Goal: Task Accomplishment & Management: Complete application form

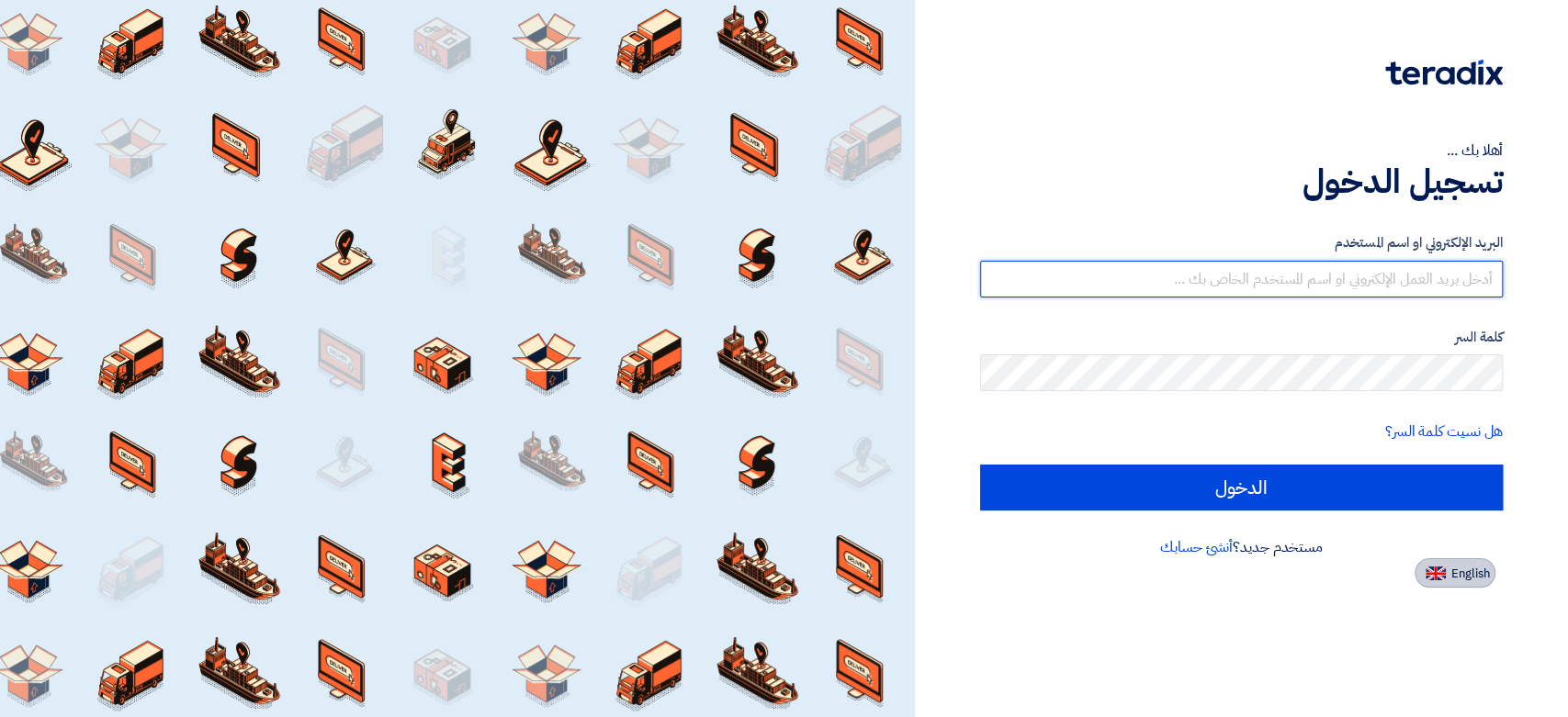
type input "[EMAIL_ADDRESS][DOMAIN_NAME]"
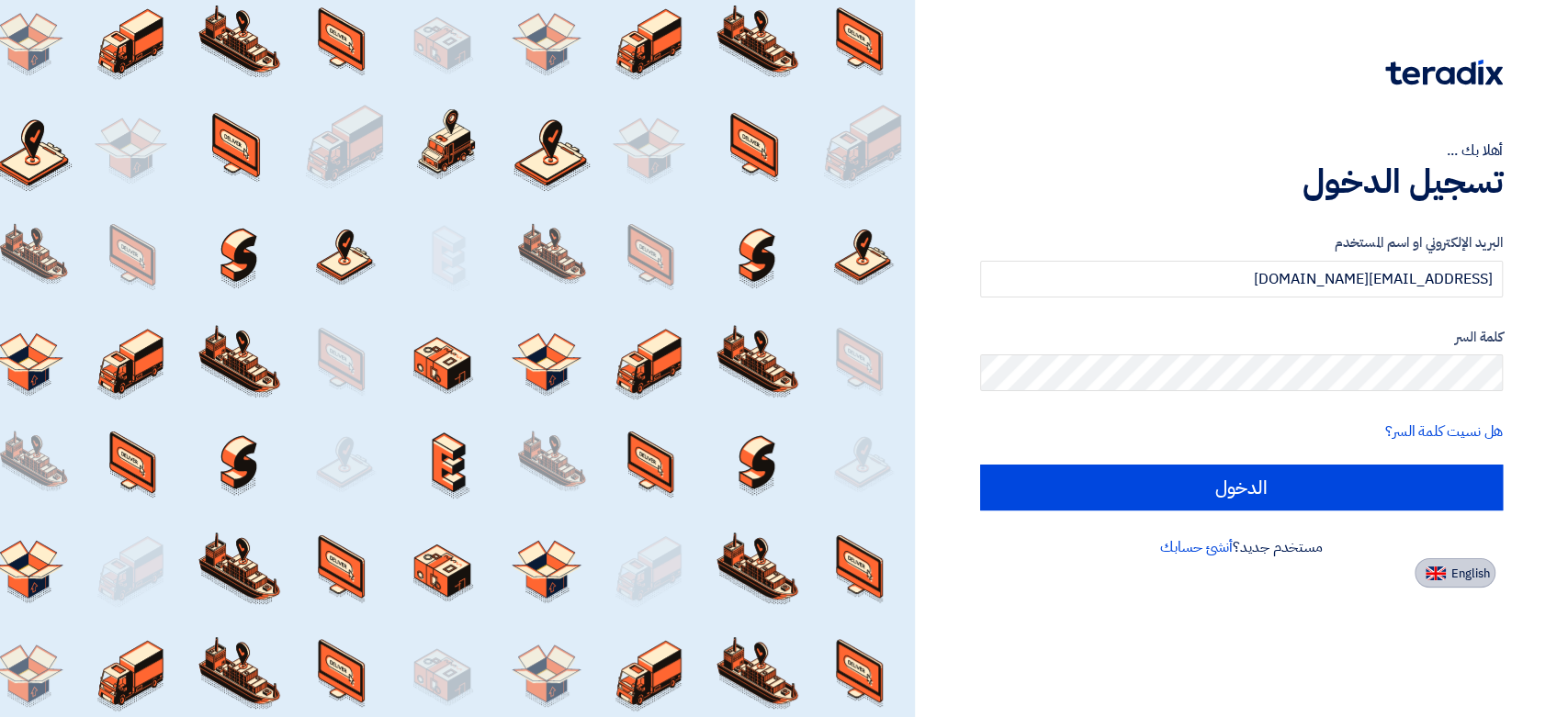
click at [1438, 571] on img at bounding box center [1435, 573] width 20 height 14
type input "Sign in"
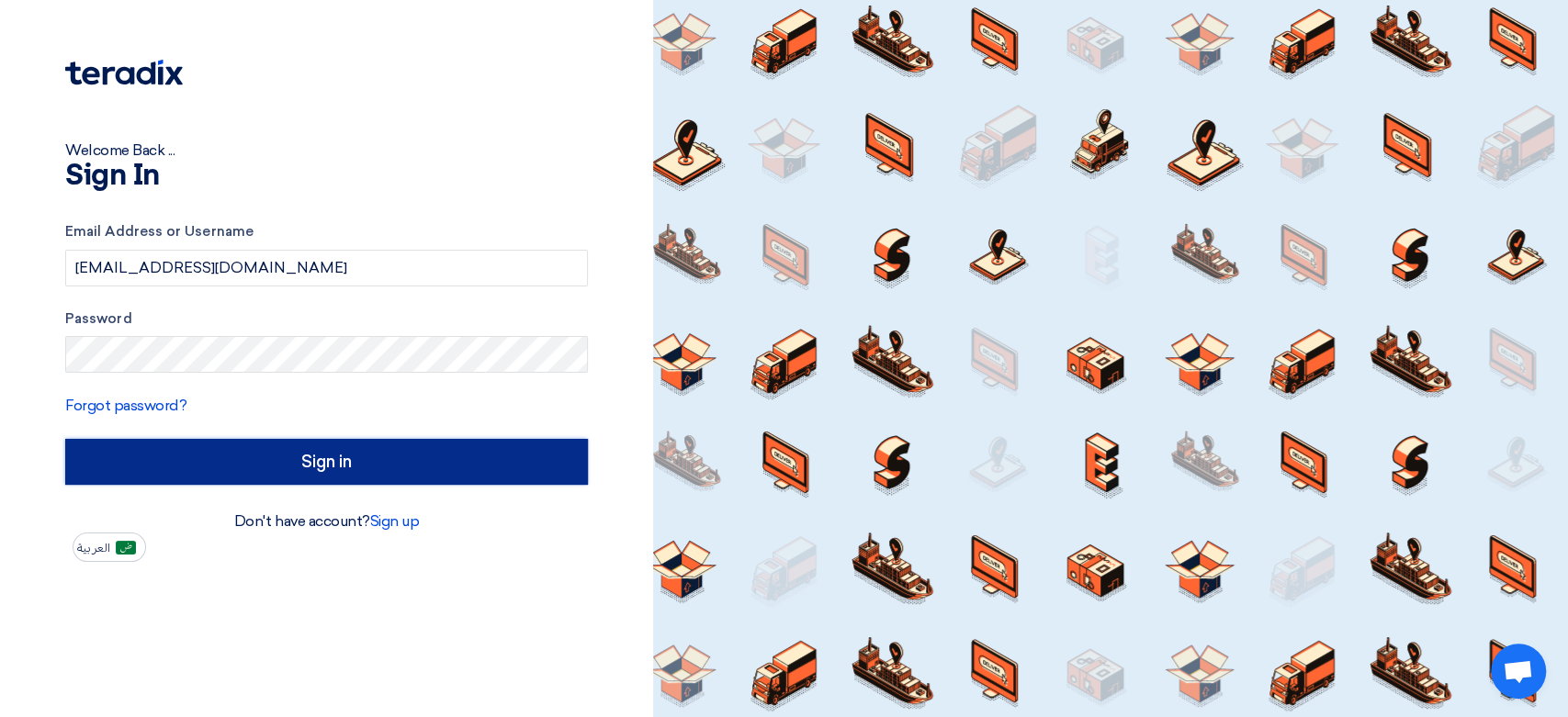
click at [363, 459] on input "Sign in" at bounding box center [326, 462] width 523 height 46
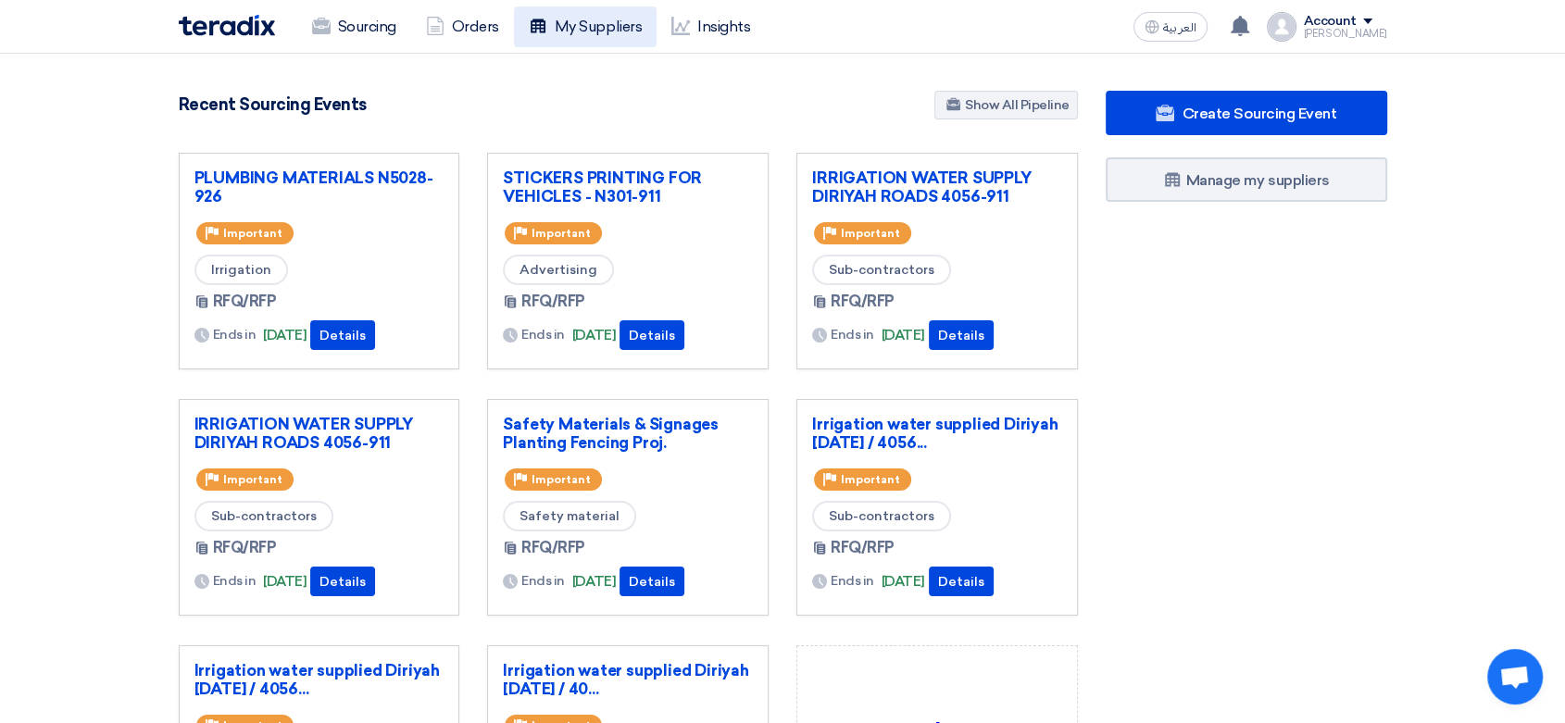
click at [609, 25] on link "My Suppliers" at bounding box center [585, 26] width 143 height 41
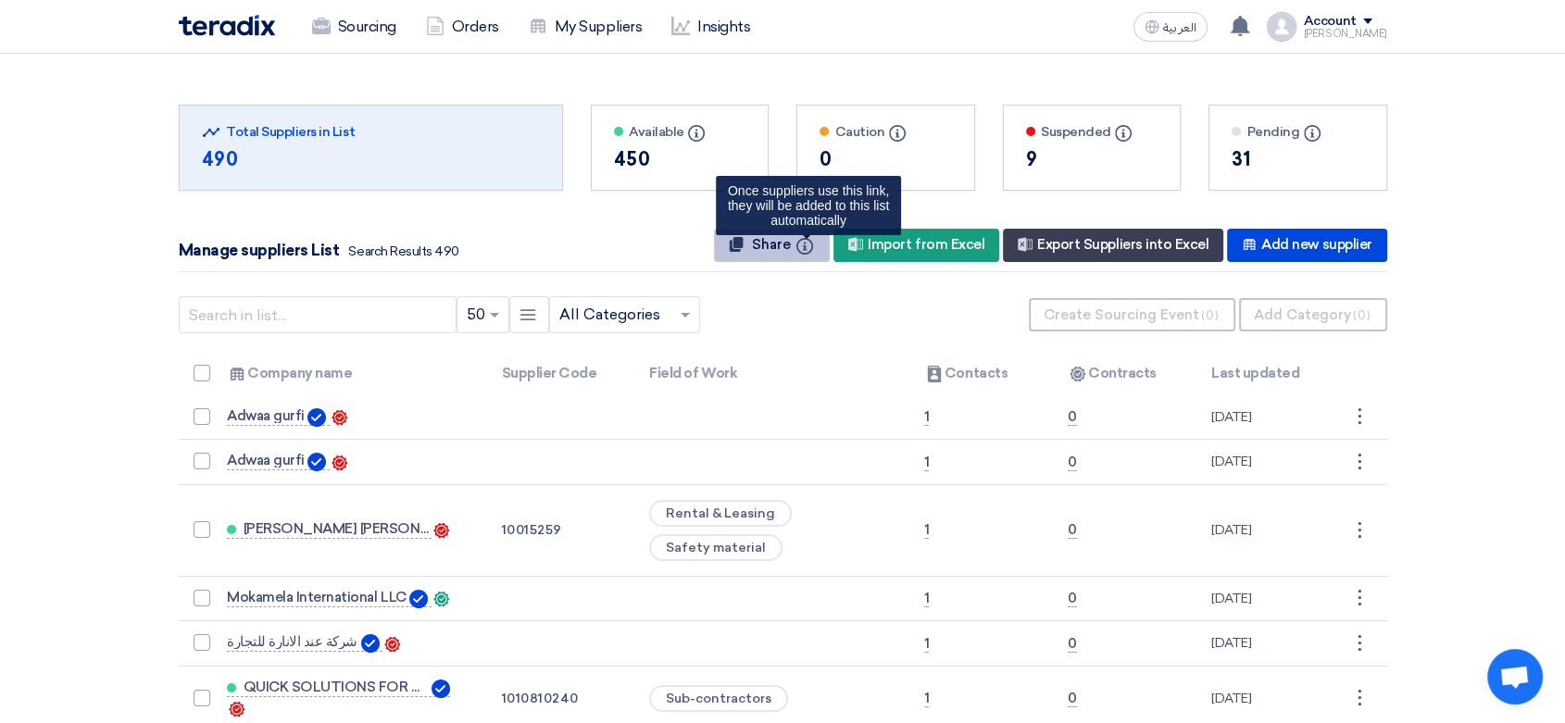
click at [798, 255] on button "Share Info Once suppliers use this link, they will be added to this list automa…" at bounding box center [772, 245] width 116 height 33
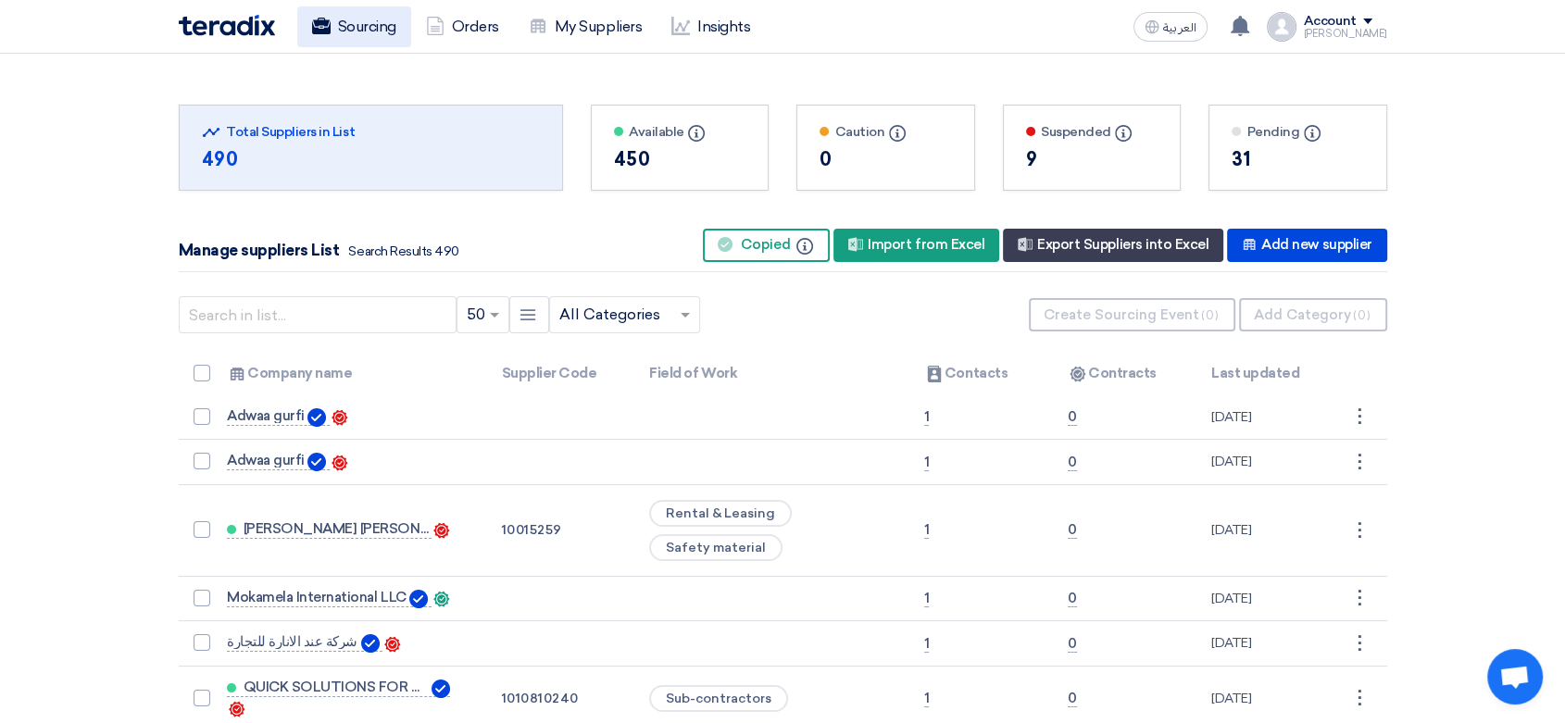
click at [347, 32] on link "Sourcing" at bounding box center [354, 26] width 114 height 41
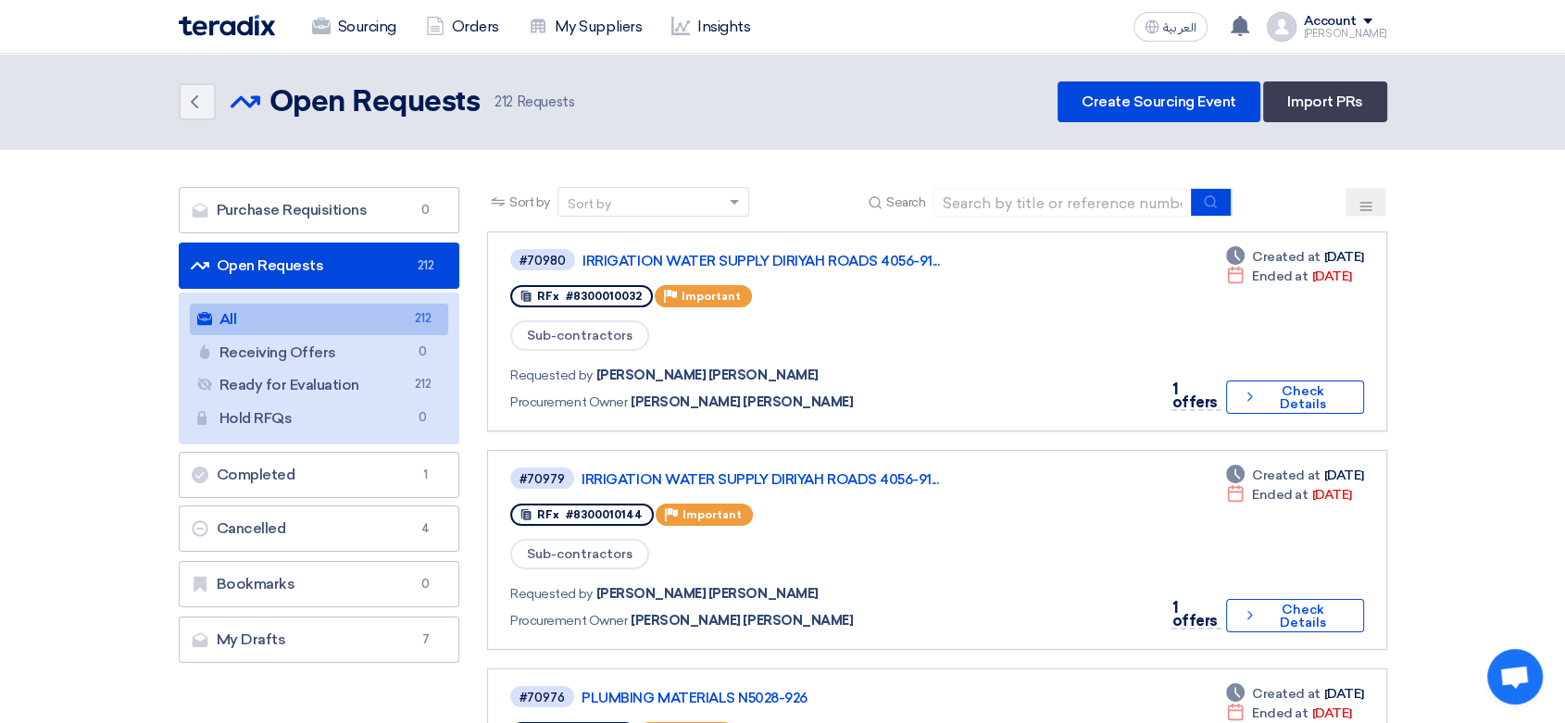
click at [235, 19] on img at bounding box center [227, 25] width 96 height 21
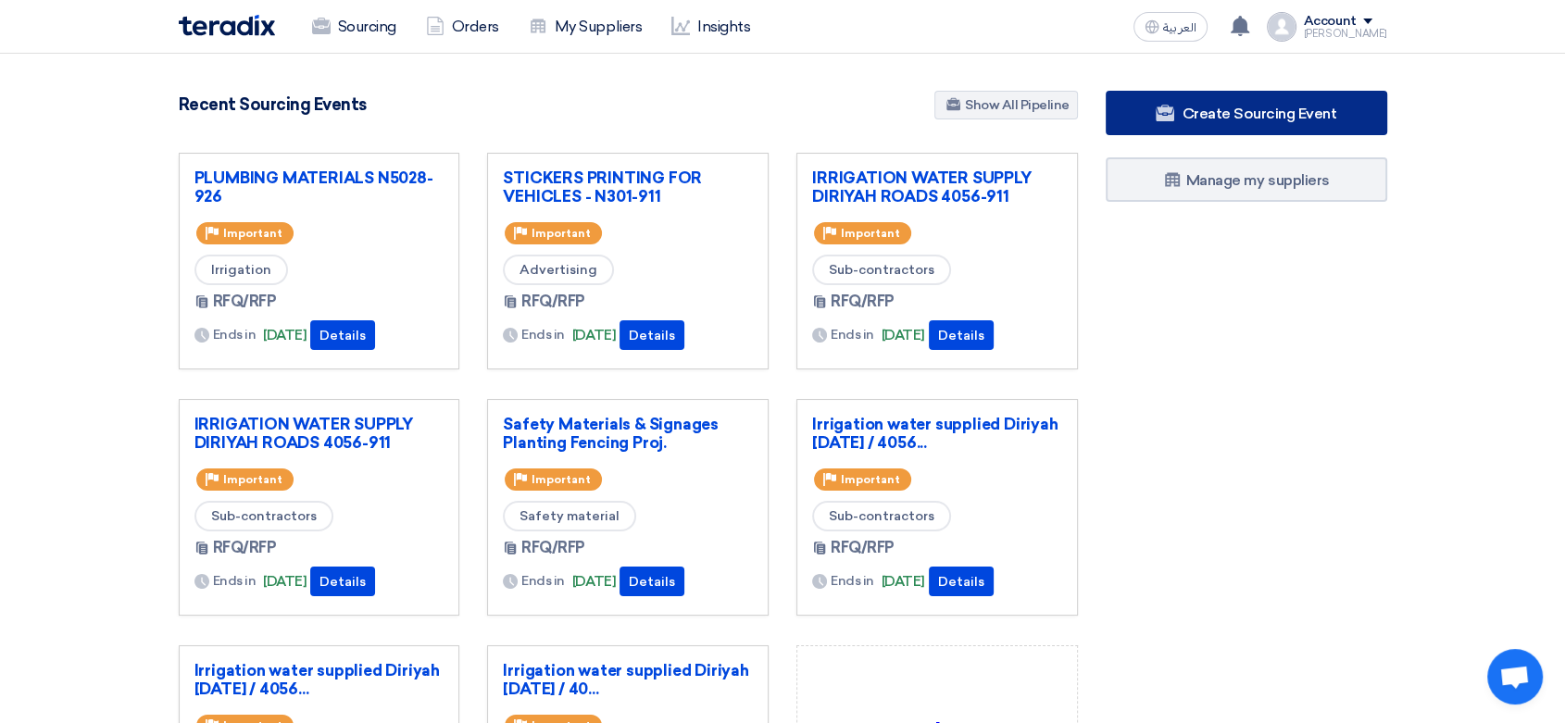
click at [1261, 124] on link "Create Sourcing Event" at bounding box center [1247, 113] width 282 height 44
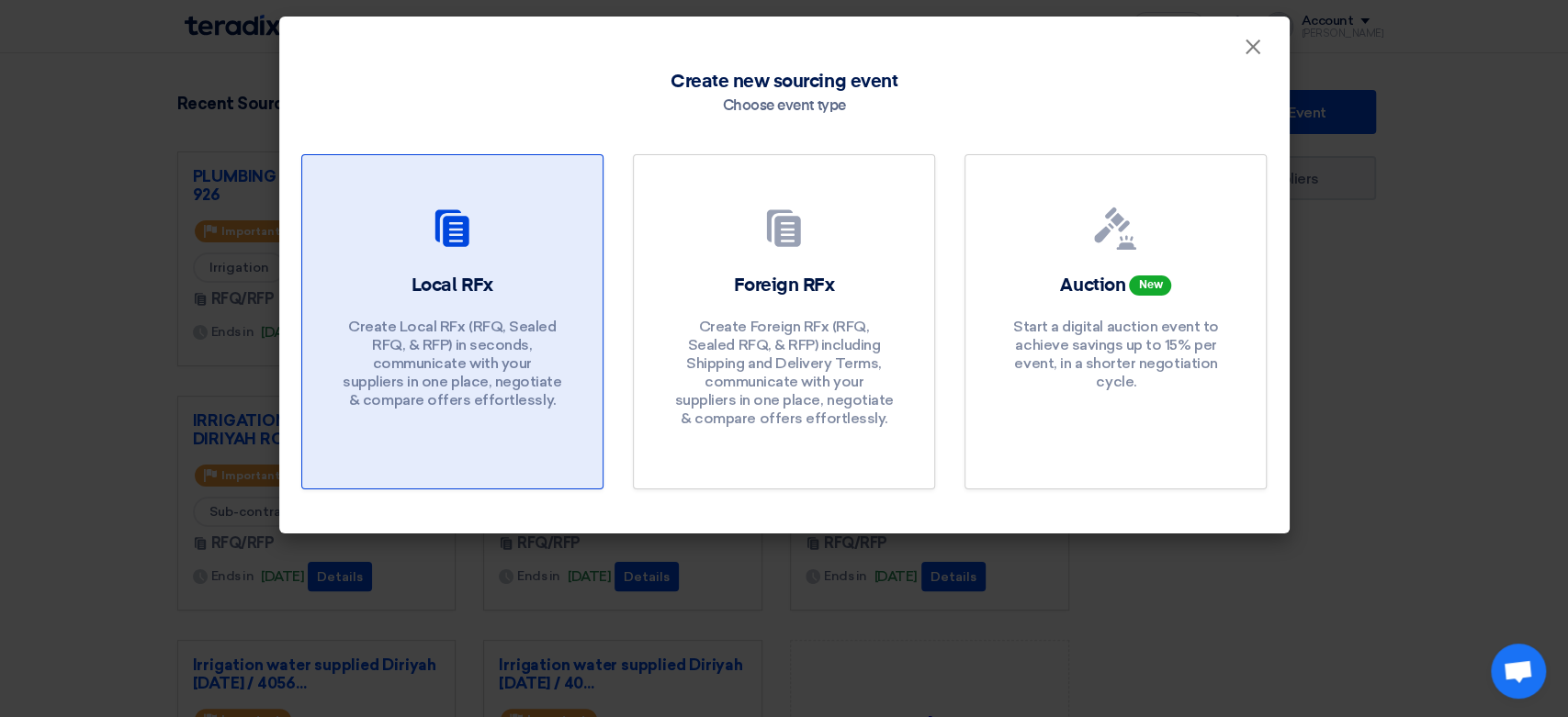
click at [464, 257] on link "Local RFx Create Local RFx (RFQ, Sealed RFQ, & RFP) in seconds, communicate wit…" at bounding box center [452, 322] width 302 height 335
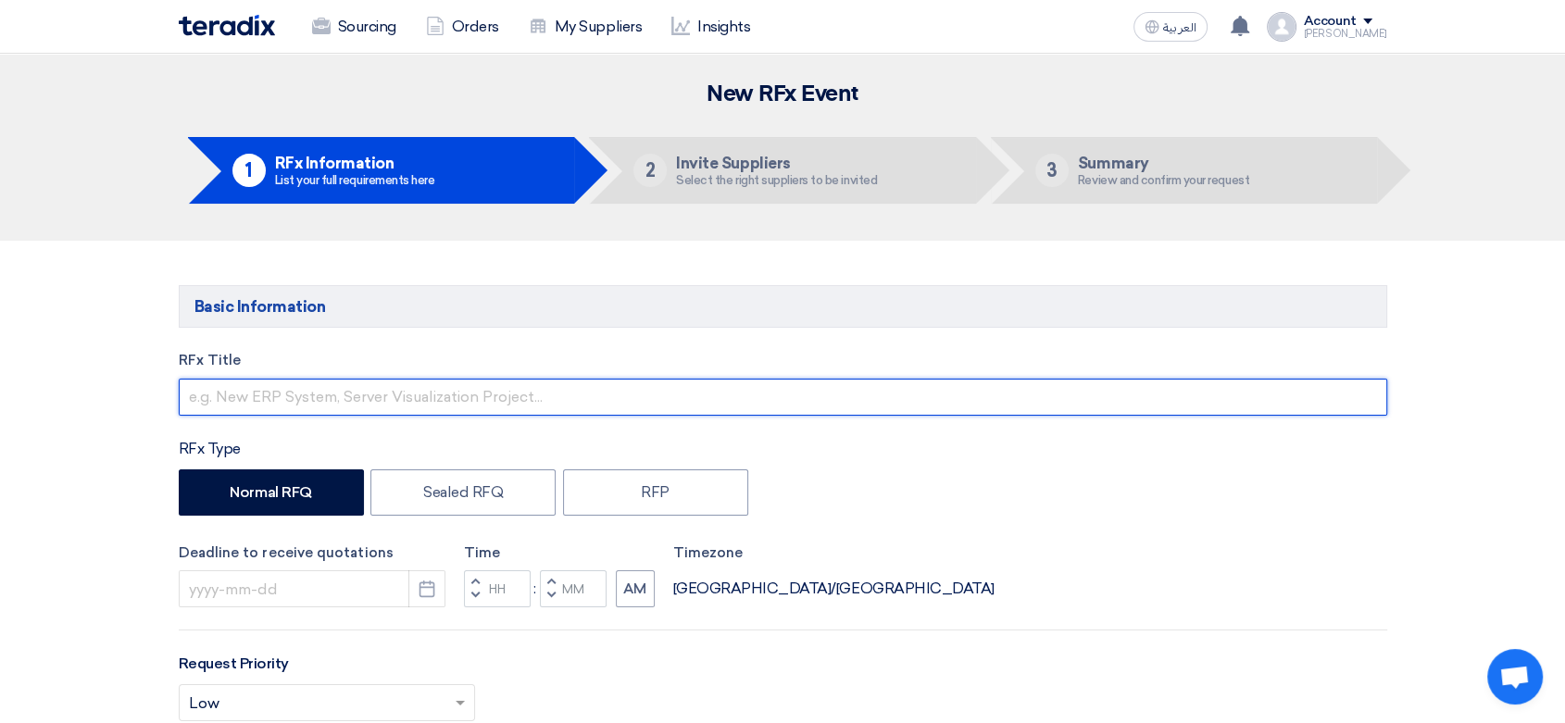
click at [451, 392] on input "text" at bounding box center [783, 397] width 1209 height 37
type input "Printing of Books N301-911"
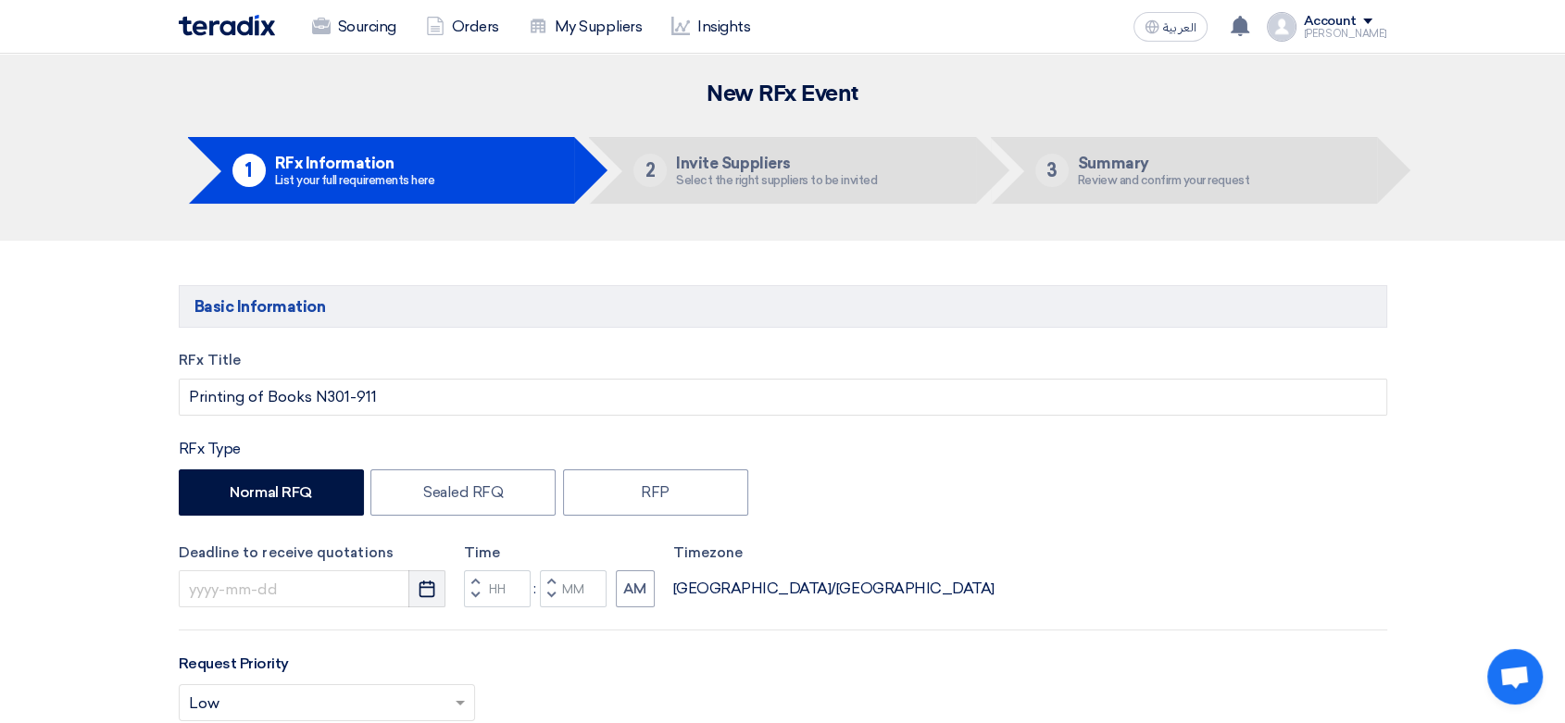
click at [414, 593] on button "Pick a date" at bounding box center [426, 588] width 37 height 37
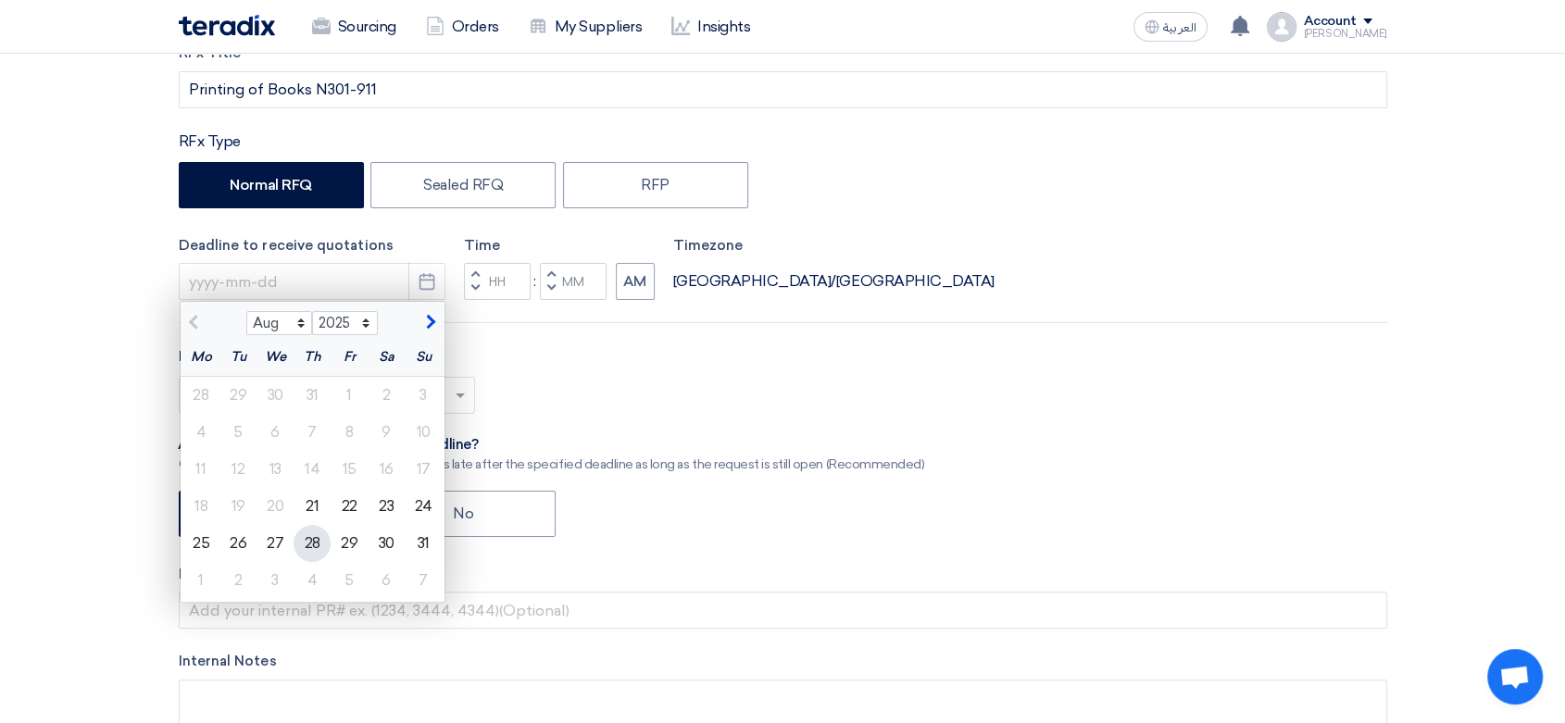
scroll to position [308, 0]
click at [421, 504] on div "24" at bounding box center [423, 505] width 37 height 37
type input "[DATE]"
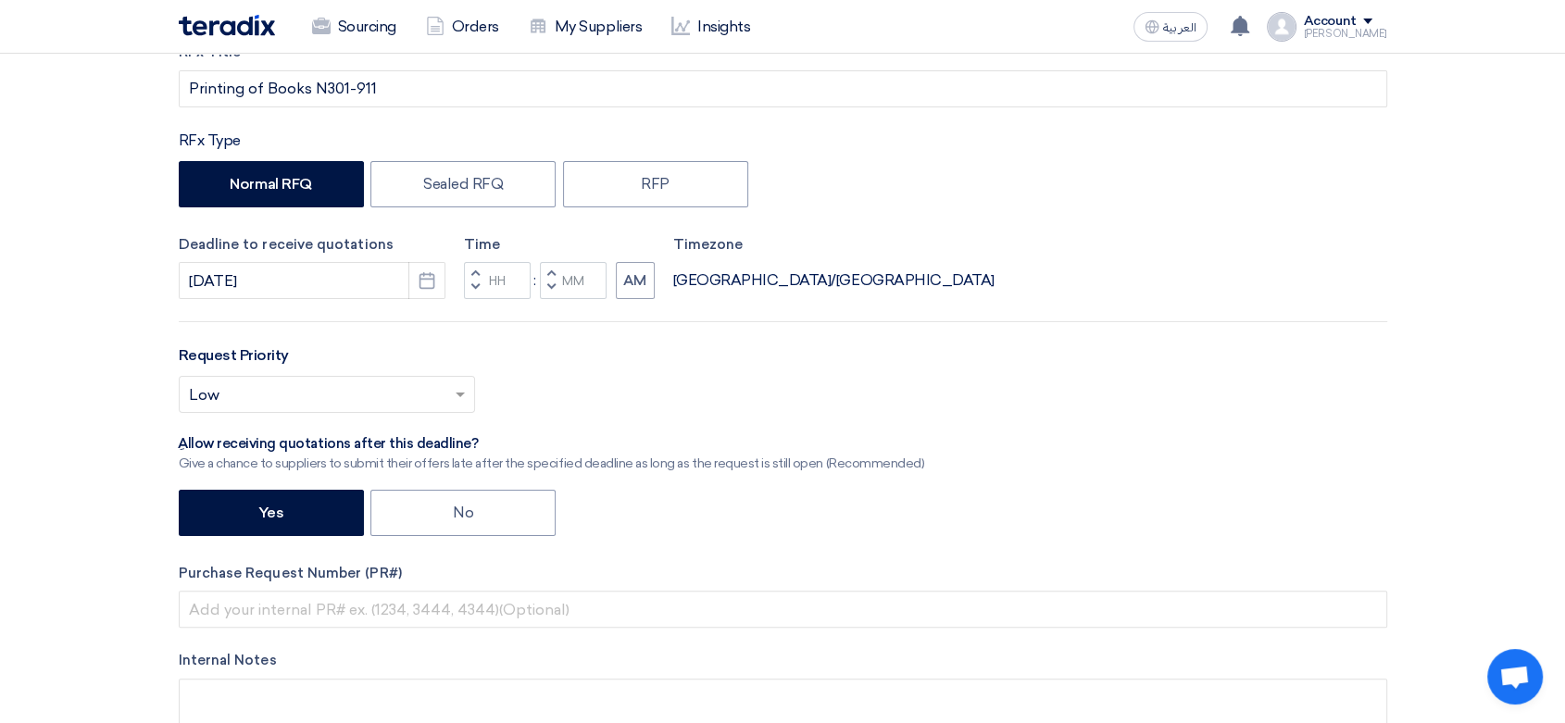
click at [478, 286] on span "button" at bounding box center [474, 287] width 6 height 11
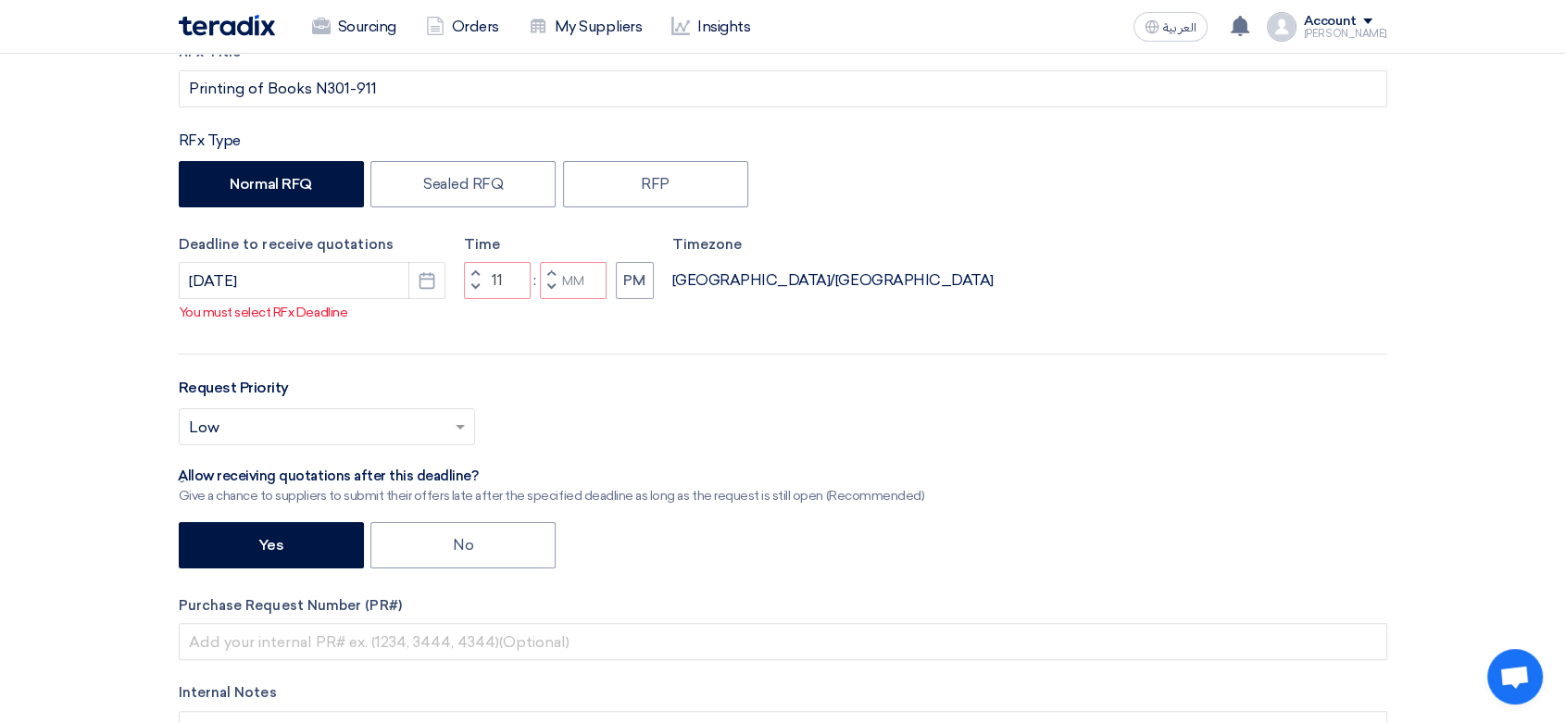
click at [475, 273] on span "button" at bounding box center [474, 273] width 6 height 11
click at [476, 273] on span "button" at bounding box center [474, 273] width 6 height 11
click at [476, 274] on span "button" at bounding box center [474, 273] width 6 height 11
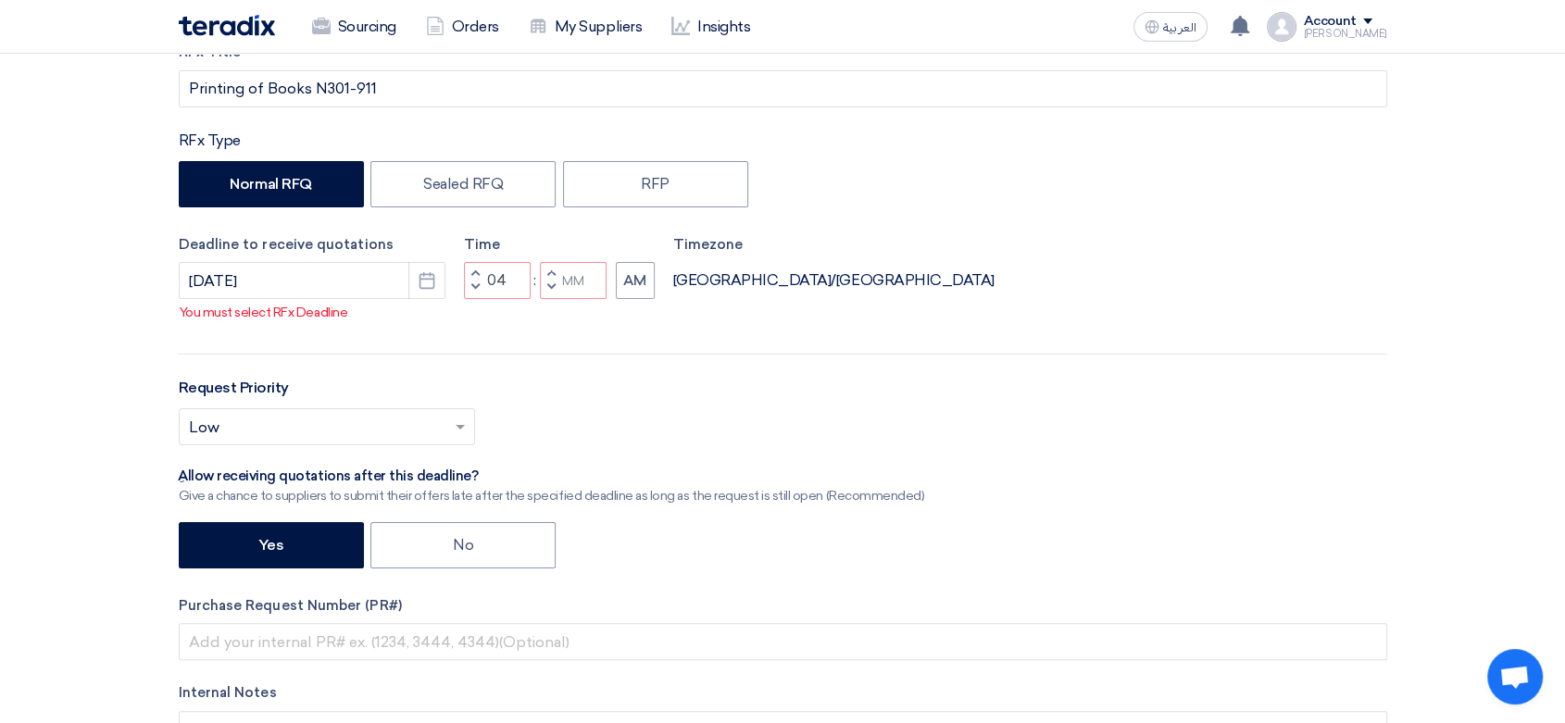
click at [476, 274] on span "button" at bounding box center [474, 273] width 6 height 11
click at [547, 285] on span "button" at bounding box center [550, 287] width 6 height 11
type input "04"
type input "59"
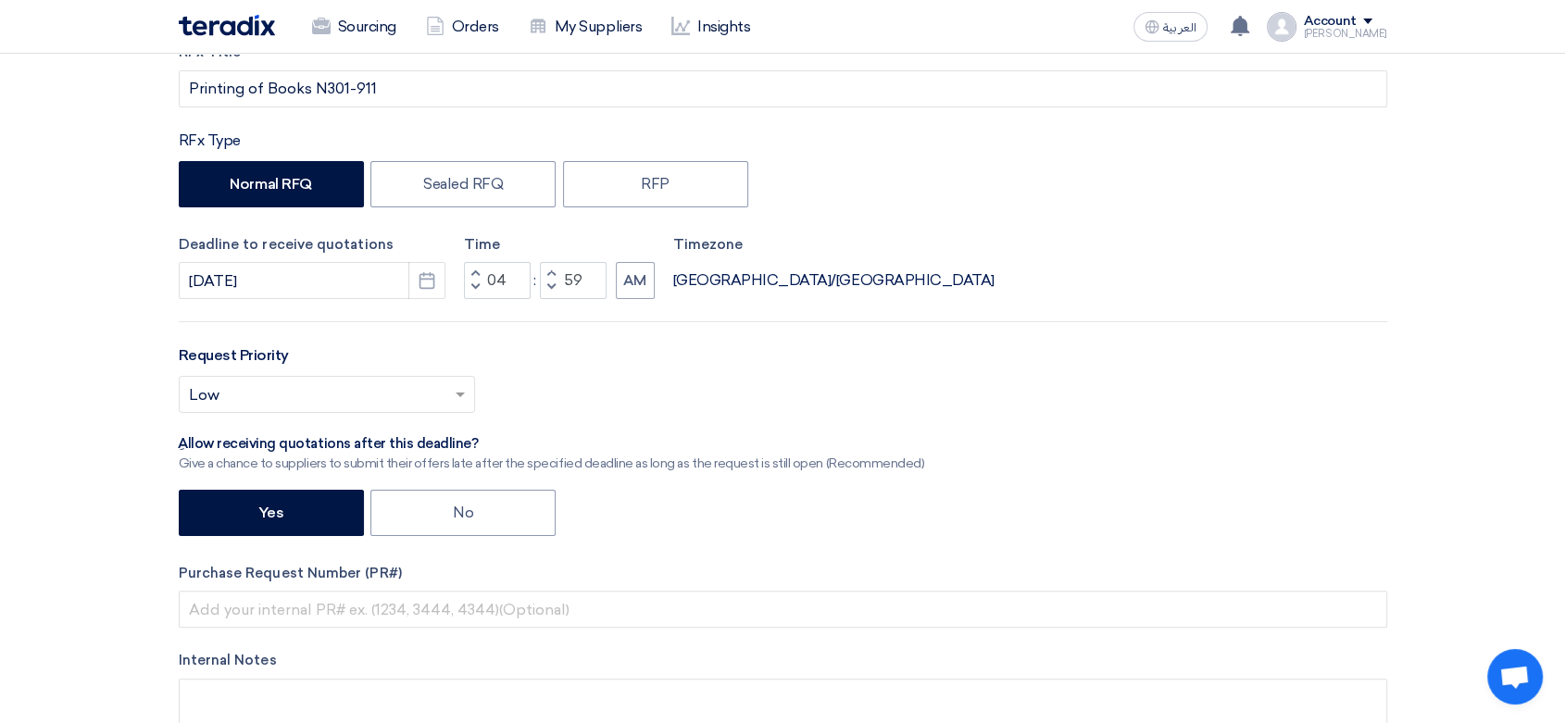
click at [545, 272] on button "Increment minutes" at bounding box center [551, 273] width 22 height 23
type input "05"
type input "00"
click at [630, 283] on button "AM" at bounding box center [635, 280] width 39 height 37
click at [348, 390] on input "text" at bounding box center [317, 397] width 257 height 31
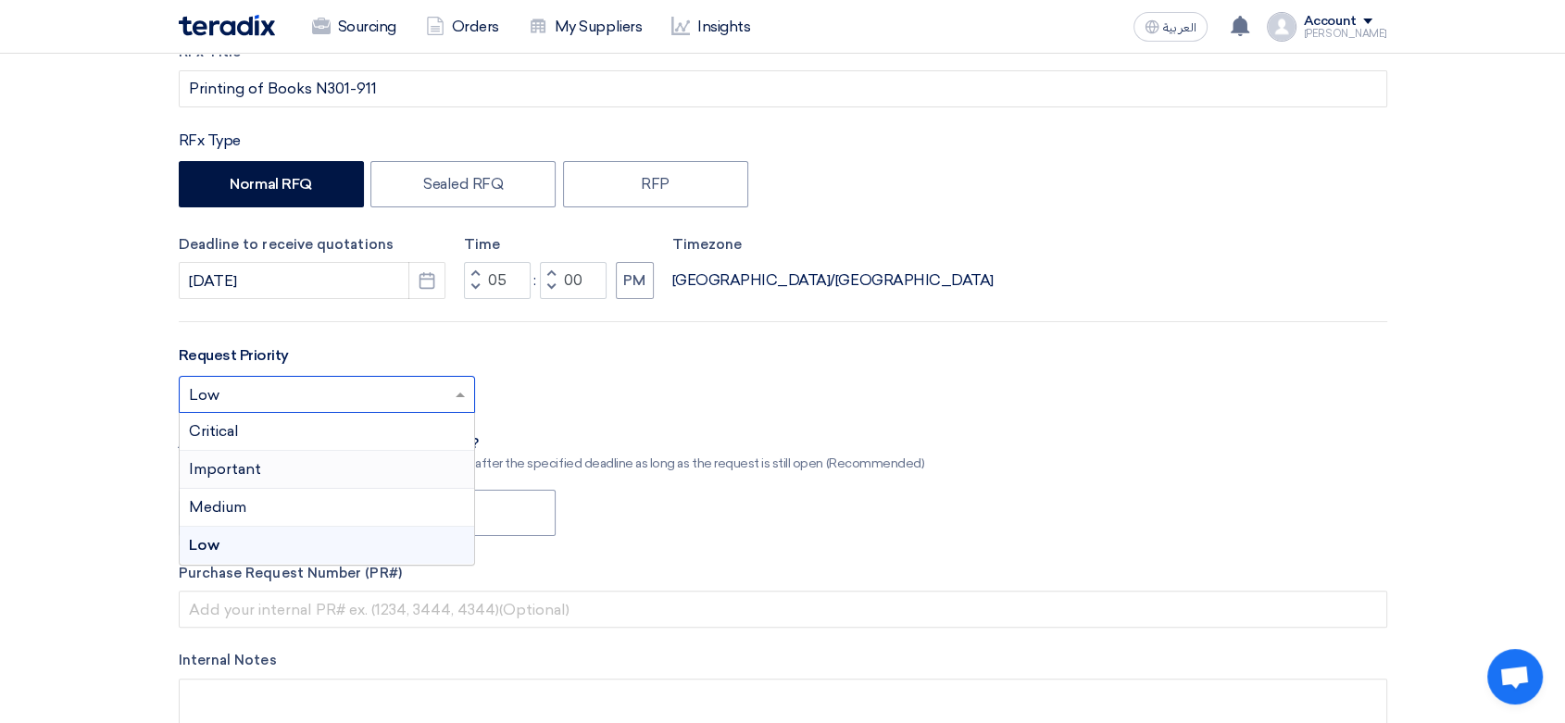
click at [272, 473] on div "Important" at bounding box center [327, 470] width 294 height 38
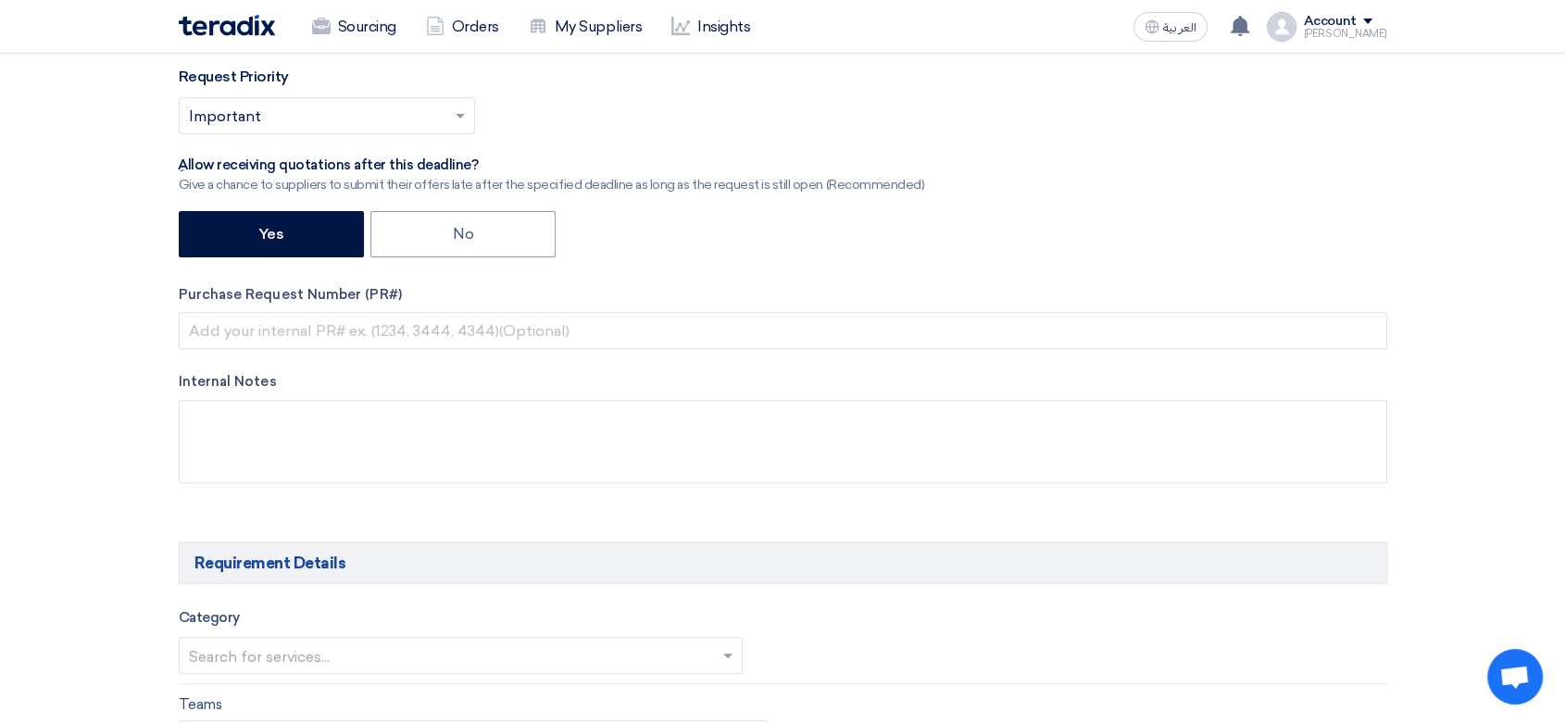
scroll to position [617, 0]
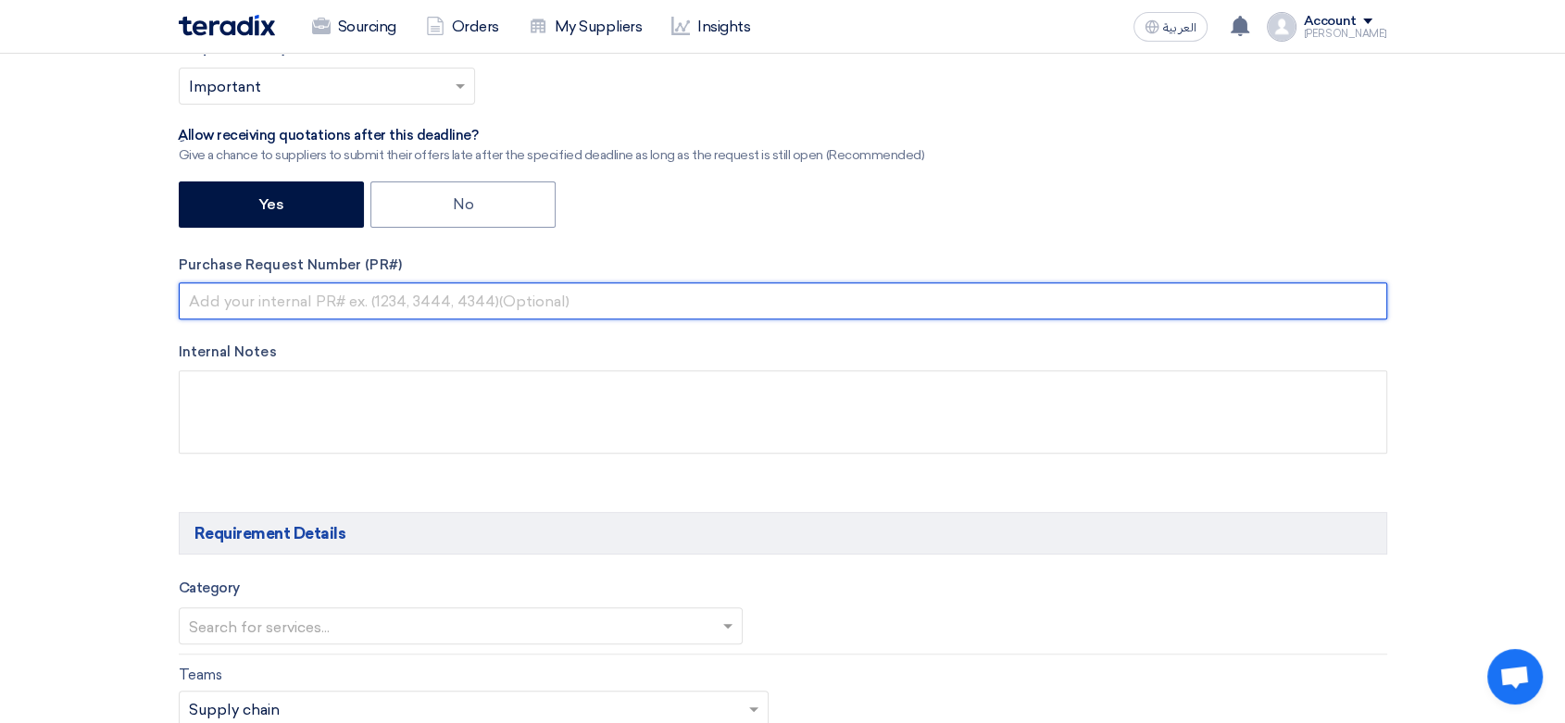
click at [368, 294] on input "text" at bounding box center [783, 300] width 1209 height 37
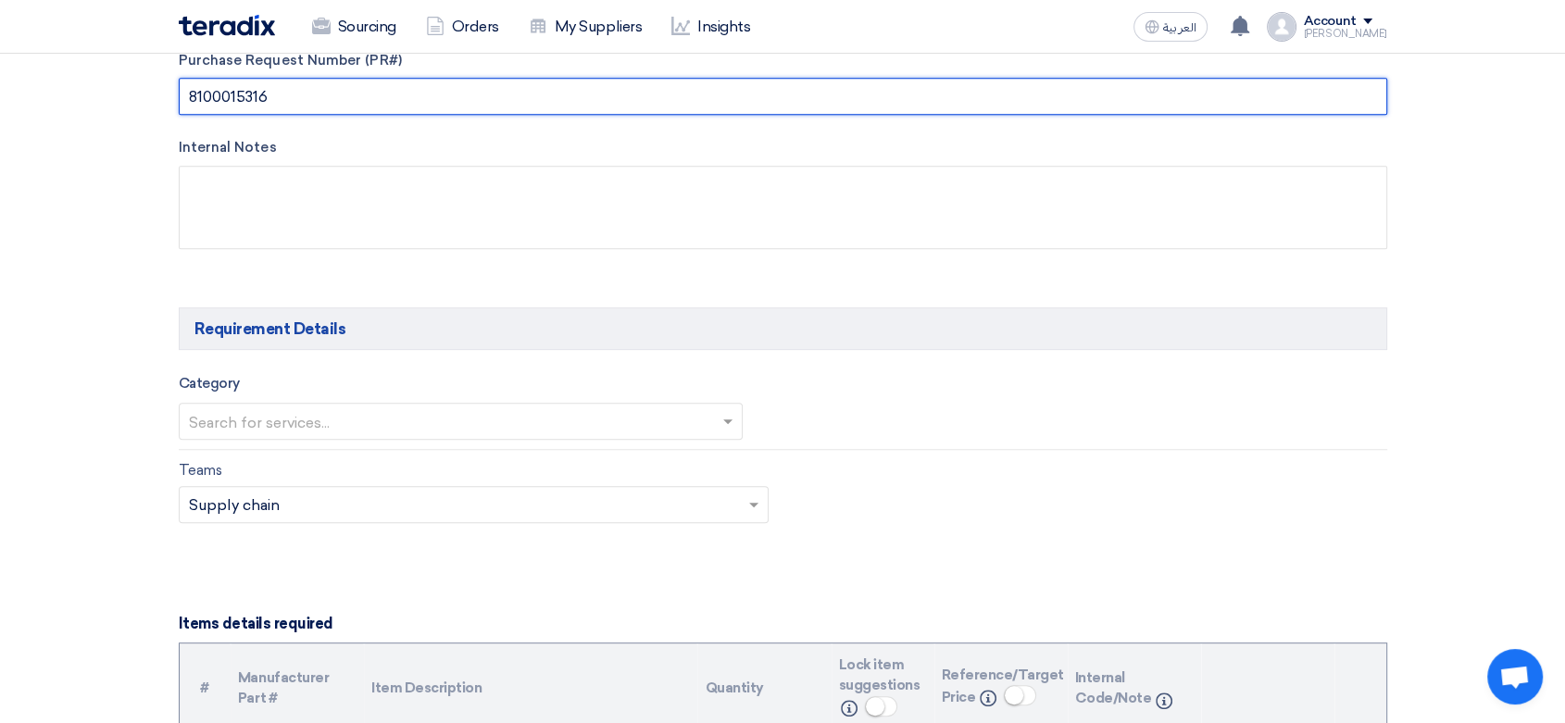
scroll to position [822, 0]
type input "8100015316"
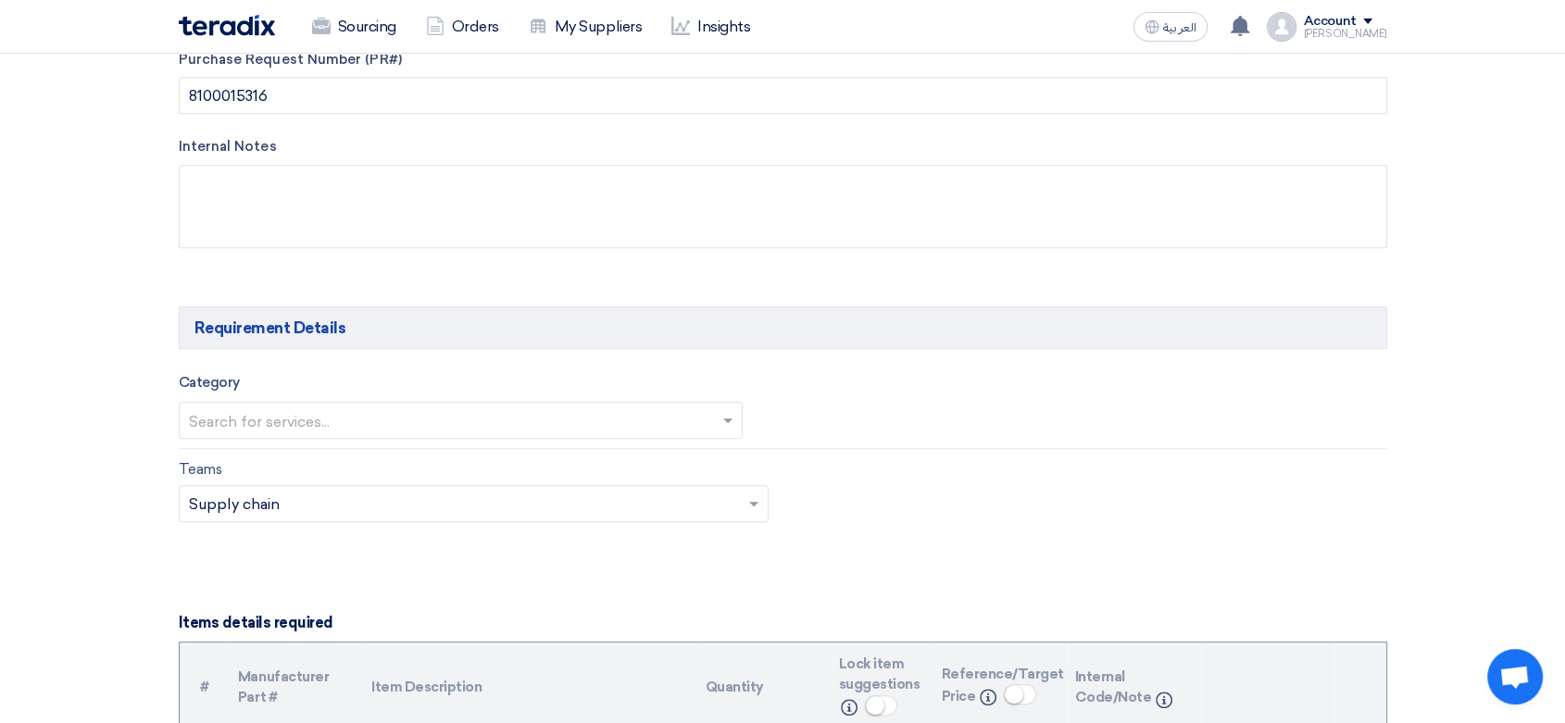
click at [666, 424] on input "text" at bounding box center [452, 422] width 526 height 31
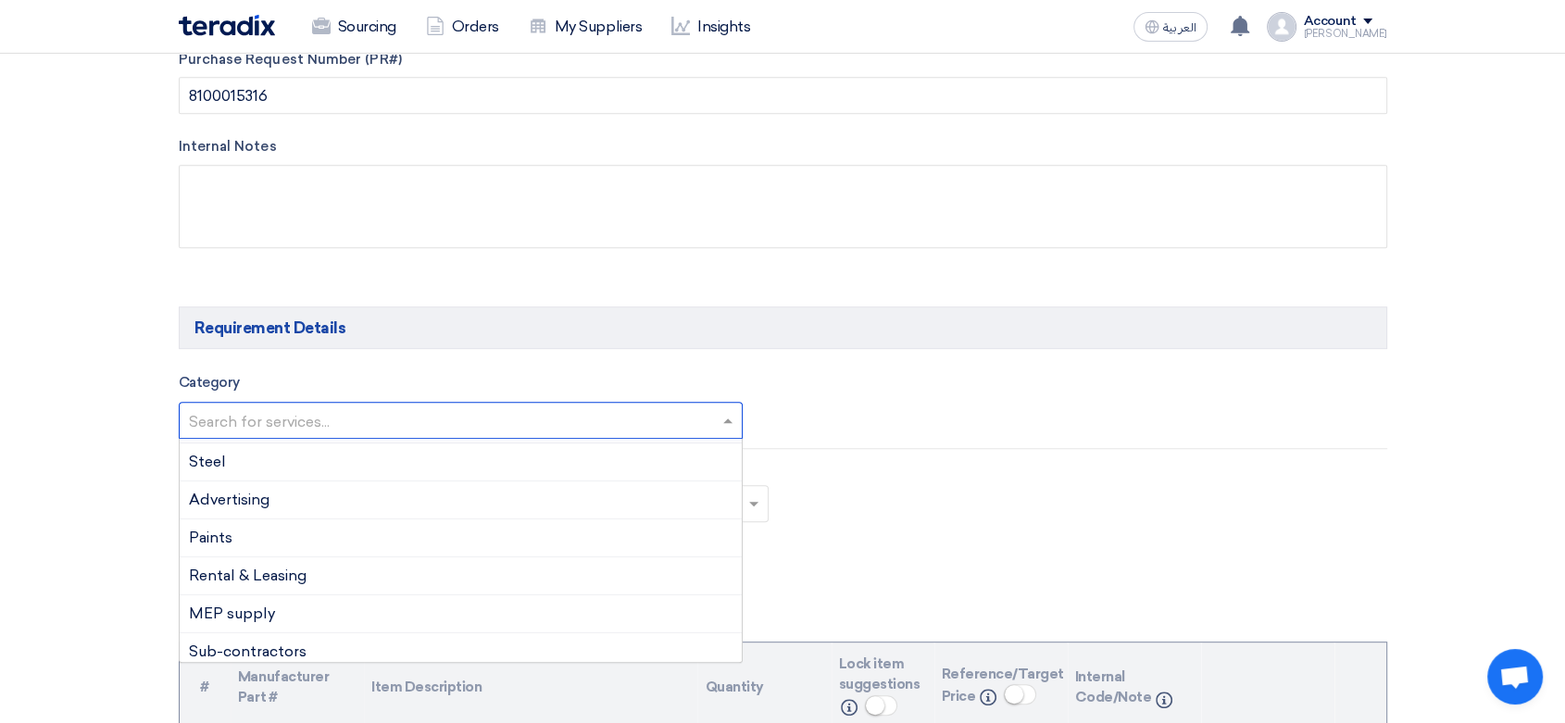
scroll to position [411, 0]
click at [251, 455] on span "Advertising" at bounding box center [229, 464] width 81 height 18
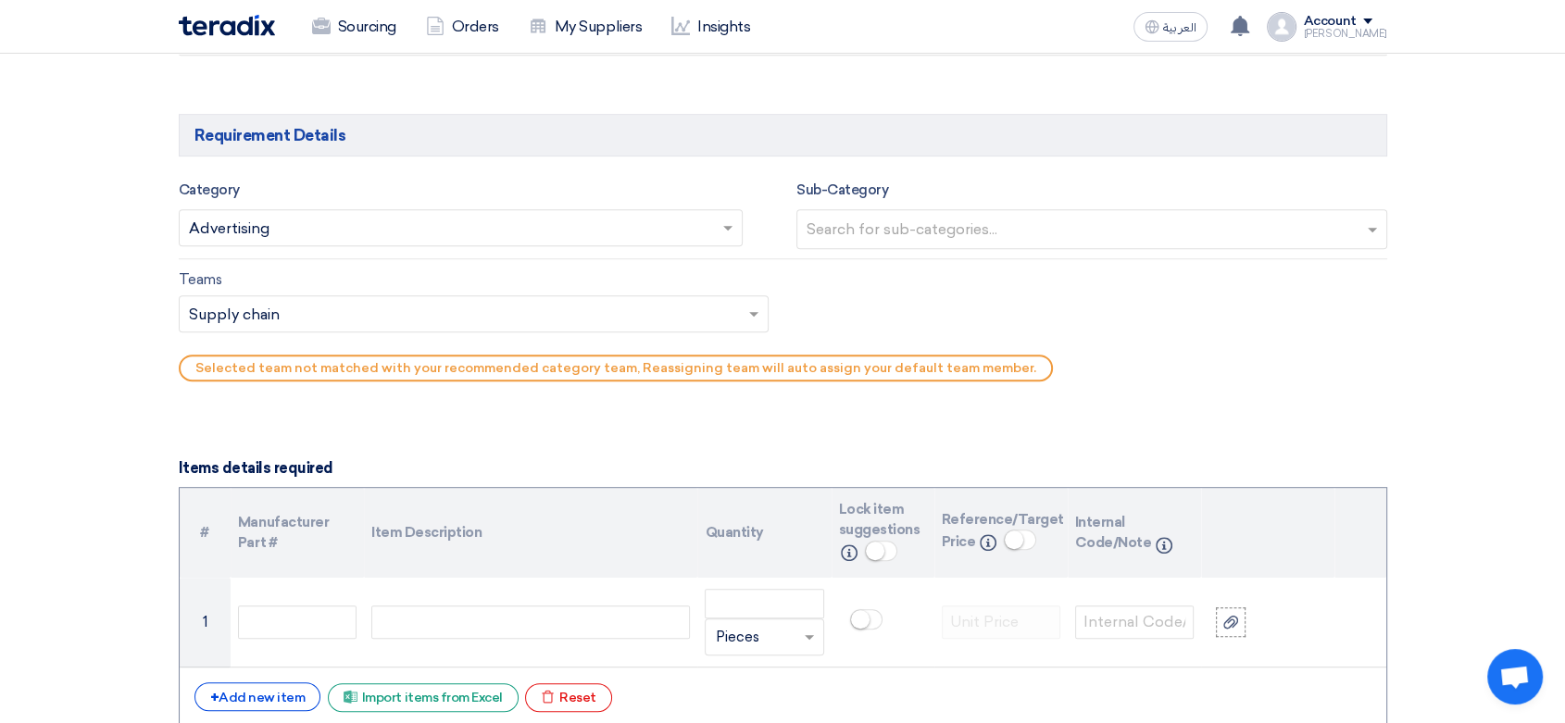
scroll to position [1029, 0]
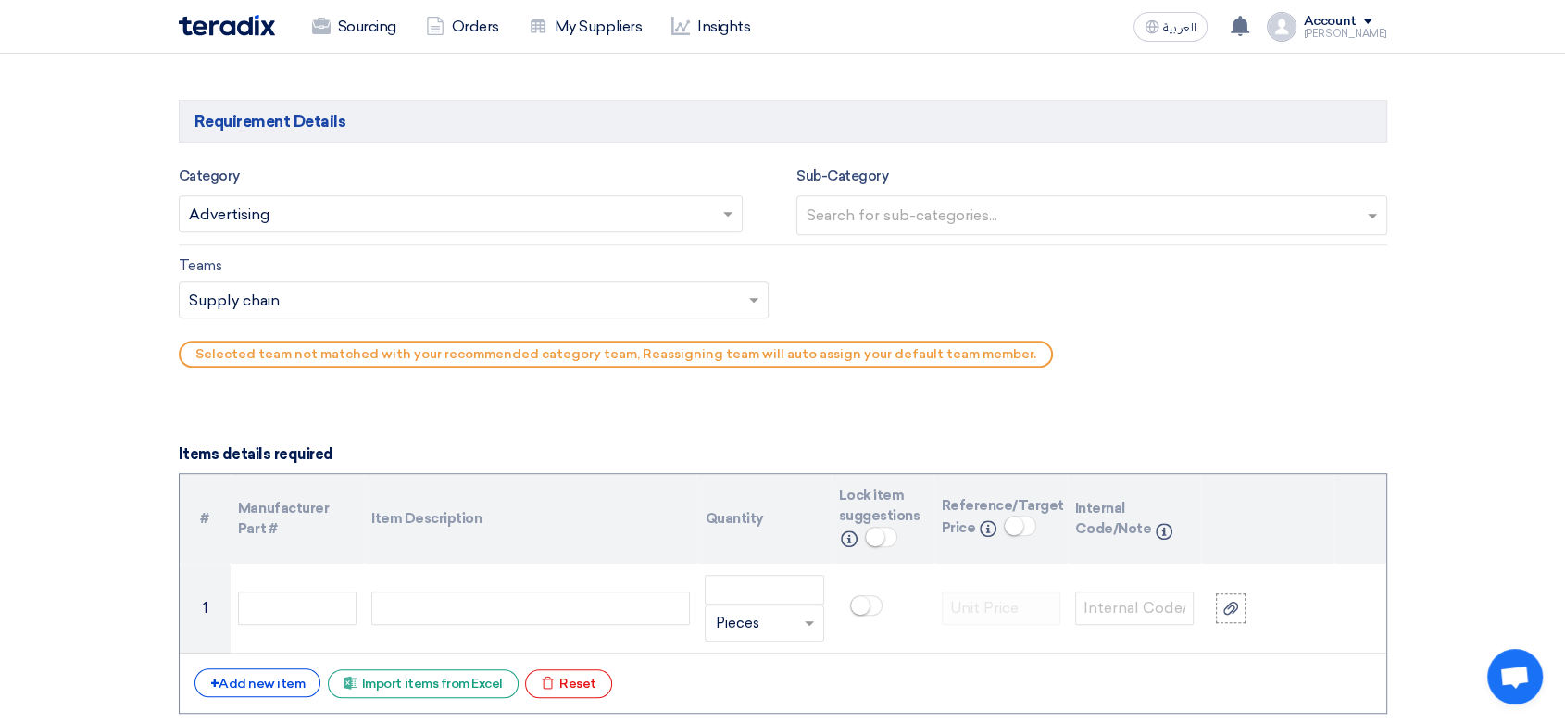
click at [863, 211] on input "text" at bounding box center [1094, 217] width 575 height 31
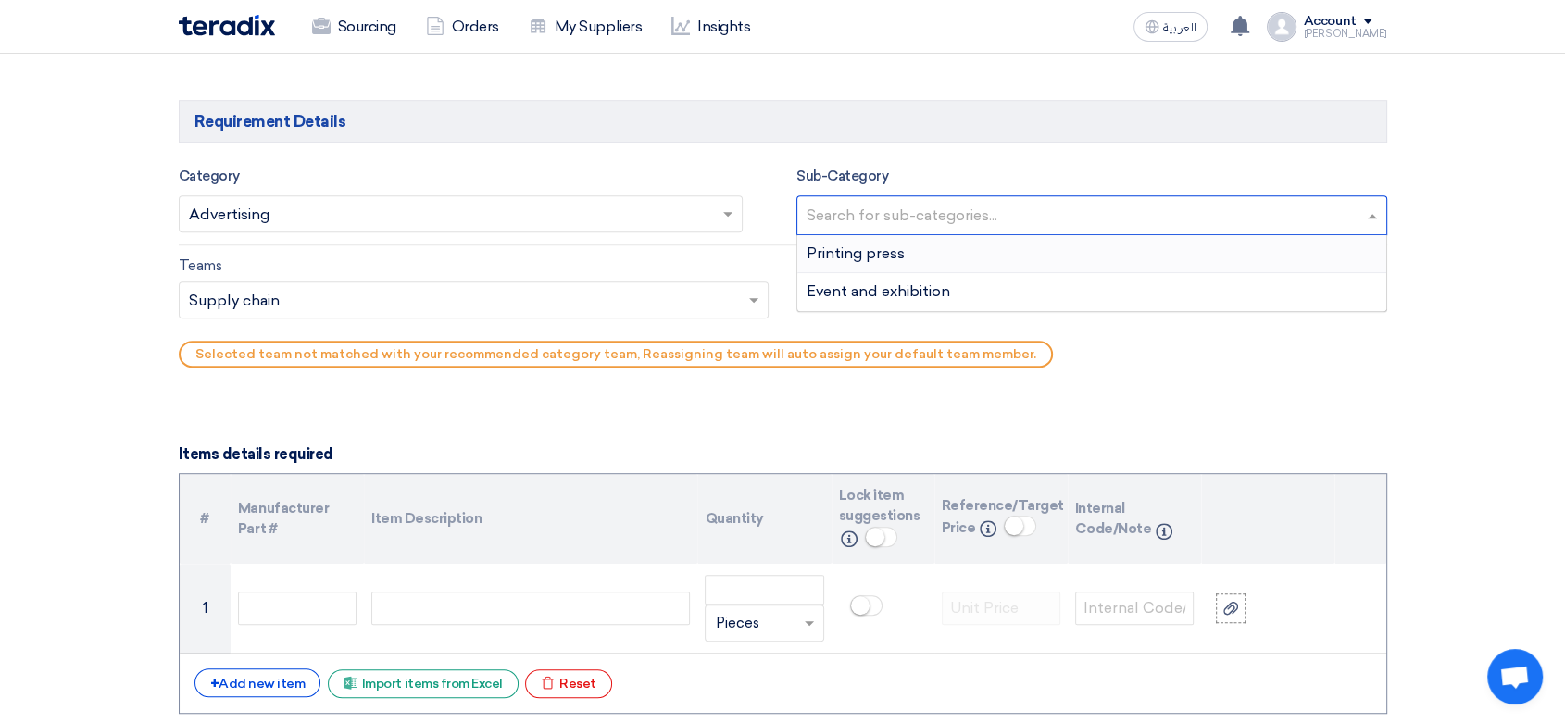
click at [852, 252] on span "Printing press" at bounding box center [856, 253] width 98 height 18
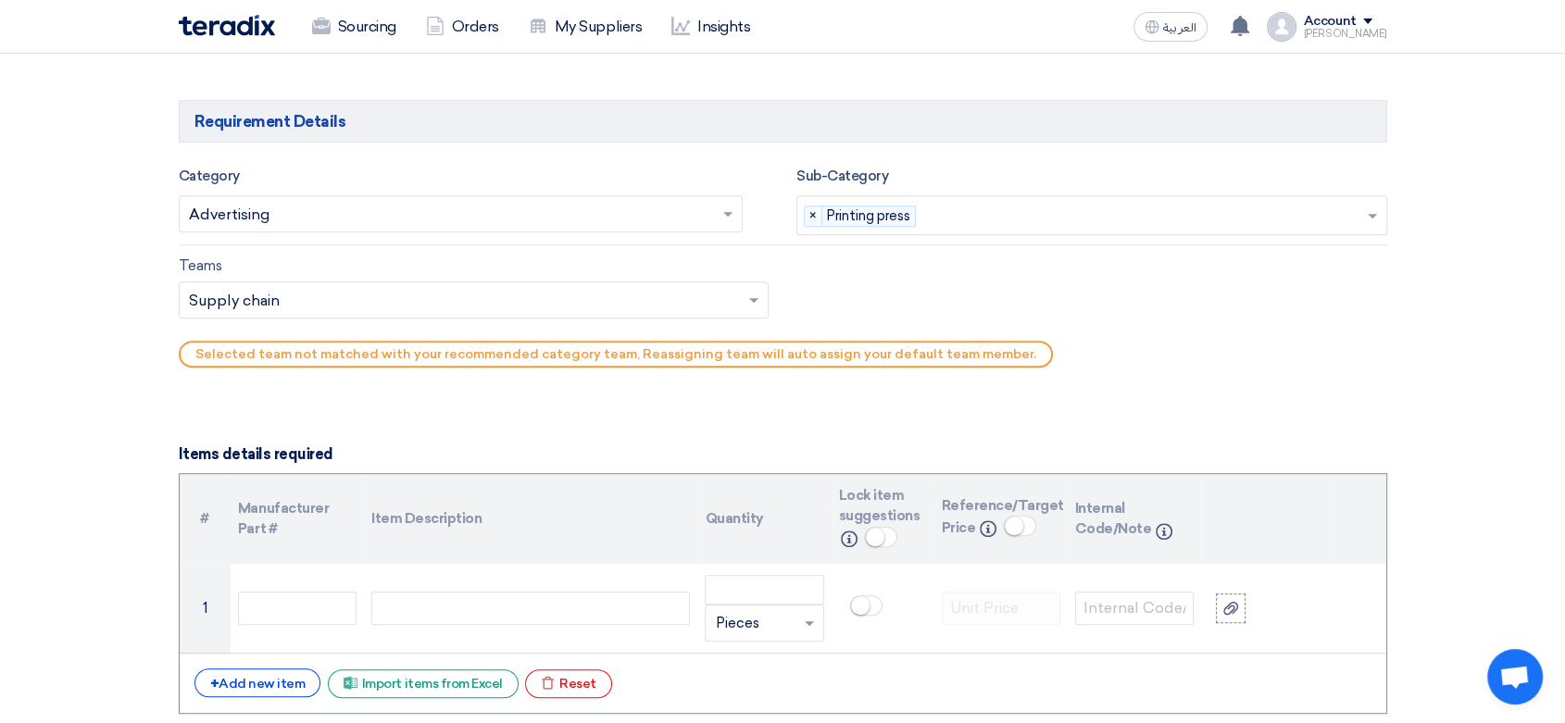
click at [370, 302] on input "text" at bounding box center [465, 301] width 552 height 31
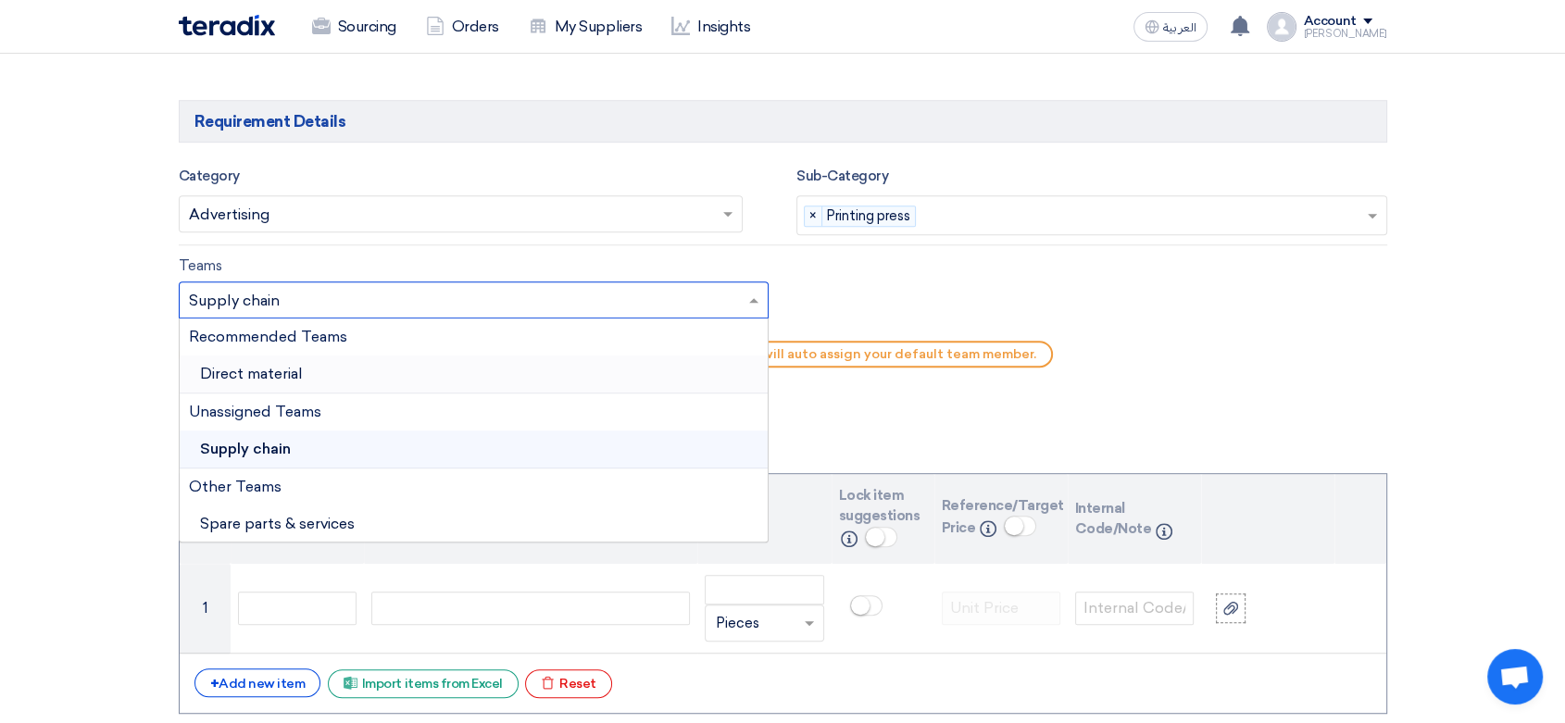
click at [260, 372] on span "Direct material" at bounding box center [251, 374] width 103 height 18
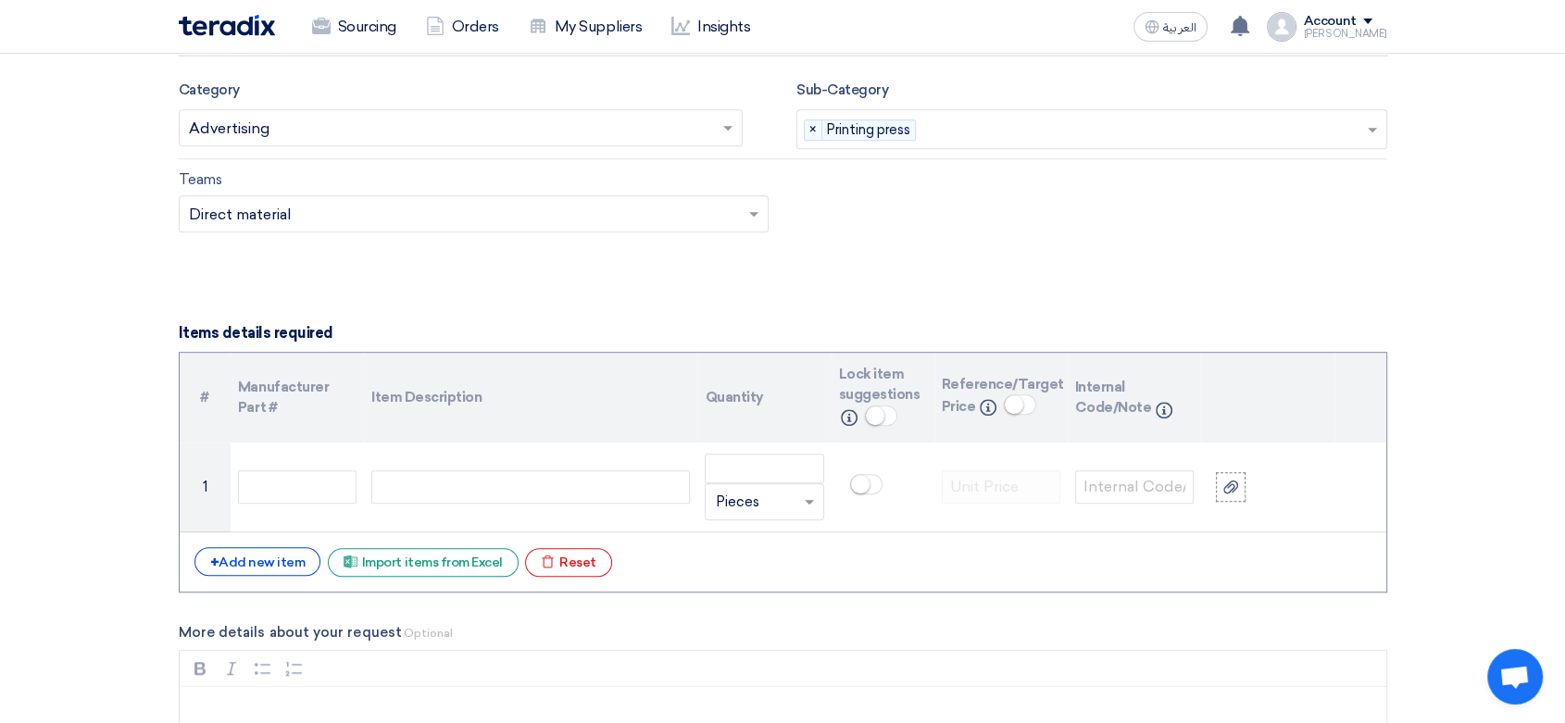
scroll to position [1234, 0]
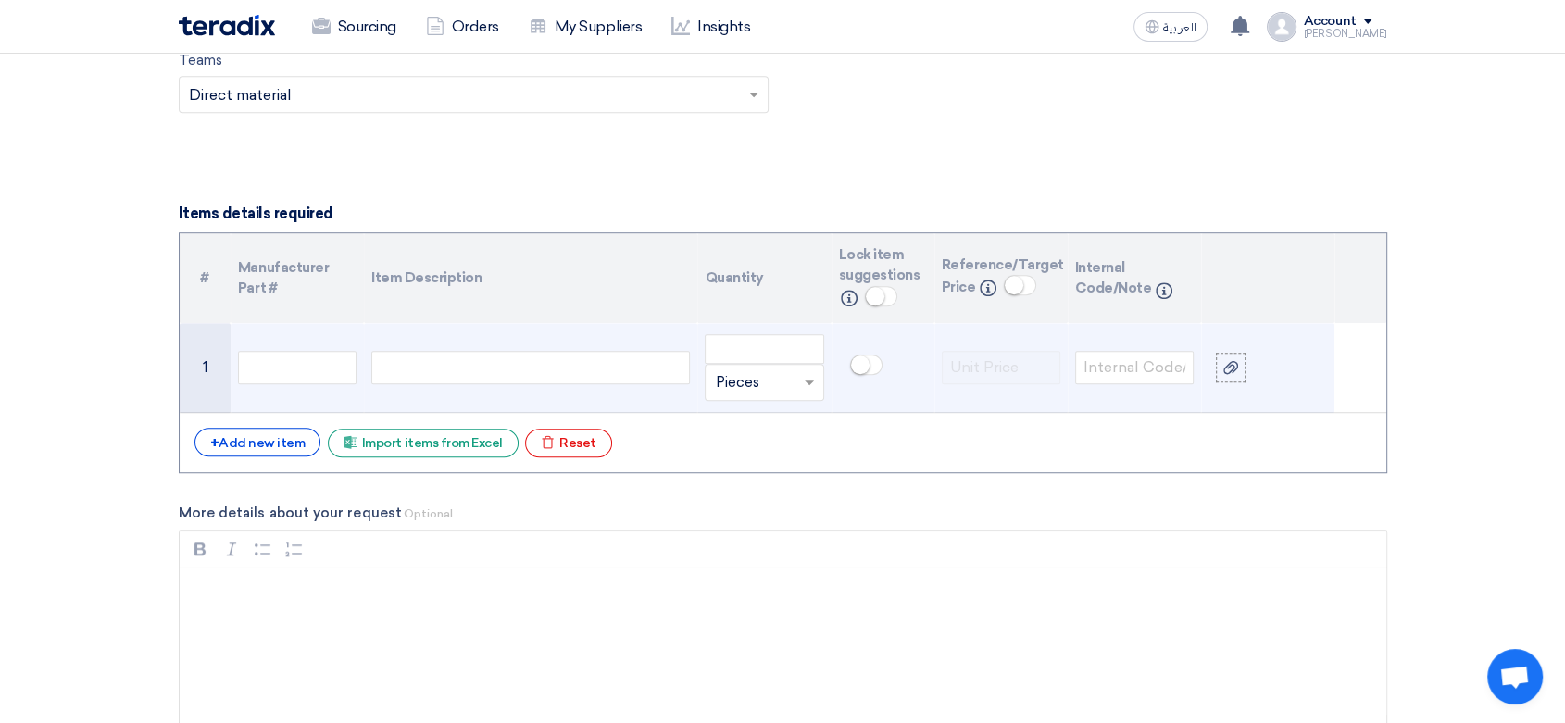
click at [474, 353] on div at bounding box center [530, 367] width 319 height 33
click at [1237, 369] on icon at bounding box center [1230, 367] width 15 height 15
click at [0, 0] on input "file" at bounding box center [0, 0] width 0 height 0
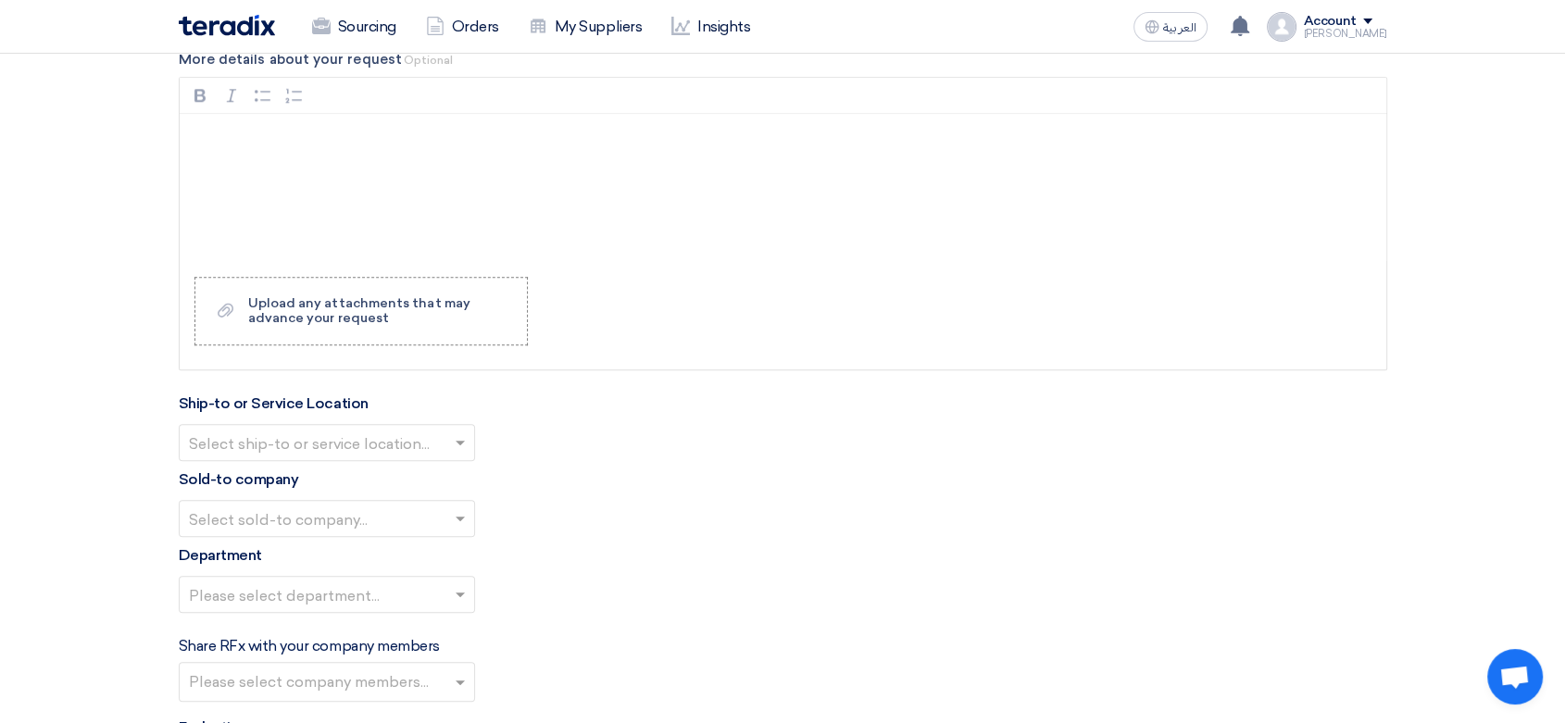
scroll to position [1748, 0]
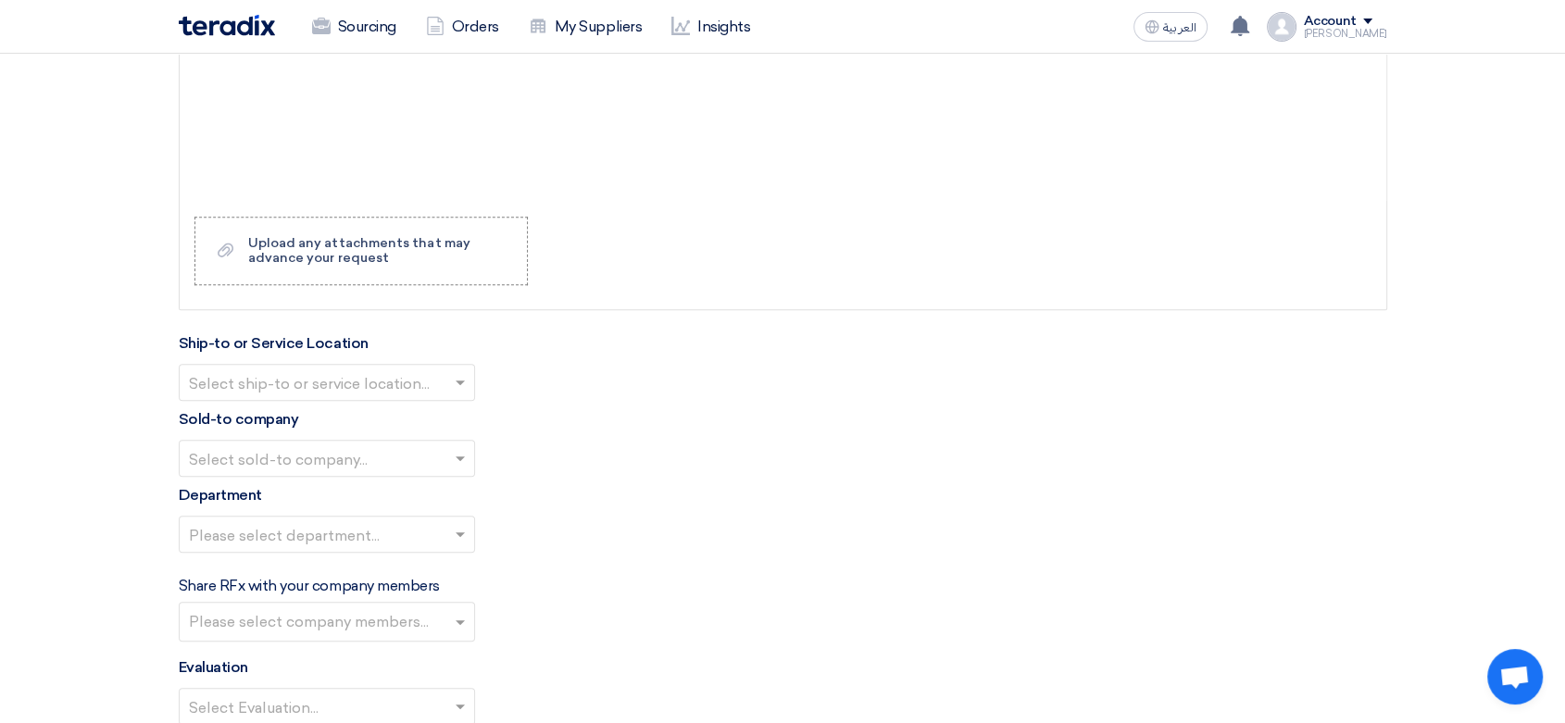
click at [332, 395] on input "text" at bounding box center [317, 384] width 257 height 31
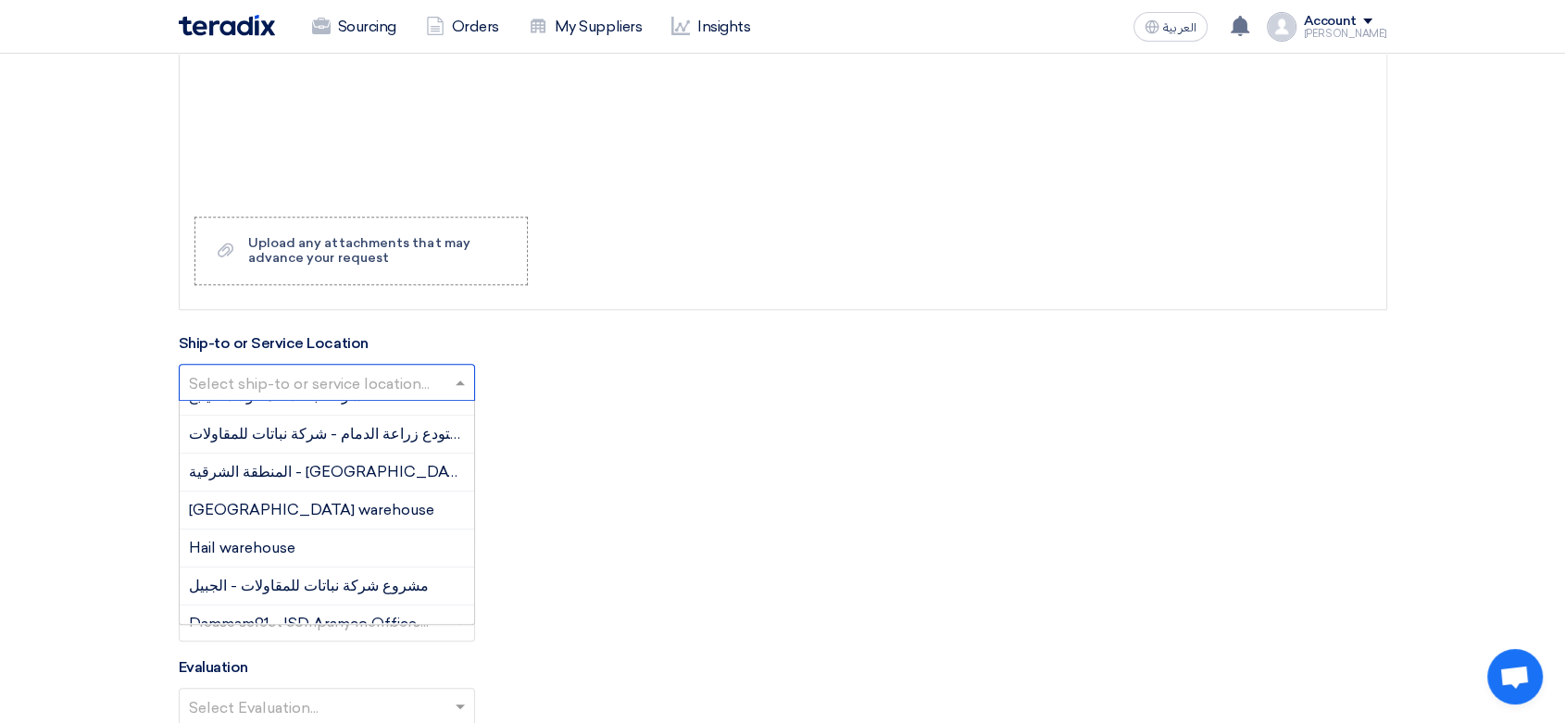
scroll to position [206, 0]
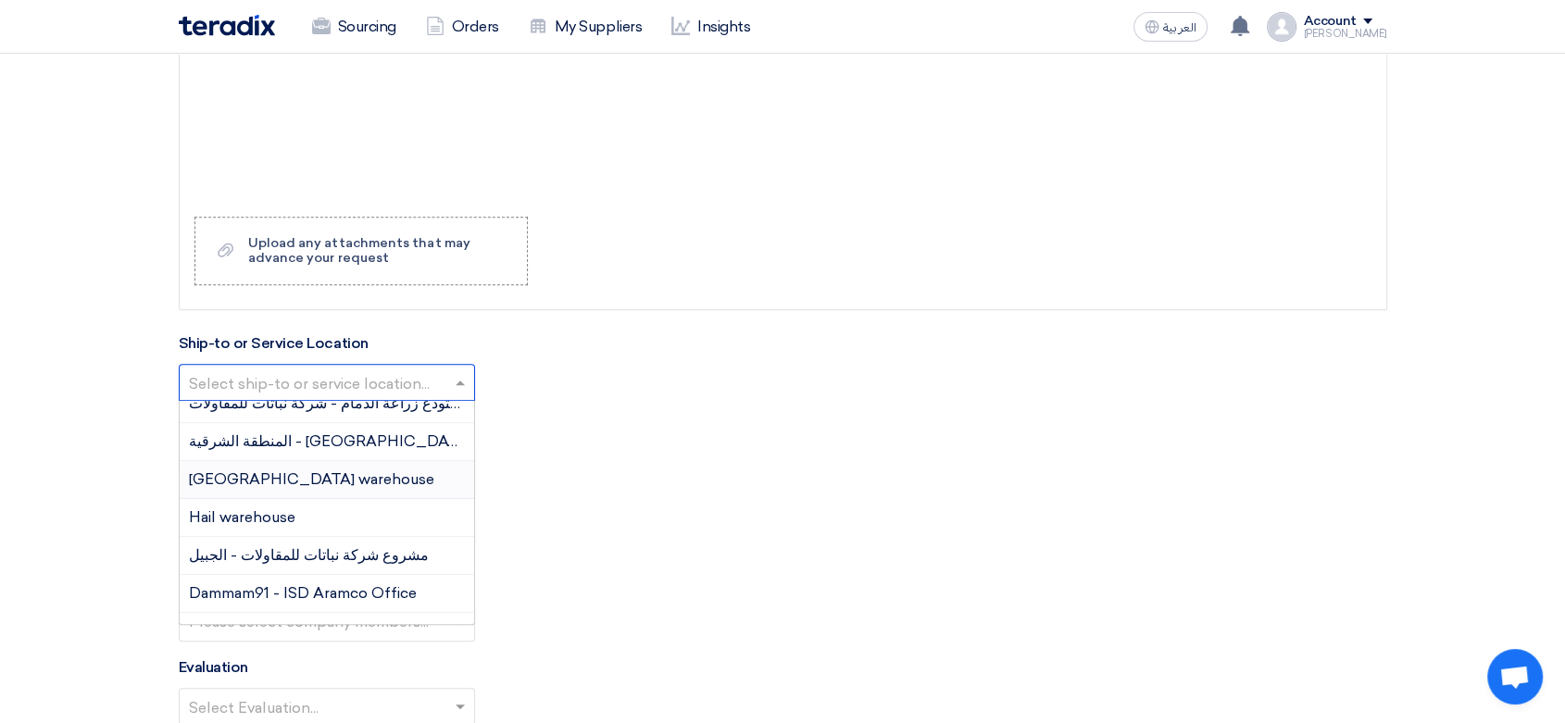
click at [274, 485] on div "[GEOGRAPHIC_DATA] warehouse" at bounding box center [327, 480] width 294 height 38
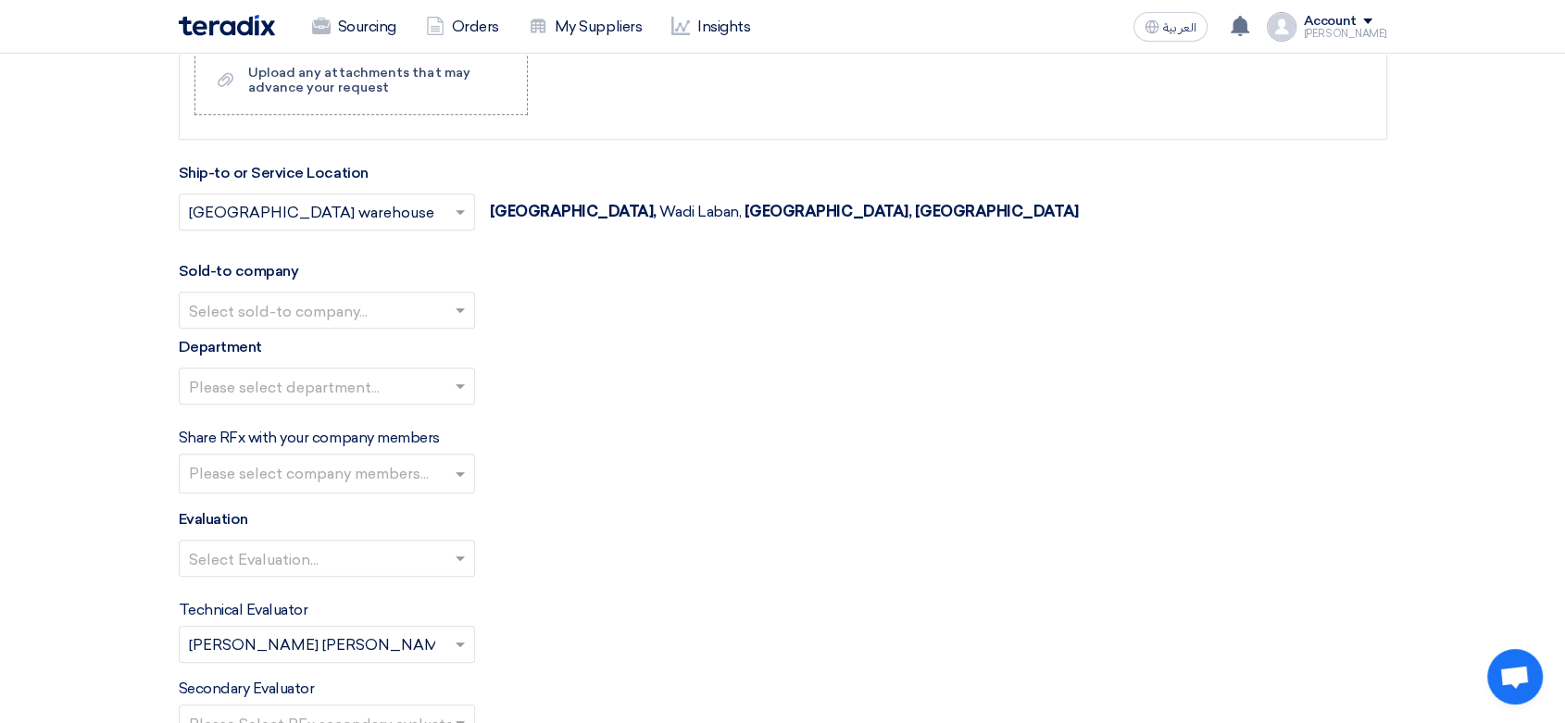
scroll to position [1955, 0]
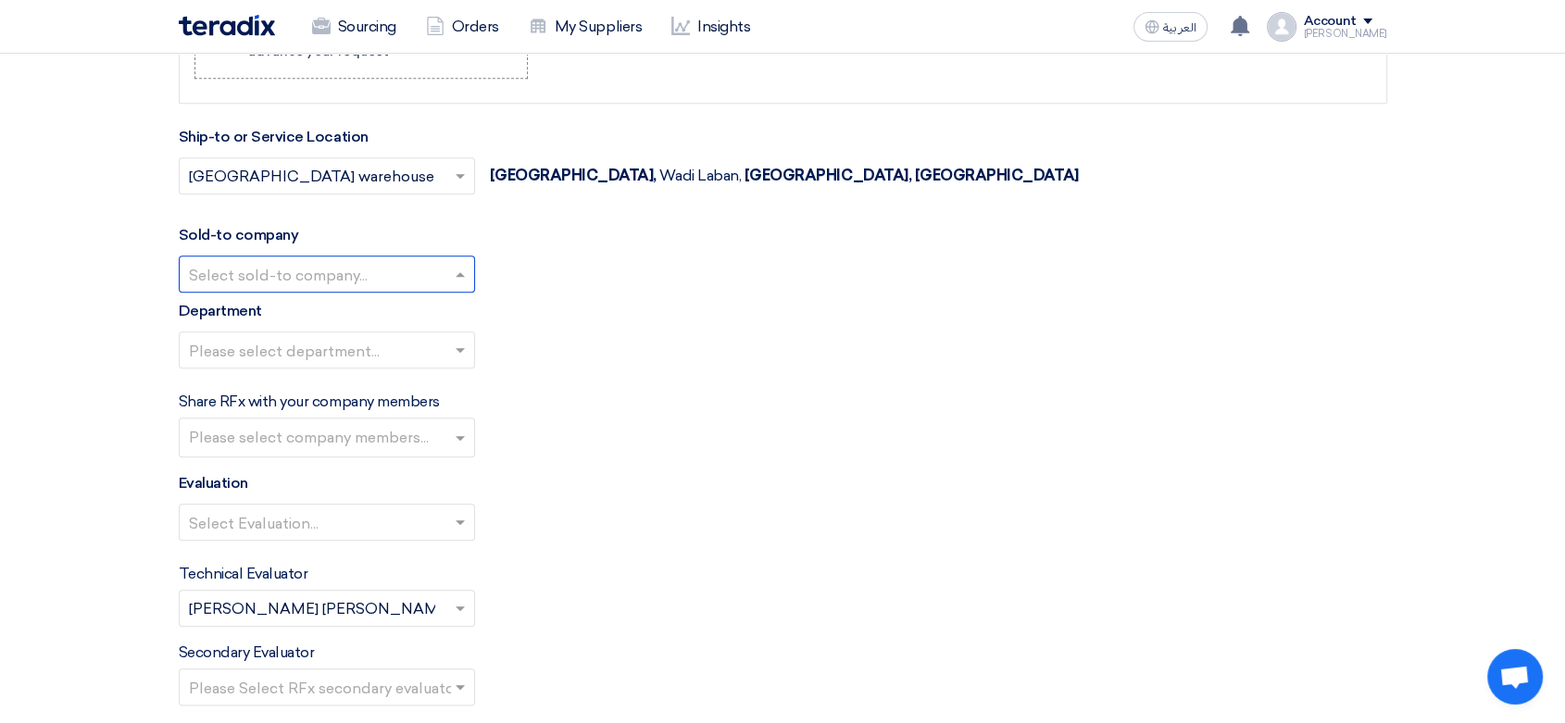
click at [348, 278] on input "text" at bounding box center [317, 276] width 257 height 31
click at [303, 307] on span "Nabatat for contracting" at bounding box center [273, 311] width 169 height 18
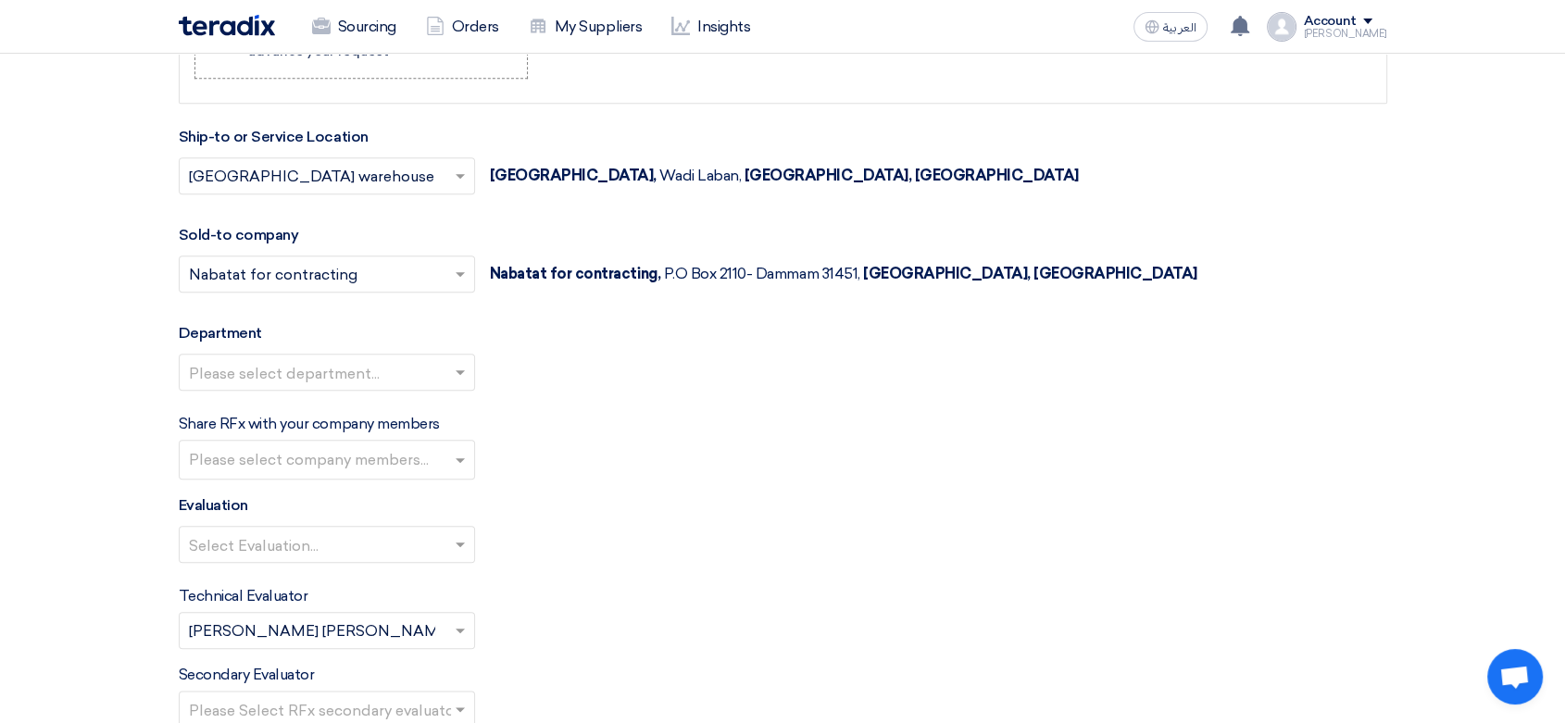
click at [294, 367] on input "text" at bounding box center [317, 374] width 257 height 31
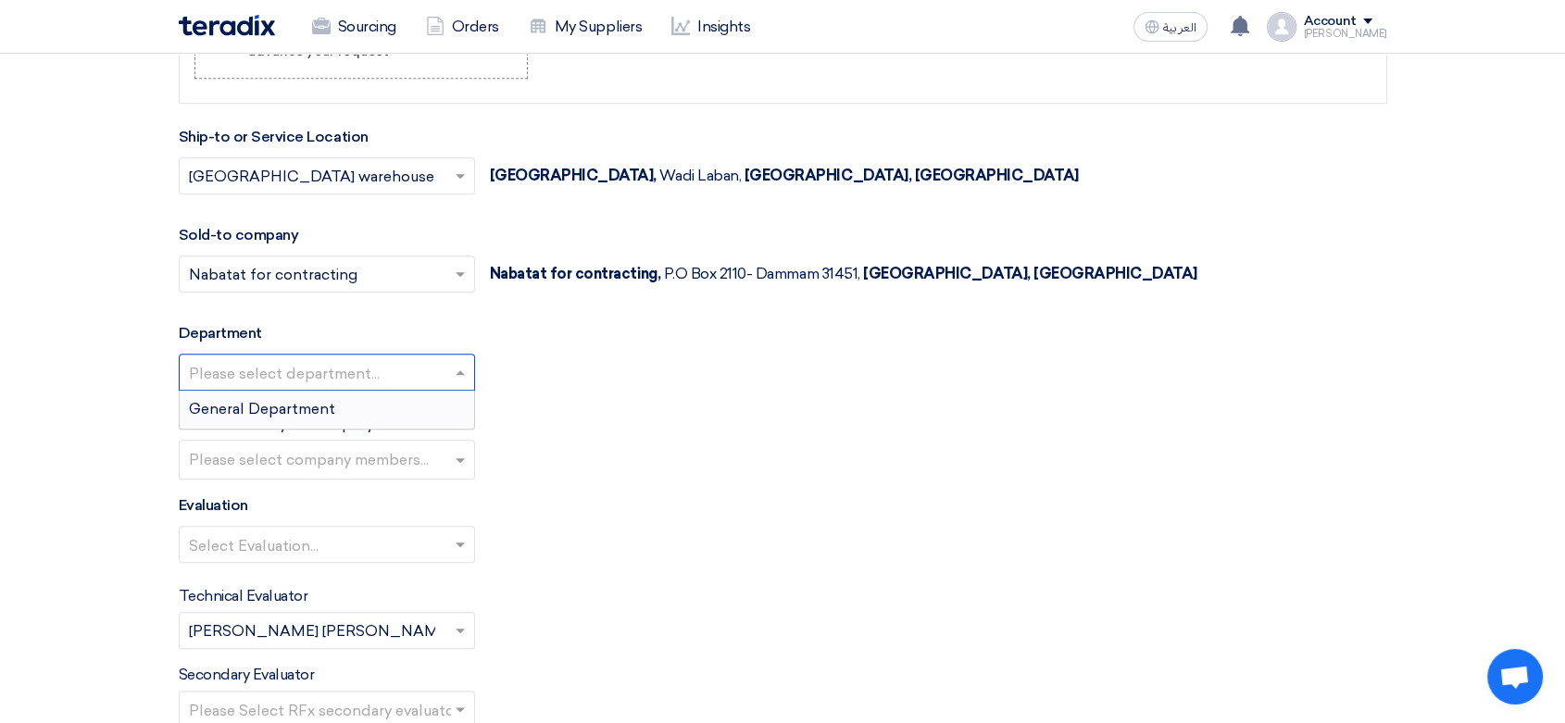
click at [269, 418] on div "General Department" at bounding box center [327, 409] width 294 height 37
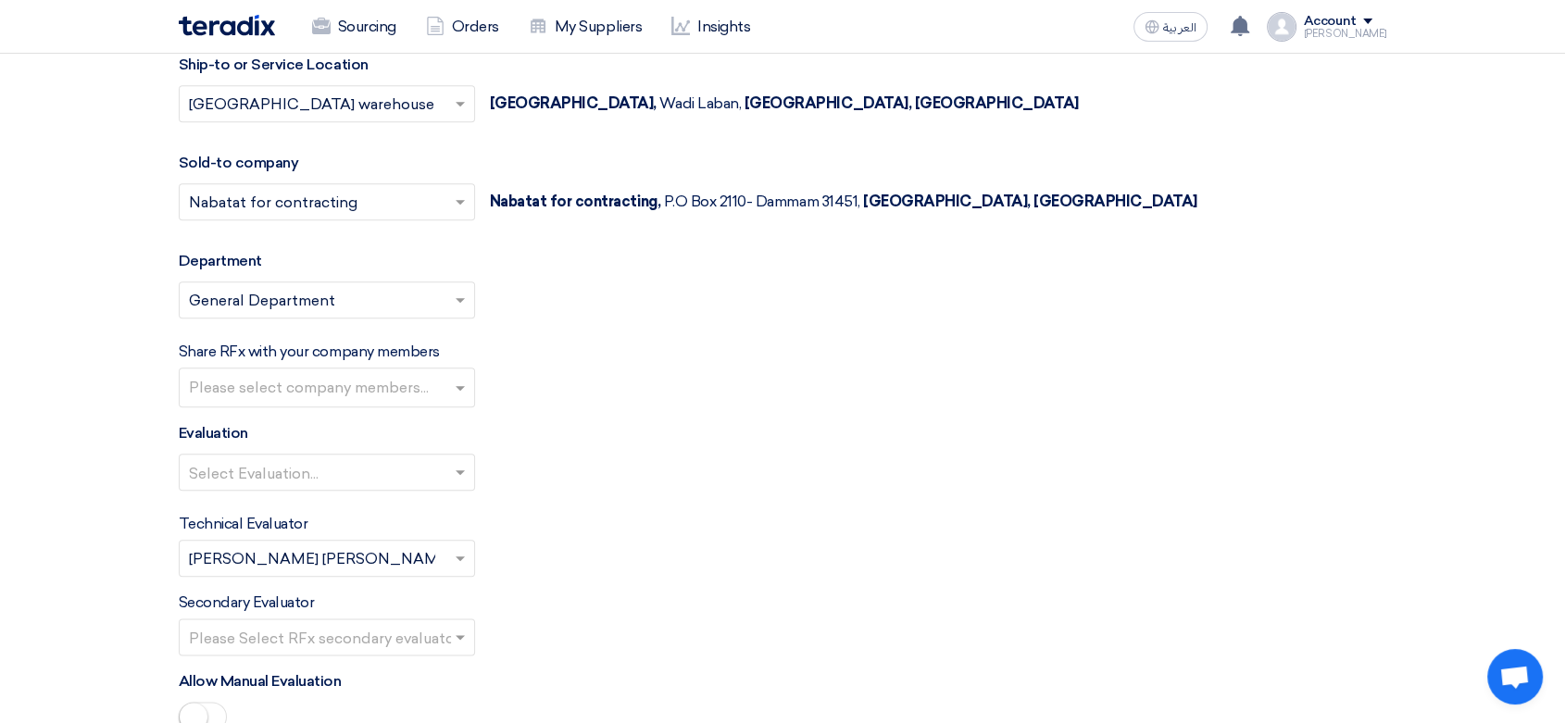
scroll to position [2058, 0]
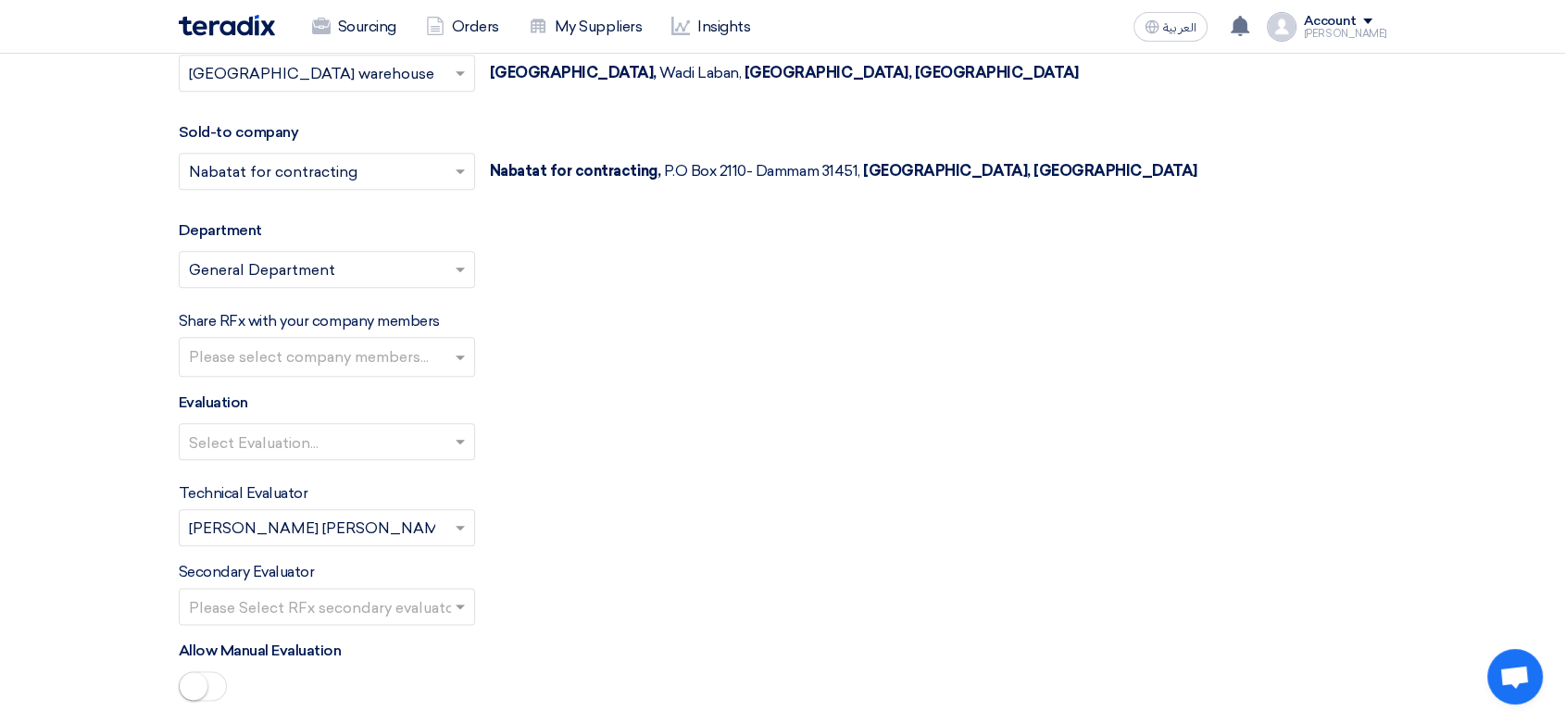
click at [310, 361] on input "text" at bounding box center [329, 359] width 281 height 31
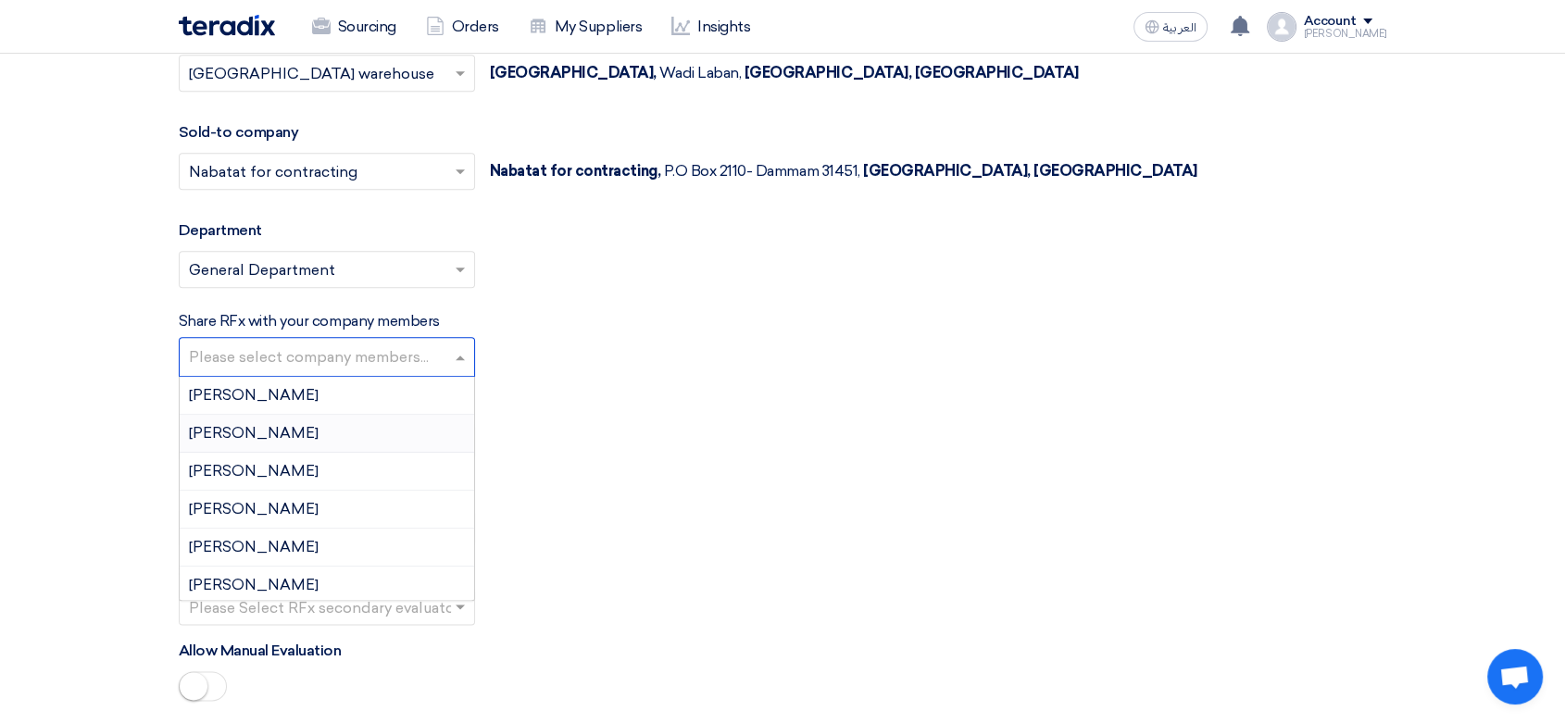
click at [691, 412] on div "Evaluation Select Evaluation..." at bounding box center [783, 433] width 1209 height 83
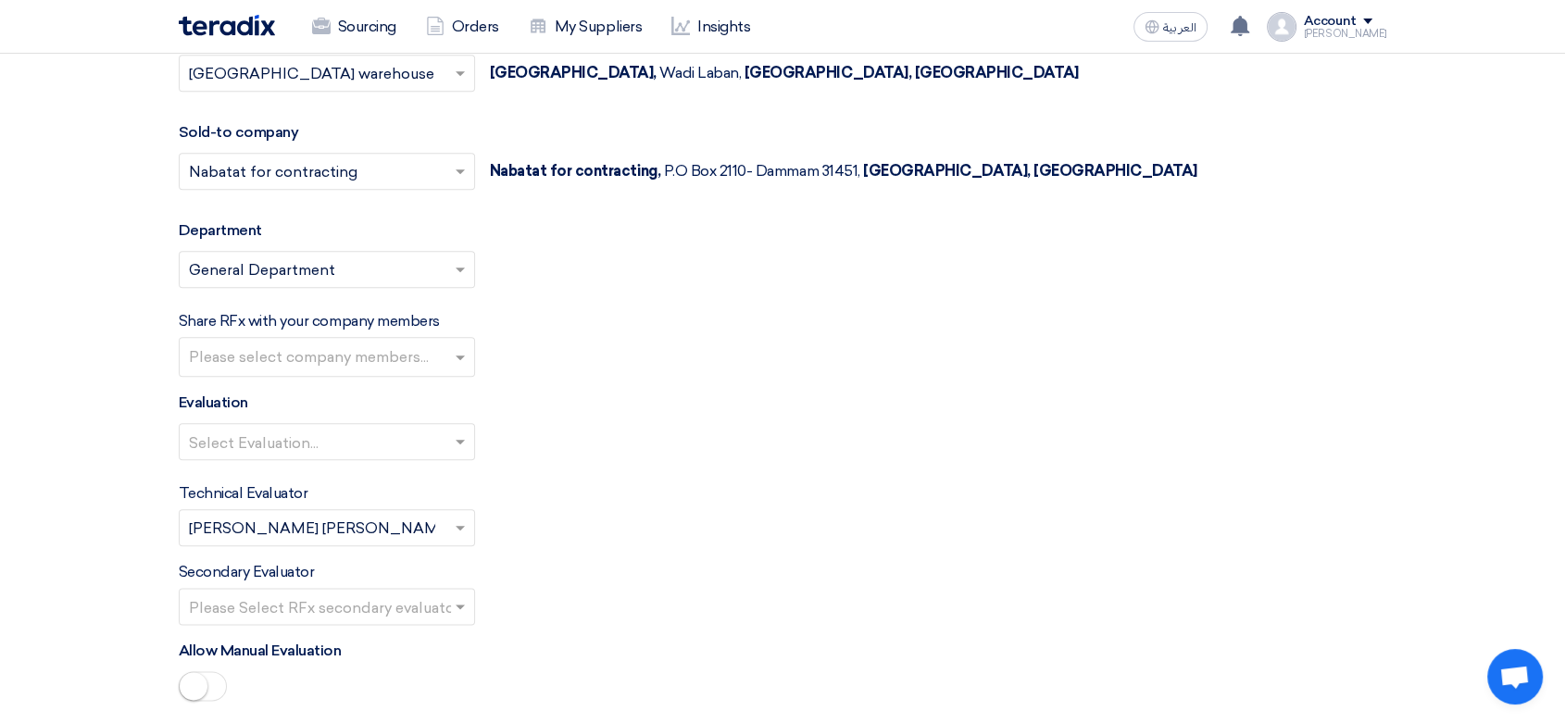
click at [356, 445] on input "text" at bounding box center [317, 444] width 257 height 31
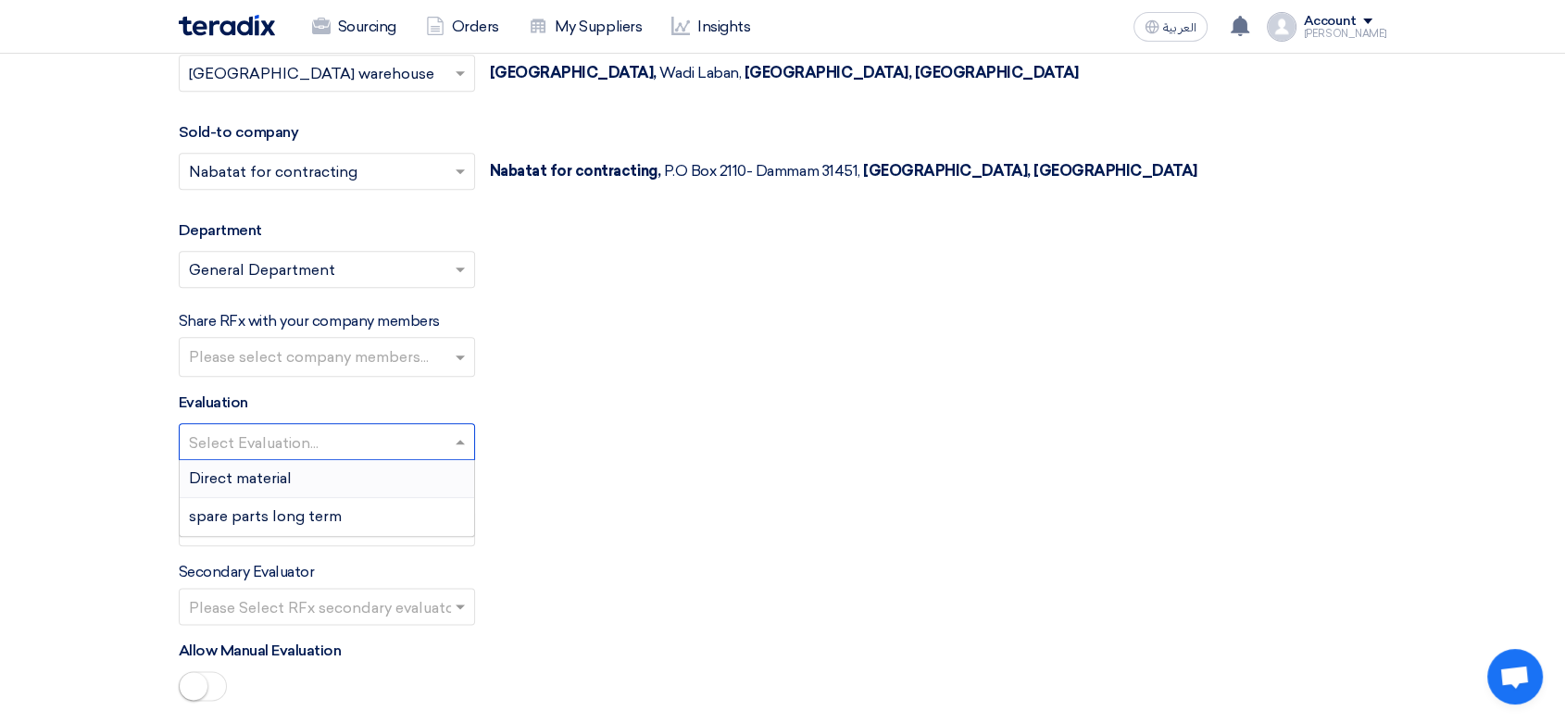
click at [295, 475] on div "Direct material" at bounding box center [327, 479] width 294 height 38
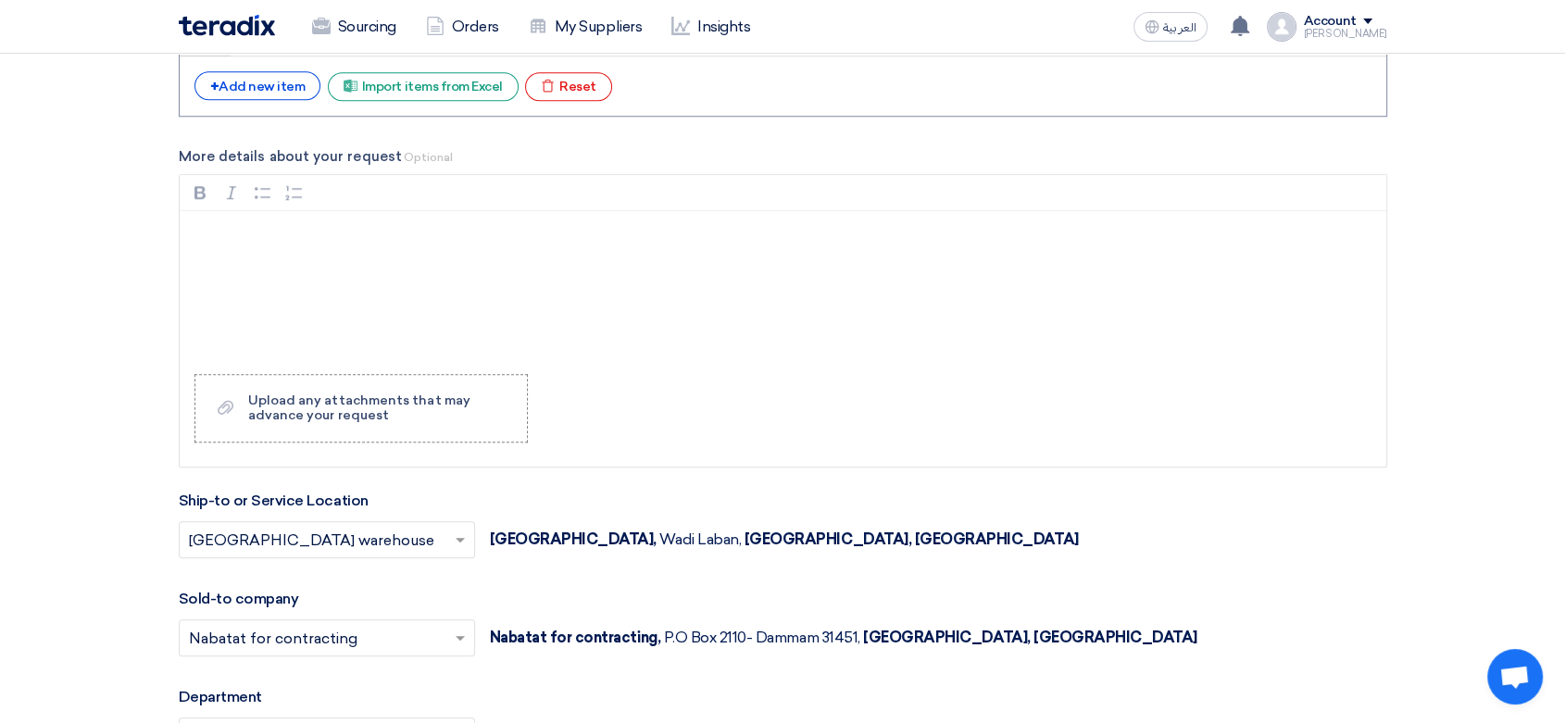
scroll to position [1440, 0]
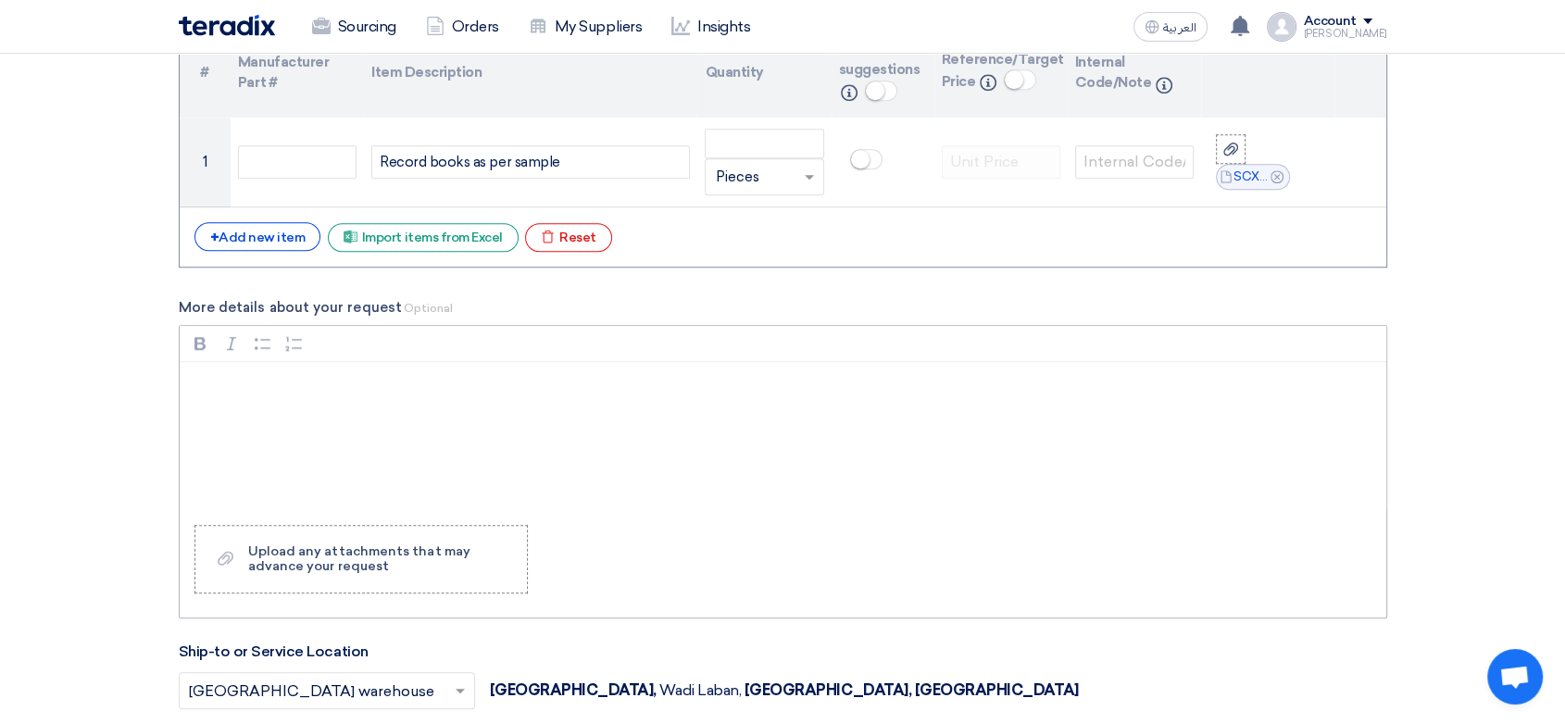
click at [332, 370] on div "Rich Text Editor, main" at bounding box center [783, 436] width 1207 height 148
click at [252, 388] on p "DeliveryRiyadh" at bounding box center [789, 386] width 1175 height 22
click at [437, 440] on div "Delivery [GEOGRAPHIC_DATA]" at bounding box center [783, 436] width 1207 height 148
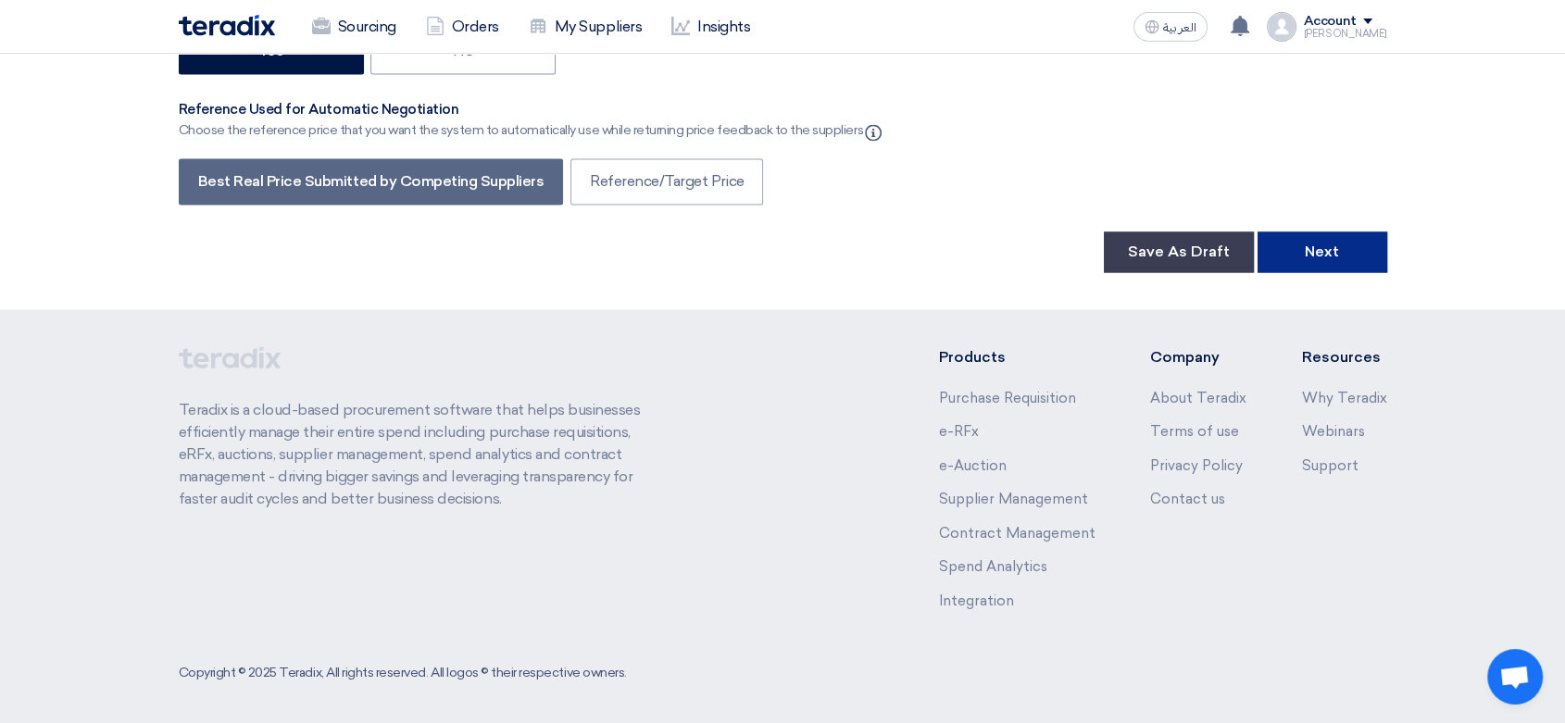
click at [1323, 262] on button "Next" at bounding box center [1323, 252] width 130 height 41
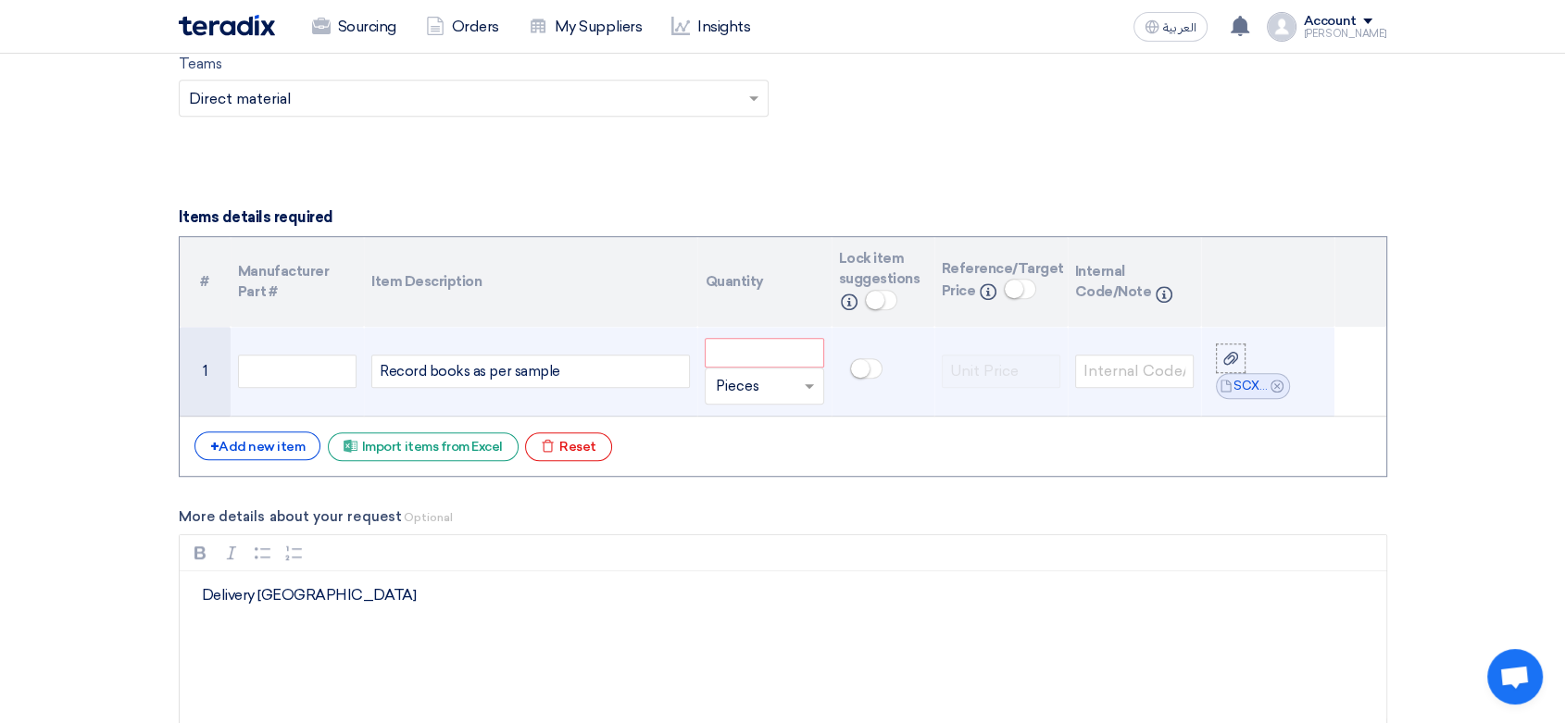
scroll to position [1234, 0]
click at [748, 344] on input "number" at bounding box center [764, 349] width 119 height 30
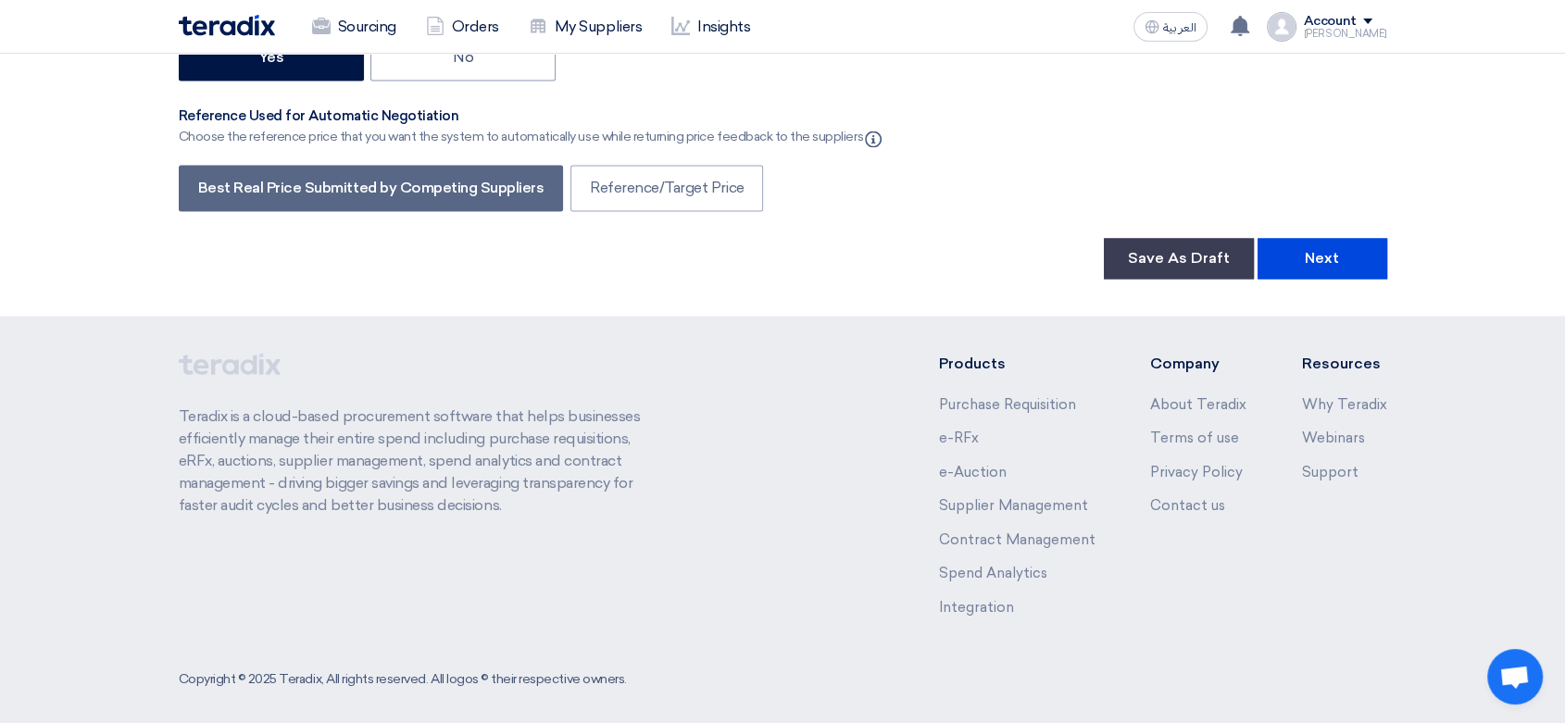
scroll to position [3150, 0]
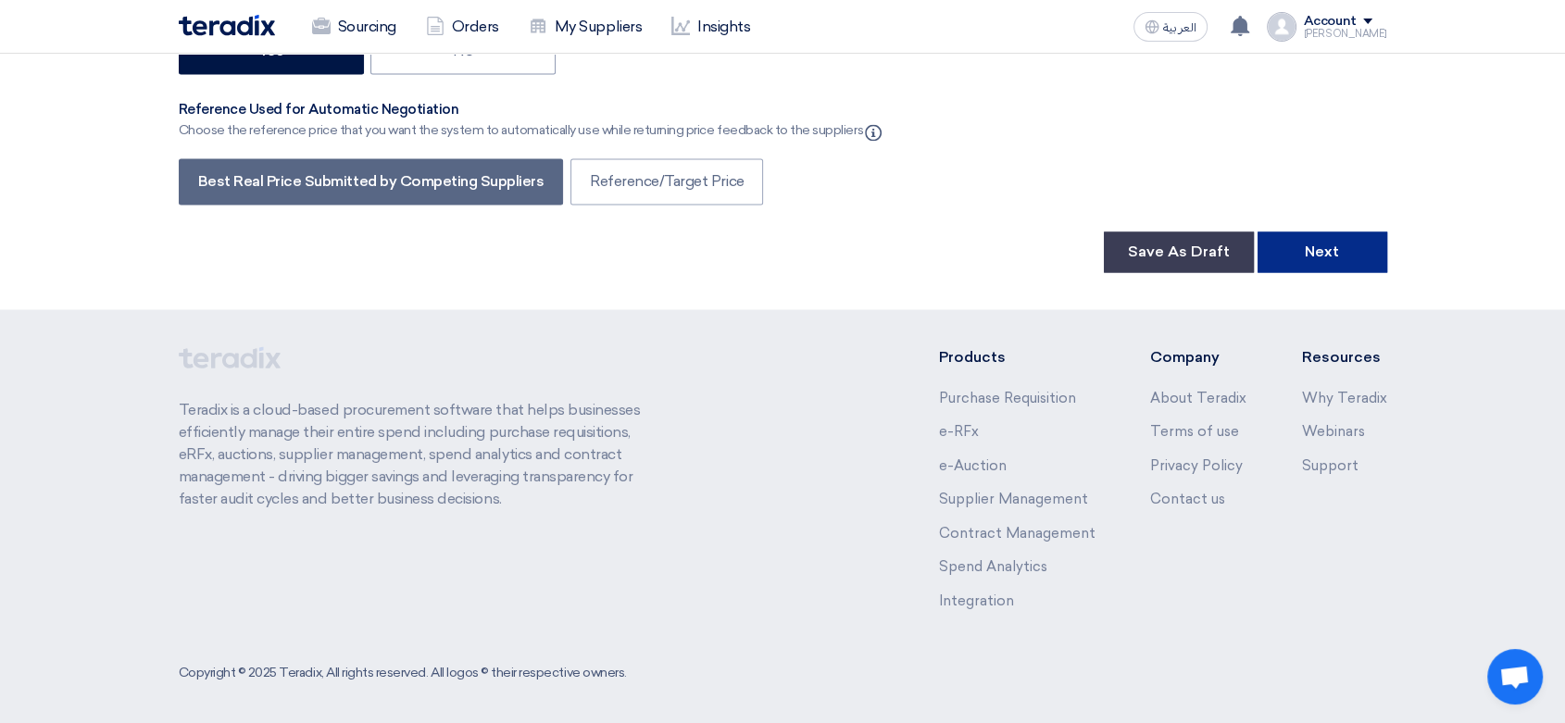
type input "150"
click at [1328, 252] on button "Next" at bounding box center [1323, 252] width 130 height 41
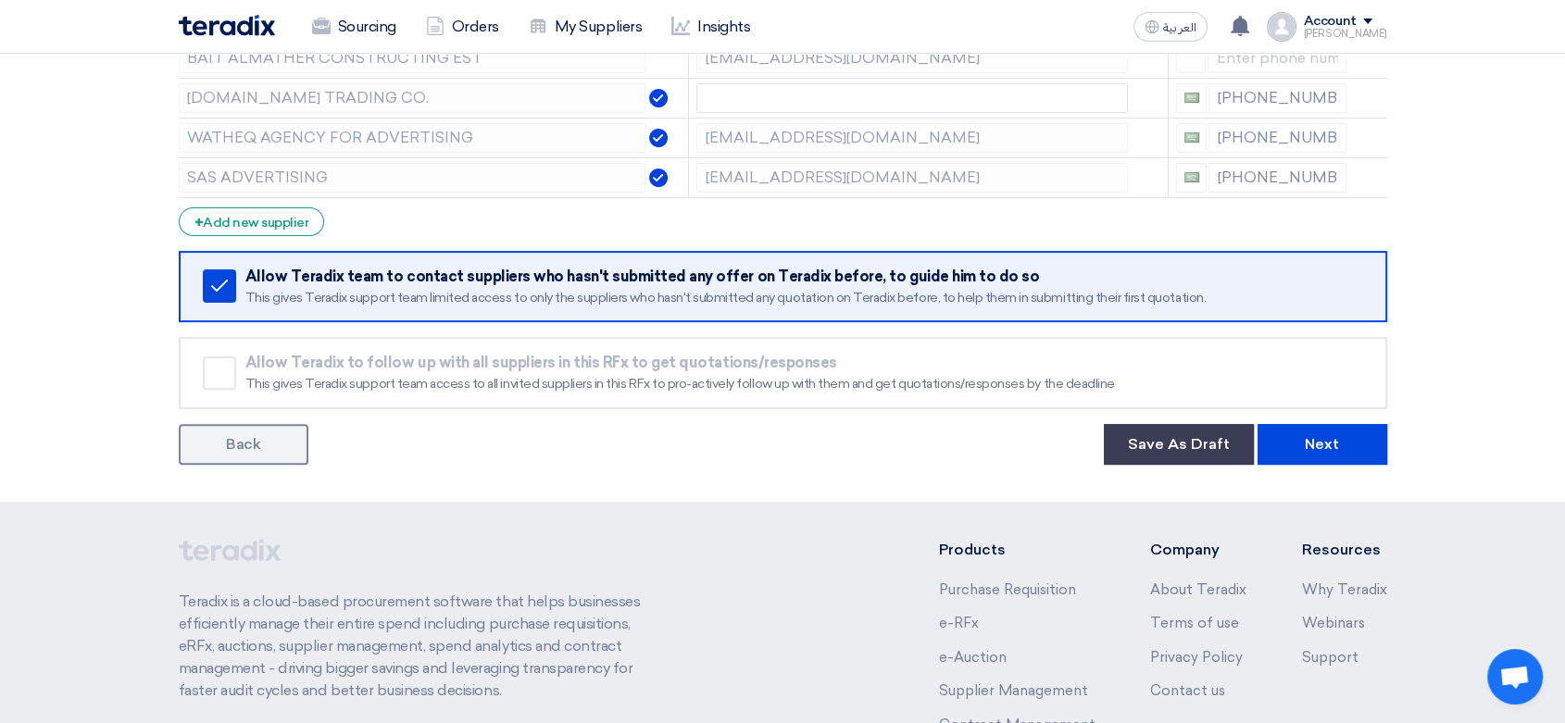
scroll to position [514, 0]
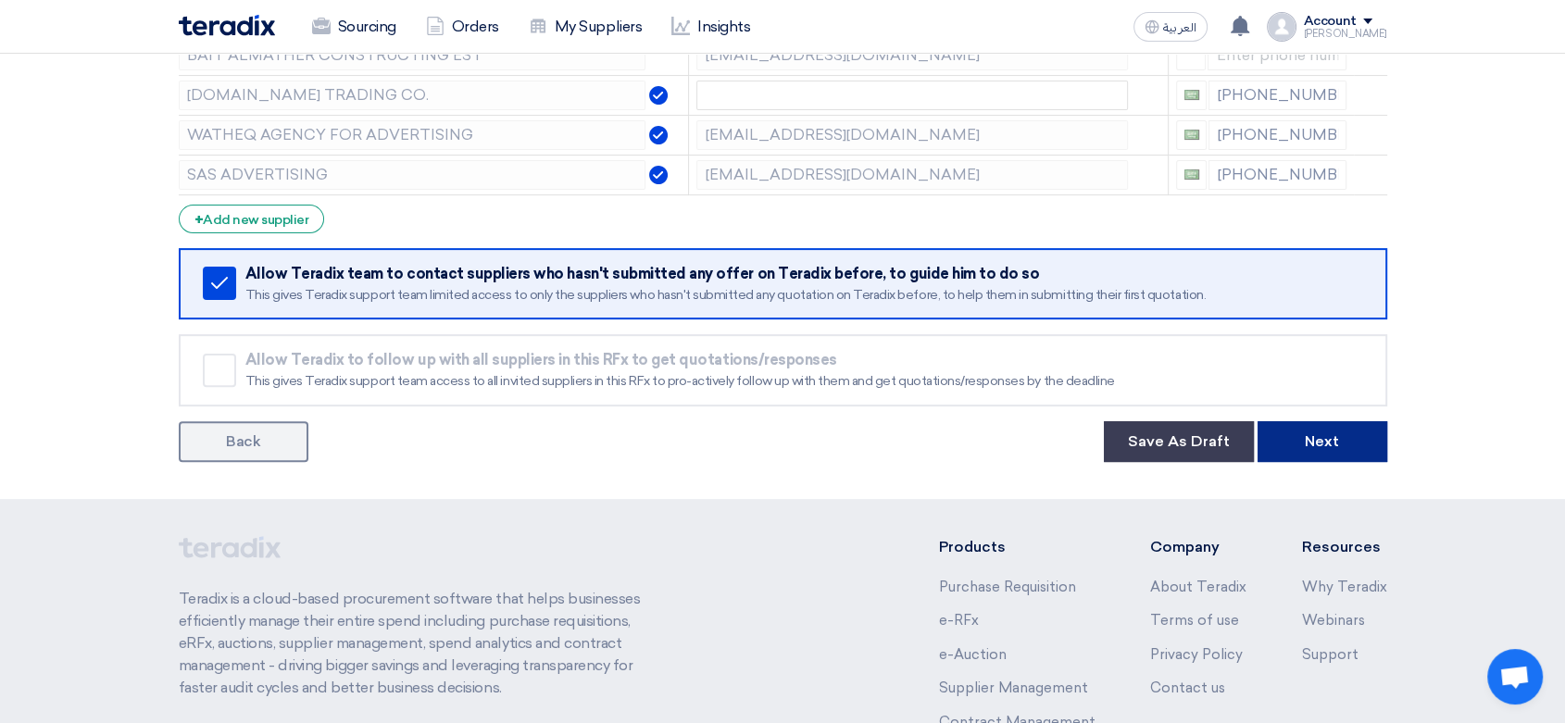
click at [1335, 436] on button "Next" at bounding box center [1323, 441] width 130 height 41
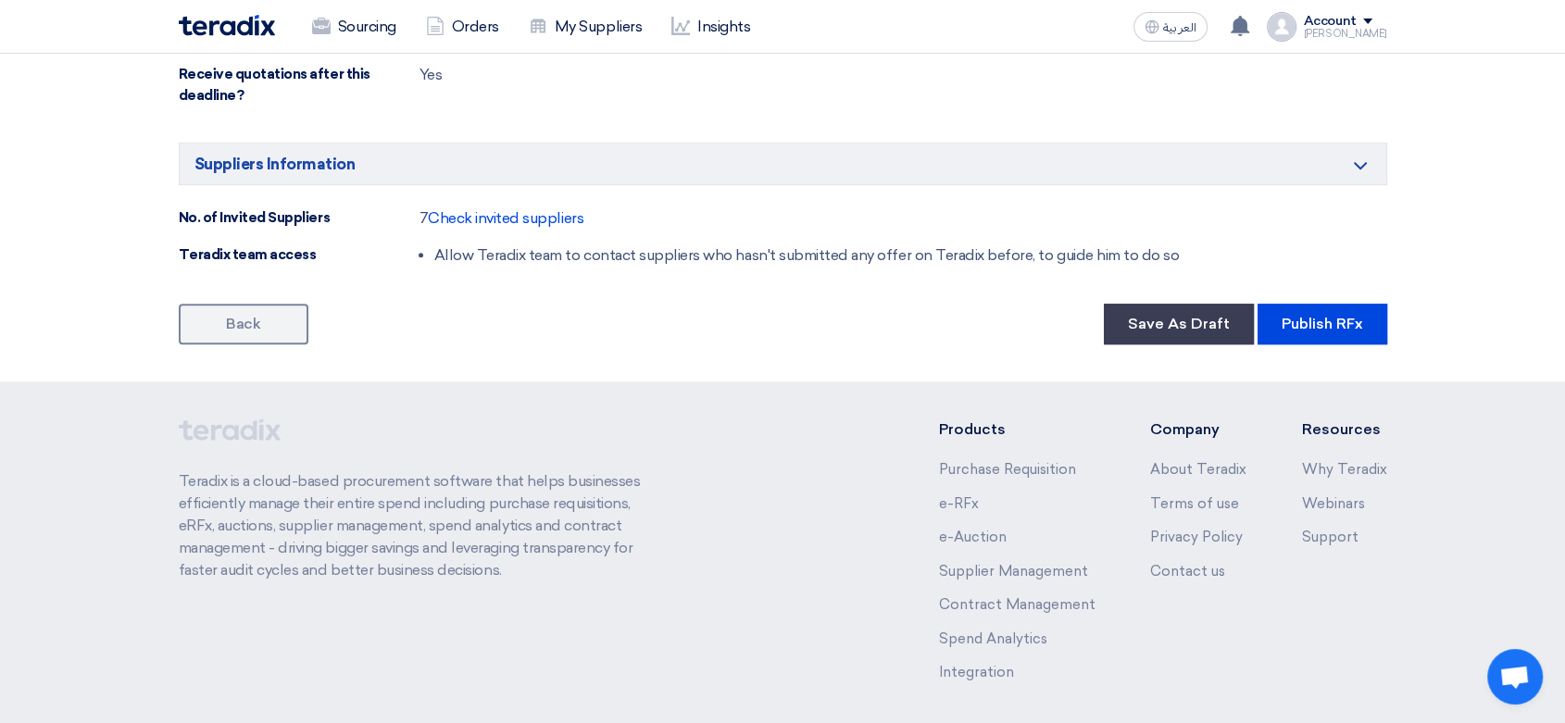
scroll to position [1237, 0]
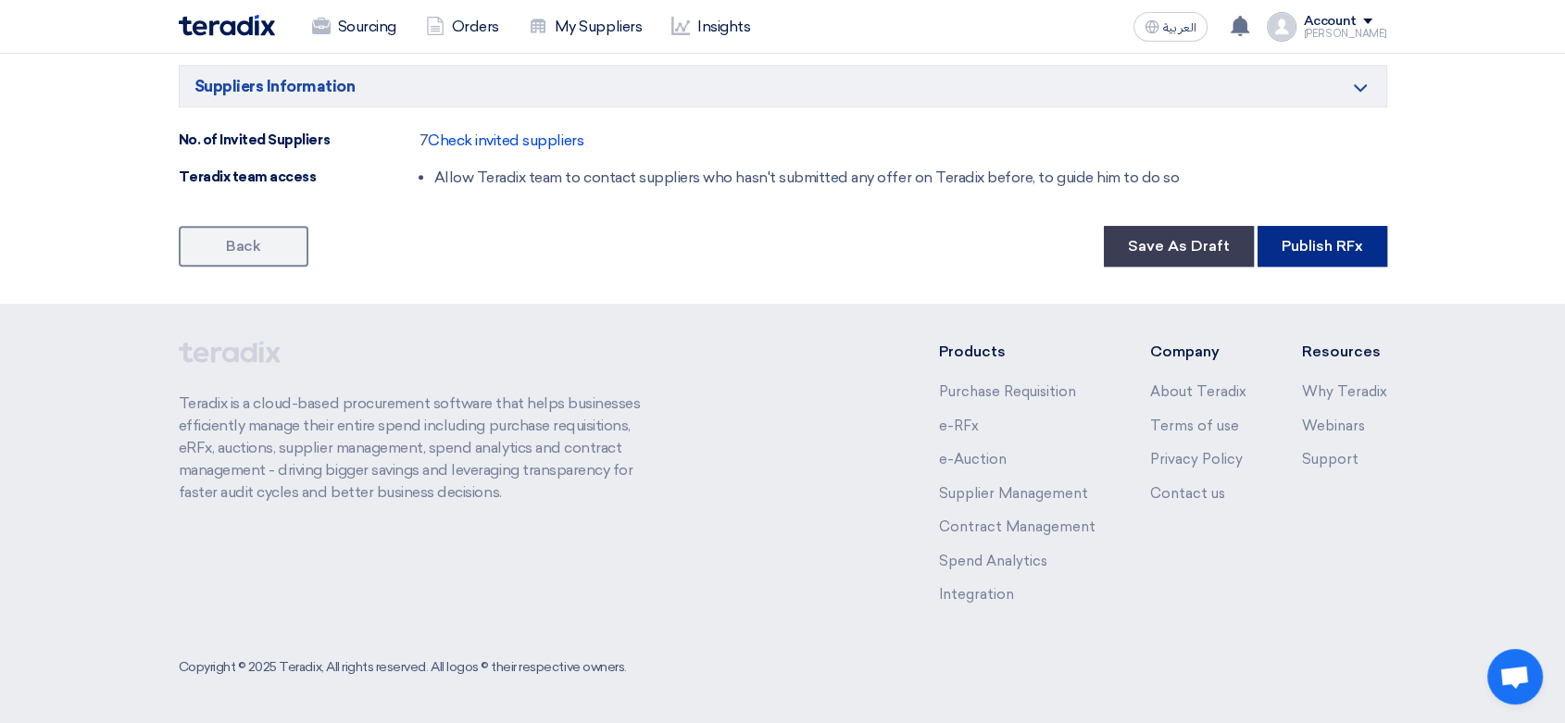
click at [1334, 241] on button "Publish RFx" at bounding box center [1323, 246] width 130 height 41
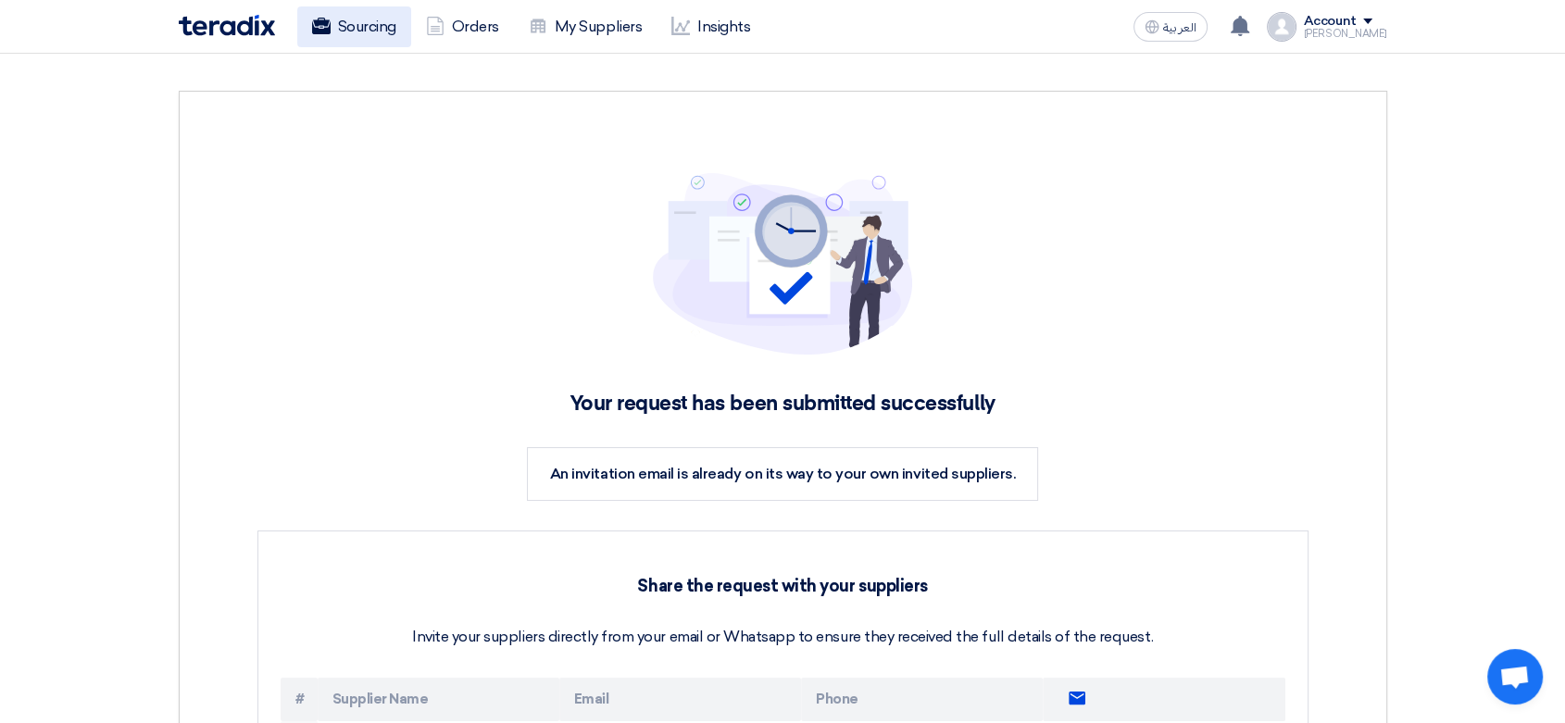
click at [369, 24] on link "Sourcing" at bounding box center [354, 26] width 114 height 41
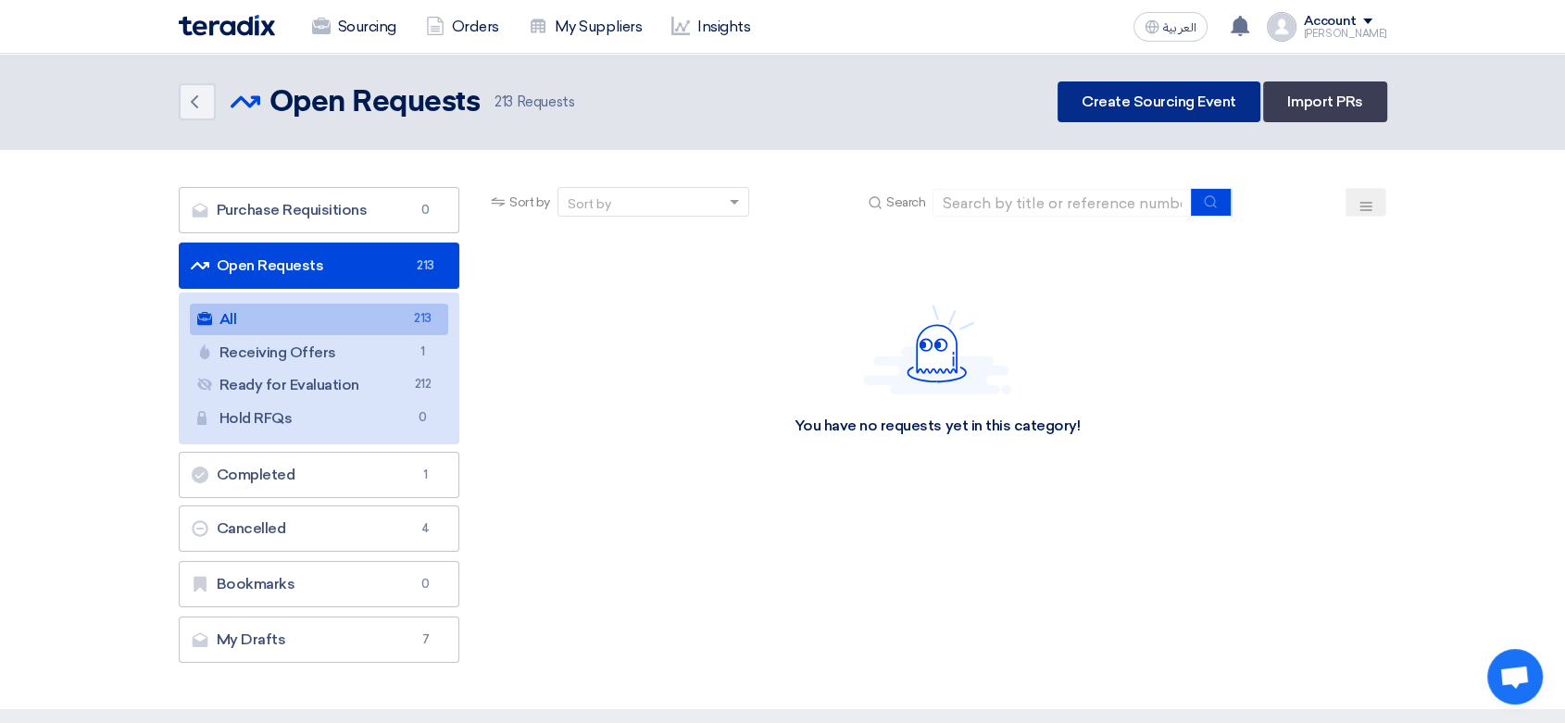
click at [1177, 105] on link "Create Sourcing Event" at bounding box center [1159, 101] width 203 height 41
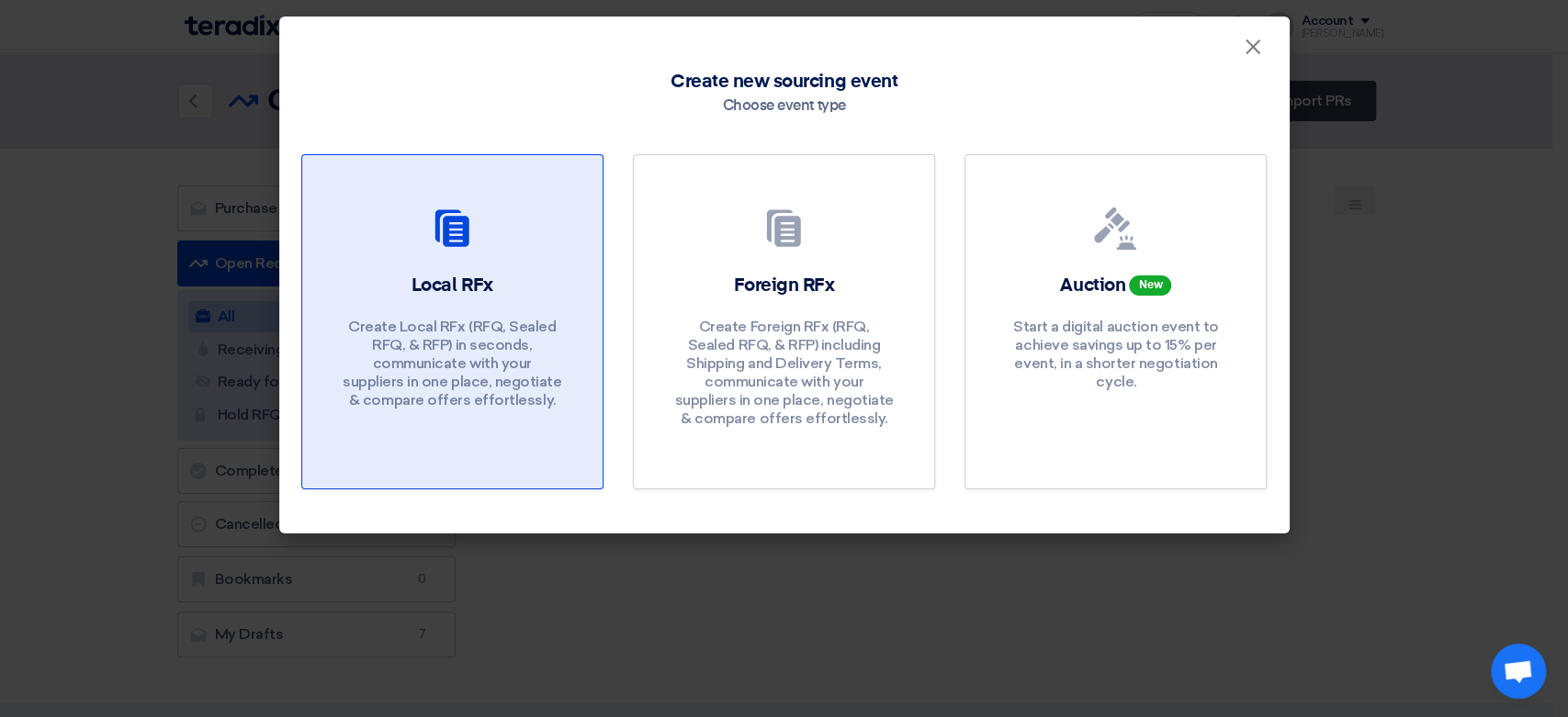
click at [517, 369] on p "Create Local RFx (RFQ, Sealed RFQ, & RFP) in seconds, communicate with your sup…" at bounding box center [451, 363] width 220 height 92
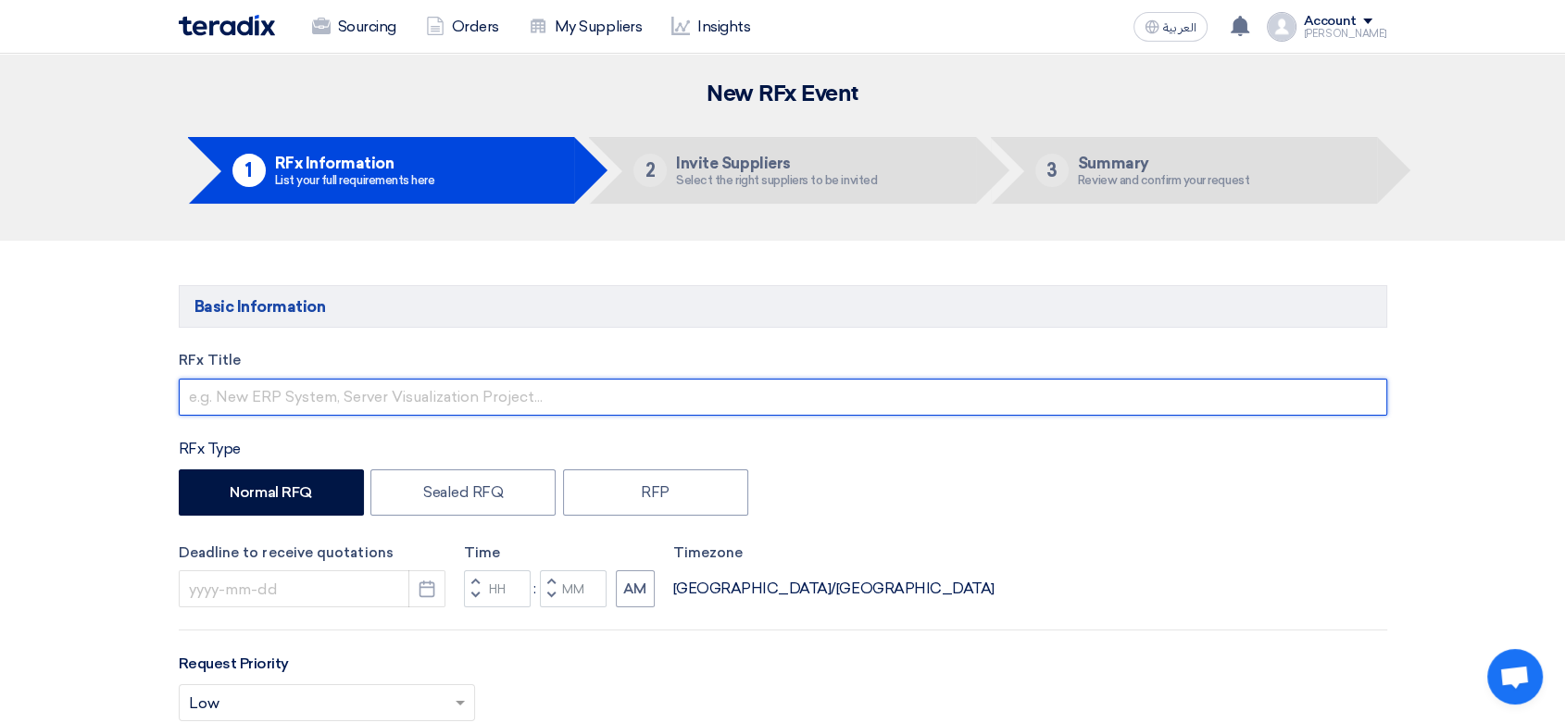
click at [372, 394] on input "text" at bounding box center [783, 397] width 1209 height 37
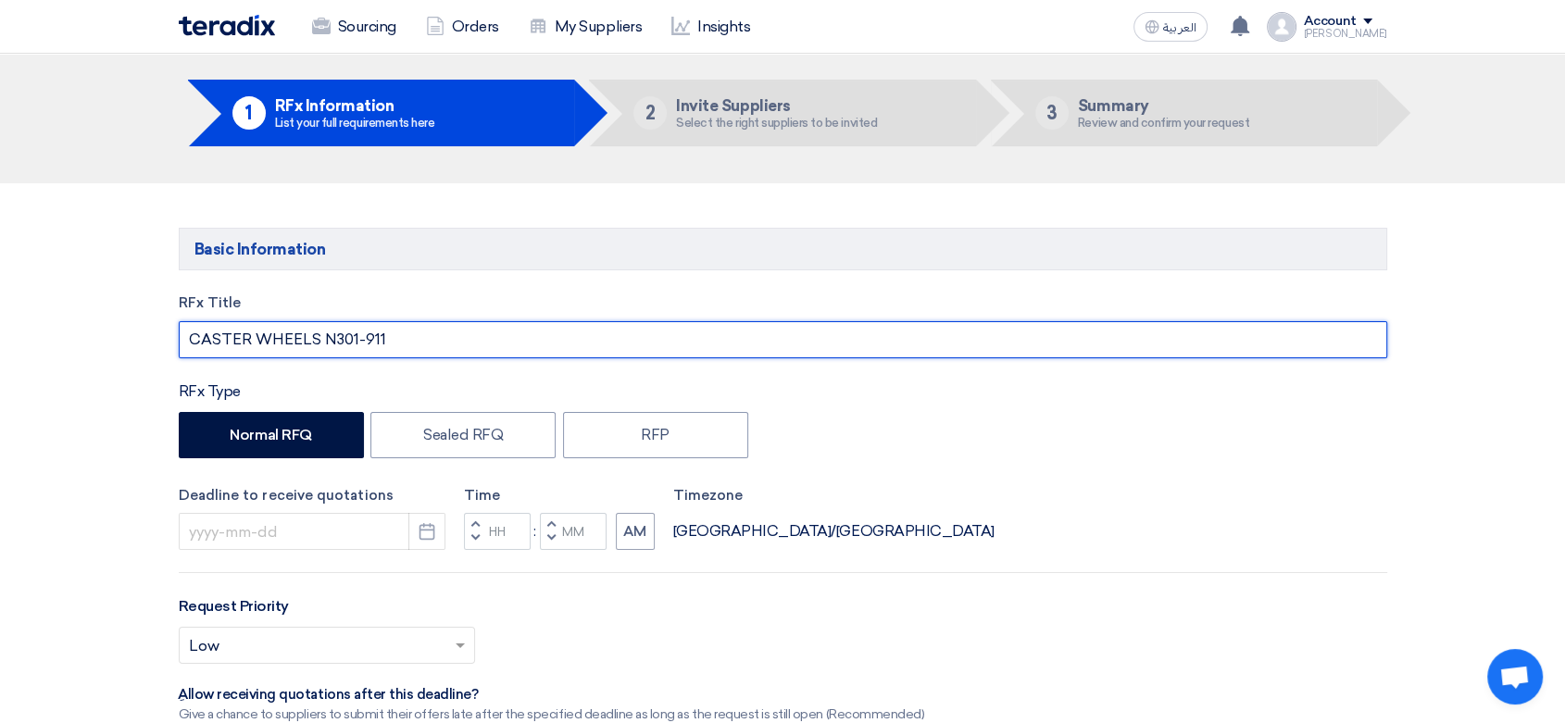
scroll to position [206, 0]
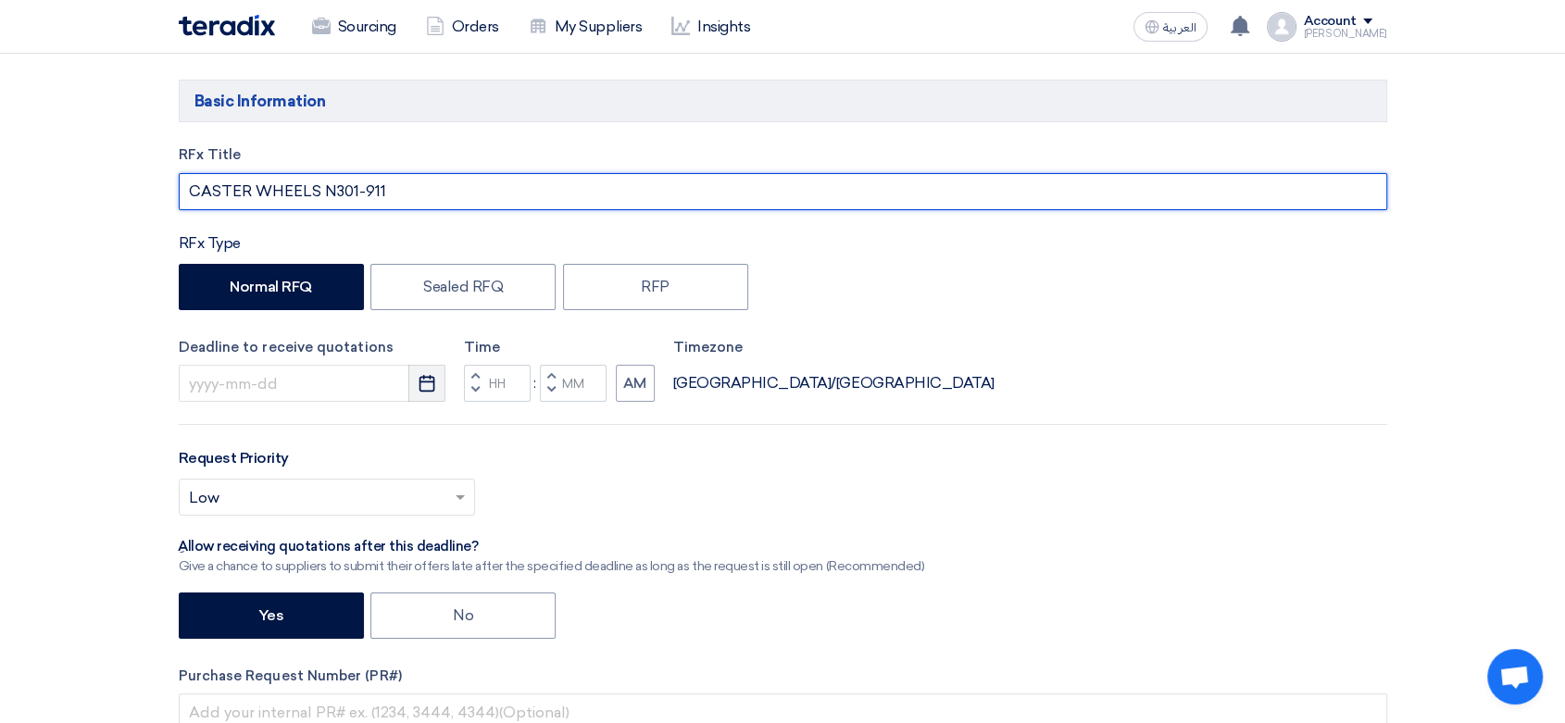
type input "CASTER WHEELS N301-911"
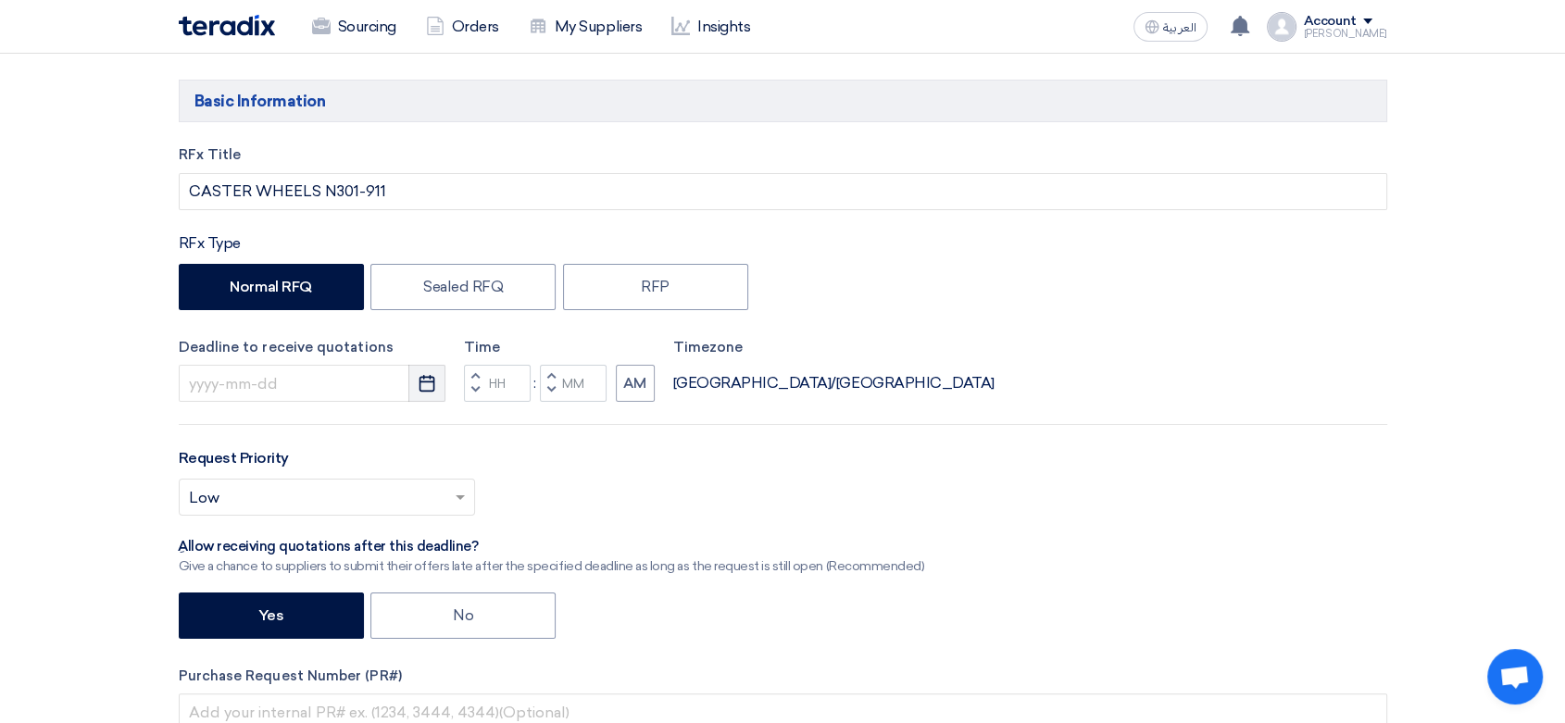
click at [420, 394] on button "Pick a date" at bounding box center [426, 383] width 37 height 37
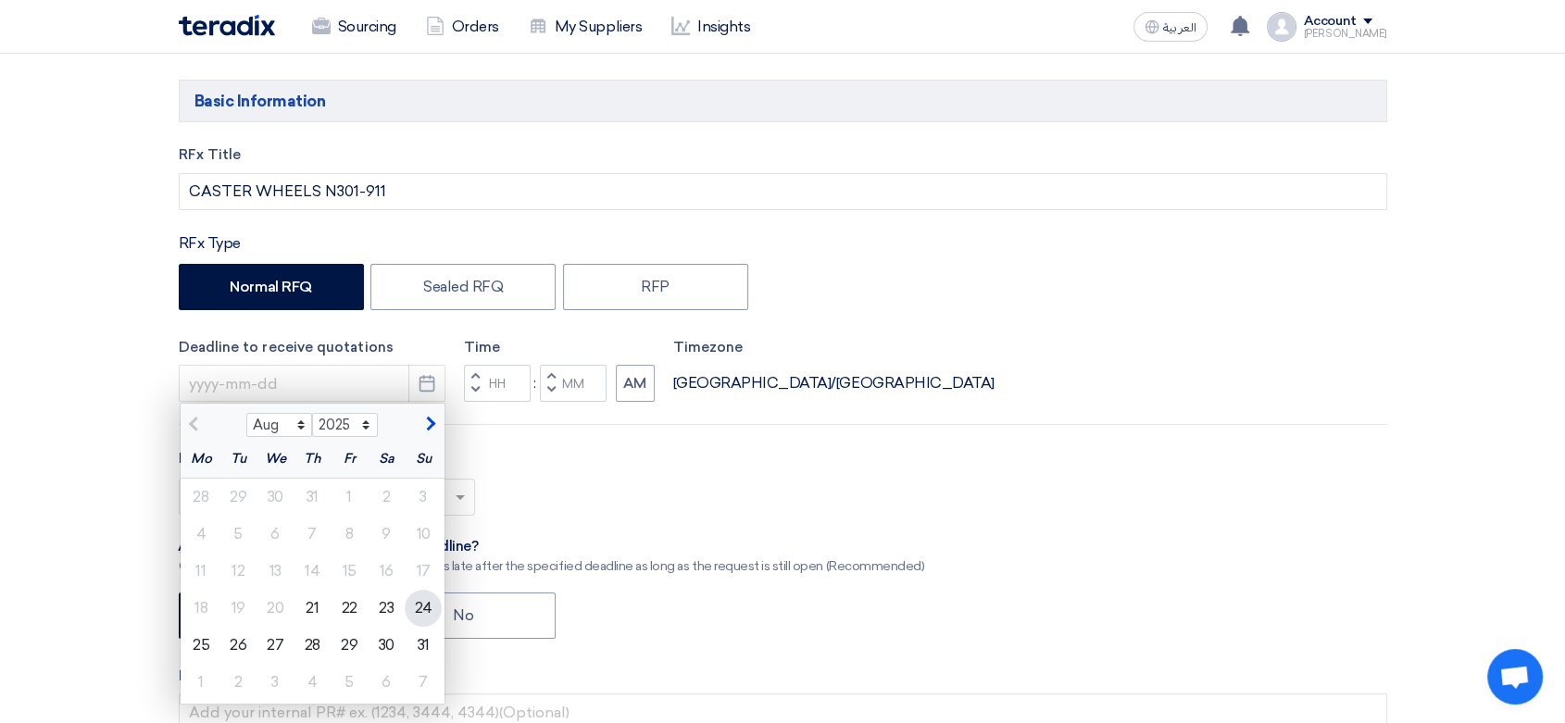
click at [422, 611] on div "24" at bounding box center [423, 608] width 37 height 37
type input "[DATE]"
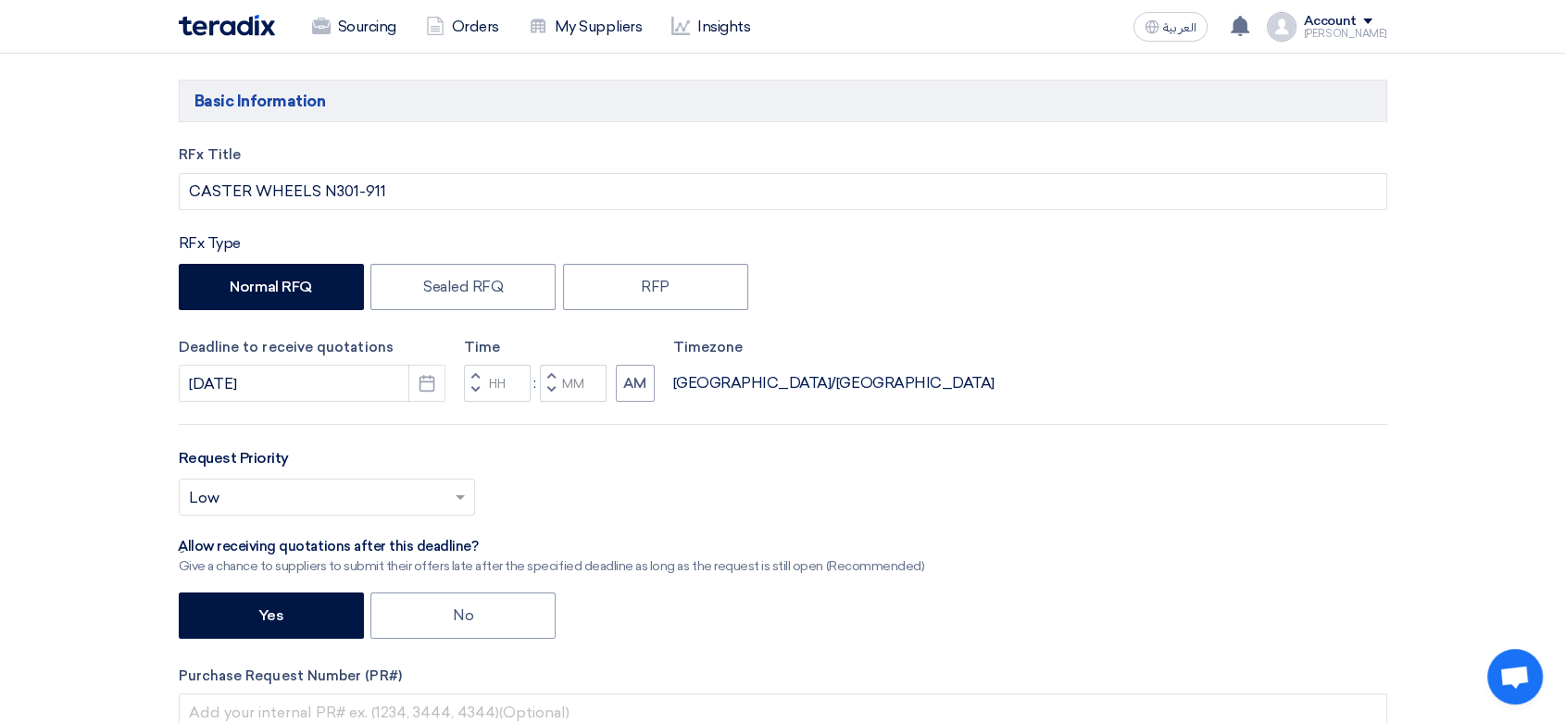
click at [475, 384] on span "button" at bounding box center [474, 389] width 6 height 11
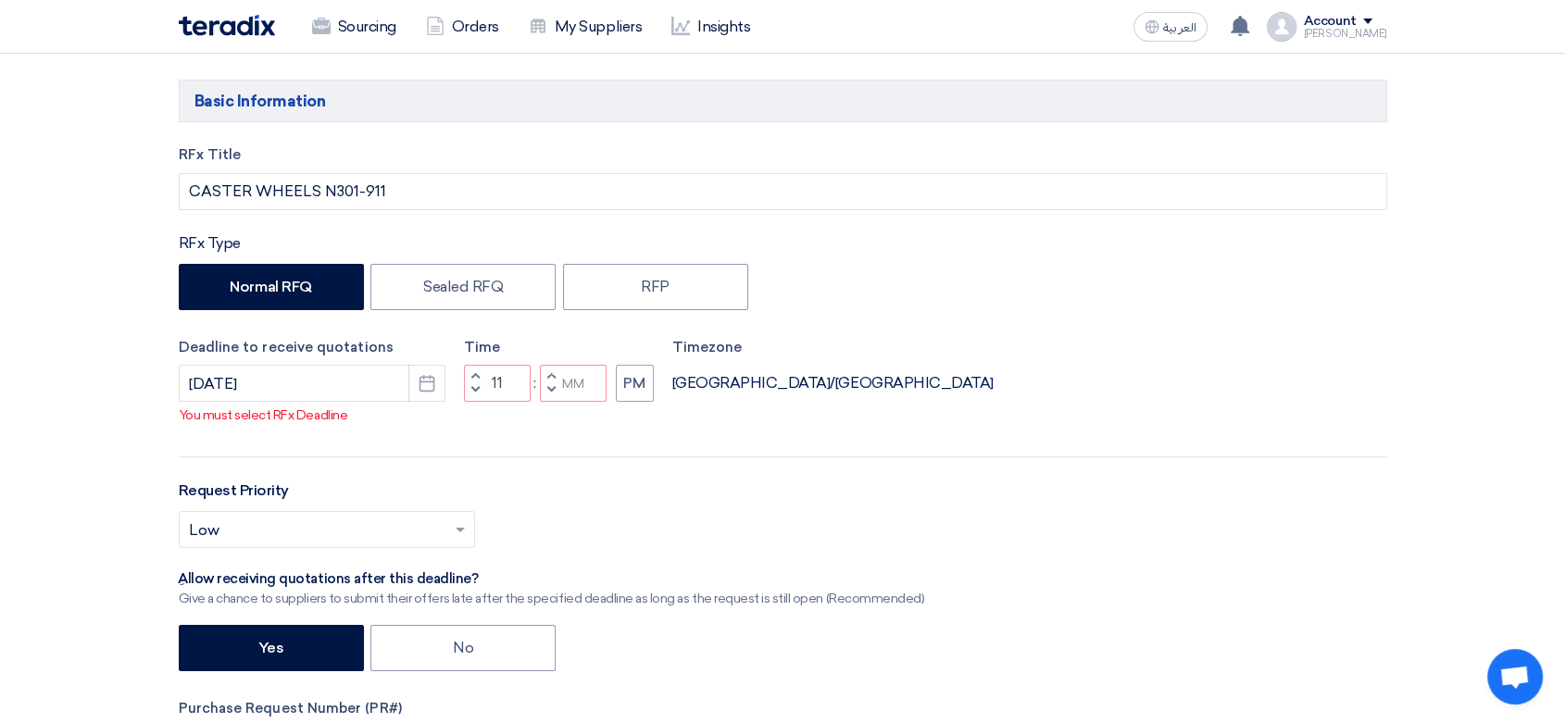
click at [477, 374] on button "Increment hours" at bounding box center [475, 376] width 22 height 23
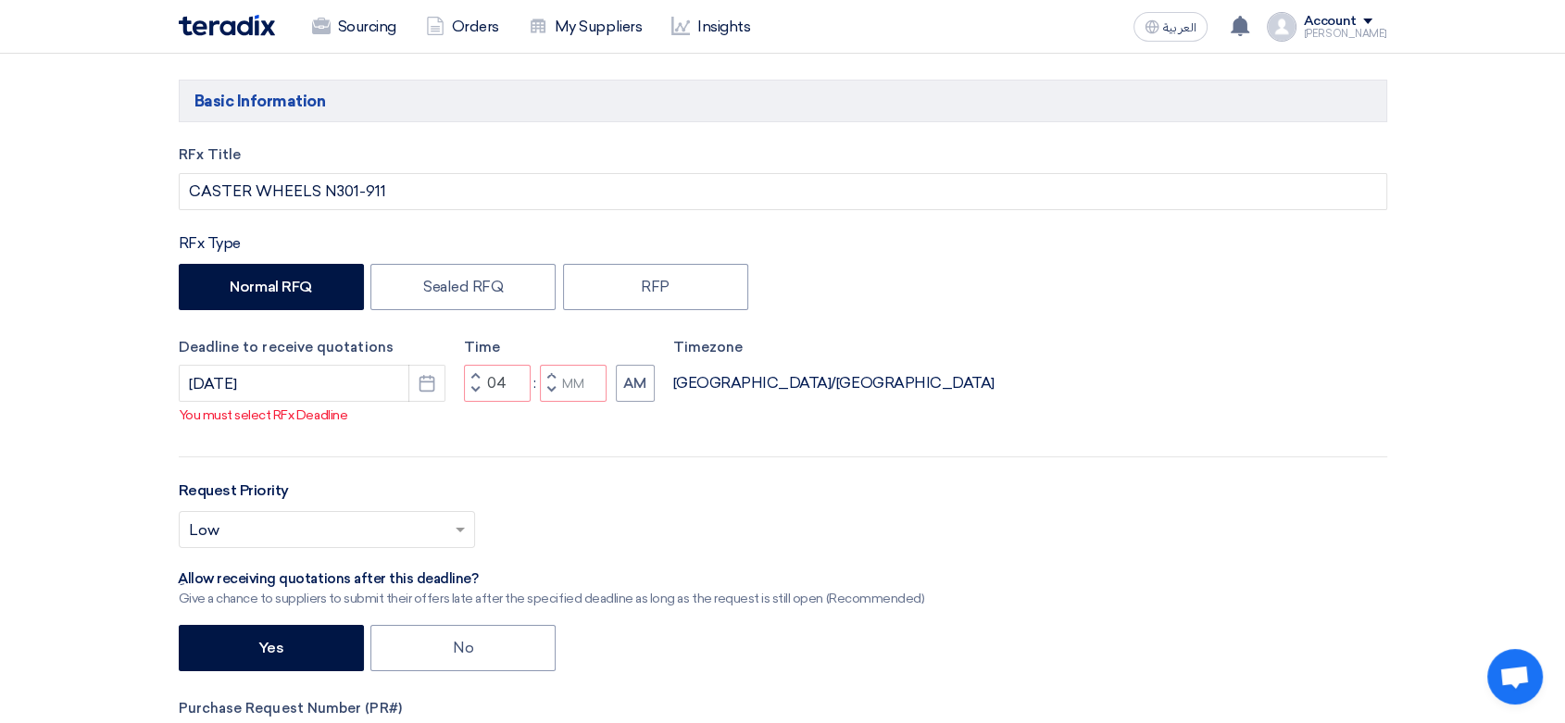
click at [477, 374] on button "Increment hours" at bounding box center [475, 376] width 22 height 23
click at [547, 391] on button "Decrement minutes" at bounding box center [551, 391] width 22 height 23
type input "04"
type input "59"
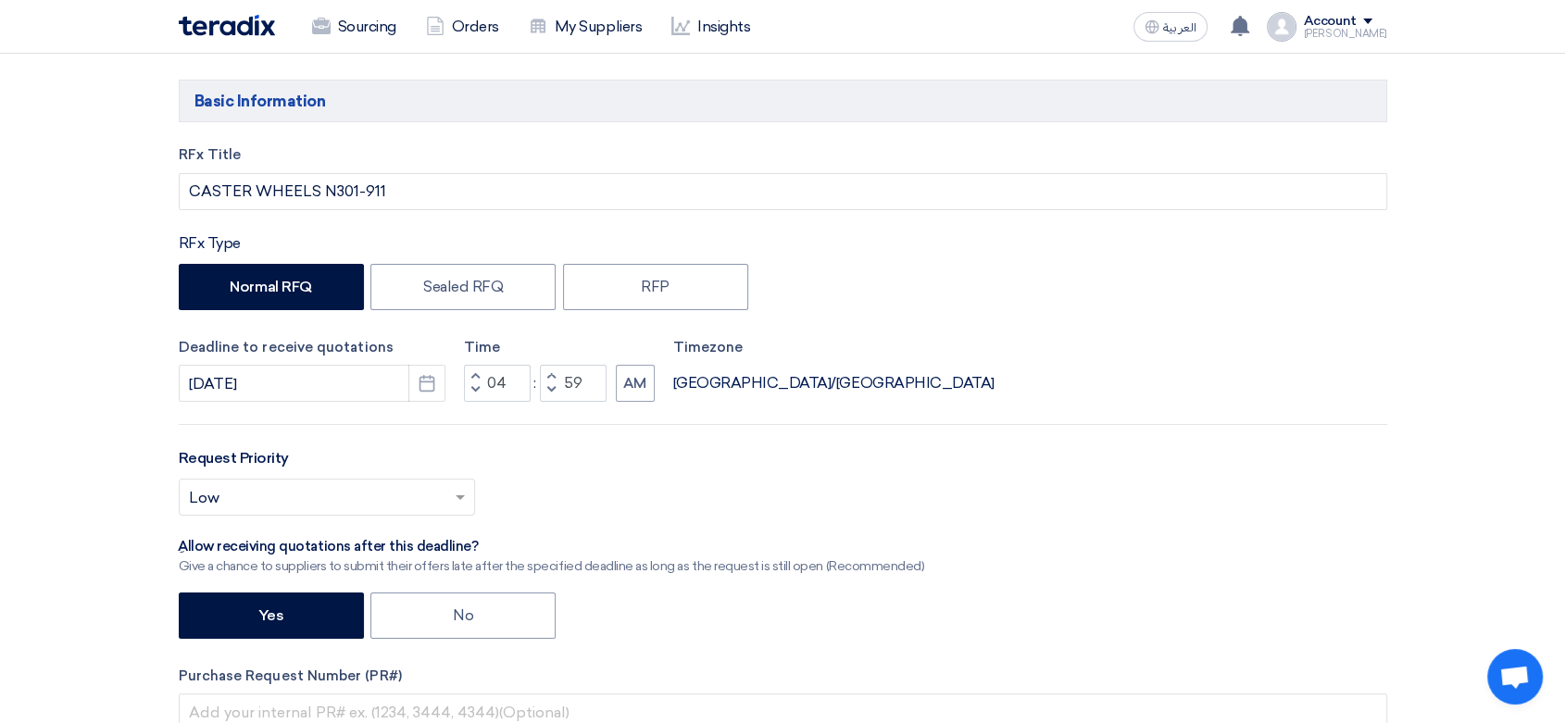
click at [549, 372] on span "button" at bounding box center [550, 375] width 6 height 11
type input "05"
type input "00"
click at [644, 388] on button "AM" at bounding box center [635, 383] width 39 height 37
click at [335, 495] on input "text" at bounding box center [317, 499] width 257 height 31
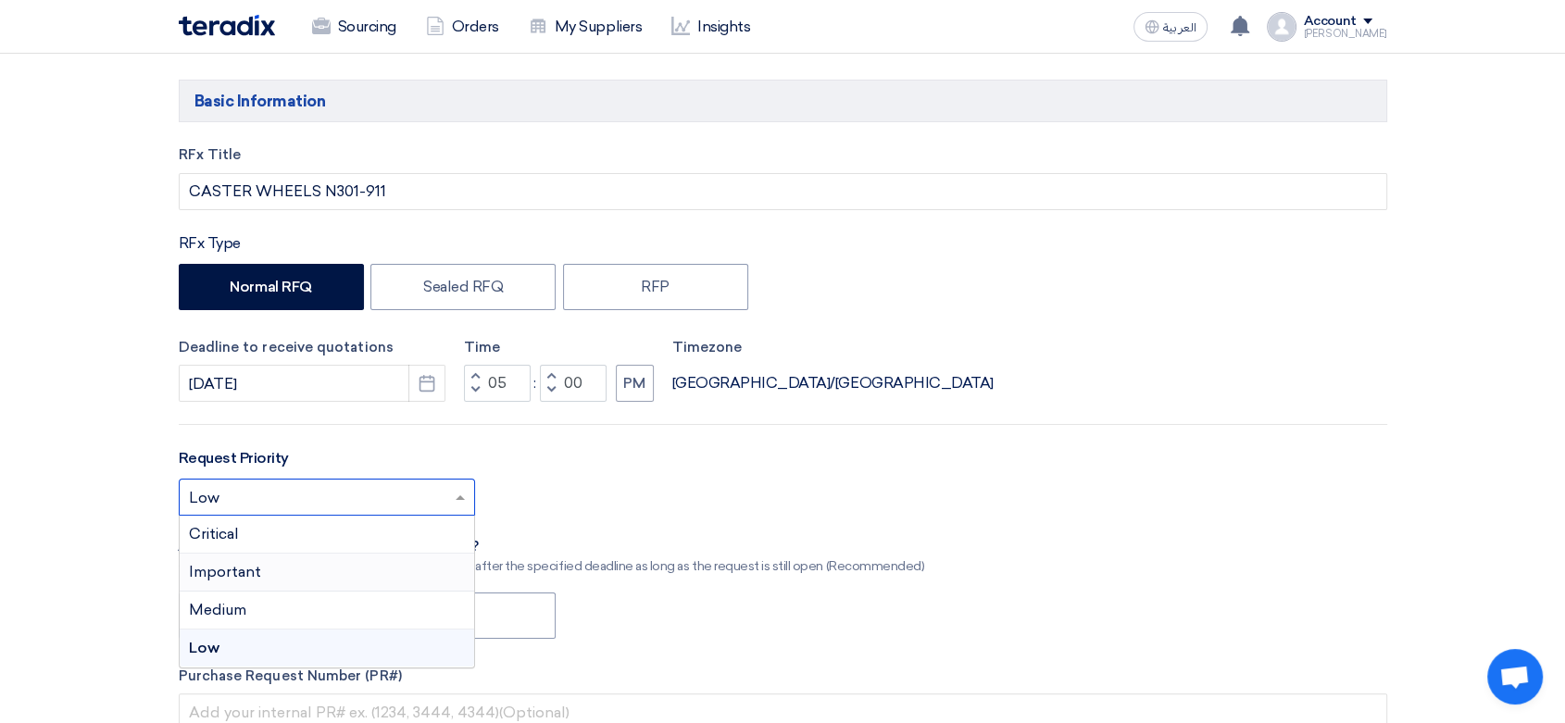
click at [237, 570] on span "Important" at bounding box center [225, 572] width 72 height 18
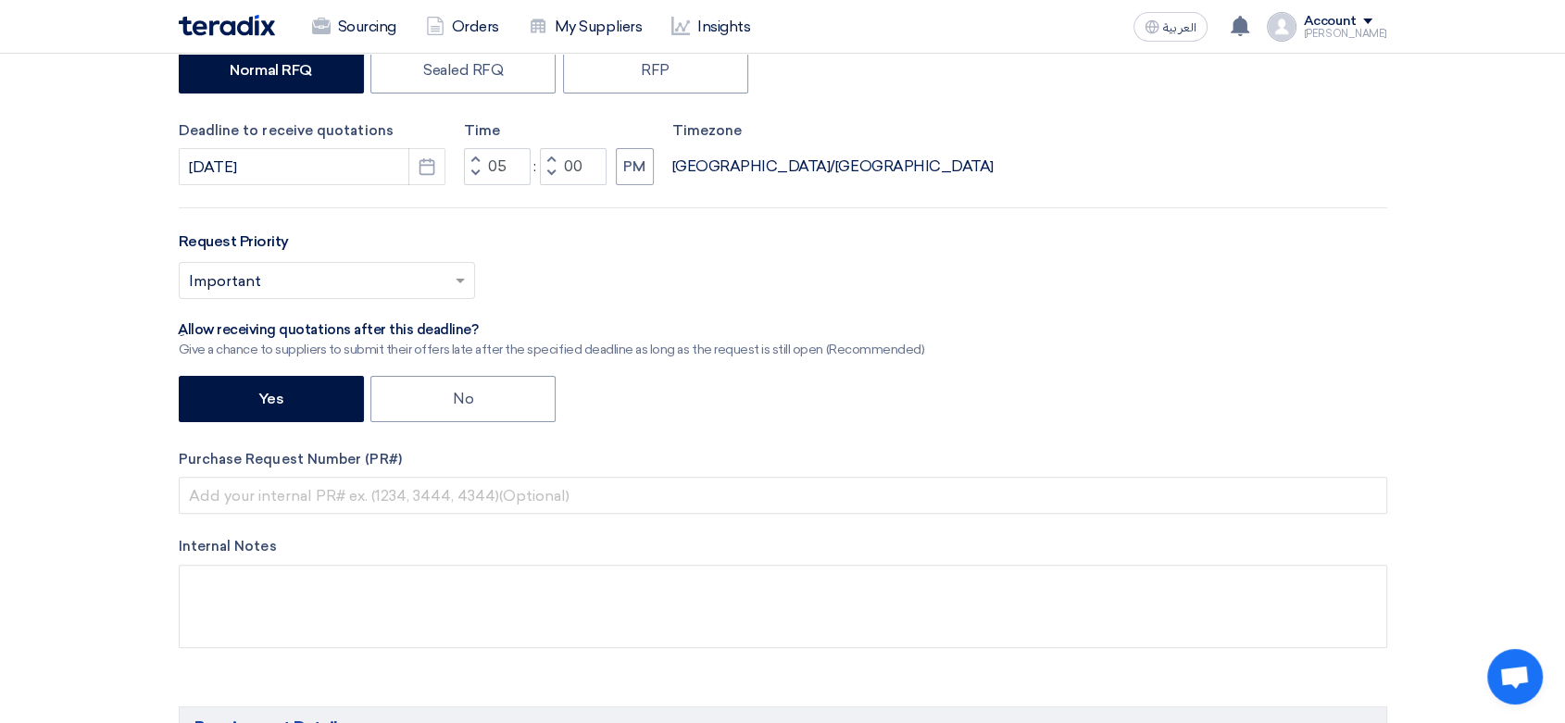
scroll to position [514, 0]
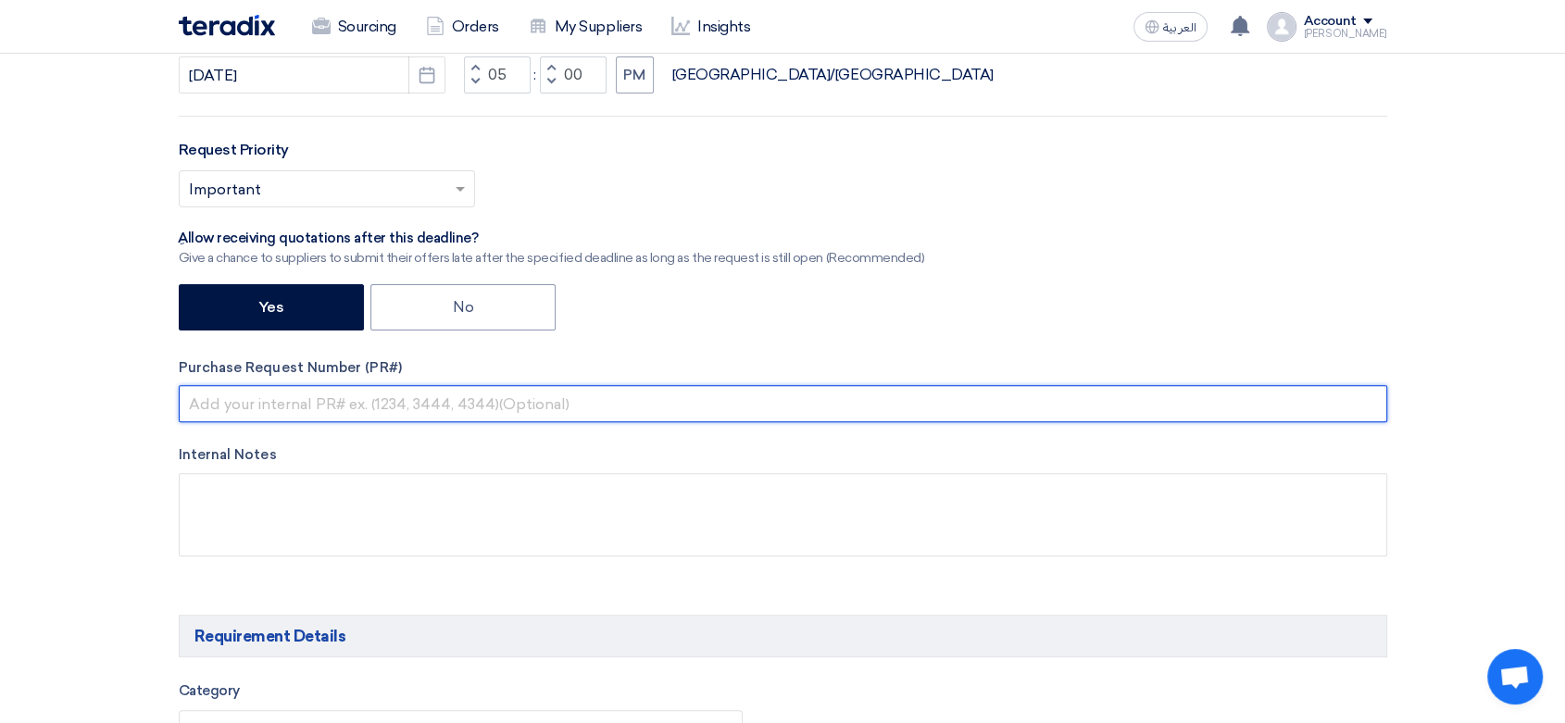
click at [356, 401] on input "text" at bounding box center [783, 403] width 1209 height 37
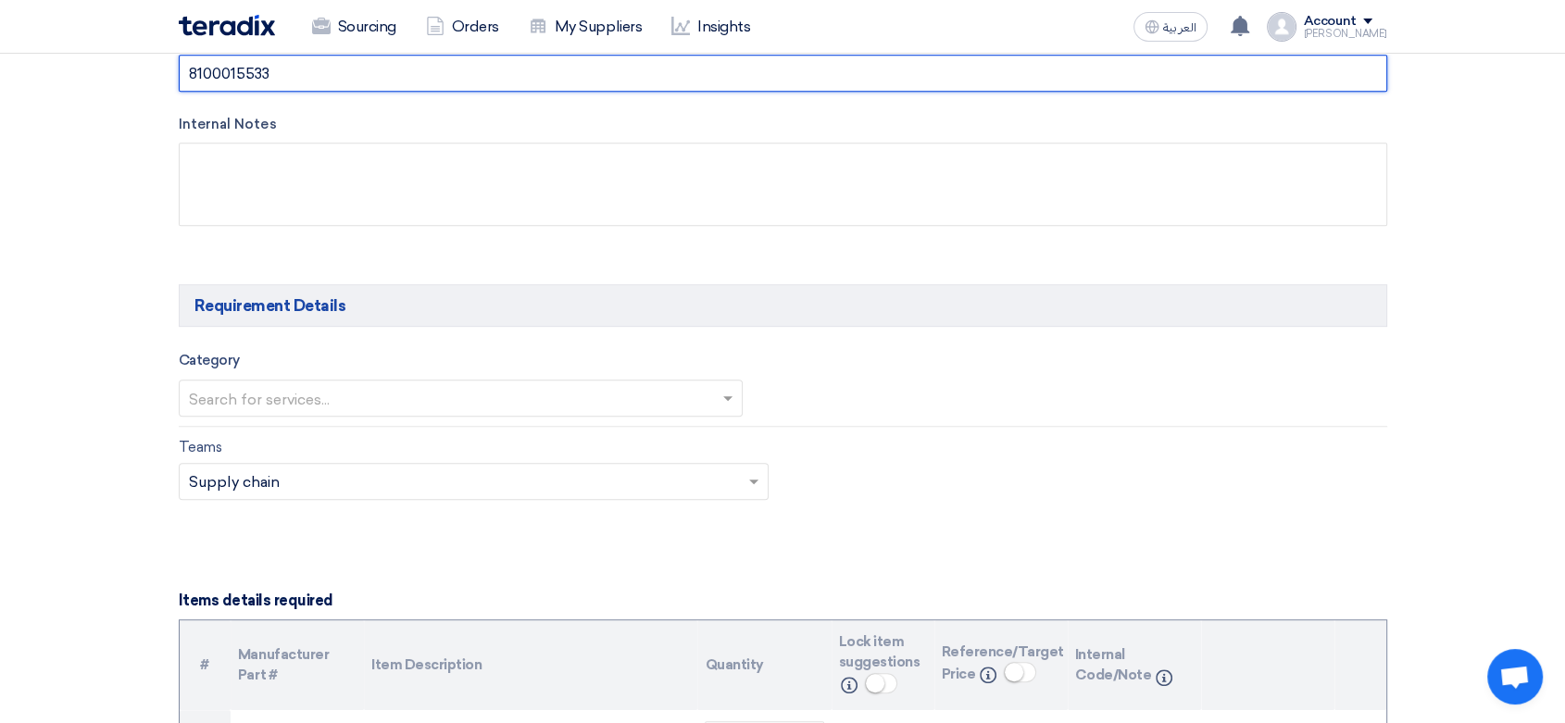
scroll to position [926, 0]
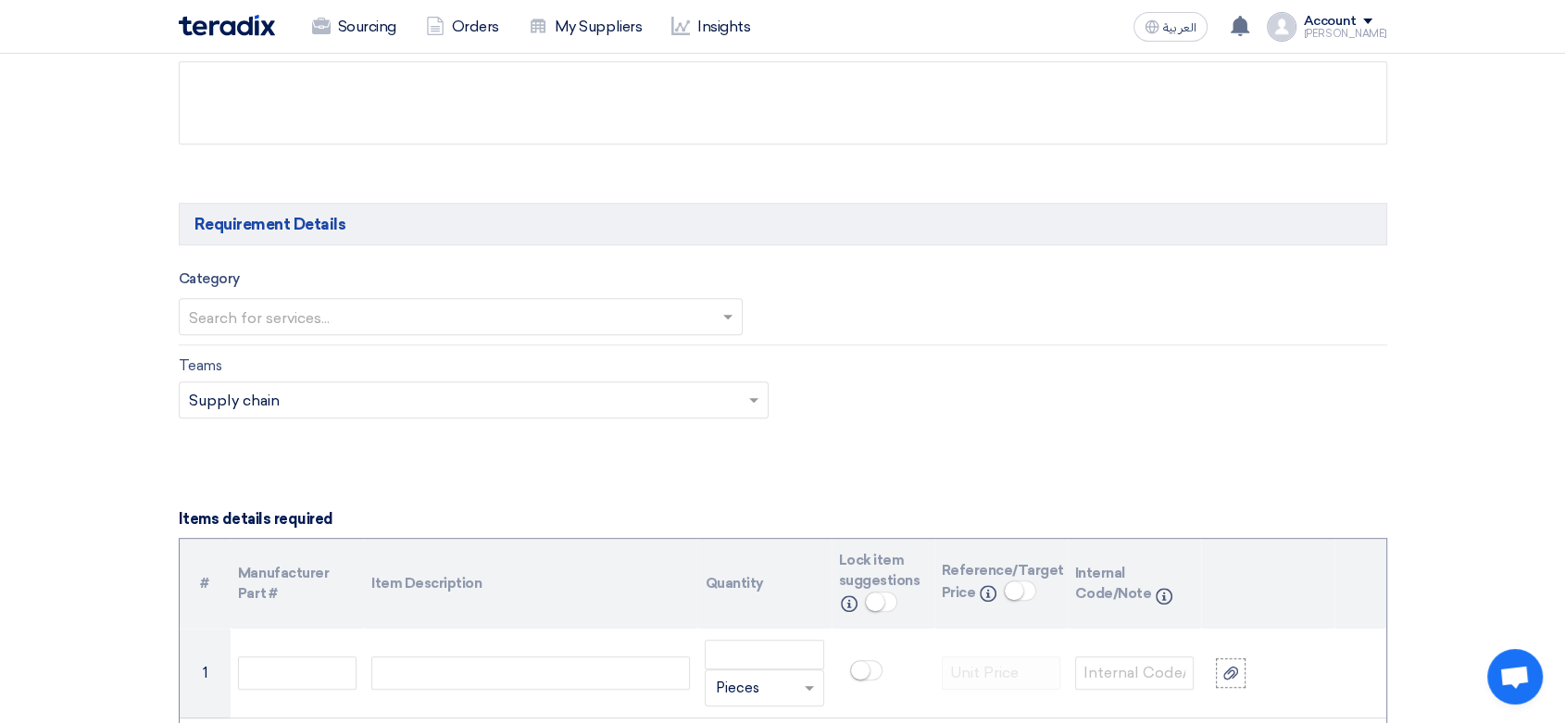
type input "8100015533"
click at [520, 319] on input "text" at bounding box center [452, 319] width 526 height 31
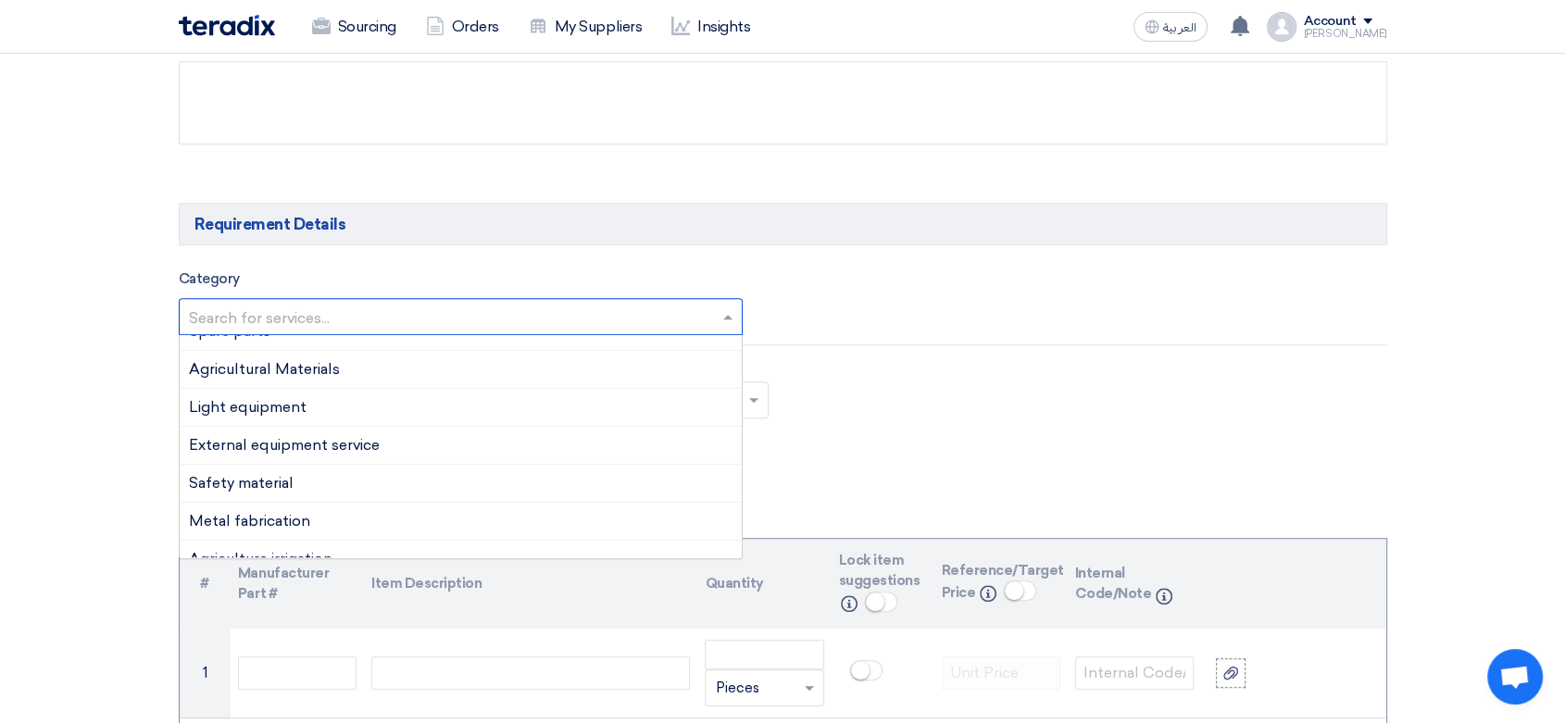
scroll to position [0, 0]
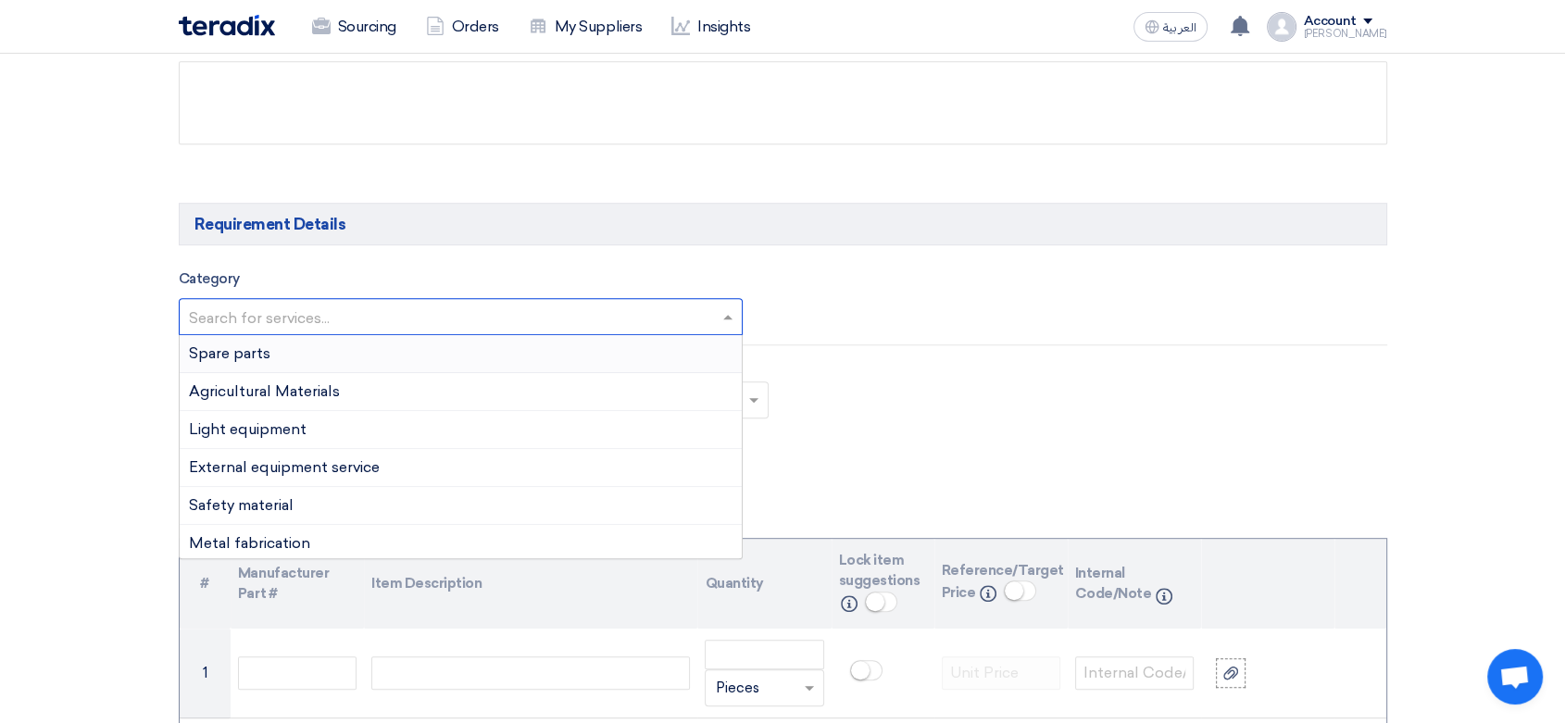
click at [309, 370] on div "Spare parts" at bounding box center [461, 354] width 563 height 38
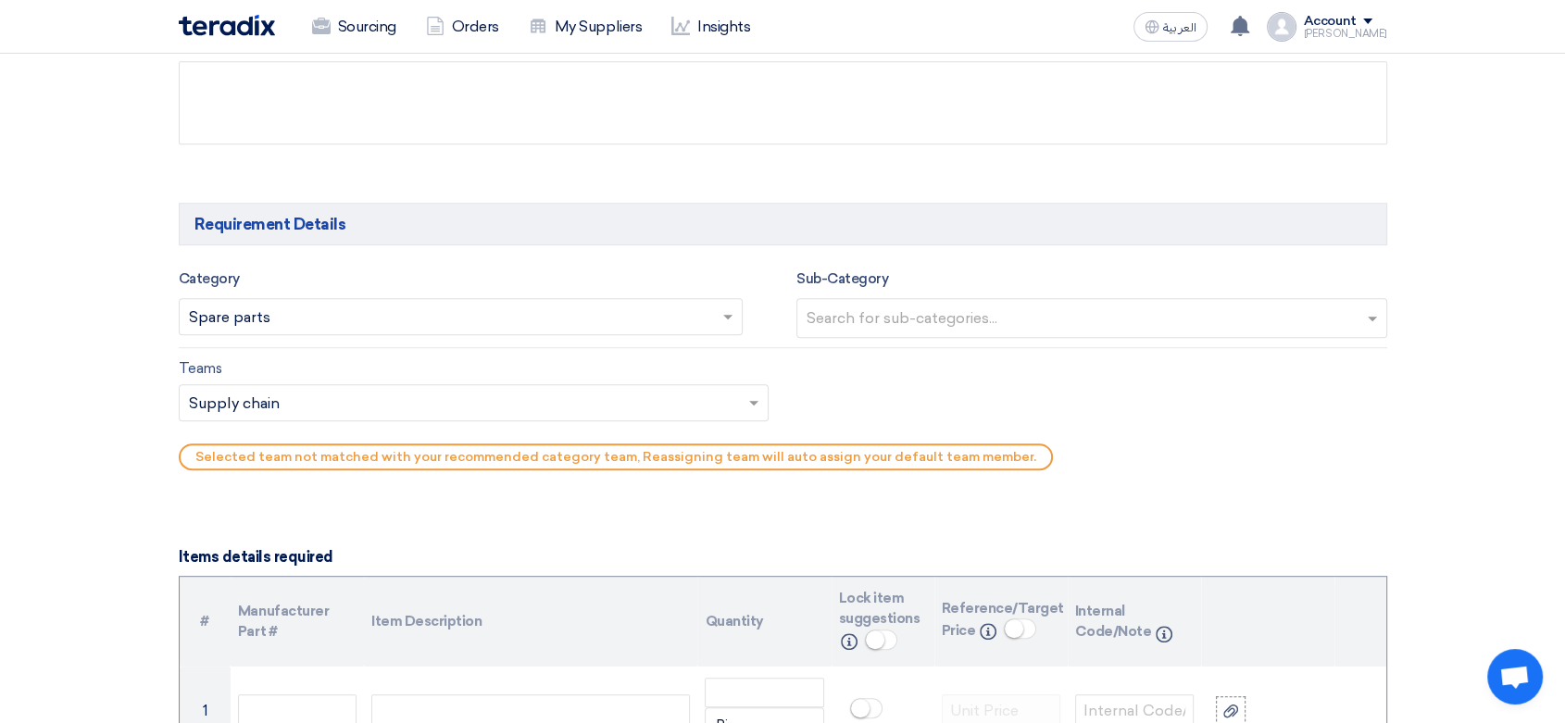
click at [983, 309] on input "text" at bounding box center [1094, 320] width 575 height 31
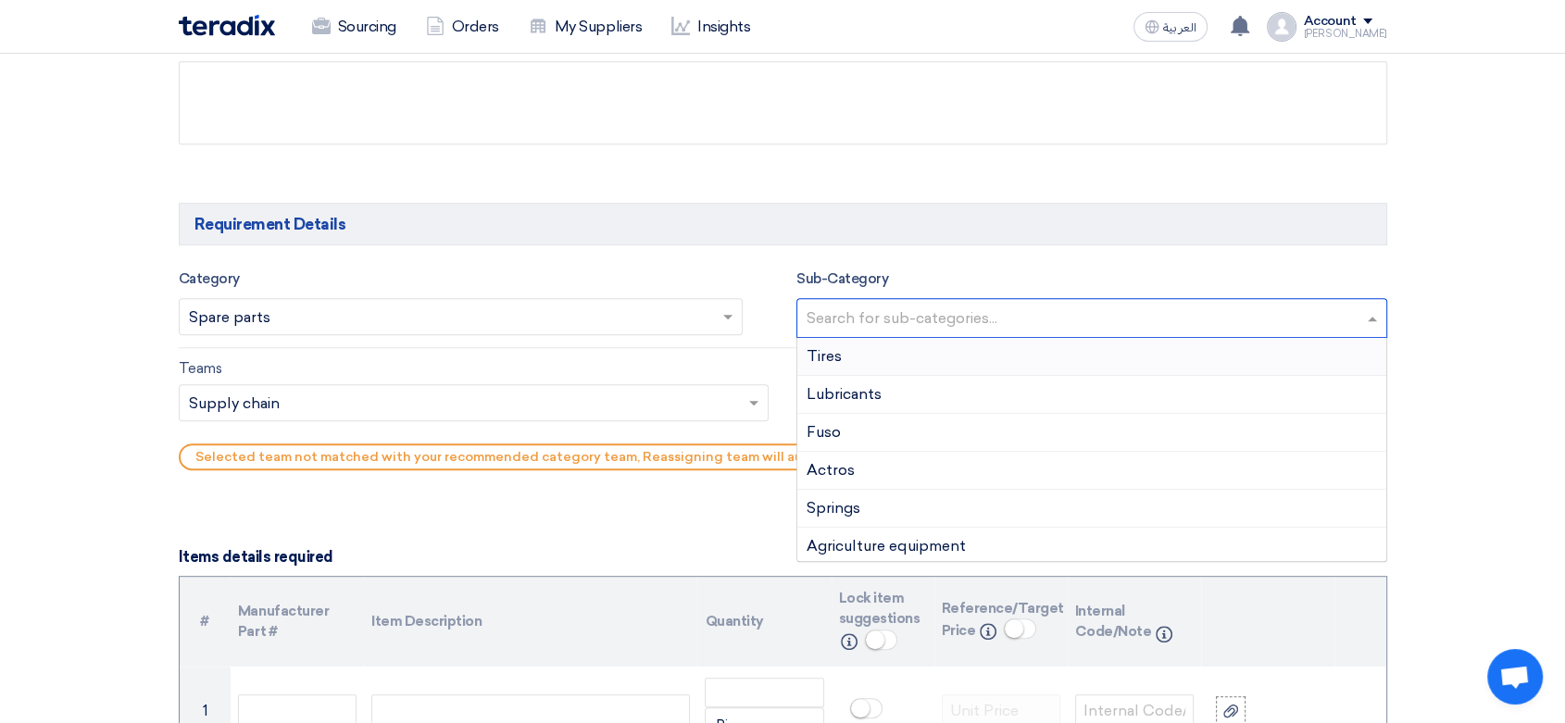
click at [859, 345] on div "Tires" at bounding box center [1091, 357] width 589 height 38
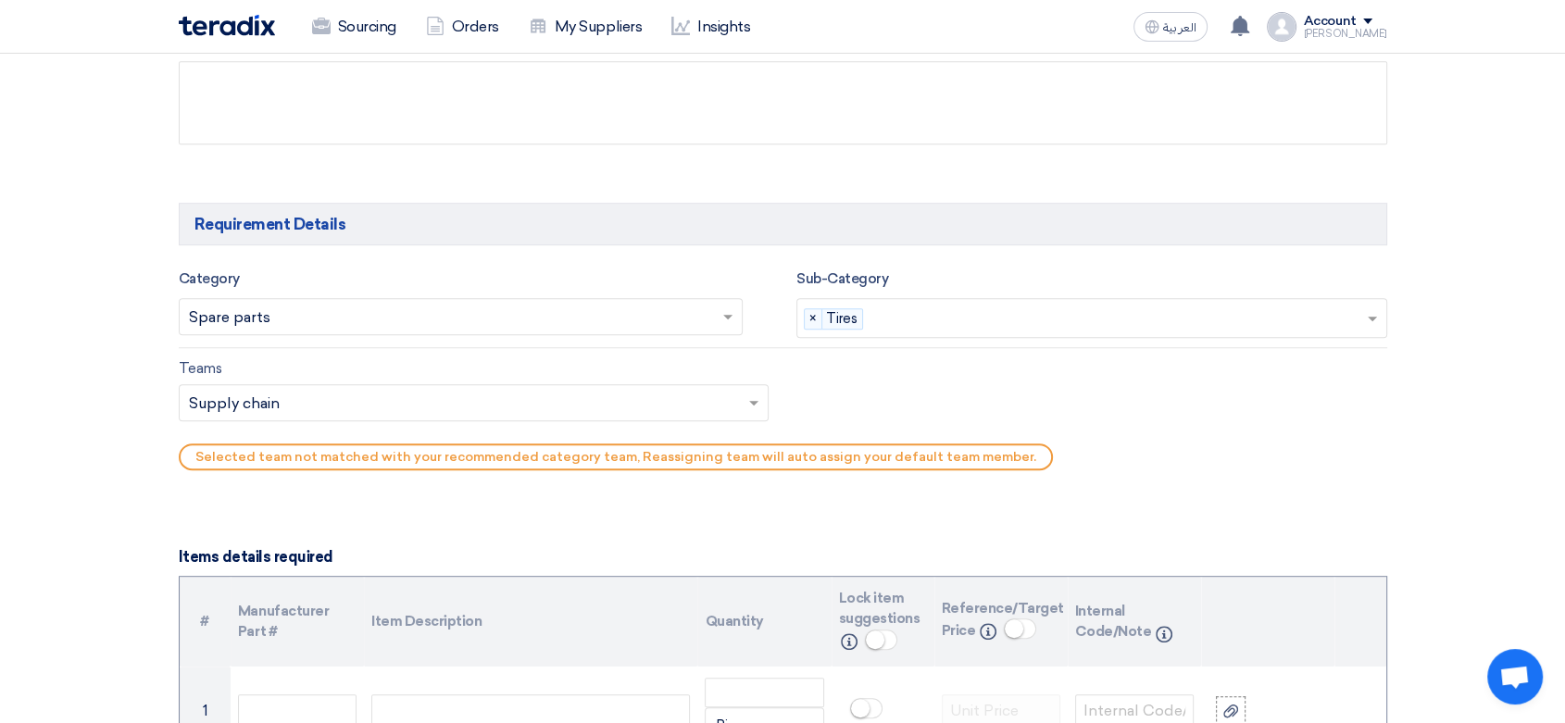
click at [472, 403] on input "text" at bounding box center [465, 404] width 552 height 31
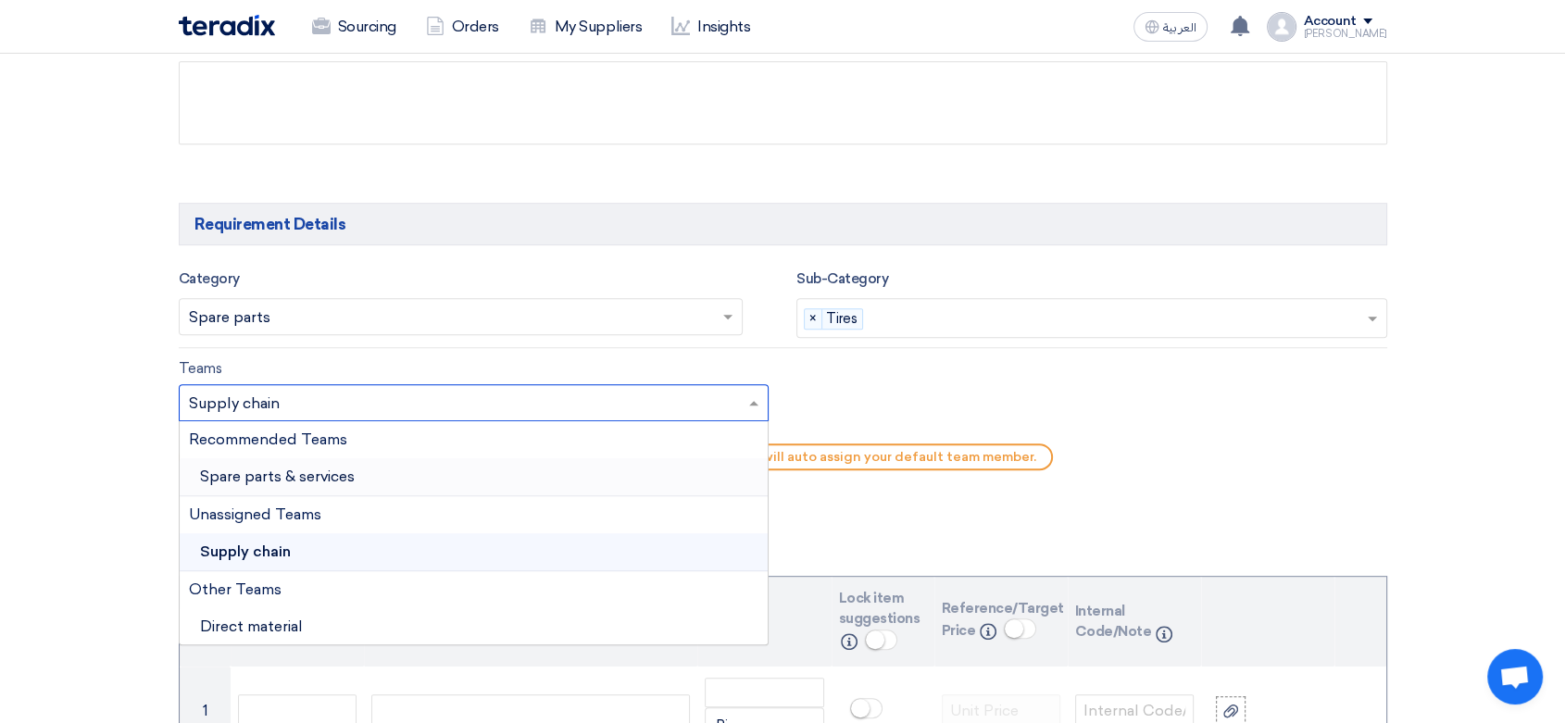
click at [300, 470] on span "Spare parts & services" at bounding box center [277, 477] width 155 height 18
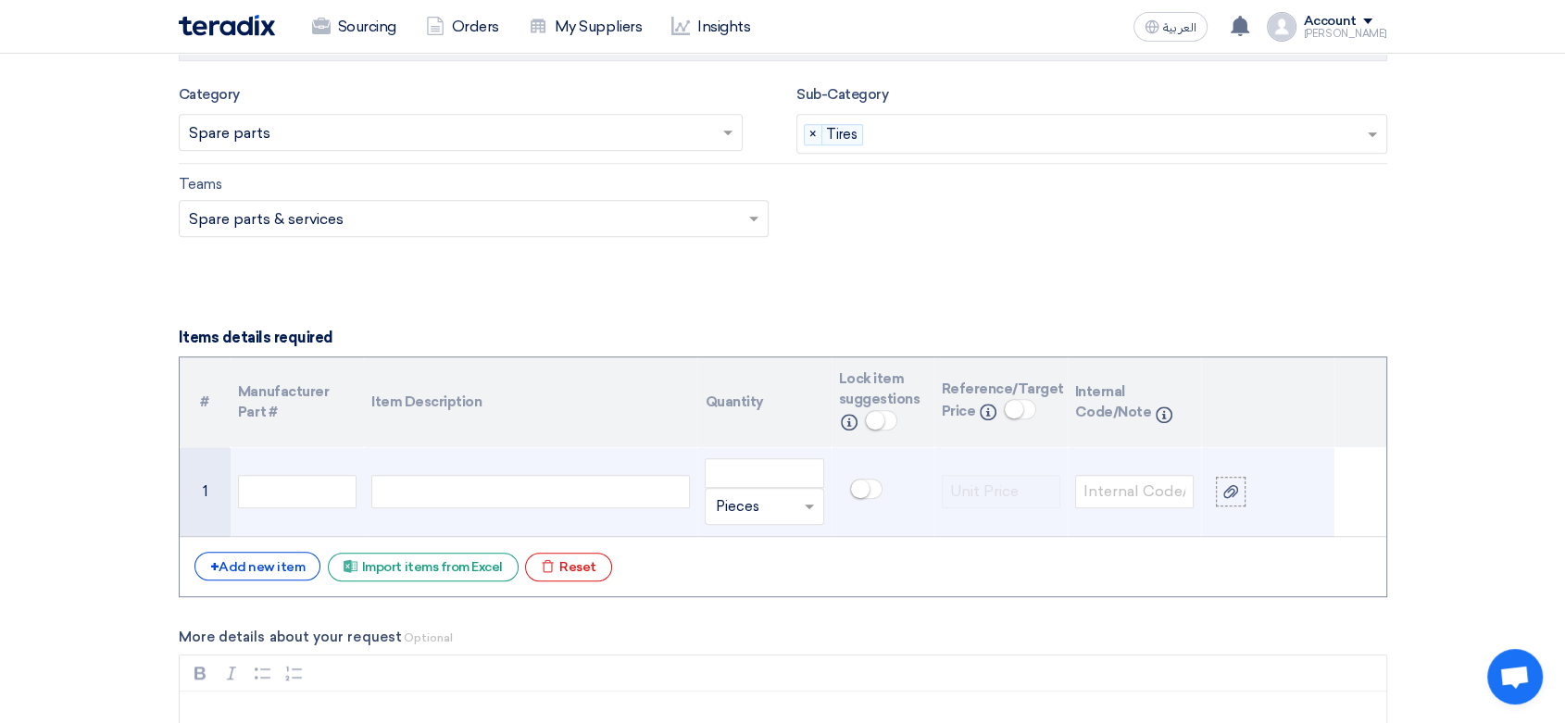
scroll to position [1132, 0]
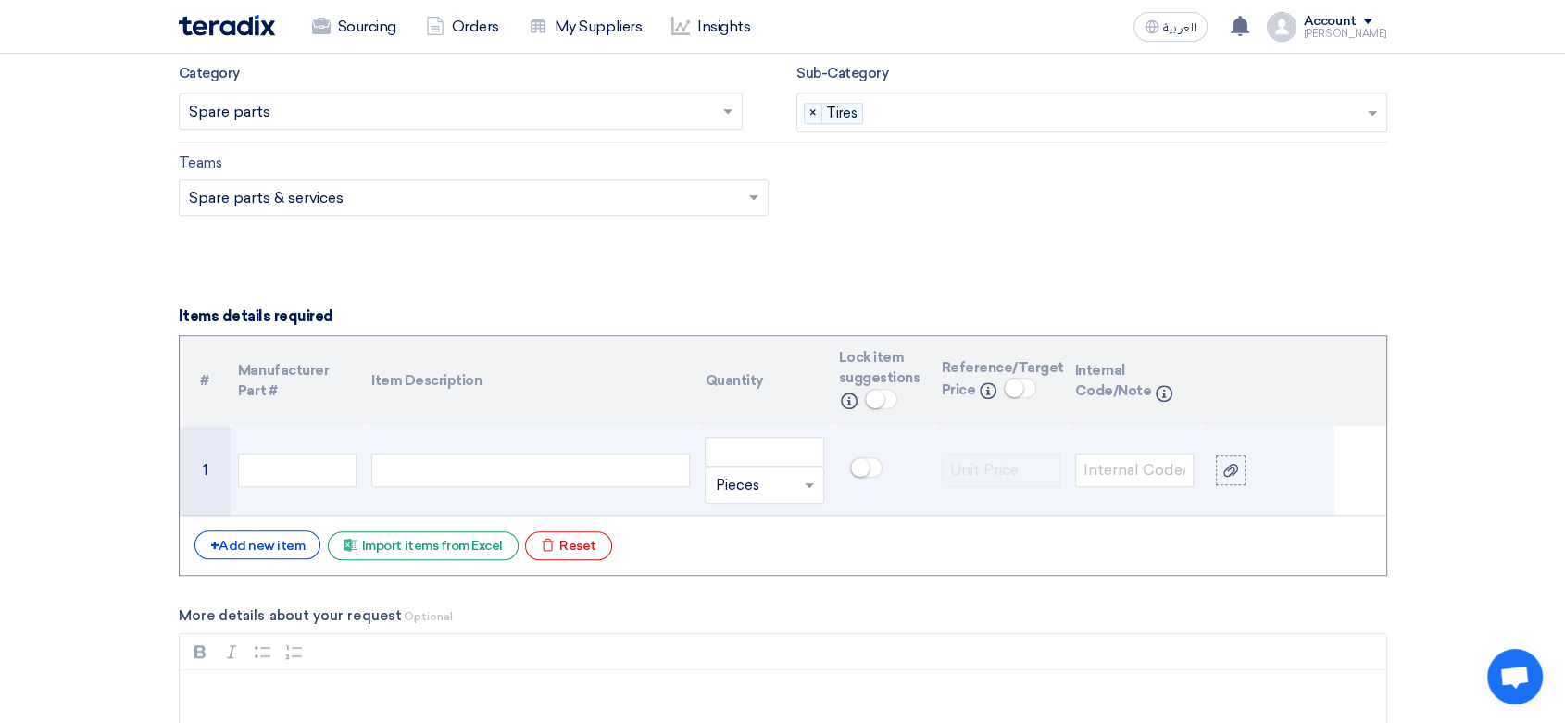
click at [525, 473] on div at bounding box center [530, 470] width 319 height 33
paste div
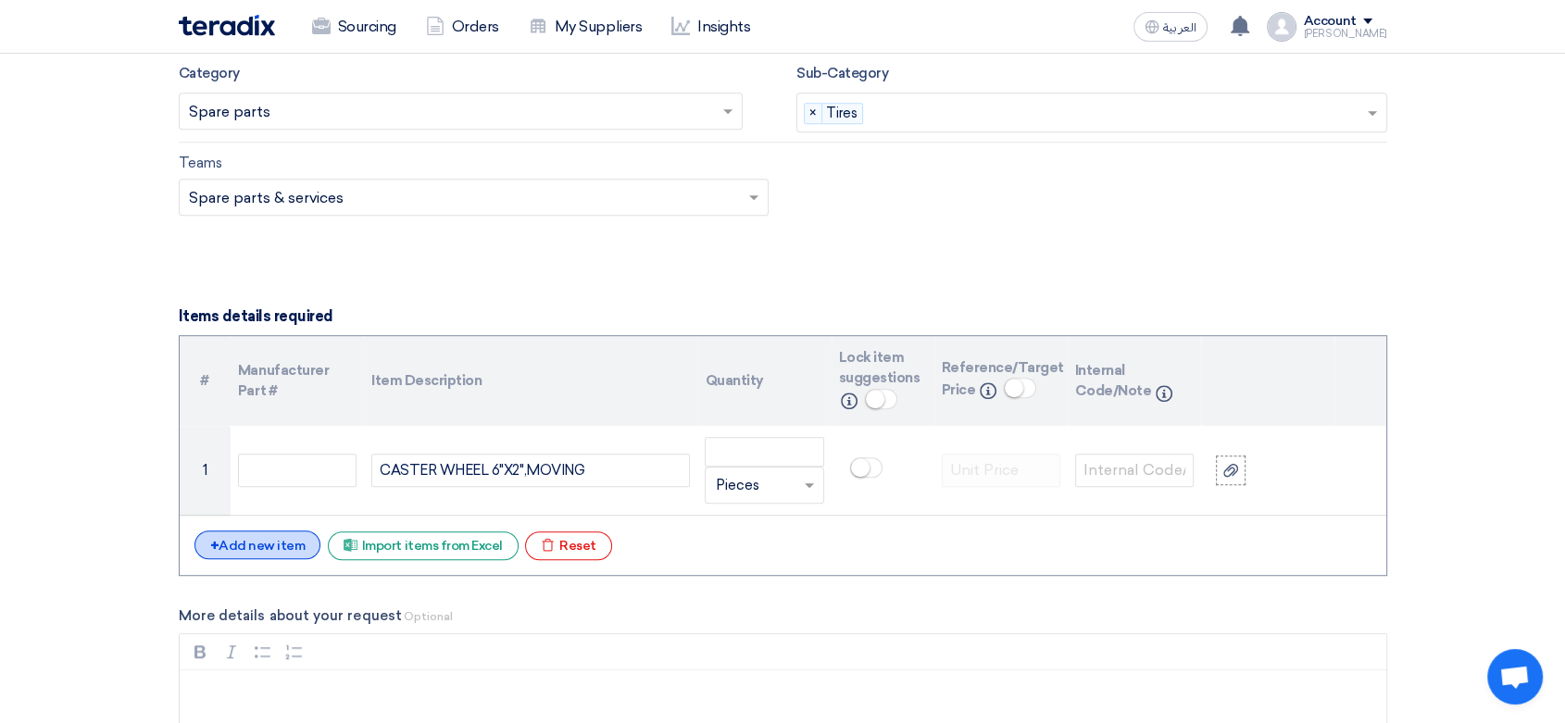
click at [266, 535] on div "+ Add new item" at bounding box center [257, 545] width 127 height 29
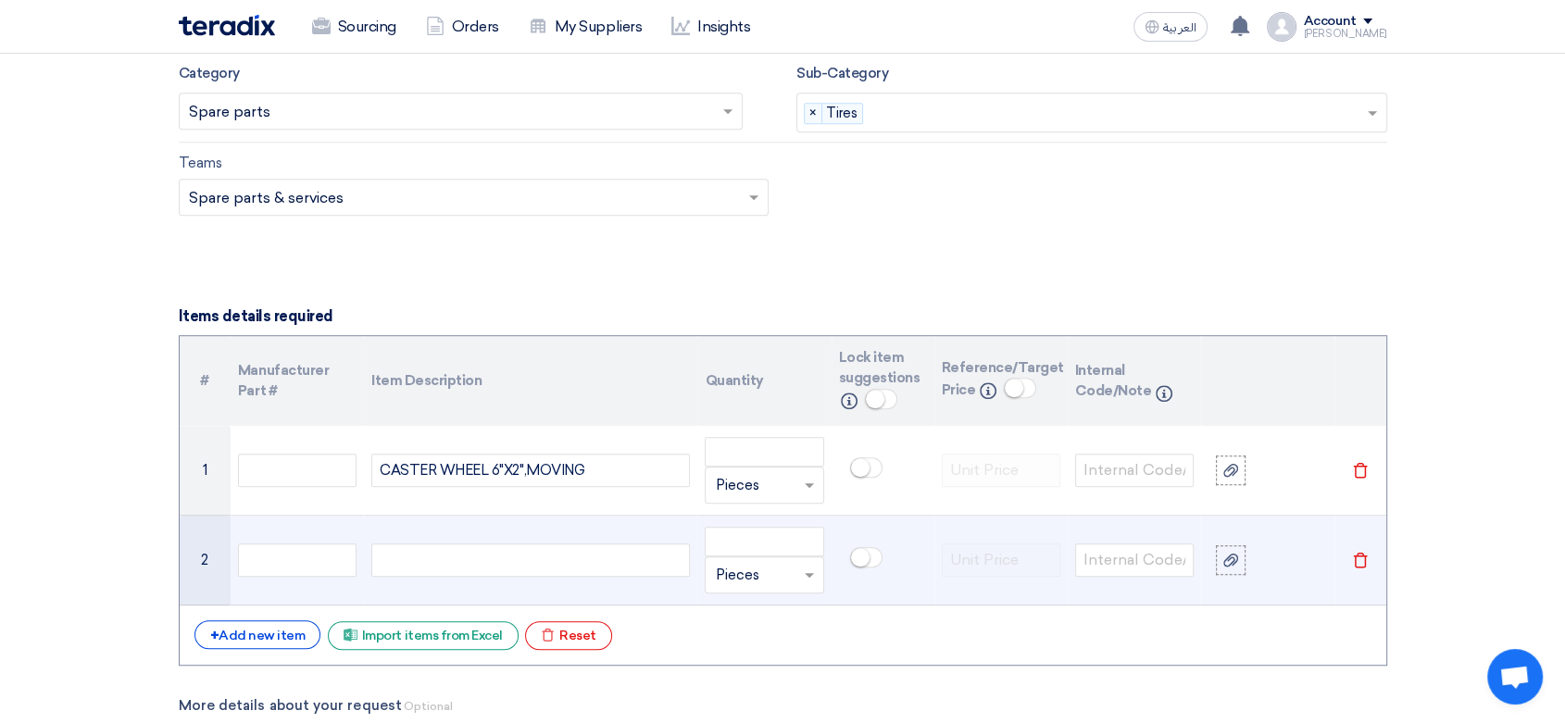
click at [463, 566] on div at bounding box center [530, 560] width 319 height 33
paste div
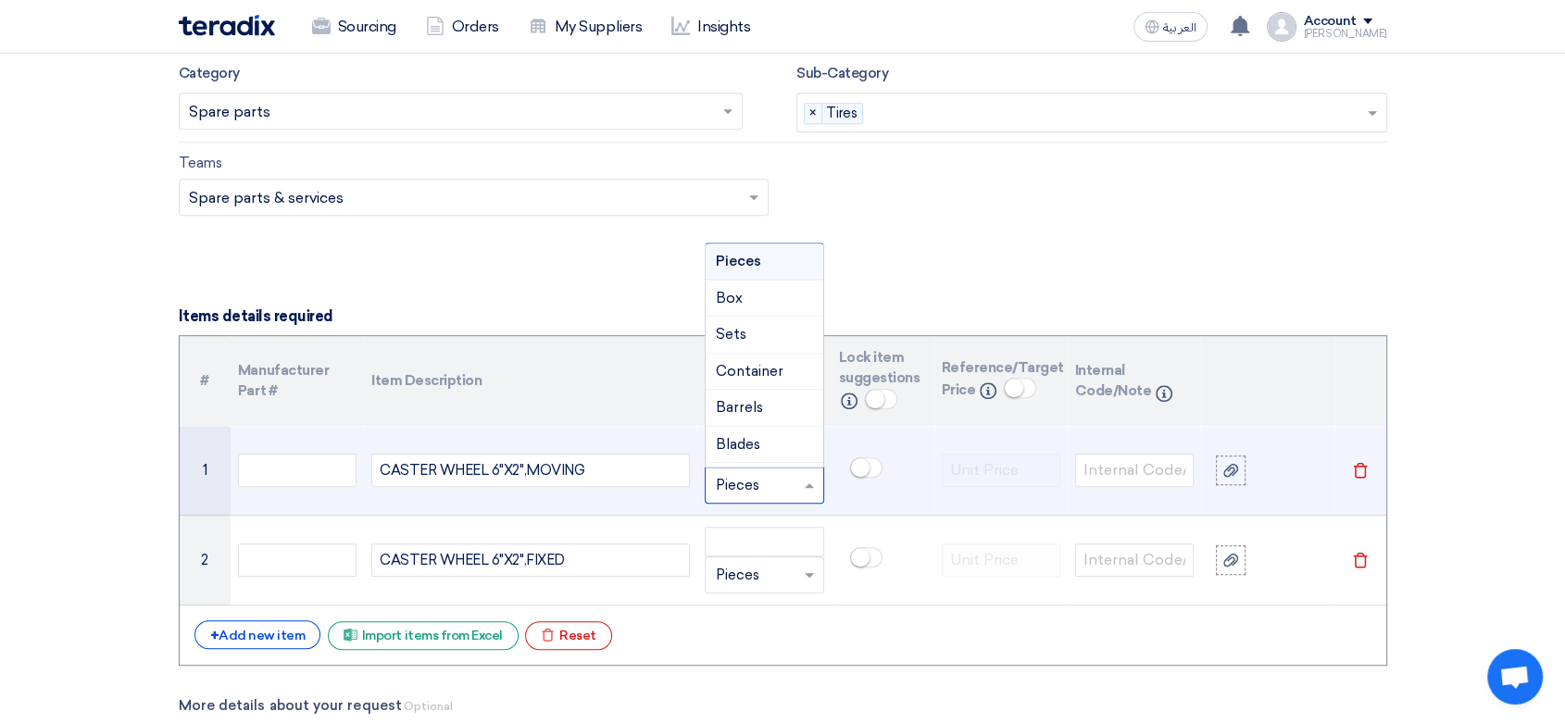
click at [750, 470] on input "text" at bounding box center [753, 485] width 76 height 30
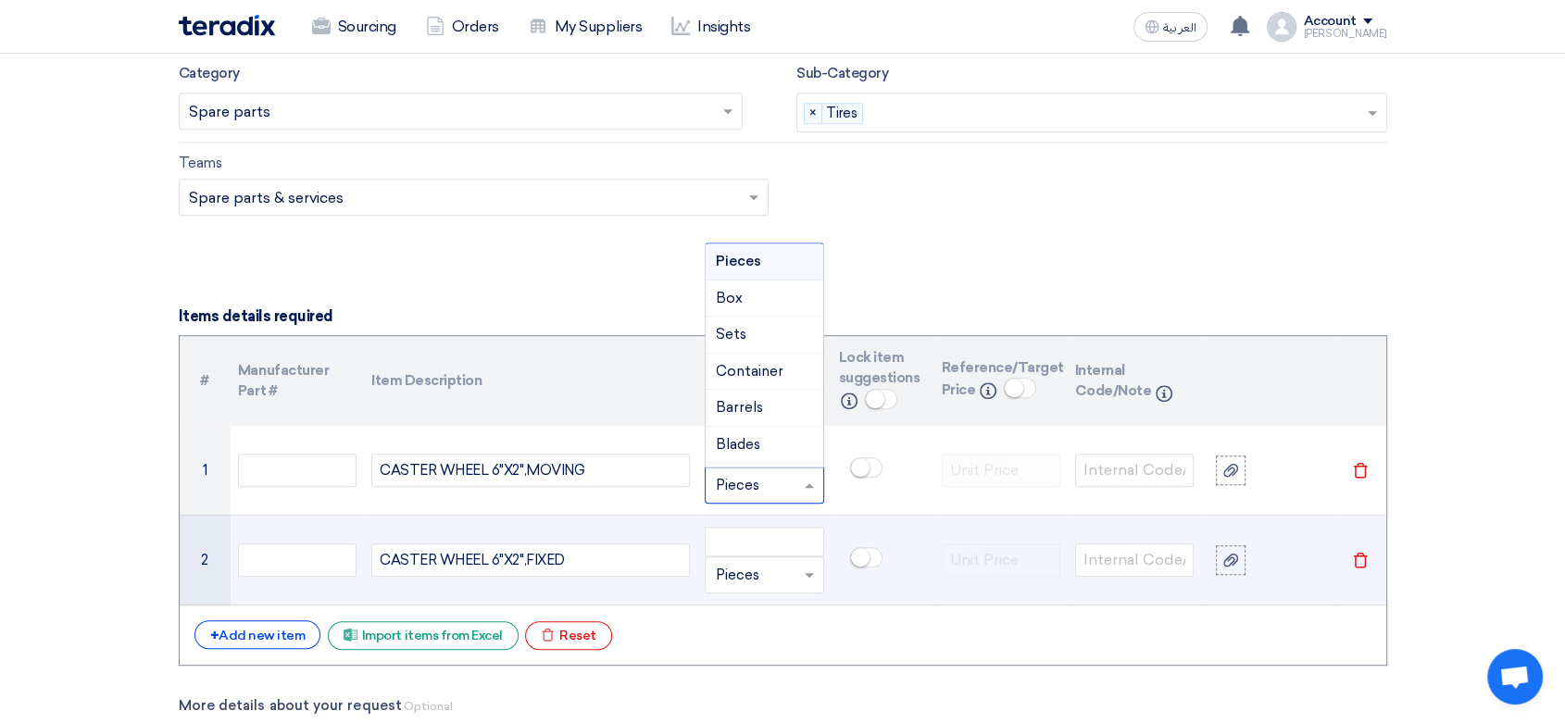
click at [754, 519] on td "Unit × Pieces" at bounding box center [763, 561] width 133 height 90
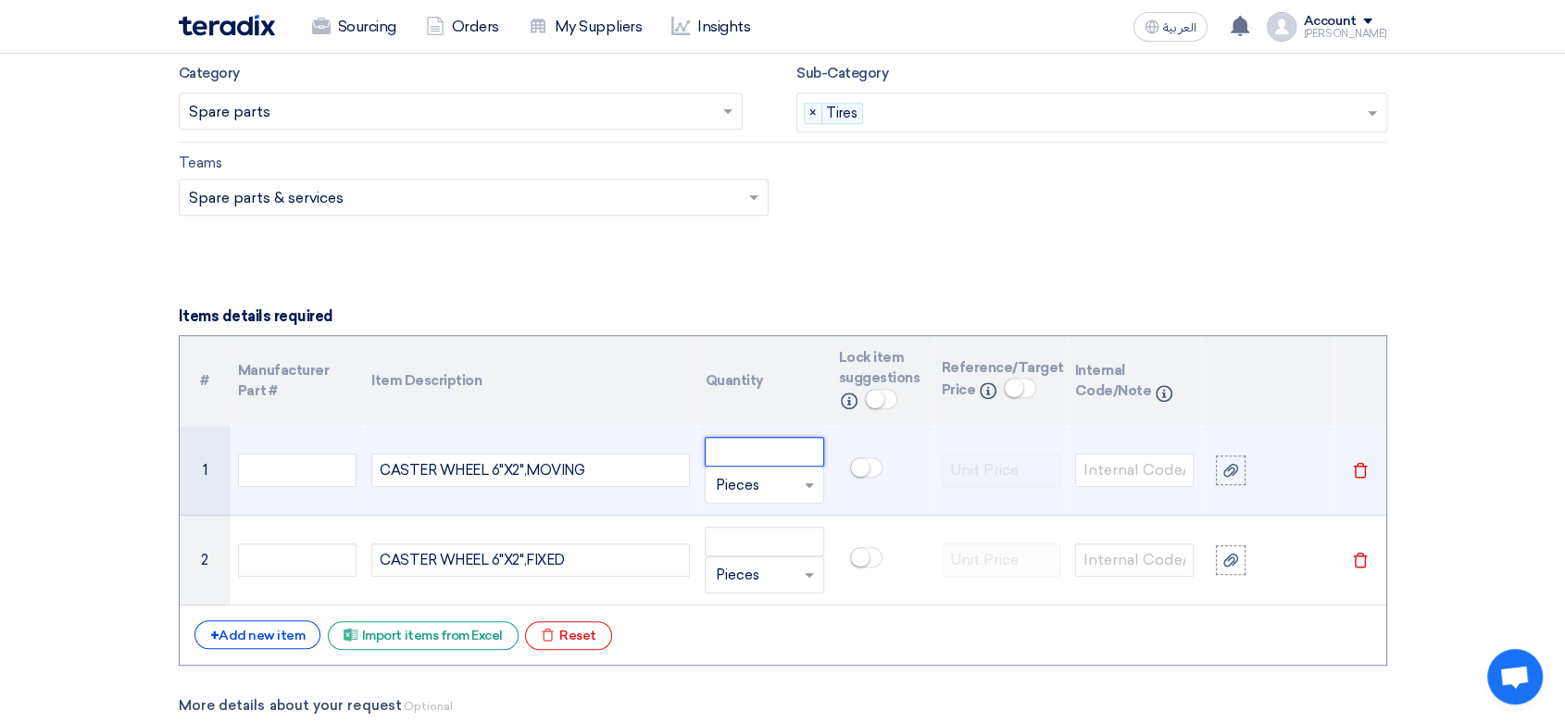
click at [756, 452] on input "number" at bounding box center [764, 452] width 119 height 30
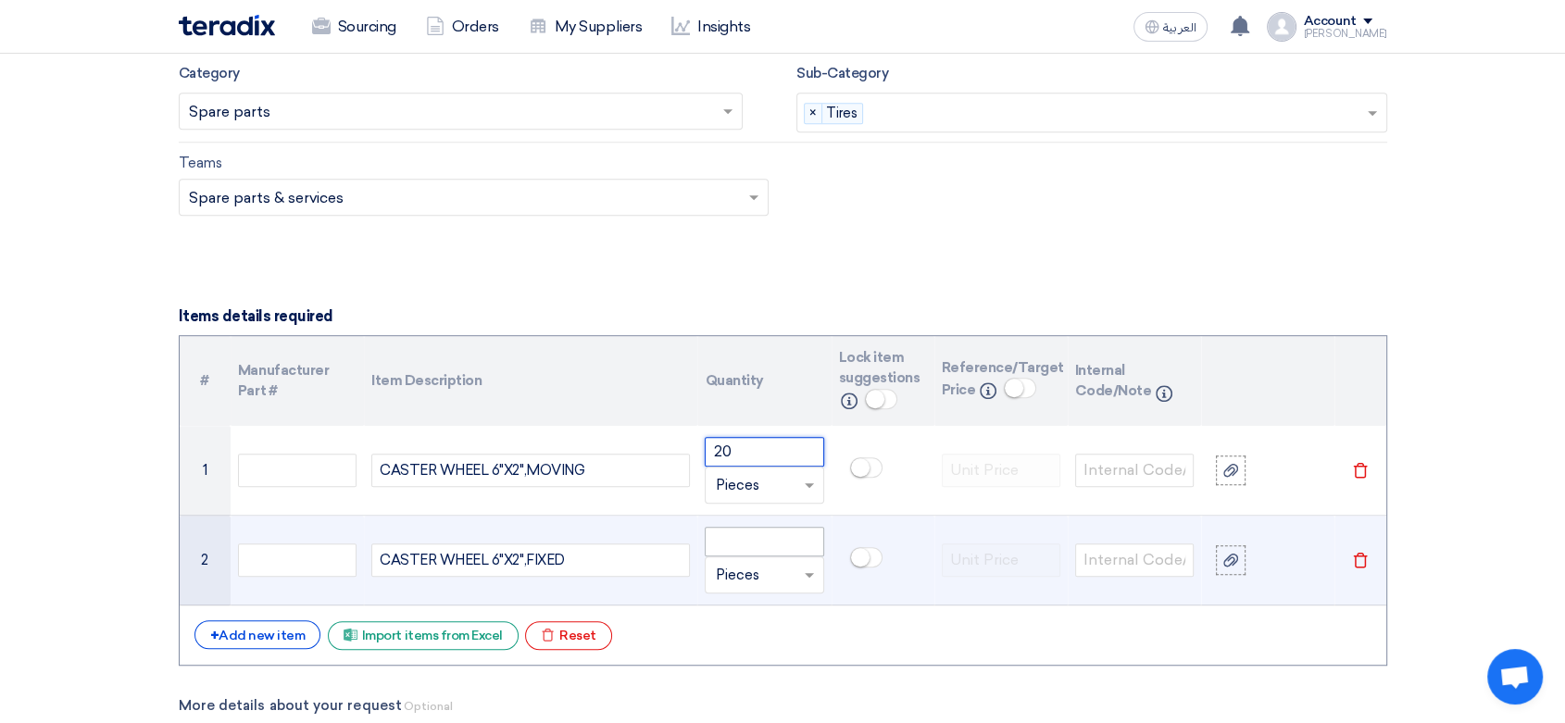
type input "20"
click at [768, 554] on input "number" at bounding box center [764, 542] width 119 height 30
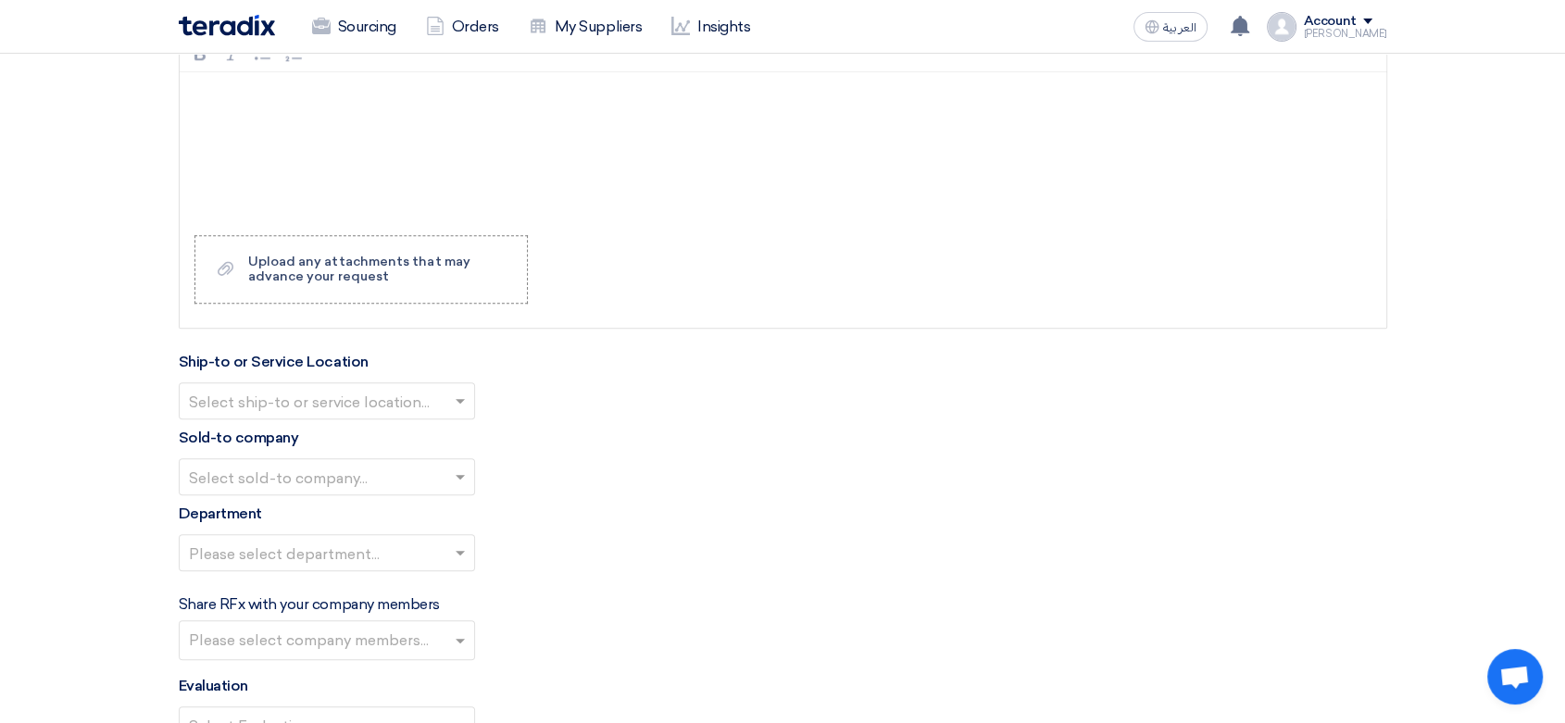
scroll to position [1852, 0]
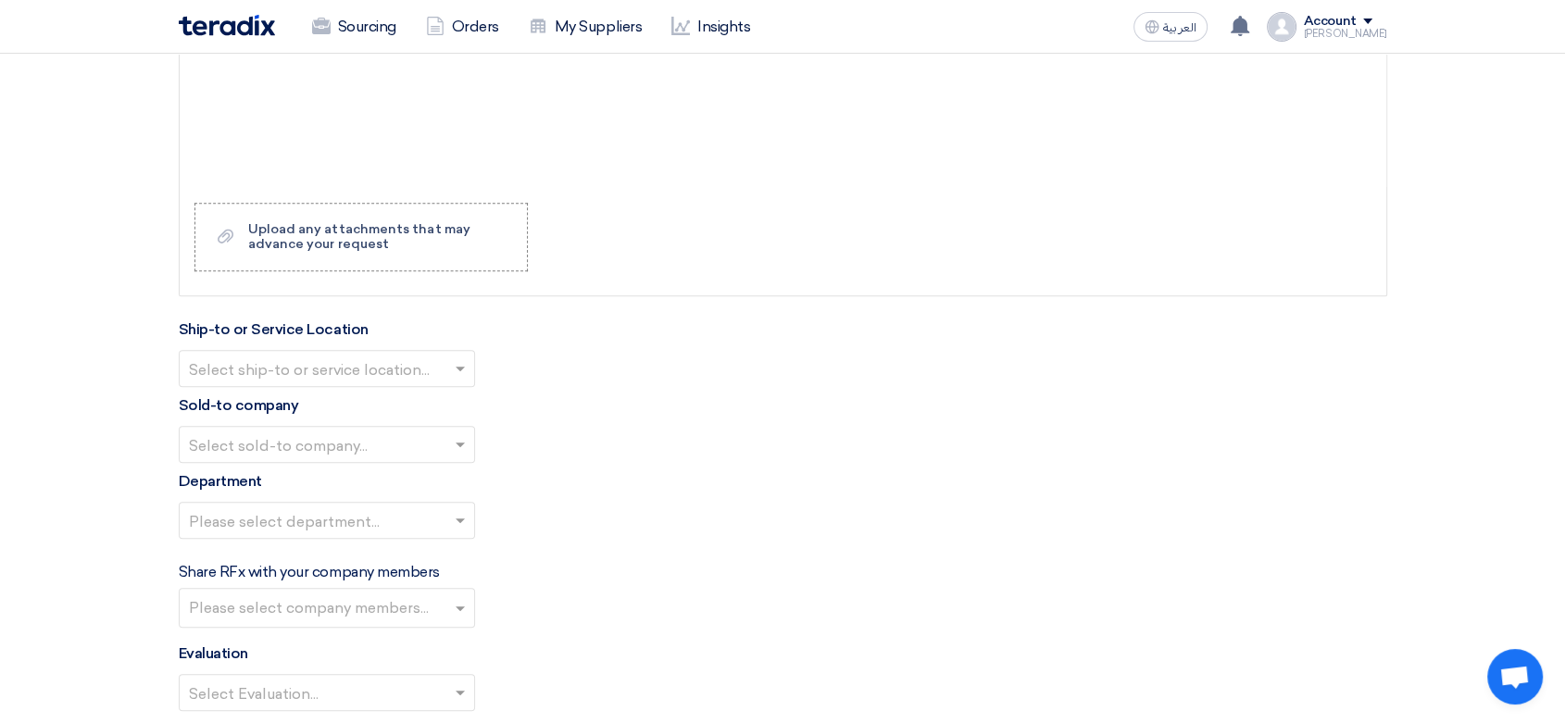
type input "20"
click at [369, 379] on input "text" at bounding box center [317, 371] width 257 height 31
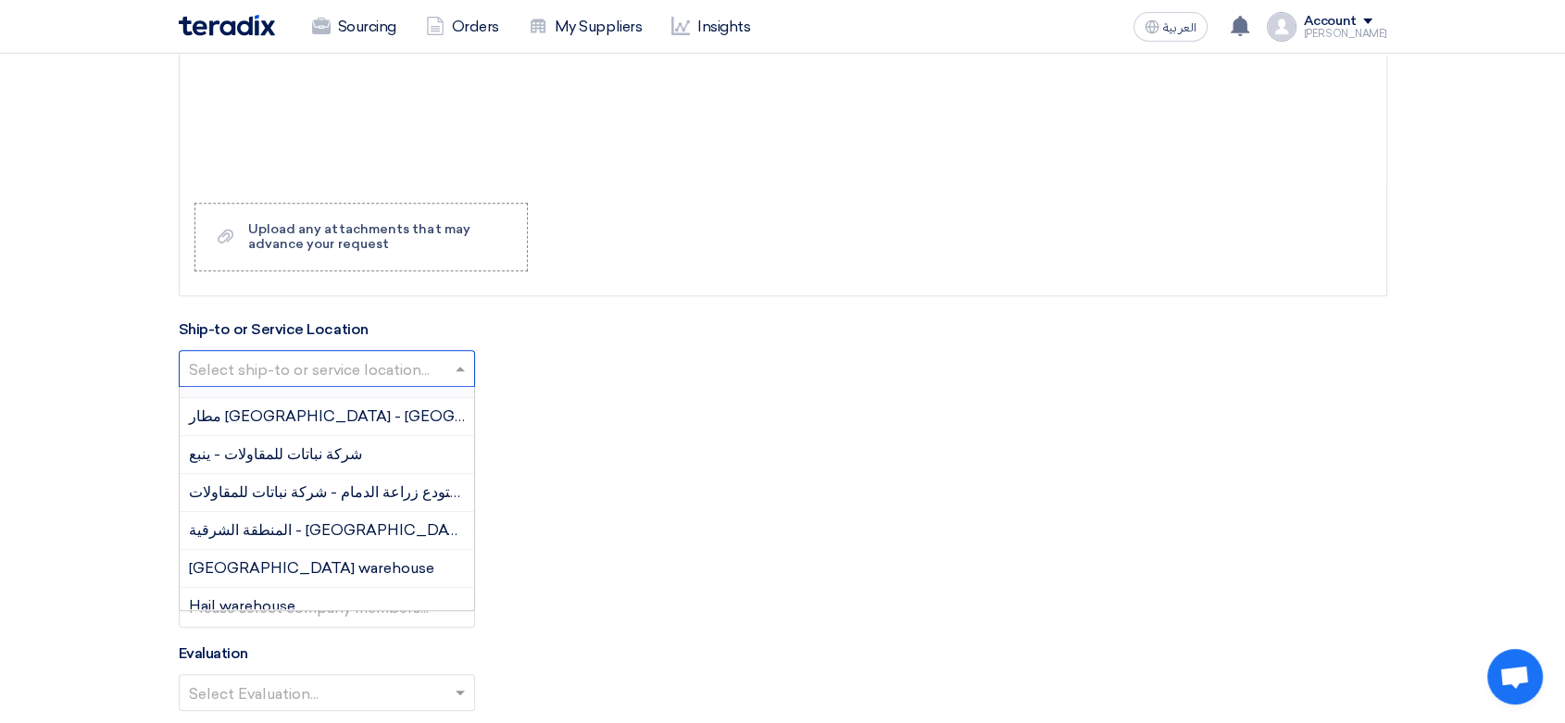
scroll to position [206, 0]
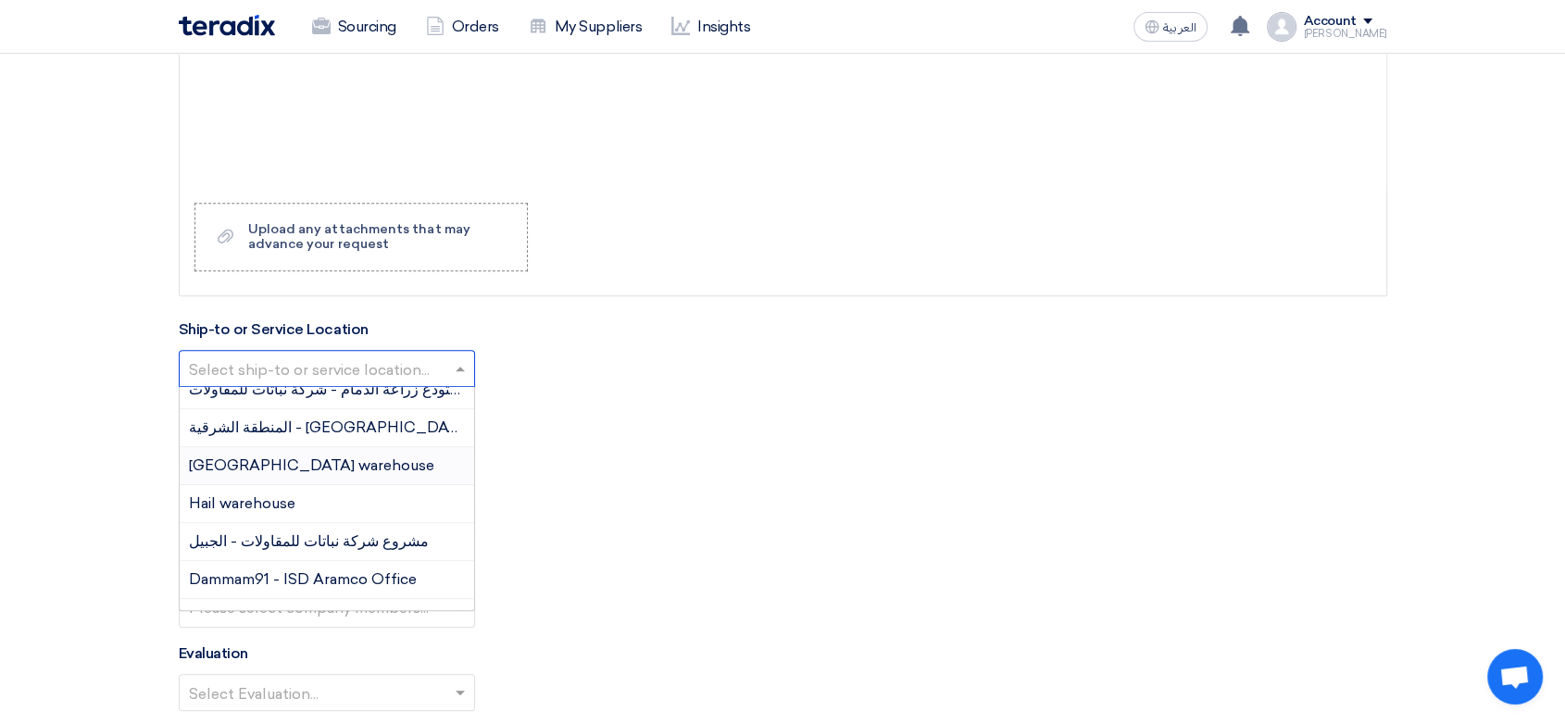
click at [299, 465] on span "[GEOGRAPHIC_DATA] warehouse" at bounding box center [311, 466] width 245 height 18
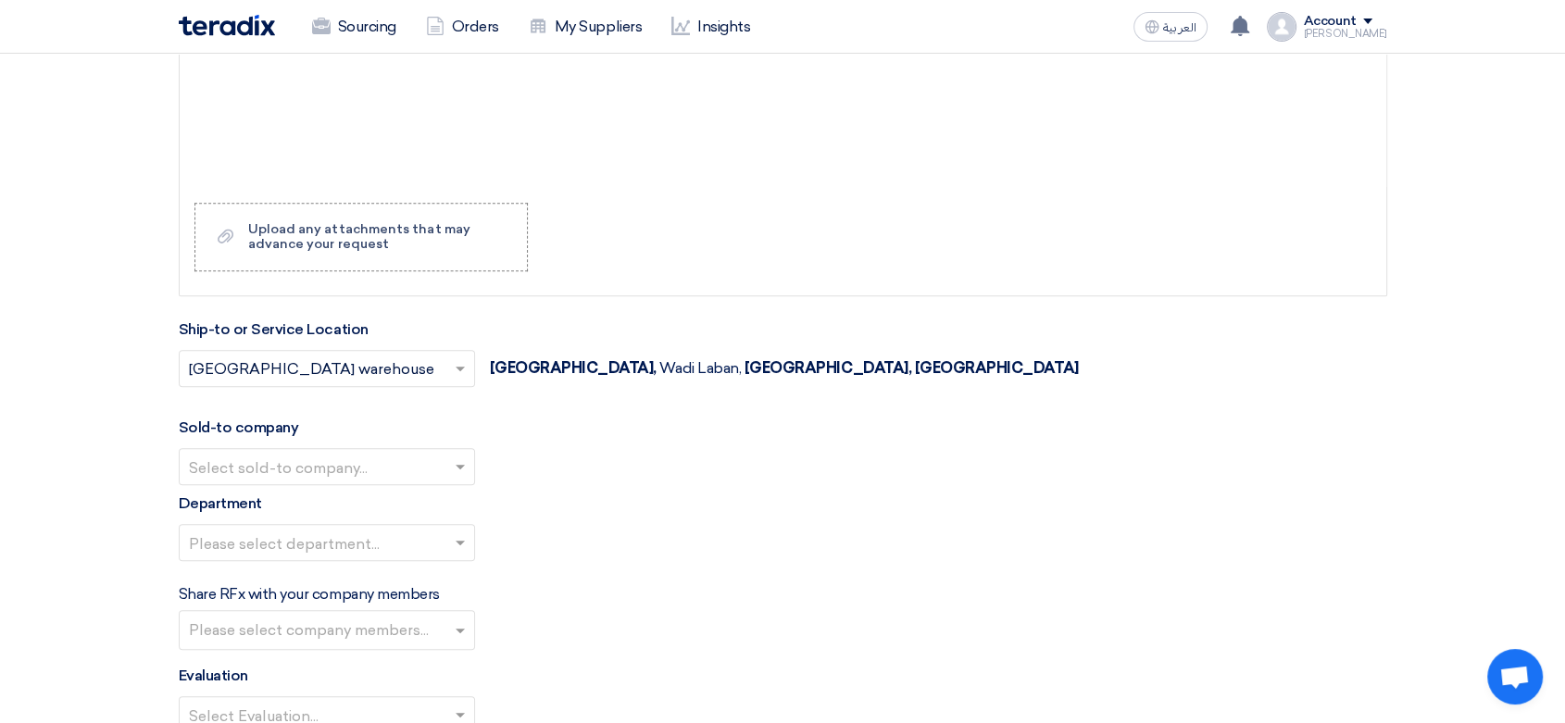
click at [319, 464] on input "text" at bounding box center [317, 469] width 257 height 31
click at [270, 503] on span "Nabatat for contracting" at bounding box center [273, 504] width 169 height 18
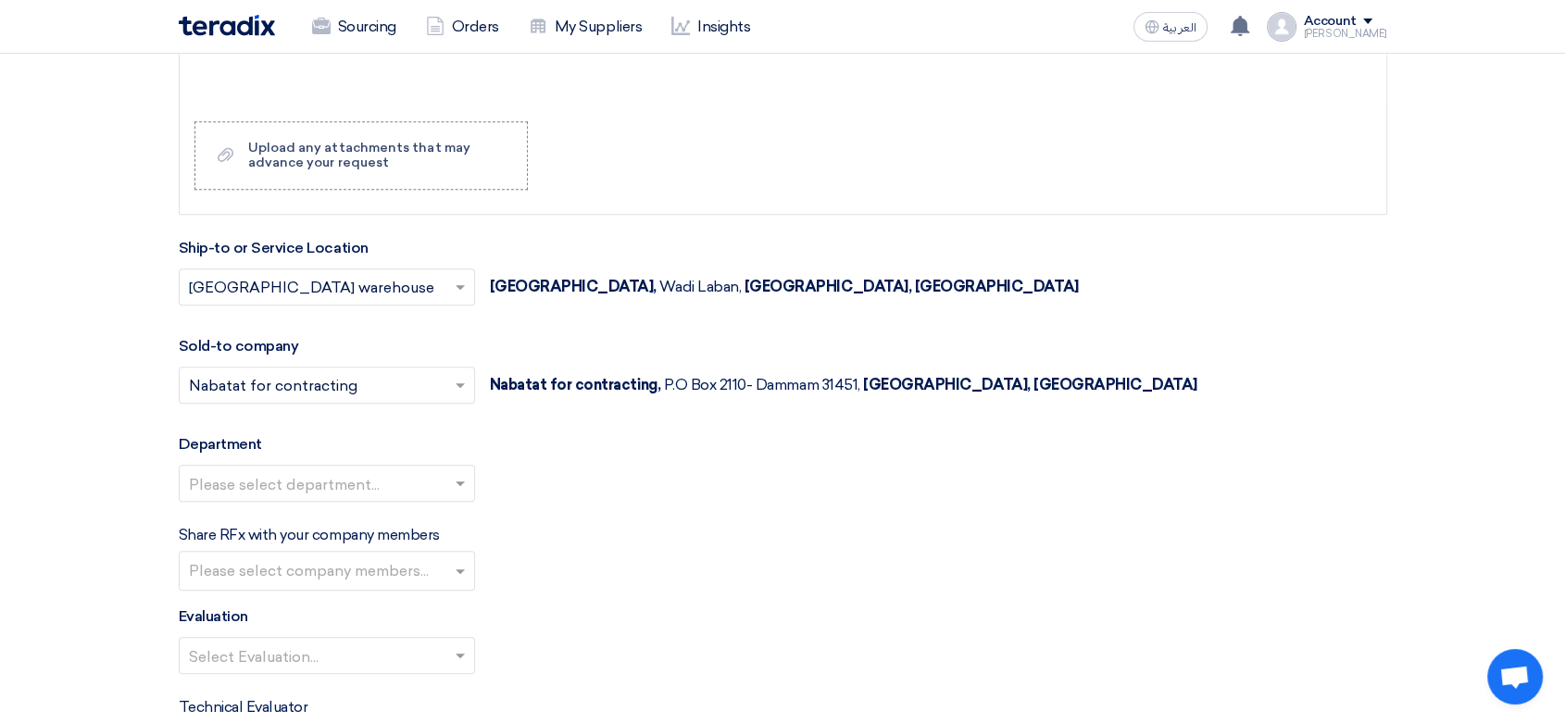
scroll to position [2058, 0]
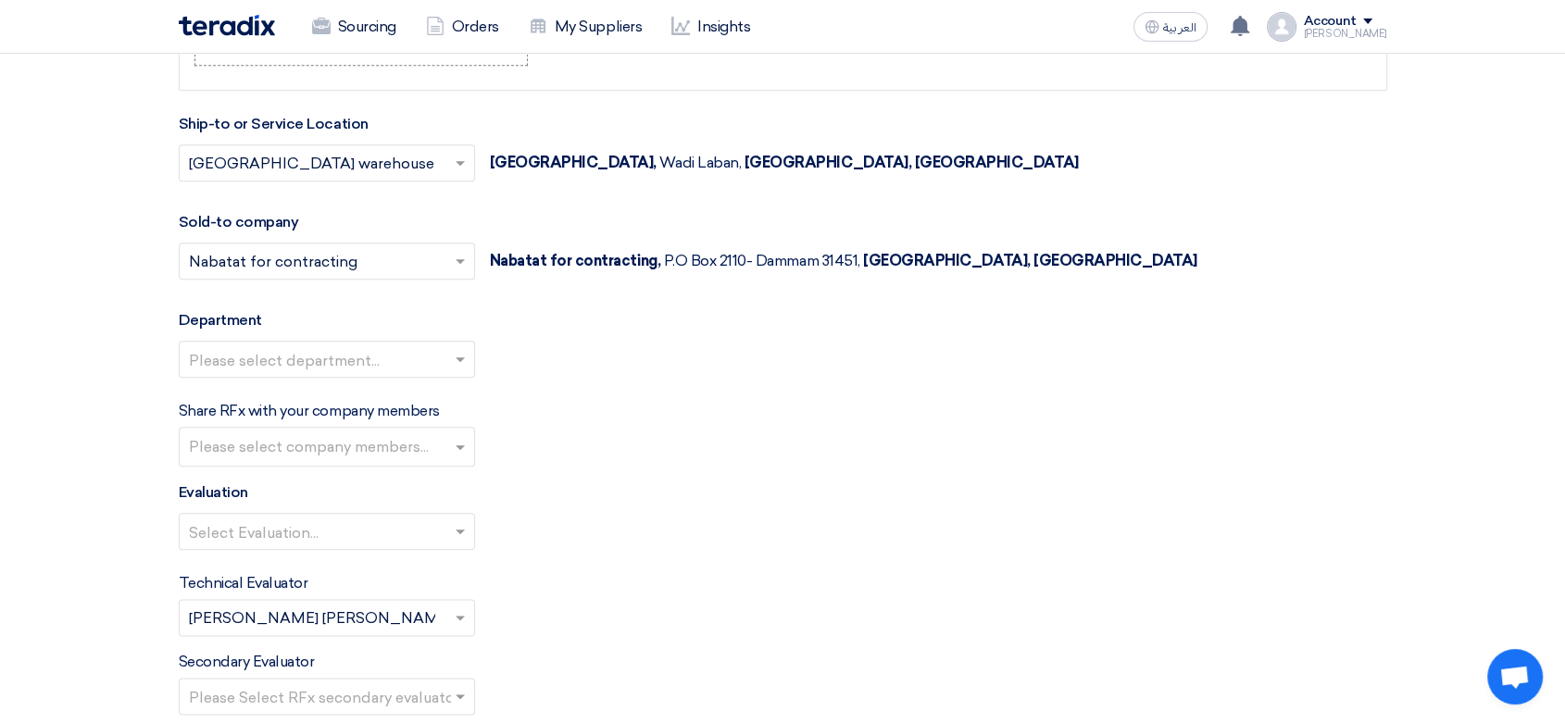
click at [328, 346] on input "text" at bounding box center [317, 361] width 257 height 31
click at [301, 387] on span "General Department" at bounding box center [262, 396] width 146 height 18
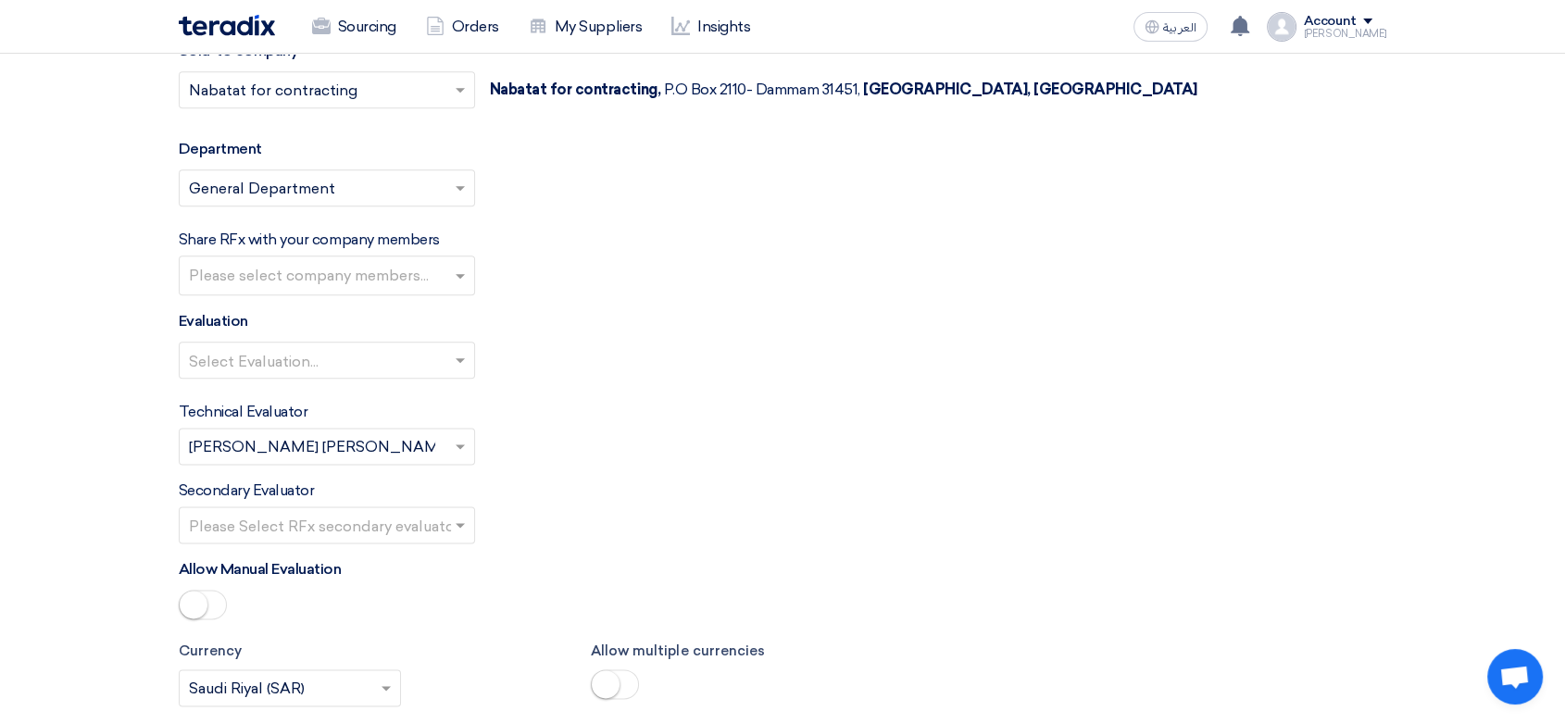
scroll to position [2263, 0]
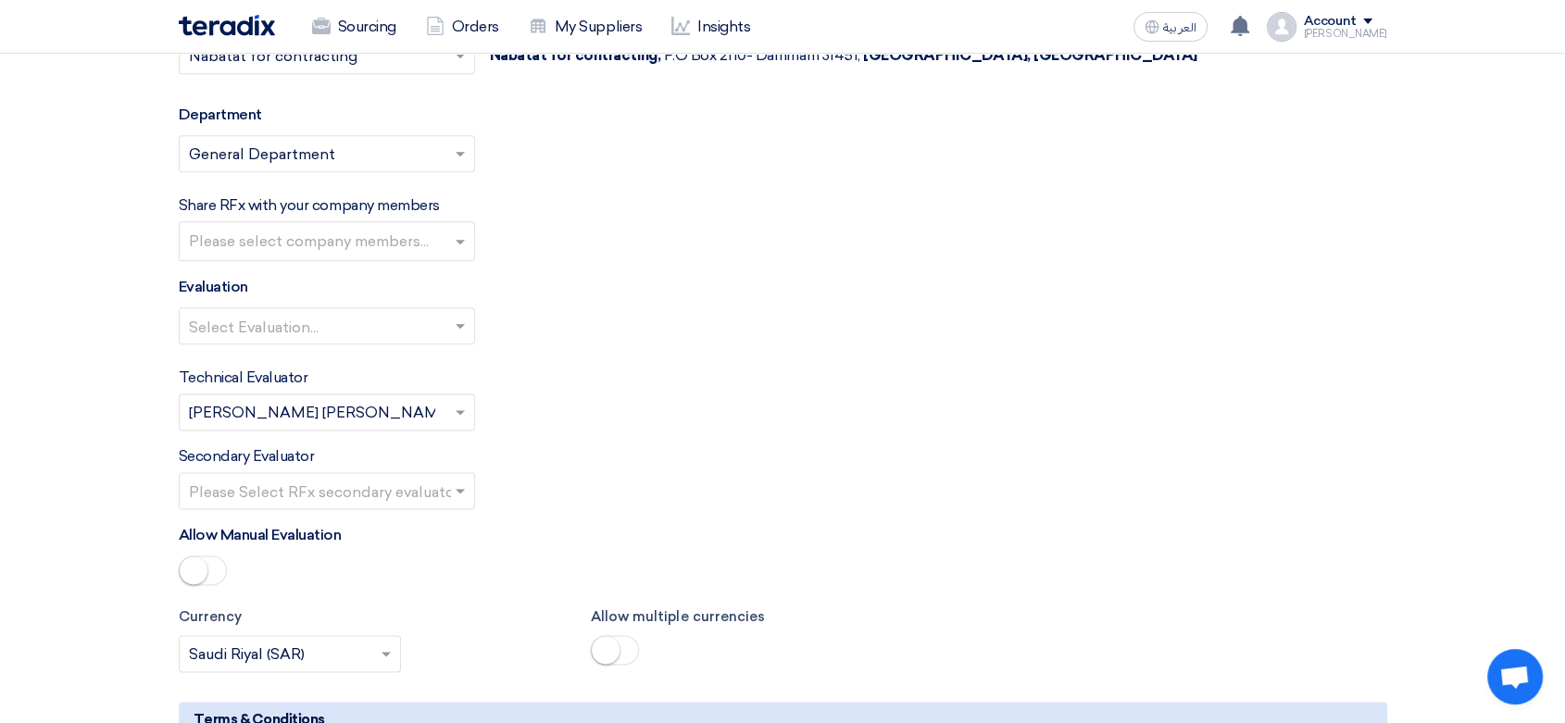
click at [358, 332] on input "text" at bounding box center [317, 328] width 257 height 31
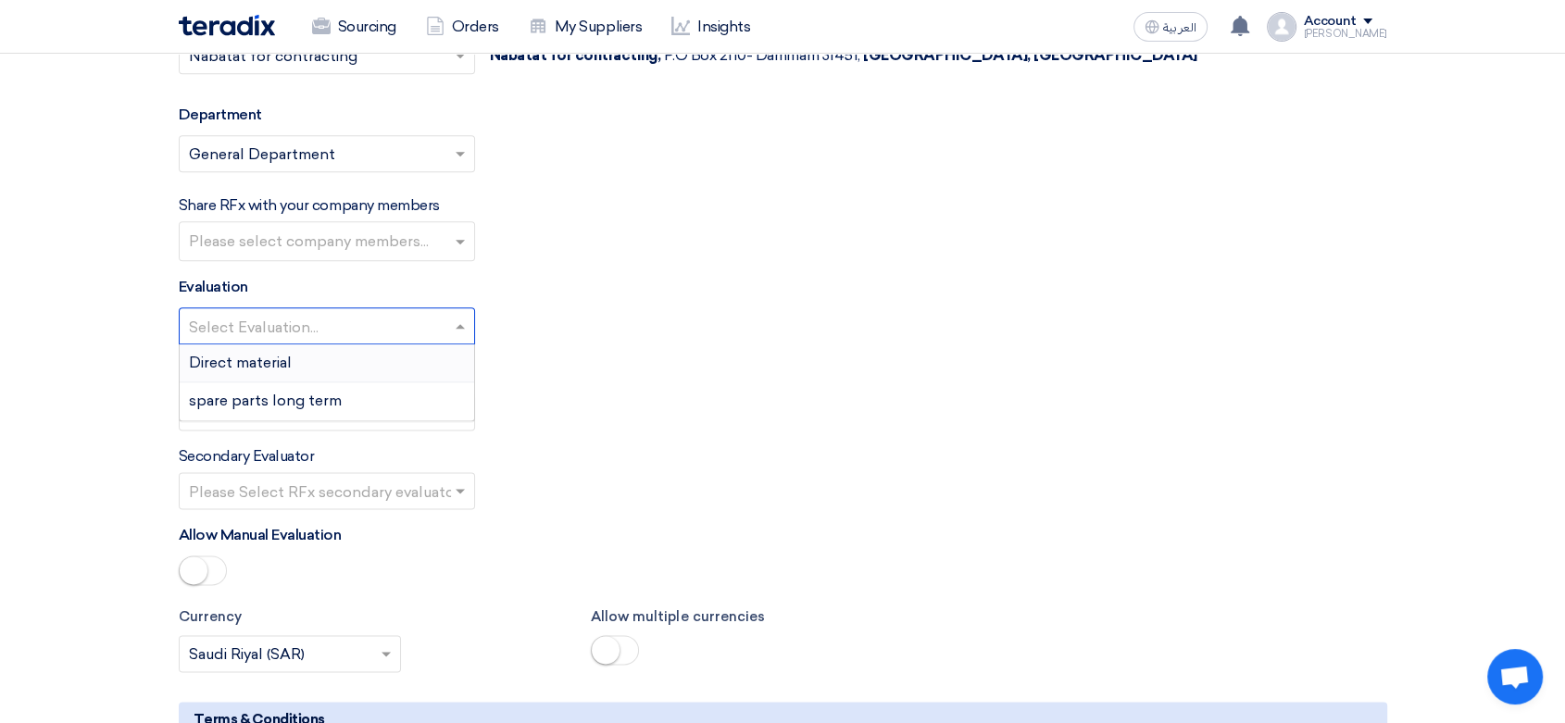
click at [330, 364] on div "Direct material" at bounding box center [327, 363] width 294 height 38
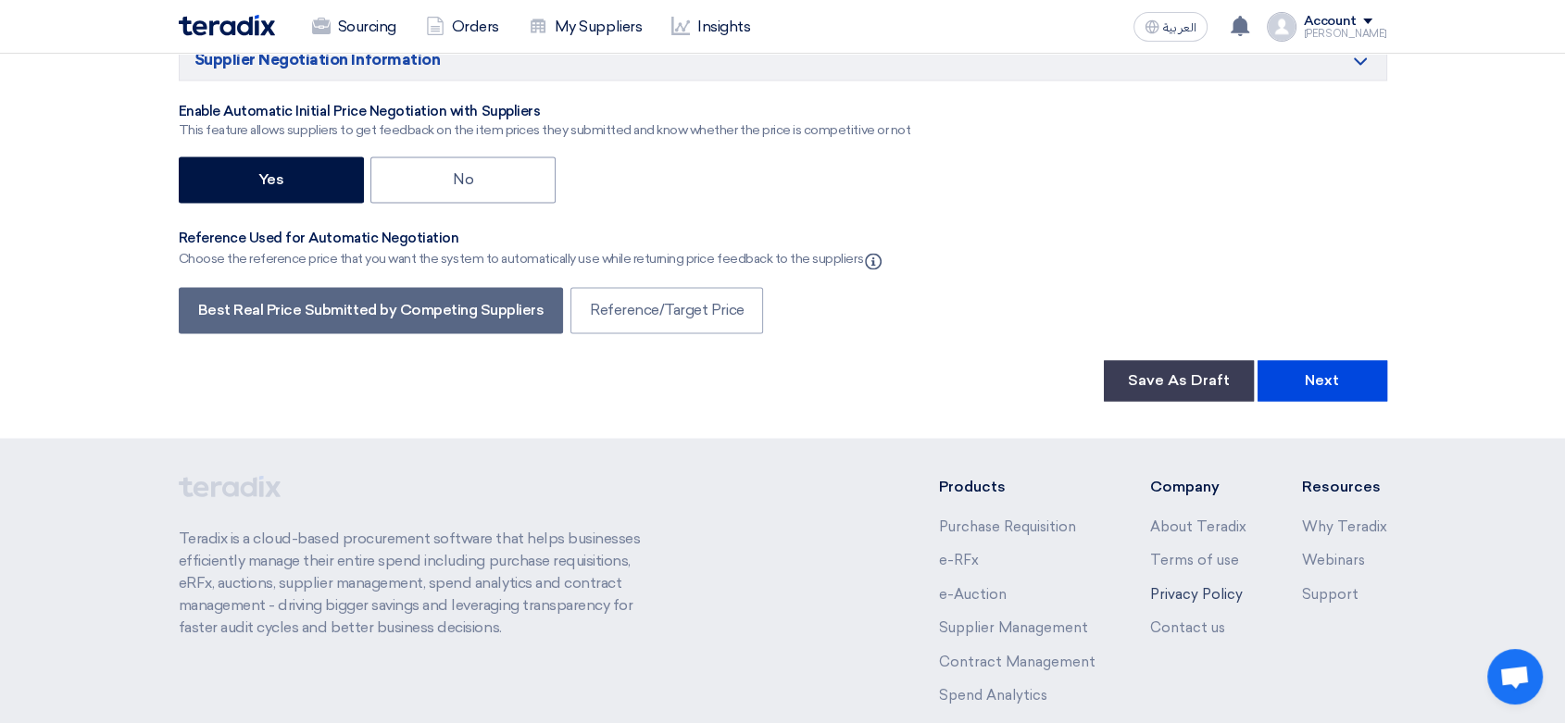
scroll to position [3189, 0]
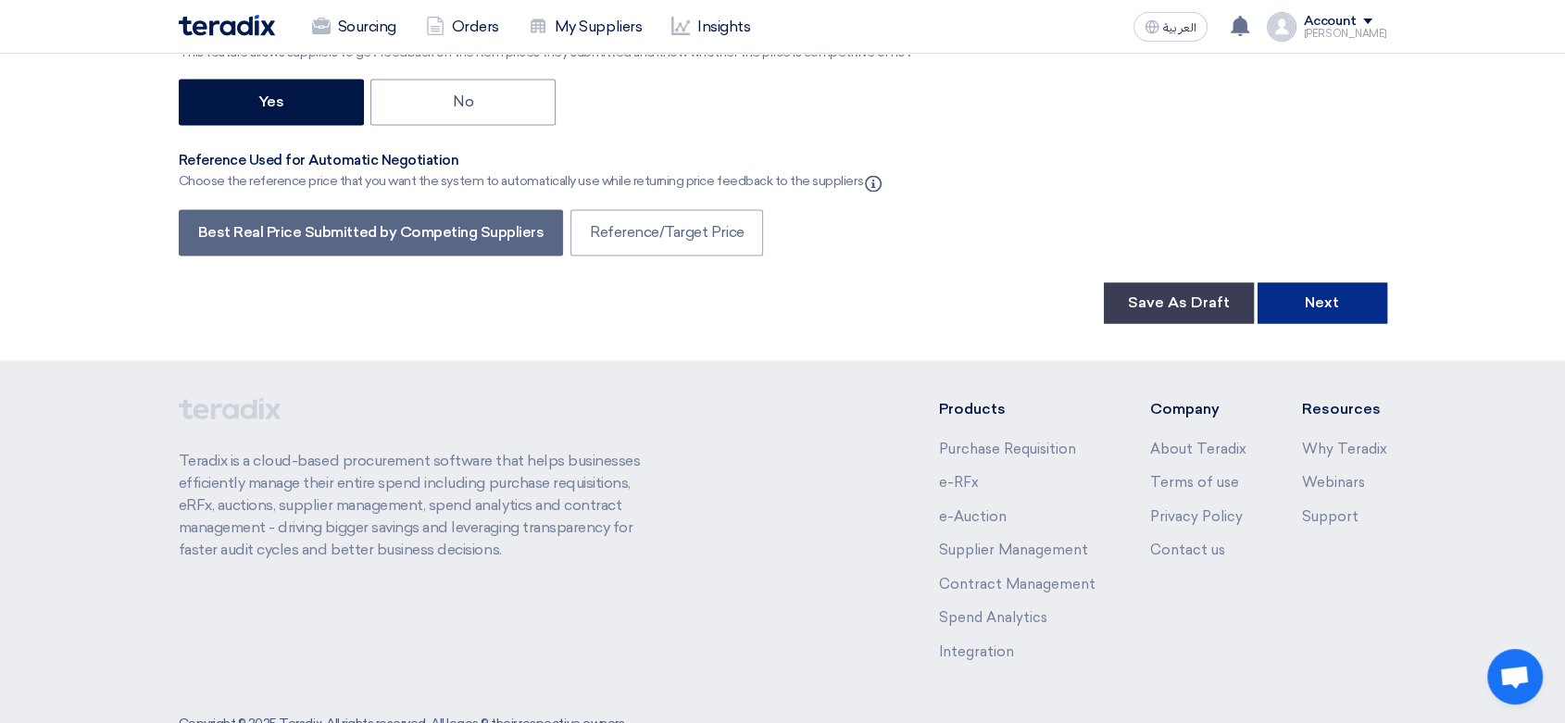
click at [1325, 306] on button "Next" at bounding box center [1323, 302] width 130 height 41
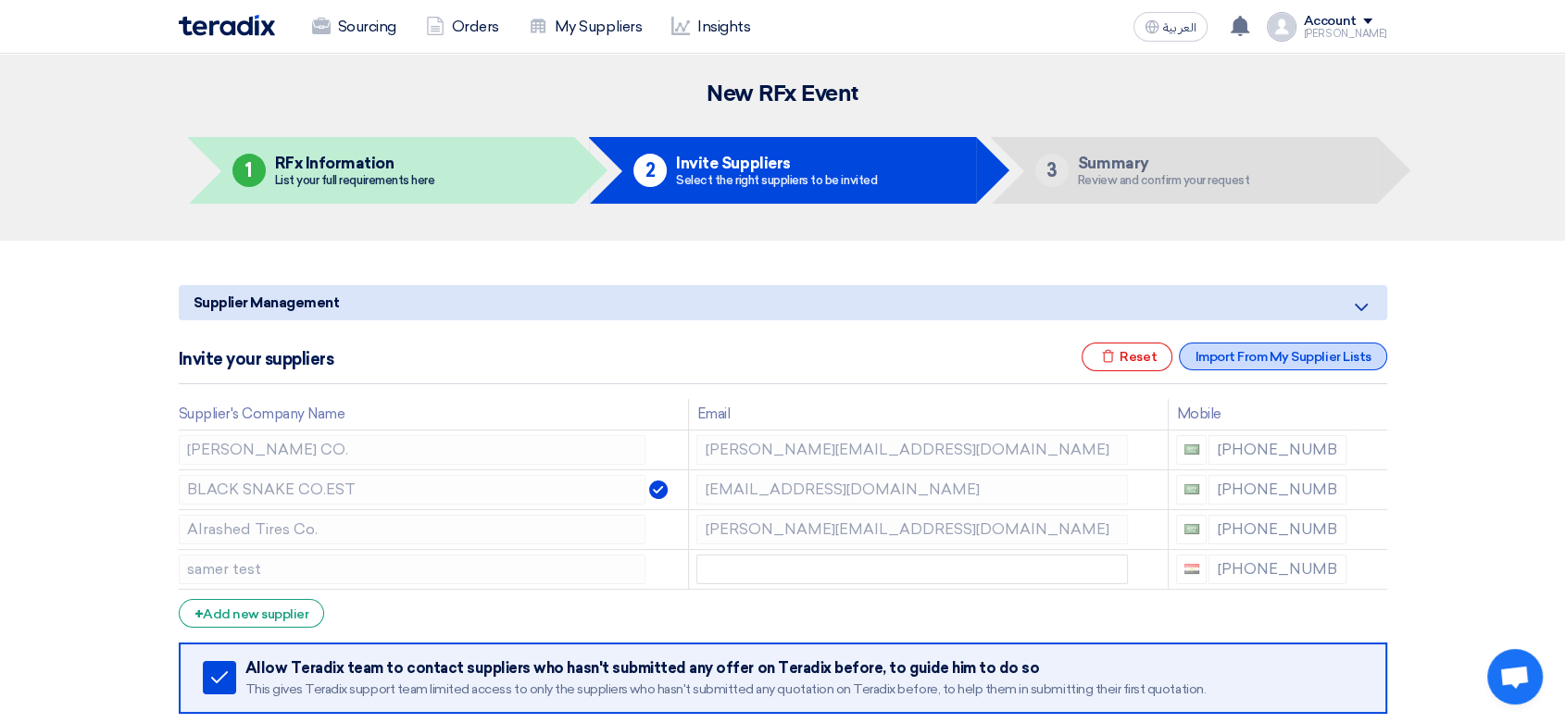
click at [1310, 356] on div "Import From My Supplier Lists" at bounding box center [1282, 357] width 207 height 28
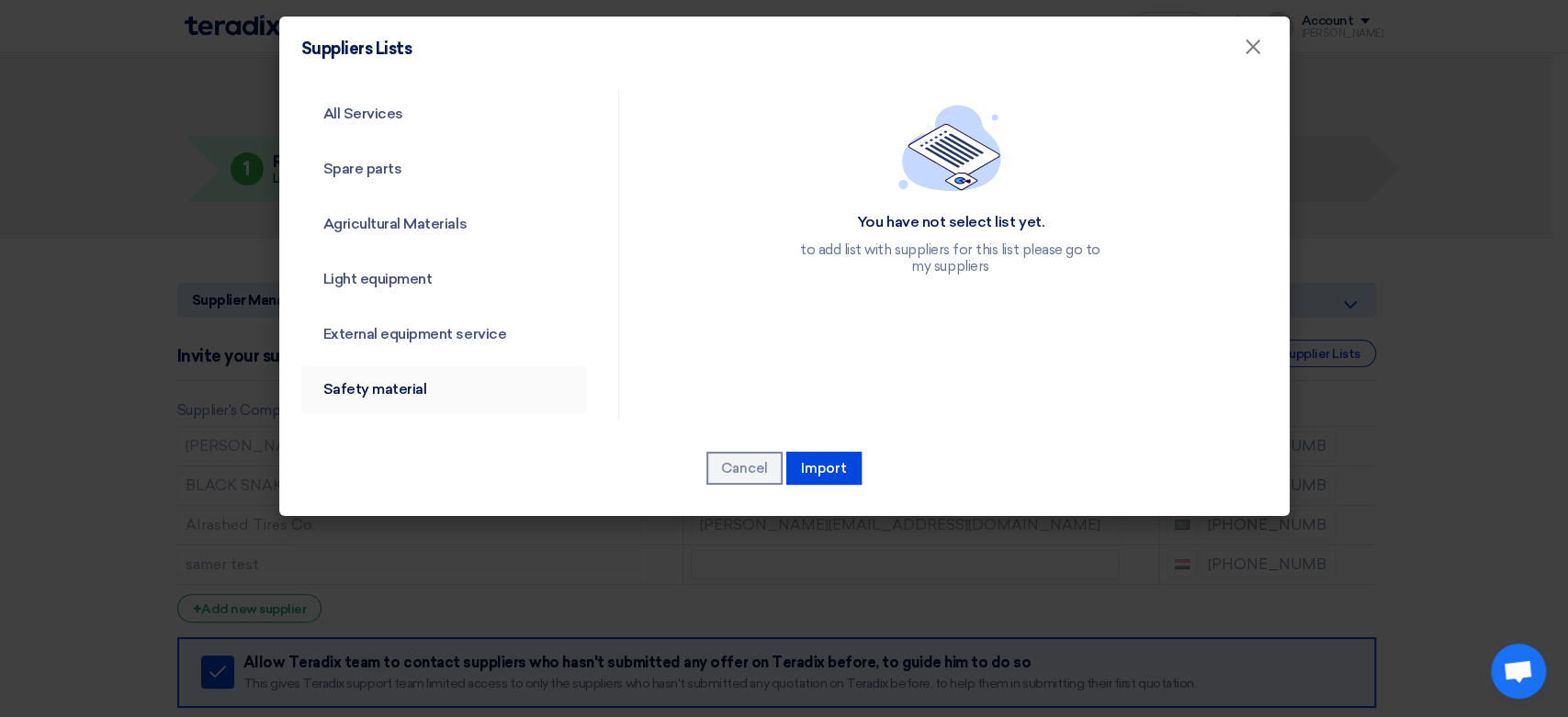
click at [385, 384] on link "Safety material" at bounding box center [444, 390] width 286 height 48
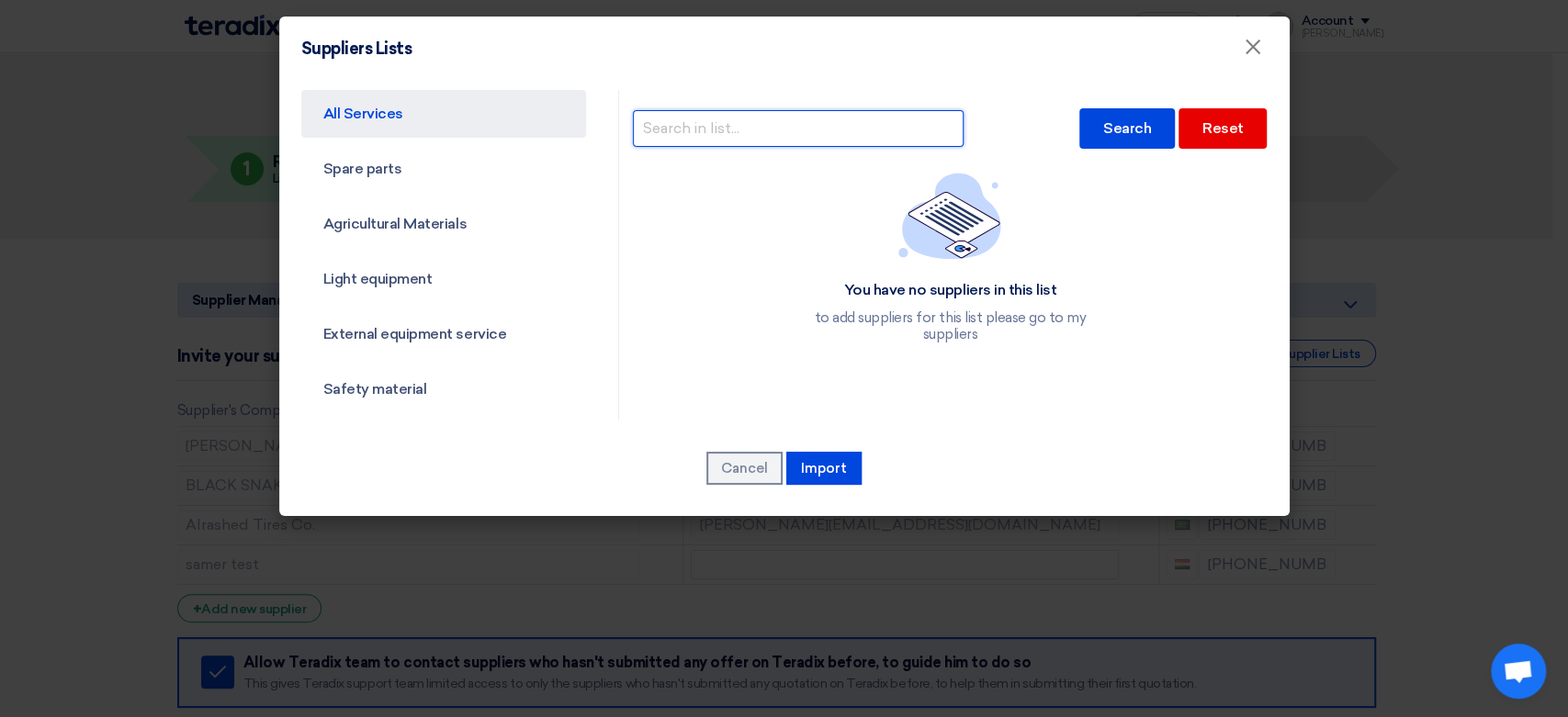
click at [768, 128] on input "text" at bounding box center [797, 128] width 330 height 37
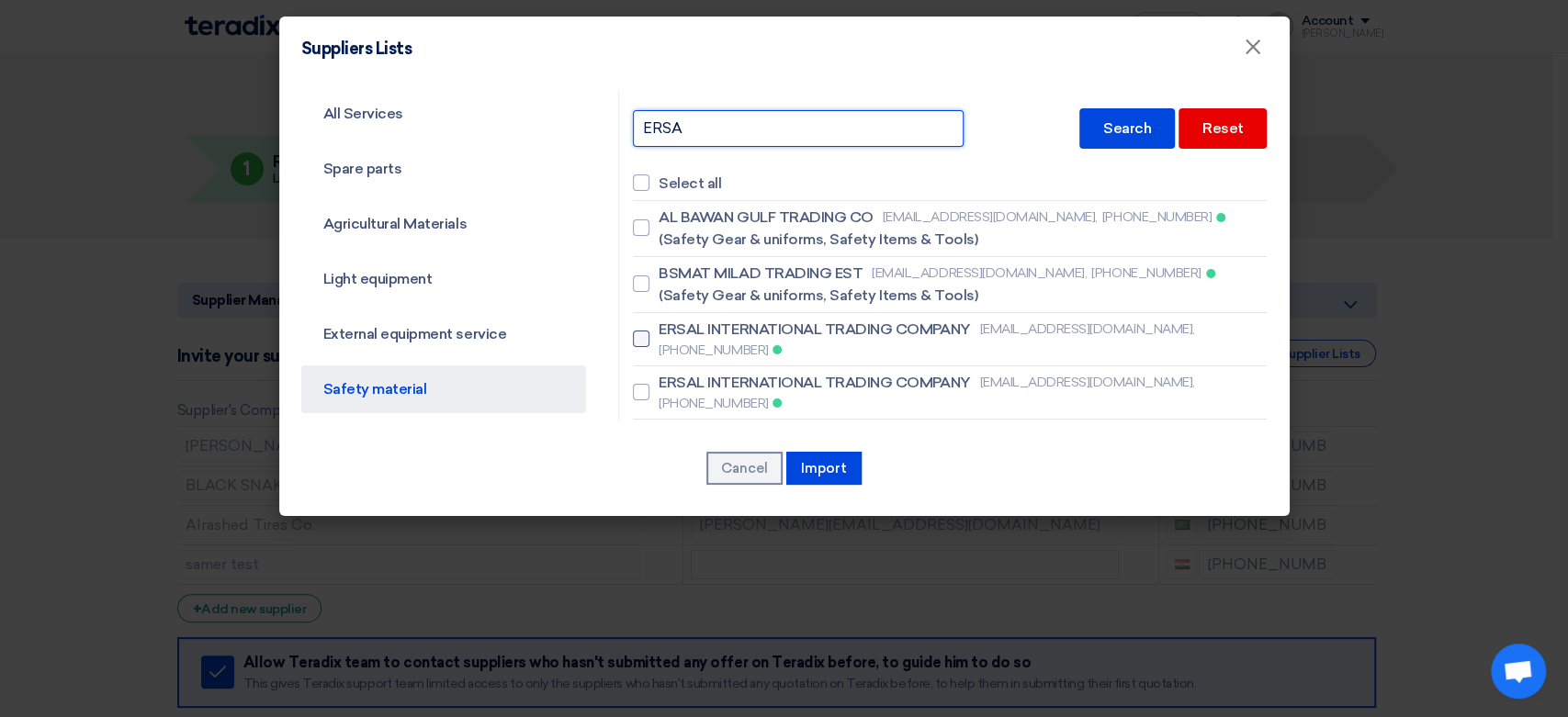
type input "ERSA"
click at [644, 330] on label "ERSAL INTERNATIONAL TRADING COMPANY [EMAIL_ADDRESS][DOMAIN_NAME], [PHONE_NUMBER]" at bounding box center [949, 339] width 634 height 42
click at [659, 333] on input "ERSAL INTERNATIONAL TRADING COMPANY [EMAIL_ADDRESS][DOMAIN_NAME], [PHONE_NUMBER]" at bounding box center [664, 339] width 12 height 12
checkbox input "true"
click at [641, 384] on div at bounding box center [641, 392] width 17 height 17
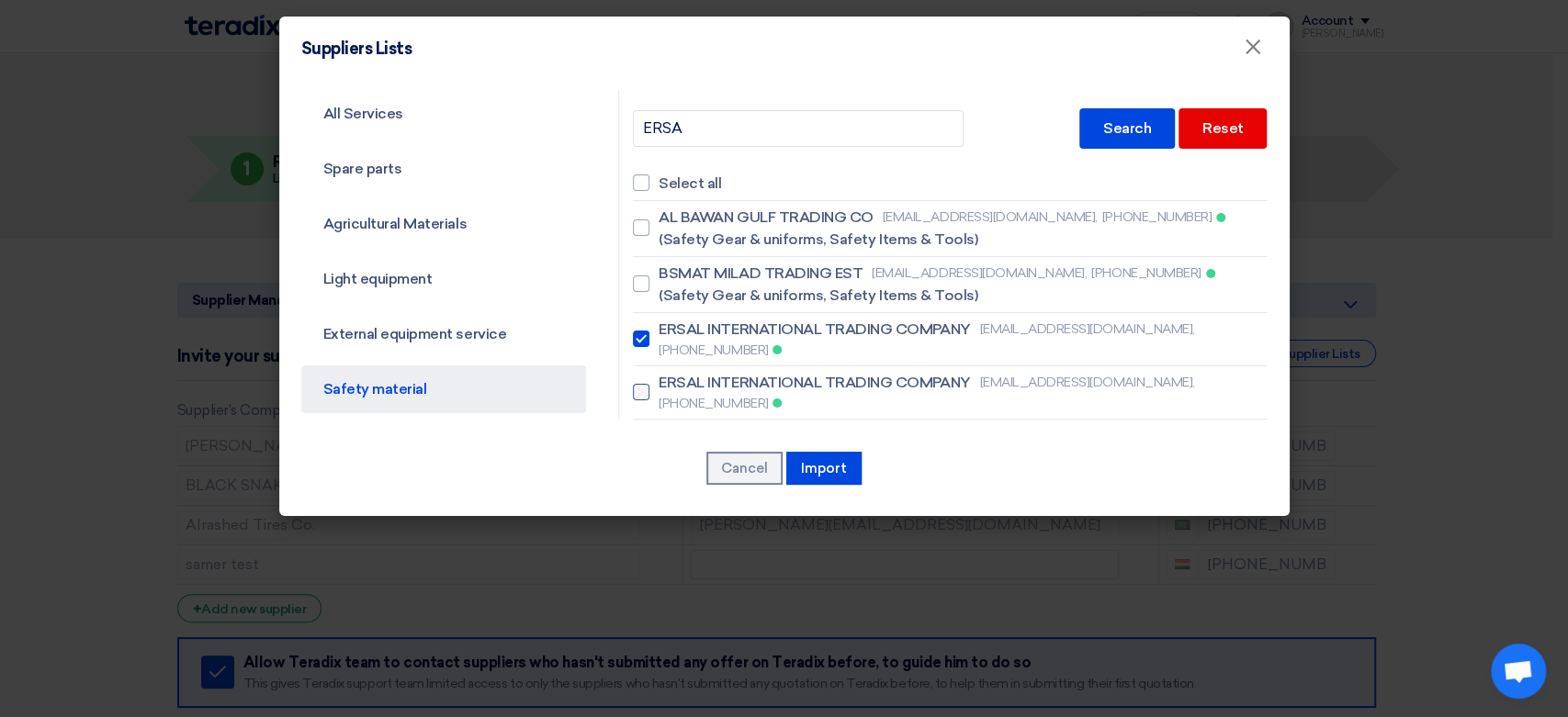
click at [659, 345] on input "ERSAL INTERNATIONAL TRADING COMPANY [EMAIL_ADDRESS][DOMAIN_NAME], [PHONE_NUMBER]" at bounding box center [664, 339] width 12 height 12
checkbox input "true"
click at [829, 461] on button "Import" at bounding box center [824, 468] width 75 height 33
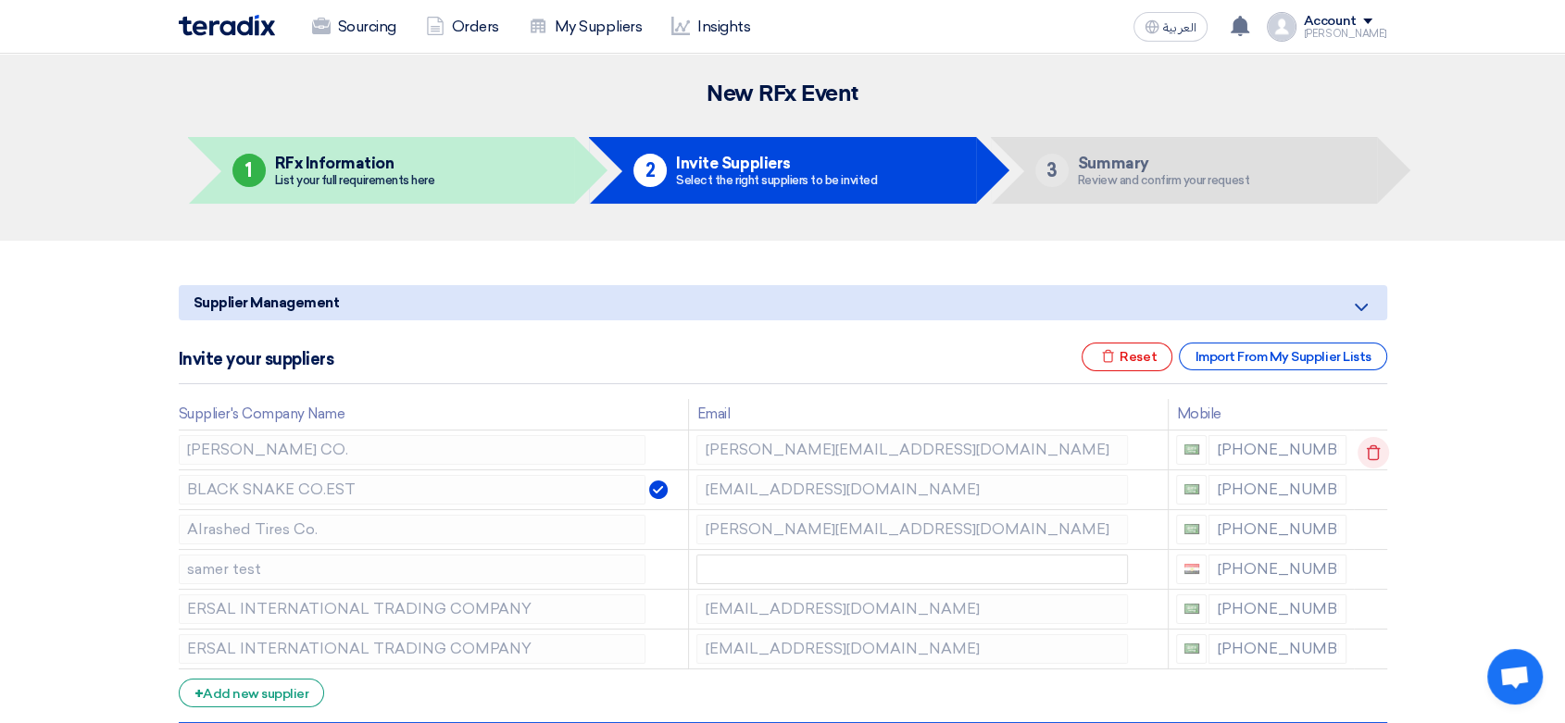
click at [1374, 445] on icon at bounding box center [1373, 452] width 31 height 31
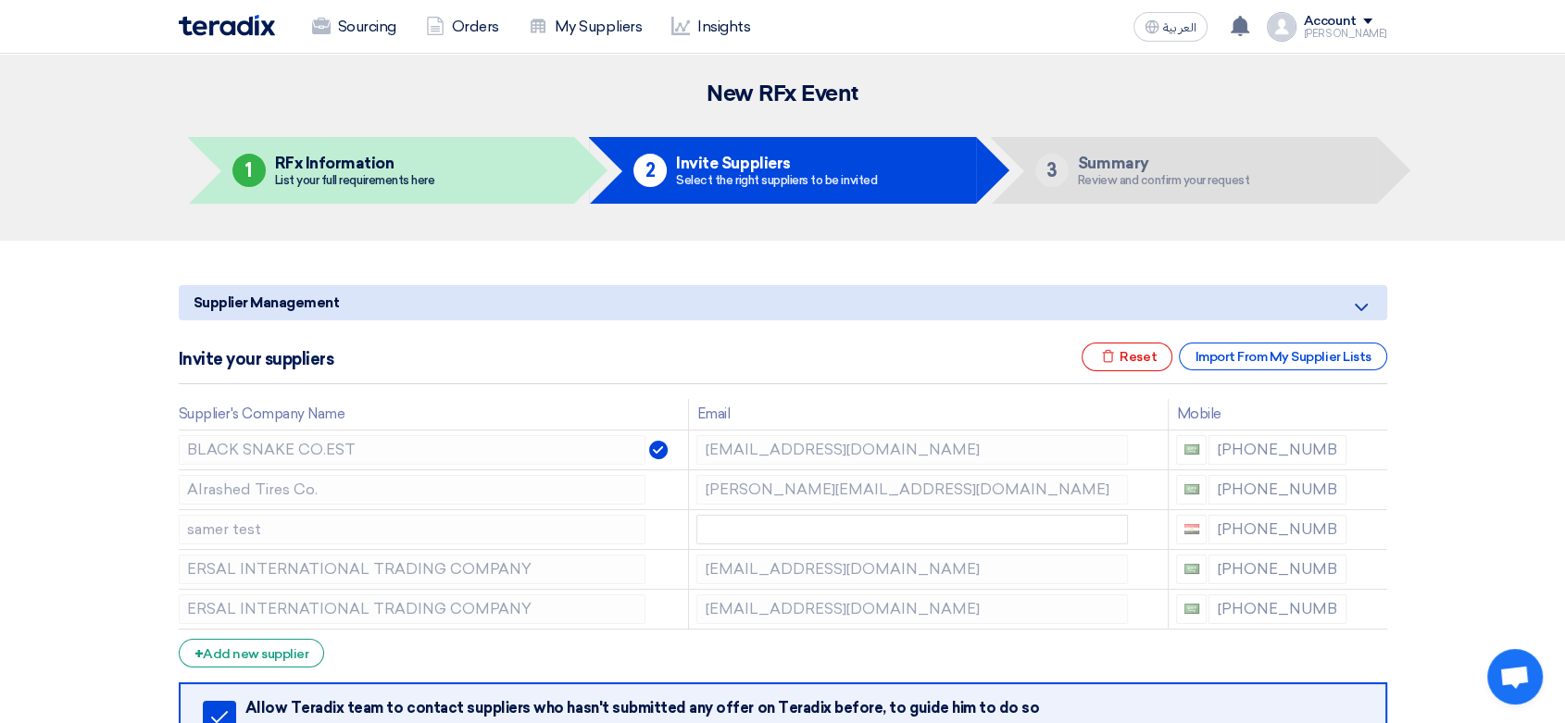
click at [0, 0] on icon at bounding box center [0, 0] width 0 height 0
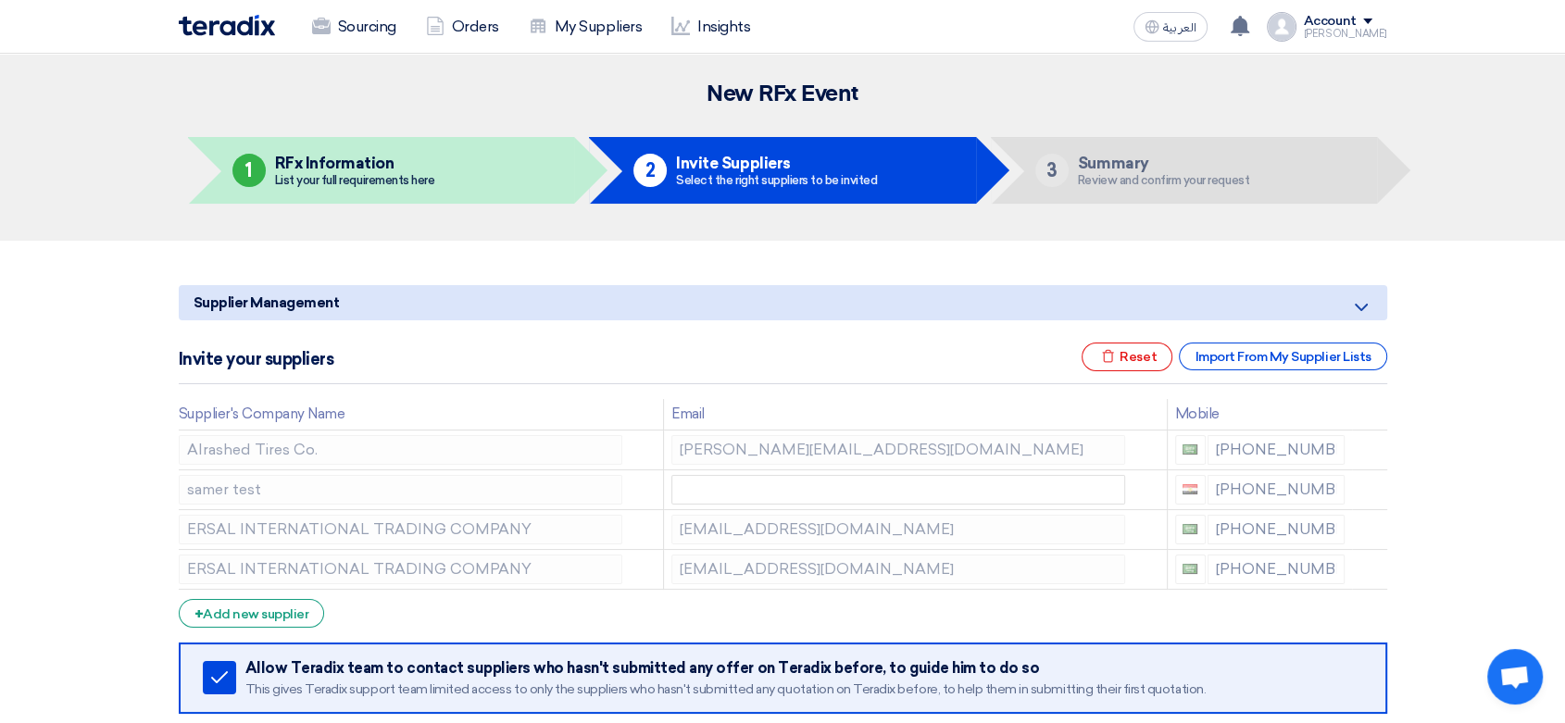
click at [0, 0] on icon at bounding box center [0, 0] width 0 height 0
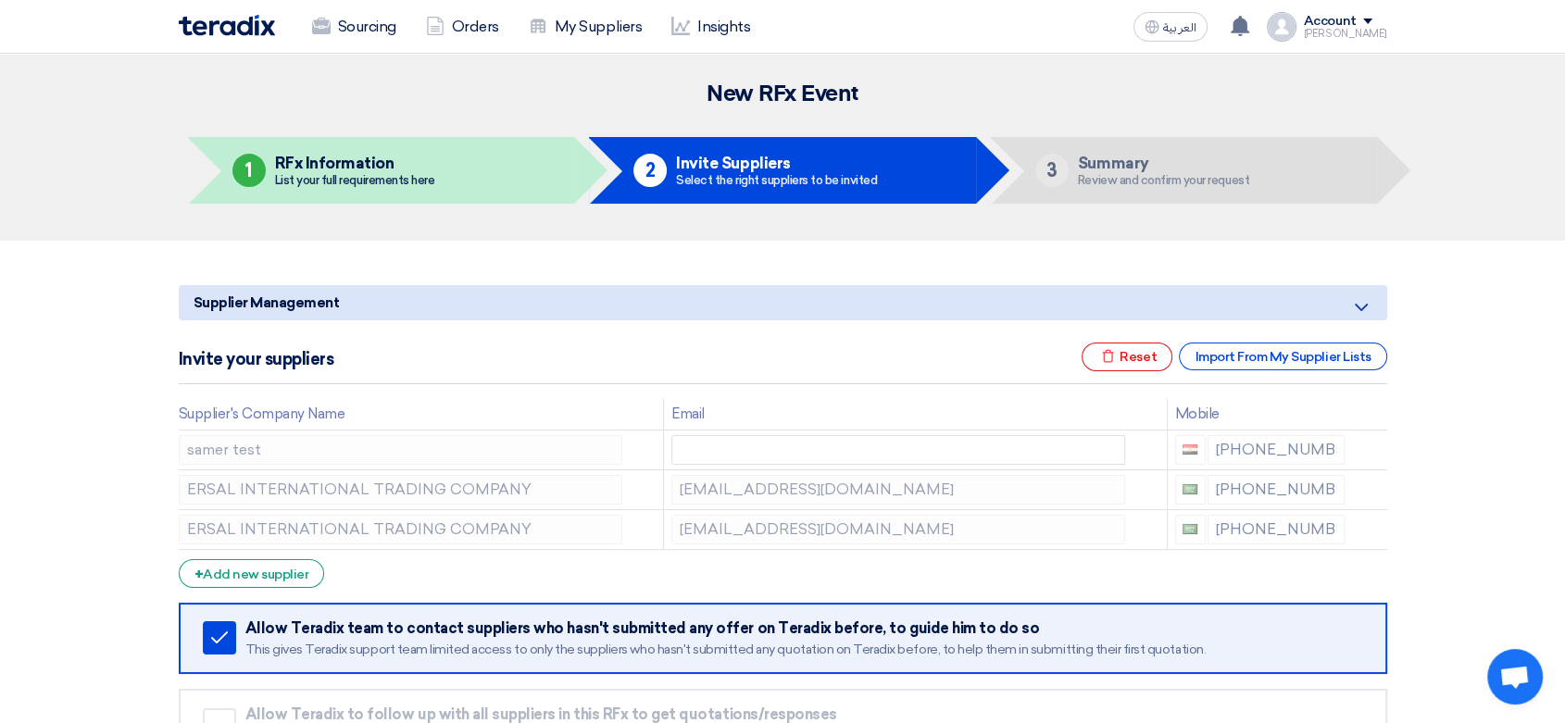
click at [0, 0] on icon at bounding box center [0, 0] width 0 height 0
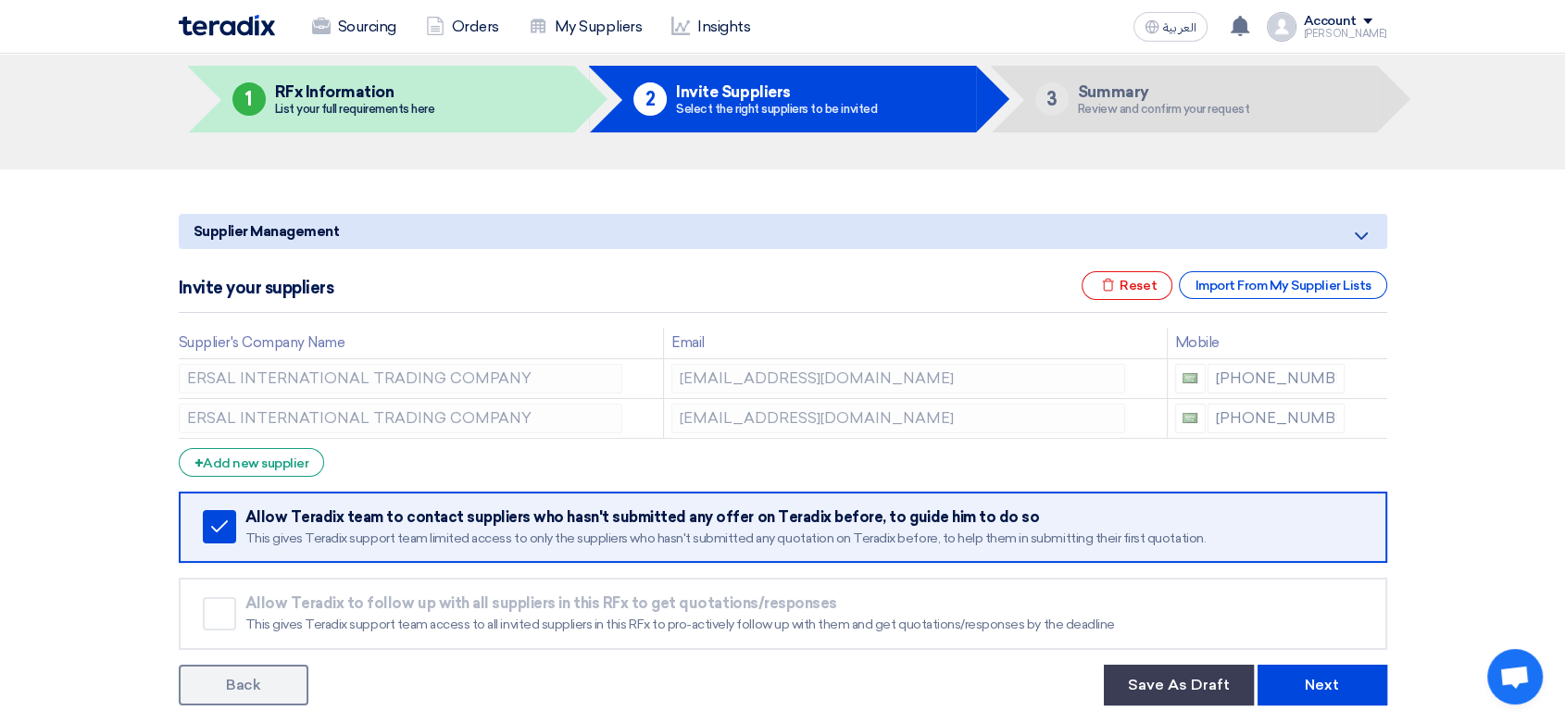
scroll to position [103, 0]
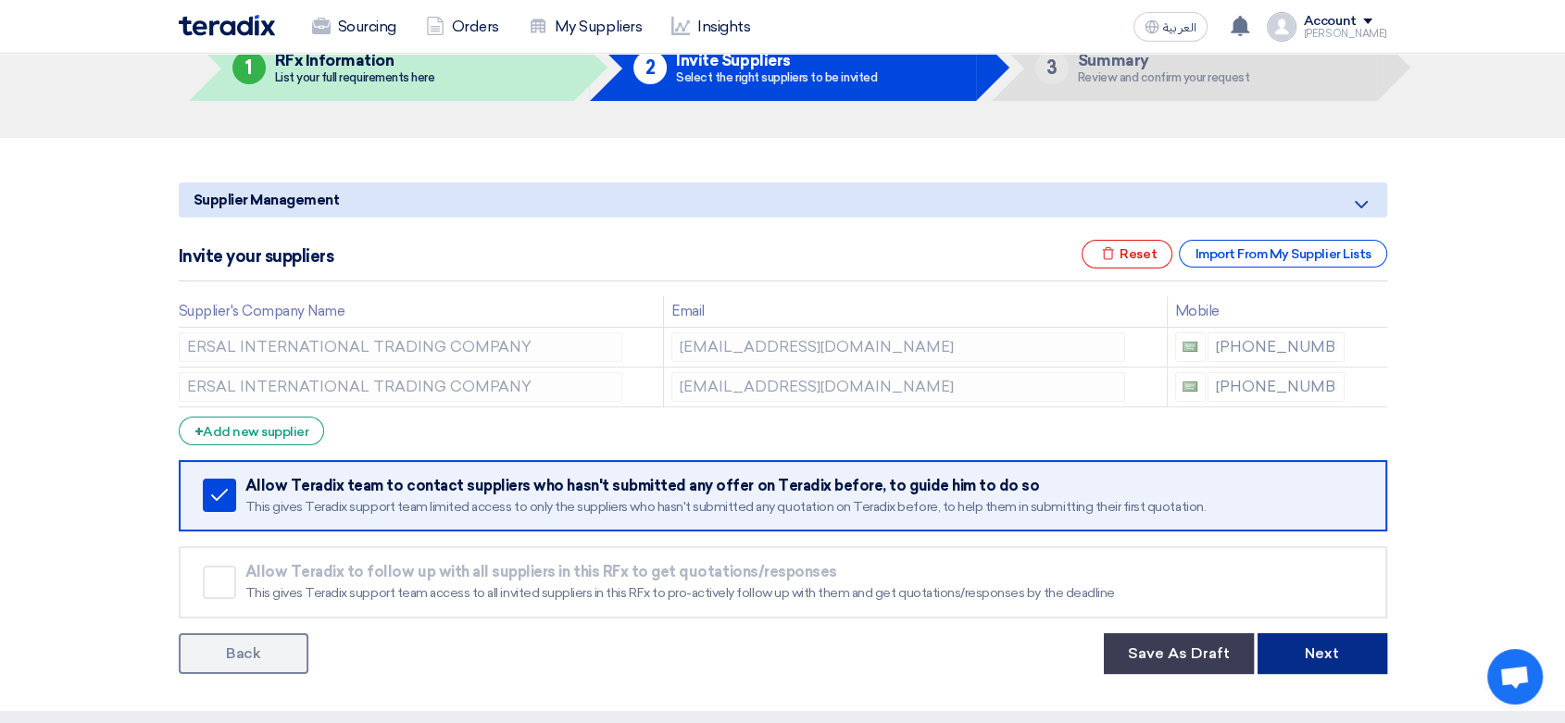
click at [1293, 648] on button "Next" at bounding box center [1323, 653] width 130 height 41
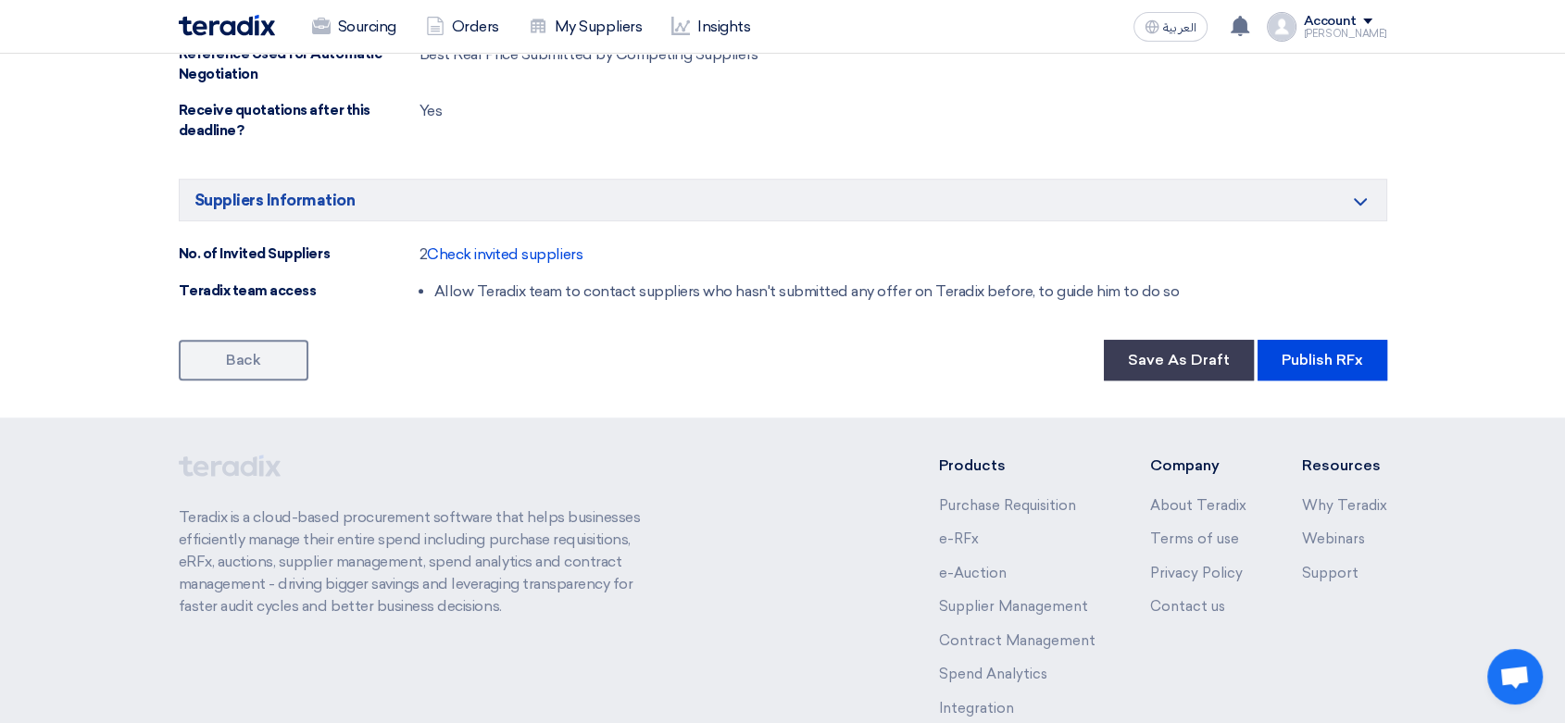
scroll to position [1132, 0]
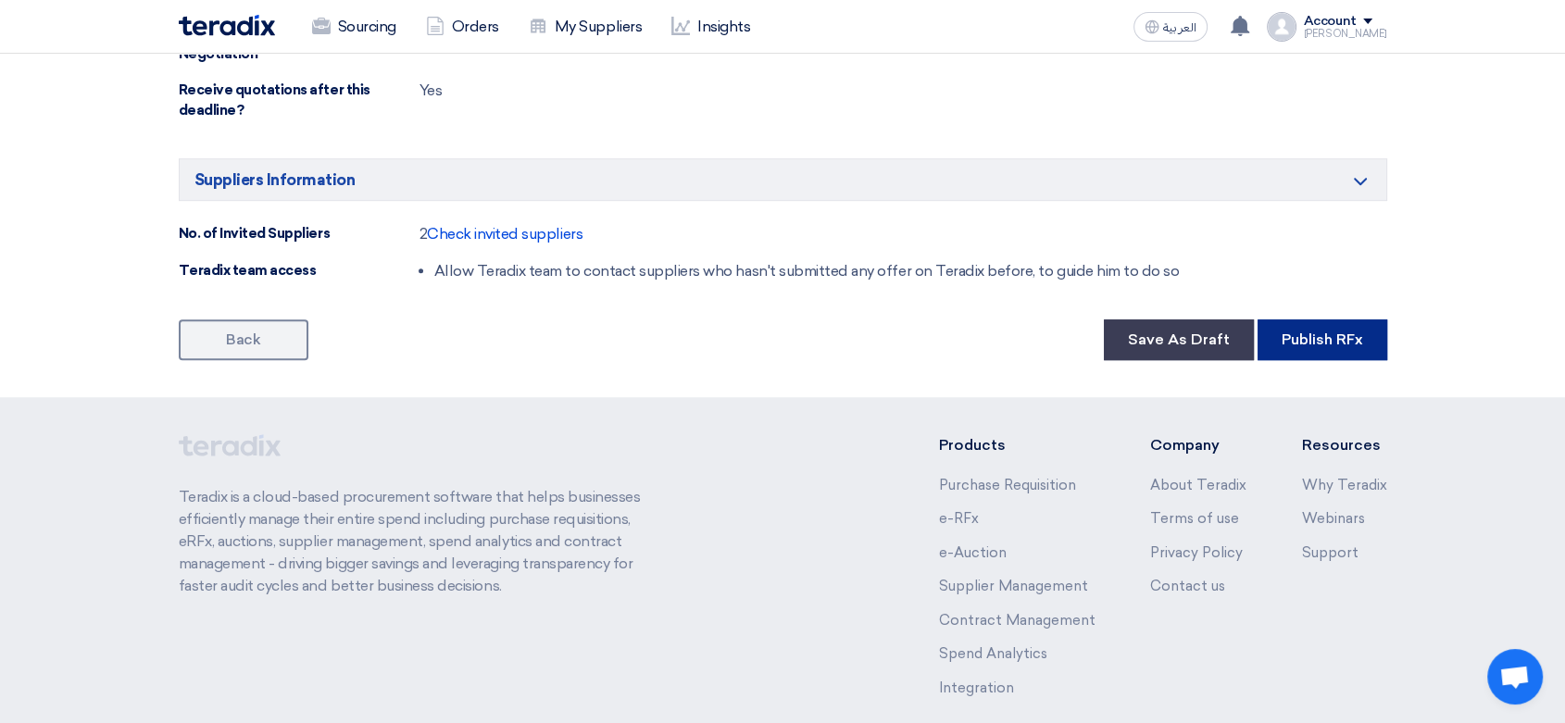
click at [1313, 334] on button "Publish RFx" at bounding box center [1323, 339] width 130 height 41
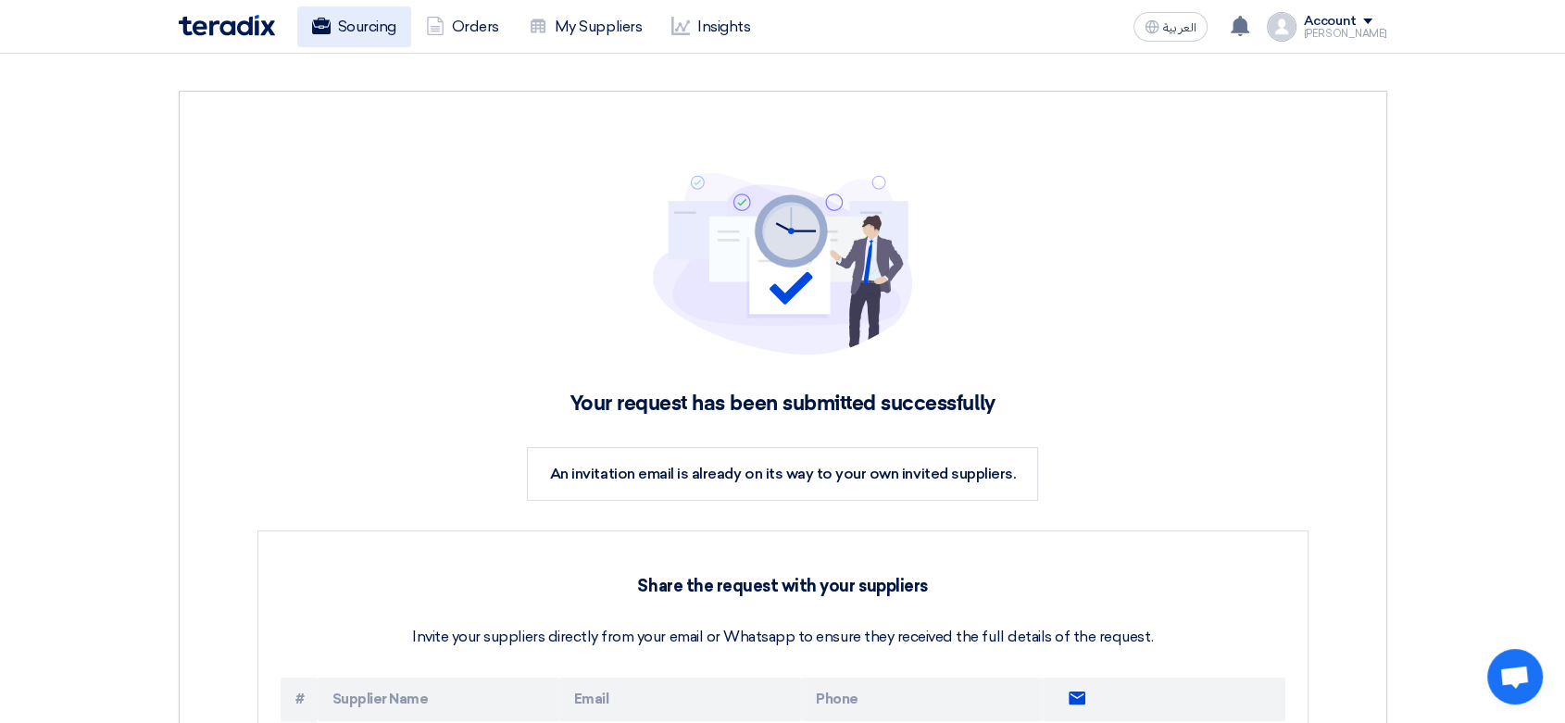
click at [347, 26] on link "Sourcing" at bounding box center [354, 26] width 114 height 41
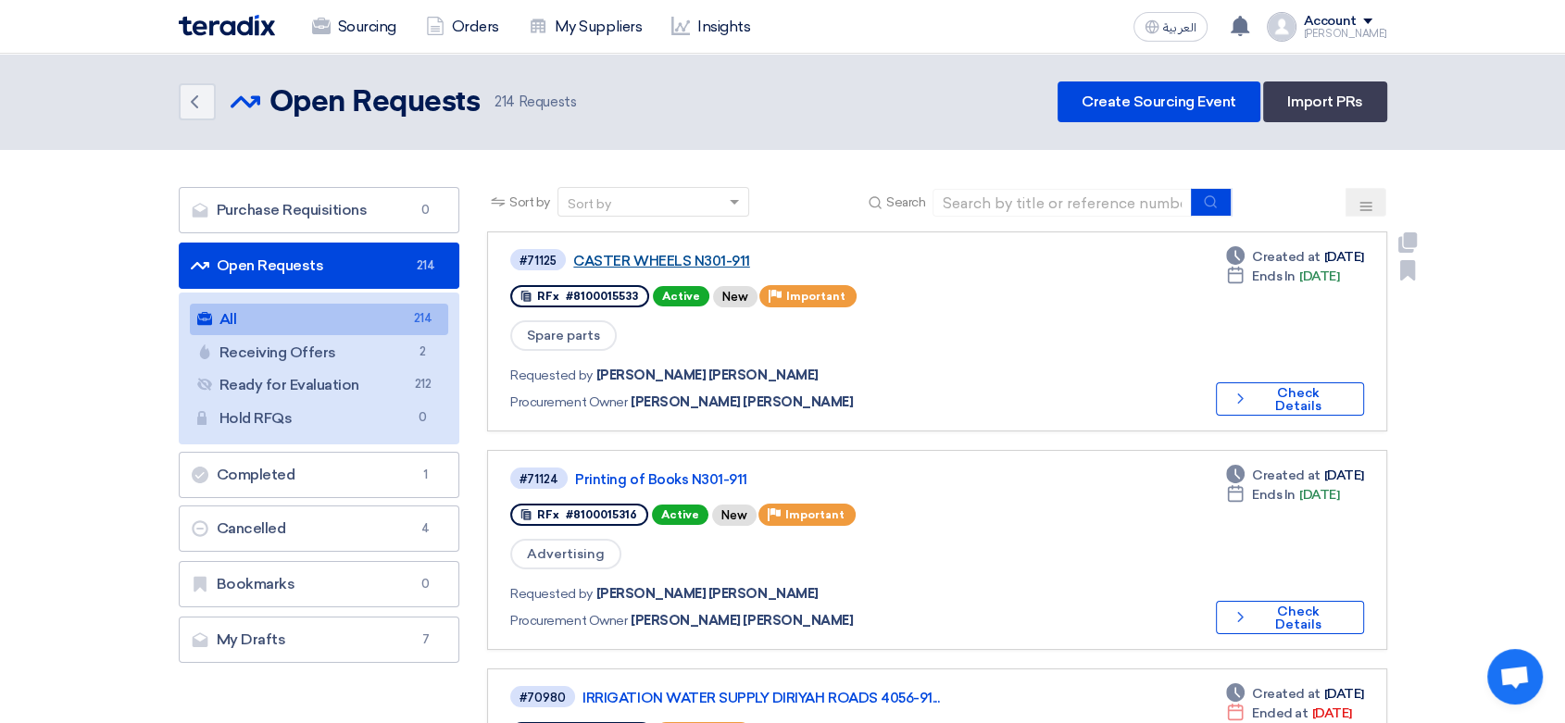
click at [690, 257] on link "CASTER WHEELS N301-911" at bounding box center [804, 261] width 463 height 17
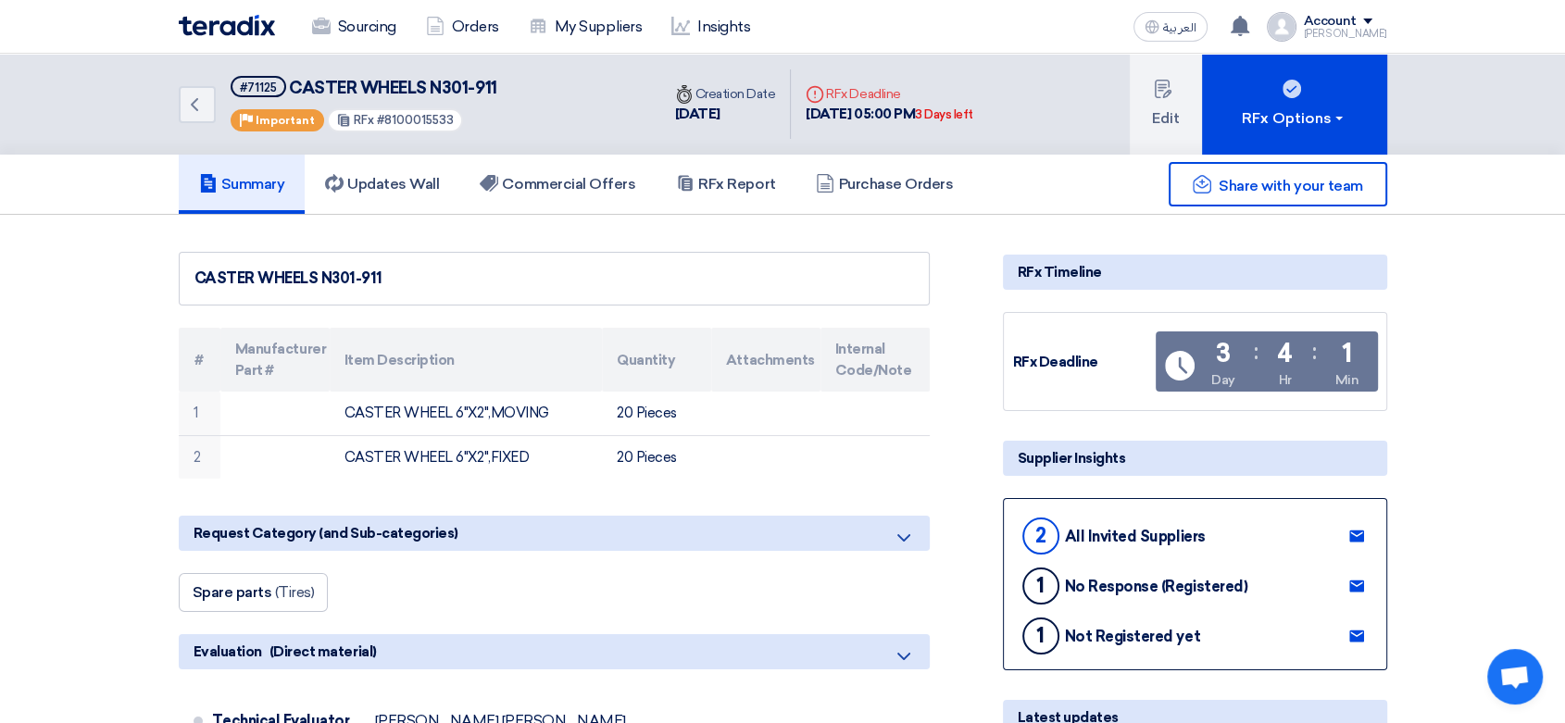
click at [0, 129] on div "Back #71125 CASTER WHEELS N301-911 Priority Important RFx #8100015533 Time Crea…" at bounding box center [782, 104] width 1565 height 101
click at [202, 20] on img at bounding box center [227, 25] width 96 height 21
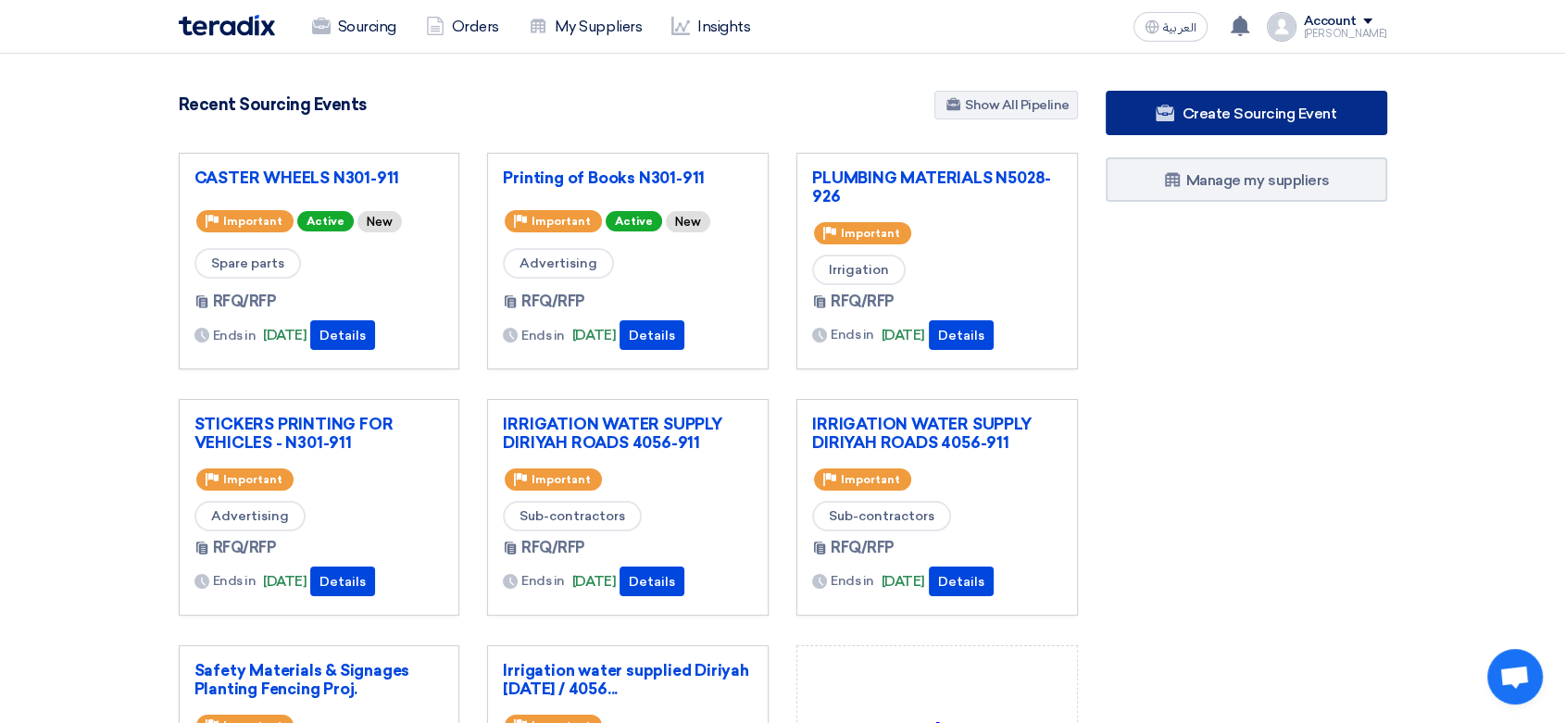
click at [1279, 112] on span "Create Sourcing Event" at bounding box center [1259, 114] width 155 height 18
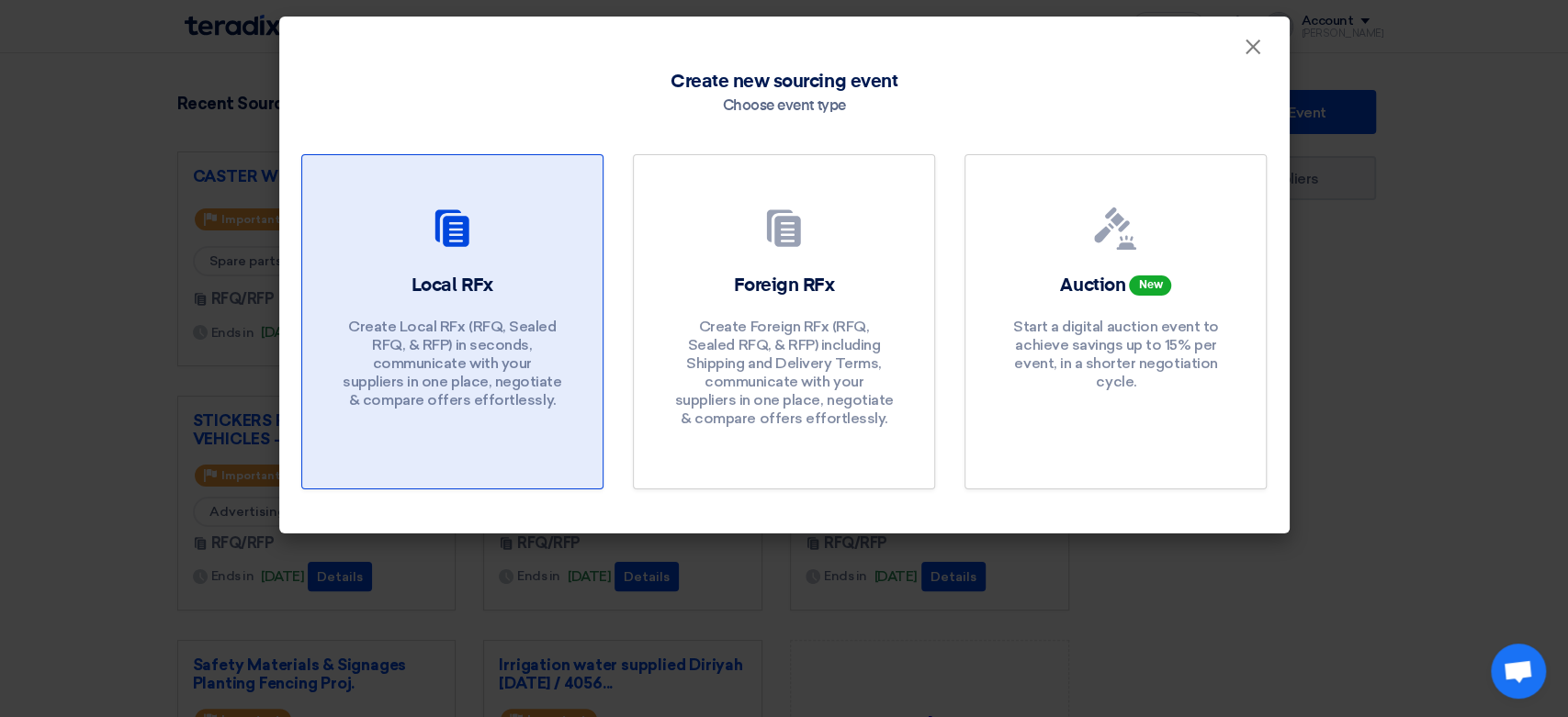
click at [499, 307] on div "Local RFx Create Local RFx (RFQ, Sealed RFQ, & RFP) in seconds, communicate wit…" at bounding box center [452, 345] width 256 height 146
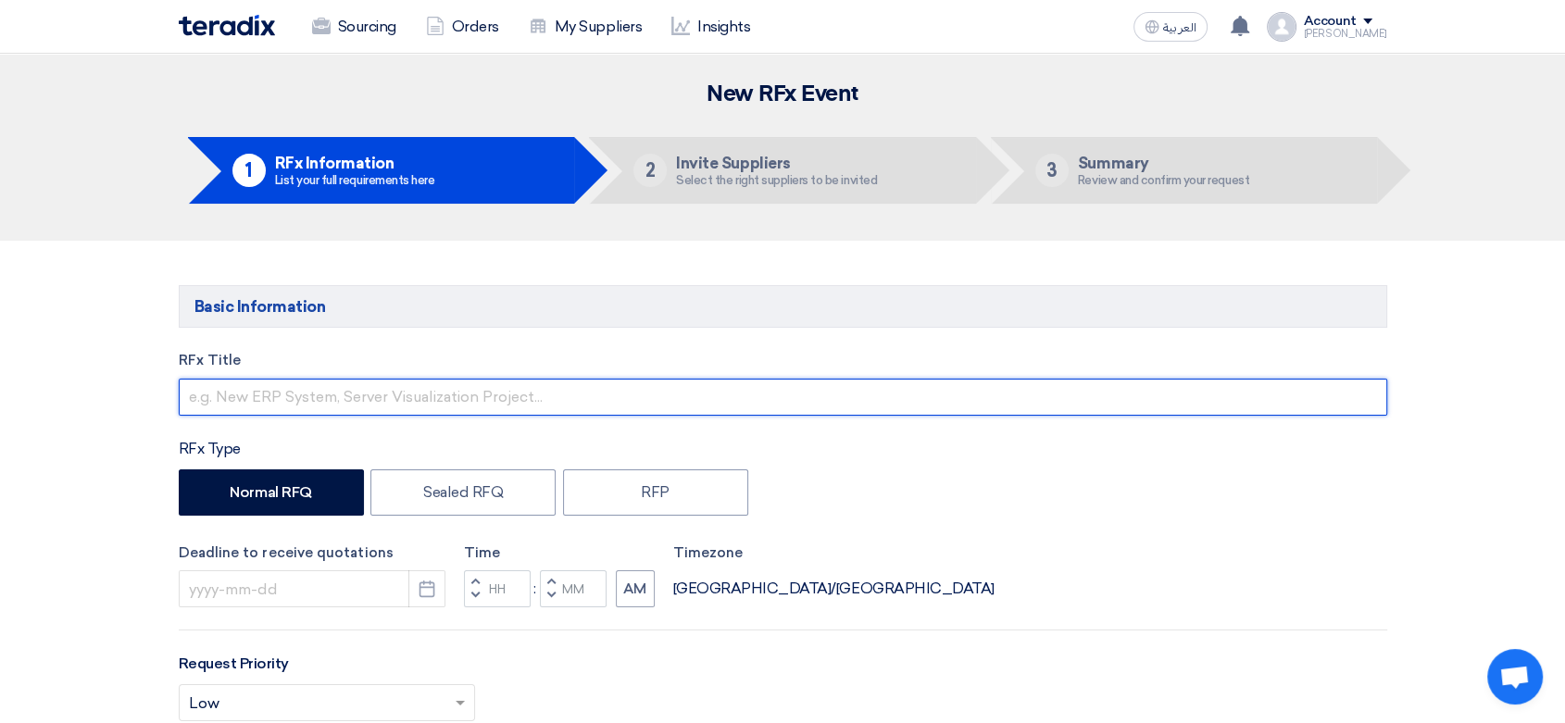
click at [317, 401] on input "text" at bounding box center [783, 397] width 1209 height 37
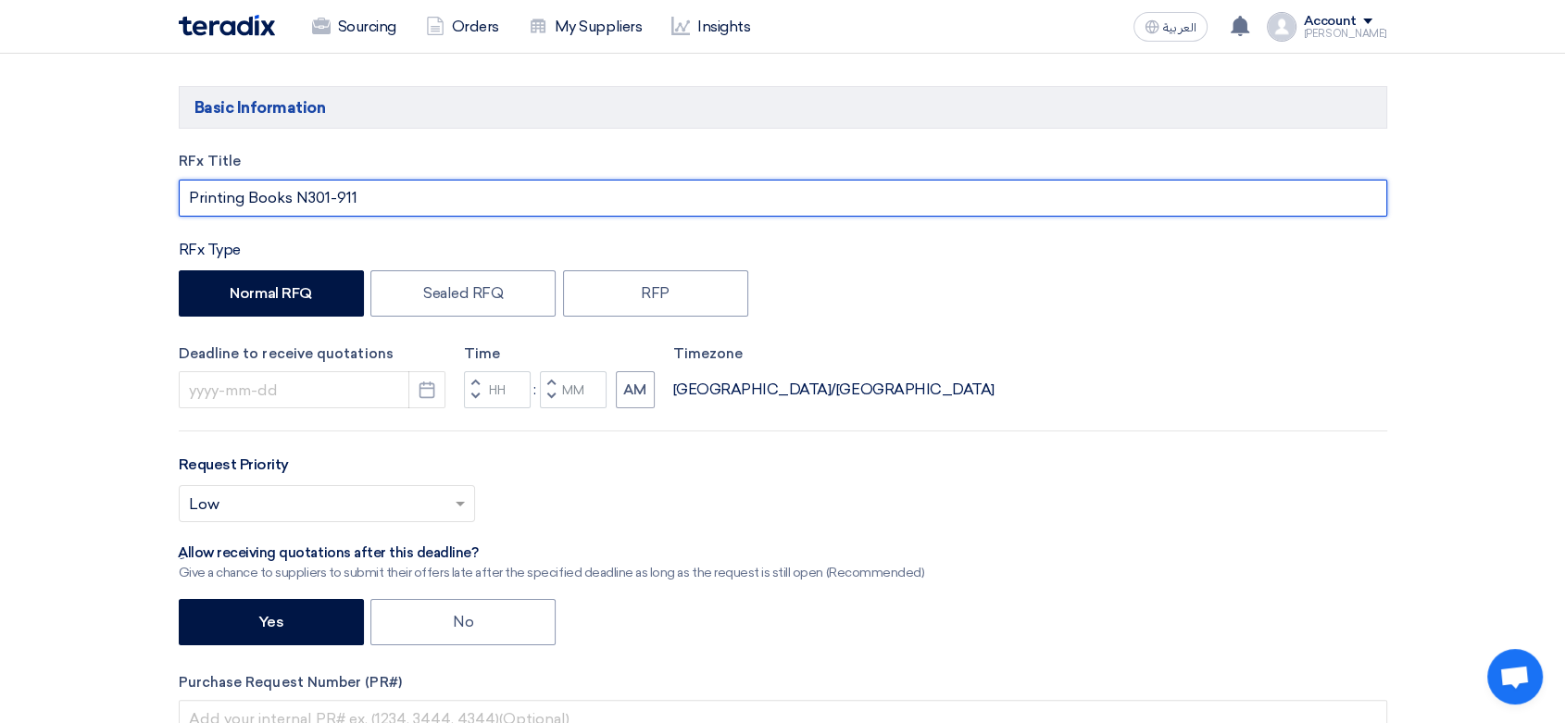
scroll to position [206, 0]
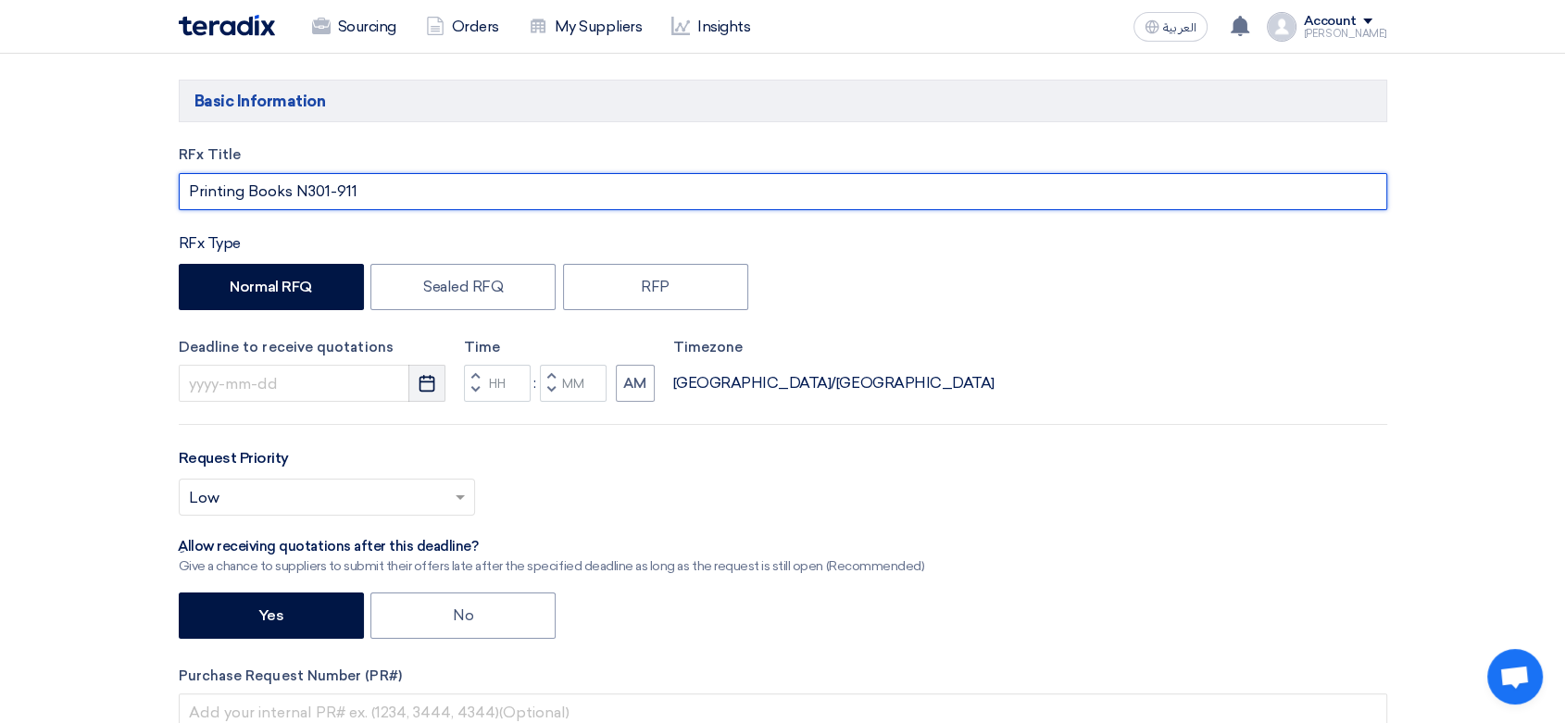
type input "Printing Books N301-911"
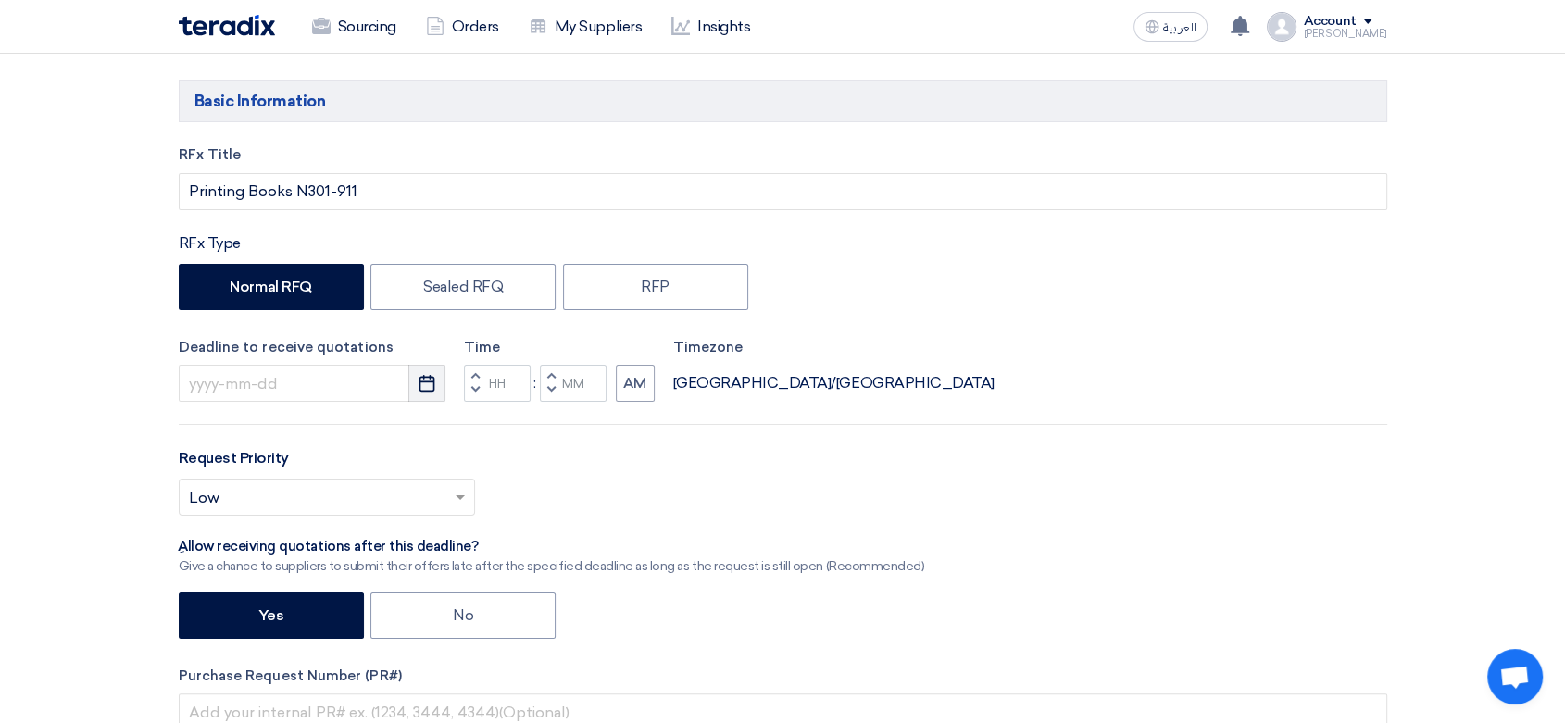
click at [410, 385] on button "Pick a date" at bounding box center [426, 383] width 37 height 37
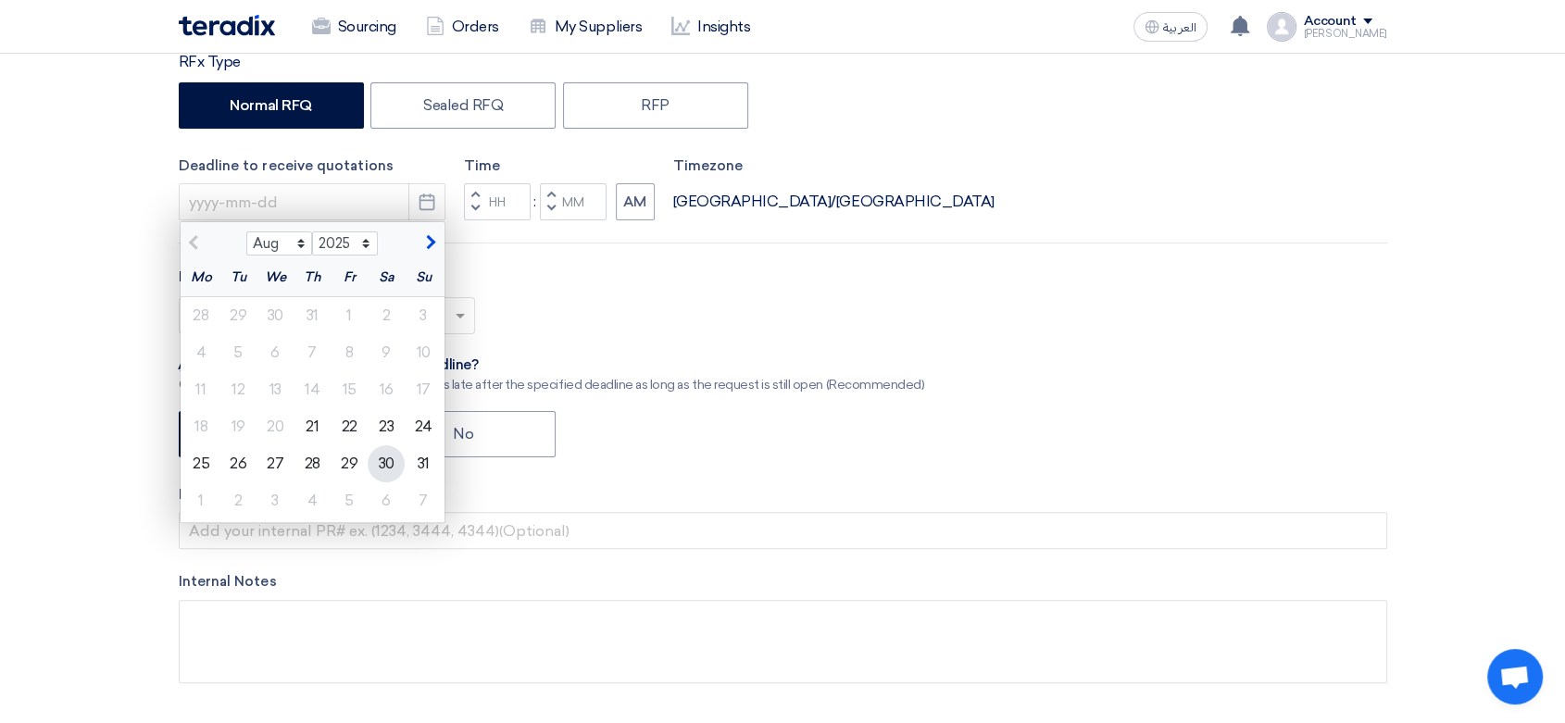
scroll to position [411, 0]
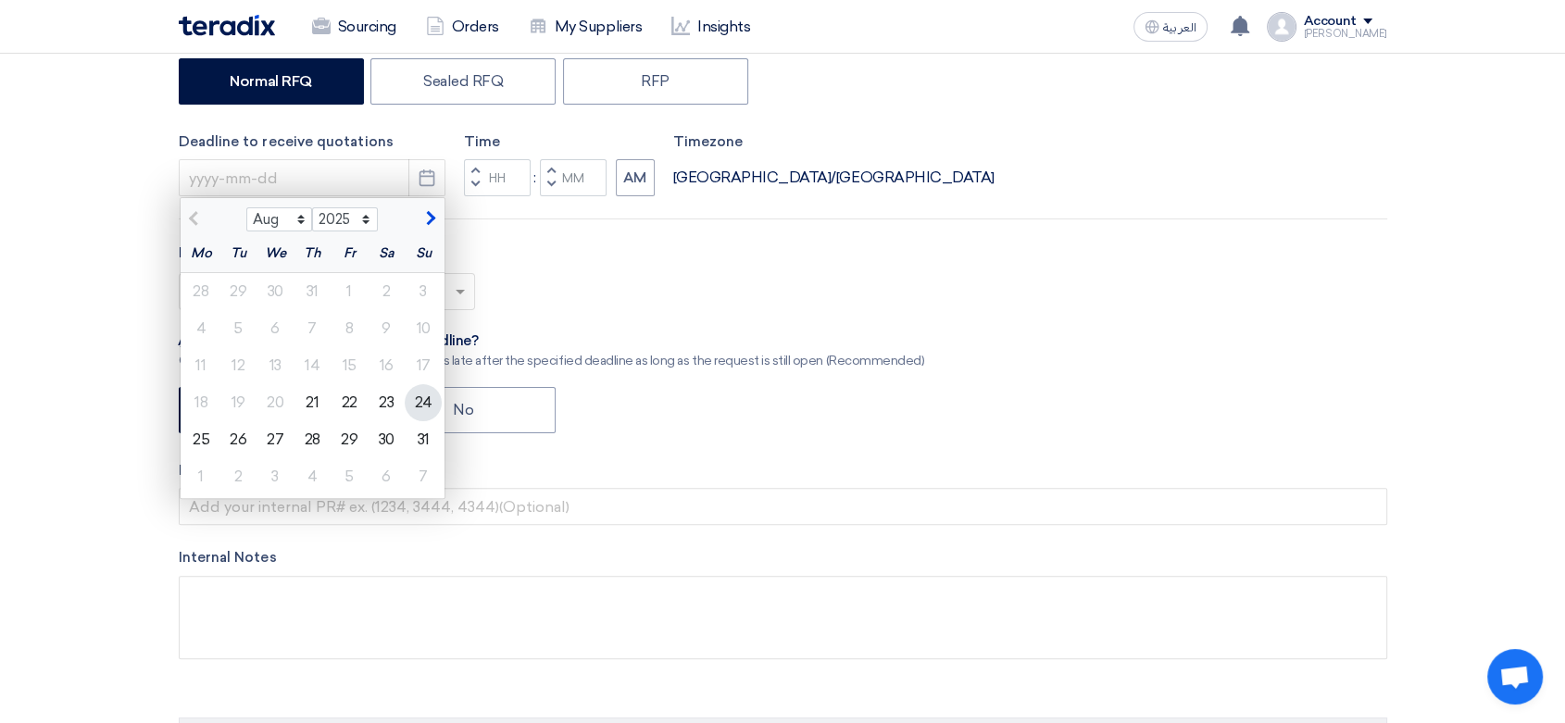
click at [425, 408] on div "24" at bounding box center [423, 402] width 37 height 37
type input "[DATE]"
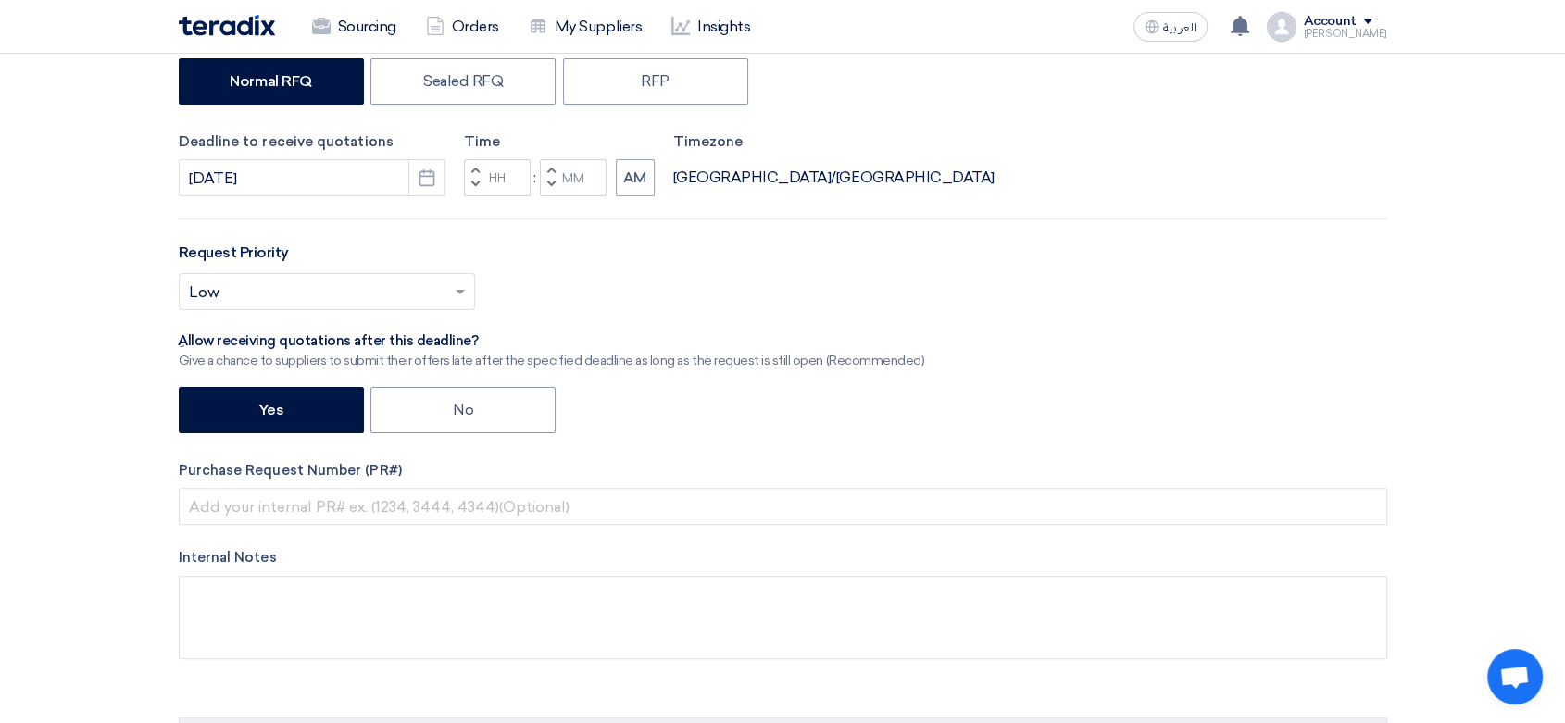
click at [473, 181] on span "button" at bounding box center [474, 184] width 6 height 11
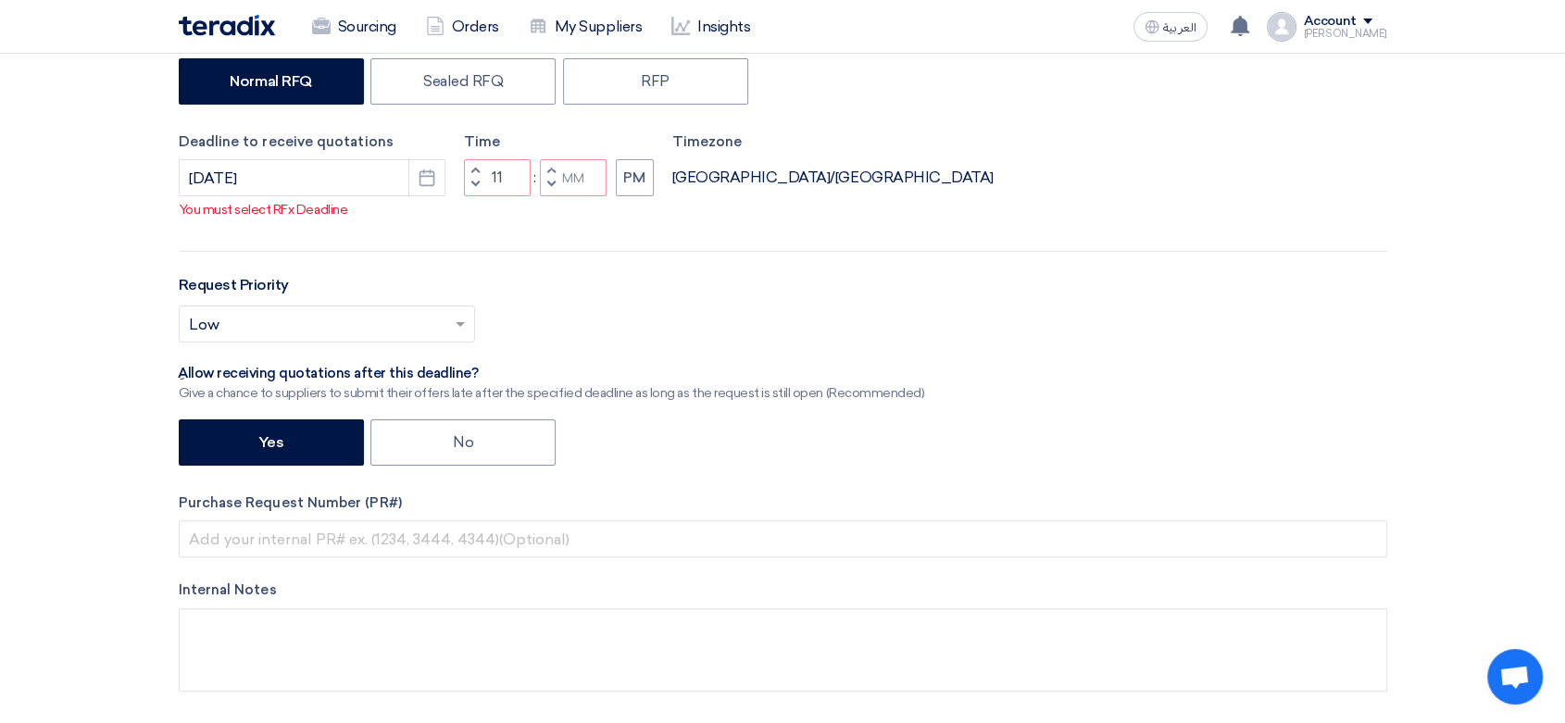
click at [476, 168] on span "button" at bounding box center [474, 170] width 6 height 11
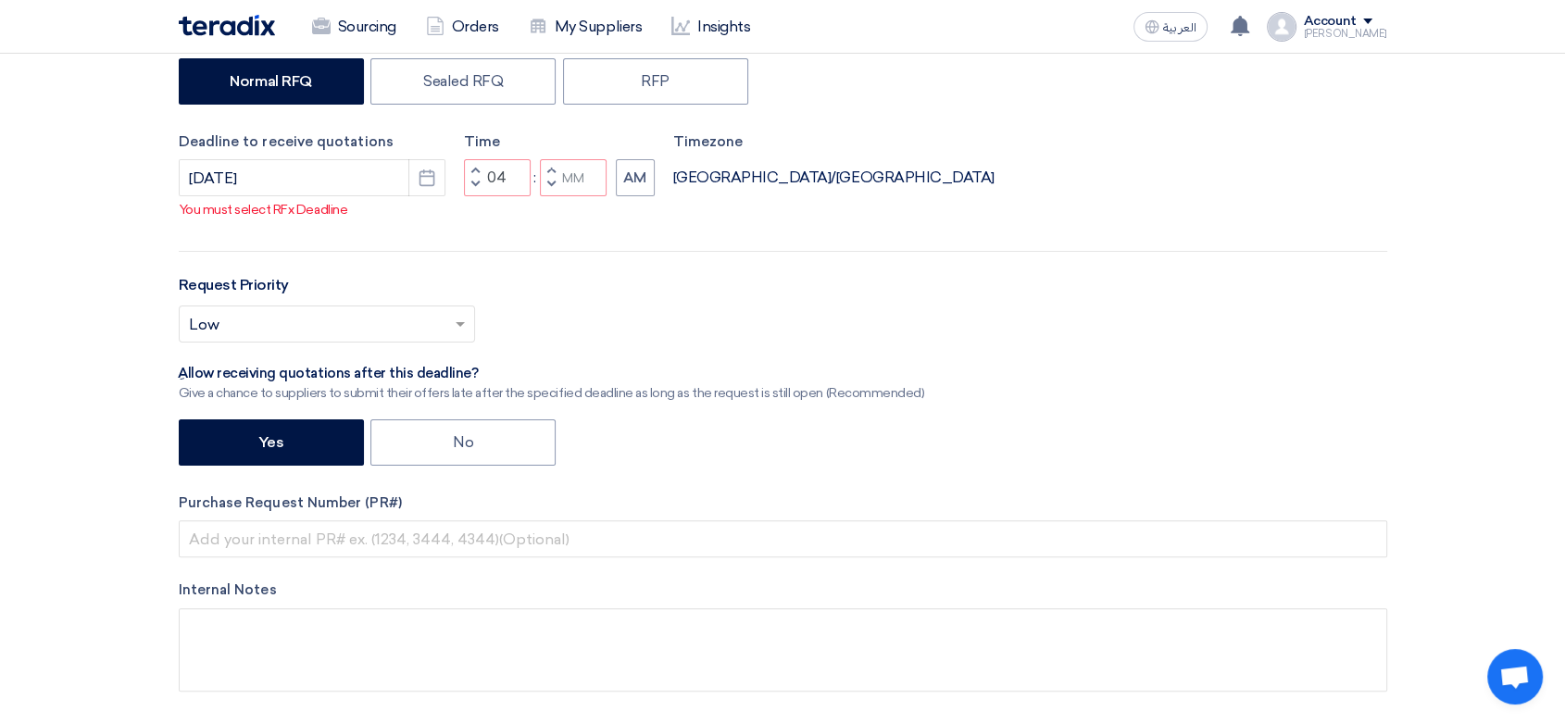
click at [476, 168] on span "button" at bounding box center [474, 170] width 6 height 11
click at [555, 181] on button "Decrement minutes" at bounding box center [551, 185] width 22 height 23
type input "04"
type input "59"
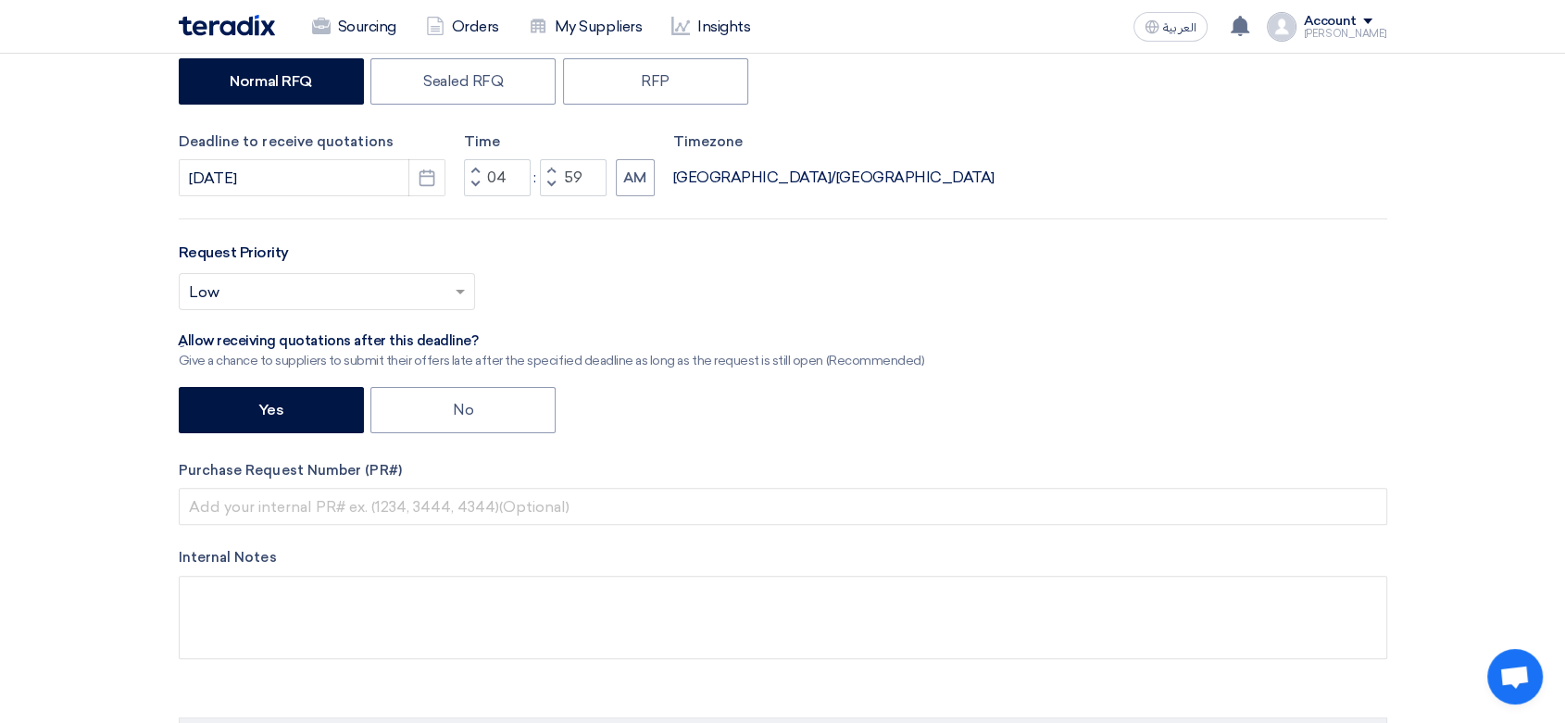
click at [553, 168] on span "button" at bounding box center [550, 170] width 6 height 11
type input "05"
type input "00"
click at [633, 169] on button "AM" at bounding box center [635, 177] width 39 height 37
click at [373, 293] on input "text" at bounding box center [317, 294] width 257 height 31
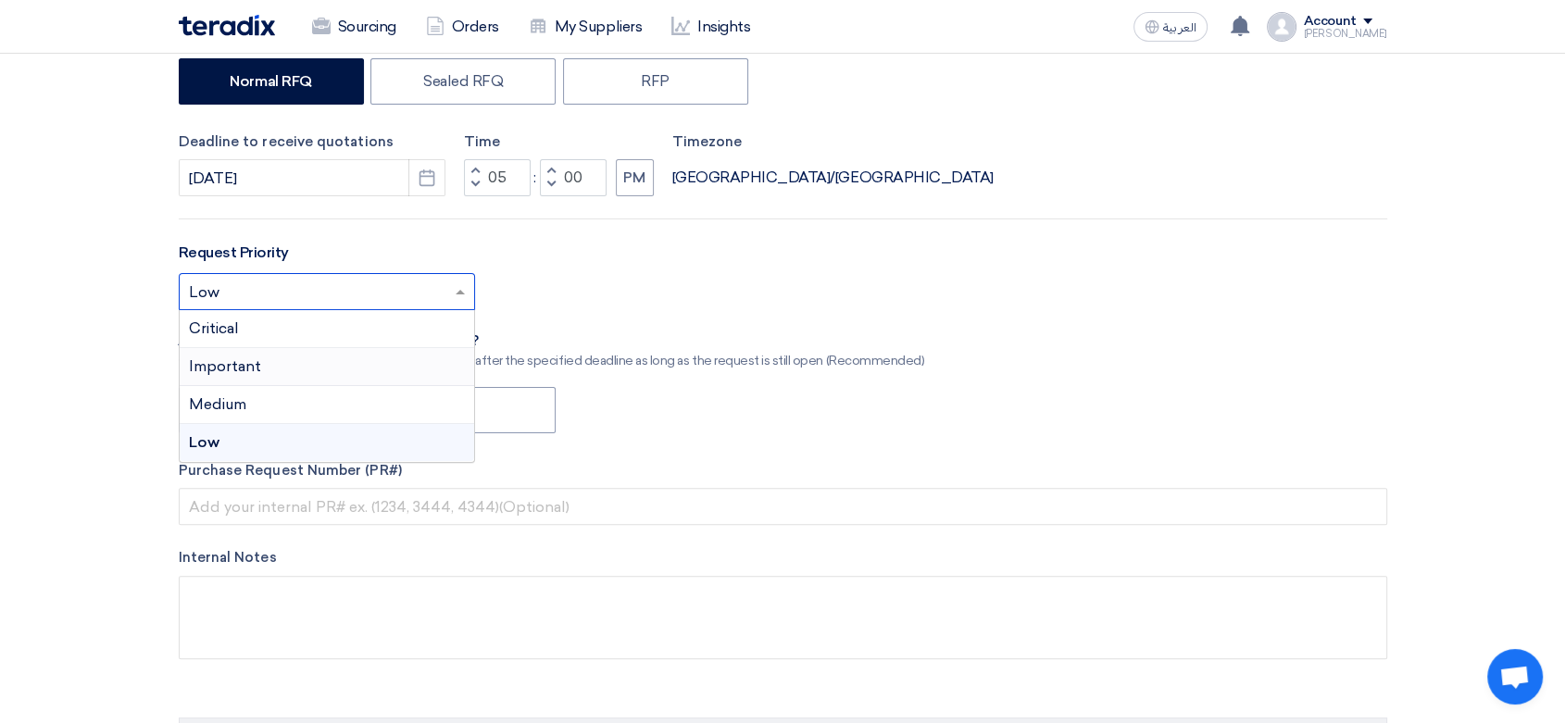
click at [207, 362] on span "Important" at bounding box center [225, 366] width 72 height 18
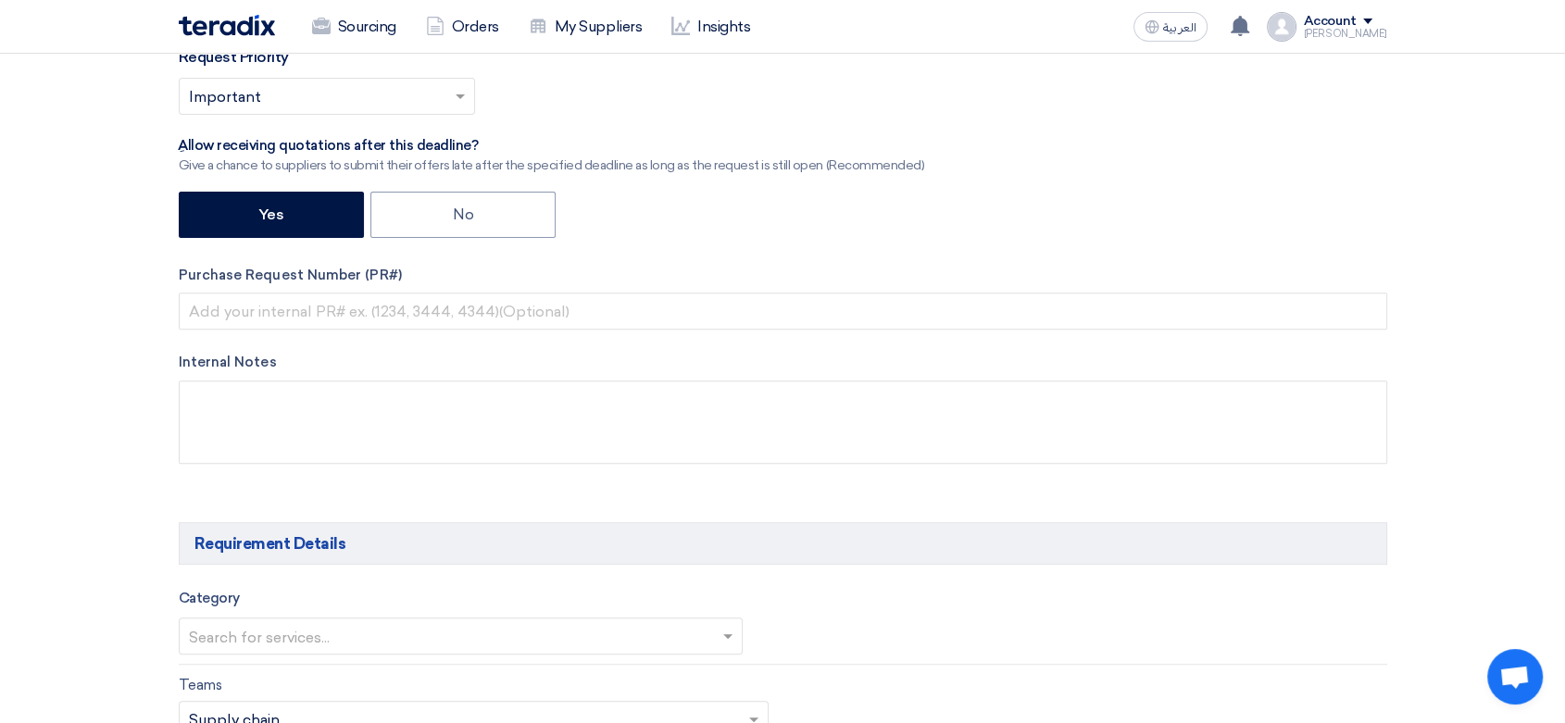
scroll to position [617, 0]
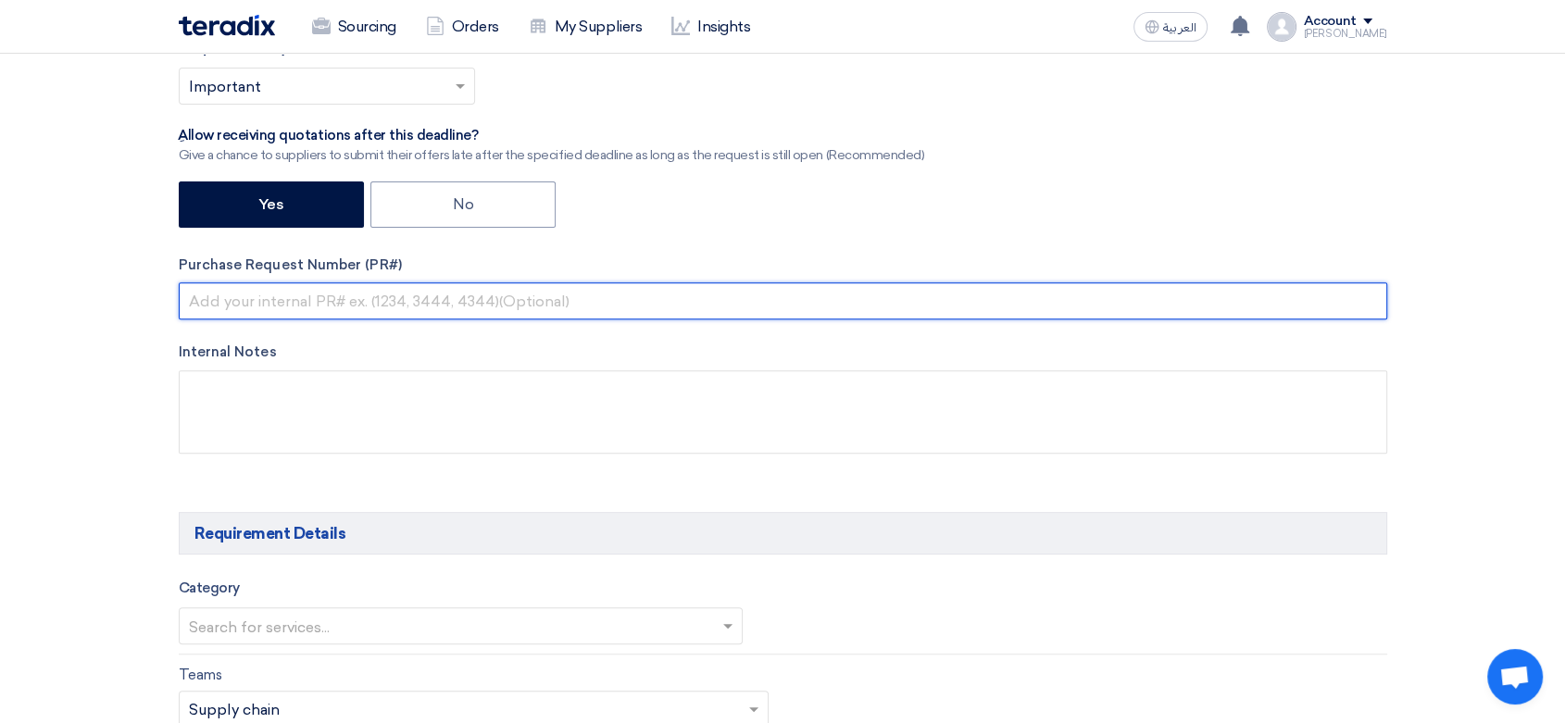
click at [312, 304] on input "text" at bounding box center [783, 300] width 1209 height 37
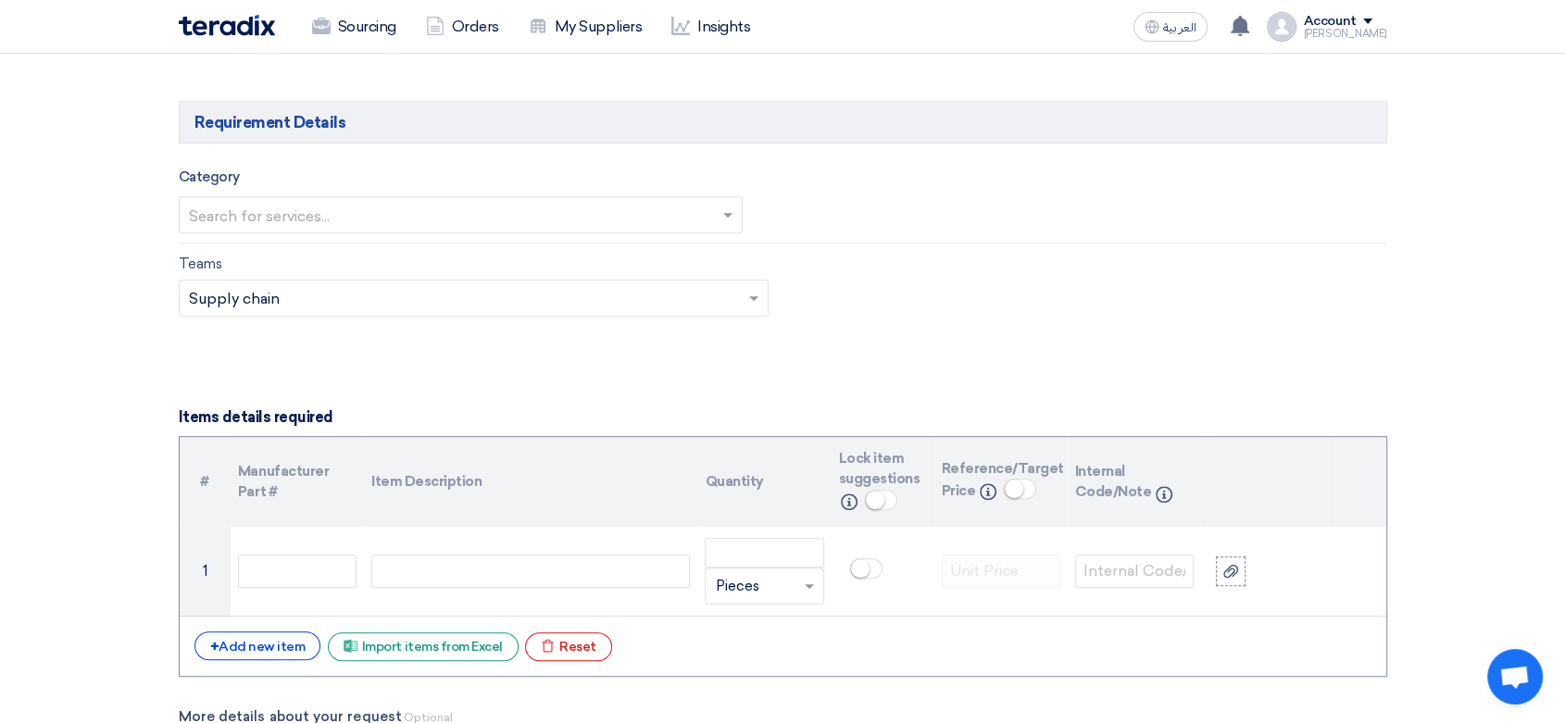
scroll to position [1029, 0]
type input "8100015736"
click at [410, 213] on input "text" at bounding box center [452, 216] width 526 height 31
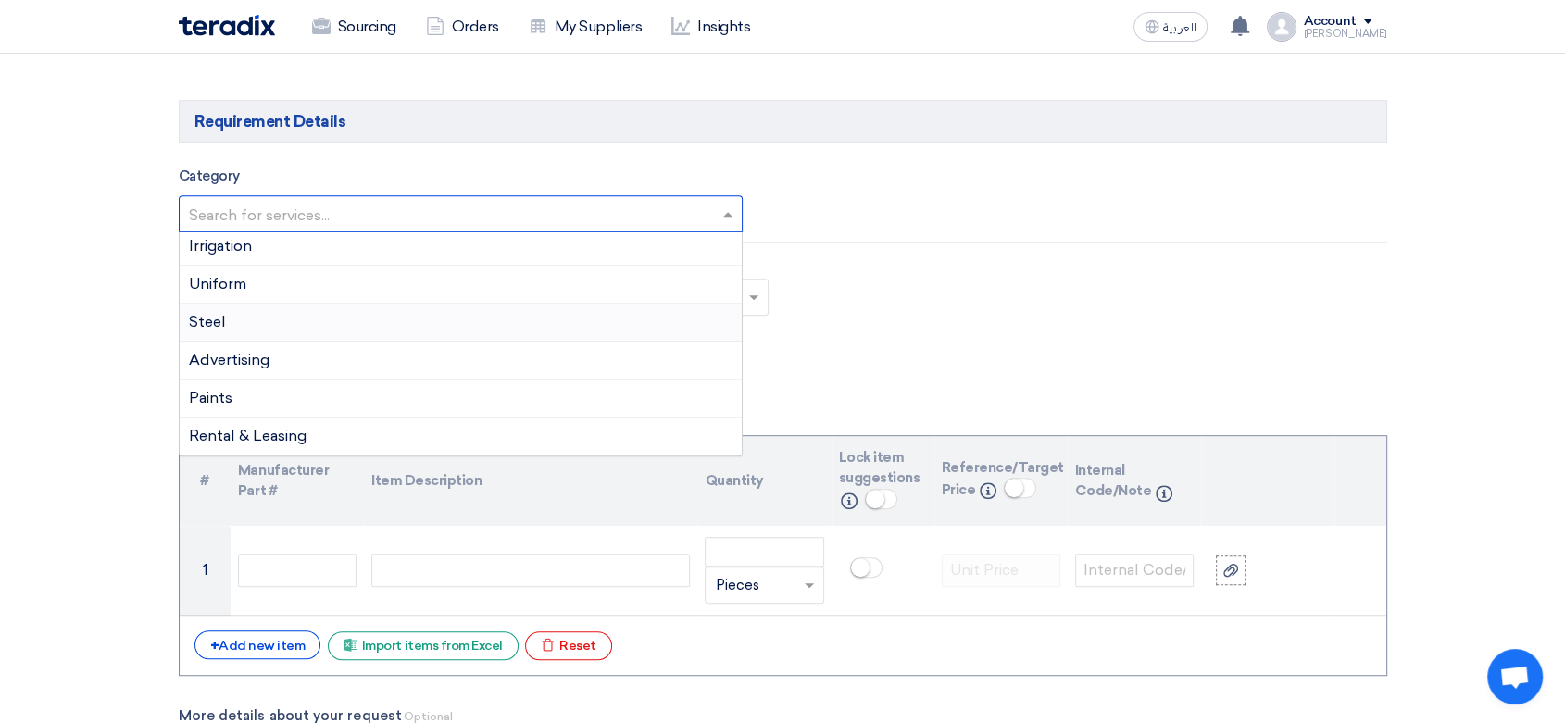
scroll to position [411, 0]
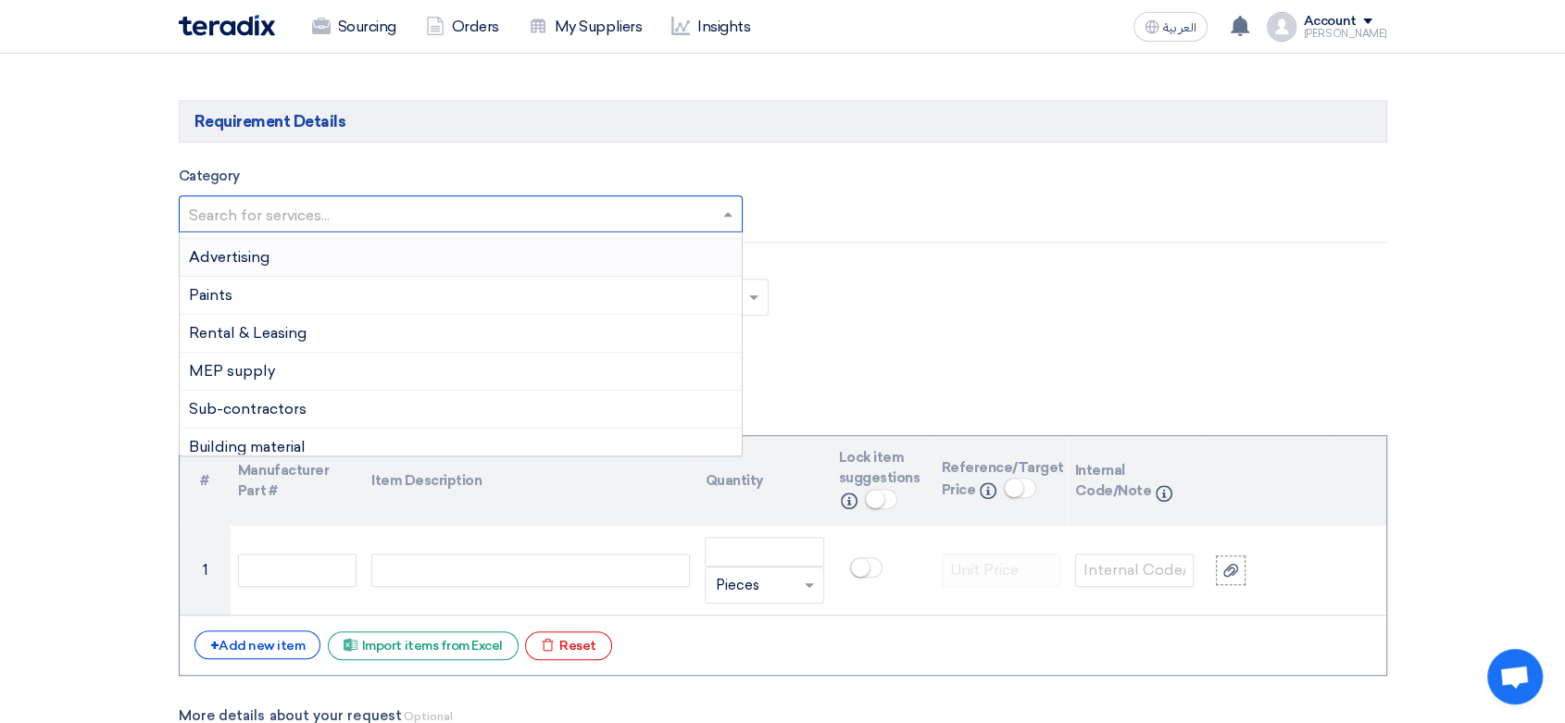
click at [272, 262] on div "Advertising" at bounding box center [461, 258] width 563 height 38
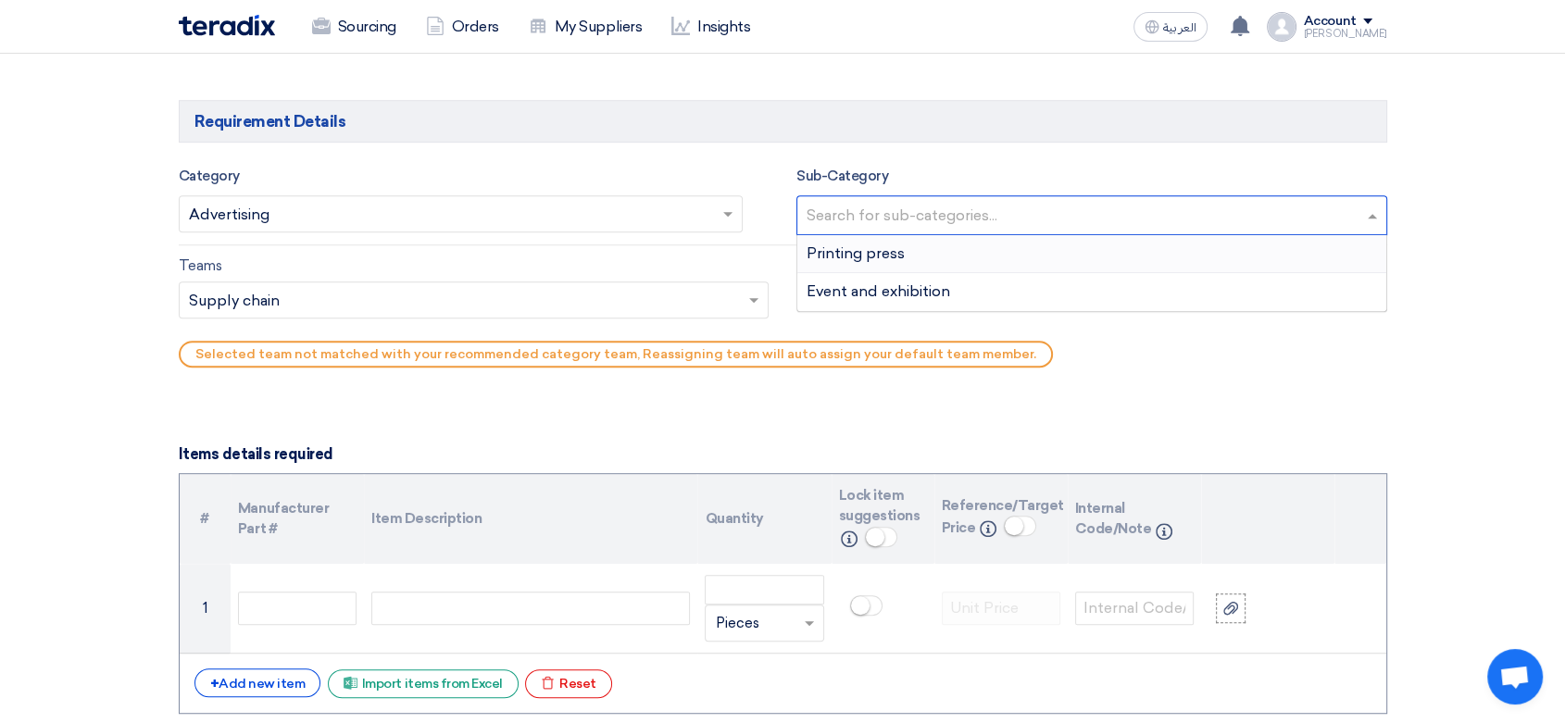
click at [922, 219] on input "text" at bounding box center [1094, 217] width 575 height 31
click at [898, 261] on span "Printing press" at bounding box center [856, 253] width 98 height 18
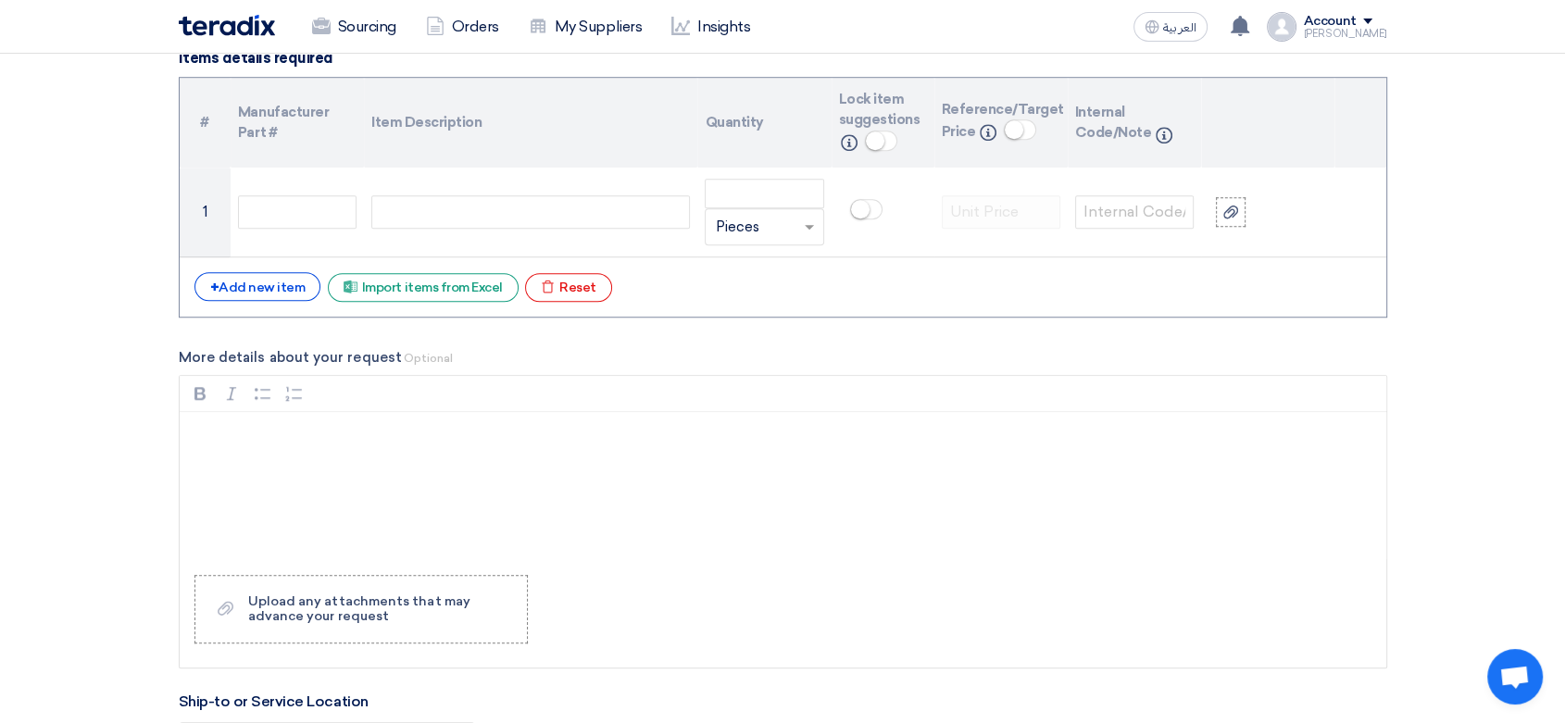
scroll to position [1440, 0]
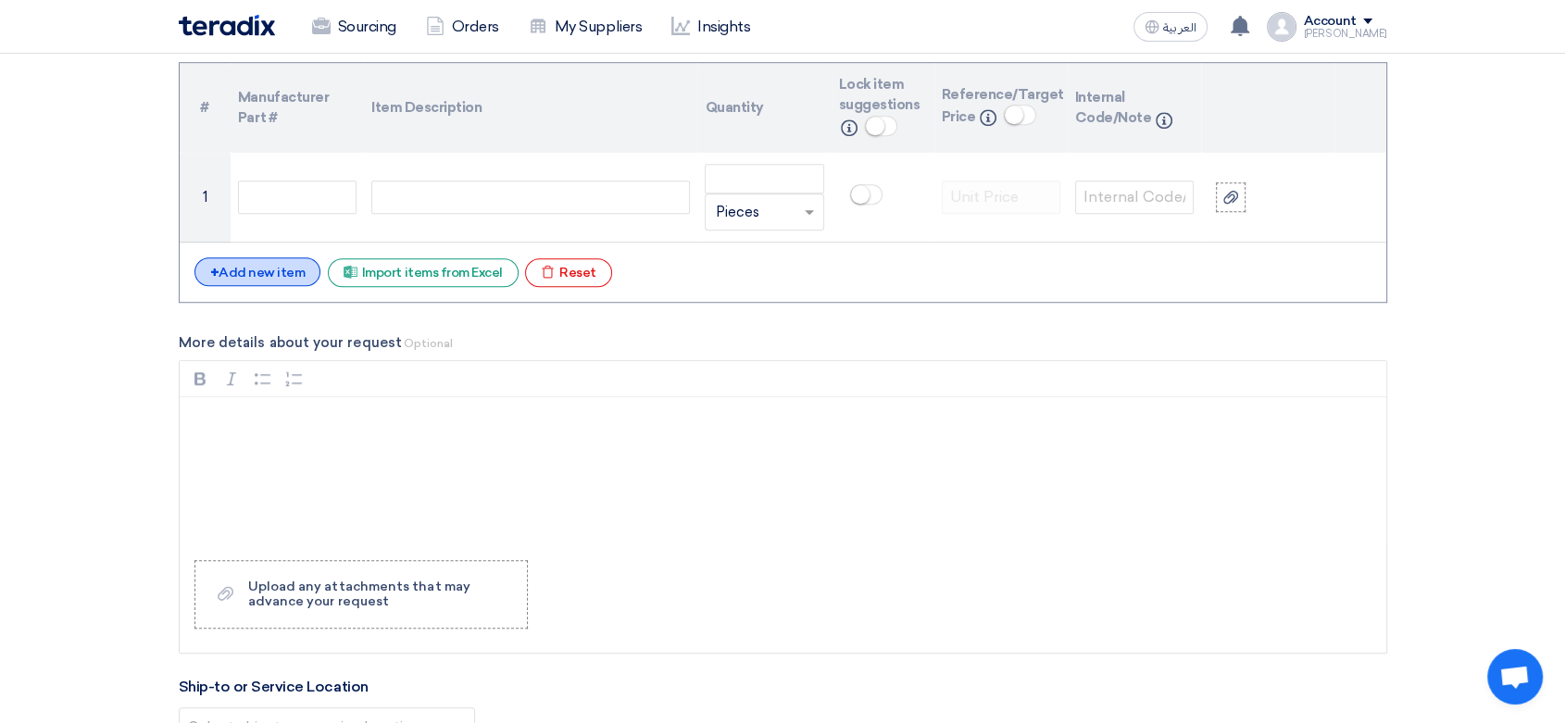
click at [289, 269] on div "+ Add new item" at bounding box center [257, 271] width 127 height 29
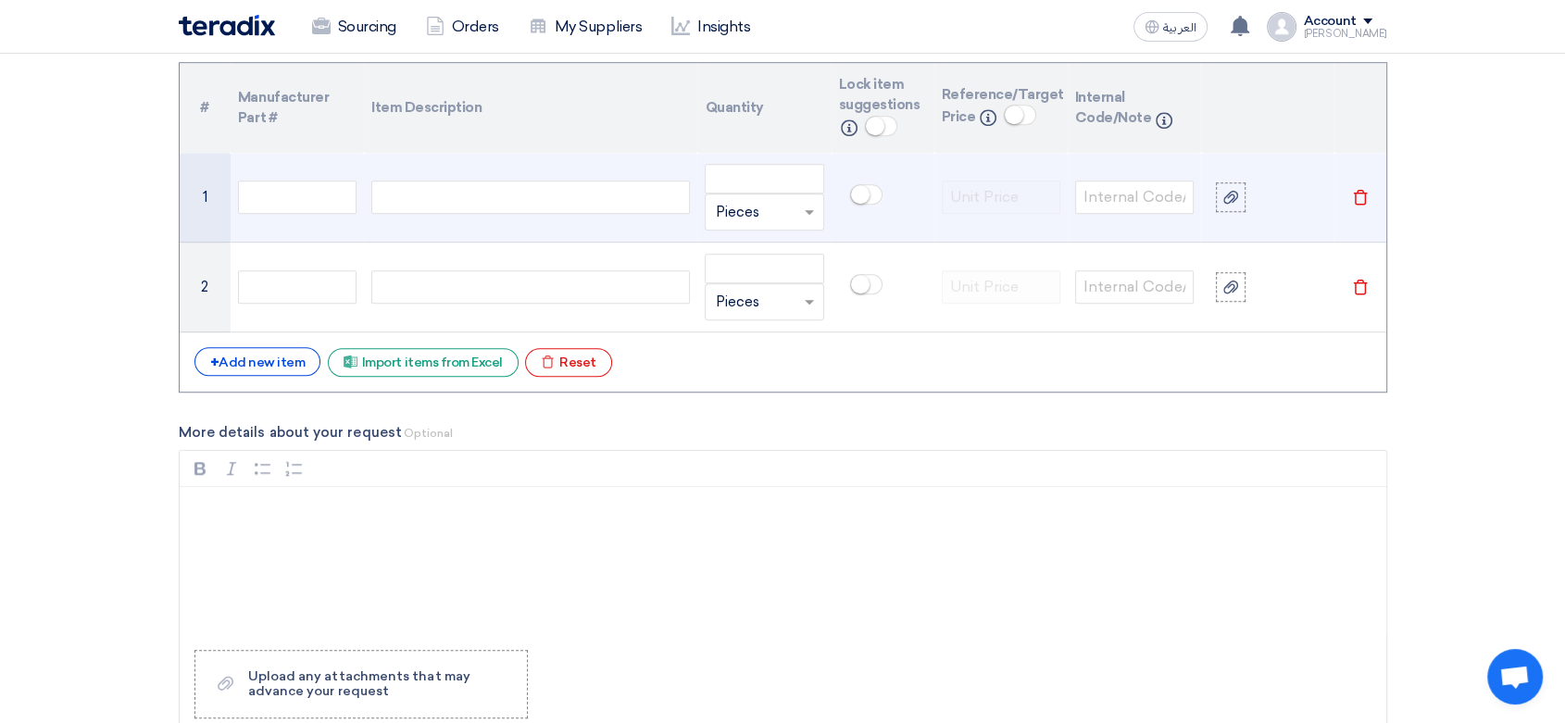
click at [432, 207] on div at bounding box center [530, 197] width 319 height 33
paste div
click at [740, 187] on input "number" at bounding box center [764, 179] width 119 height 30
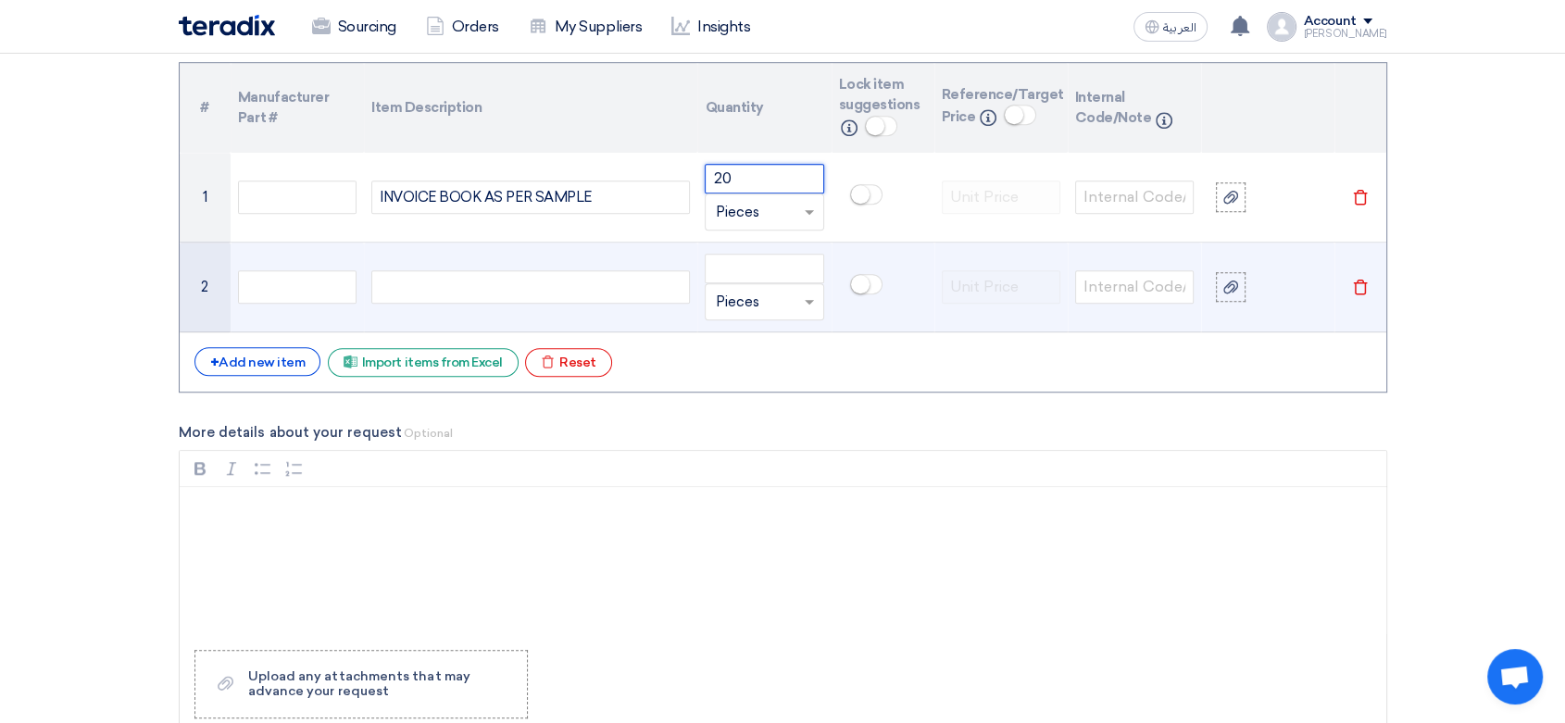
type input "20"
click at [1356, 295] on td "Delete" at bounding box center [1360, 288] width 52 height 90
click at [1362, 283] on icon "Delete" at bounding box center [1360, 287] width 17 height 17
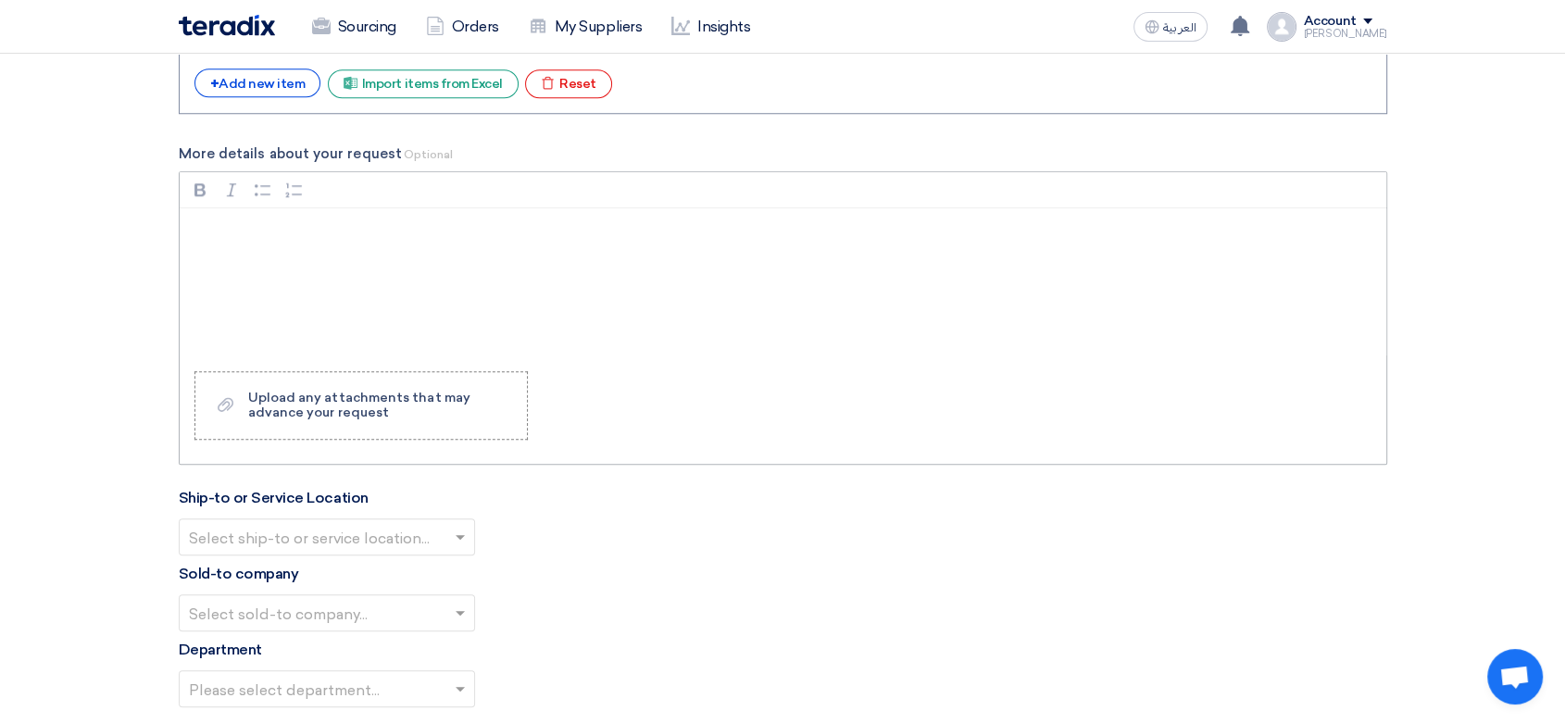
scroll to position [1646, 0]
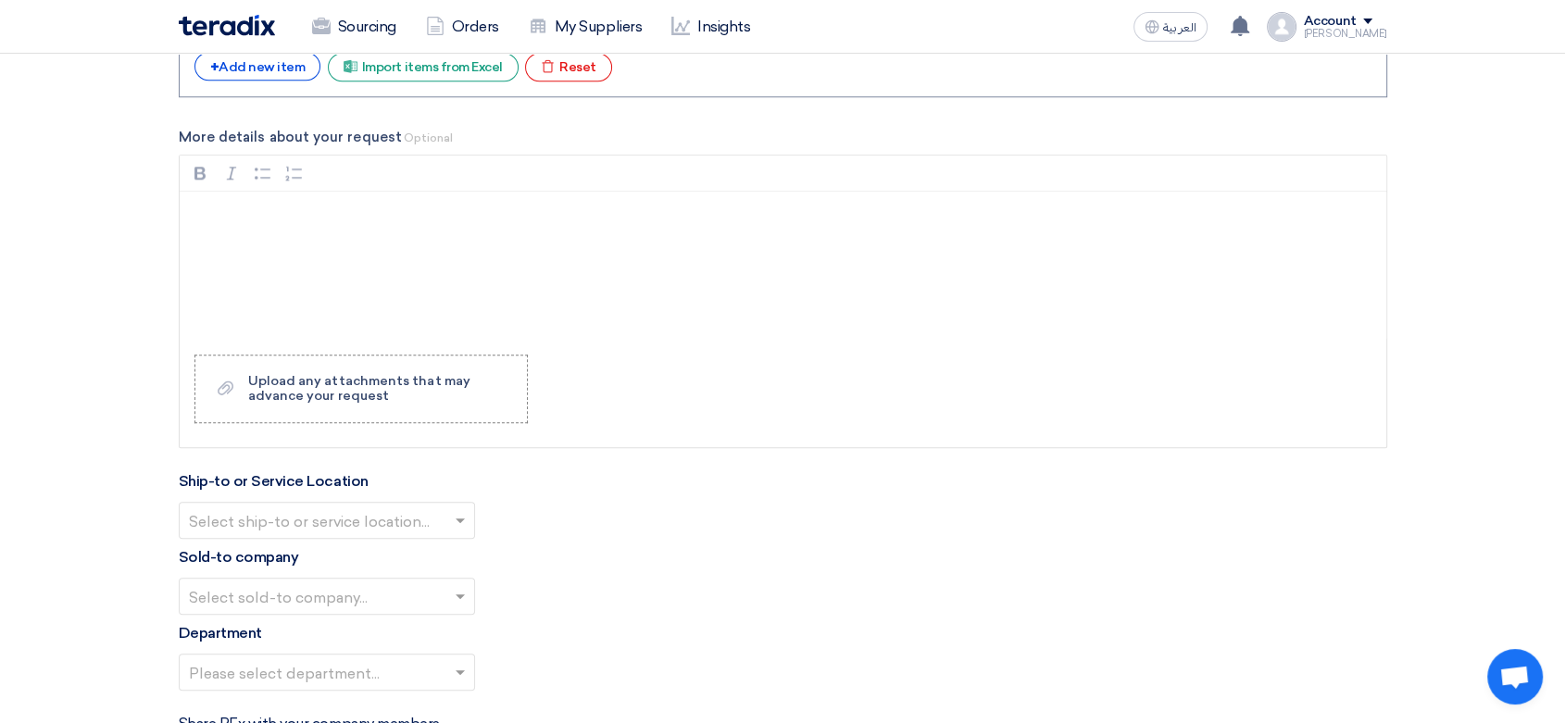
click at [415, 507] on input "text" at bounding box center [317, 522] width 257 height 31
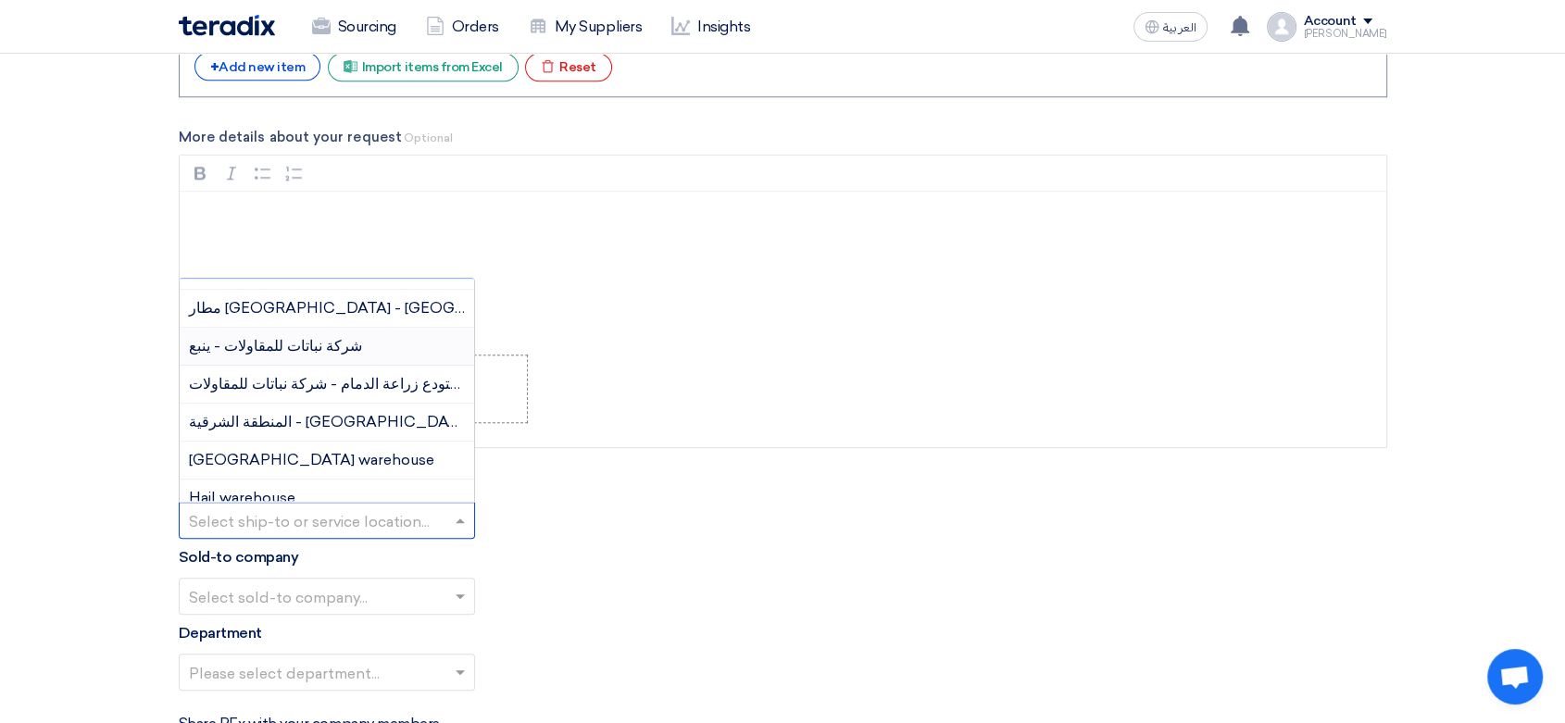
scroll to position [206, 0]
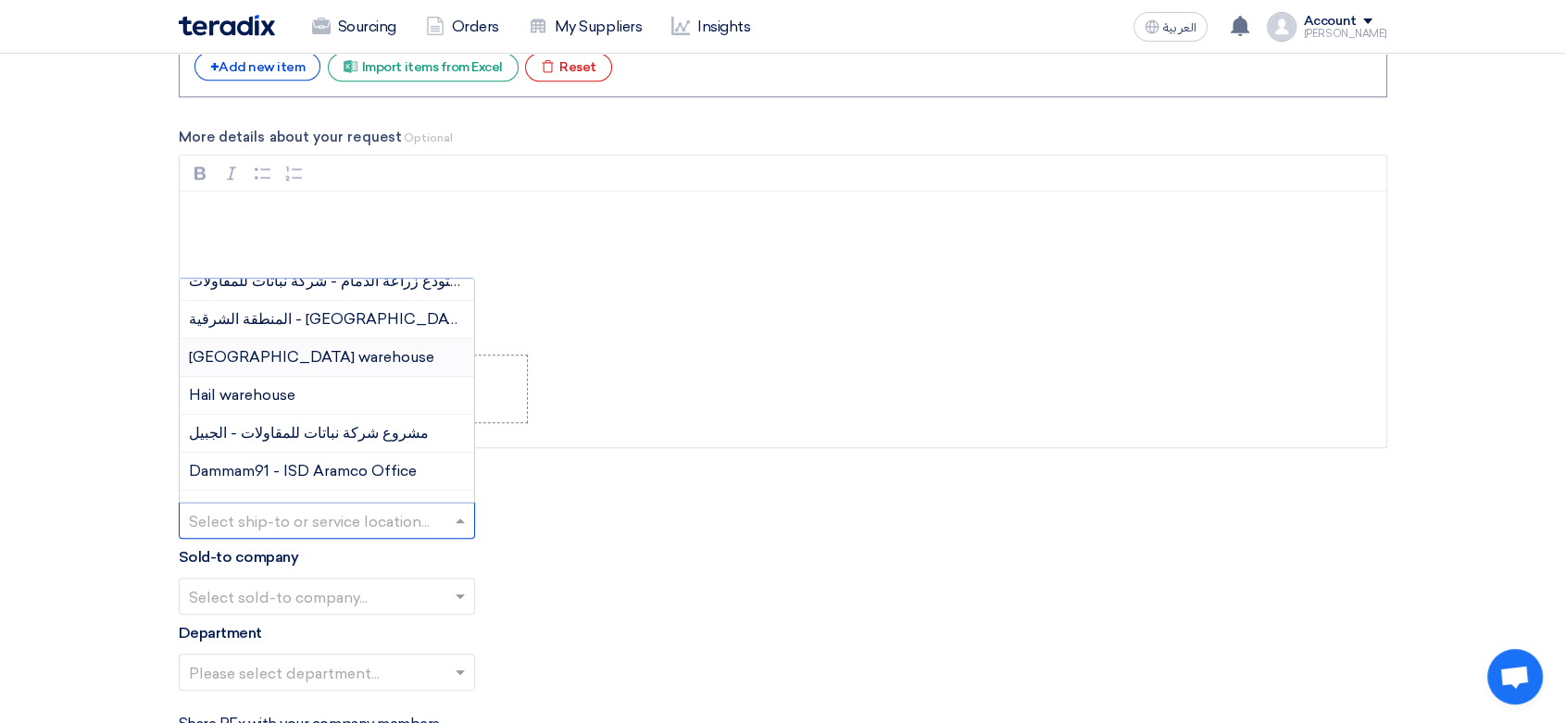
click at [297, 356] on span "[GEOGRAPHIC_DATA] warehouse" at bounding box center [311, 357] width 245 height 18
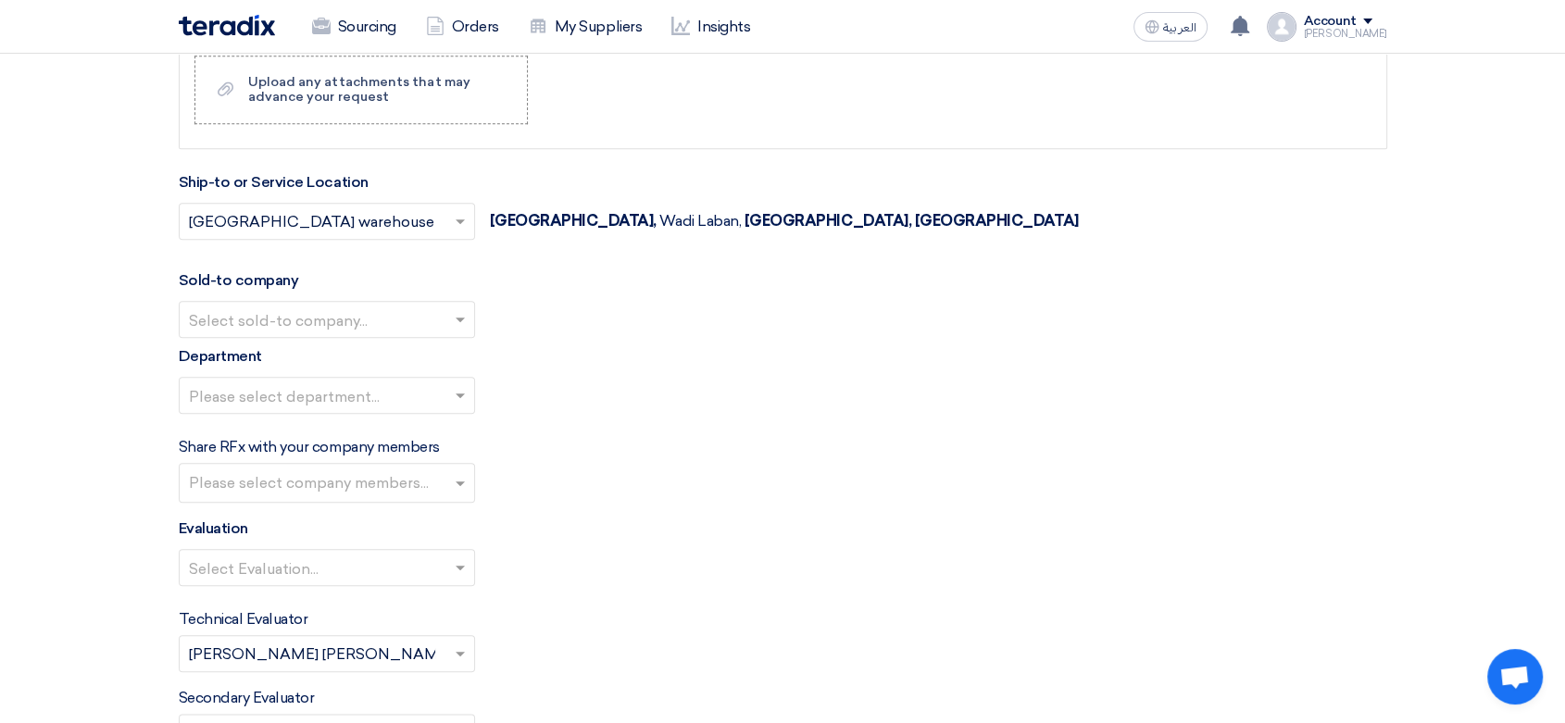
scroll to position [1955, 0]
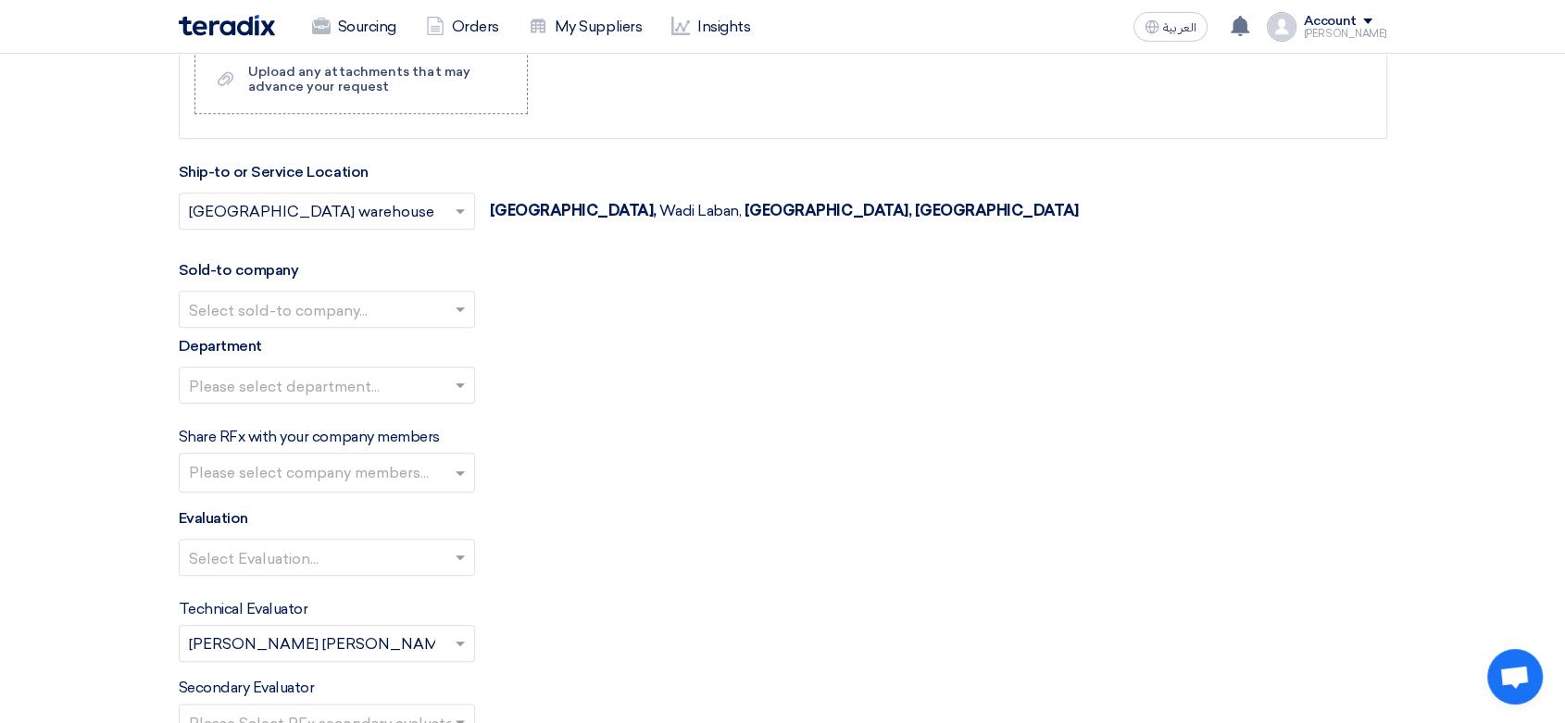
click at [357, 315] on input "text" at bounding box center [317, 311] width 257 height 31
click at [327, 338] on span "Nabatat for contracting" at bounding box center [273, 346] width 169 height 18
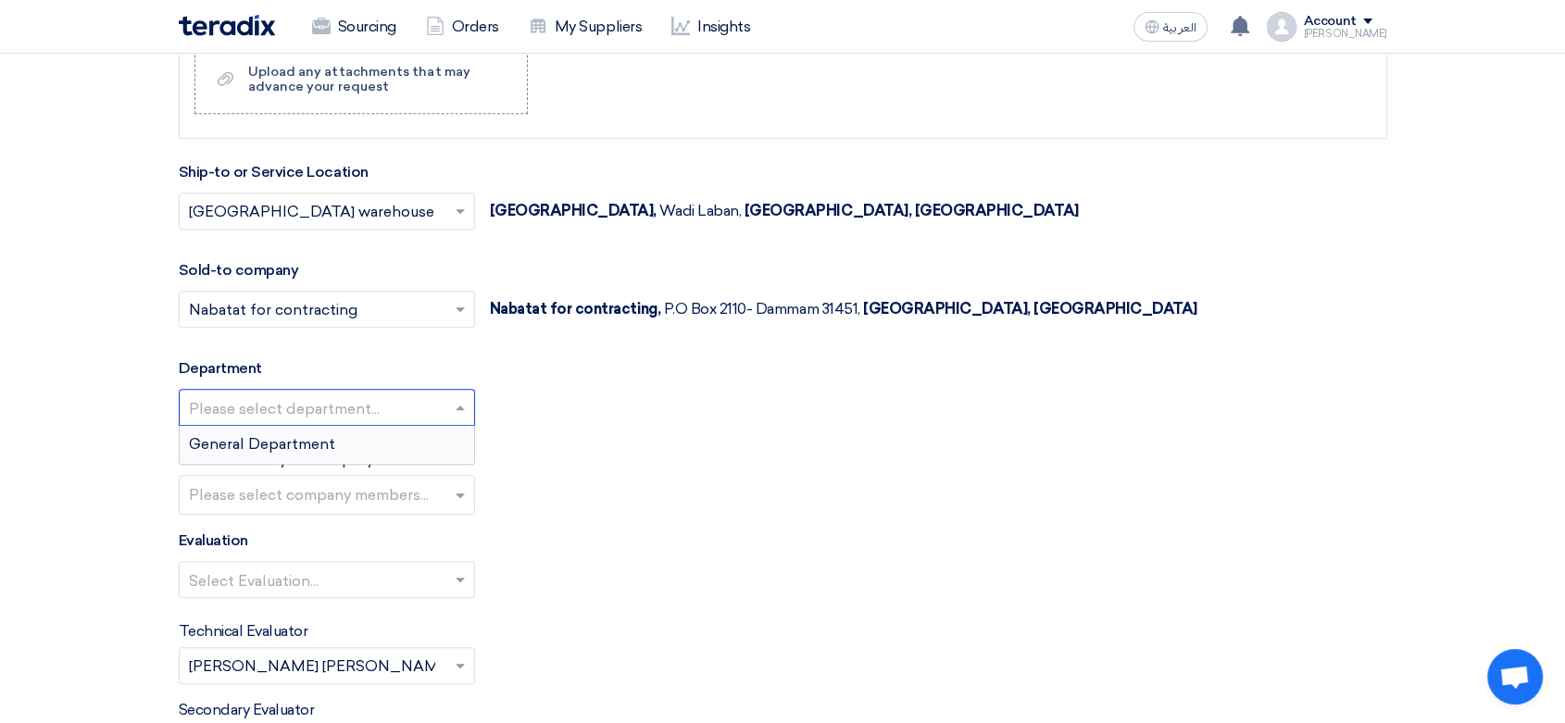
click at [319, 408] on input "text" at bounding box center [317, 410] width 257 height 31
click at [307, 442] on span "General Department" at bounding box center [262, 444] width 146 height 18
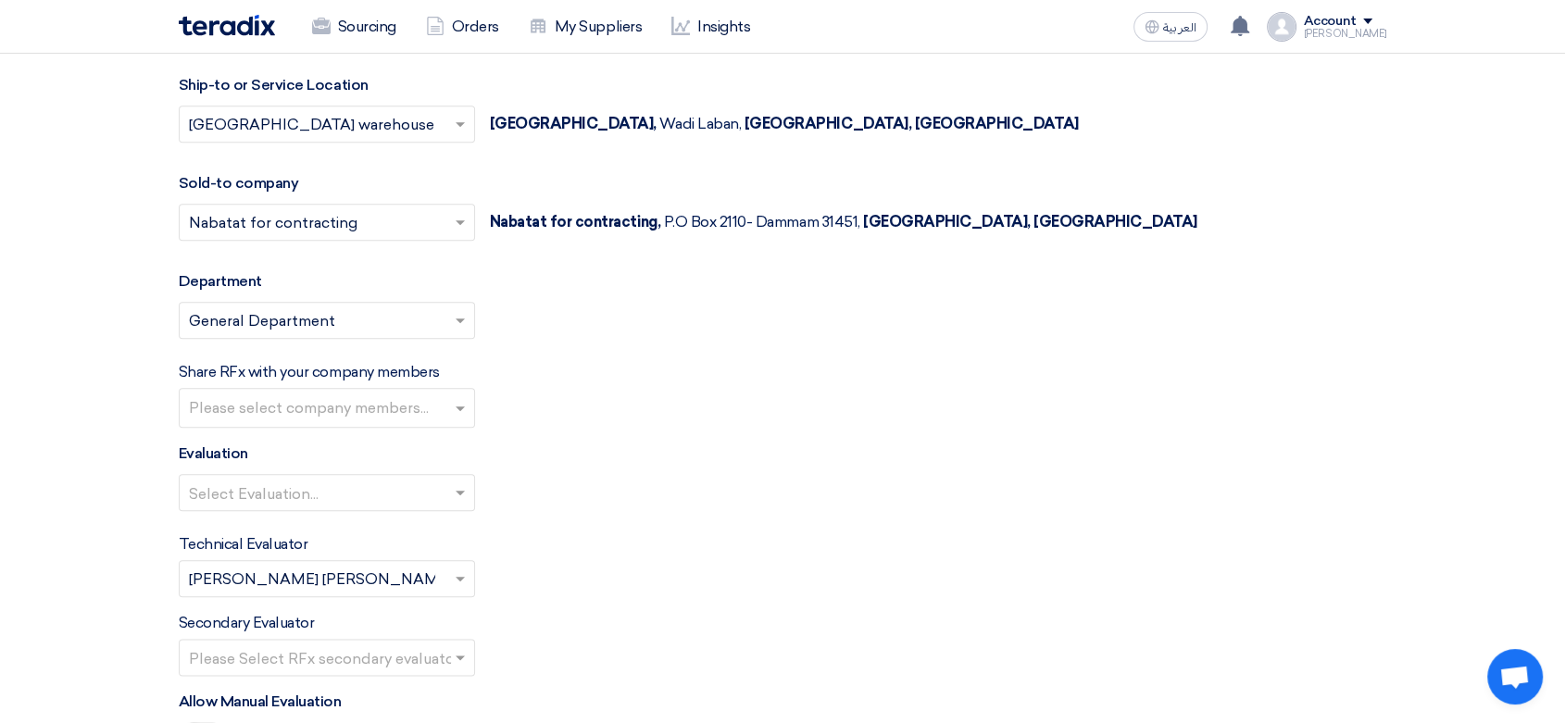
scroll to position [2263, 0]
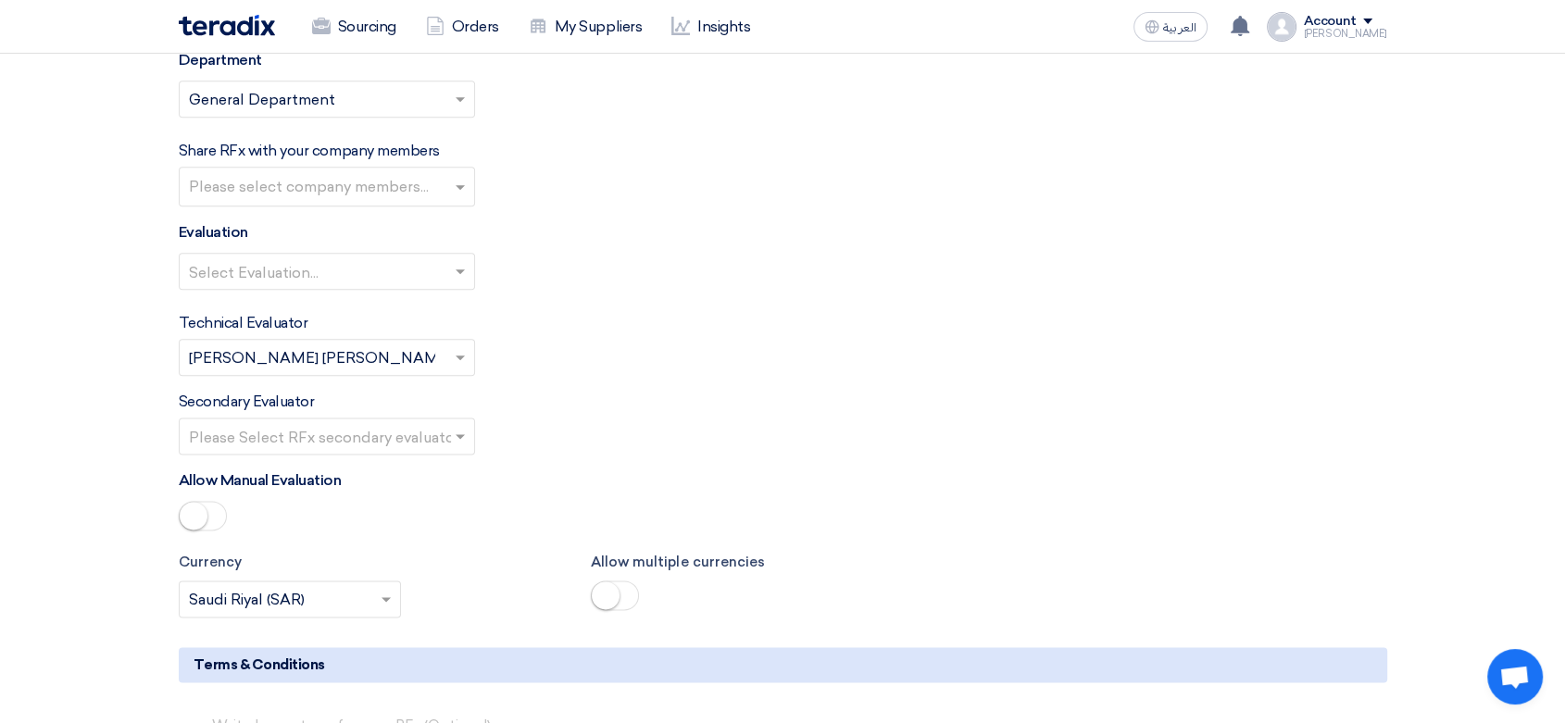
click at [354, 278] on input "text" at bounding box center [317, 273] width 257 height 31
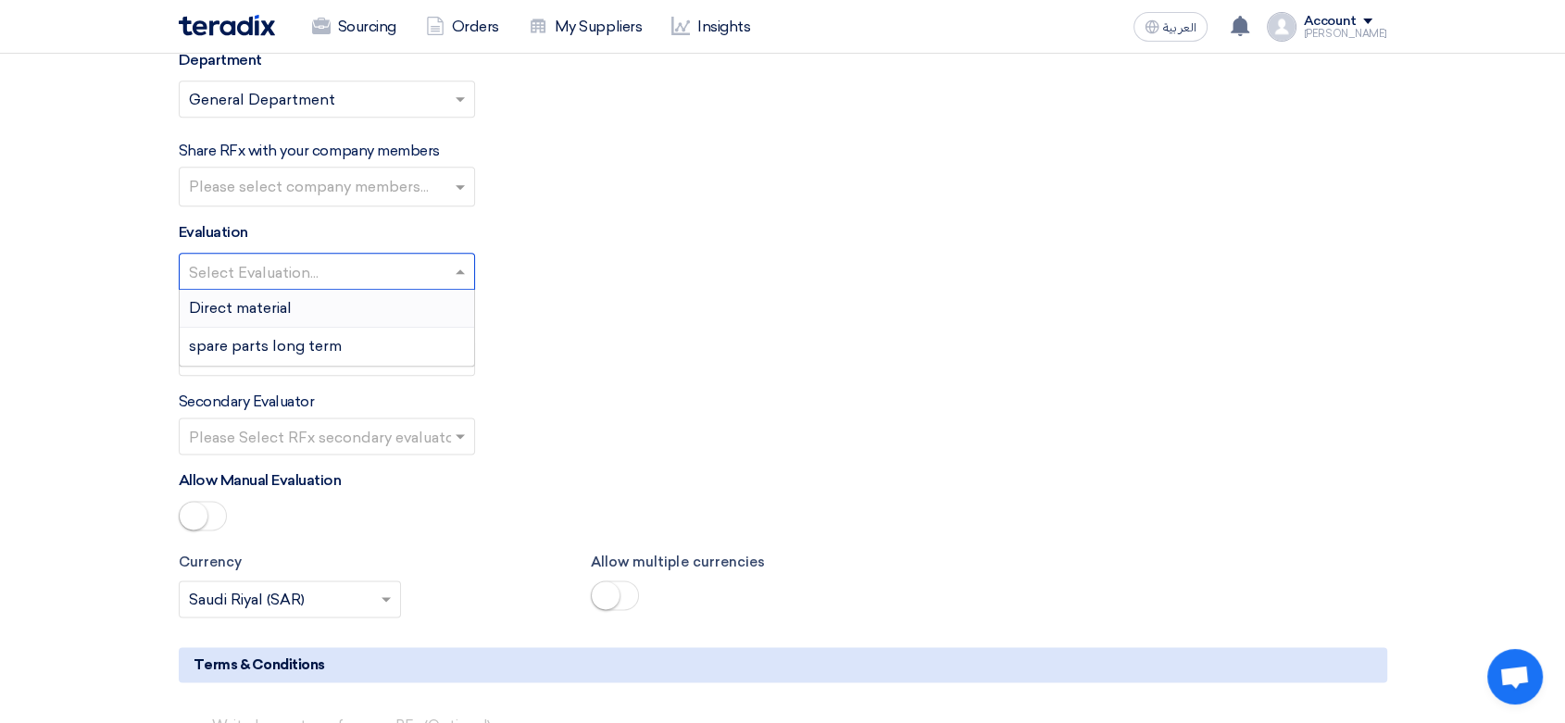
click at [322, 292] on div "Direct material" at bounding box center [327, 309] width 294 height 38
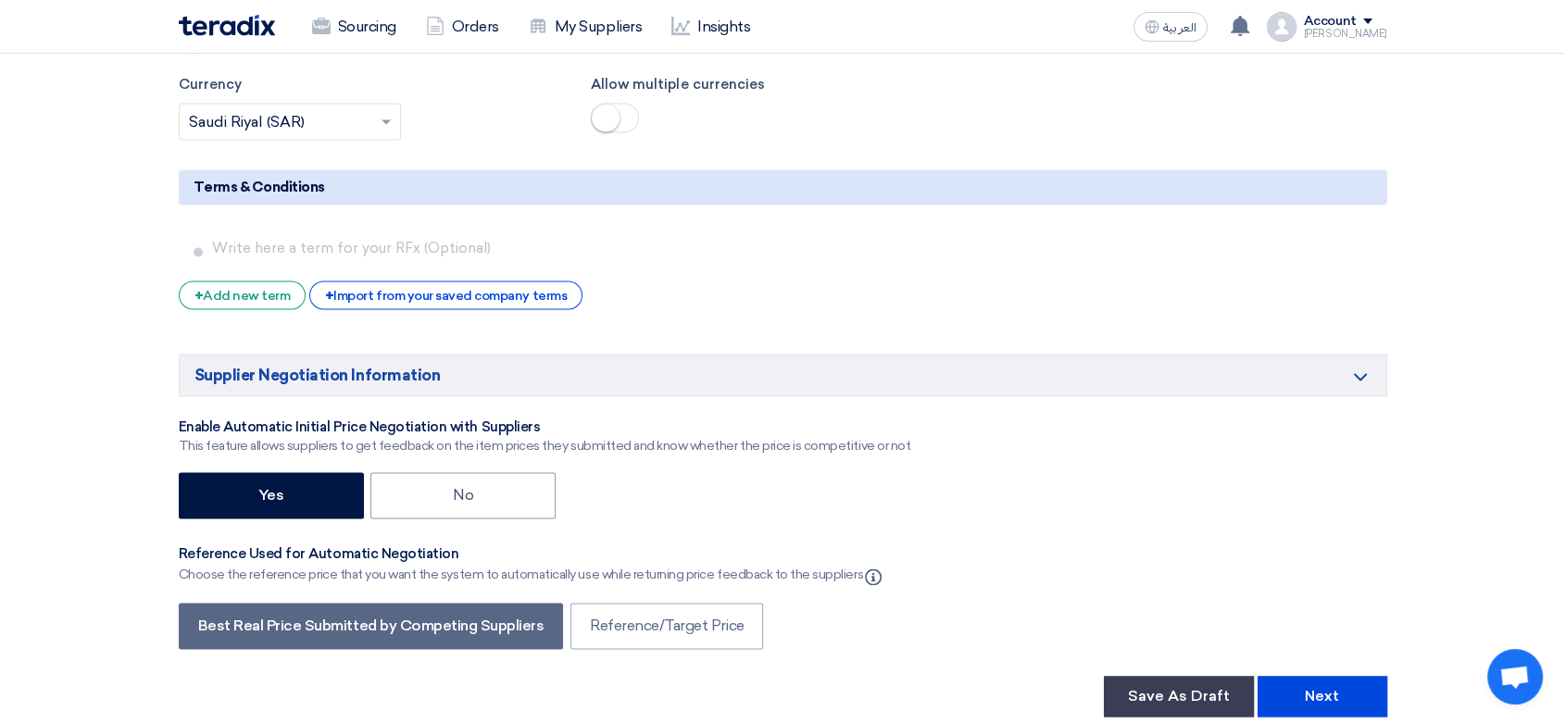
scroll to position [3087, 0]
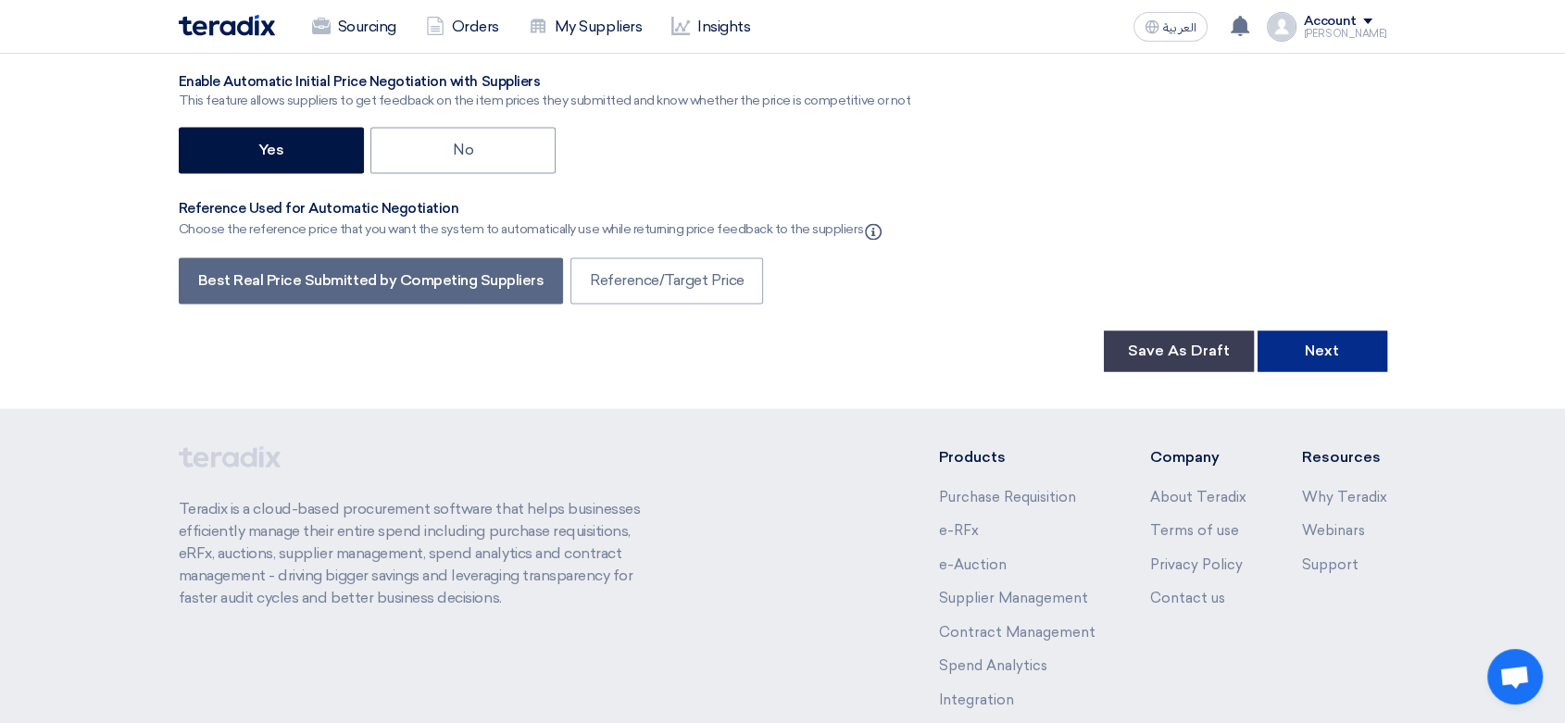
click at [1309, 348] on button "Next" at bounding box center [1323, 351] width 130 height 41
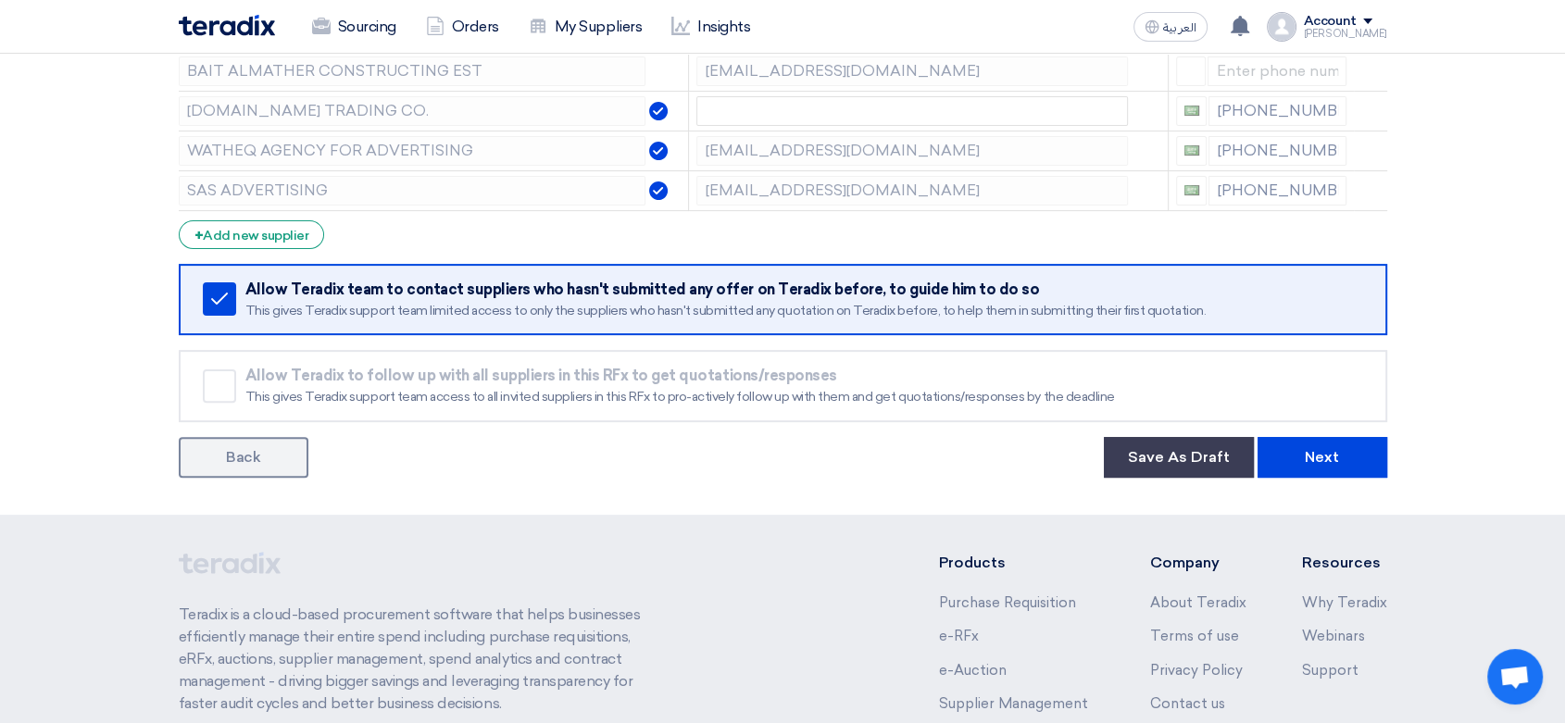
scroll to position [514, 0]
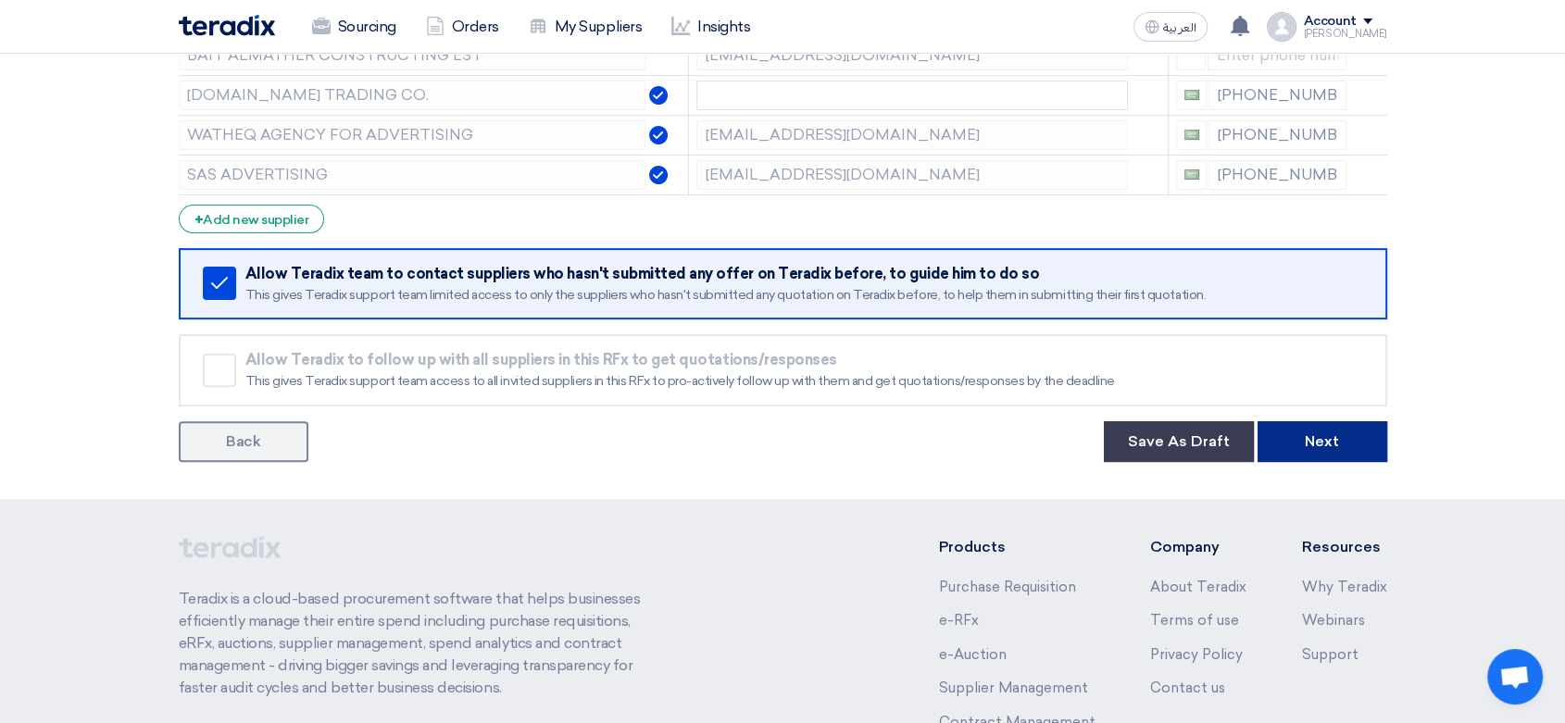
click at [1349, 431] on button "Next" at bounding box center [1323, 441] width 130 height 41
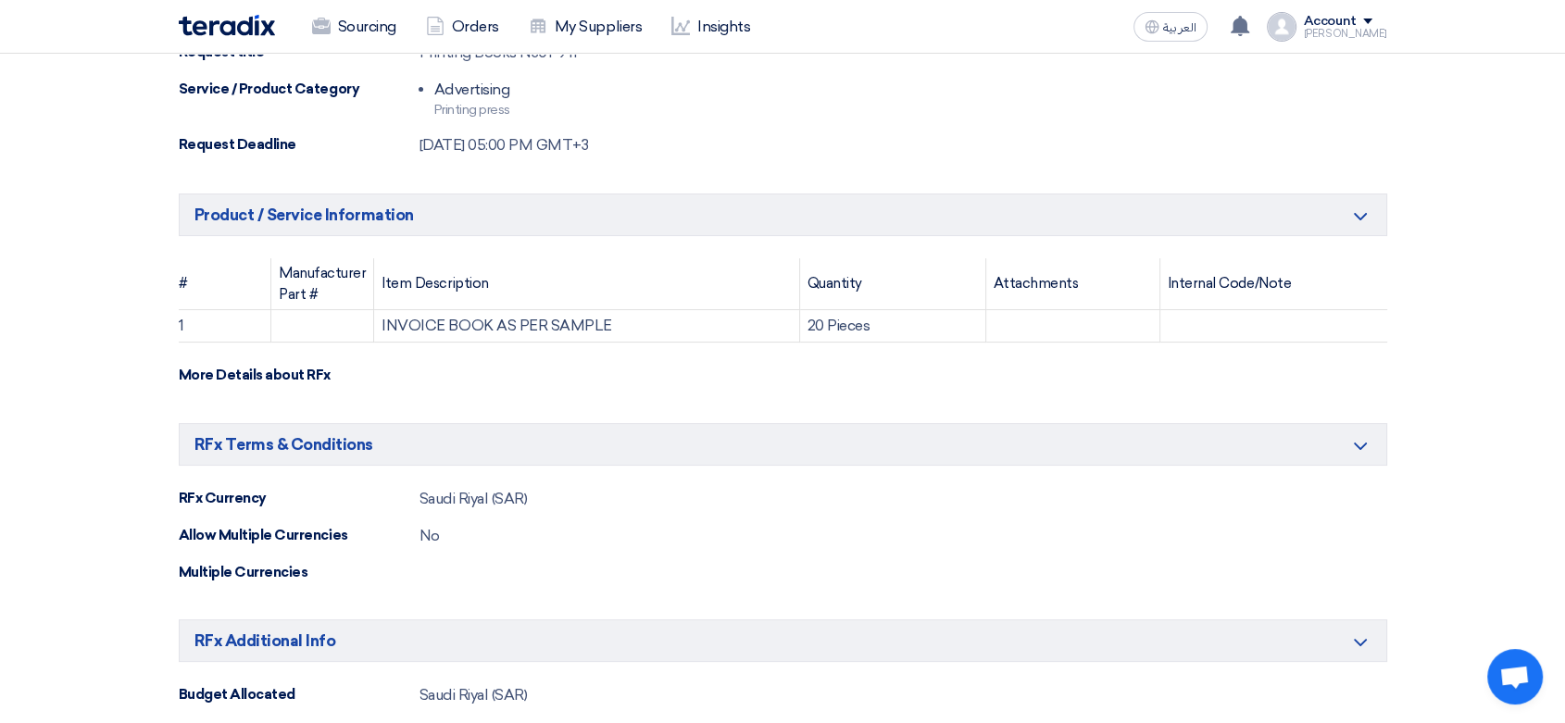
scroll to position [206, 0]
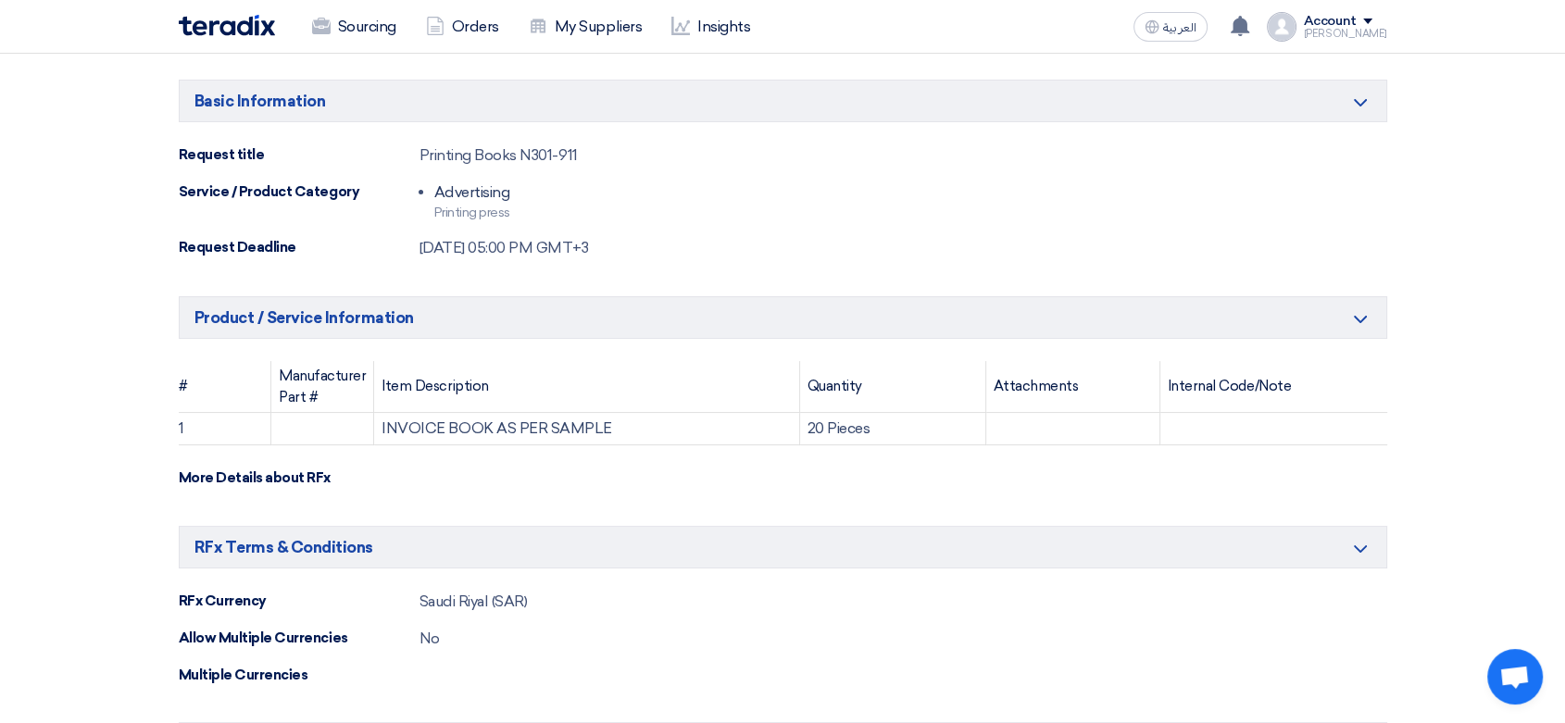
click at [4, 207] on section "Basic Information Minimize/Maximize Category Request title Printing Books N301-…" at bounding box center [782, 663] width 1565 height 1256
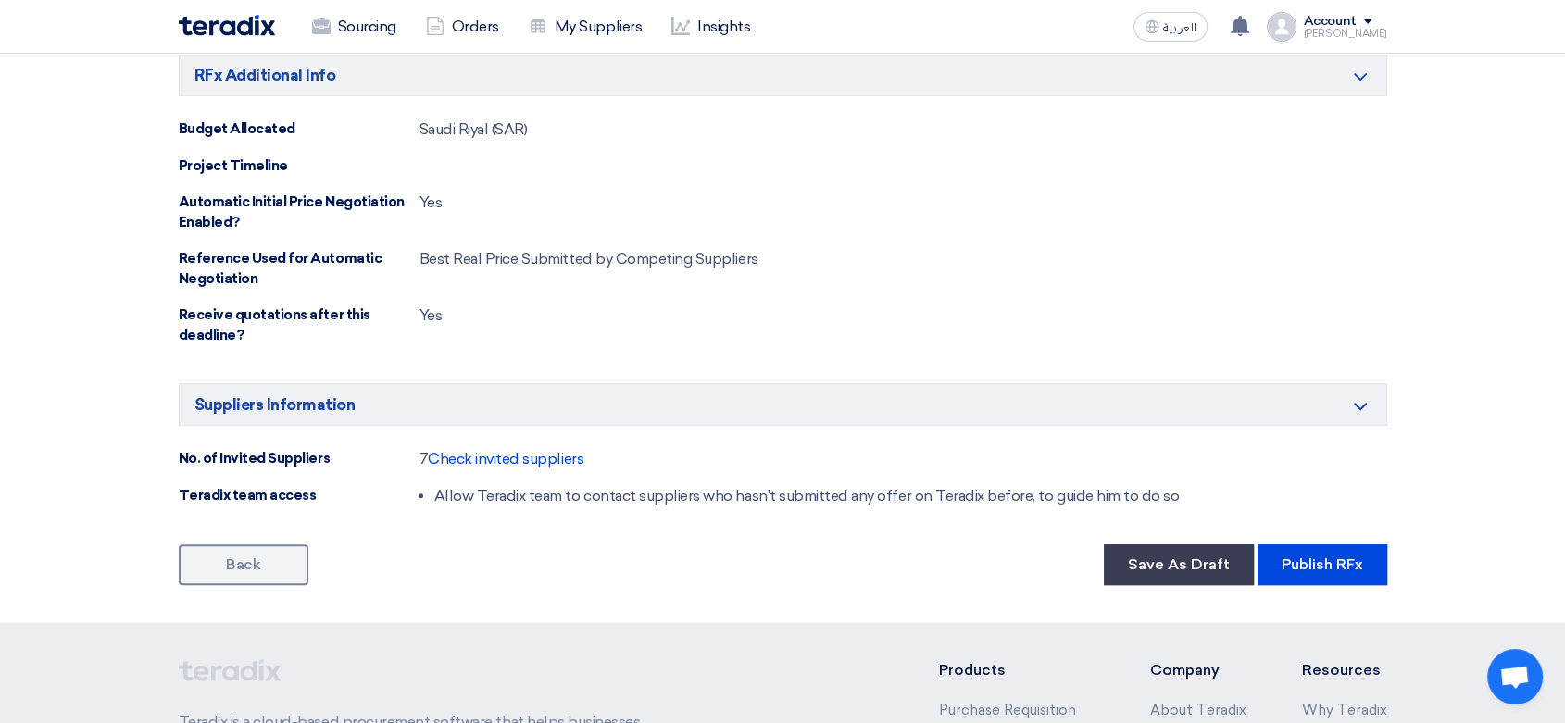
scroll to position [1029, 0]
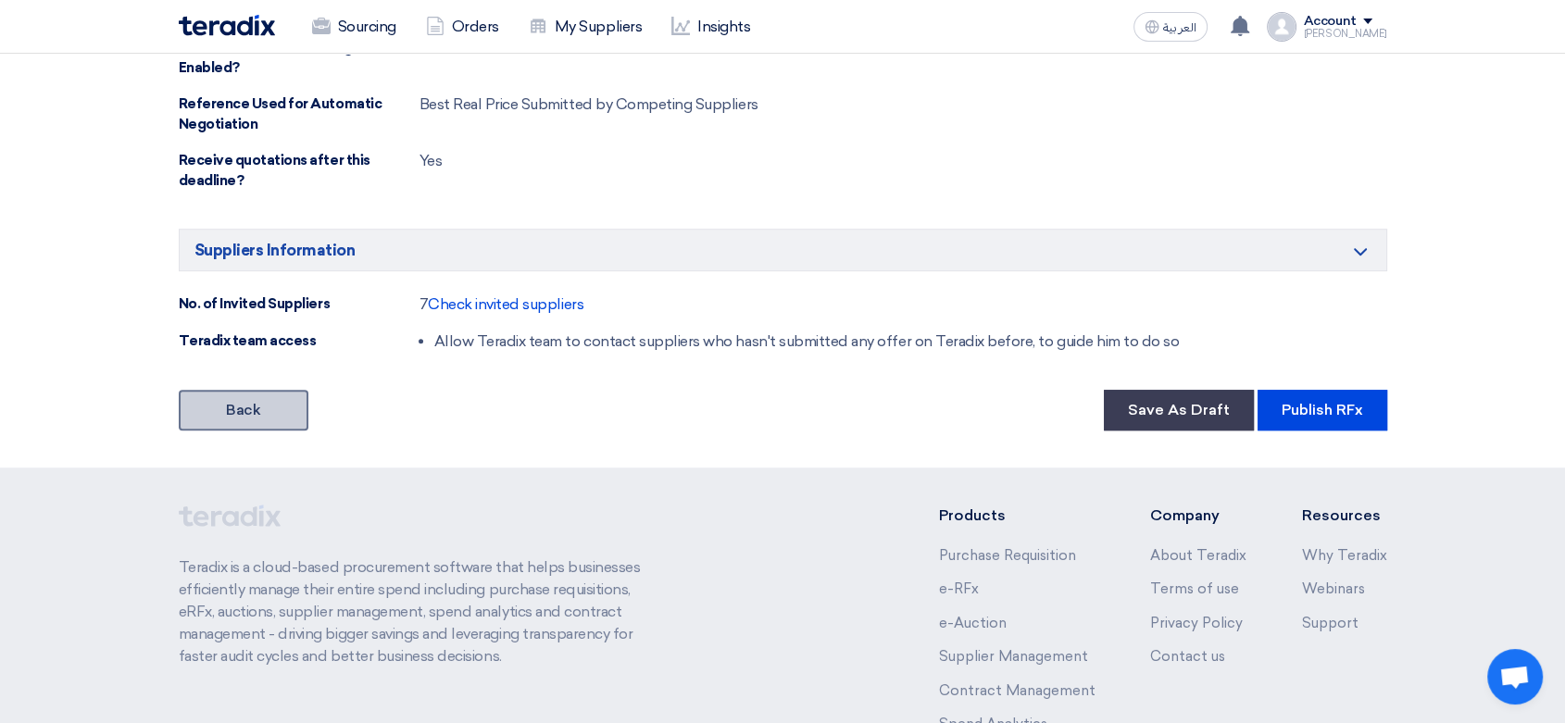
click at [237, 414] on link "Back" at bounding box center [244, 410] width 130 height 41
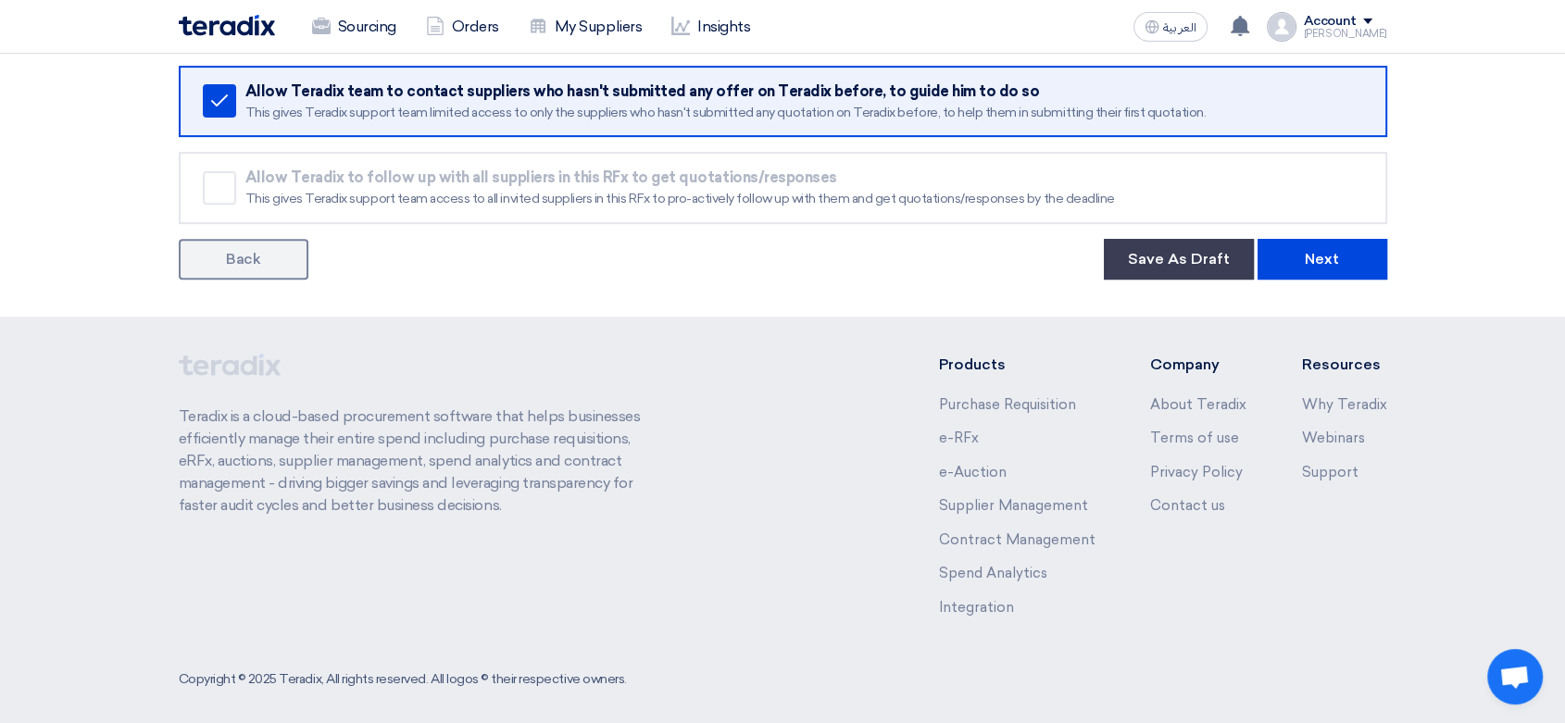
scroll to position [704, 0]
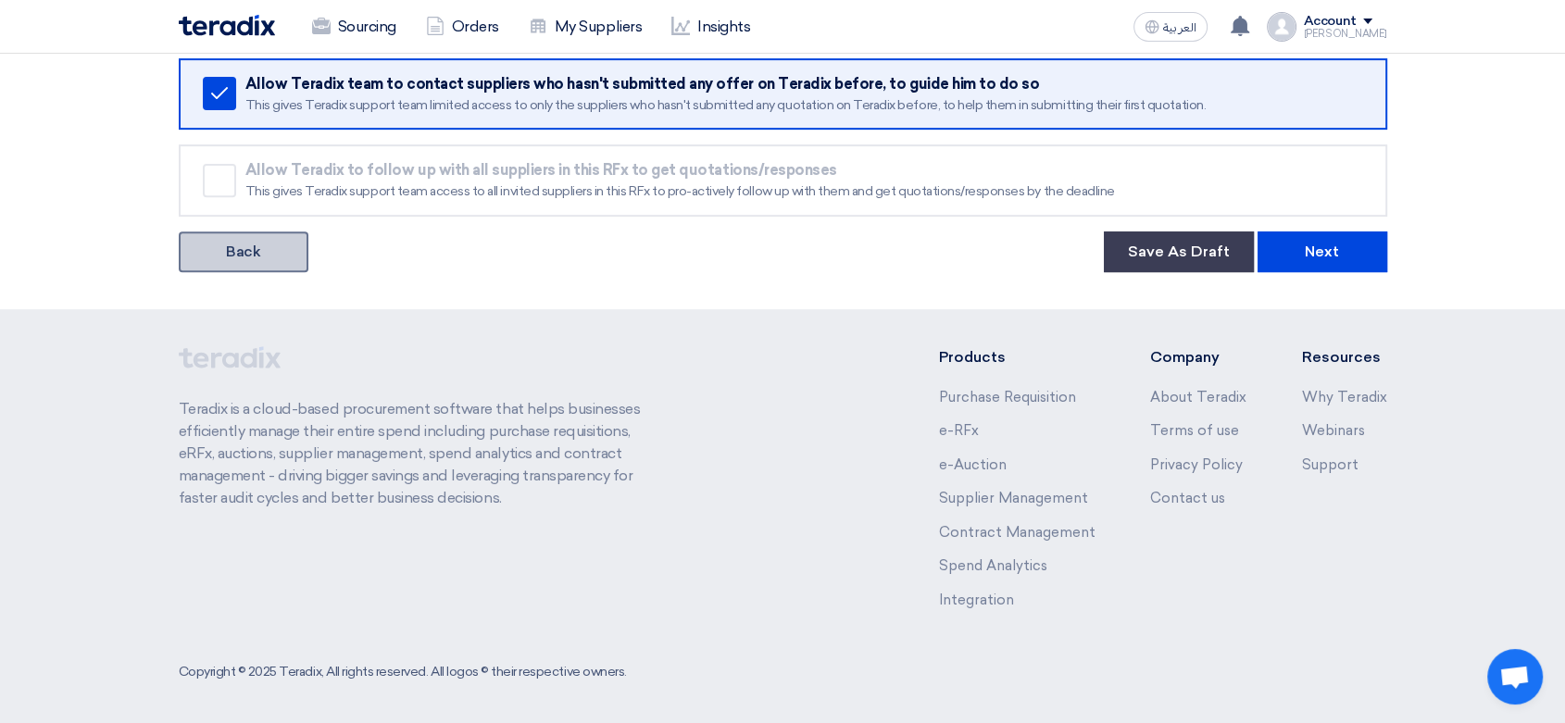
click at [252, 251] on link "Back" at bounding box center [244, 252] width 130 height 41
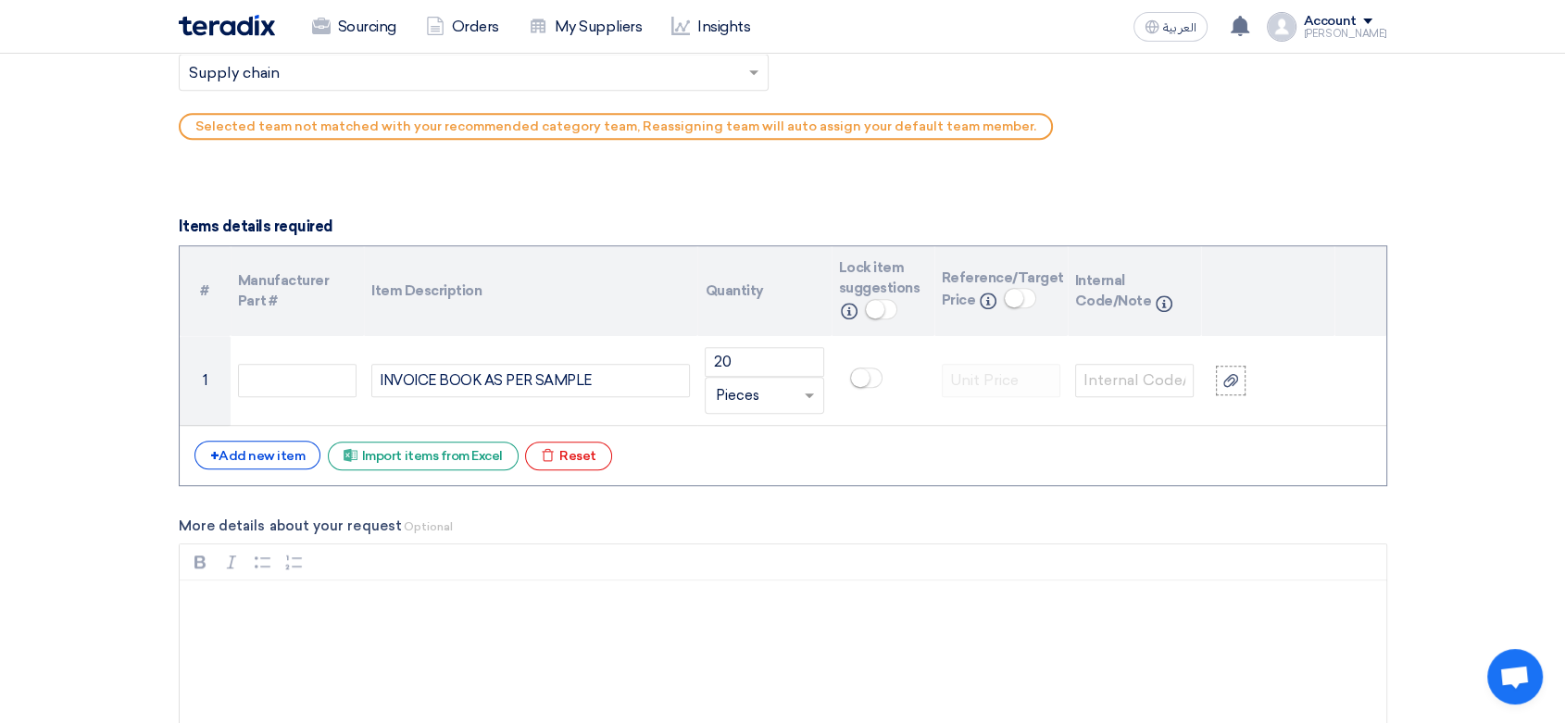
scroll to position [1274, 0]
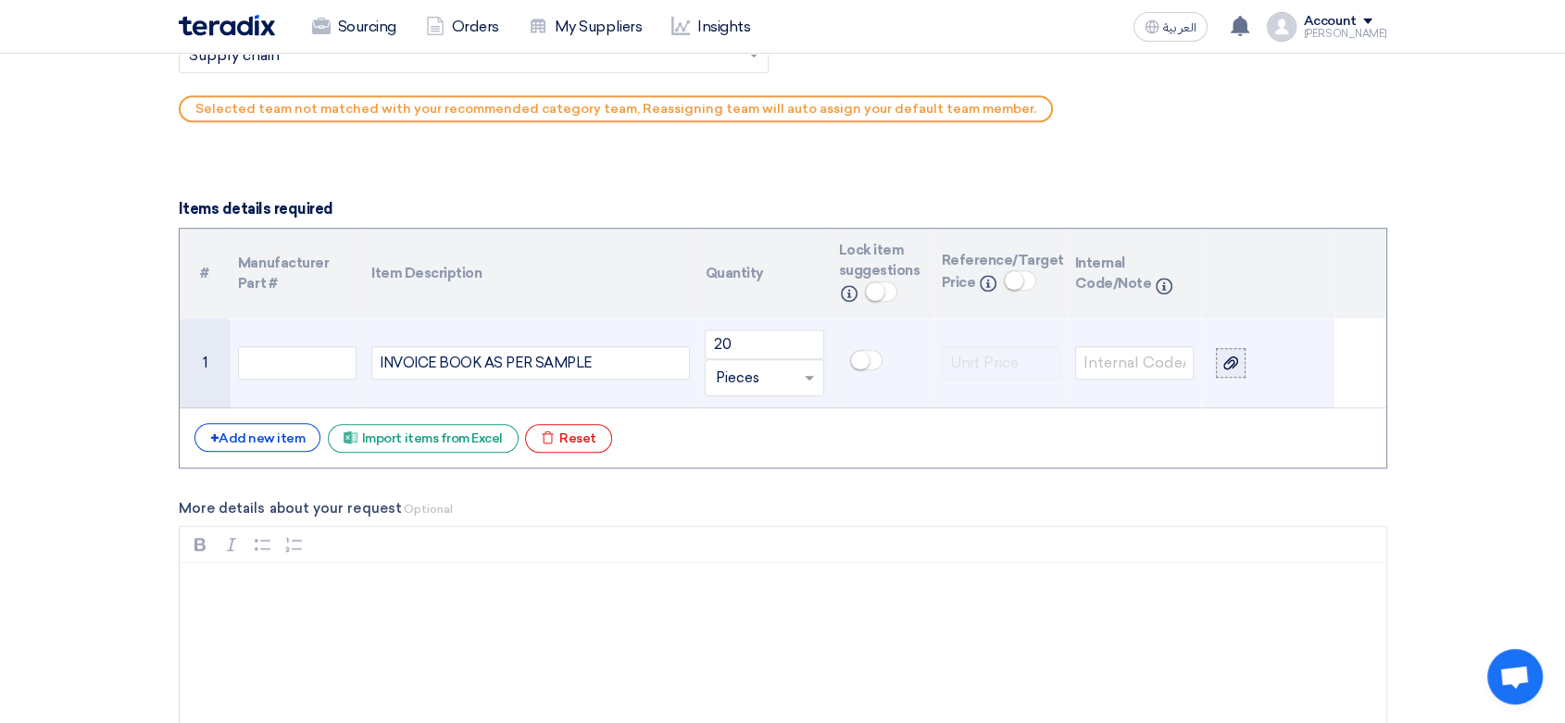
click at [1234, 365] on use at bounding box center [1230, 363] width 15 height 13
click at [0, 0] on input "file" at bounding box center [0, 0] width 0 height 0
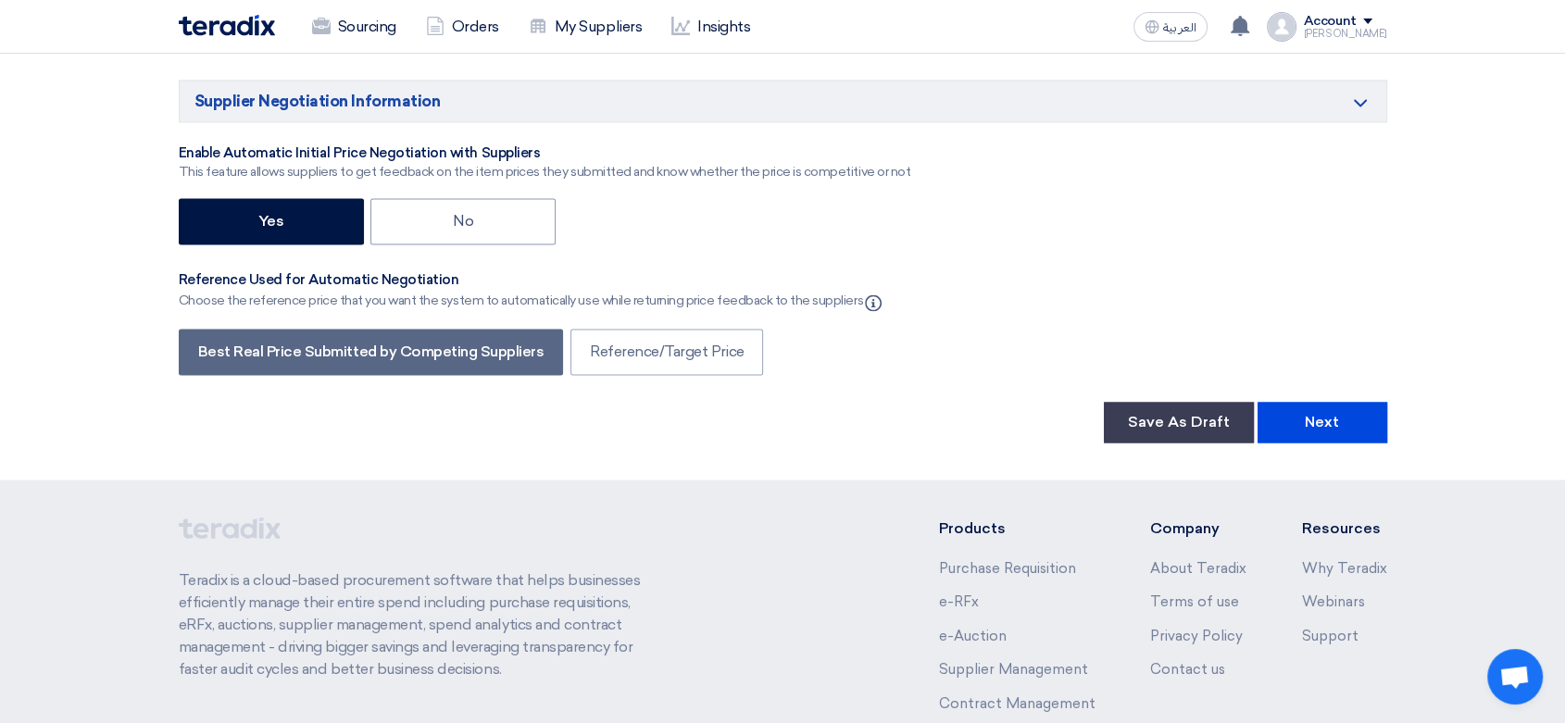
scroll to position [3023, 0]
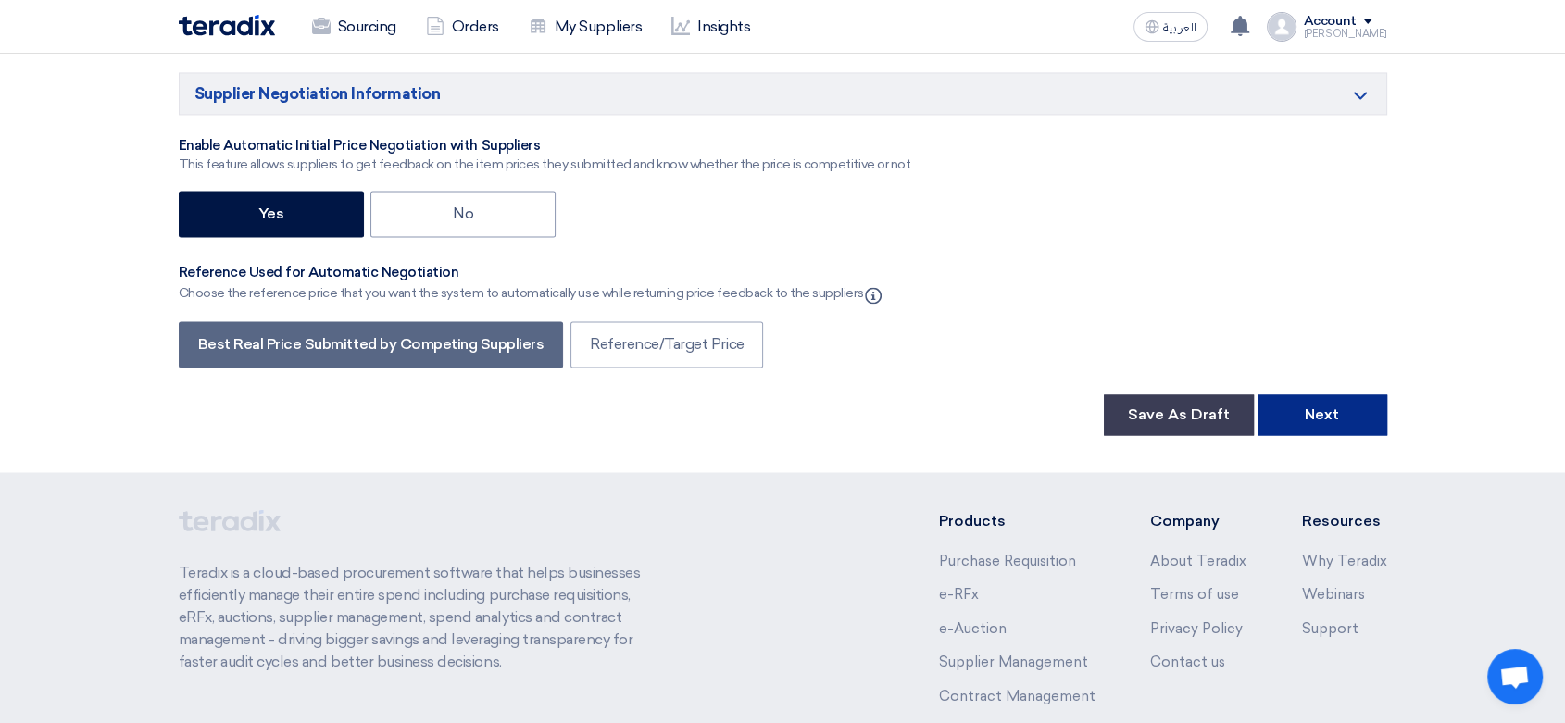
click at [1356, 413] on button "Next" at bounding box center [1323, 415] width 130 height 41
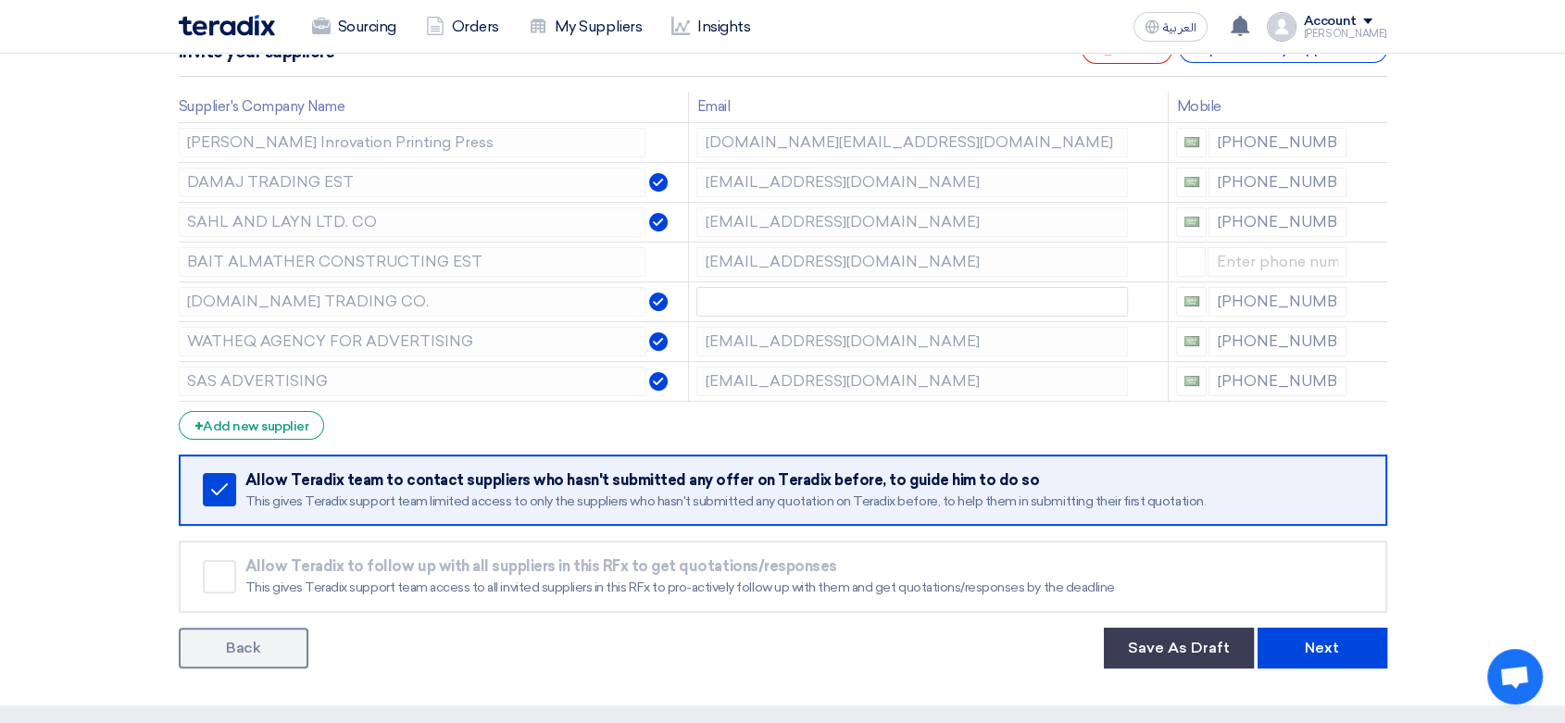
scroll to position [308, 0]
click at [1329, 645] on button "Next" at bounding box center [1323, 647] width 130 height 41
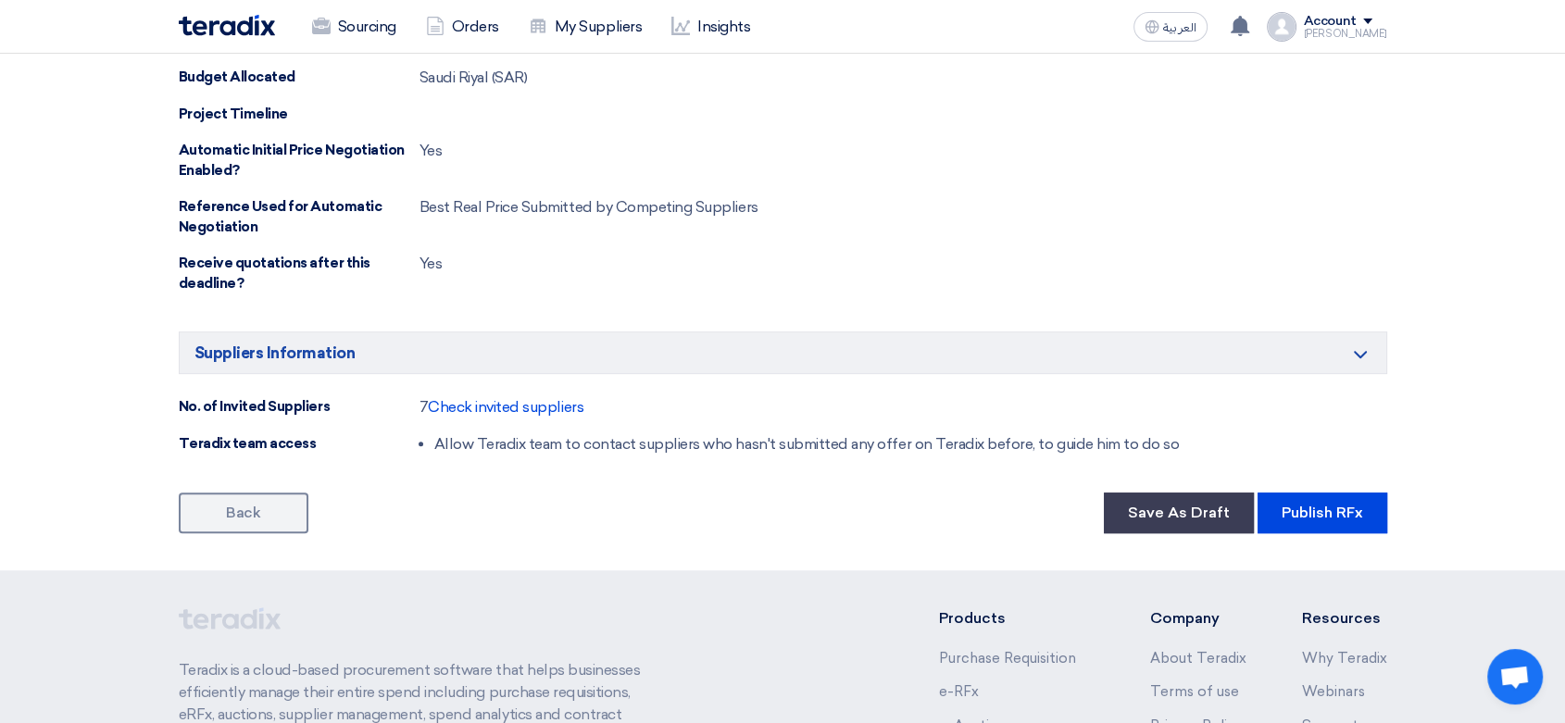
scroll to position [1029, 0]
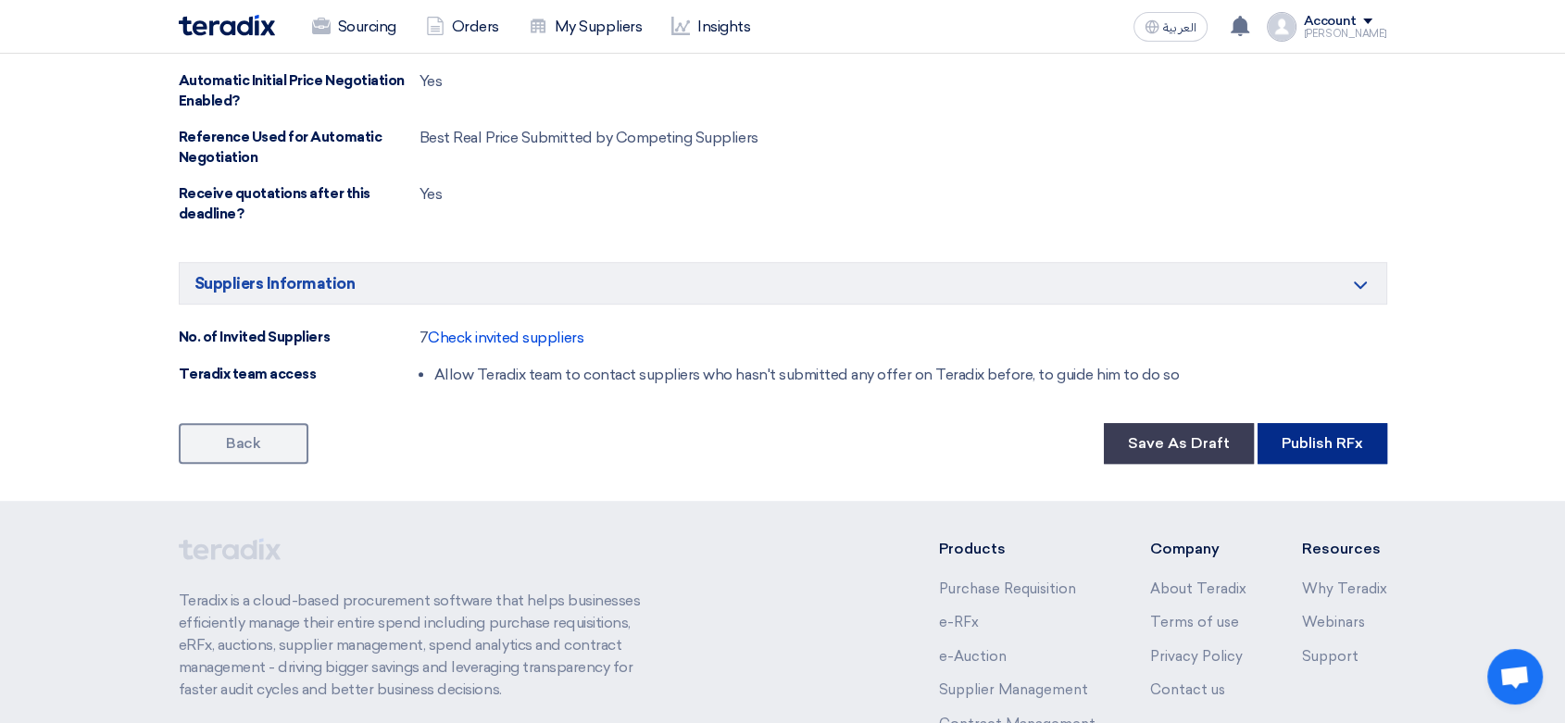
click at [1304, 445] on button "Publish RFx" at bounding box center [1323, 443] width 130 height 41
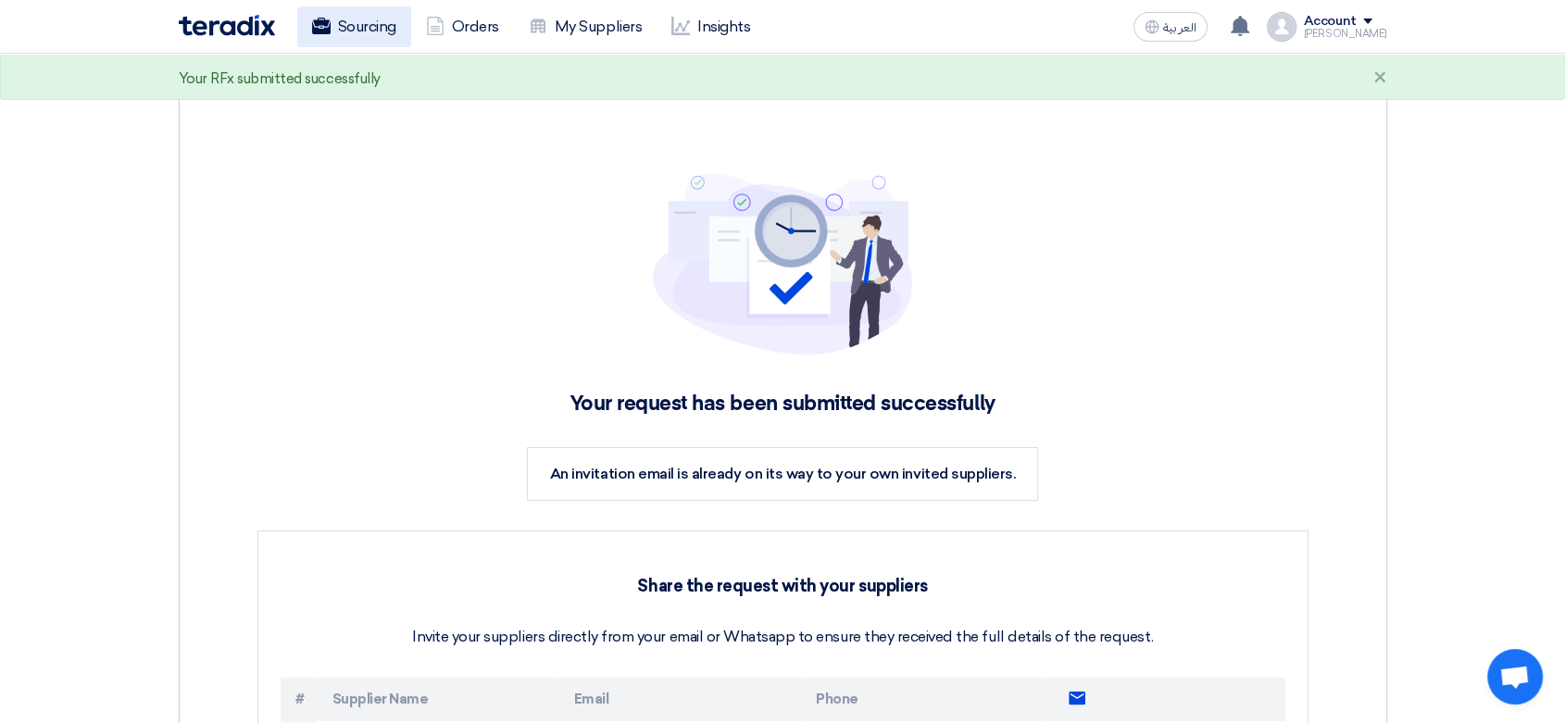
click at [355, 26] on link "Sourcing" at bounding box center [354, 26] width 114 height 41
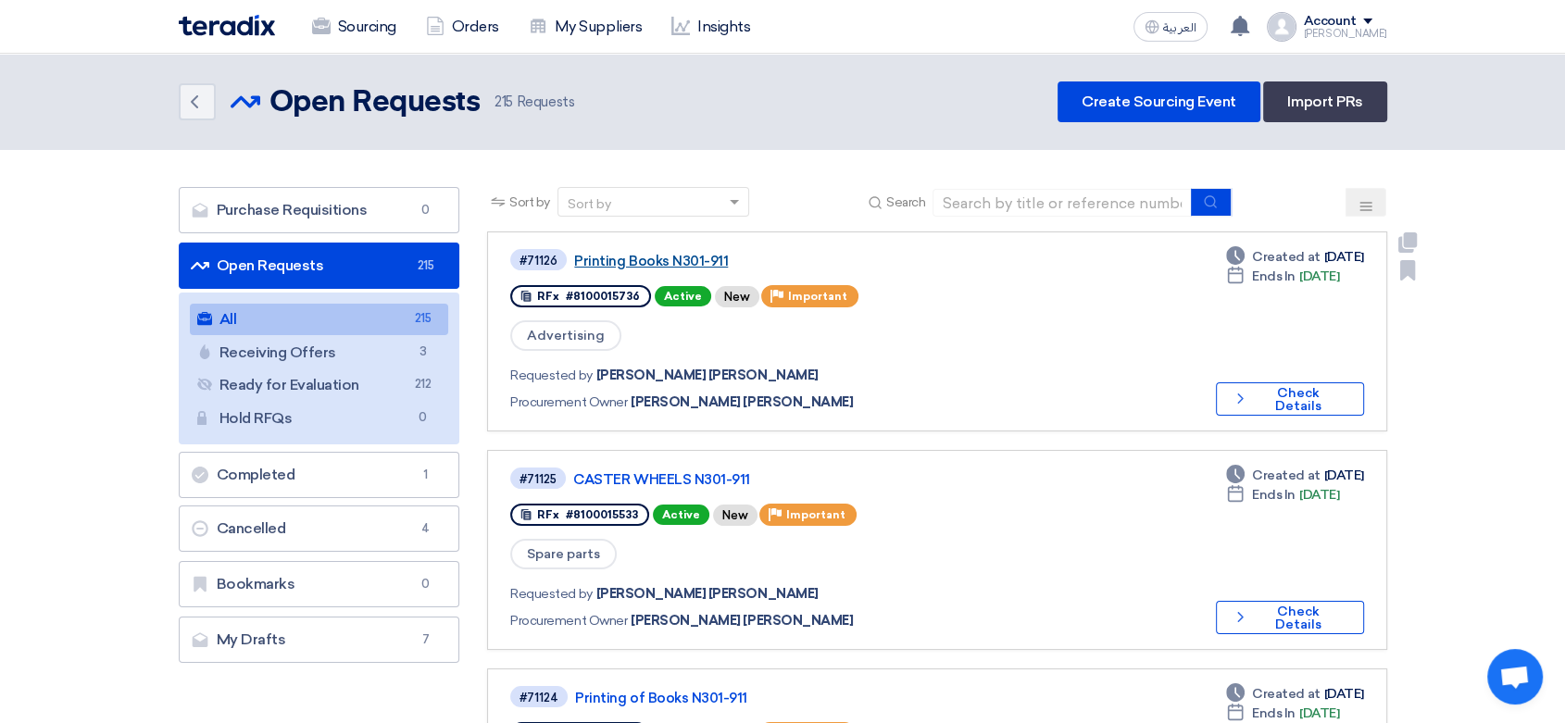
click at [649, 261] on link "Printing Books N301-911" at bounding box center [805, 261] width 463 height 17
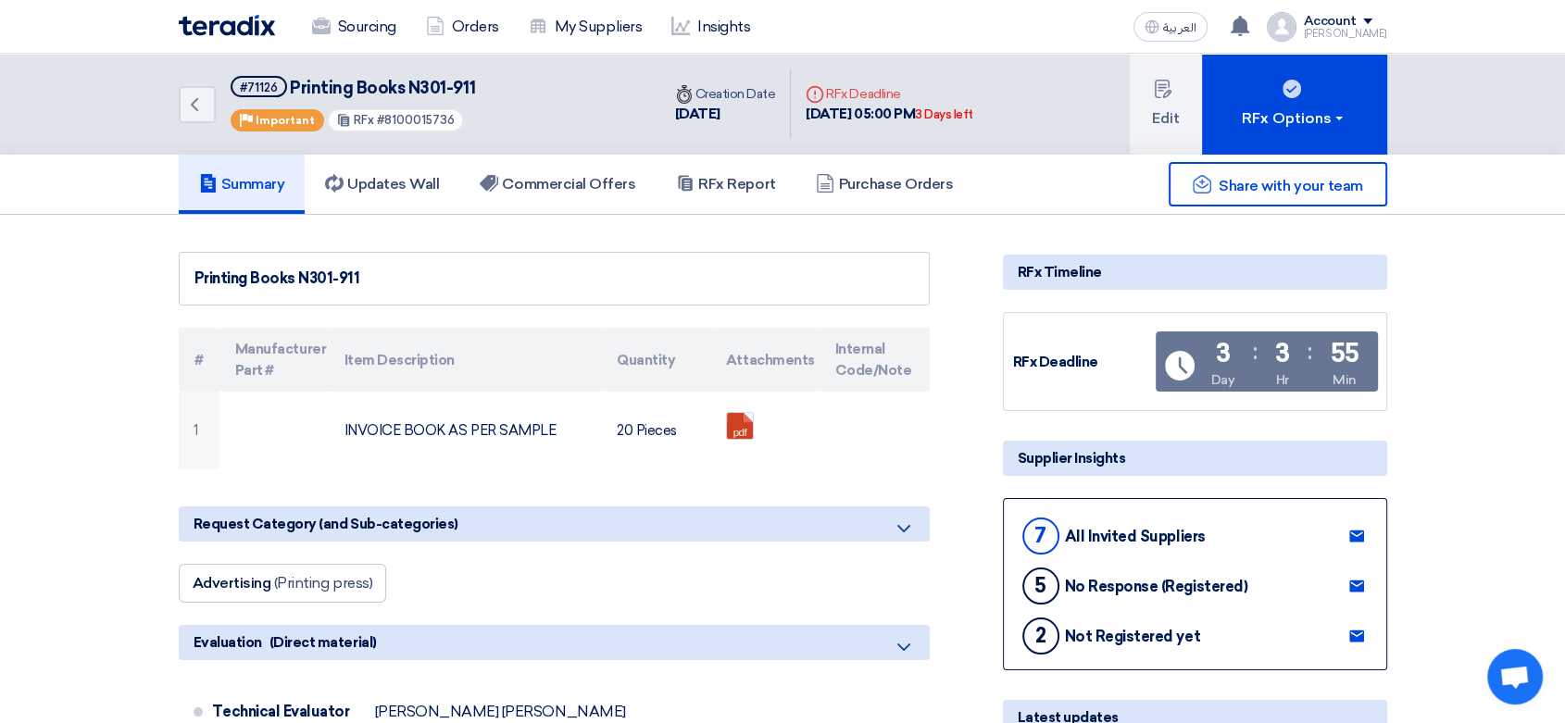
click at [235, 28] on img at bounding box center [227, 25] width 96 height 21
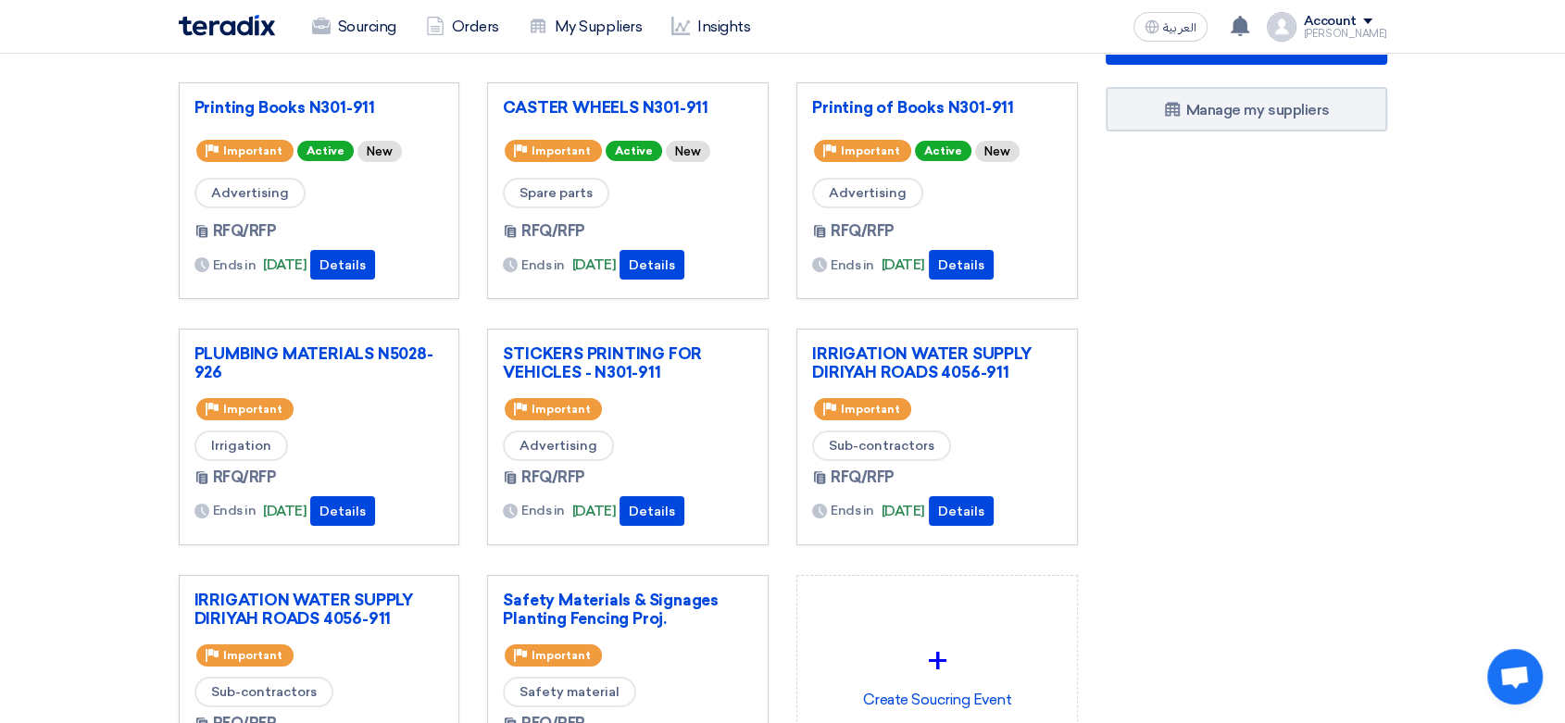
scroll to position [103, 0]
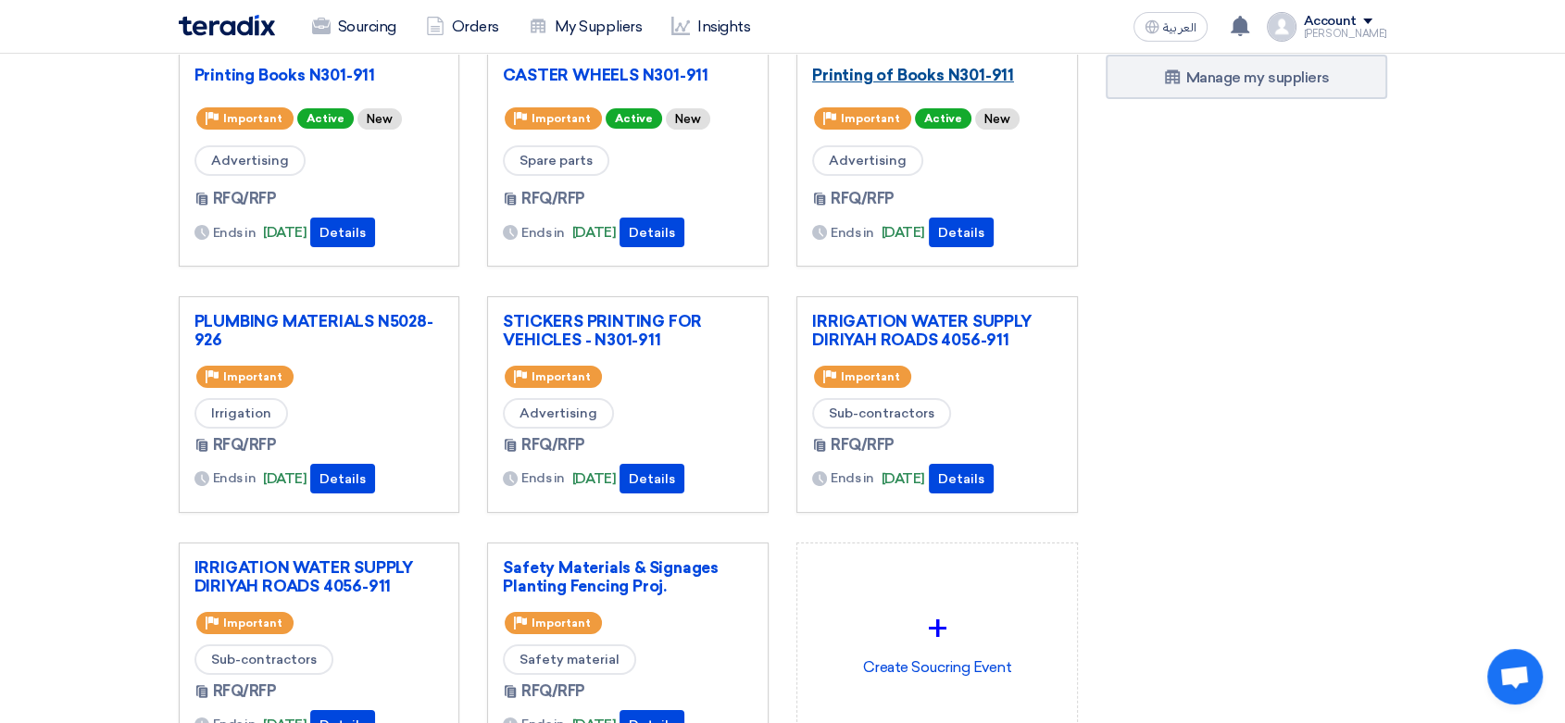
click at [919, 80] on link "Printing of Books N301-911" at bounding box center [937, 75] width 250 height 19
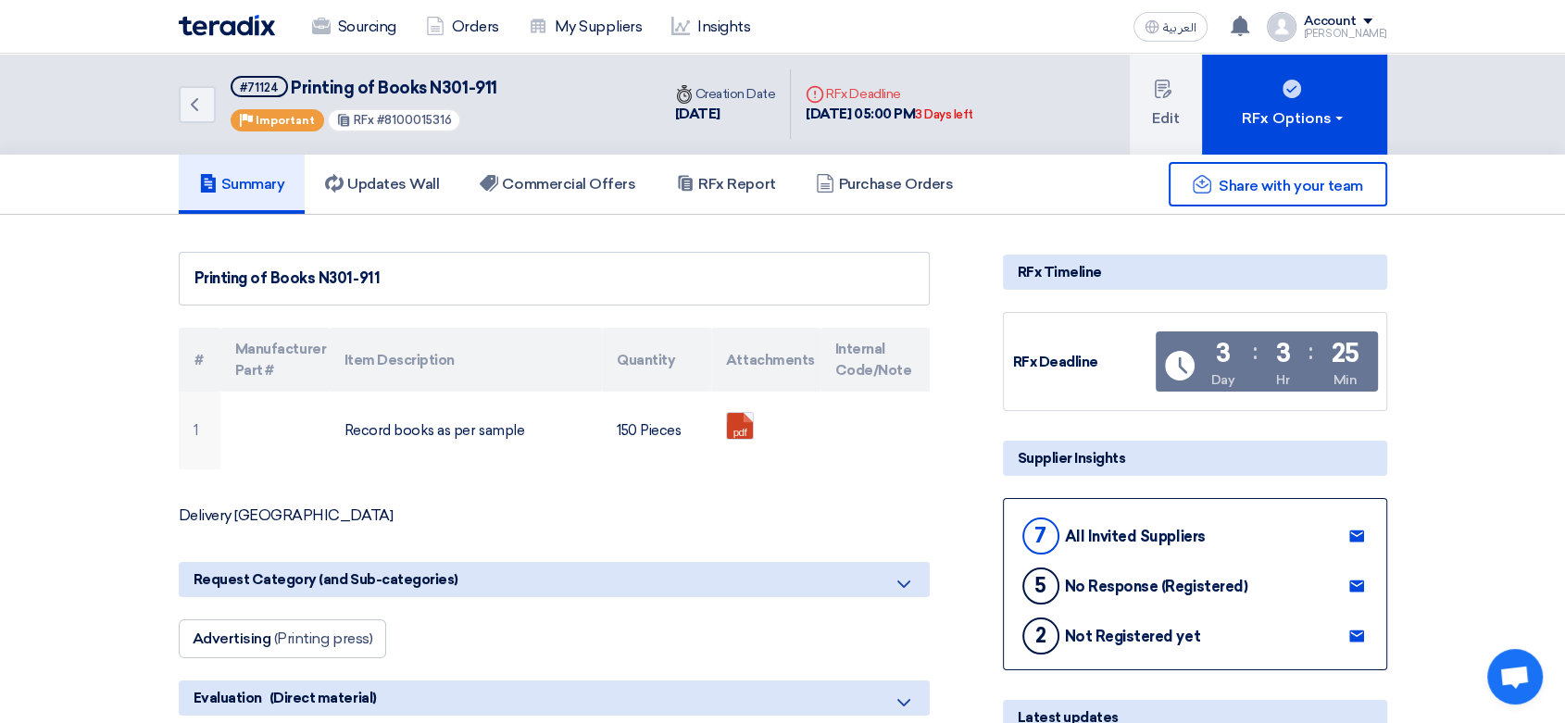
click at [232, 28] on img at bounding box center [227, 25] width 96 height 21
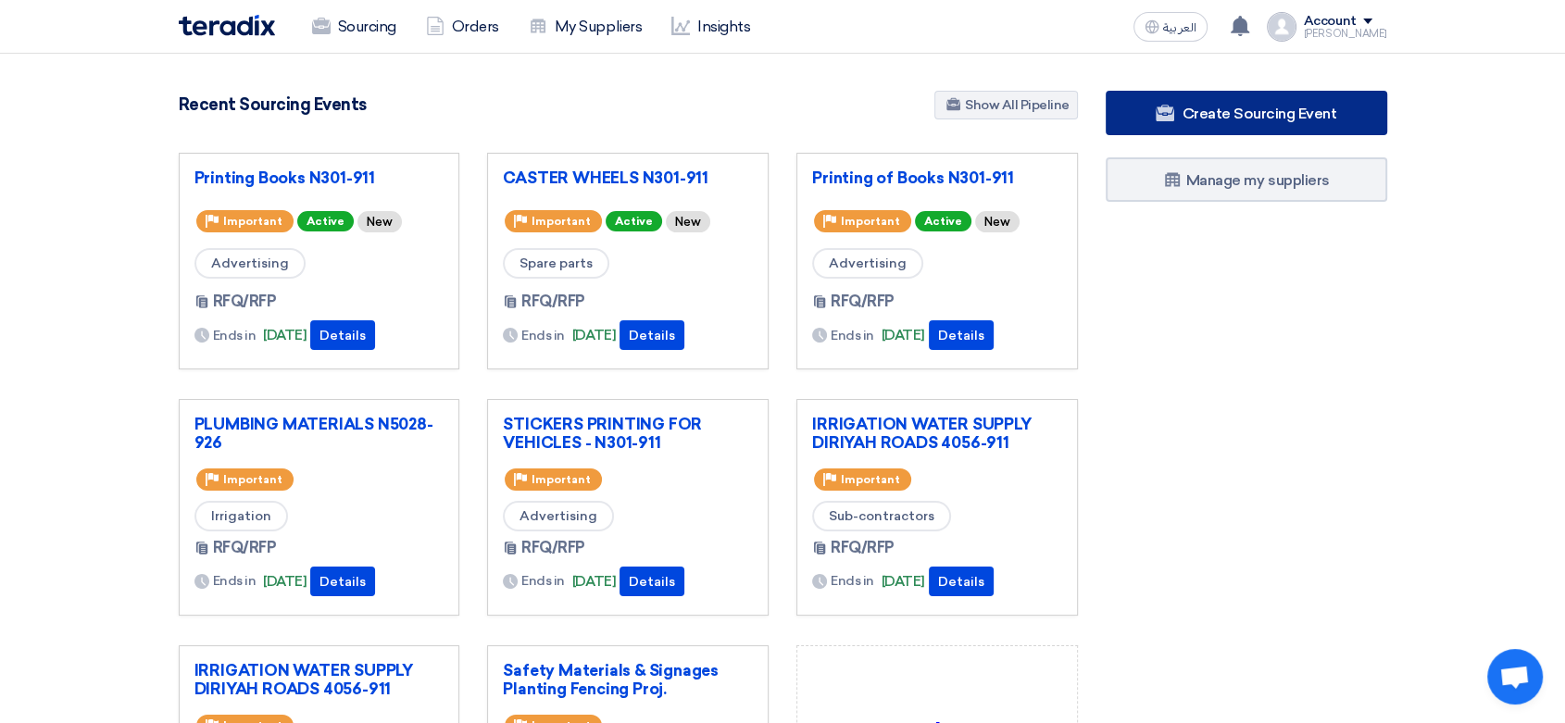
click at [1301, 102] on link "Create Sourcing Event" at bounding box center [1247, 113] width 282 height 44
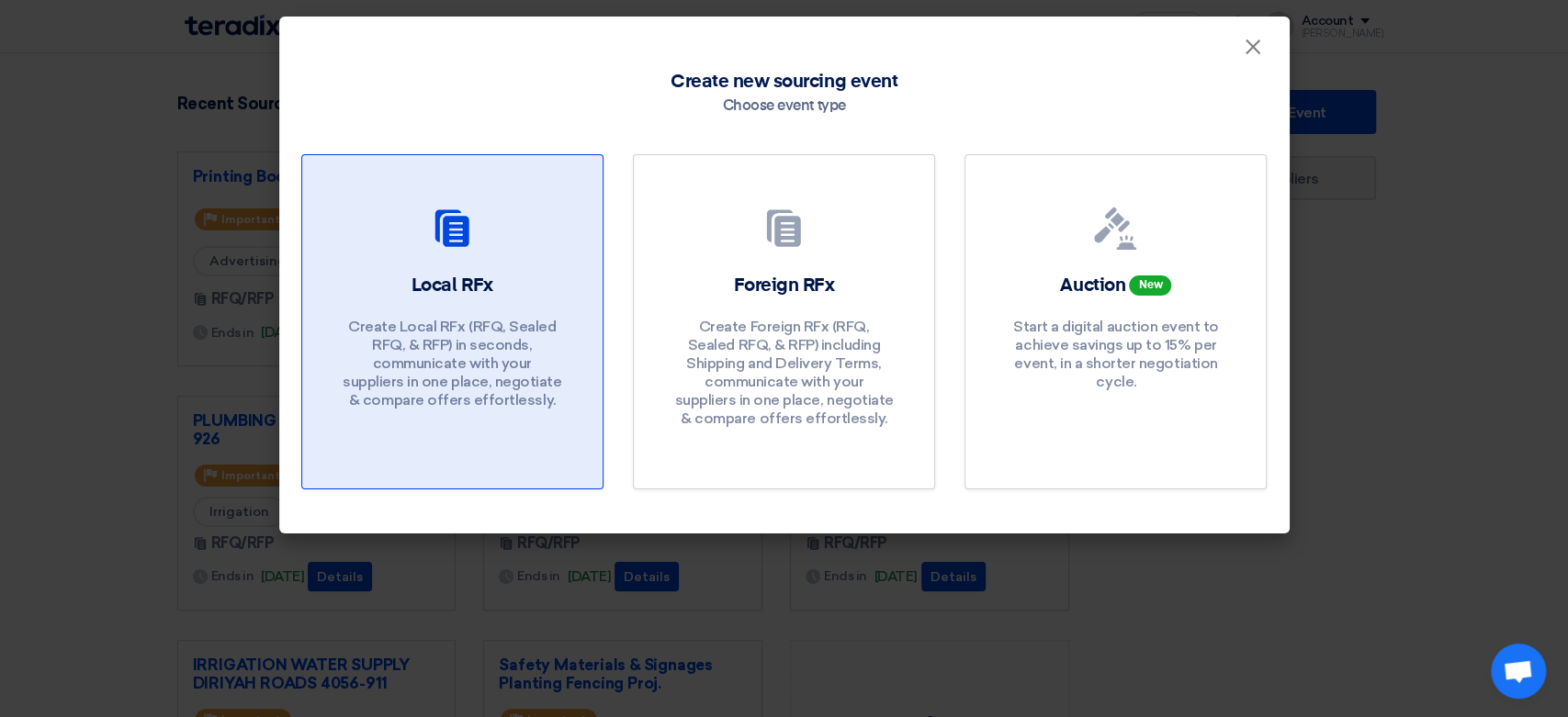
click at [474, 309] on div "Local RFx Create Local RFx (RFQ, Sealed RFQ, & RFP) in seconds, communicate wit…" at bounding box center [452, 345] width 256 height 146
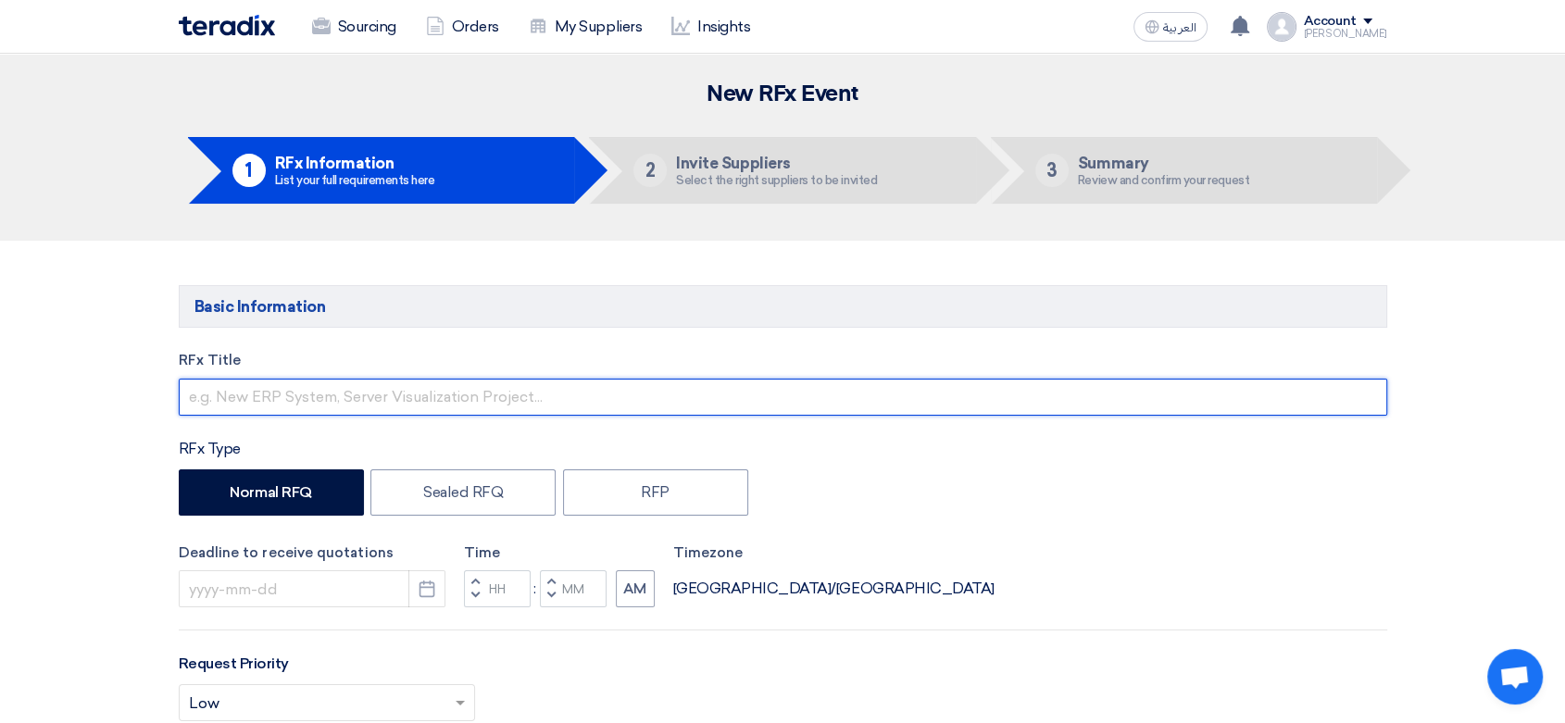
click at [352, 398] on input "text" at bounding box center [783, 397] width 1209 height 37
type input "Safety Shoes N301-911"
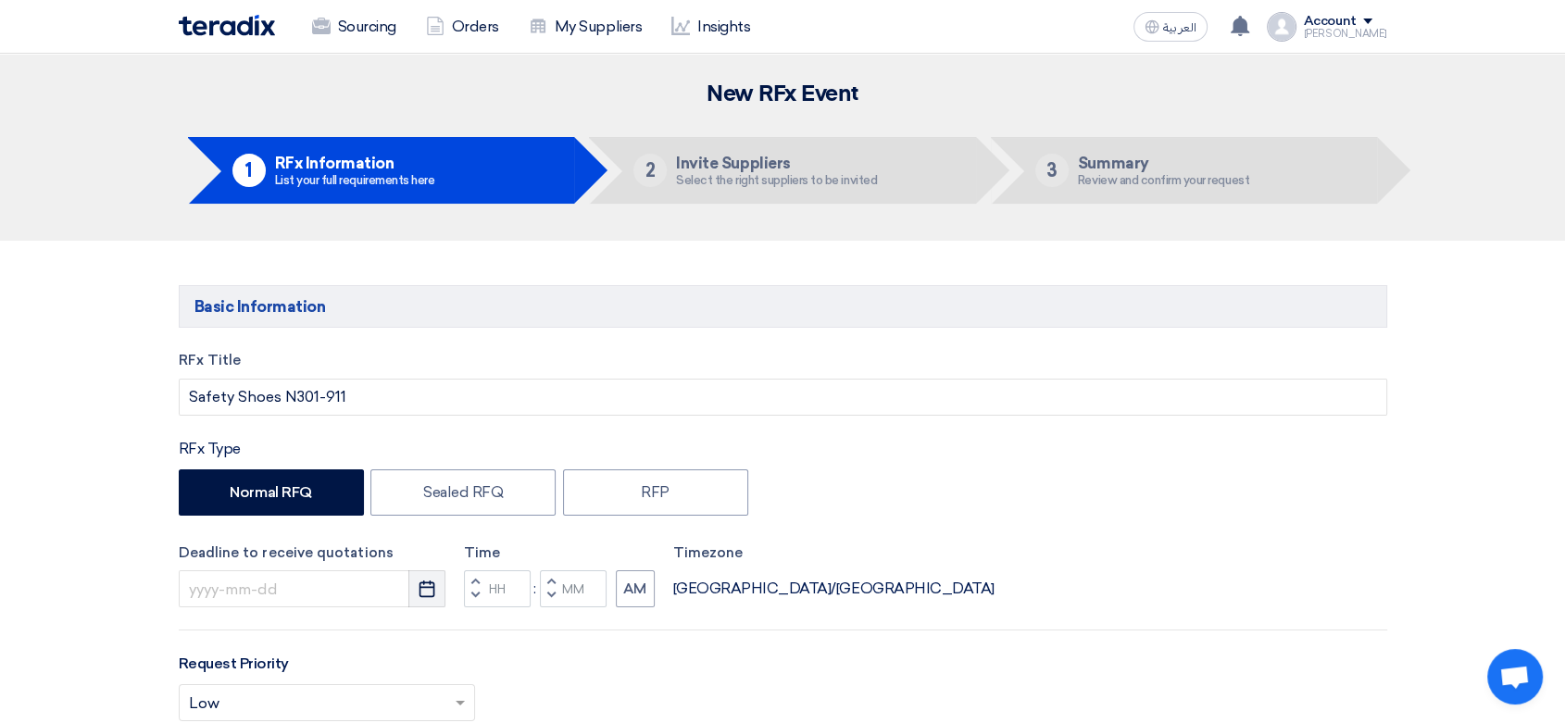
click at [428, 601] on button "Pick a date" at bounding box center [426, 588] width 37 height 37
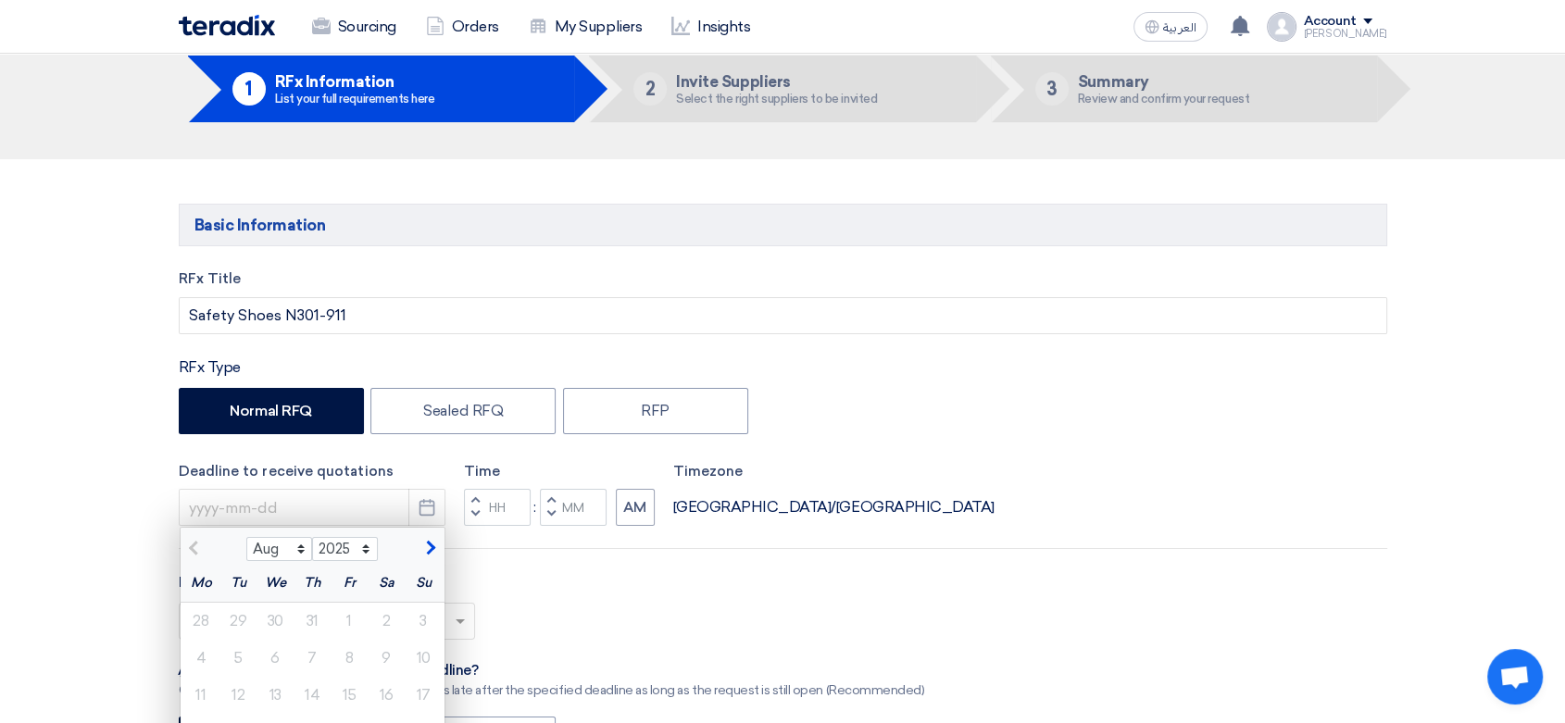
scroll to position [206, 0]
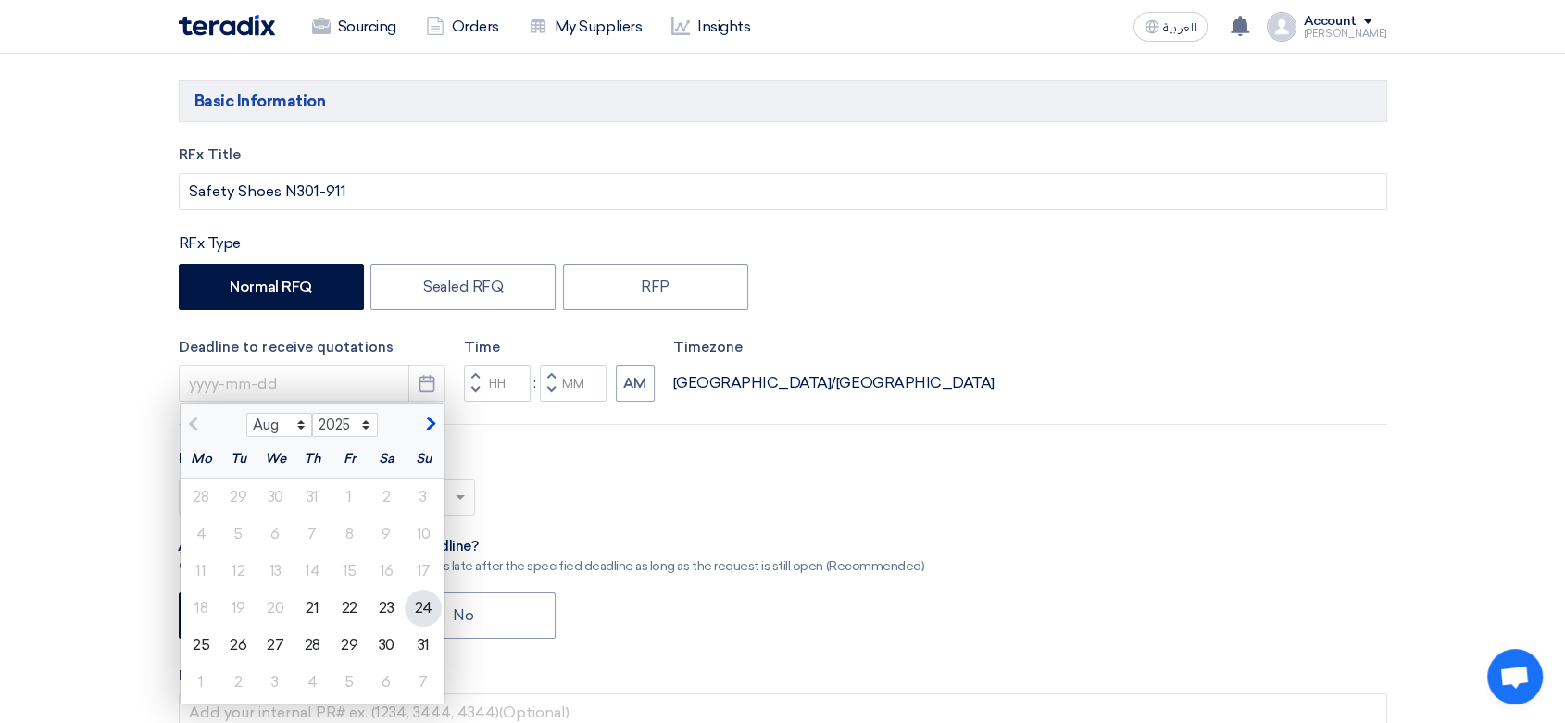
click at [429, 603] on div "24" at bounding box center [423, 608] width 37 height 37
type input "[DATE]"
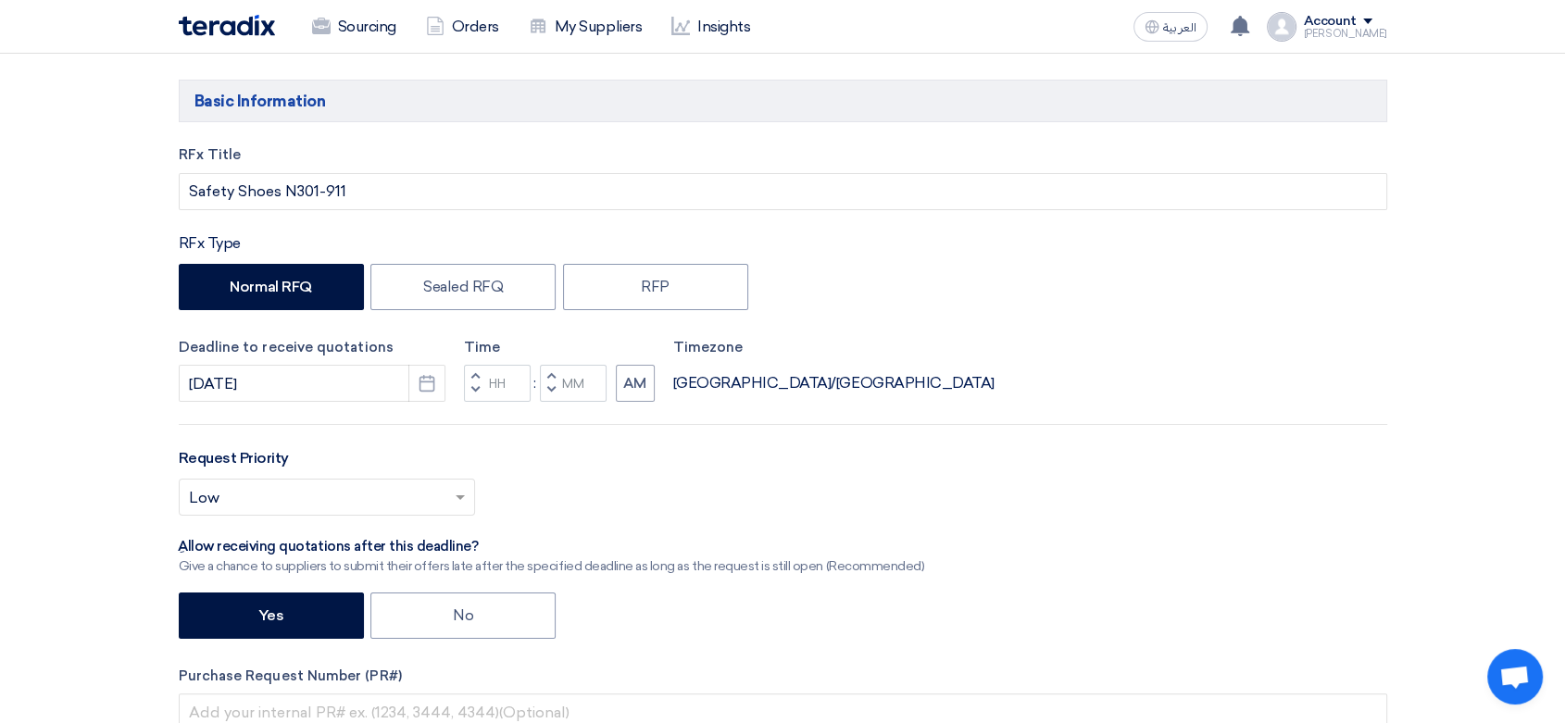
click at [482, 386] on button "Decrement hours" at bounding box center [475, 391] width 22 height 23
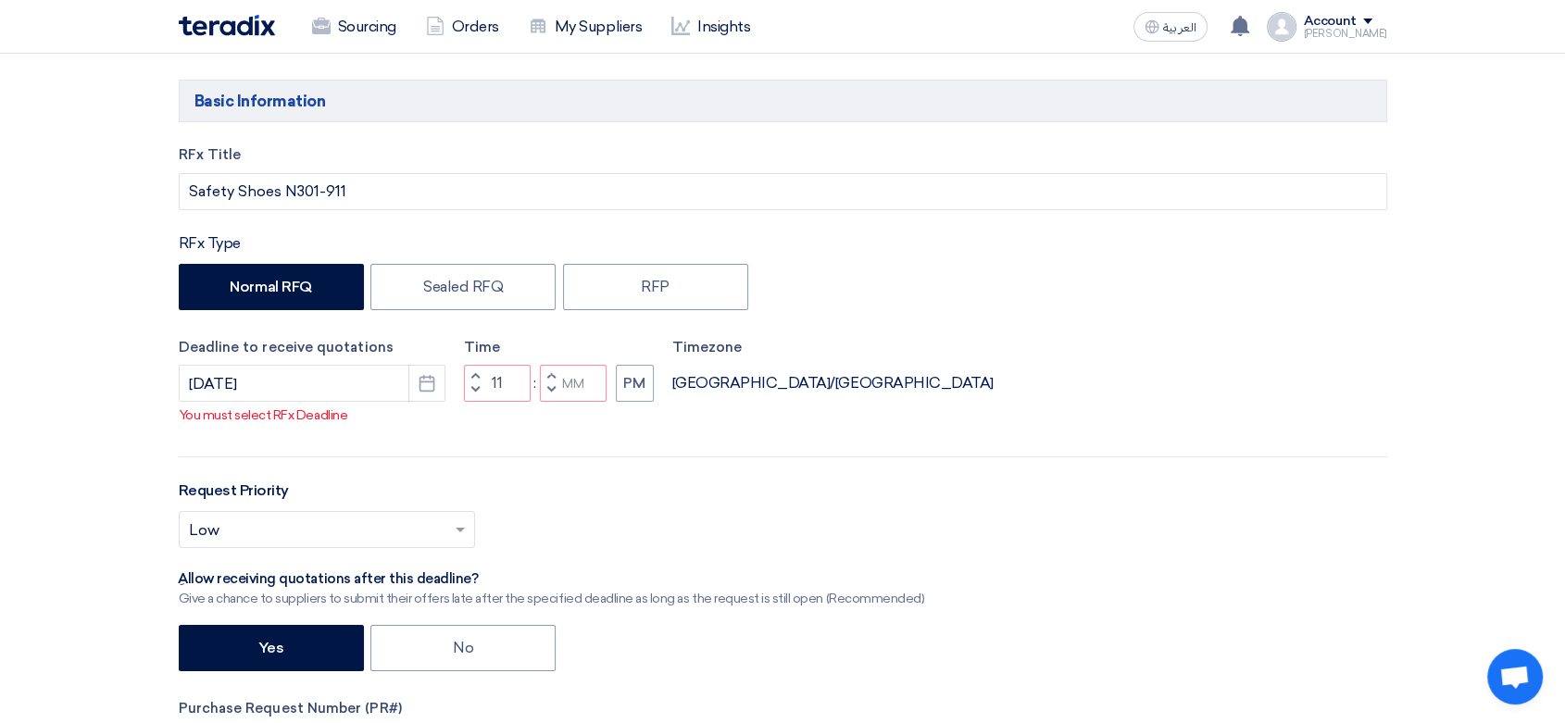
click at [481, 376] on button "Increment hours" at bounding box center [475, 376] width 22 height 23
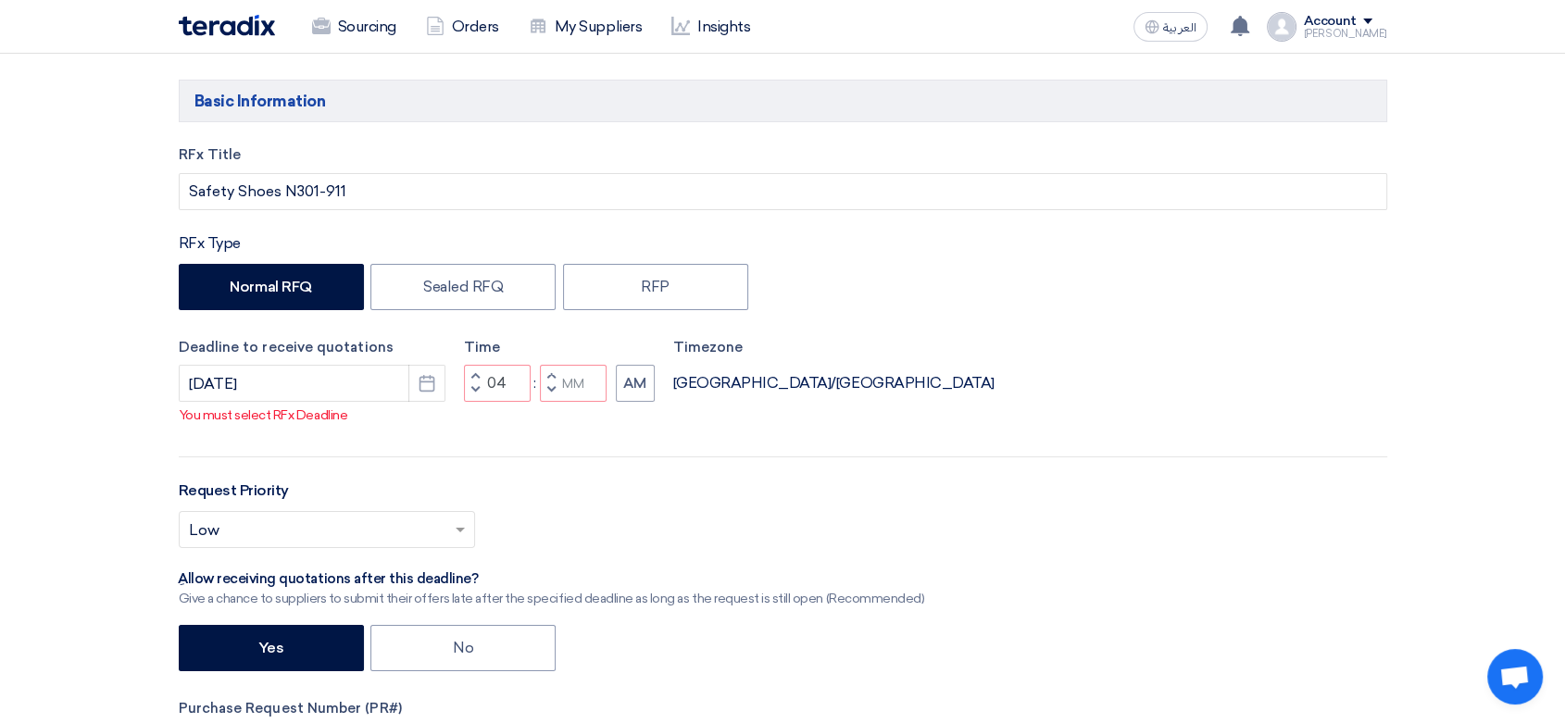
click at [481, 376] on button "Increment hours" at bounding box center [475, 376] width 22 height 23
click at [548, 387] on span "button" at bounding box center [550, 389] width 6 height 11
type input "04"
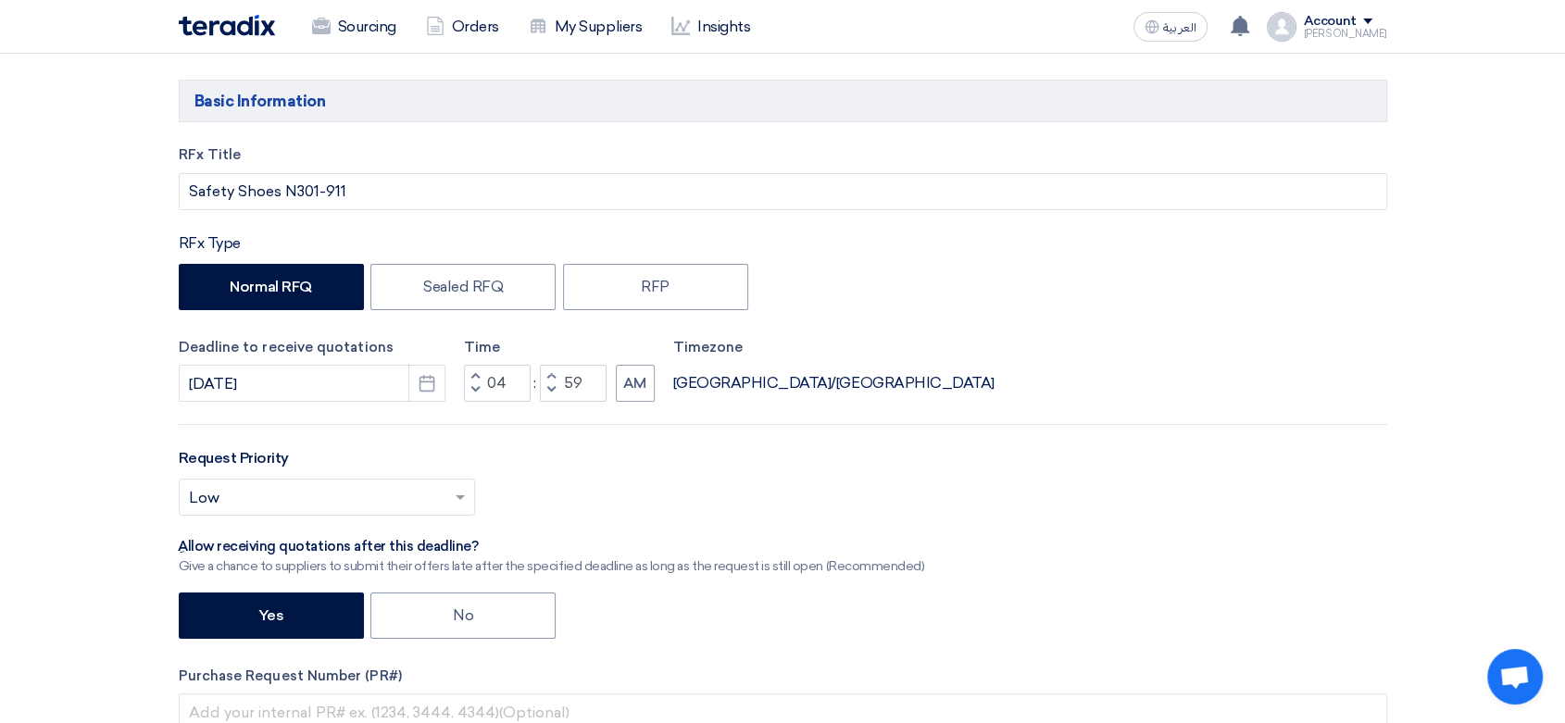
click at [548, 385] on span "button" at bounding box center [550, 389] width 6 height 11
click at [551, 375] on span "button" at bounding box center [550, 375] width 6 height 11
type input "59"
click at [551, 375] on span "button" at bounding box center [550, 375] width 6 height 11
type input "05"
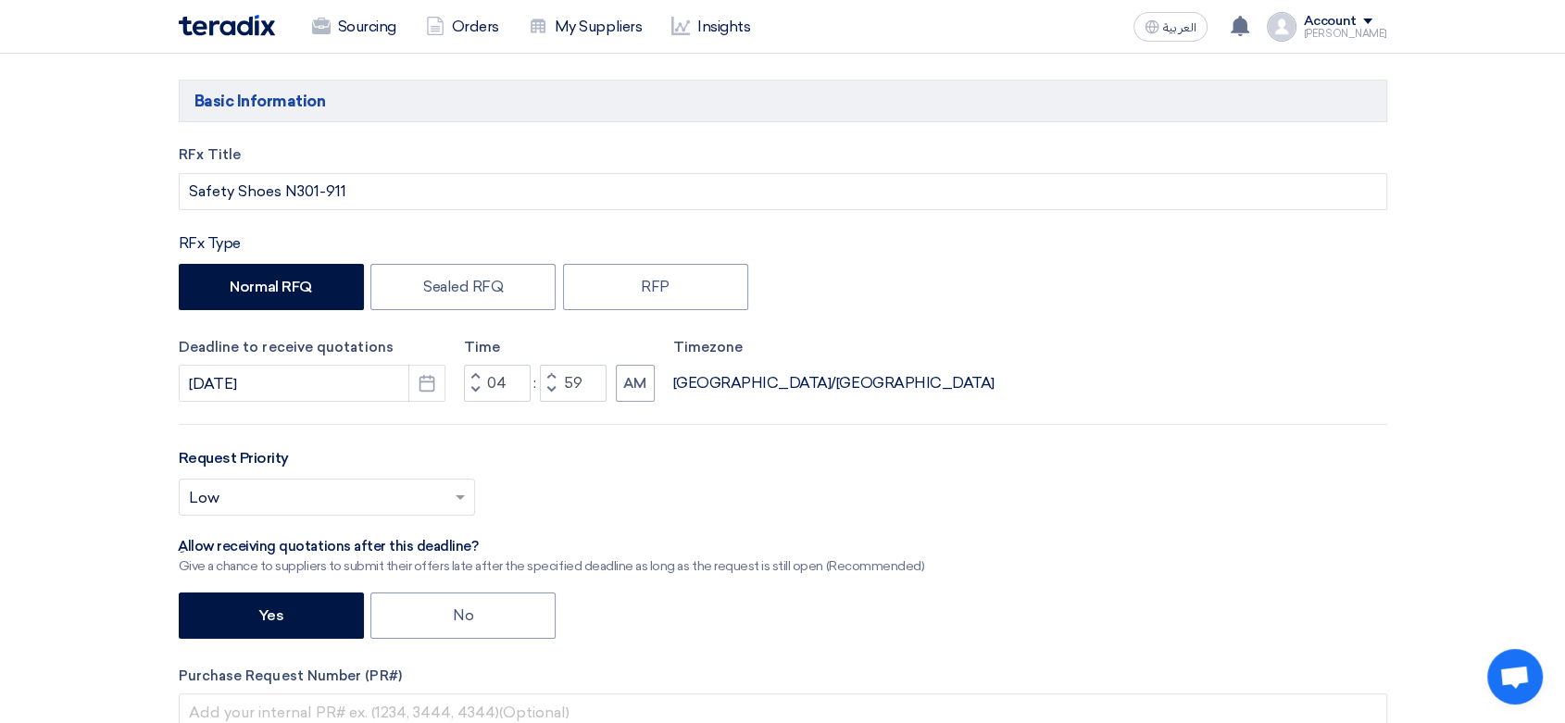
type input "00"
click at [637, 386] on button "AM" at bounding box center [635, 383] width 39 height 37
click at [350, 505] on input "text" at bounding box center [317, 499] width 257 height 31
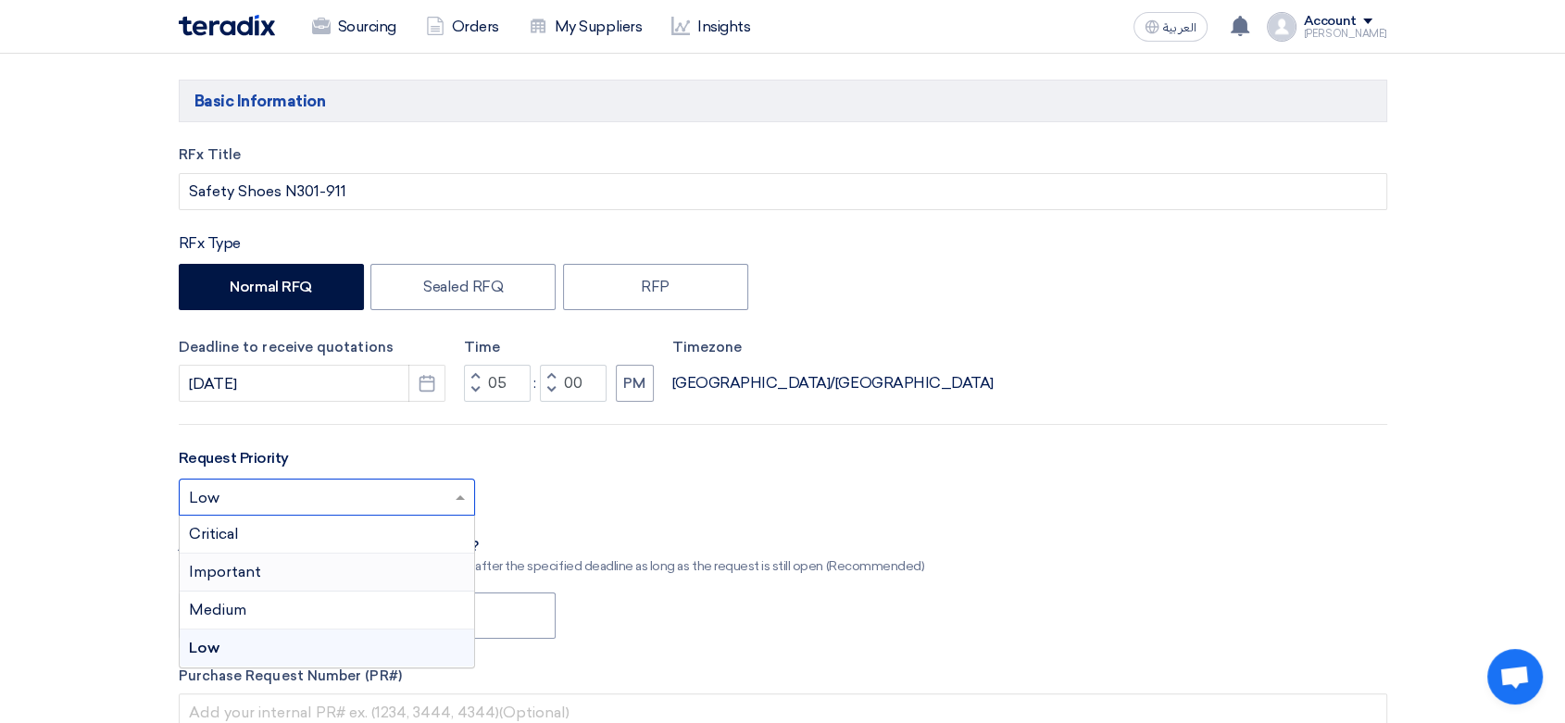
click at [260, 574] on div "Important" at bounding box center [327, 573] width 294 height 38
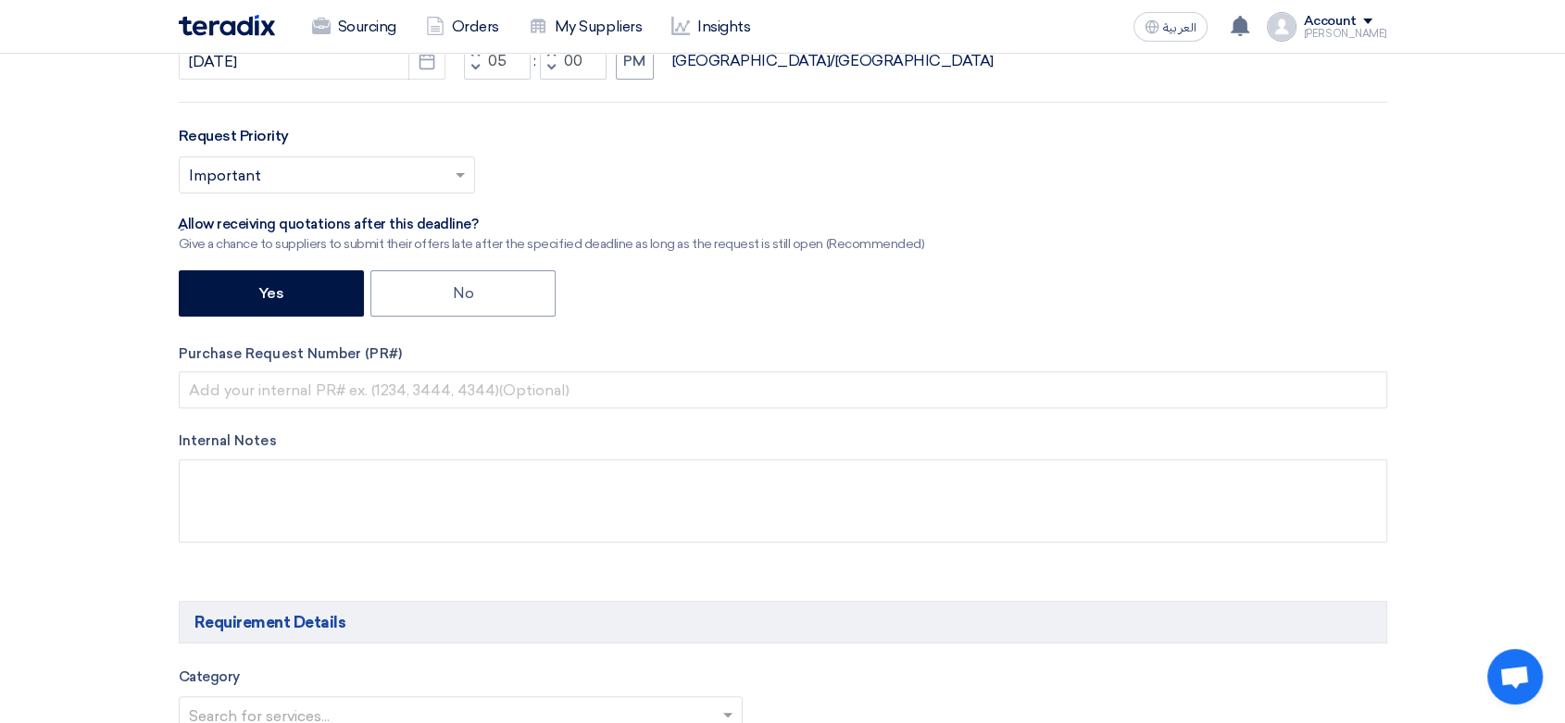
scroll to position [617, 0]
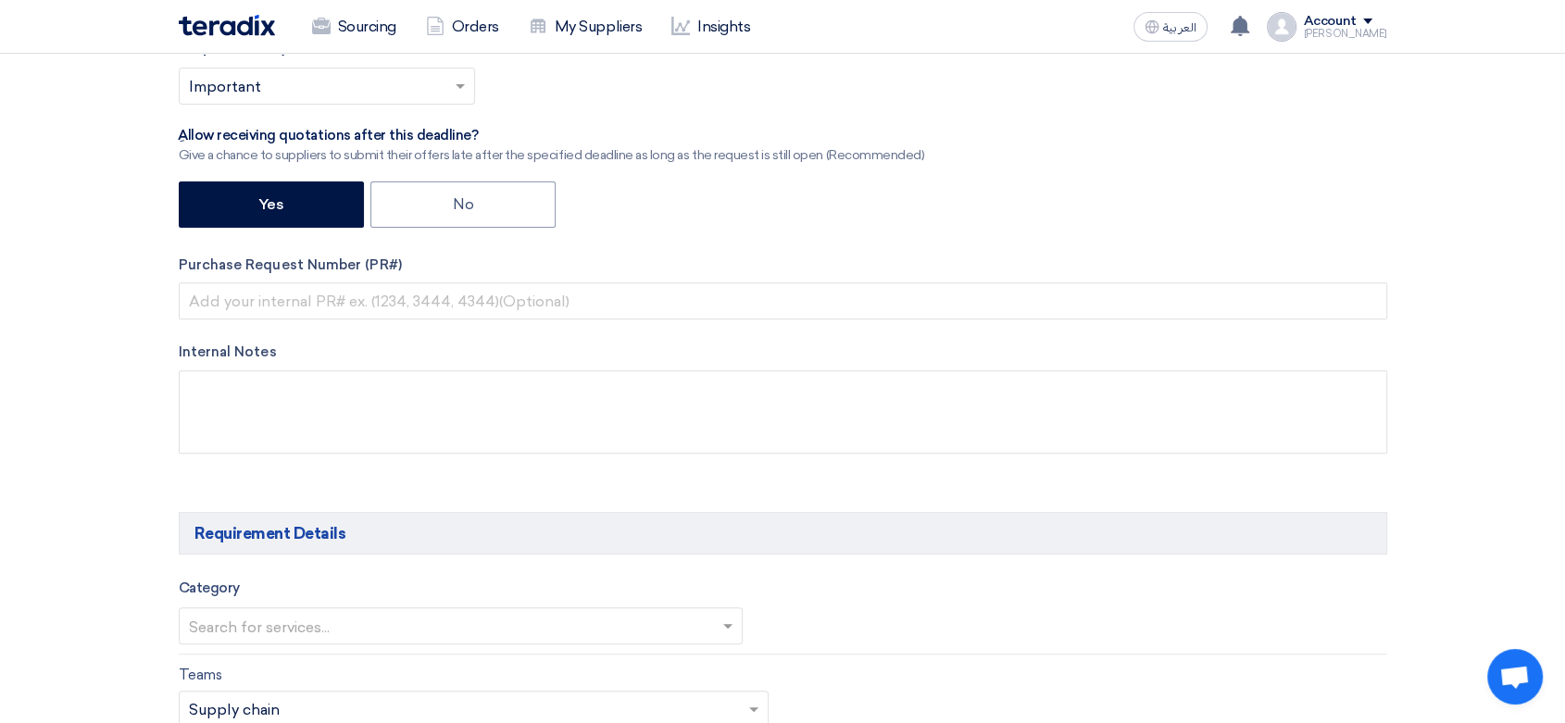
click at [518, 280] on div "Purchase Request Number (PR#)" at bounding box center [783, 288] width 1209 height 66
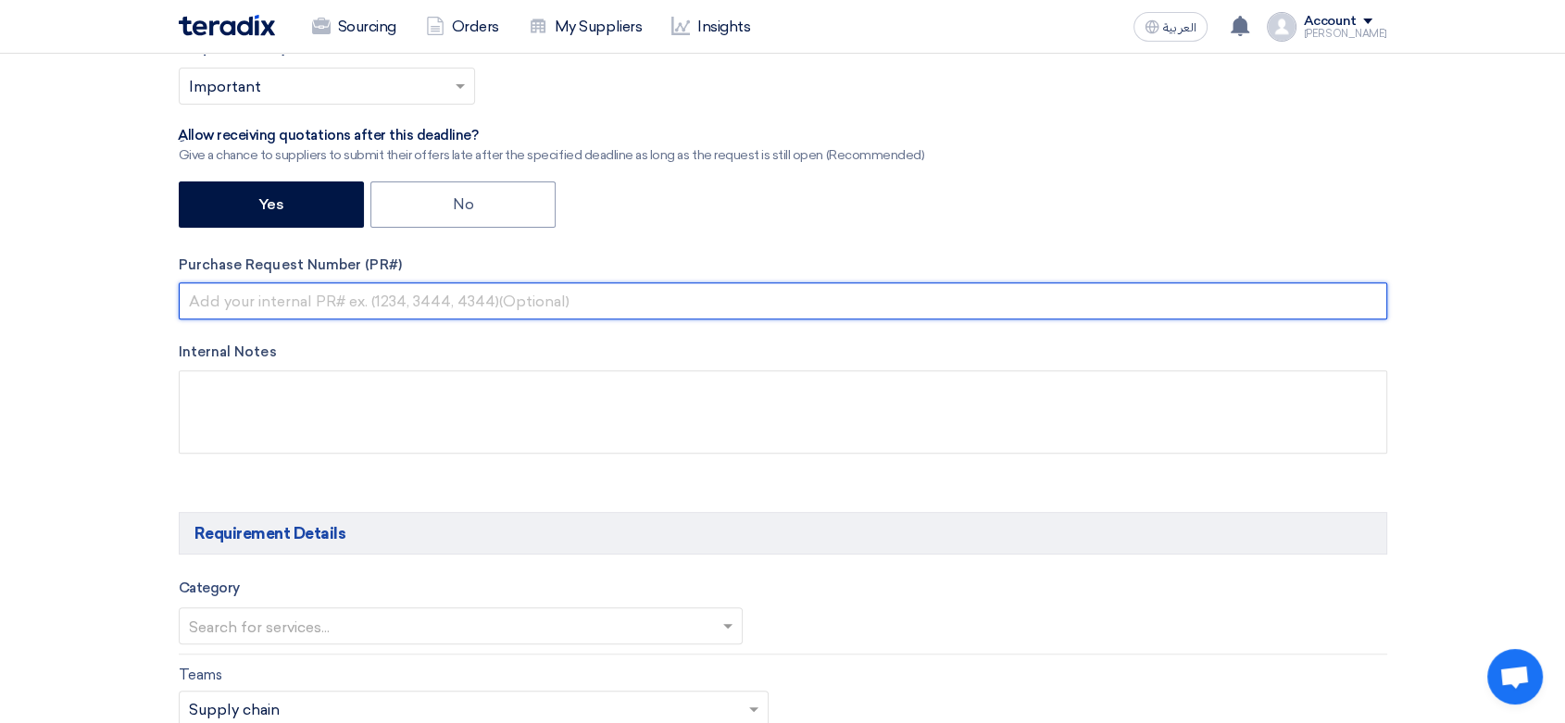
click at [520, 302] on input "text" at bounding box center [783, 300] width 1209 height 37
paste input "8100015535"
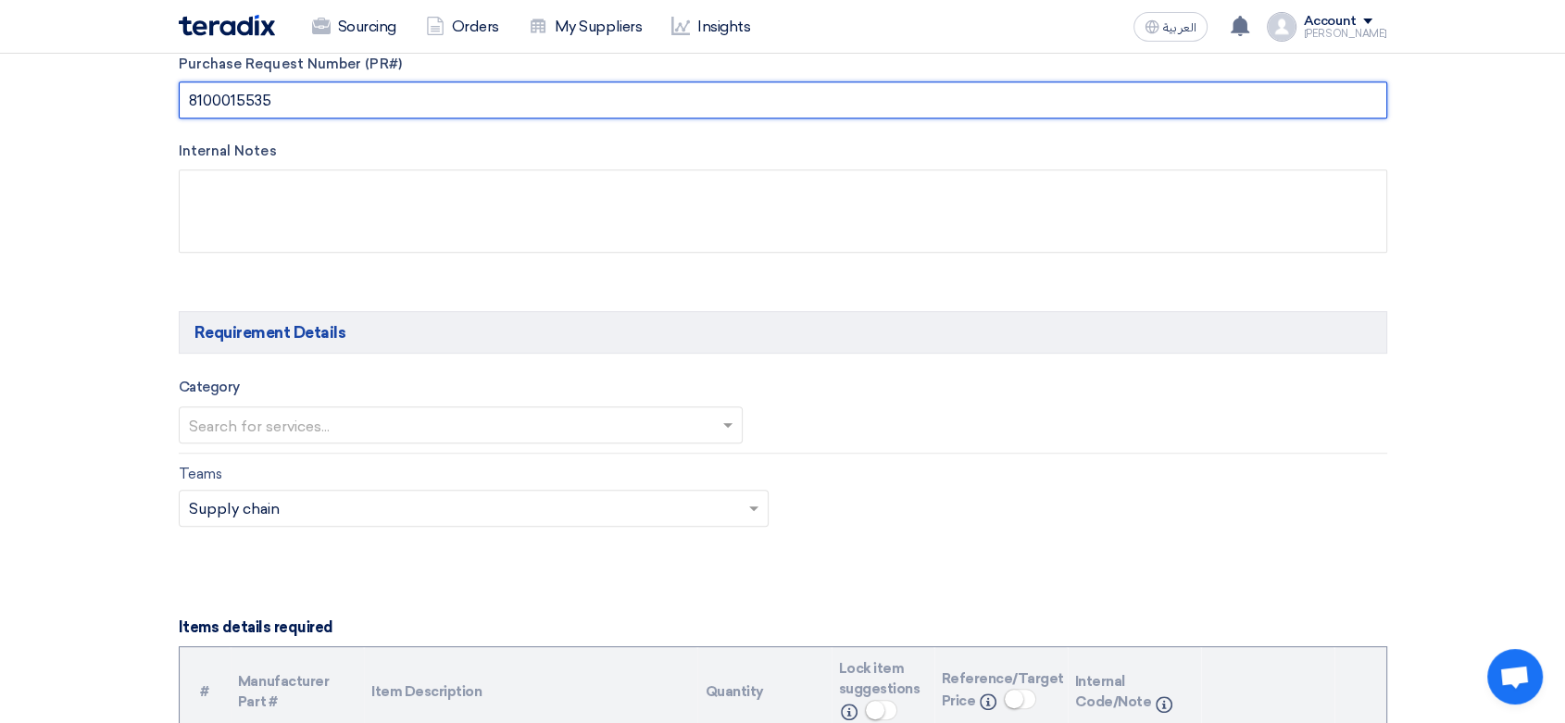
scroll to position [822, 0]
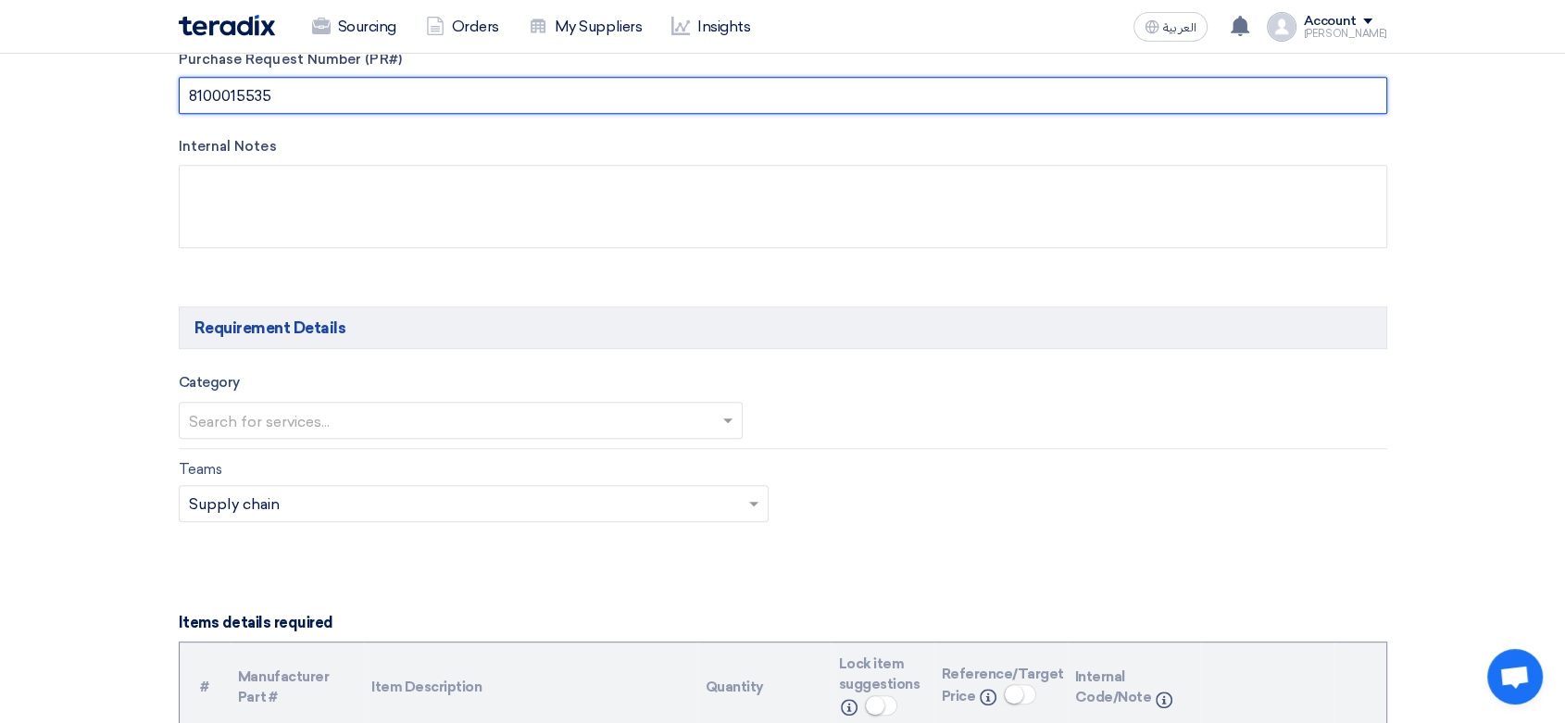
type input "8100015535"
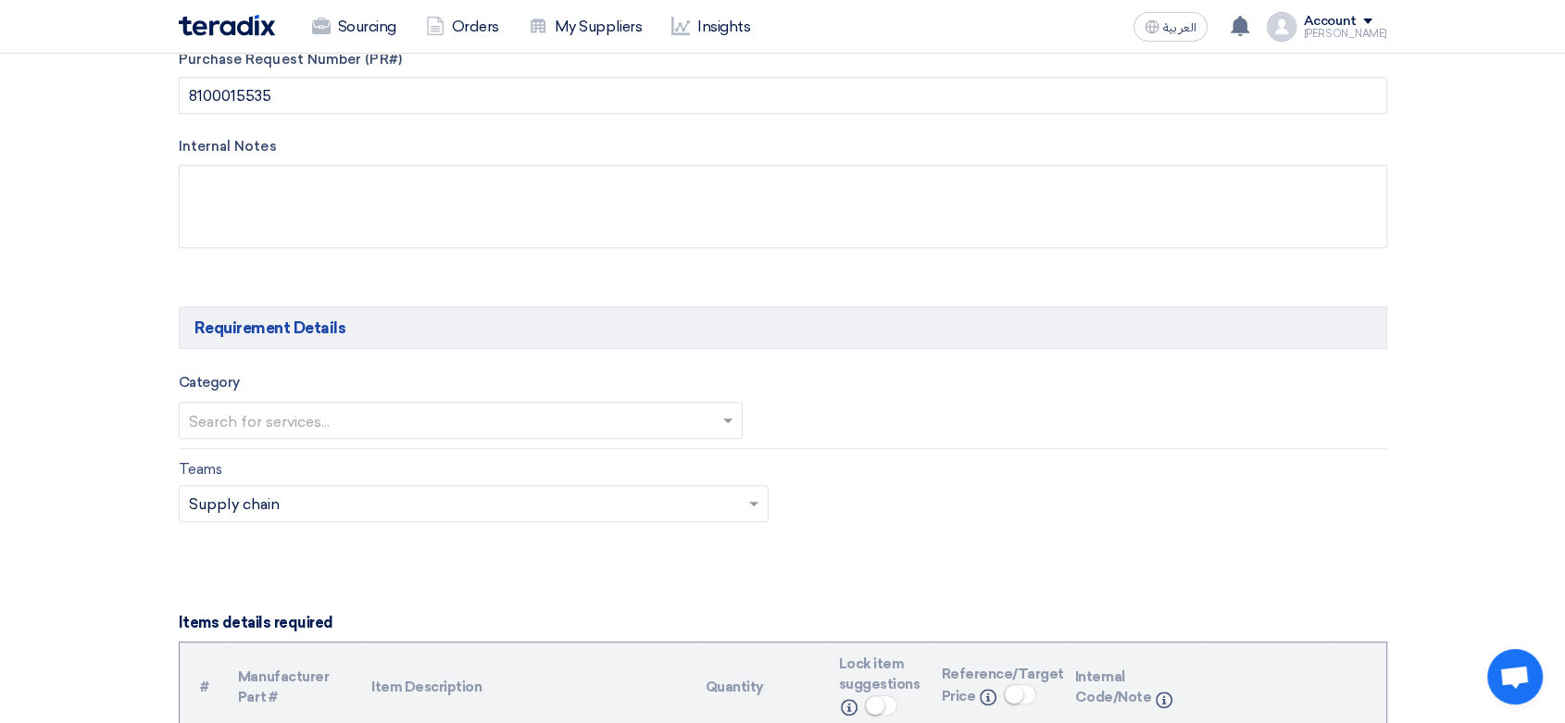
click at [419, 420] on input "text" at bounding box center [452, 422] width 526 height 31
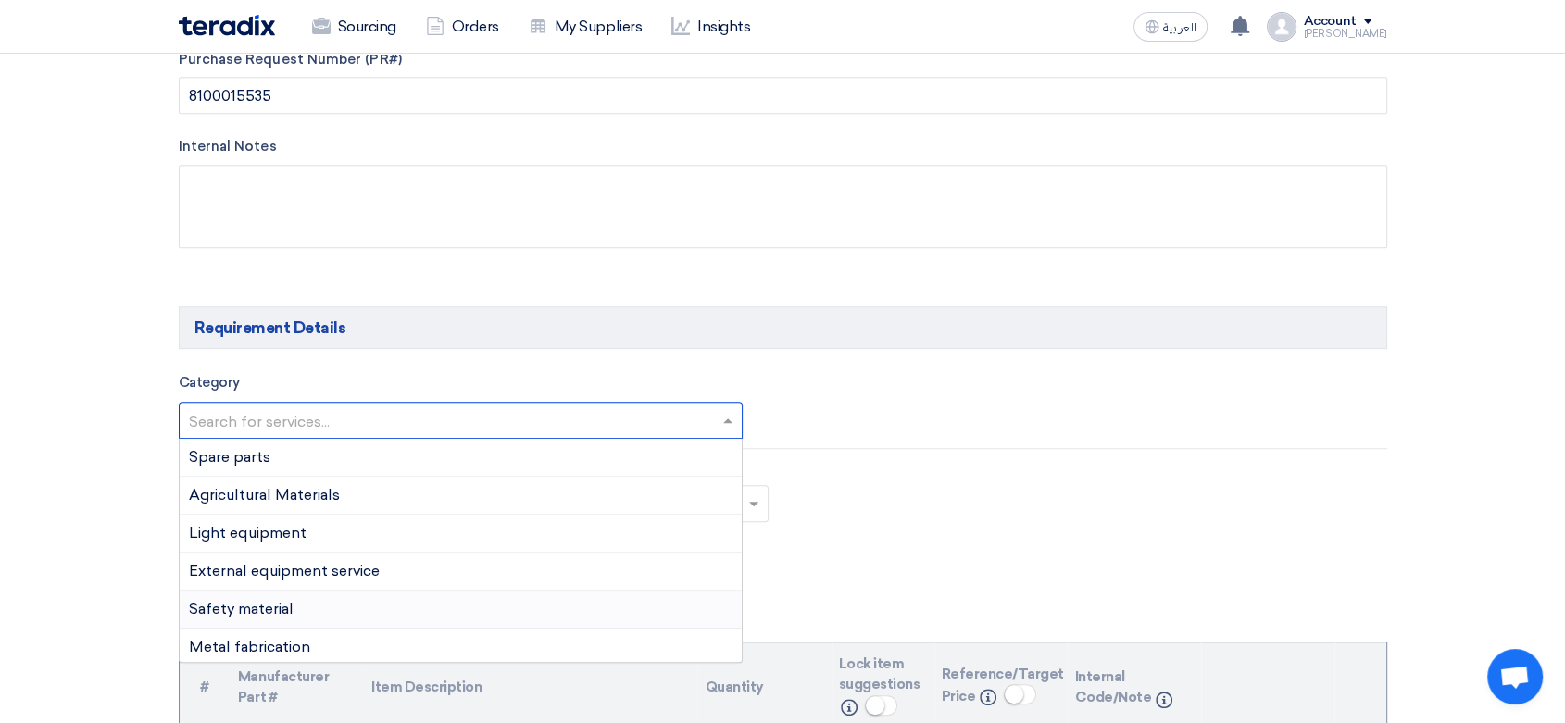
click at [284, 604] on span "Safety material" at bounding box center [241, 609] width 105 height 18
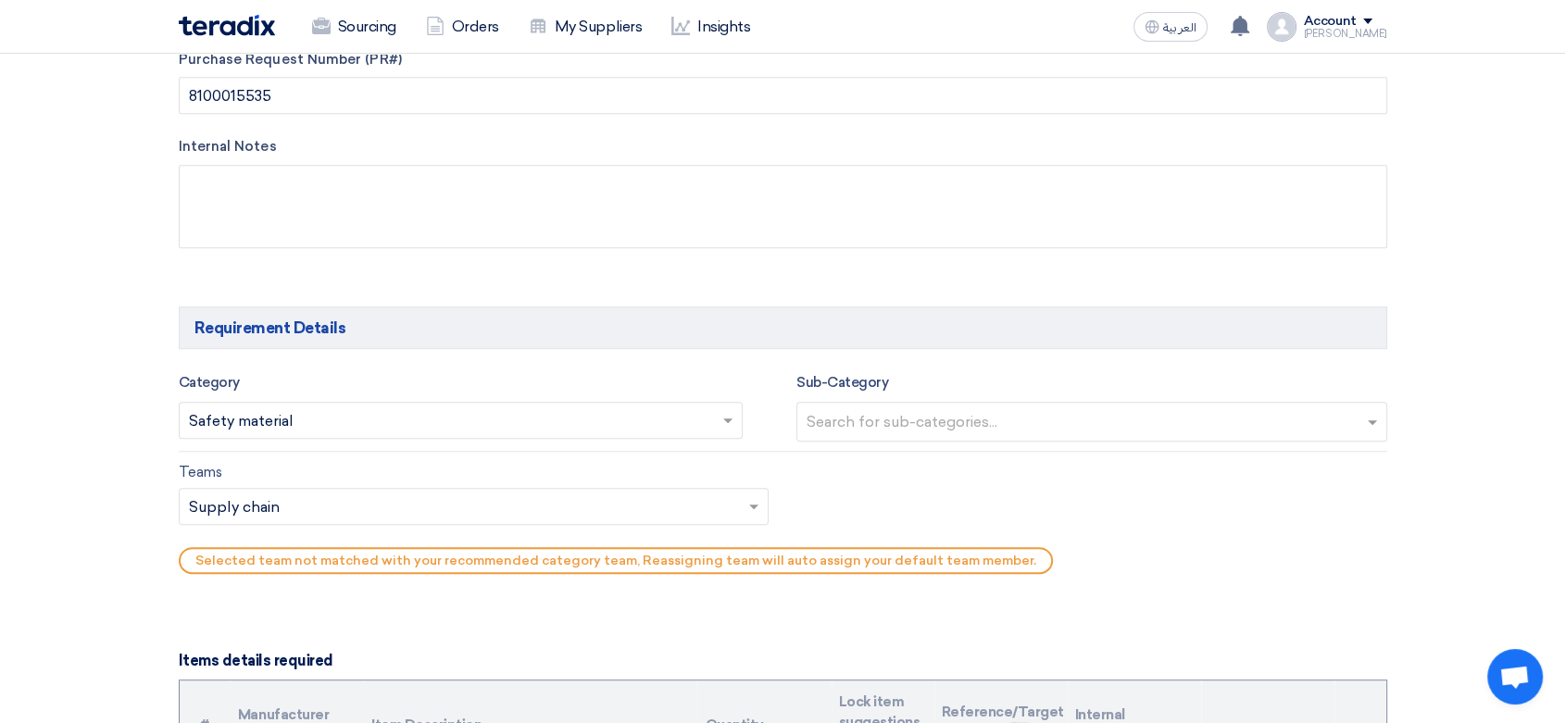
click at [423, 499] on input "text" at bounding box center [465, 508] width 552 height 31
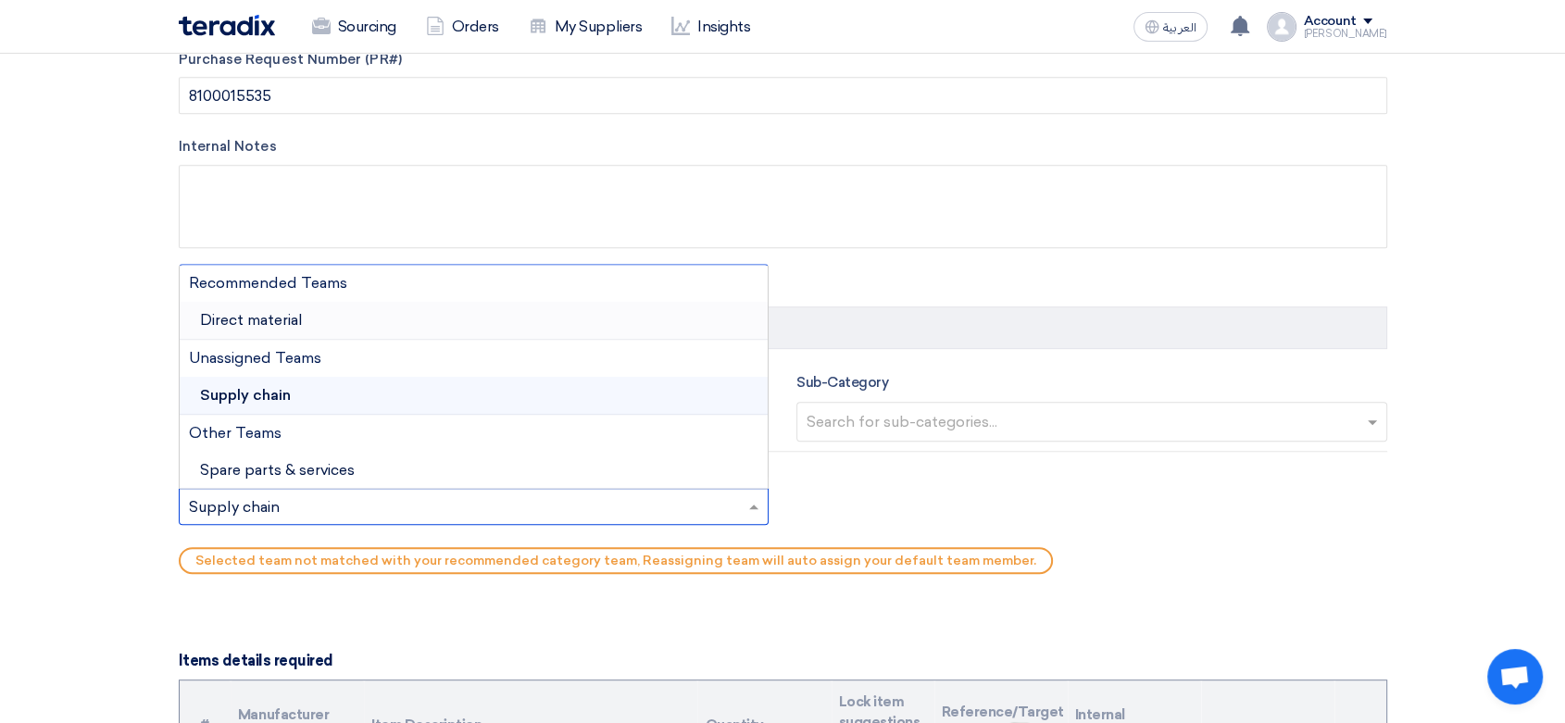
click at [330, 309] on div "Direct material" at bounding box center [474, 321] width 589 height 38
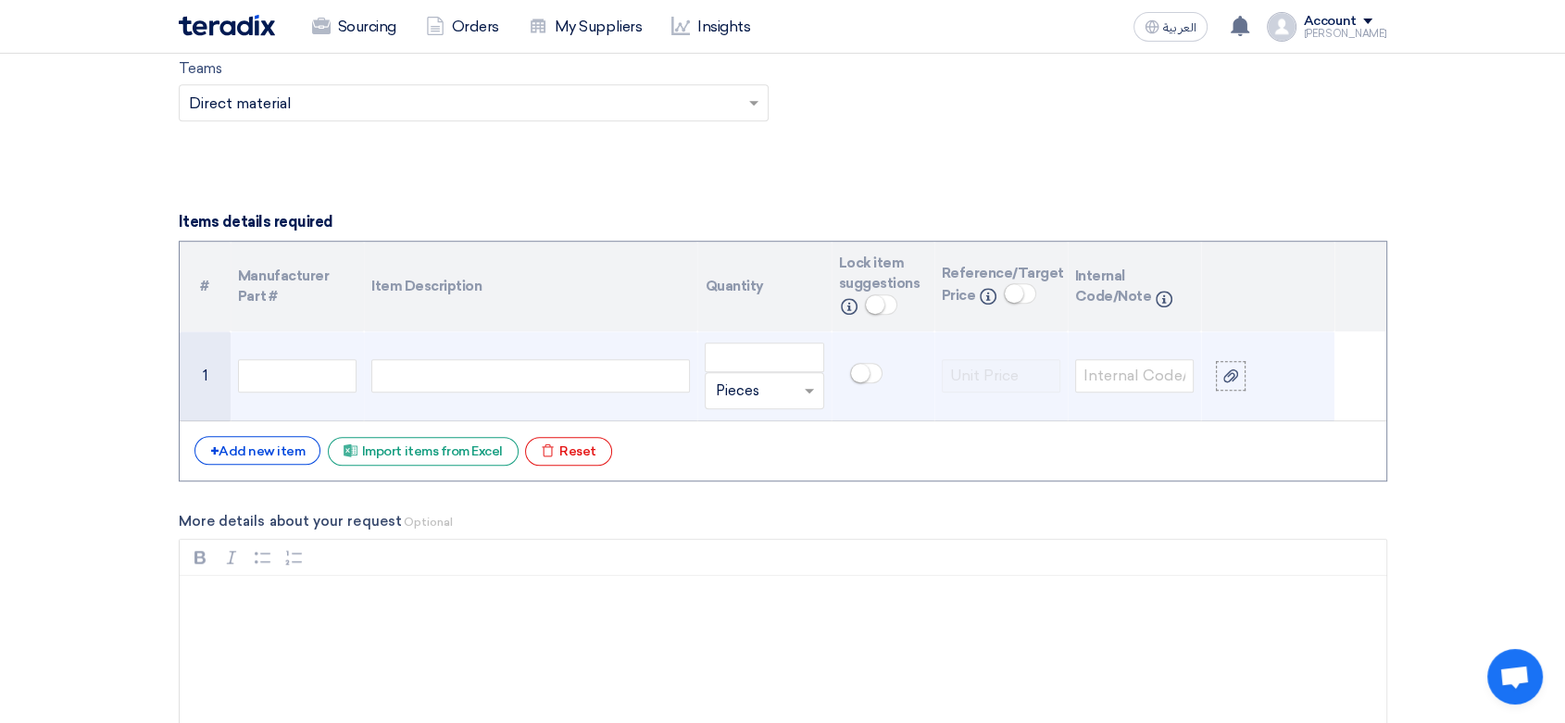
scroll to position [1234, 0]
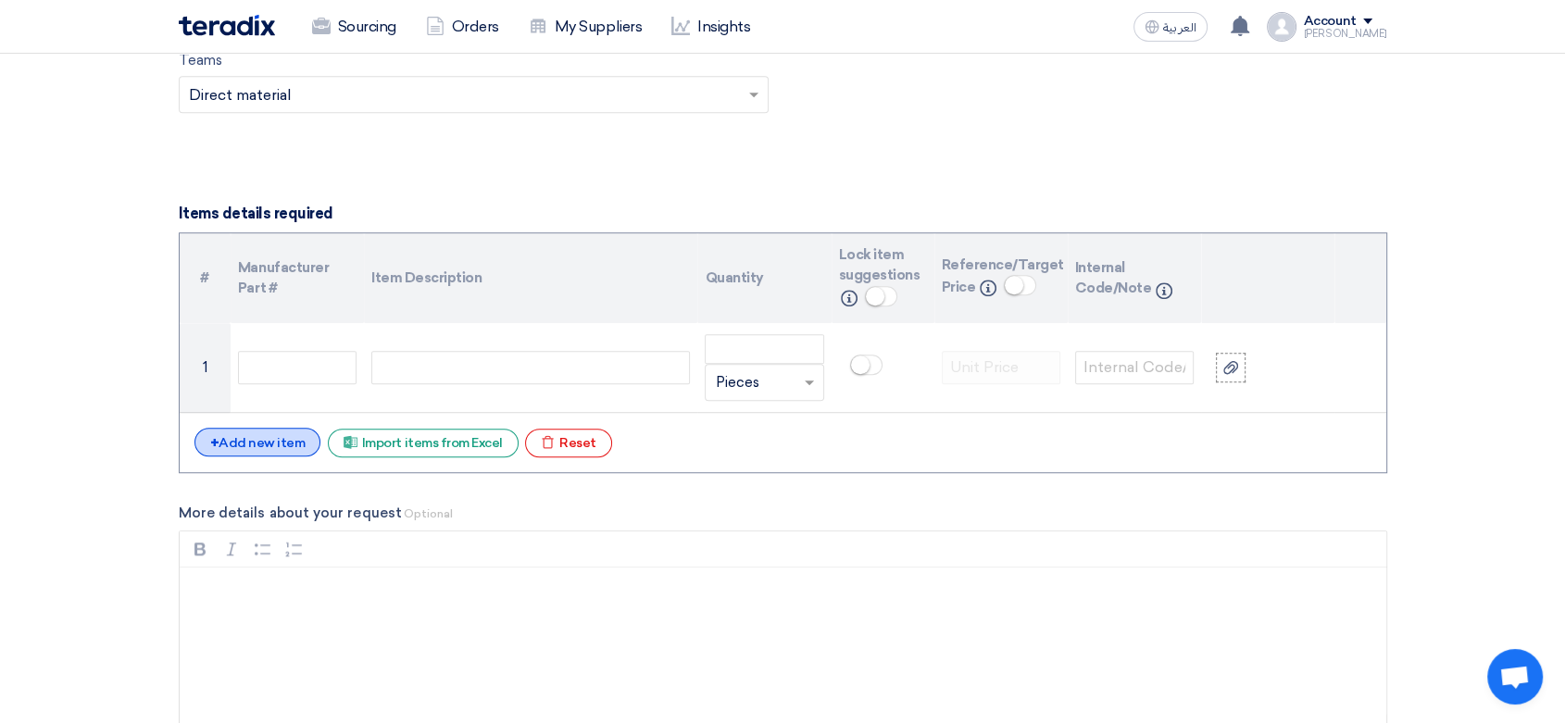
click at [273, 433] on div "+ Add new item" at bounding box center [257, 442] width 127 height 29
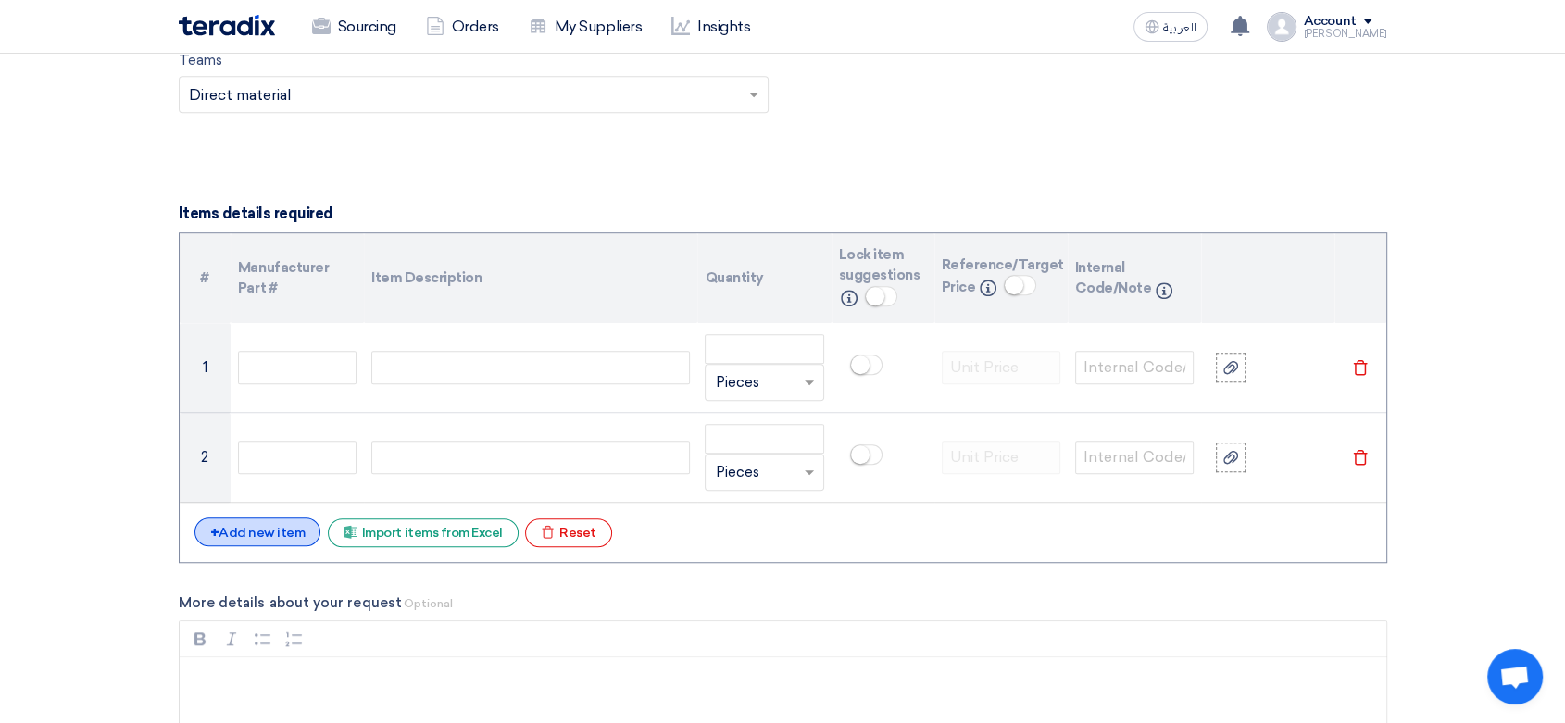
click at [273, 532] on div "+ Add new item" at bounding box center [257, 532] width 127 height 29
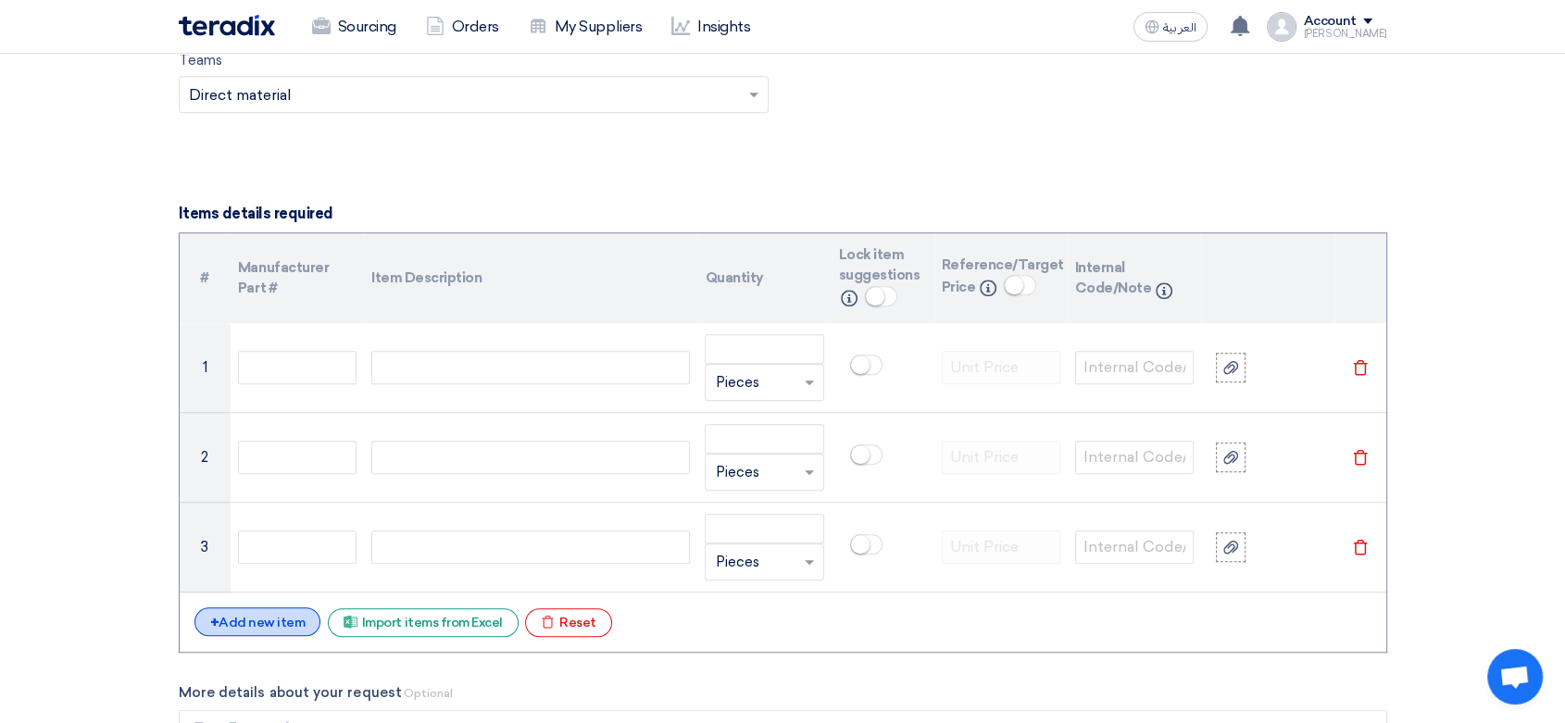
click at [254, 621] on div "+ Add new item" at bounding box center [257, 621] width 127 height 29
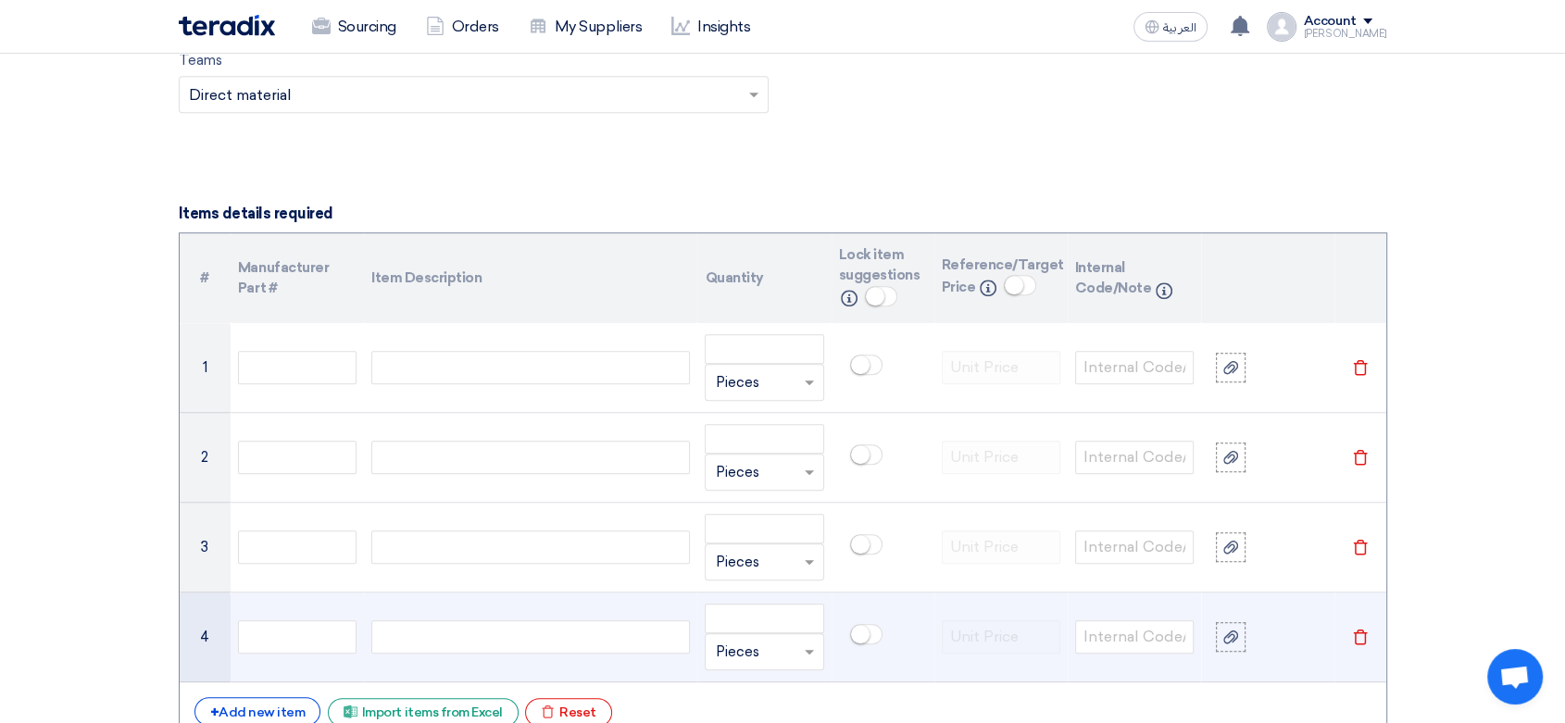
scroll to position [1440, 0]
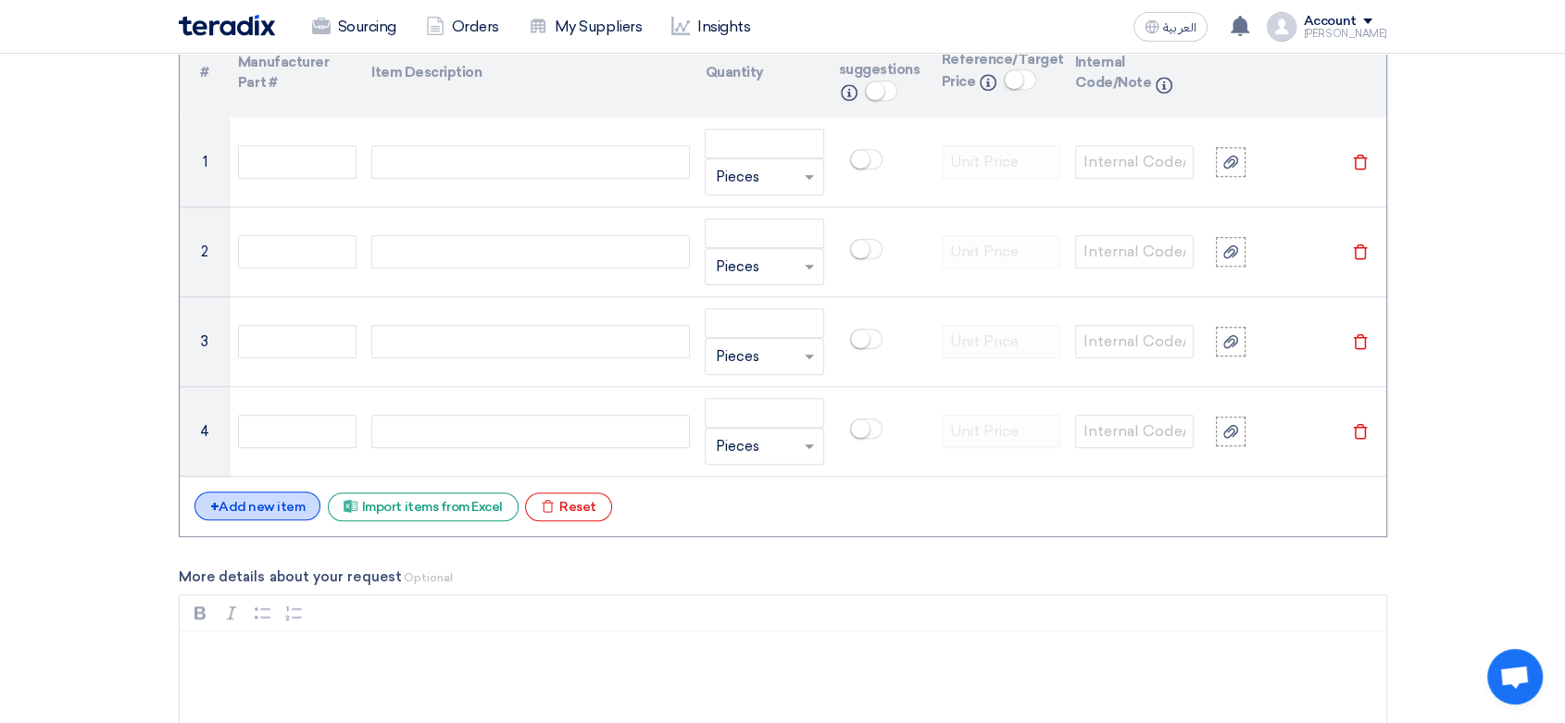
click at [266, 502] on div "+ Add new item" at bounding box center [257, 506] width 127 height 29
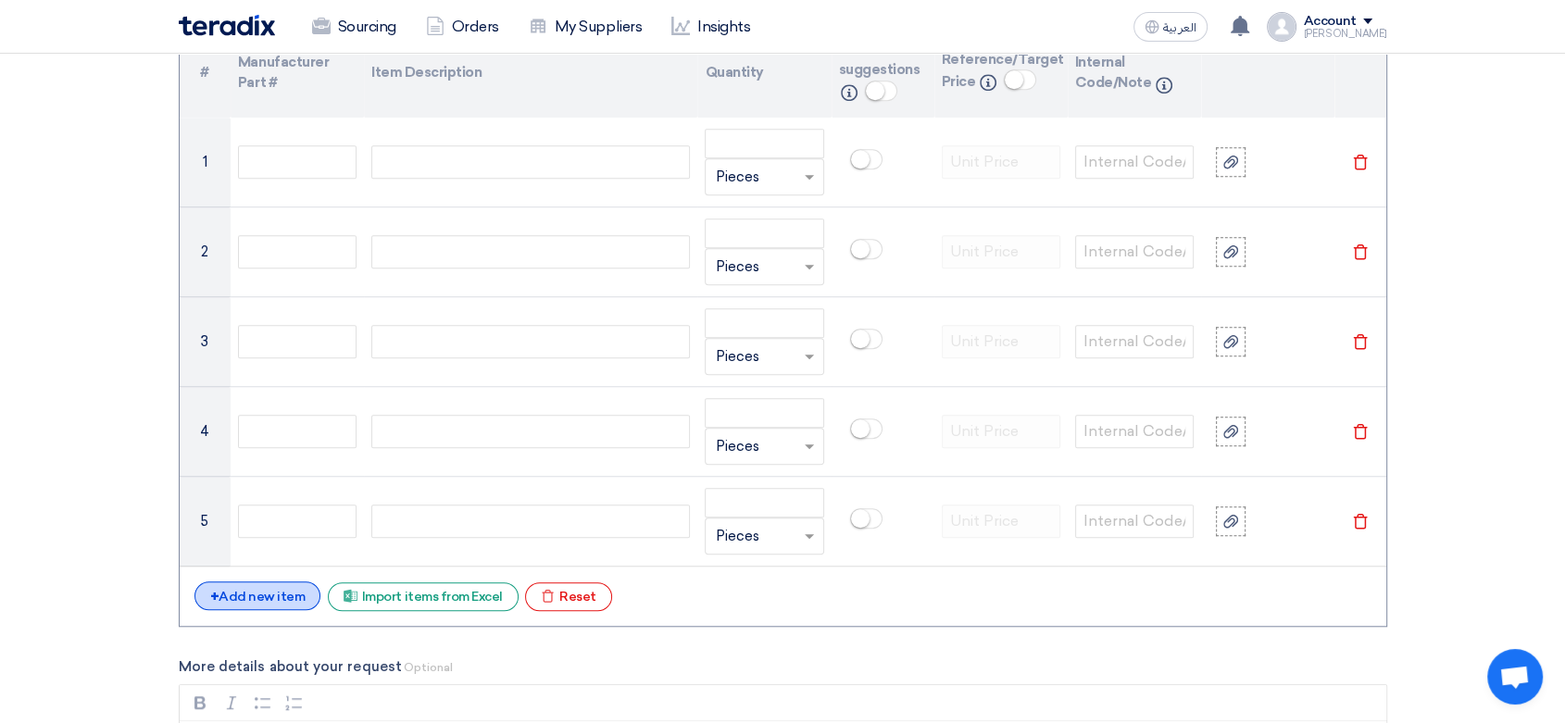
click at [260, 592] on div "+ Add new item" at bounding box center [257, 596] width 127 height 29
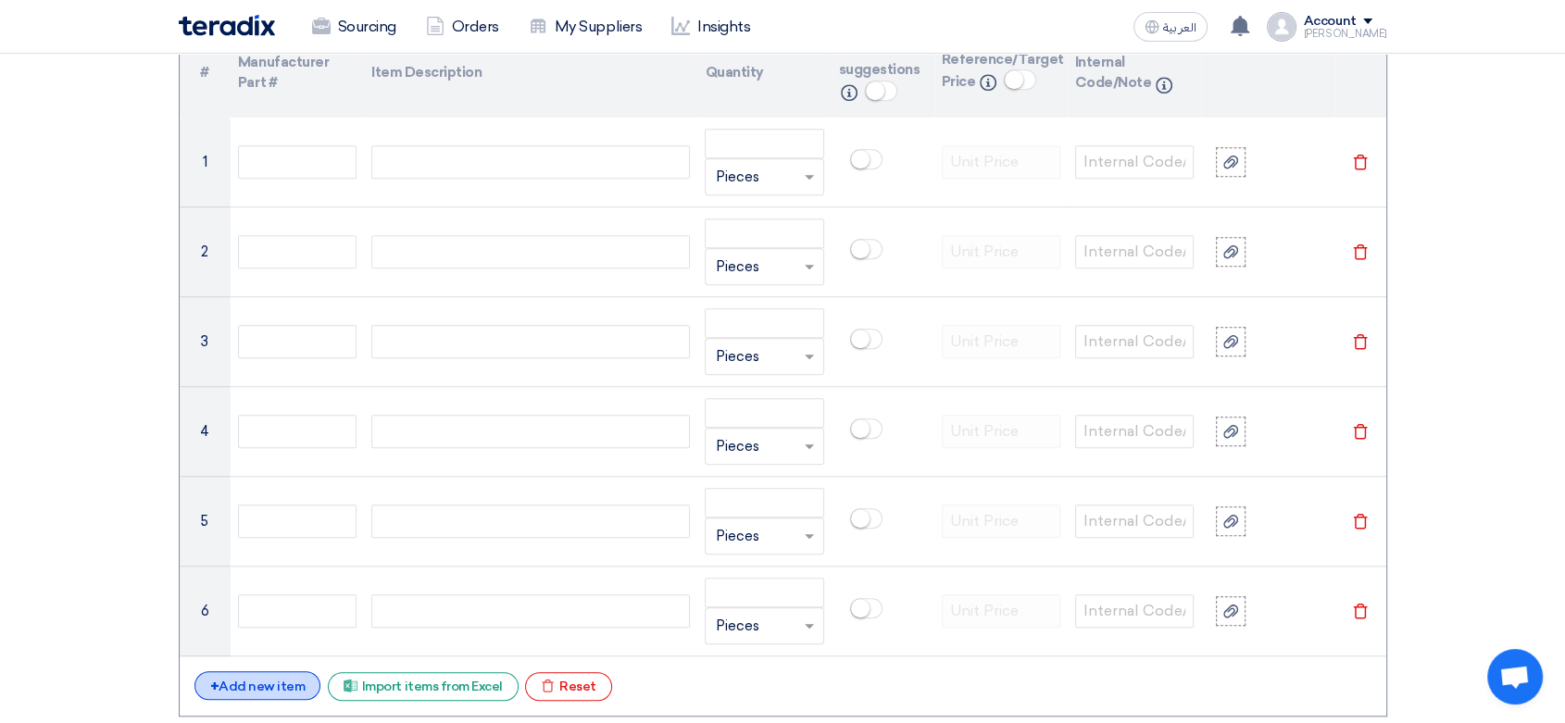
click at [259, 677] on div "+ Add new item" at bounding box center [257, 685] width 127 height 29
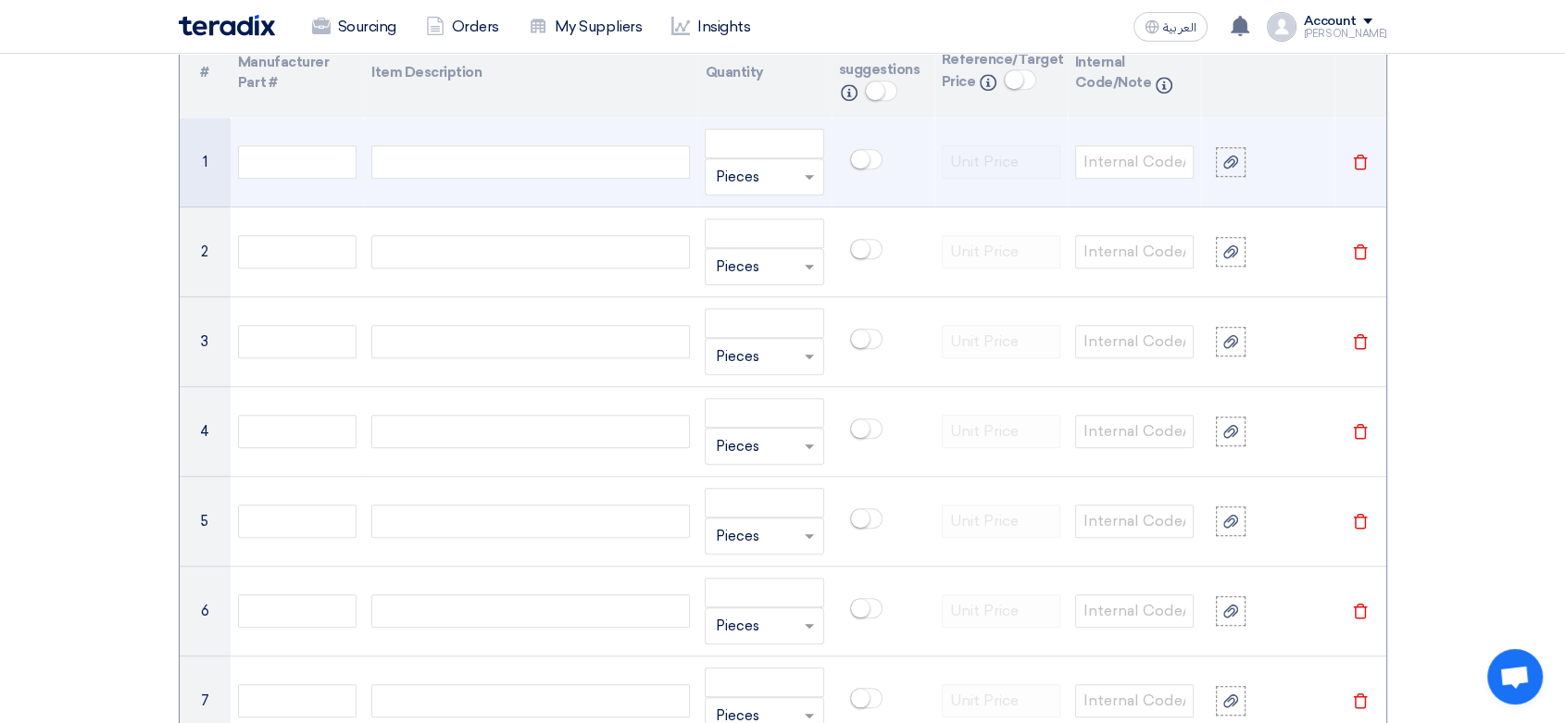
click at [481, 150] on div at bounding box center [530, 161] width 319 height 33
paste div
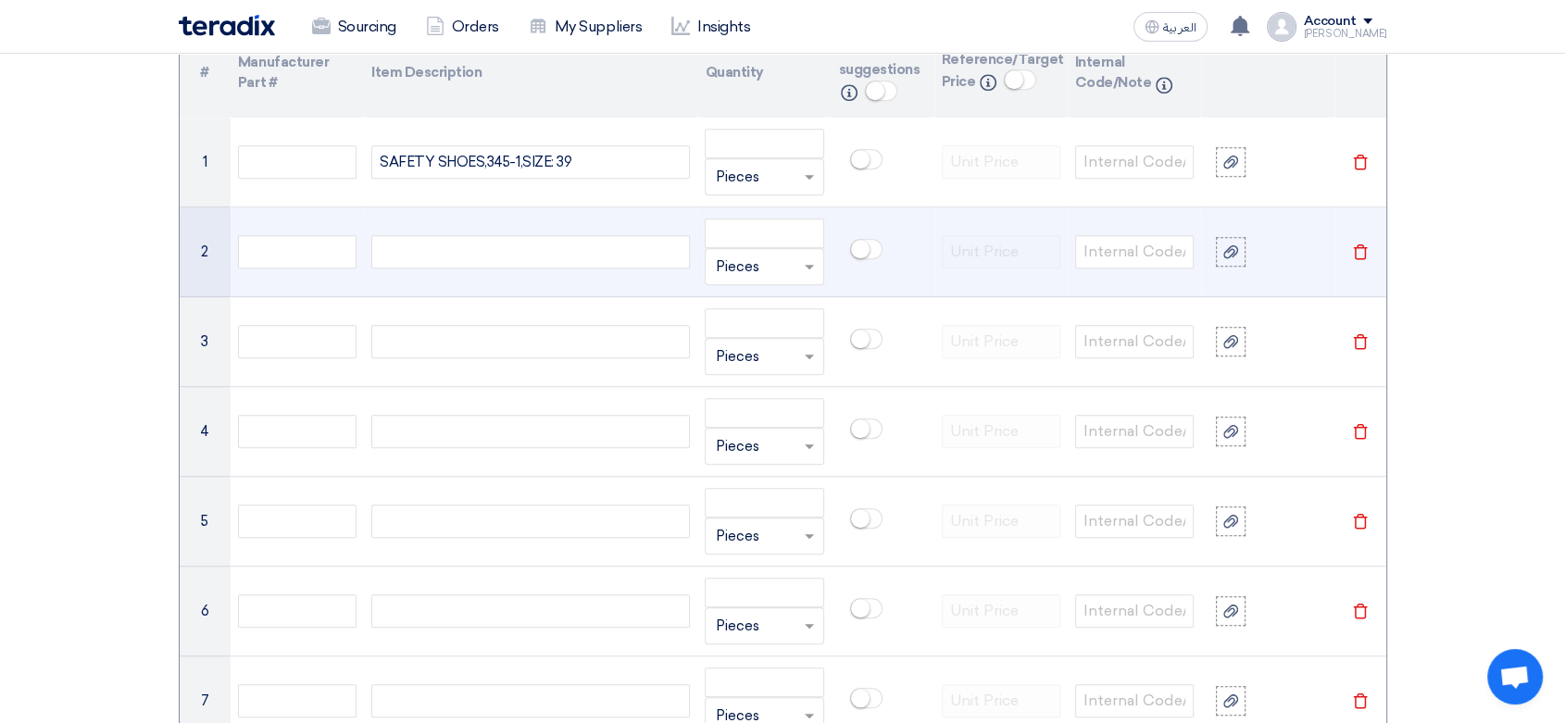
click at [448, 243] on div at bounding box center [530, 251] width 319 height 33
paste div
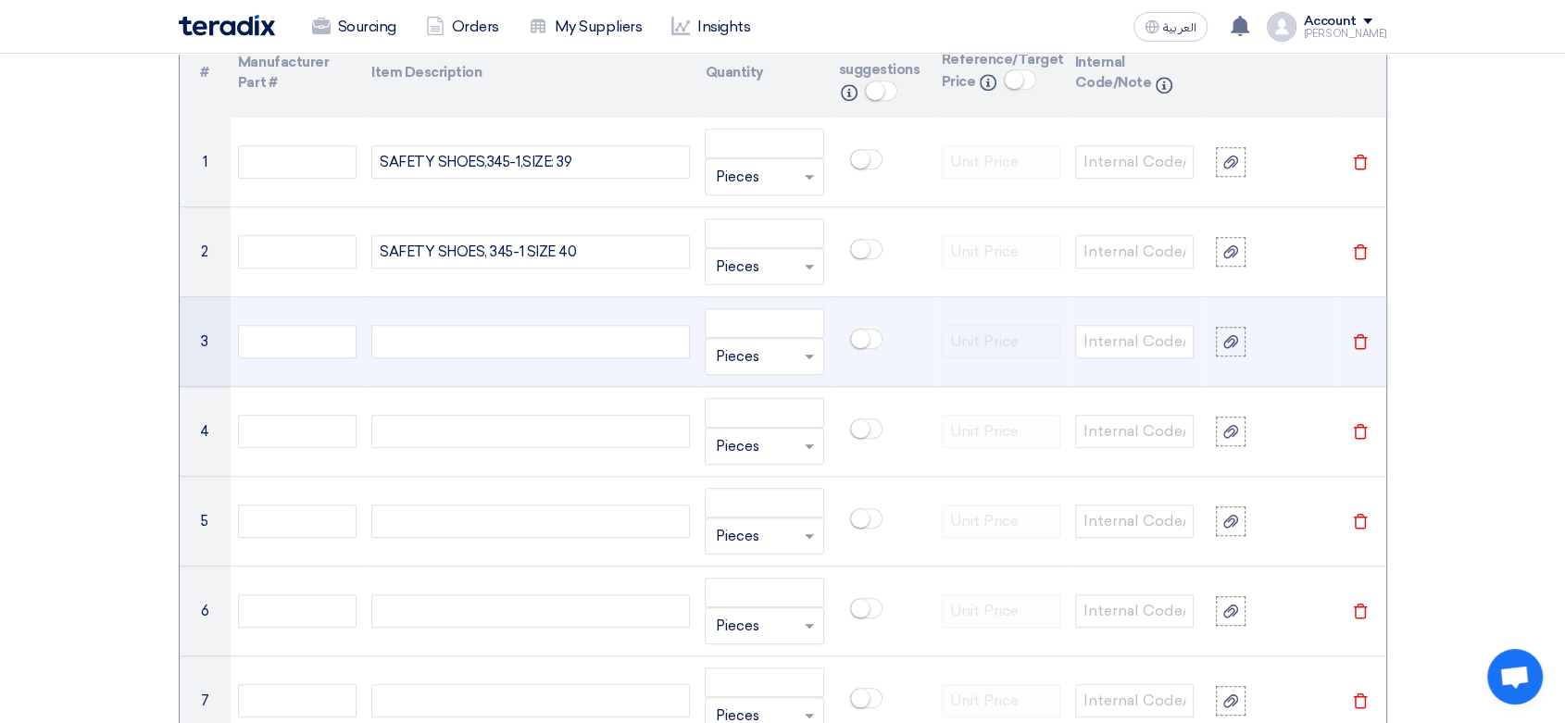
click at [486, 344] on div at bounding box center [530, 341] width 319 height 33
paste div
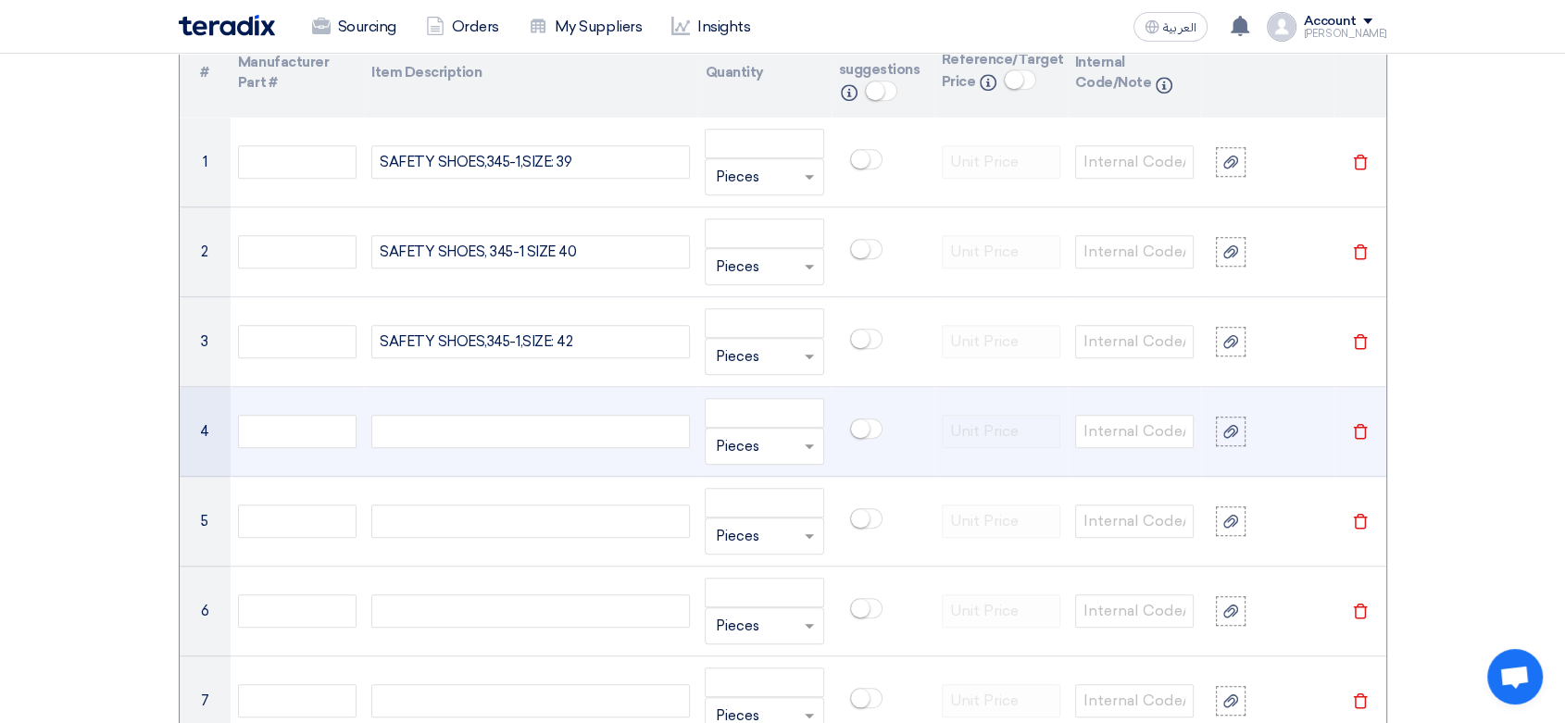
click at [527, 427] on div at bounding box center [530, 431] width 319 height 33
paste div
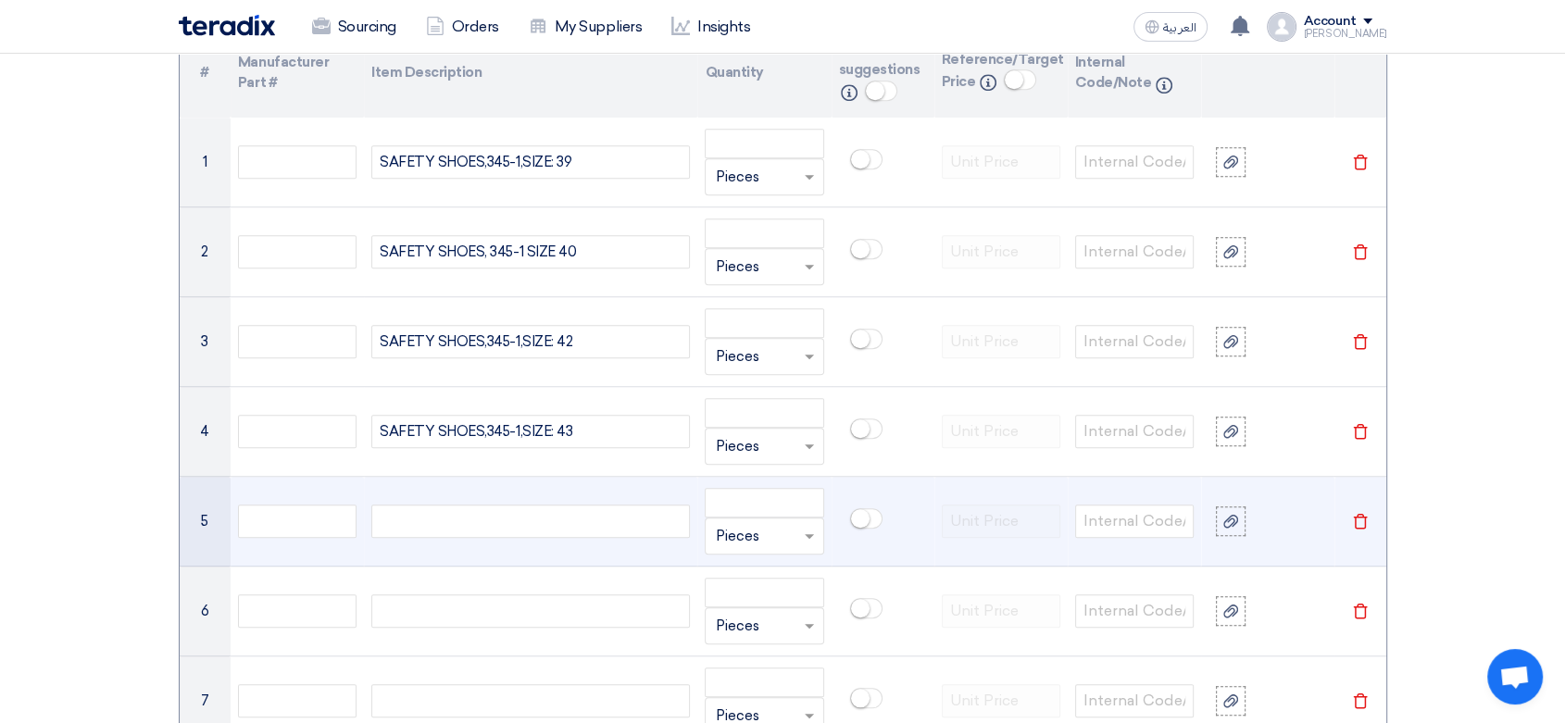
click at [449, 518] on div at bounding box center [530, 521] width 319 height 33
paste div
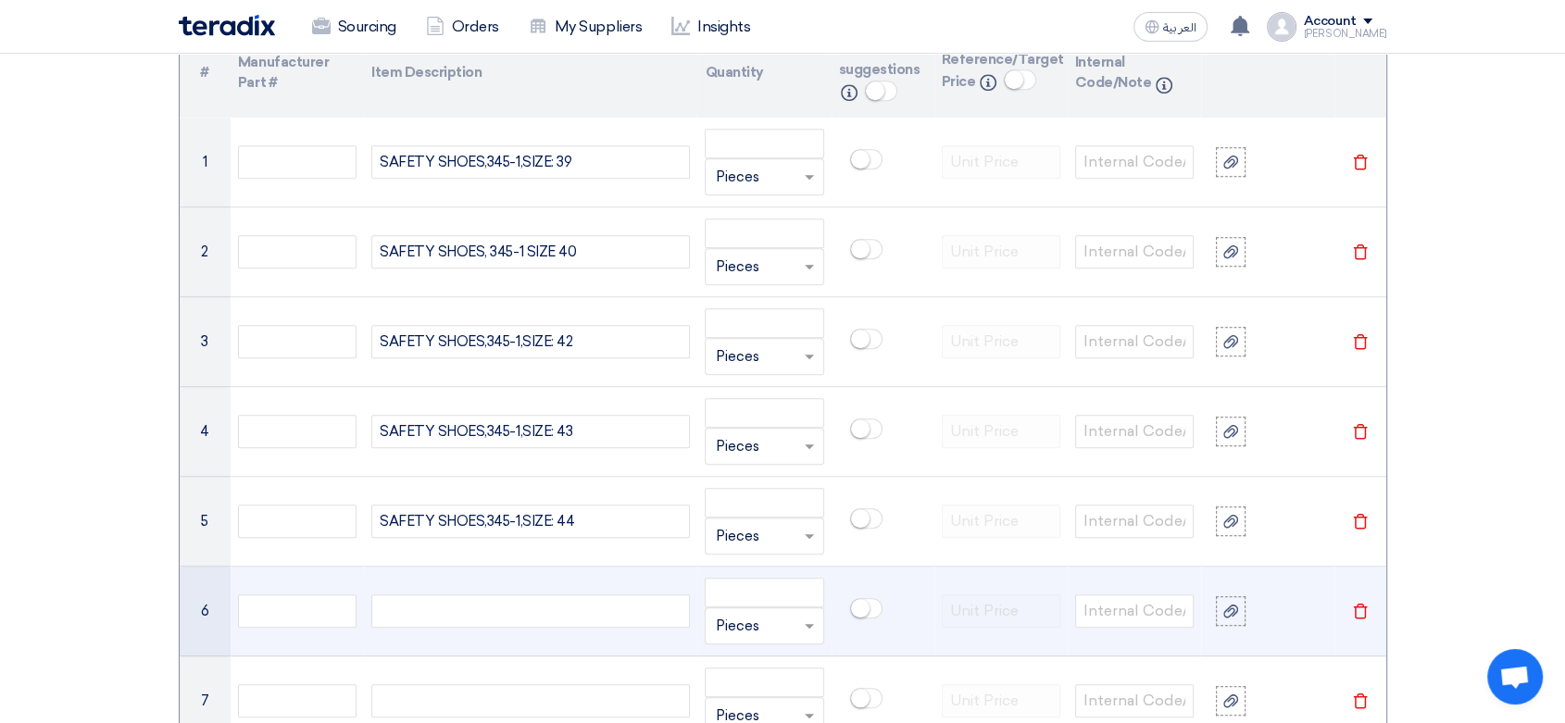
click at [443, 609] on div at bounding box center [530, 611] width 319 height 33
paste div
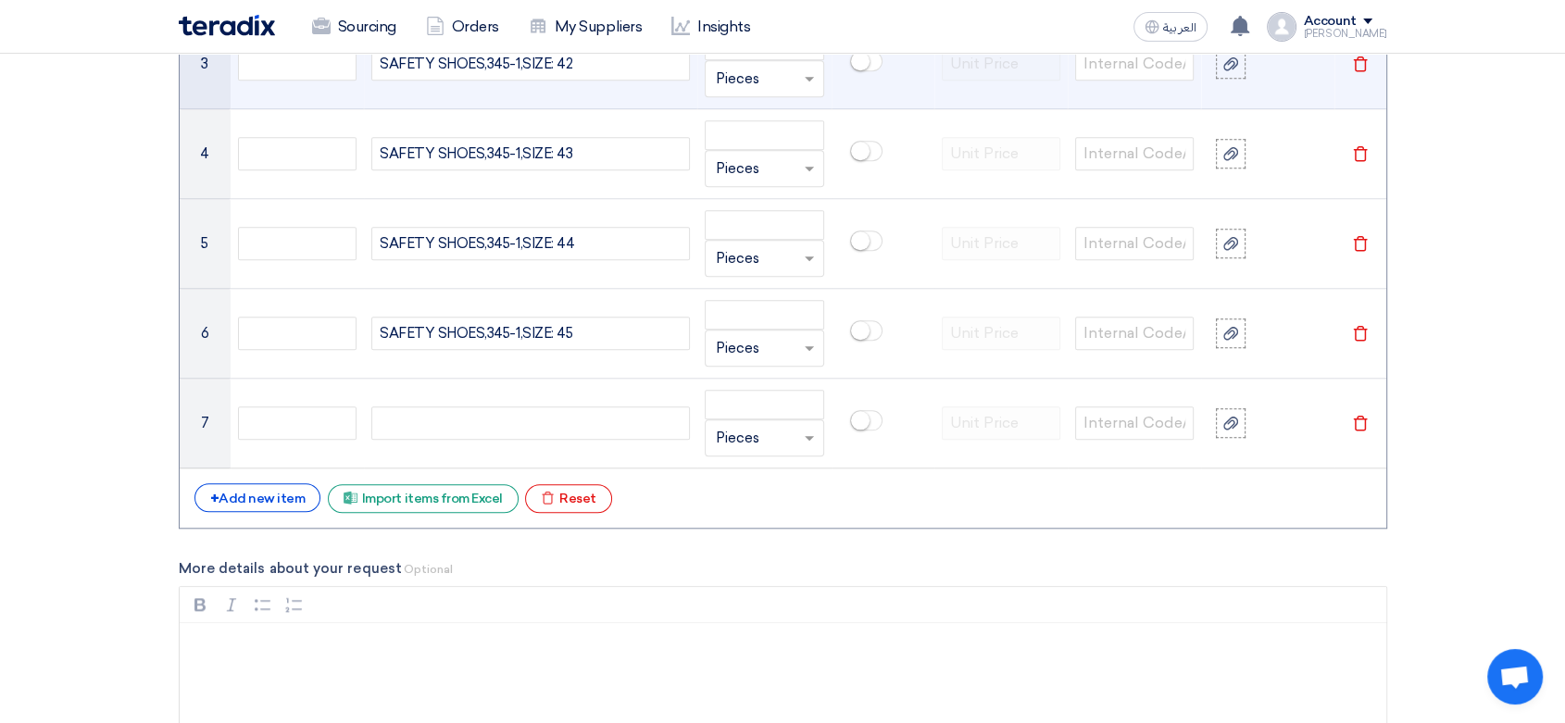
scroll to position [1748, 0]
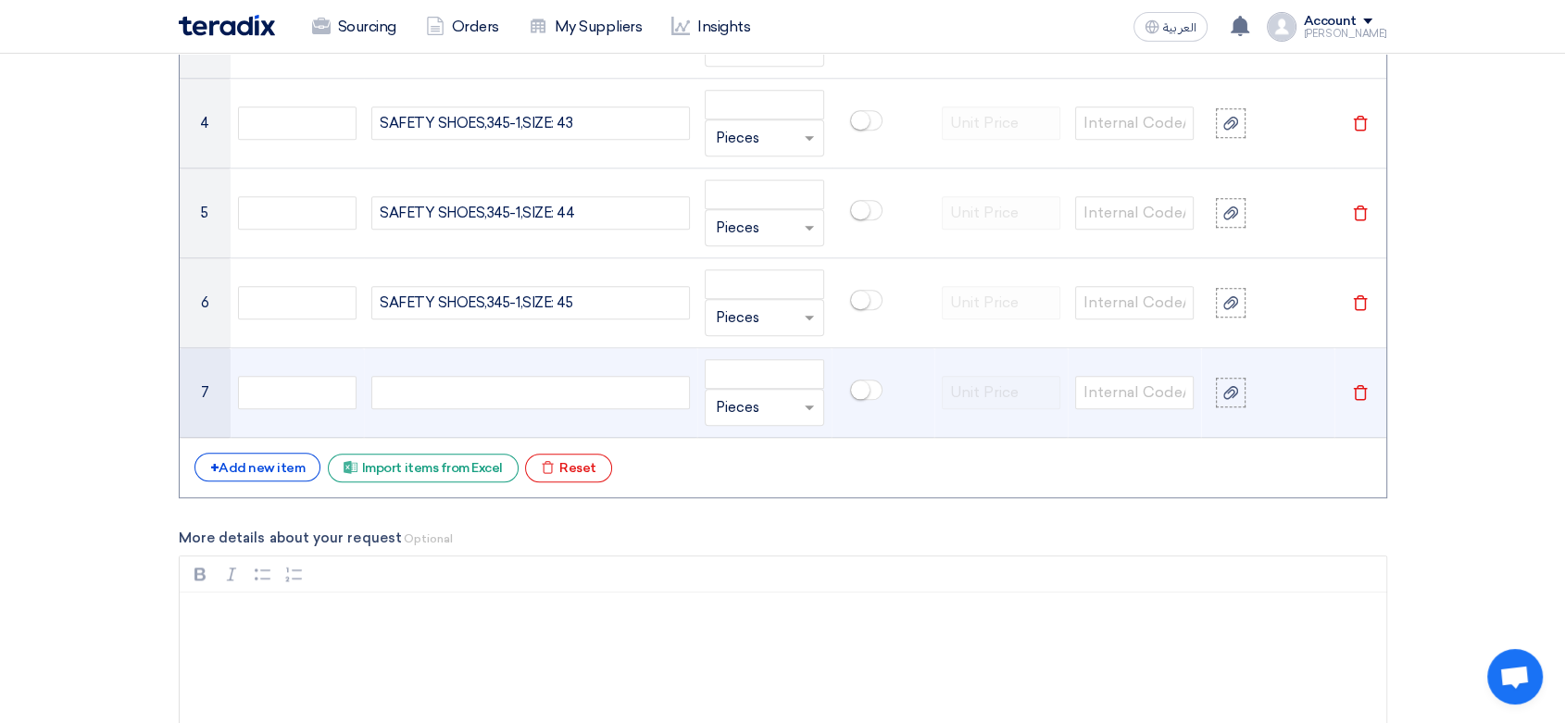
click at [1356, 394] on use at bounding box center [1360, 393] width 14 height 16
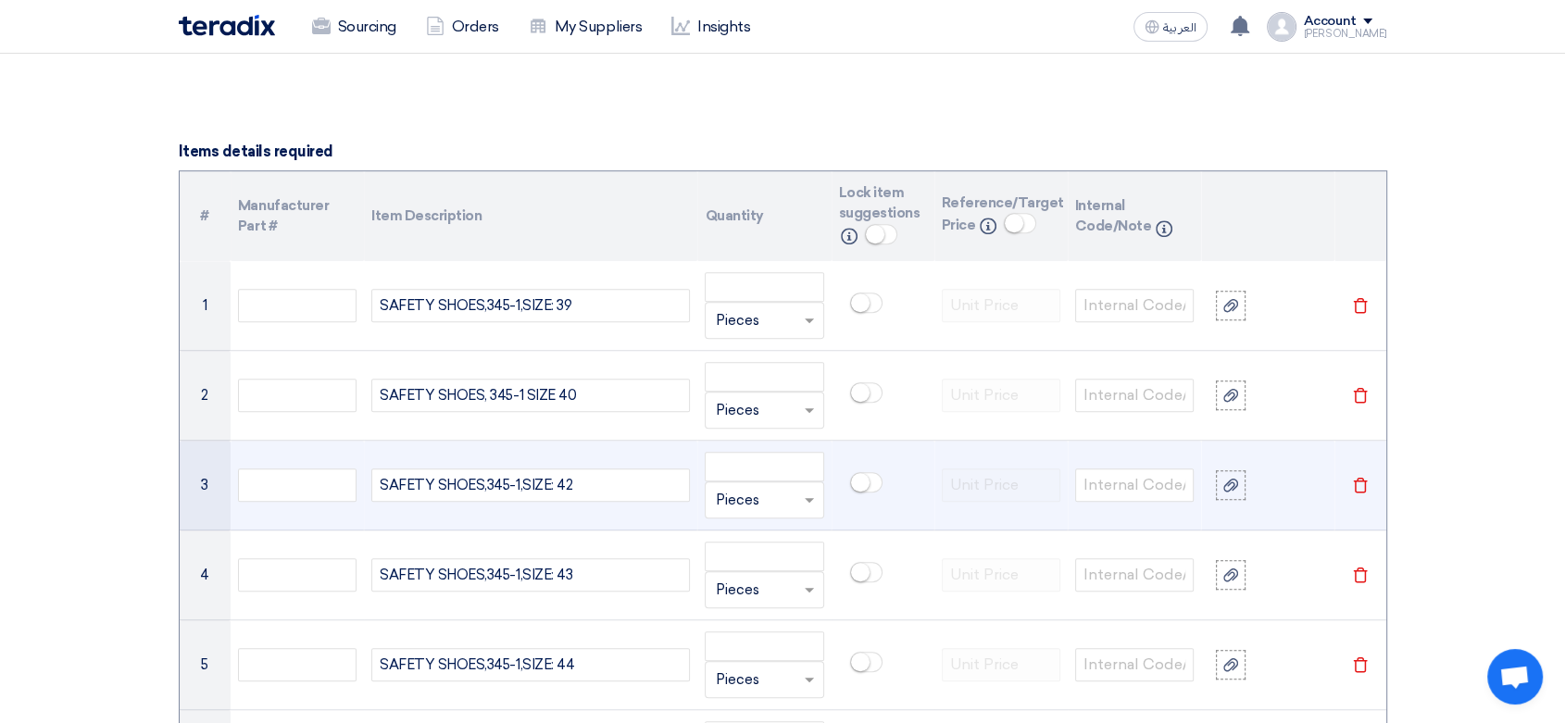
scroll to position [1234, 0]
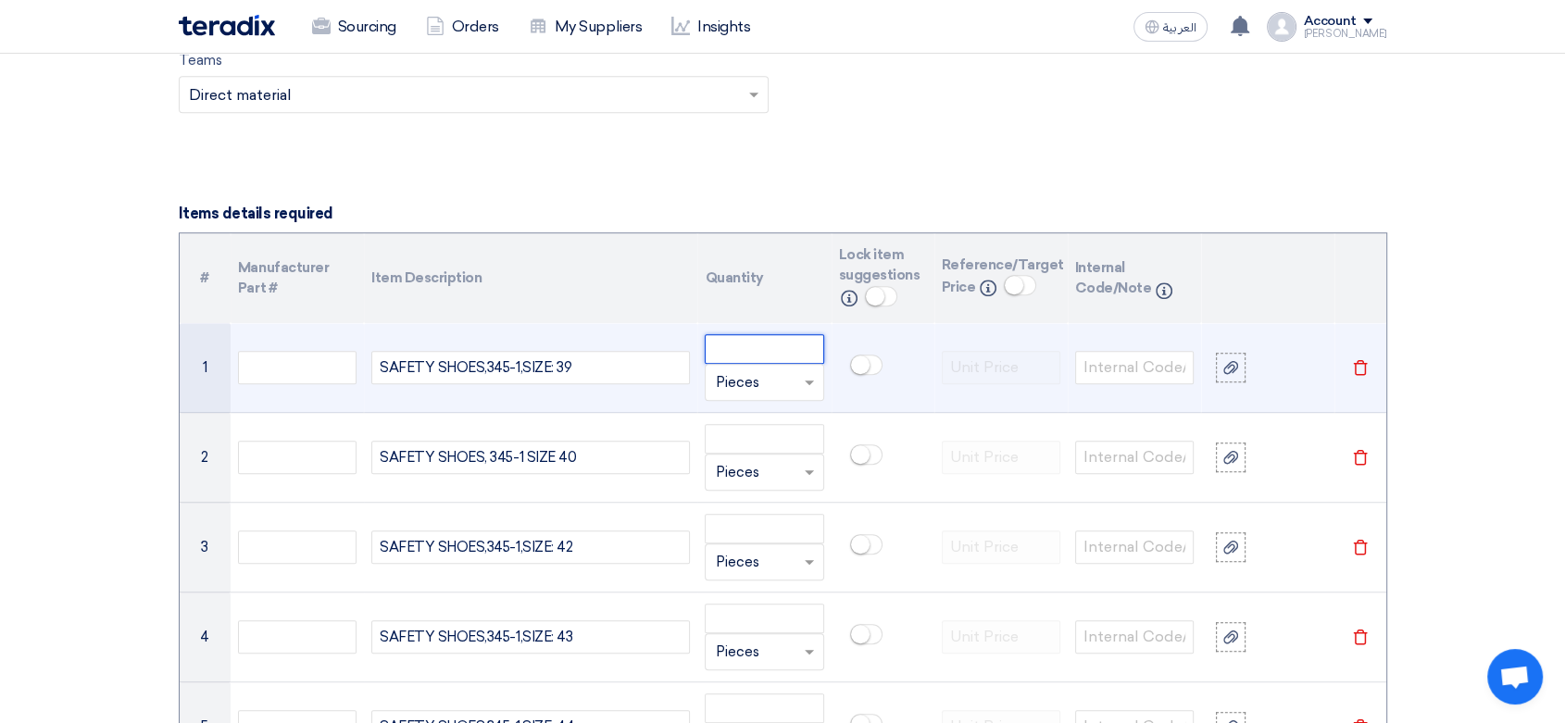
click at [731, 346] on input "number" at bounding box center [764, 349] width 119 height 30
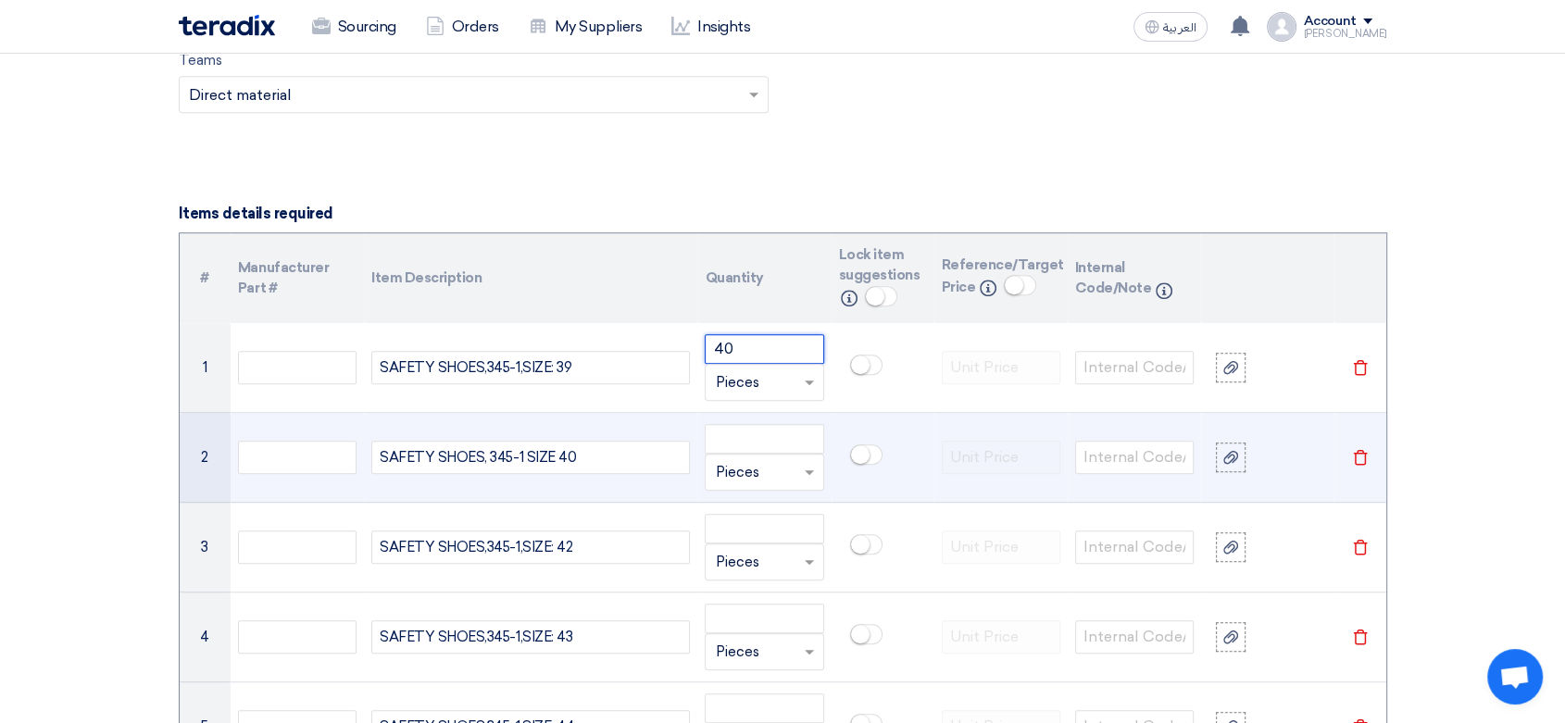
type input "40"
click at [734, 432] on input "number" at bounding box center [764, 439] width 119 height 30
type input "40"
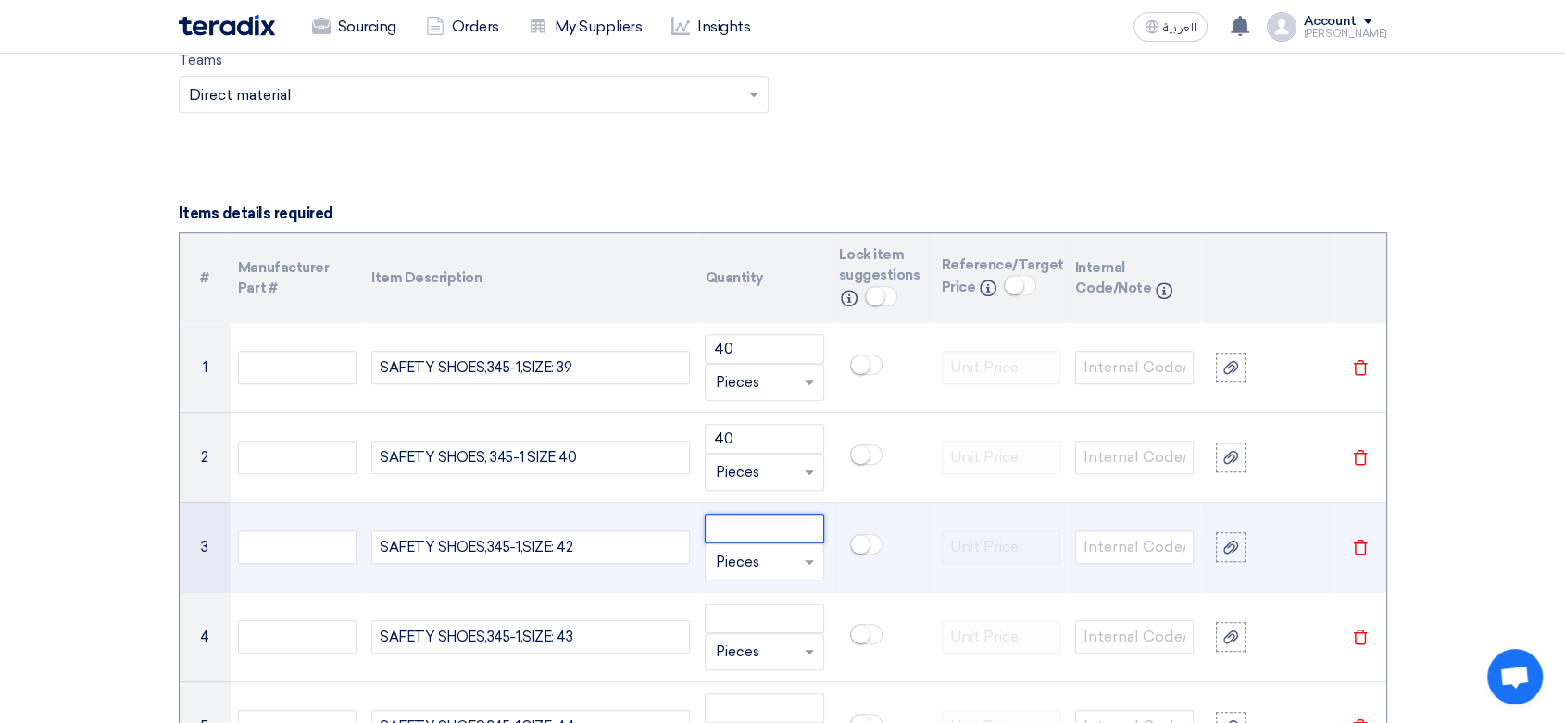
click at [769, 532] on input "number" at bounding box center [764, 529] width 119 height 30
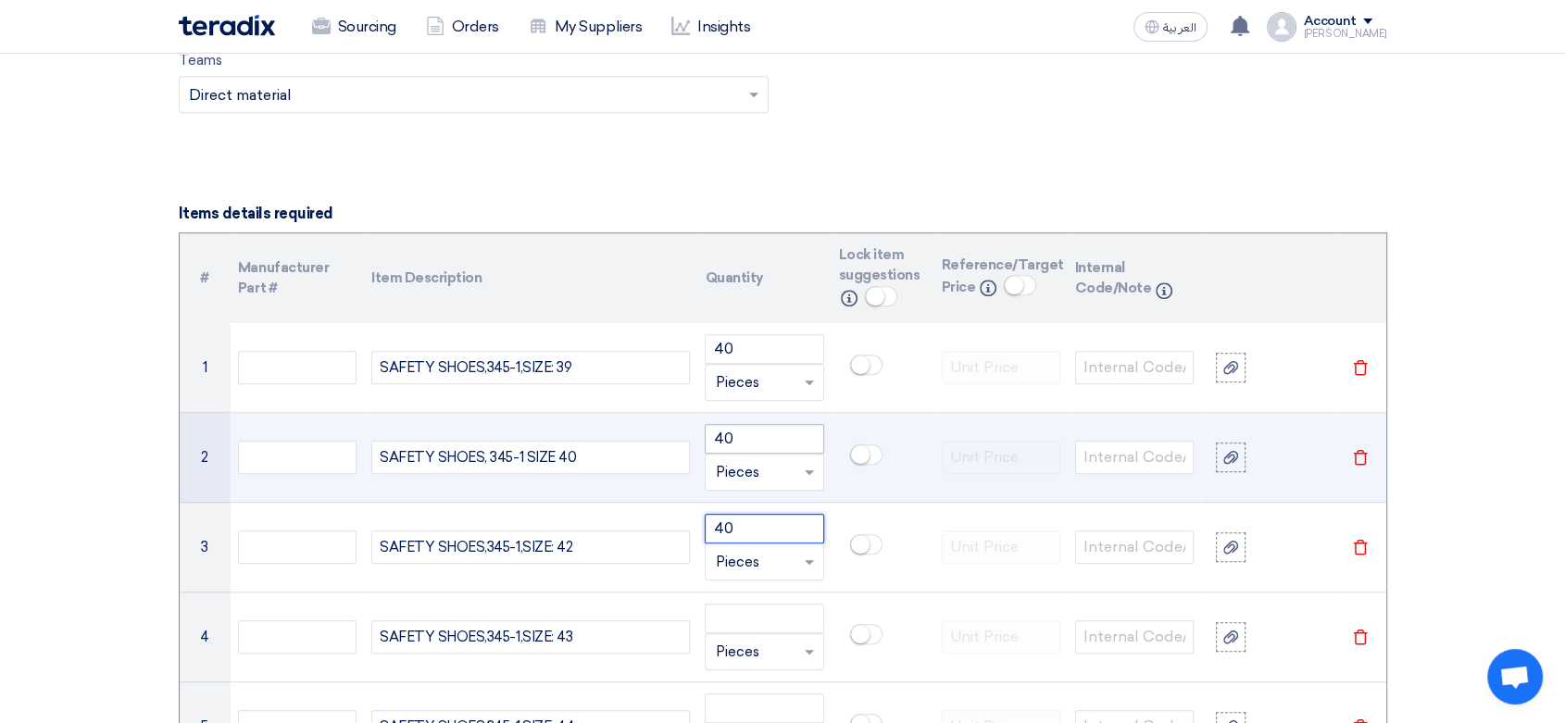
type input "40"
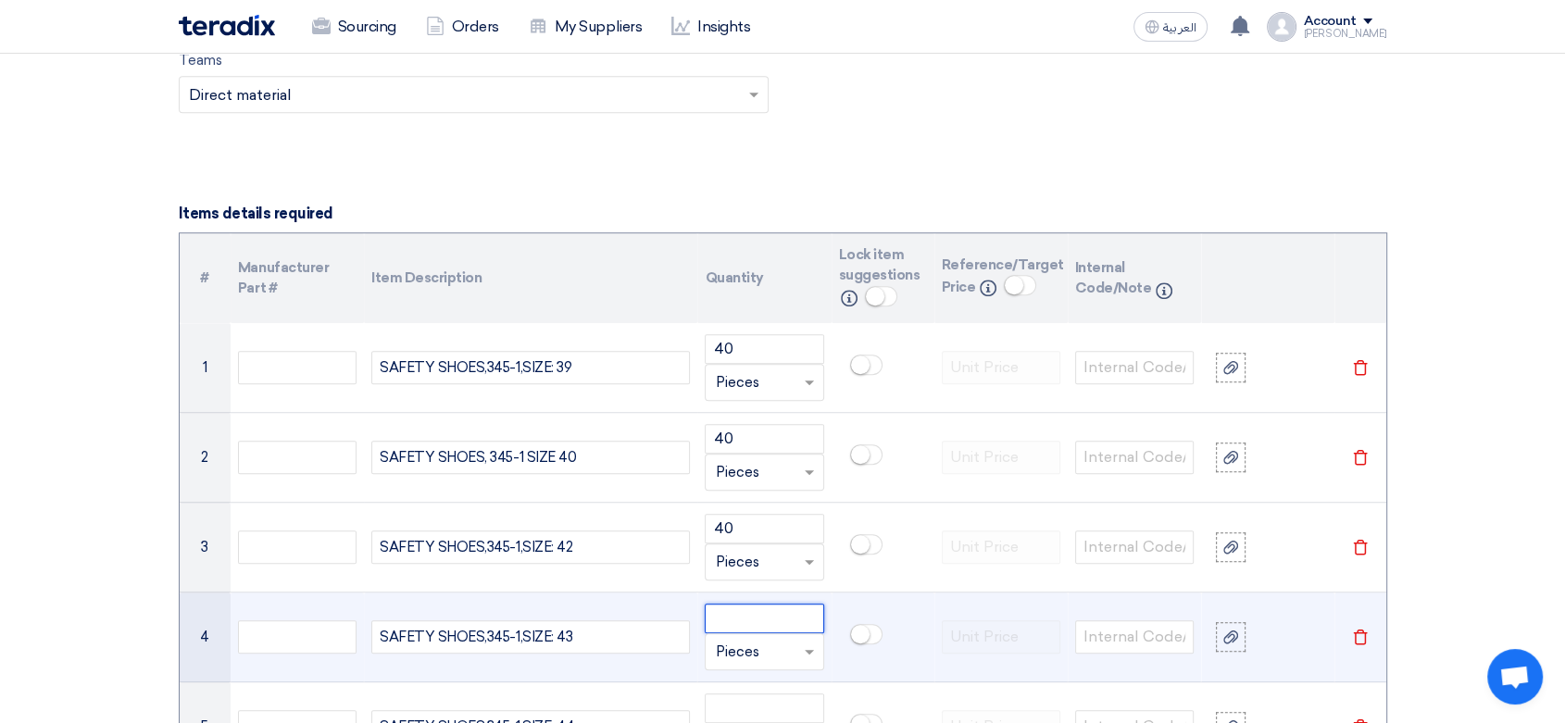
click at [761, 620] on input "number" at bounding box center [764, 619] width 119 height 30
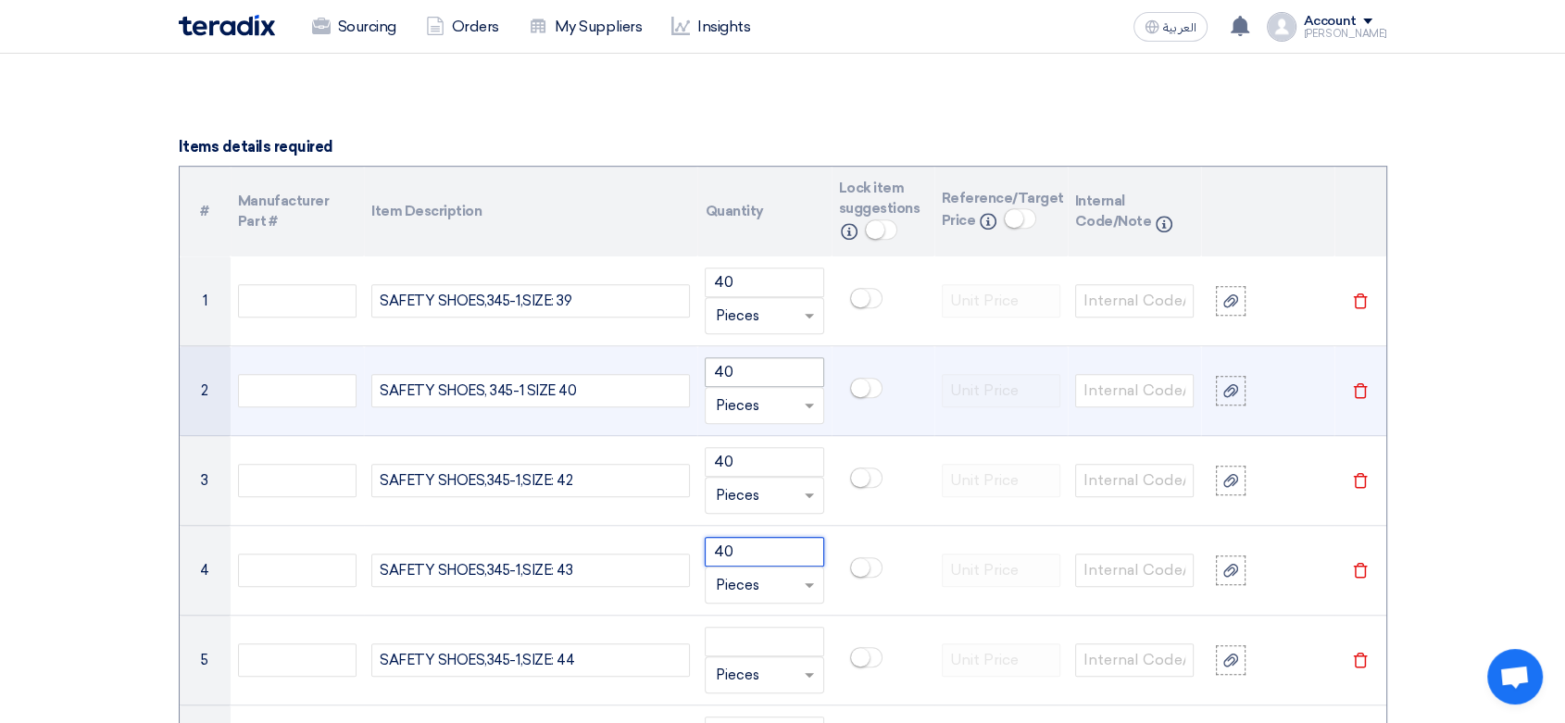
scroll to position [1337, 0]
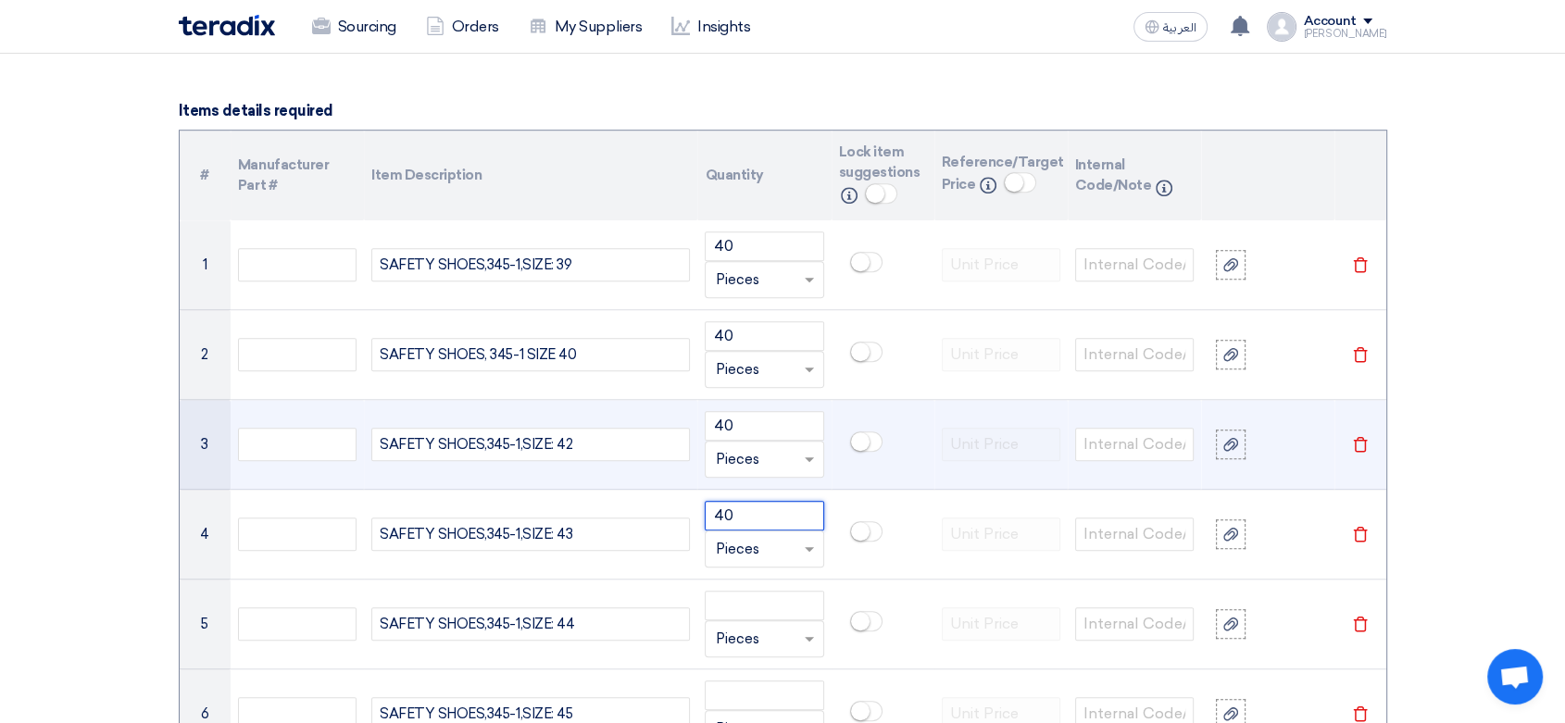
type input "40"
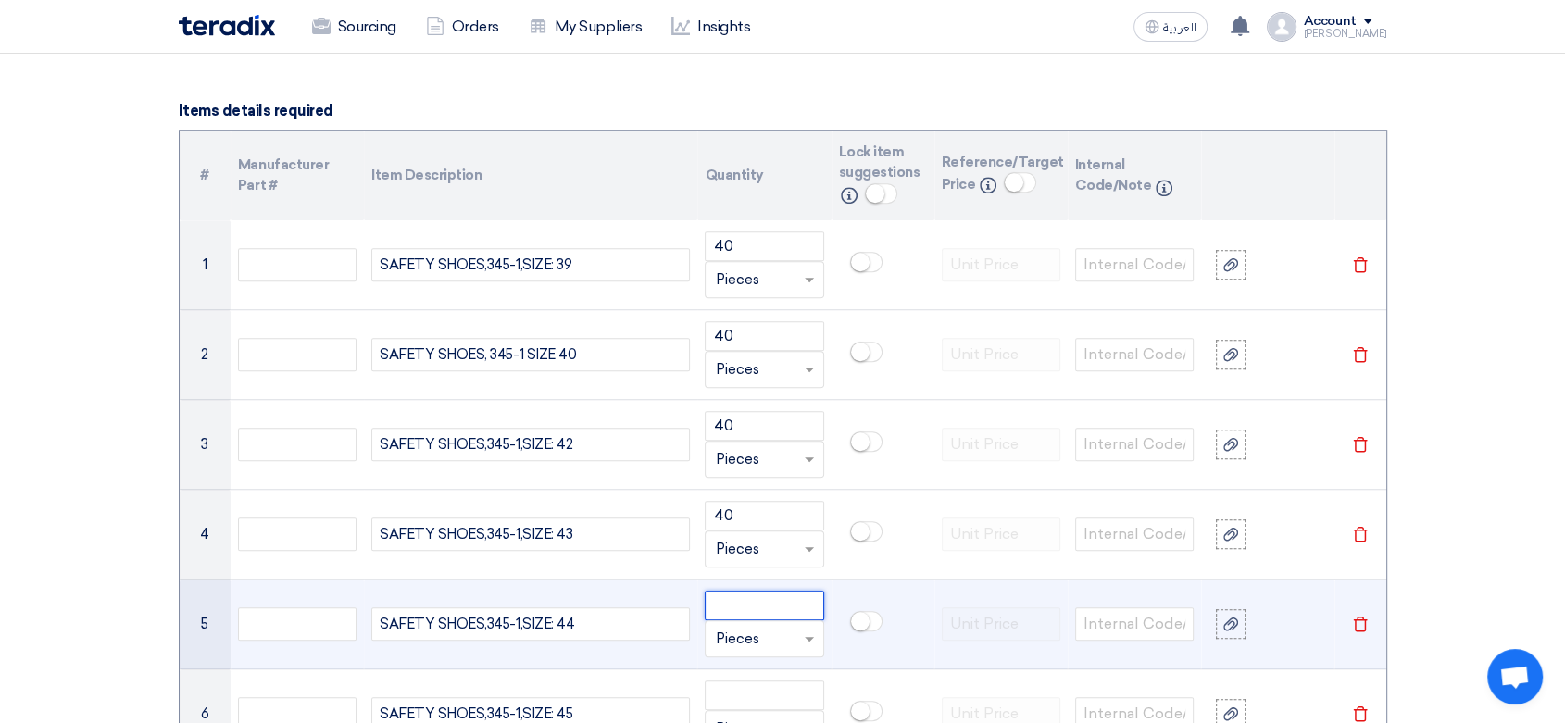
click at [781, 604] on input "number" at bounding box center [764, 606] width 119 height 30
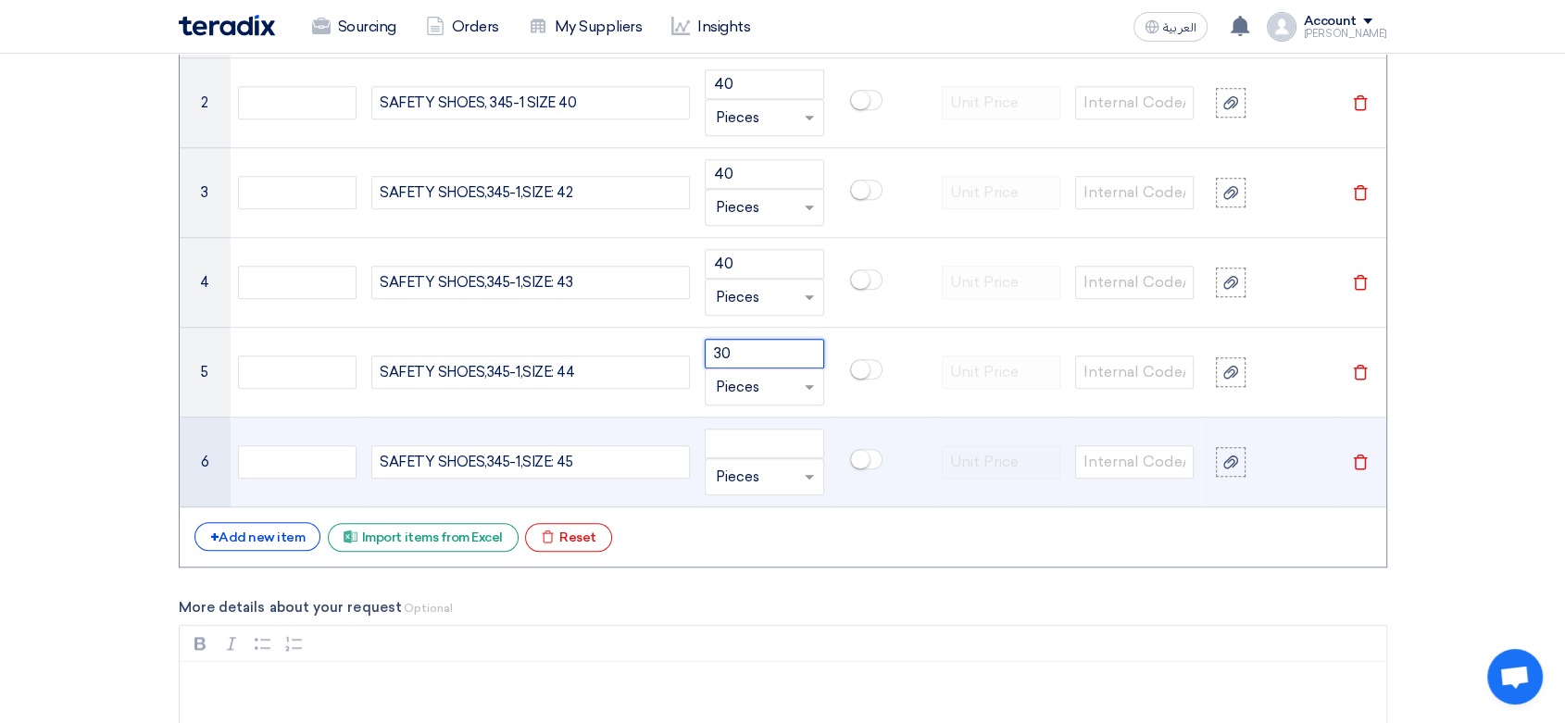
scroll to position [1646, 0]
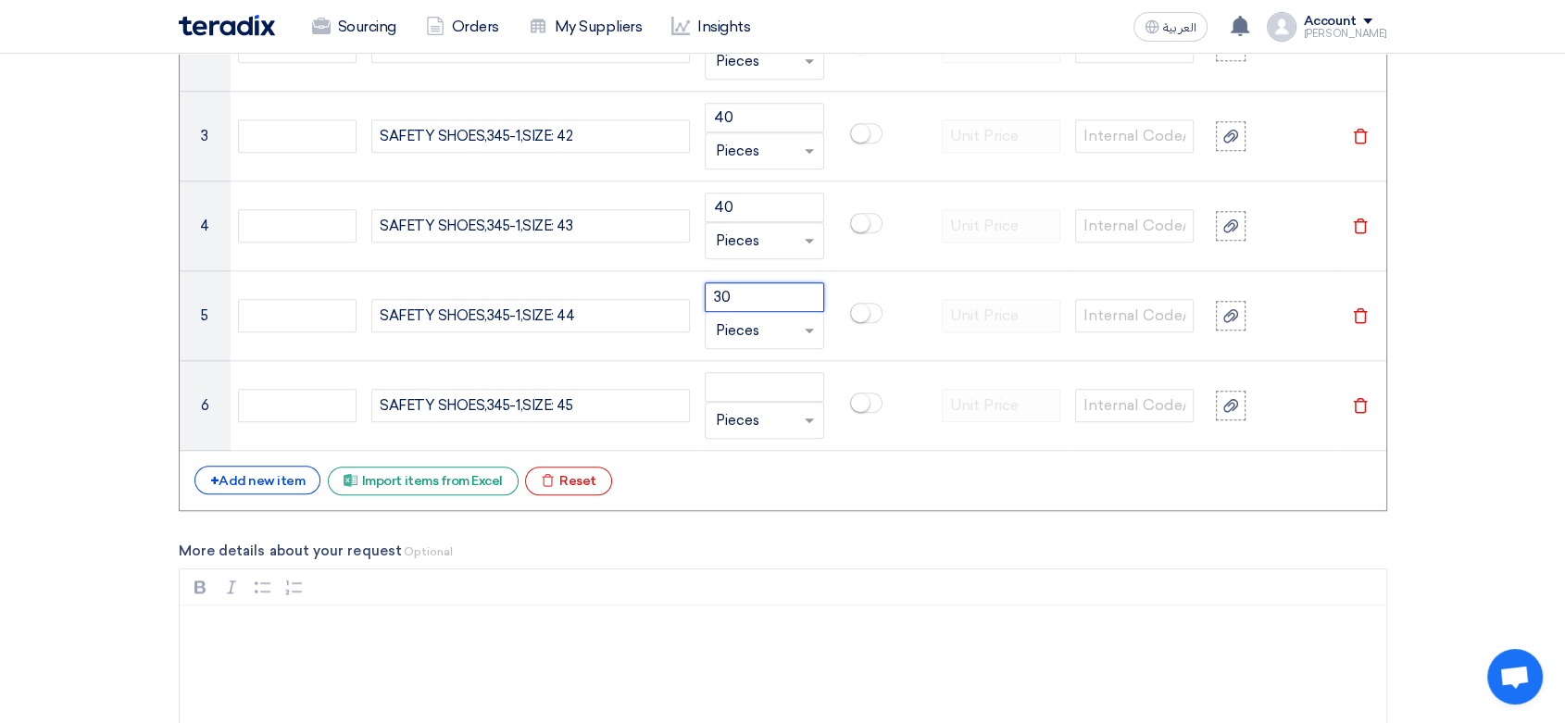
type input "30"
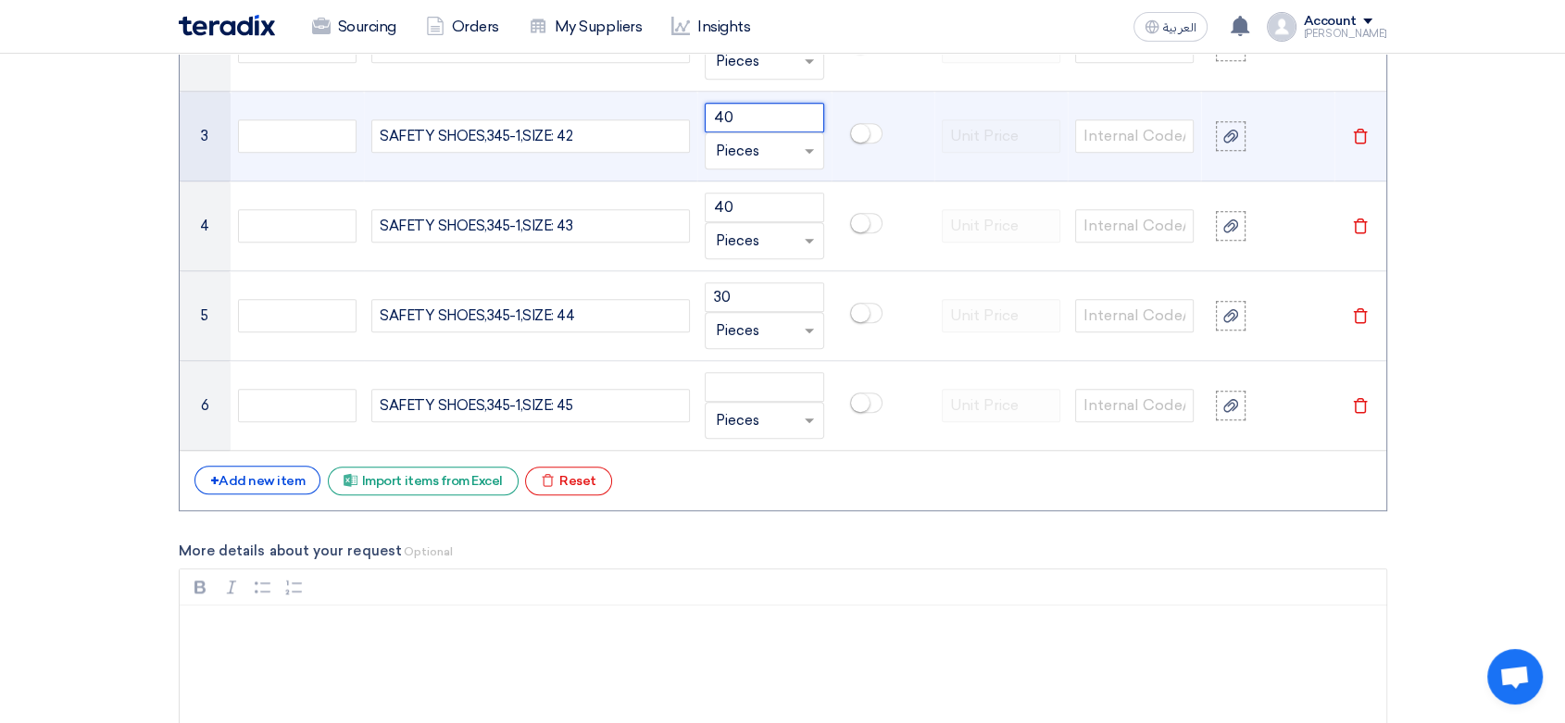
click at [752, 113] on input "40" at bounding box center [764, 118] width 119 height 30
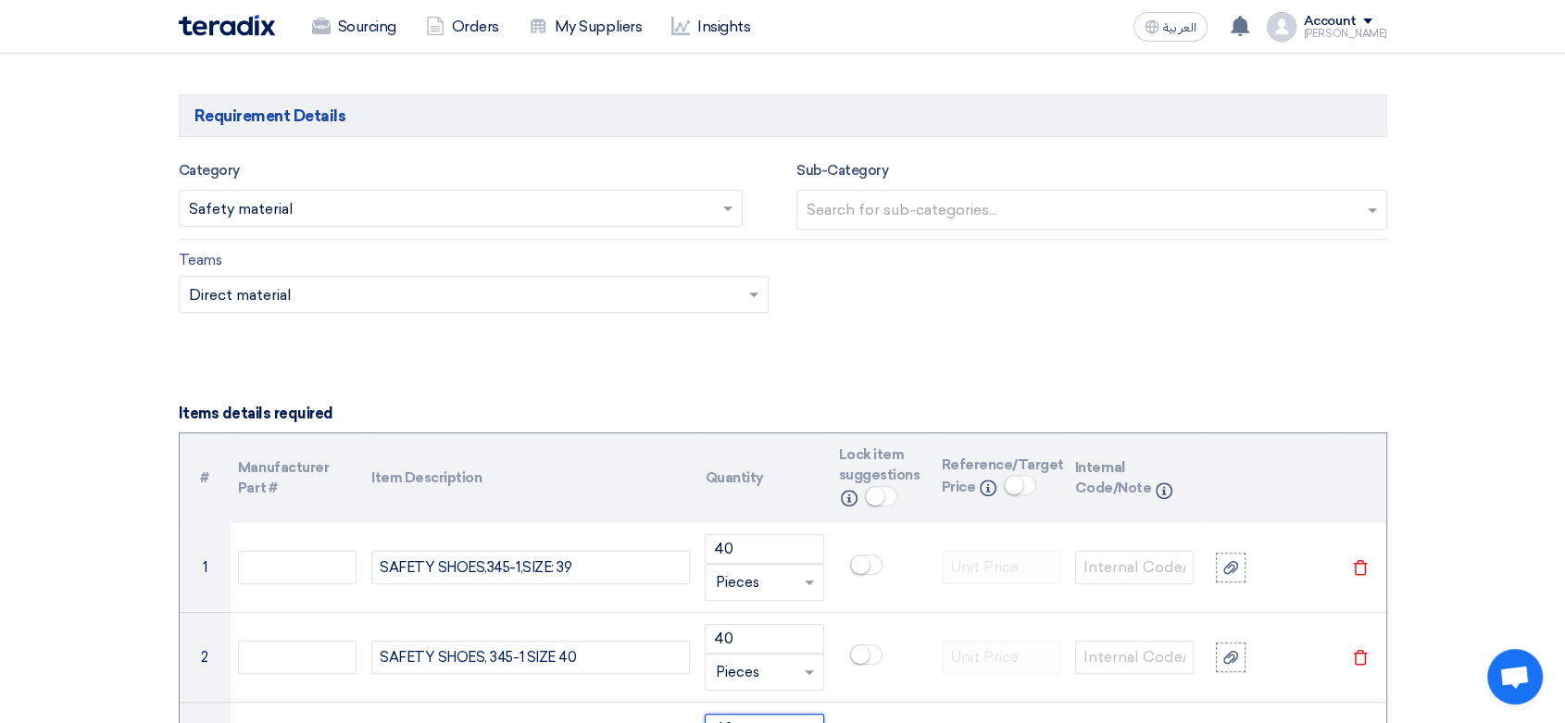
scroll to position [1029, 0]
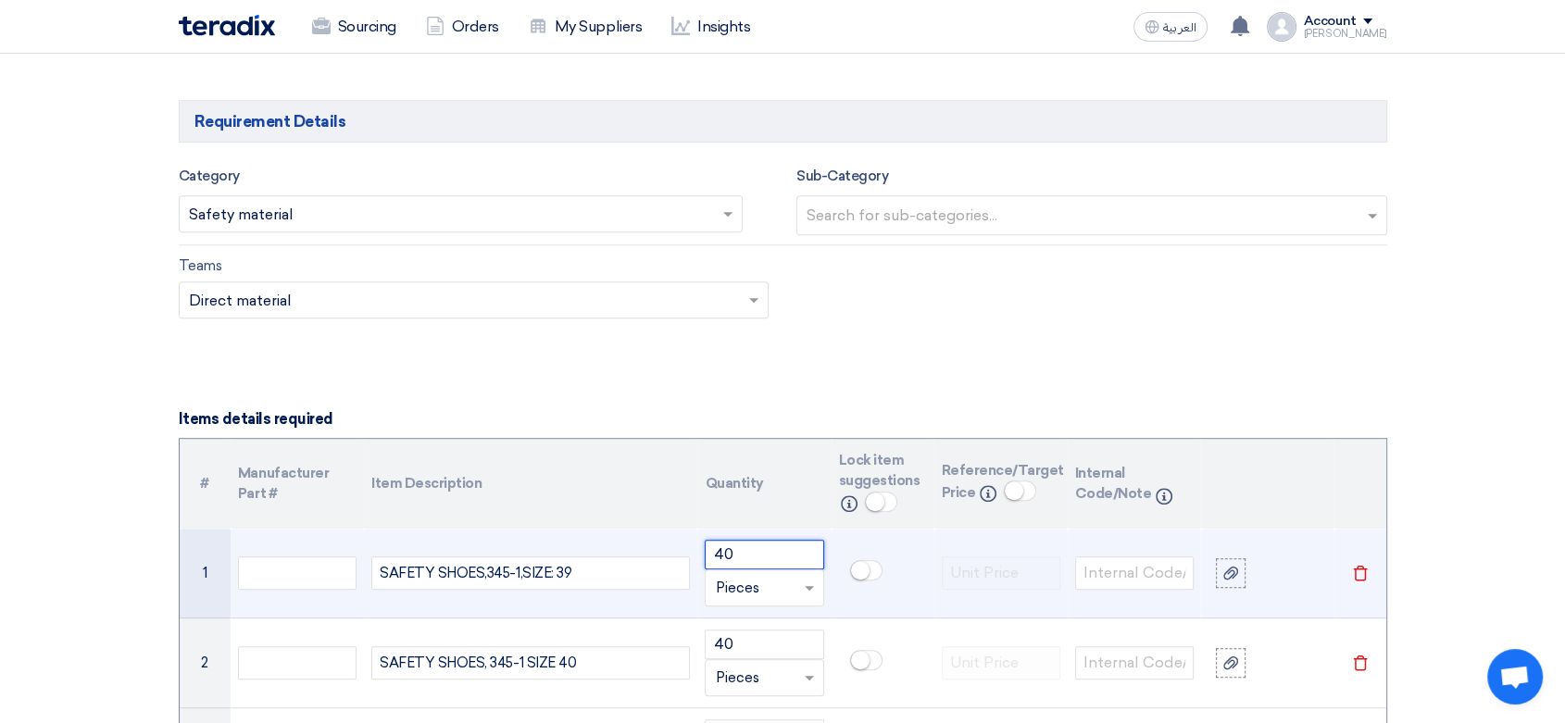
drag, startPoint x: 770, startPoint y: 548, endPoint x: 639, endPoint y: 543, distance: 130.7
click at [639, 543] on tr "1 SAFETY SHOES,345-1,SIZE: 39 40 Unit × Pieces [GEOGRAPHIC_DATA]" at bounding box center [783, 574] width 1207 height 90
type input "24"
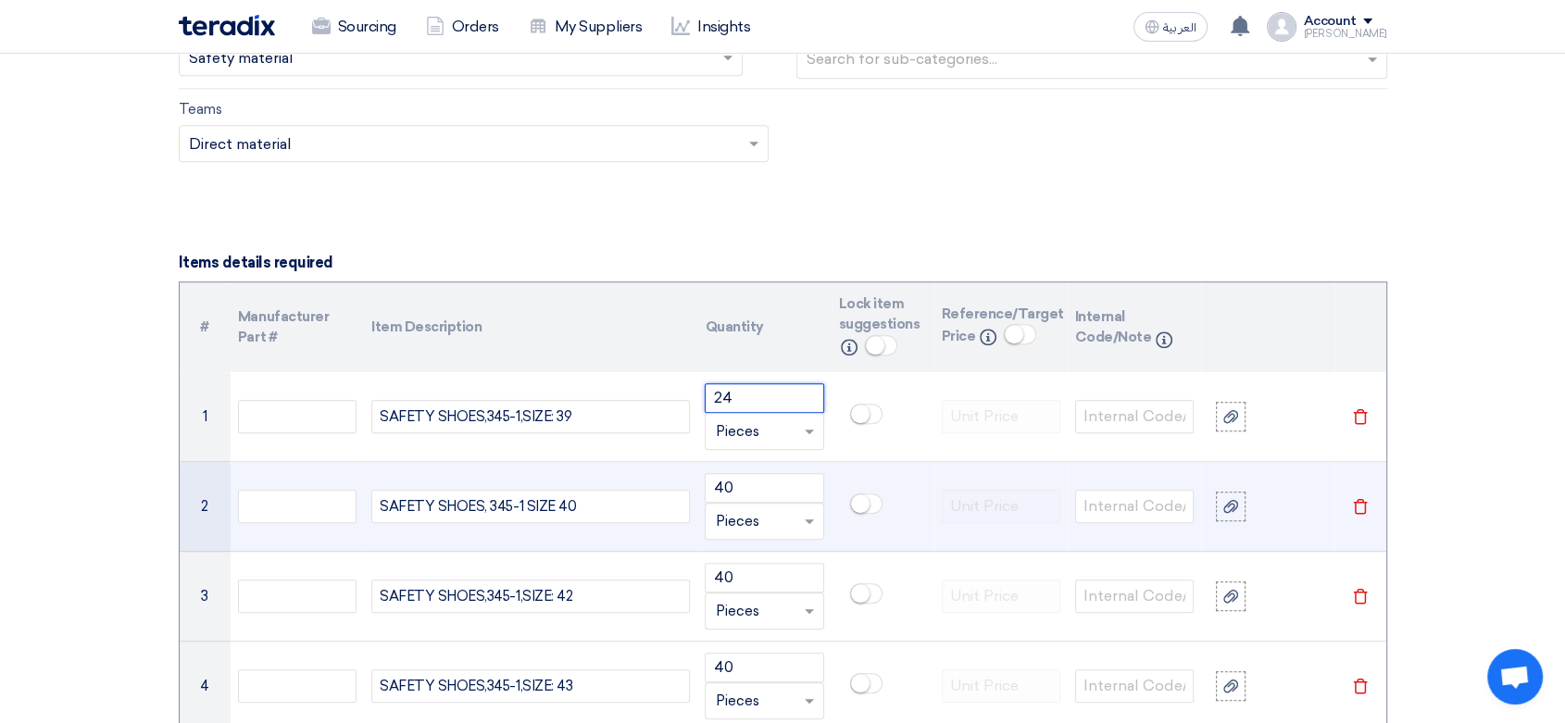
scroll to position [1234, 0]
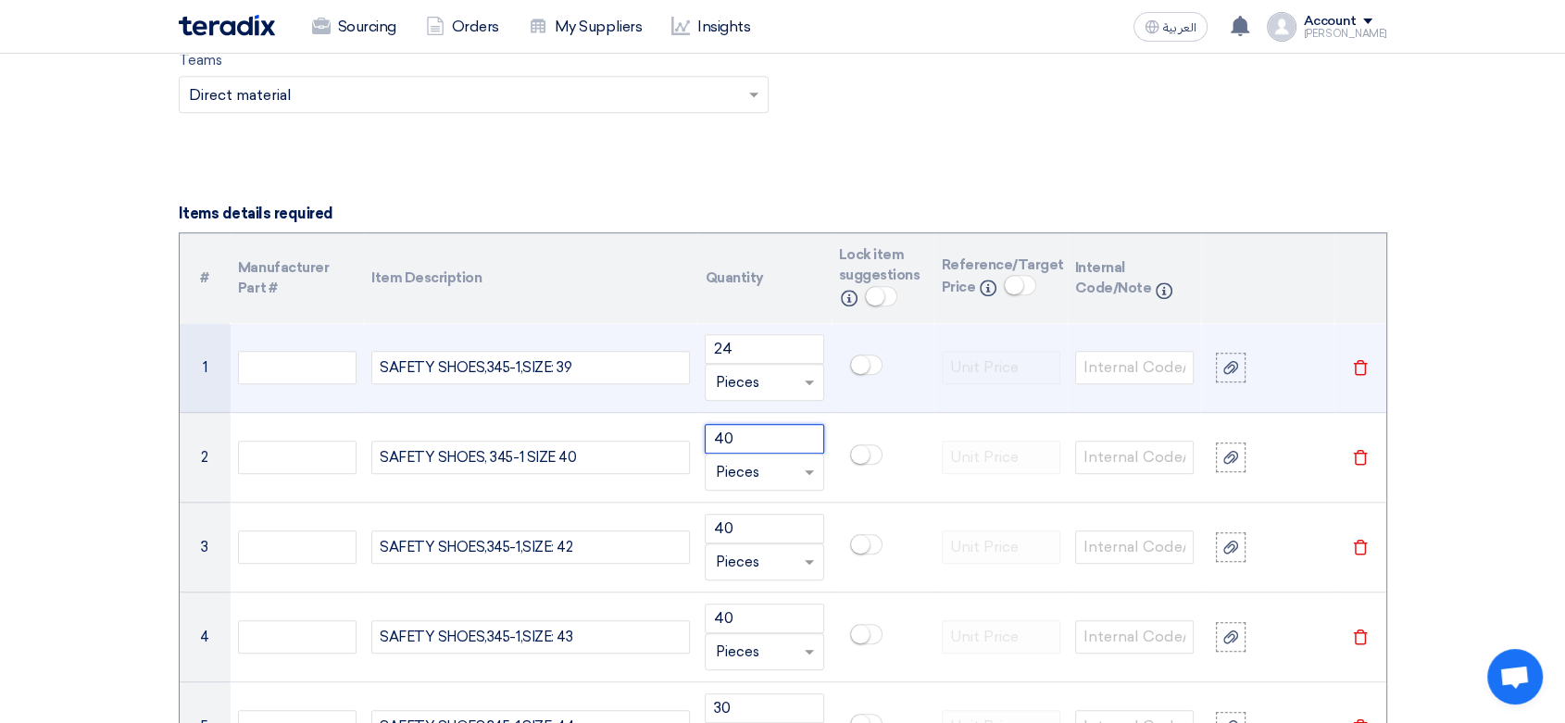
drag, startPoint x: 764, startPoint y: 443, endPoint x: 609, endPoint y: 407, distance: 158.6
click at [609, 407] on tbody "1 SAFETY SHOES,345-1,SIZE: 39 24 Unit × Pieces [GEOGRAPHIC_DATA] 2 40" at bounding box center [783, 592] width 1207 height 539
type input "36"
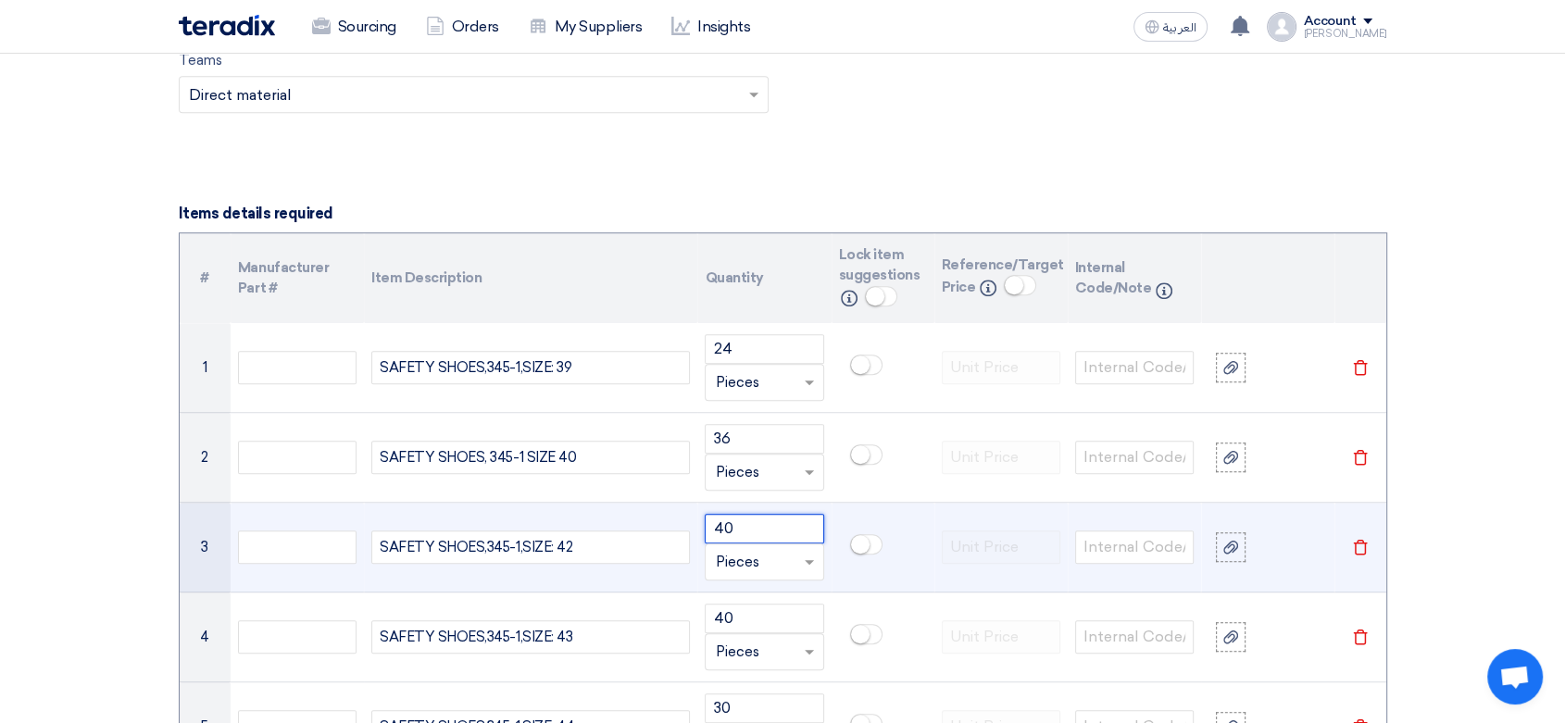
drag, startPoint x: 759, startPoint y: 523, endPoint x: 608, endPoint y: 507, distance: 151.9
click at [608, 507] on tr "3 SAFETY SHOES,345-1,SIZE: 42 40 Unit × Pieces [GEOGRAPHIC_DATA]" at bounding box center [783, 548] width 1207 height 90
type input "36"
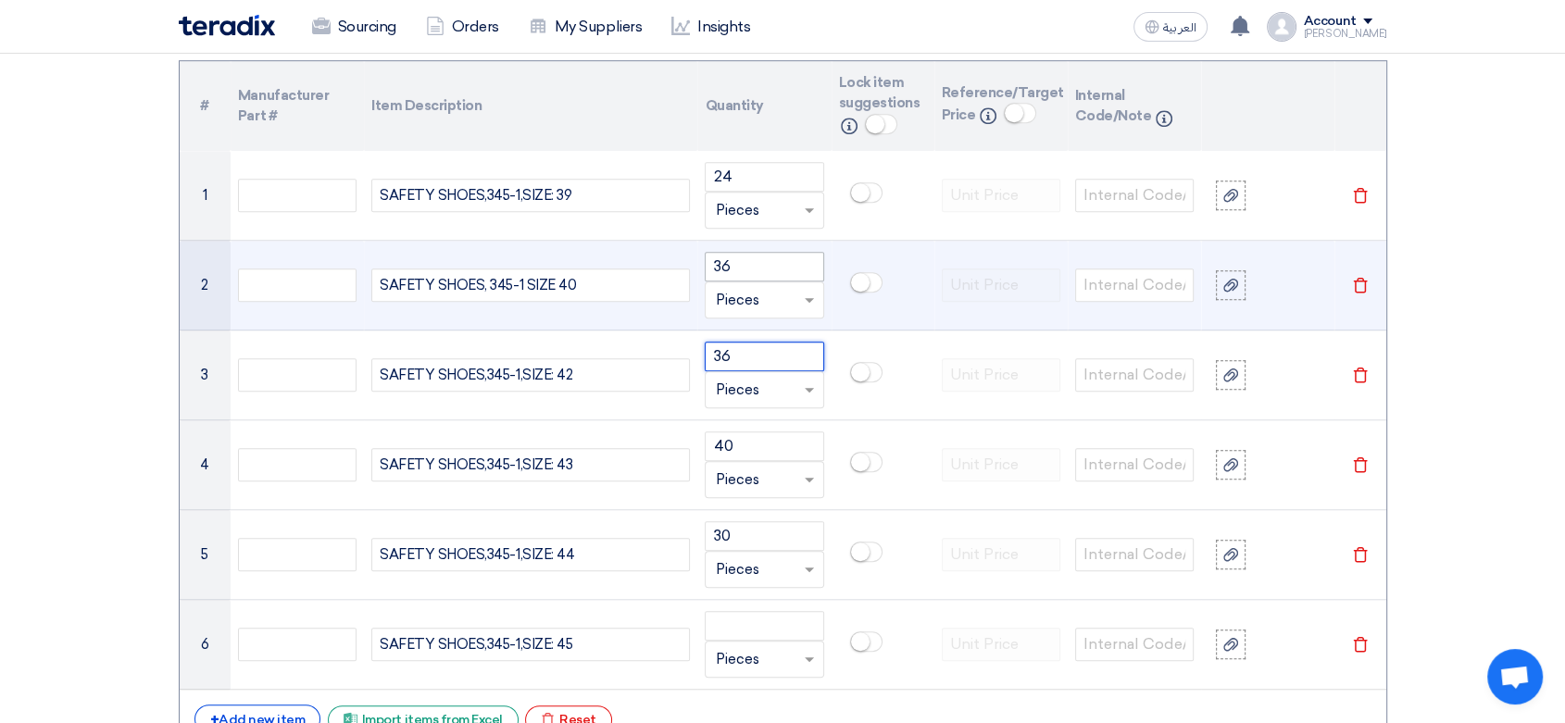
scroll to position [1440, 0]
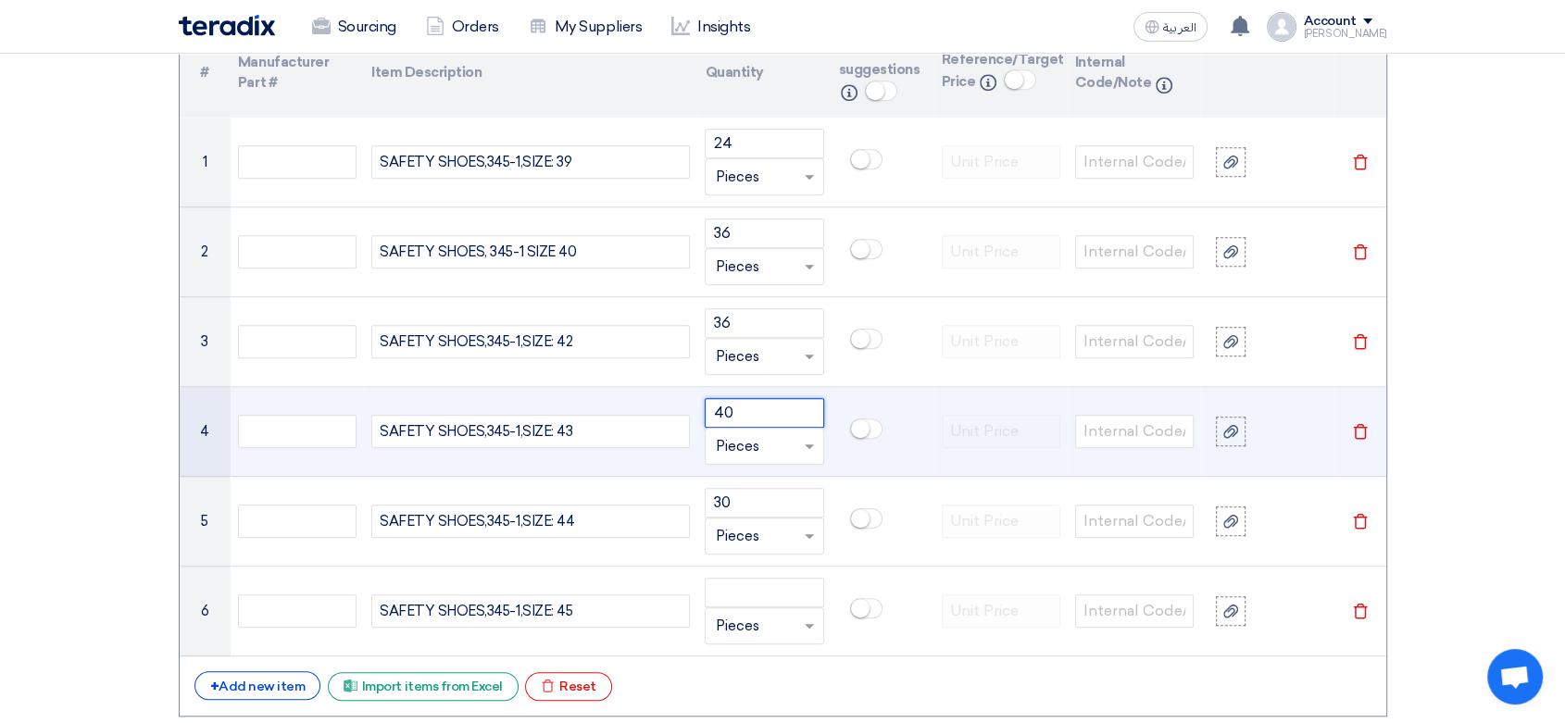
drag, startPoint x: 774, startPoint y: 413, endPoint x: 648, endPoint y: 413, distance: 125.9
click at [648, 413] on tr "4 SAFETY SHOES,345-1,SIZE: 43 40 Unit × Pieces [GEOGRAPHIC_DATA]" at bounding box center [783, 432] width 1207 height 90
type input "24"
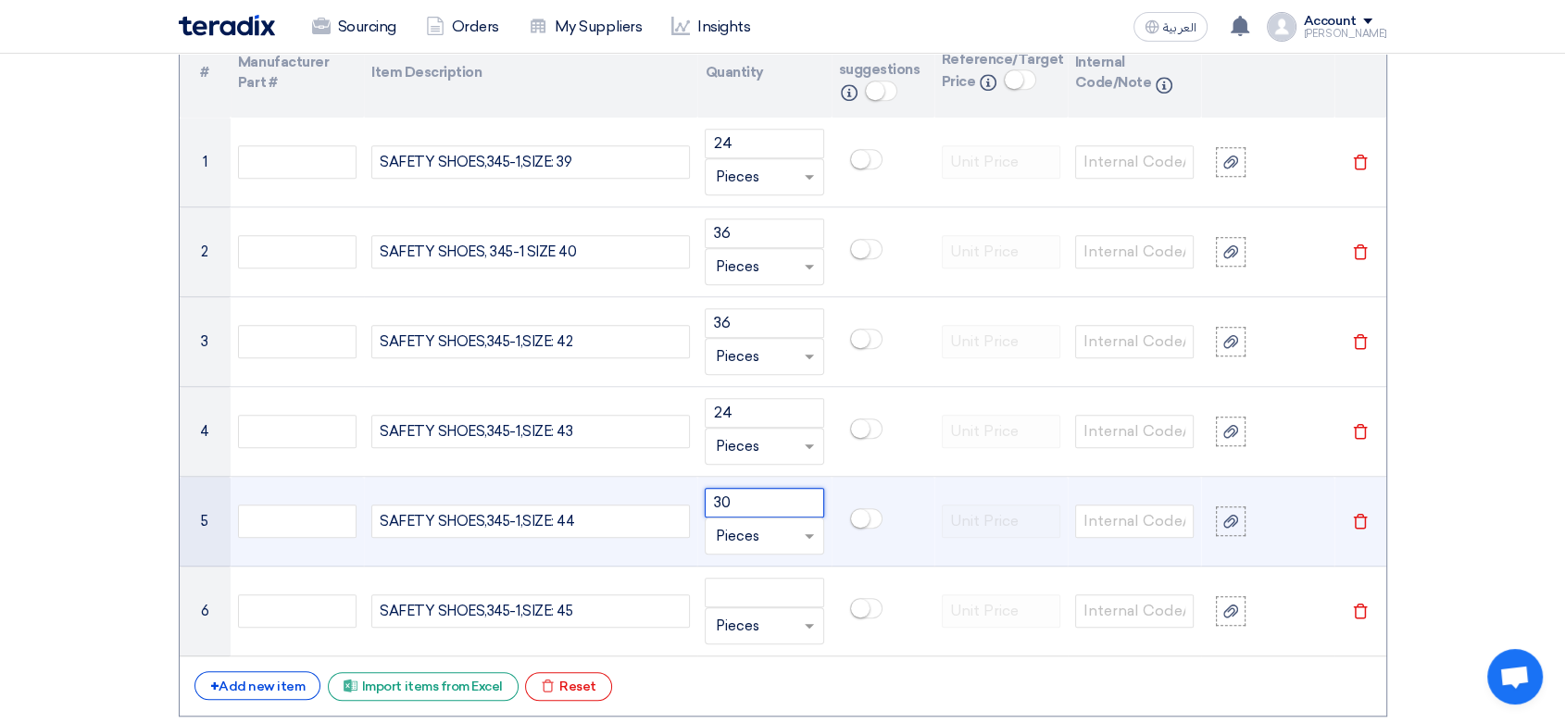
drag, startPoint x: 769, startPoint y: 502, endPoint x: 626, endPoint y: 477, distance: 144.8
click at [626, 477] on tr "5 SAFETY SHOES,345-1,SIZE: 44 30 Unit × Pieces [GEOGRAPHIC_DATA]" at bounding box center [783, 522] width 1207 height 90
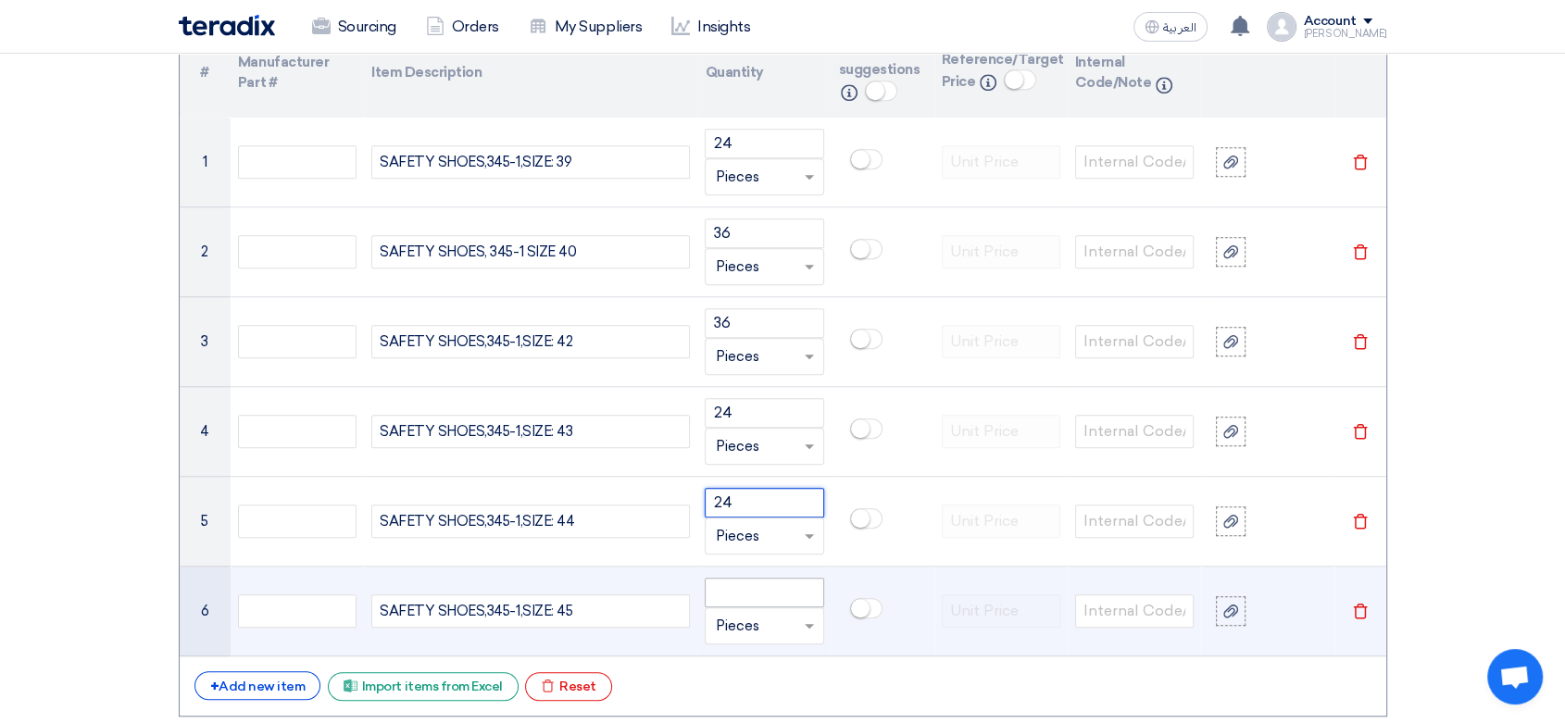
type input "24"
click at [746, 589] on input "number" at bounding box center [764, 593] width 119 height 30
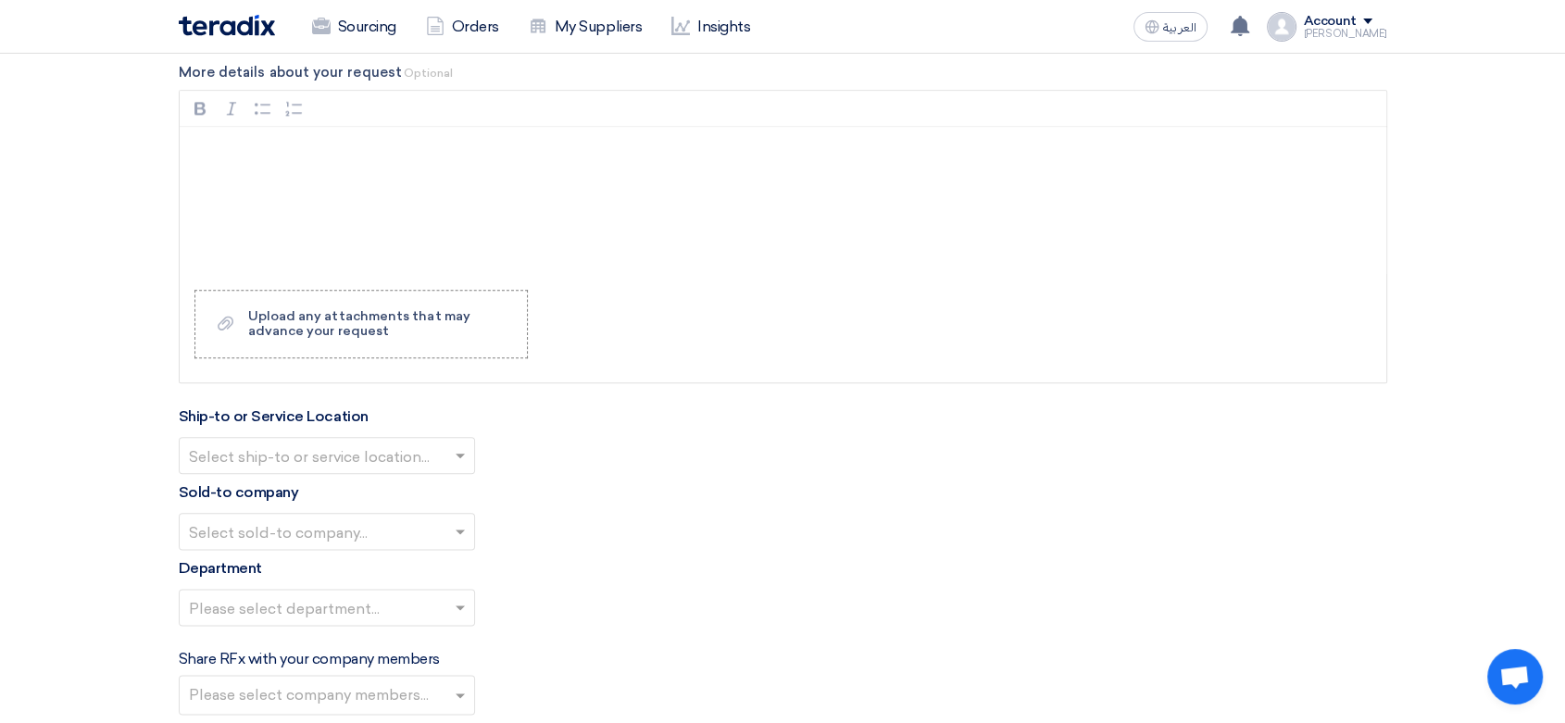
scroll to position [2161, 0]
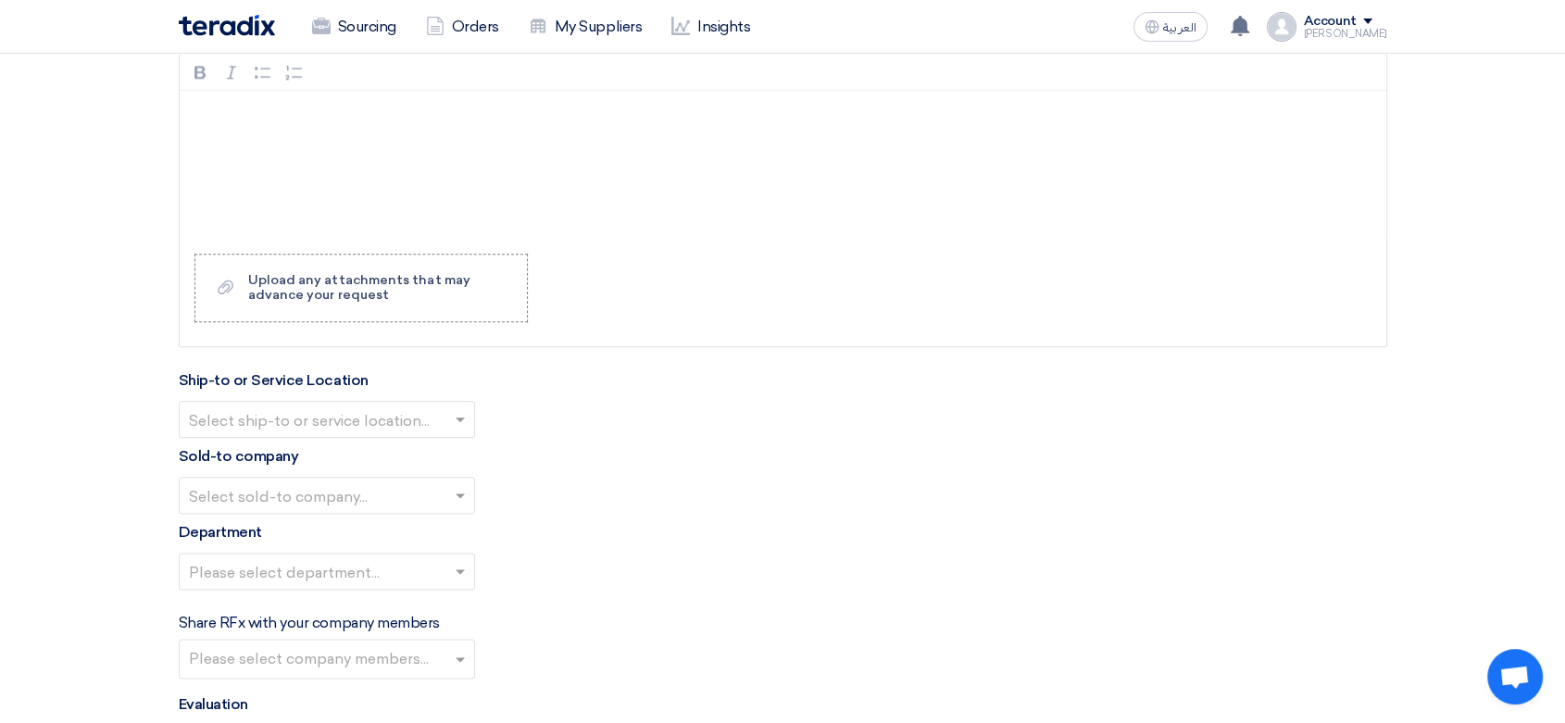
type input "24"
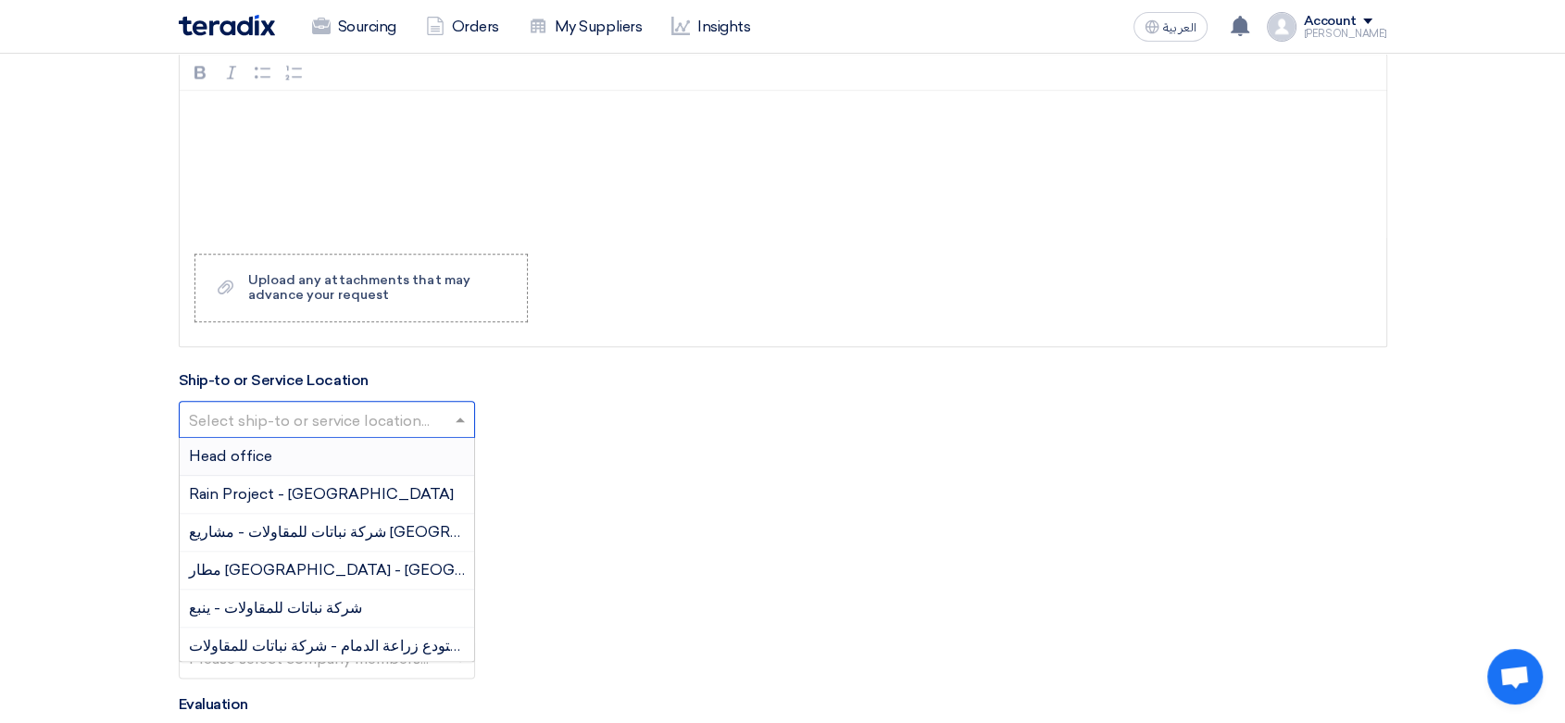
click at [380, 420] on input "text" at bounding box center [317, 422] width 257 height 31
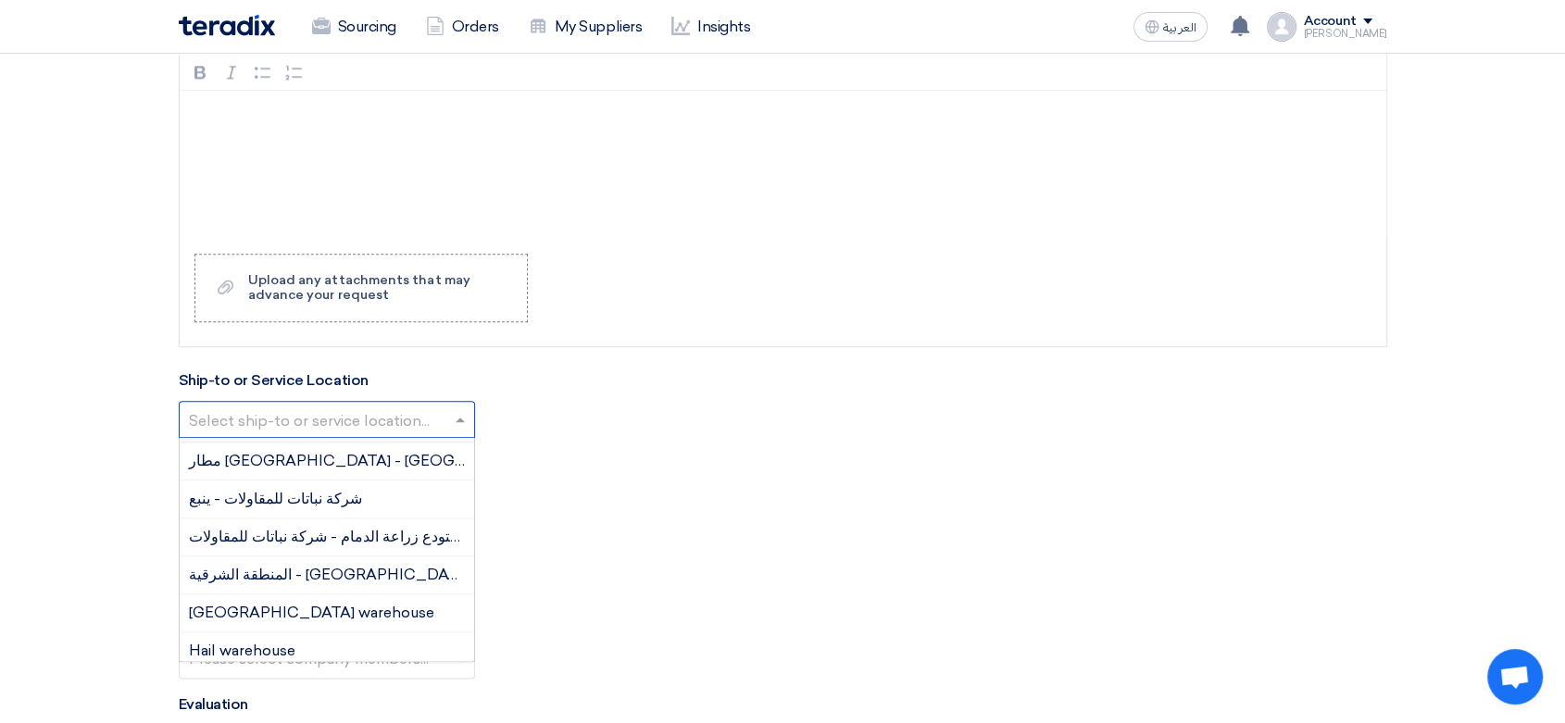
scroll to position [206, 0]
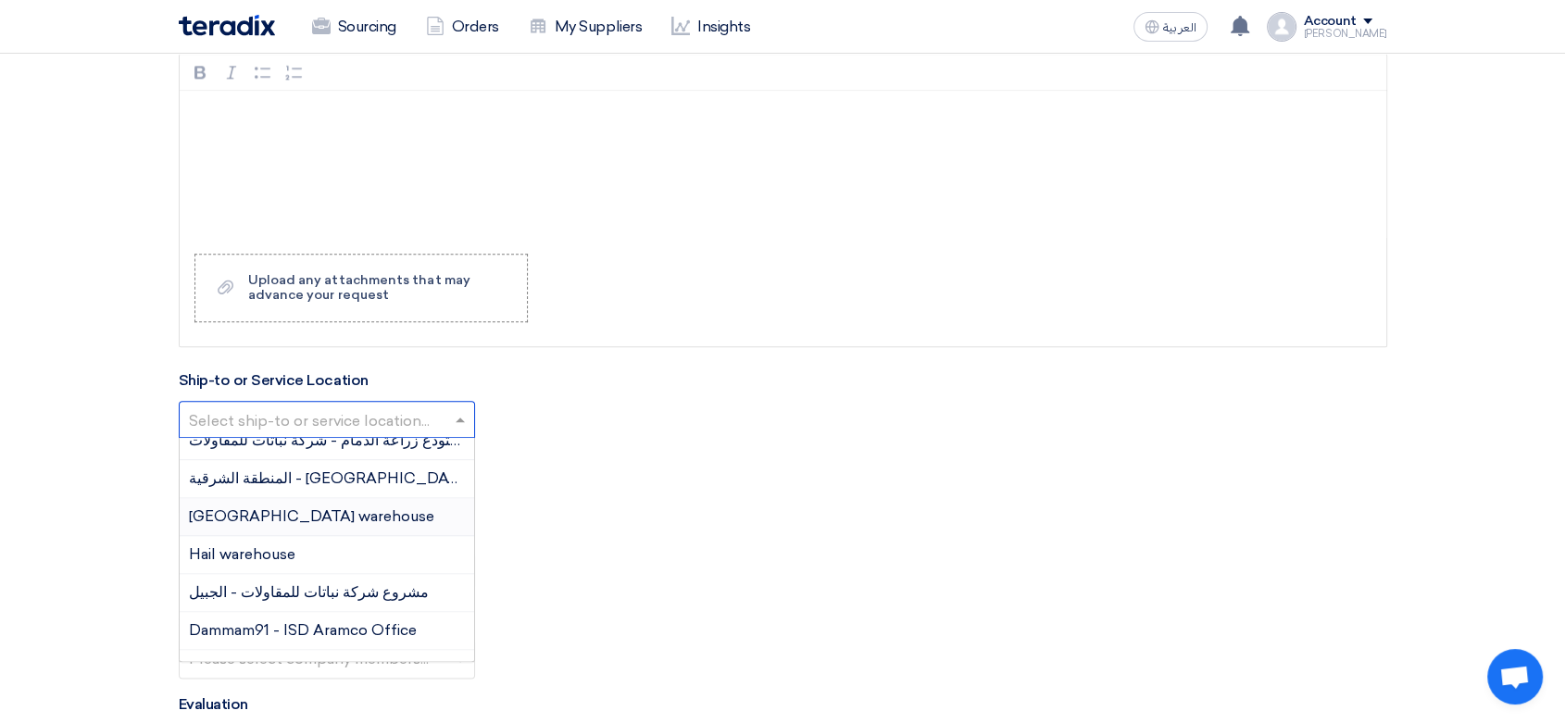
click at [318, 519] on div "[GEOGRAPHIC_DATA] warehouse" at bounding box center [327, 517] width 294 height 38
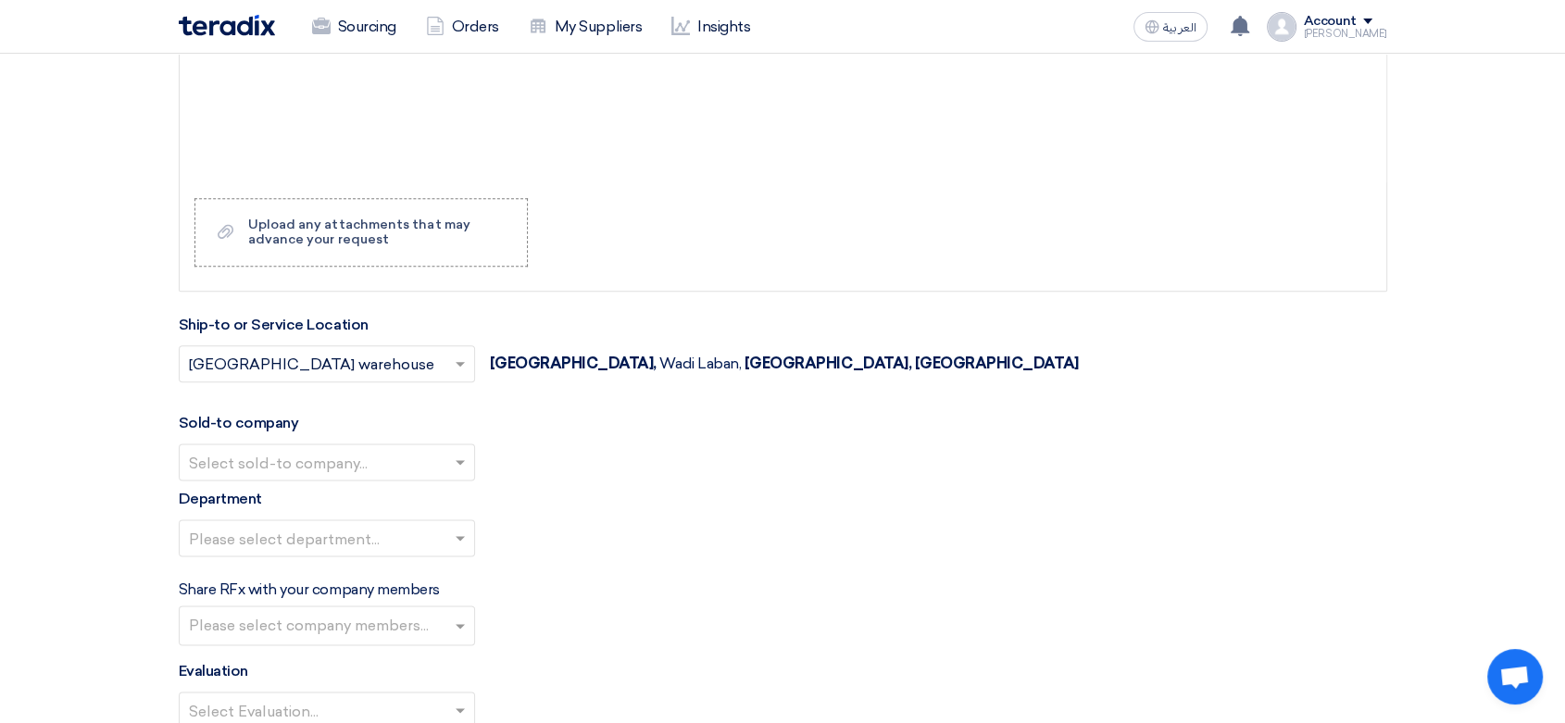
scroll to position [2366, 0]
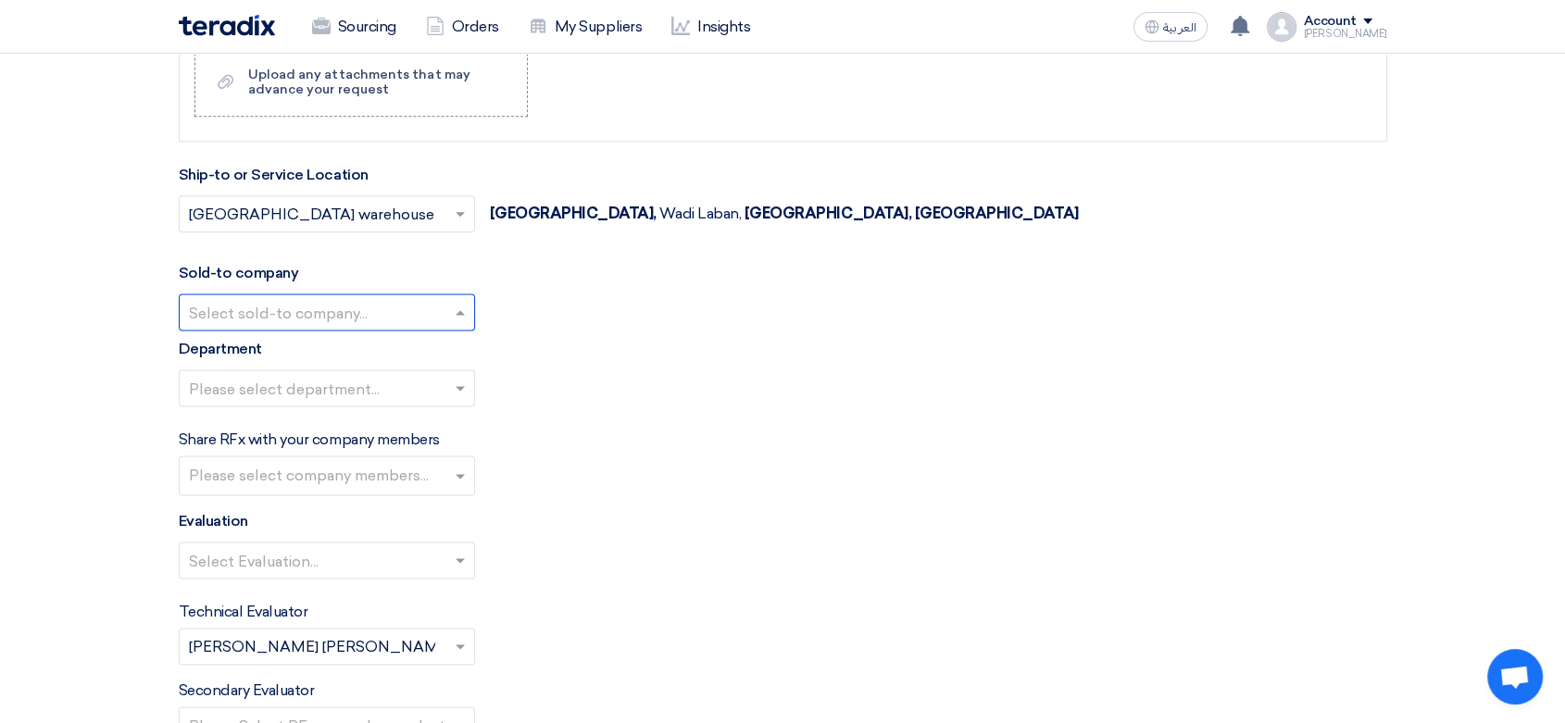
click at [323, 305] on input "text" at bounding box center [317, 314] width 257 height 31
click at [306, 345] on span "Nabatat for contracting" at bounding box center [273, 349] width 169 height 18
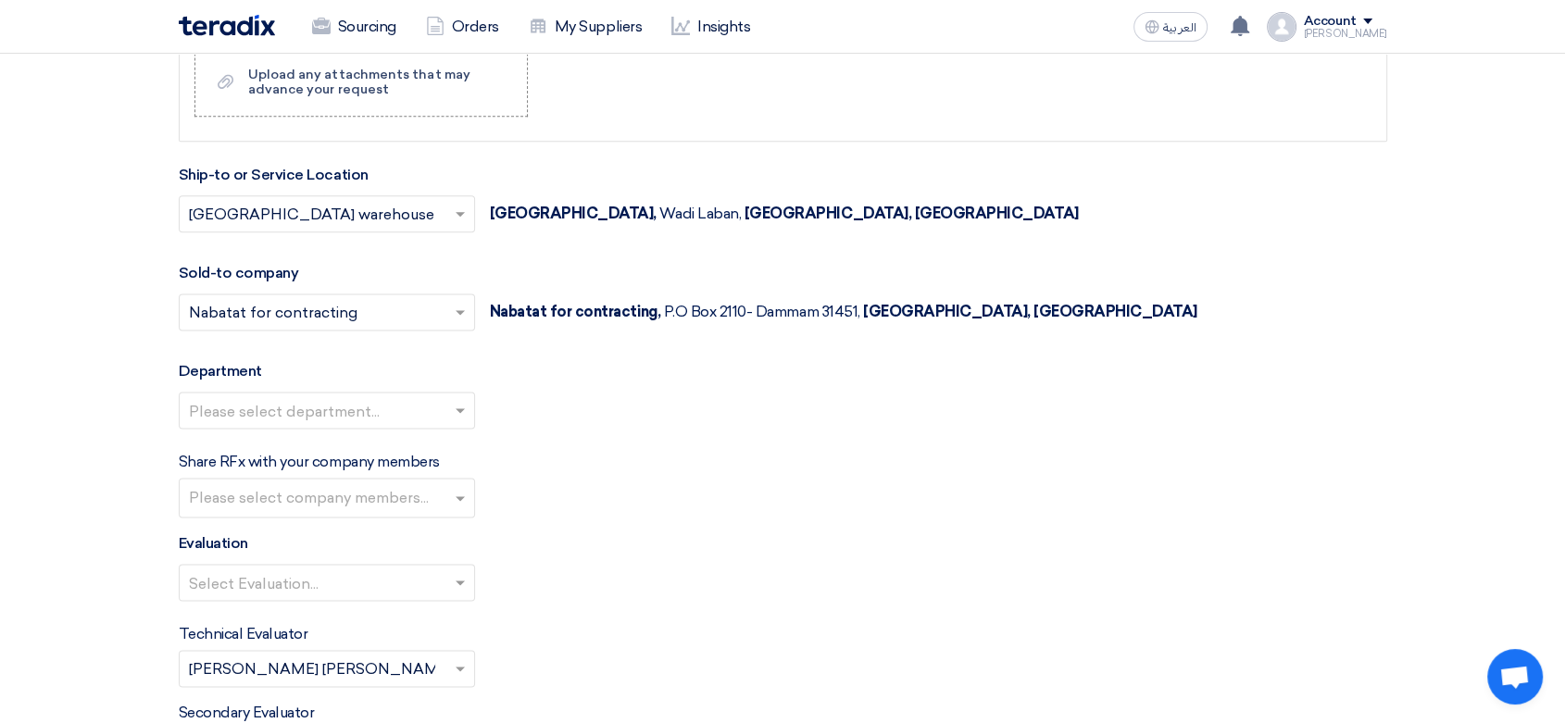
scroll to position [2469, 0]
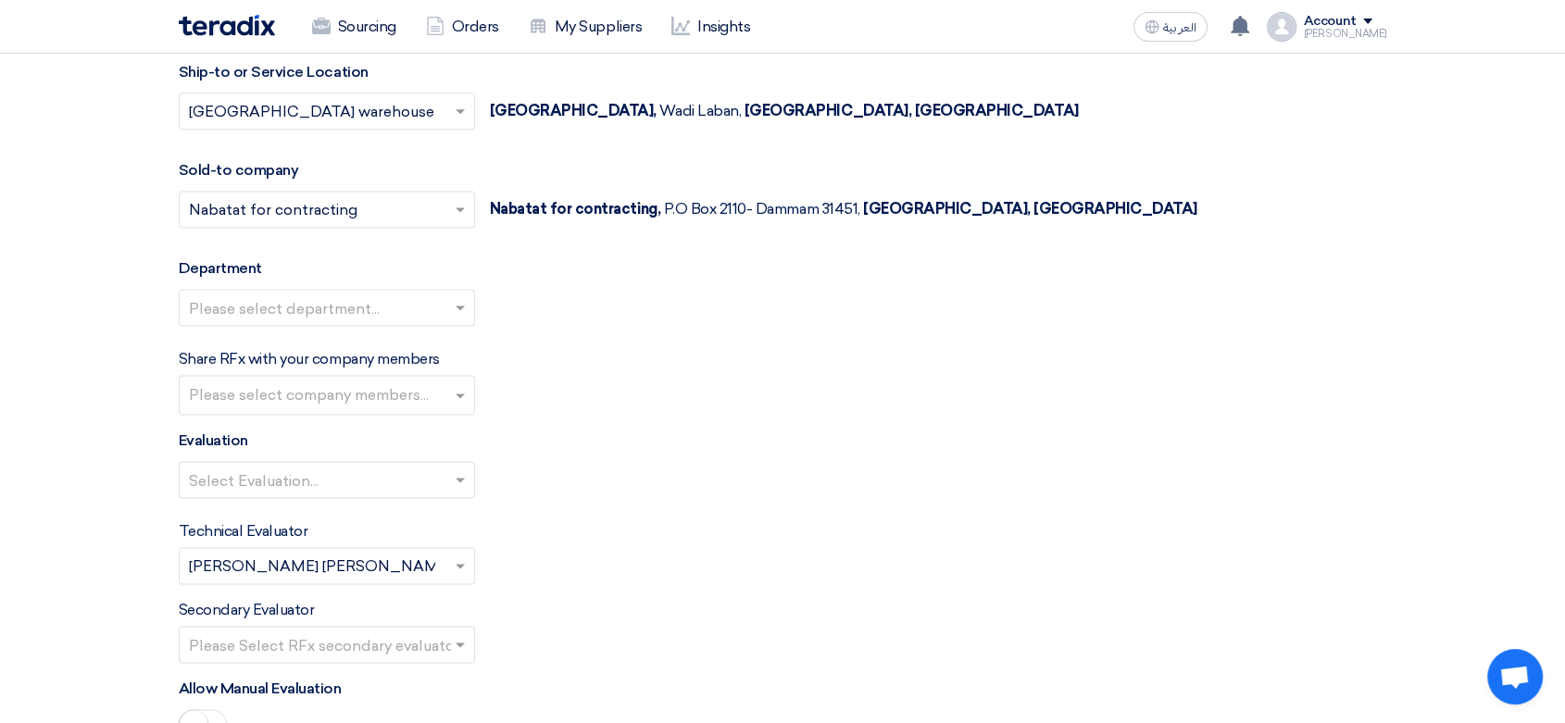
click at [398, 391] on input "text" at bounding box center [329, 397] width 281 height 31
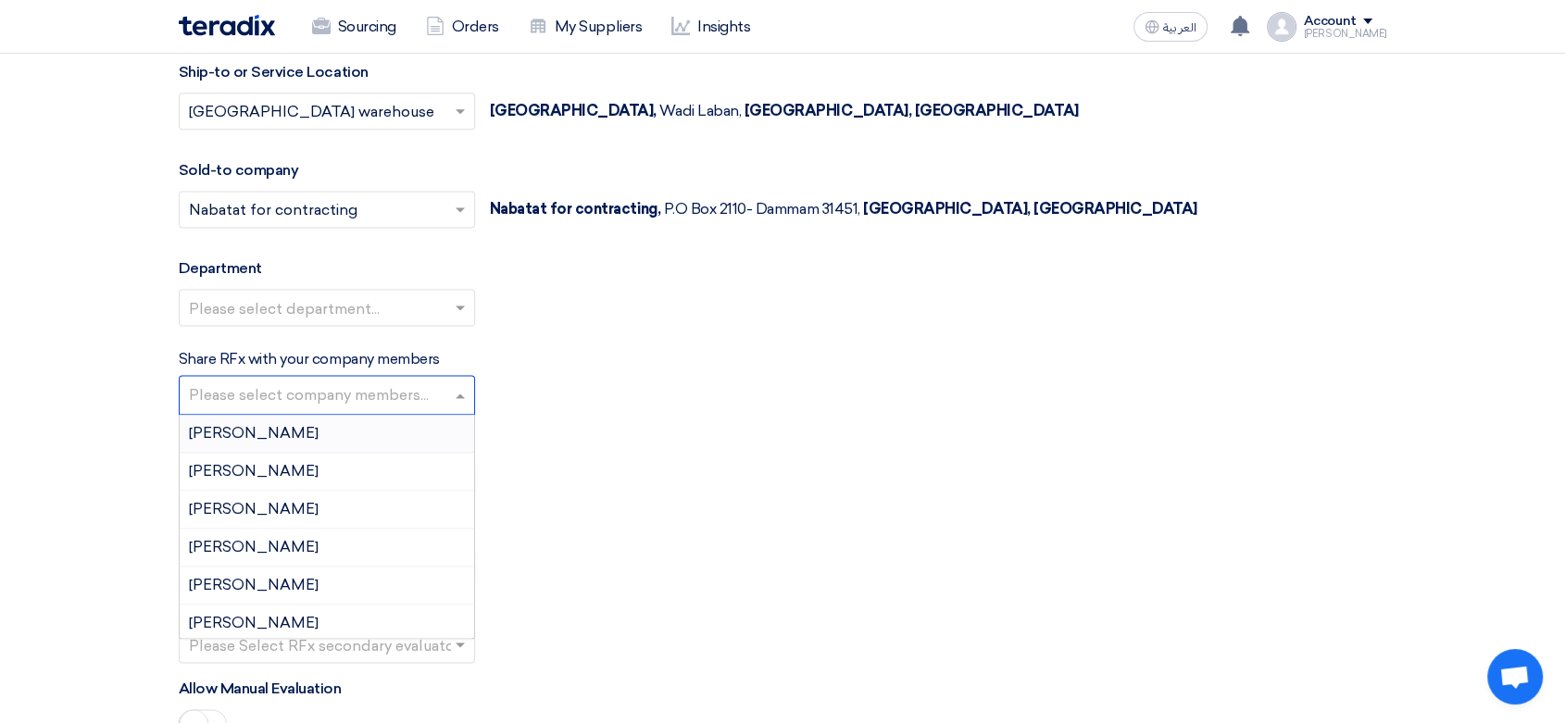
click at [382, 294] on input "text" at bounding box center [317, 309] width 257 height 31
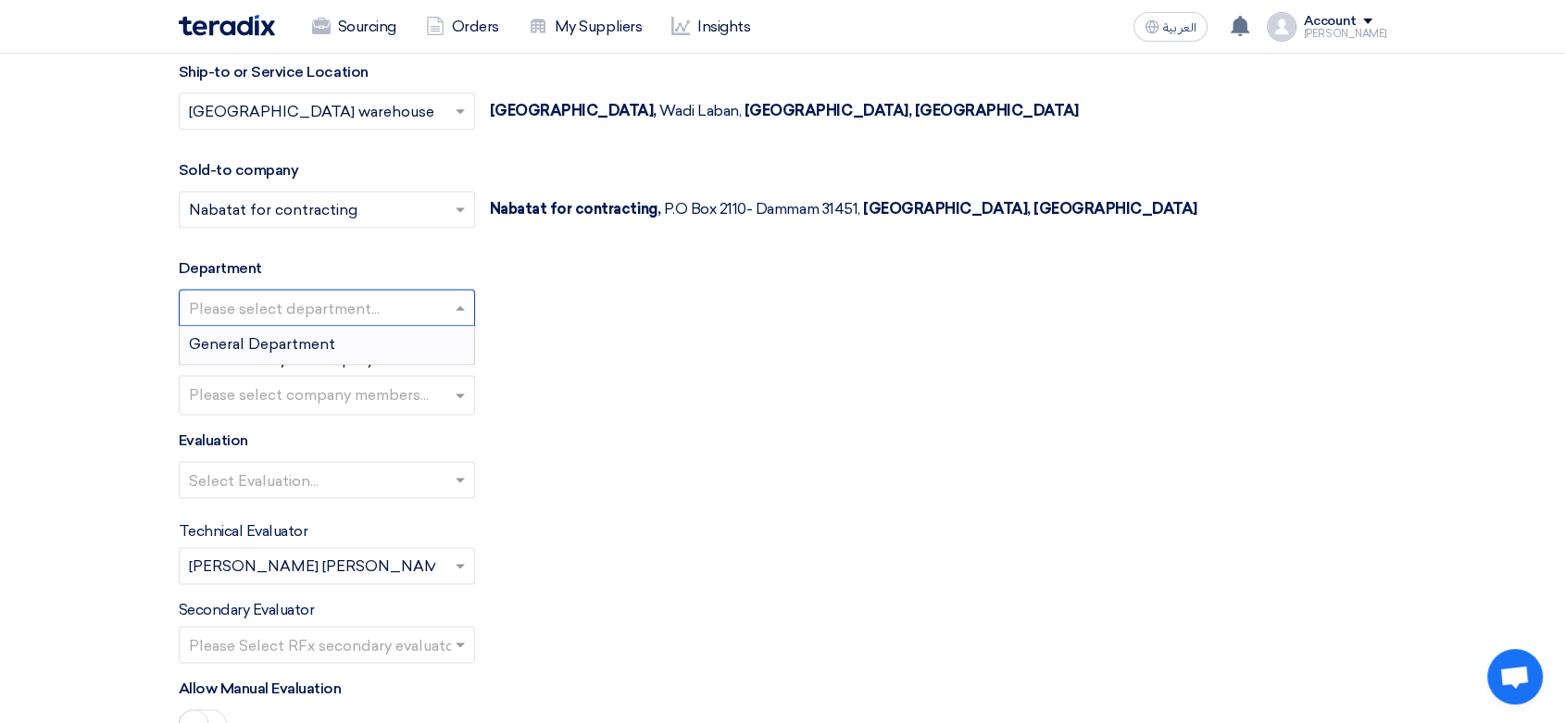
click at [337, 339] on div "General Department" at bounding box center [327, 344] width 294 height 37
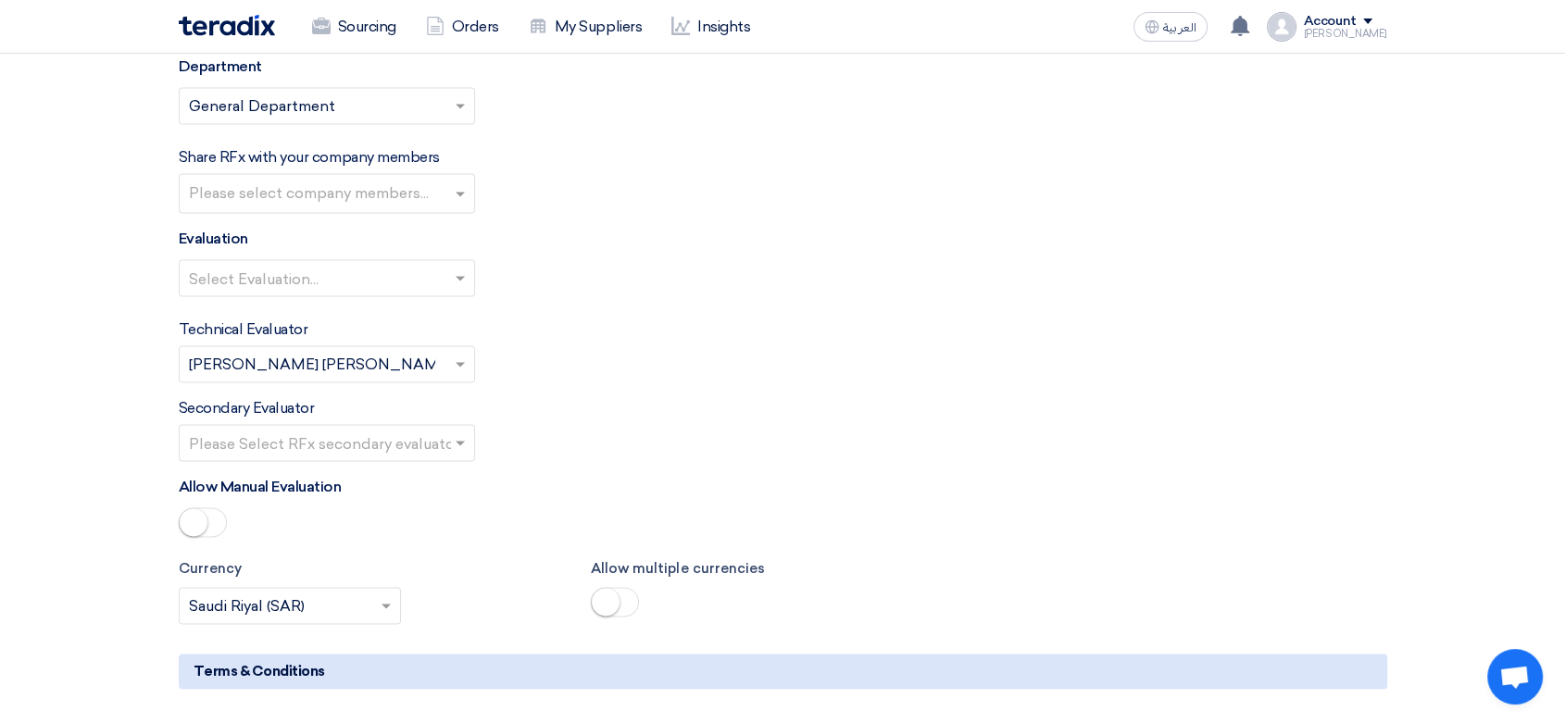
scroll to position [2674, 0]
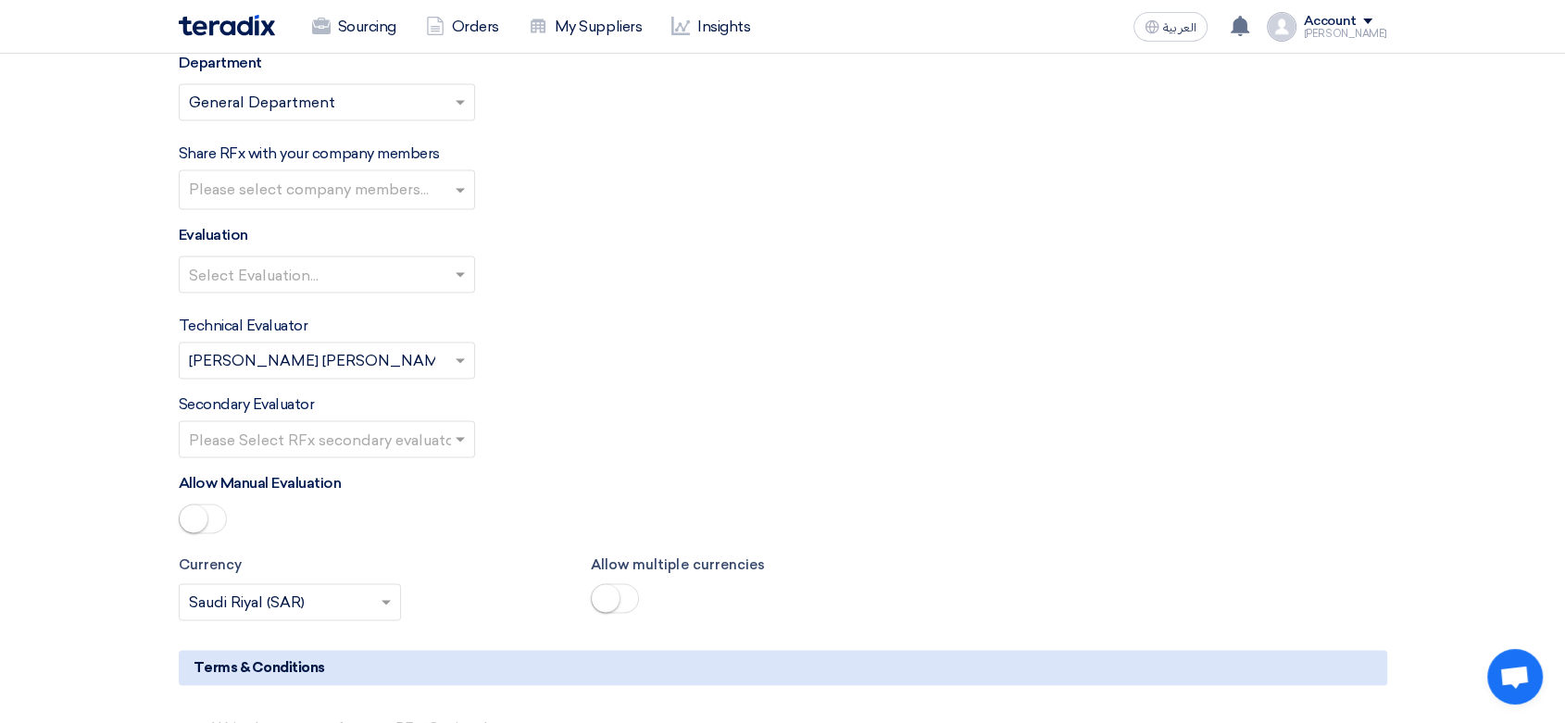
click at [379, 285] on input "text" at bounding box center [317, 276] width 257 height 31
click at [332, 312] on div "Direct material" at bounding box center [327, 312] width 294 height 38
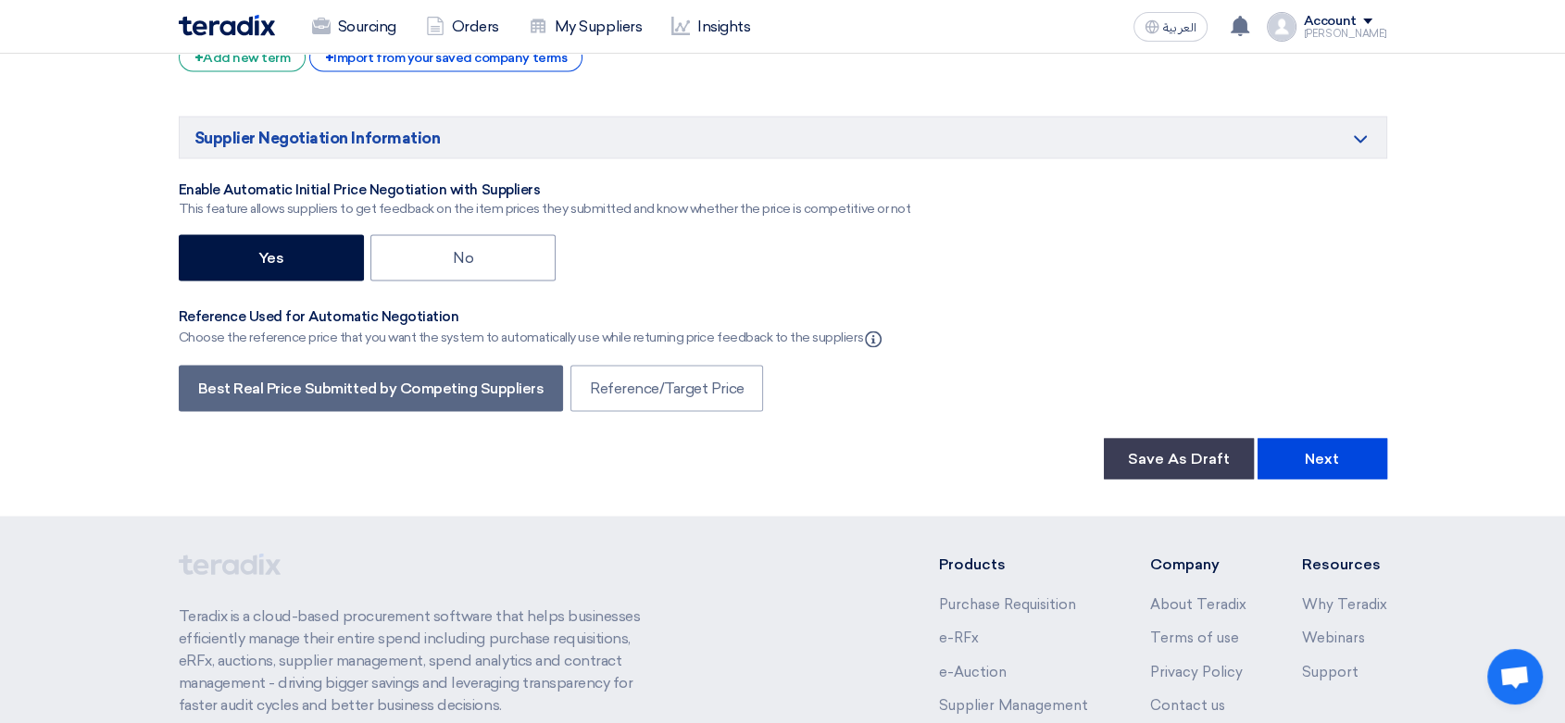
scroll to position [3395, 0]
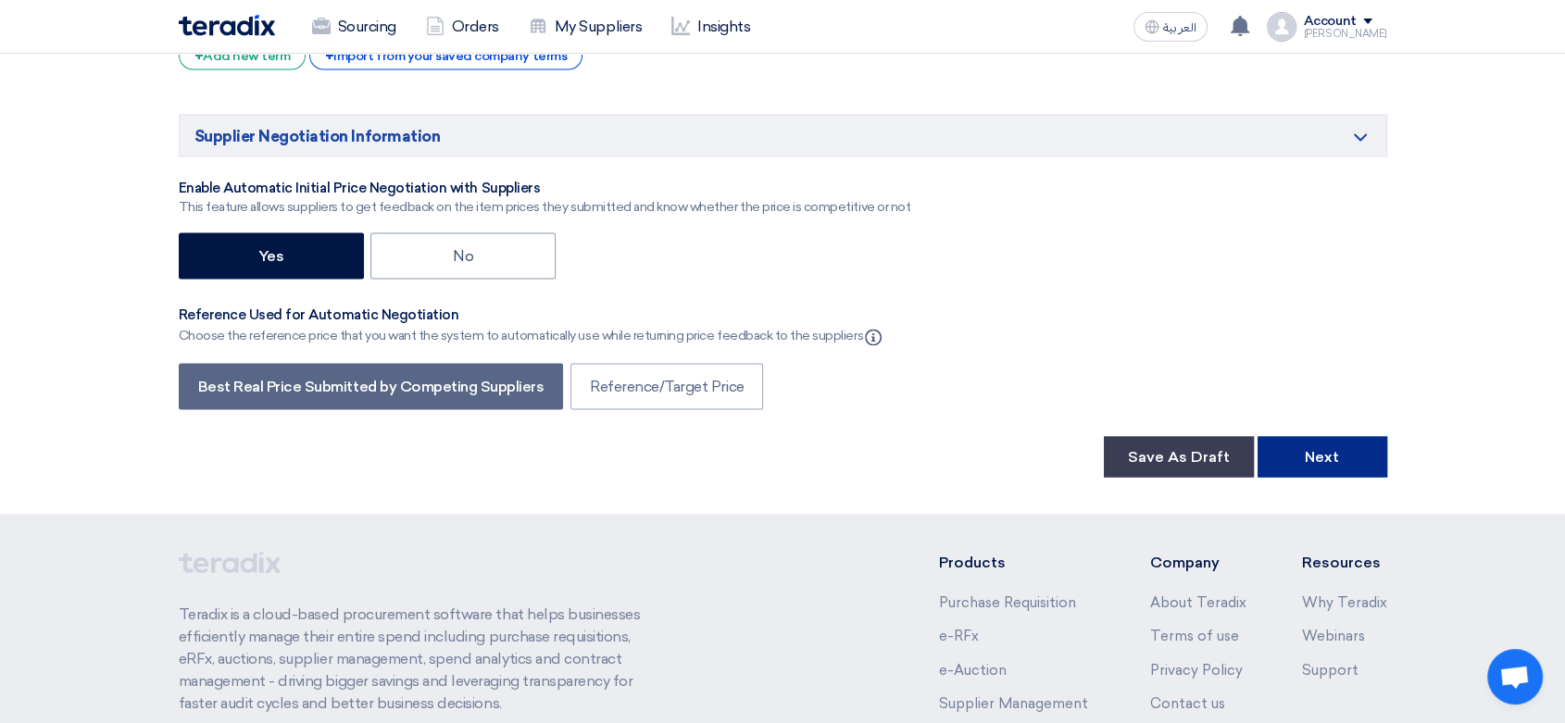
click at [1358, 455] on button "Next" at bounding box center [1323, 456] width 130 height 41
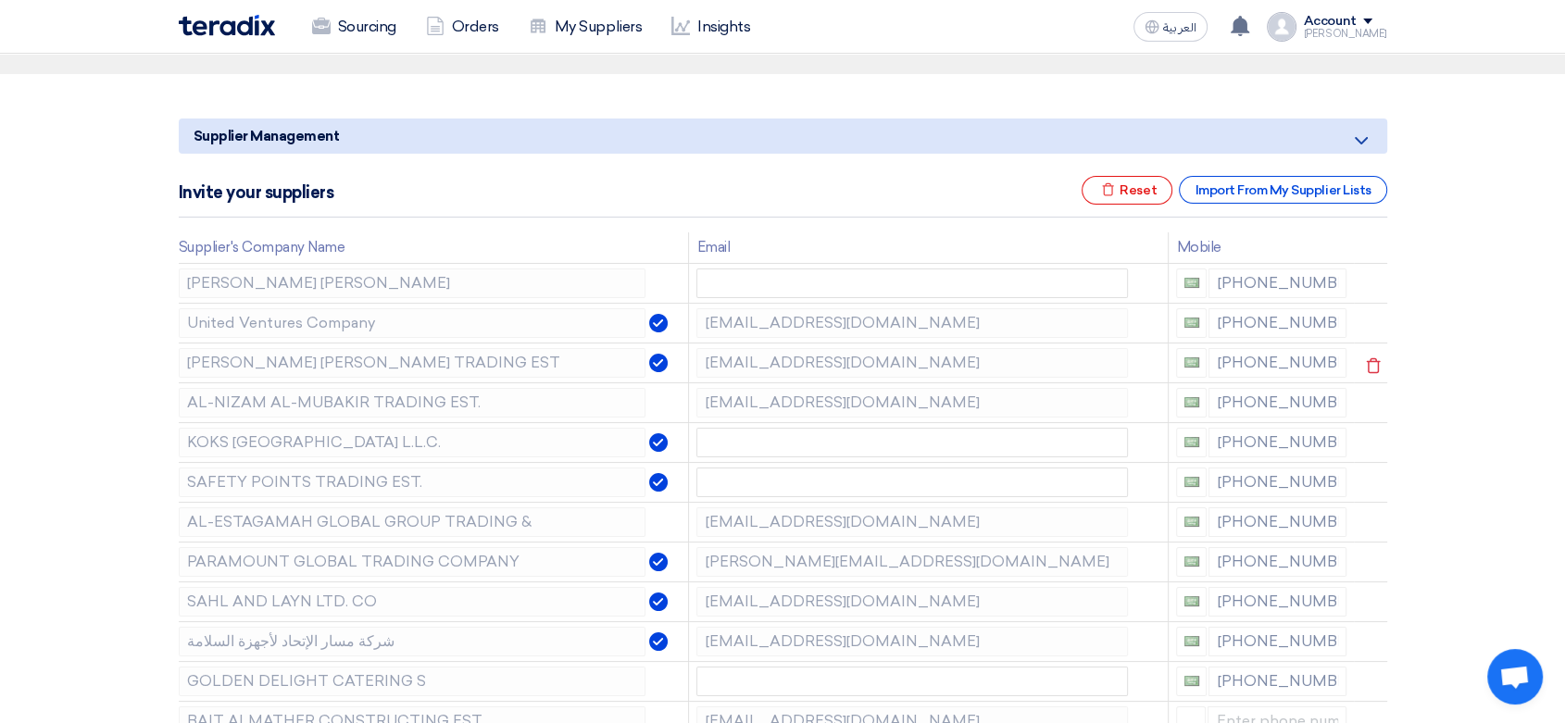
scroll to position [206, 0]
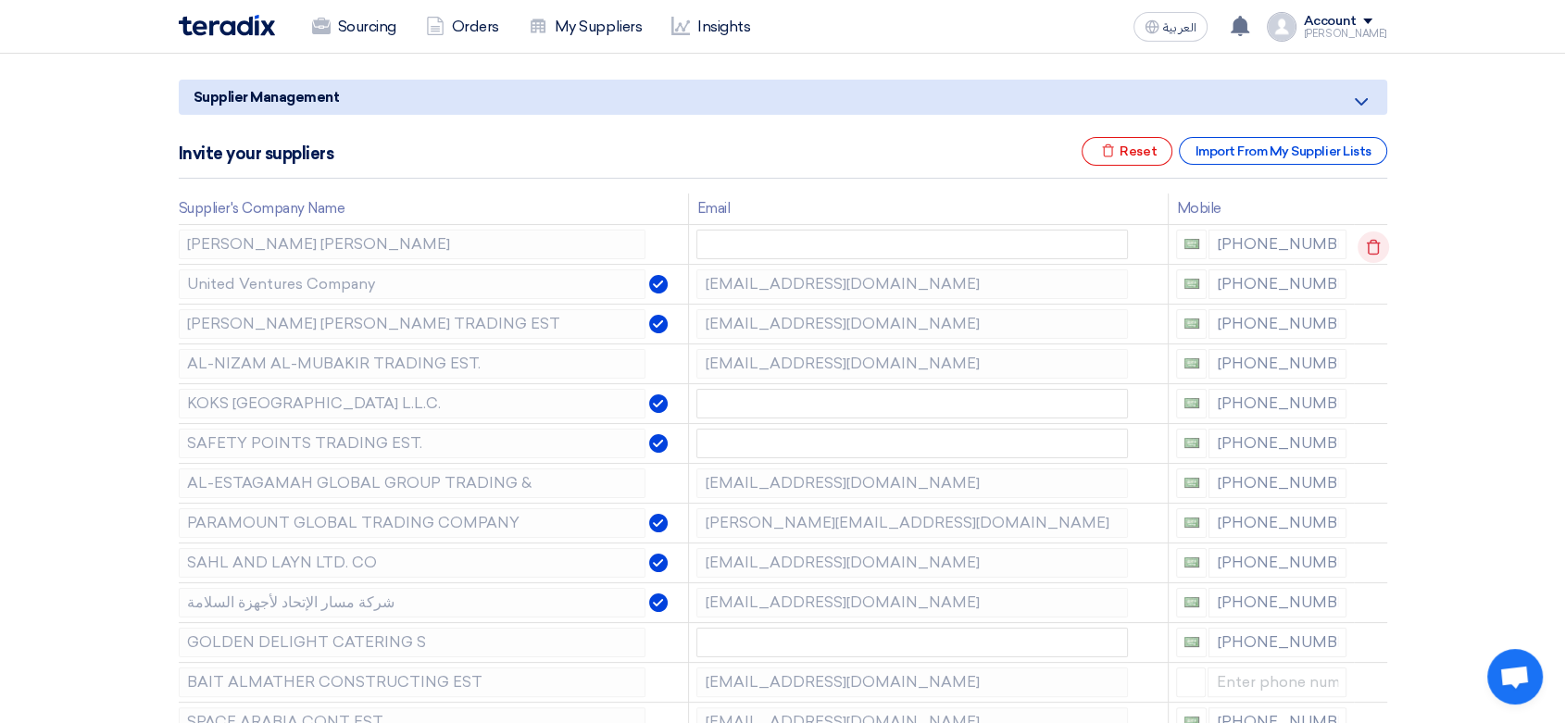
click at [1371, 245] on icon at bounding box center [1373, 247] width 31 height 31
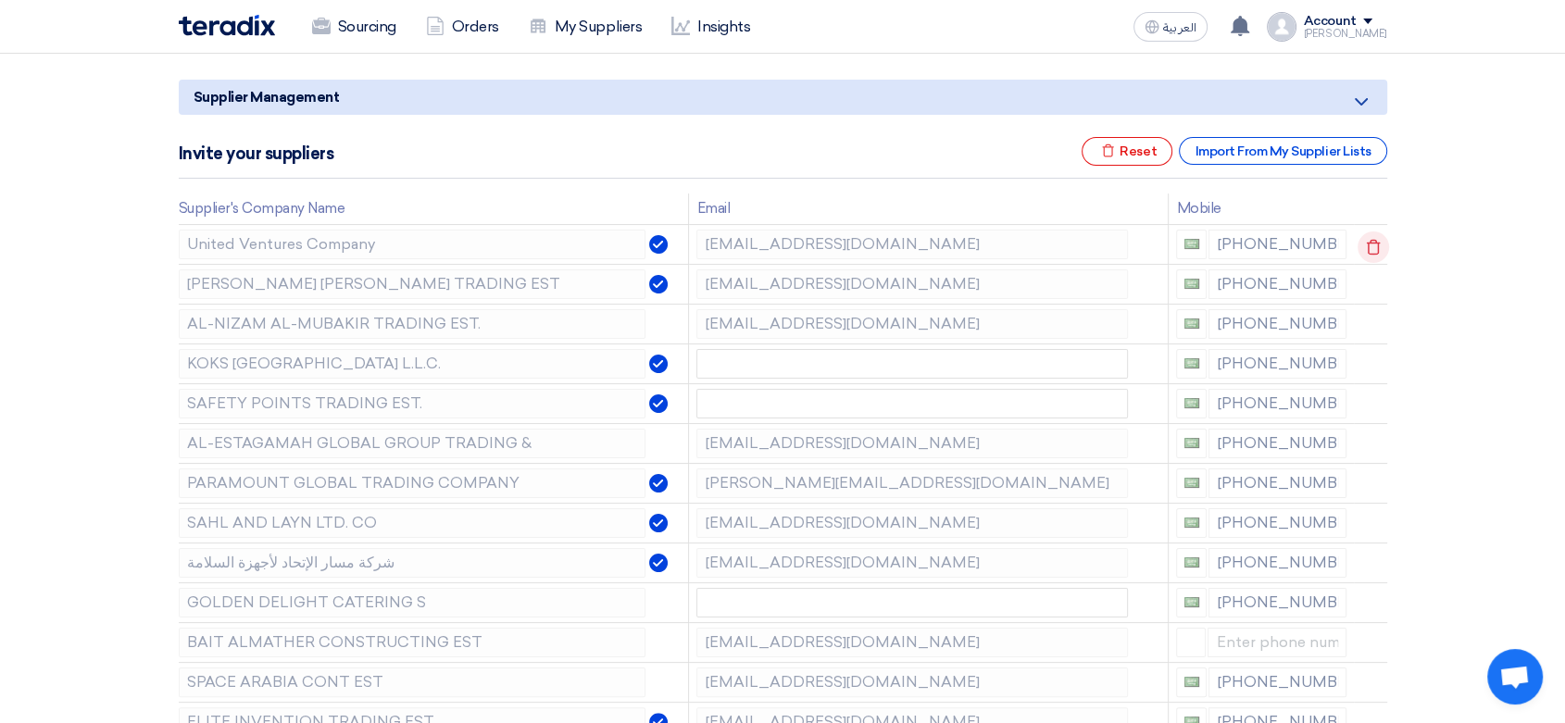
click at [1371, 245] on icon at bounding box center [1373, 247] width 31 height 31
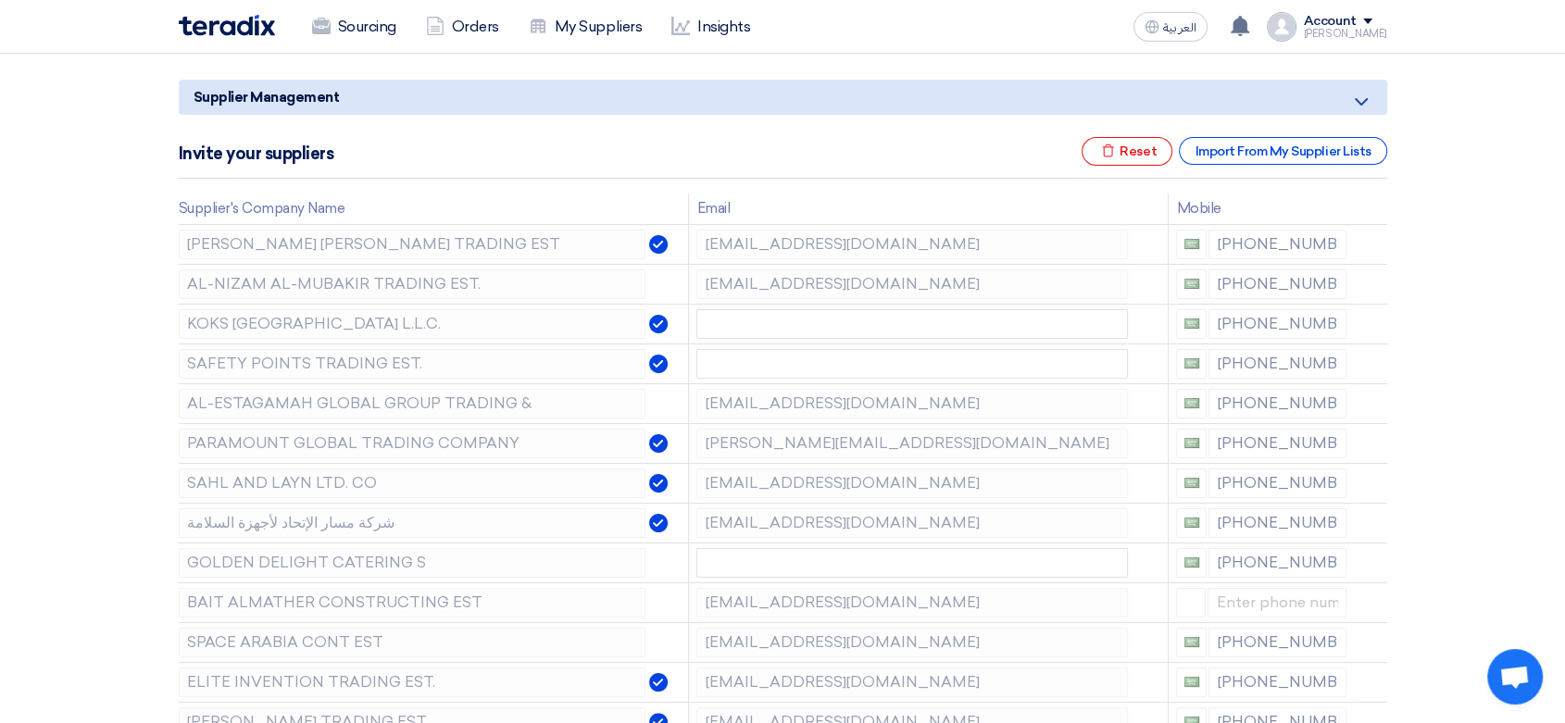
click at [0, 0] on icon at bounding box center [0, 0] width 0 height 0
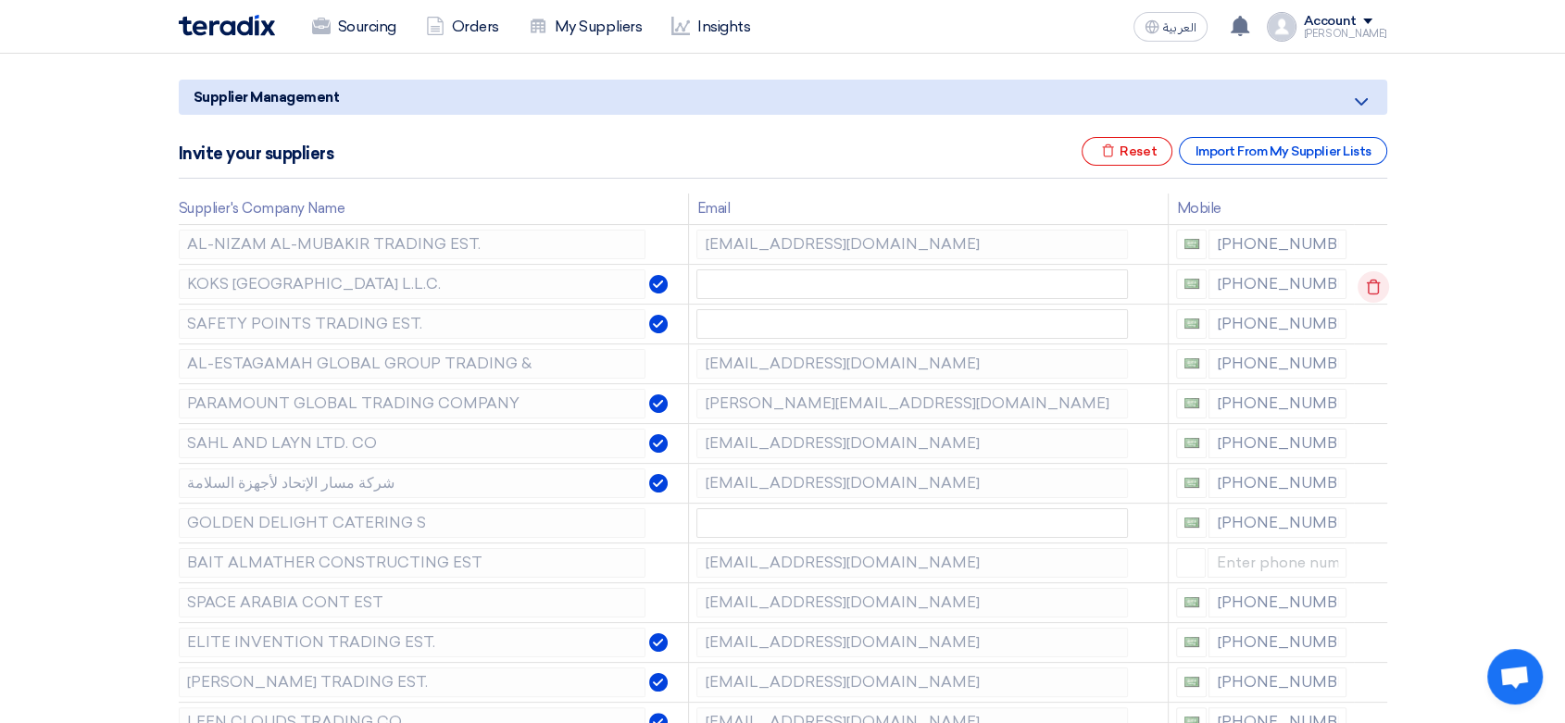
click at [1367, 286] on icon at bounding box center [1373, 286] width 31 height 31
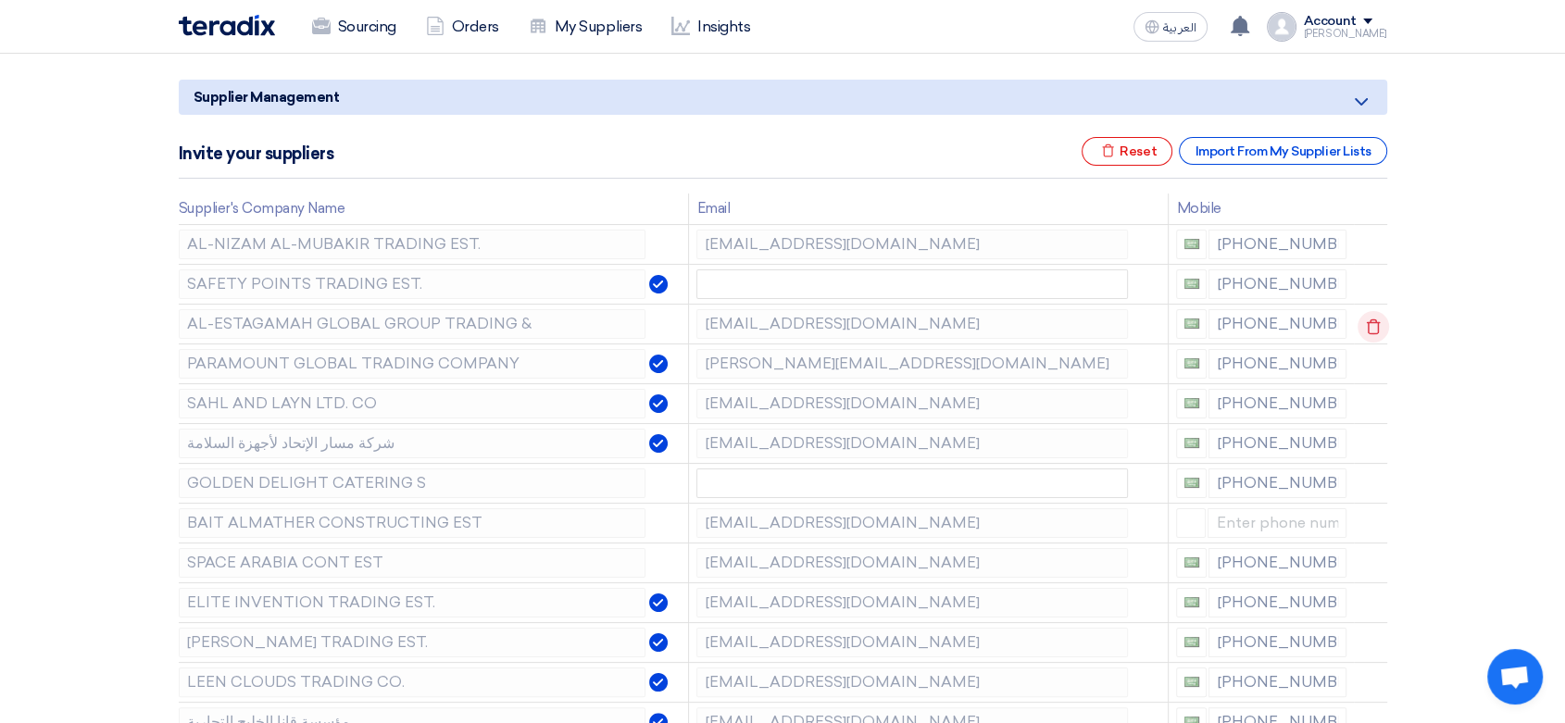
click at [1370, 319] on use at bounding box center [1373, 327] width 14 height 16
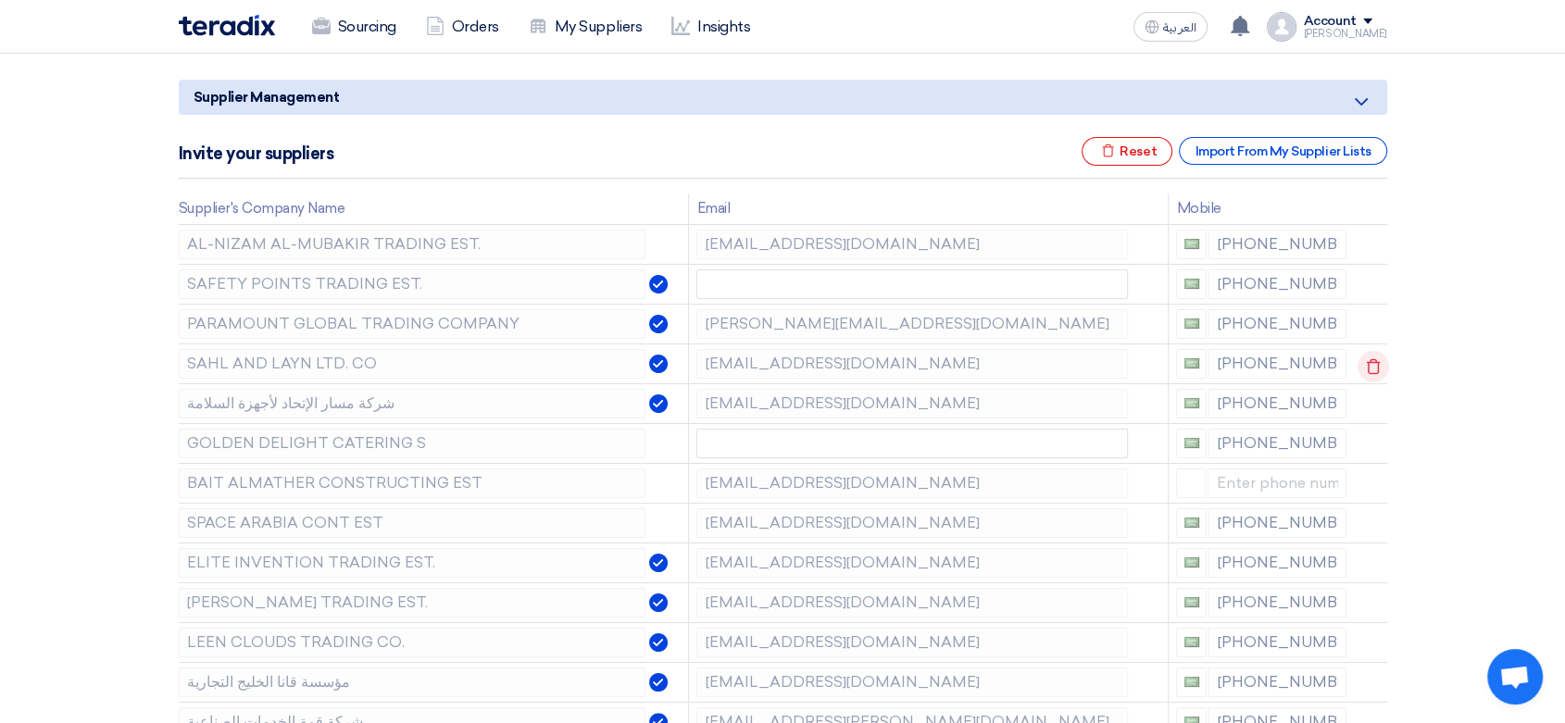
click at [1373, 358] on icon at bounding box center [1373, 366] width 31 height 31
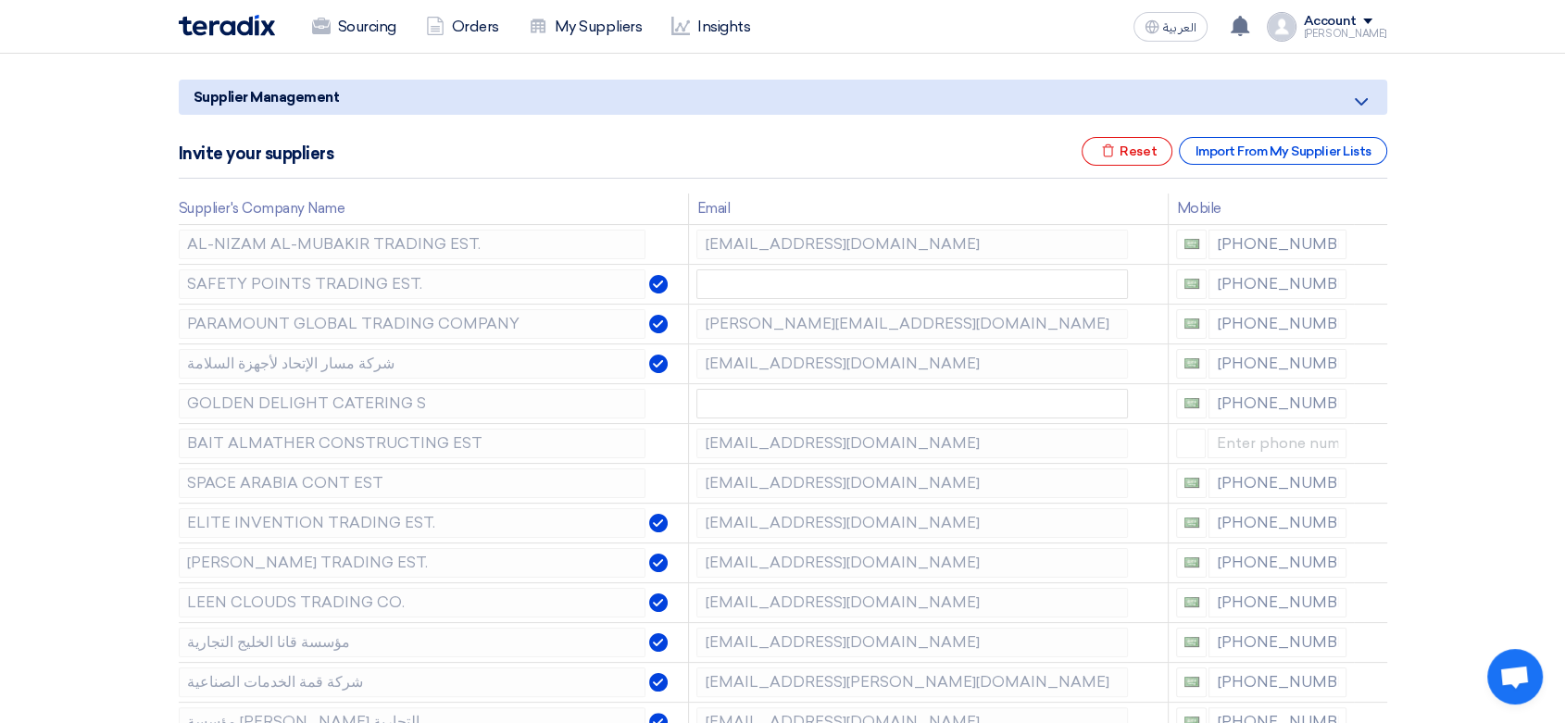
click at [0, 0] on icon at bounding box center [0, 0] width 0 height 0
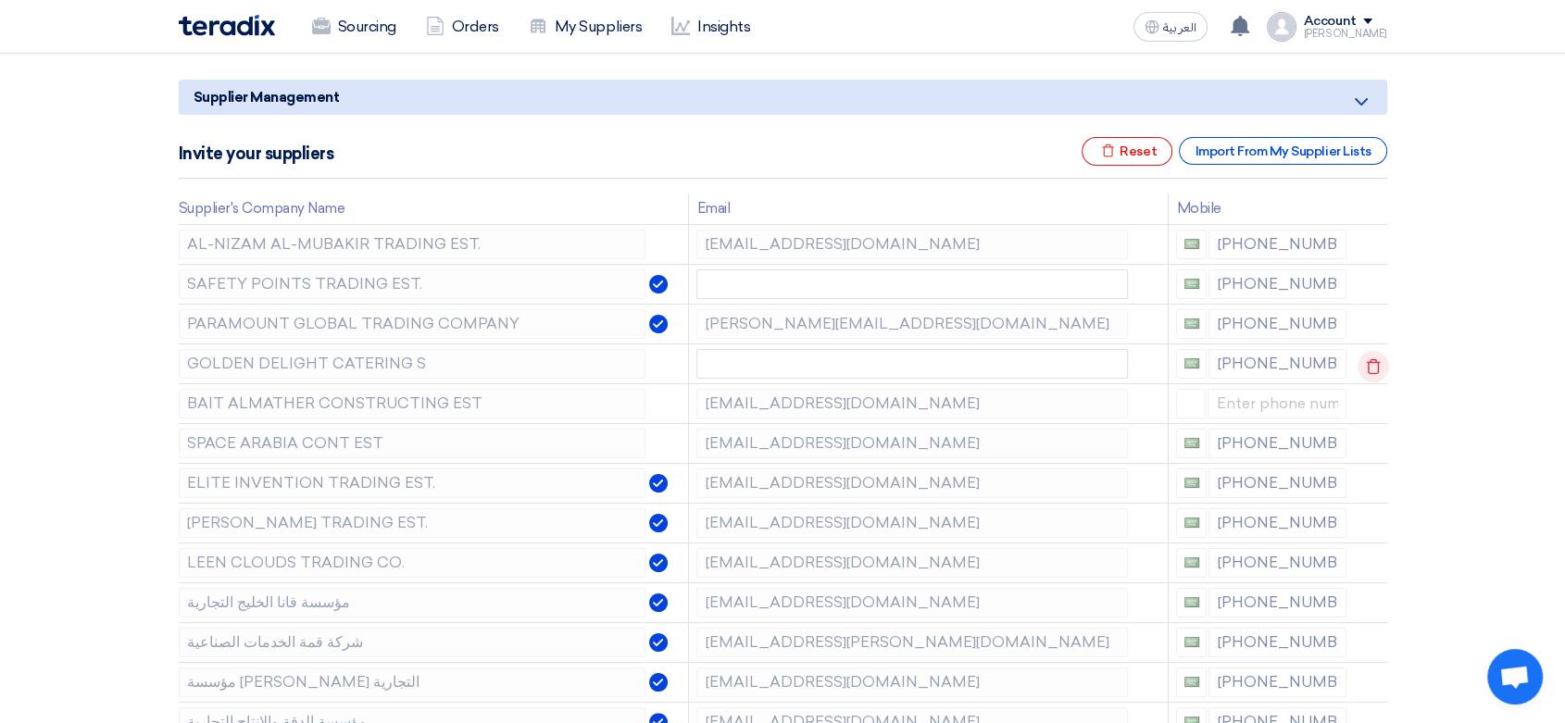
click at [1373, 361] on icon at bounding box center [1373, 366] width 31 height 31
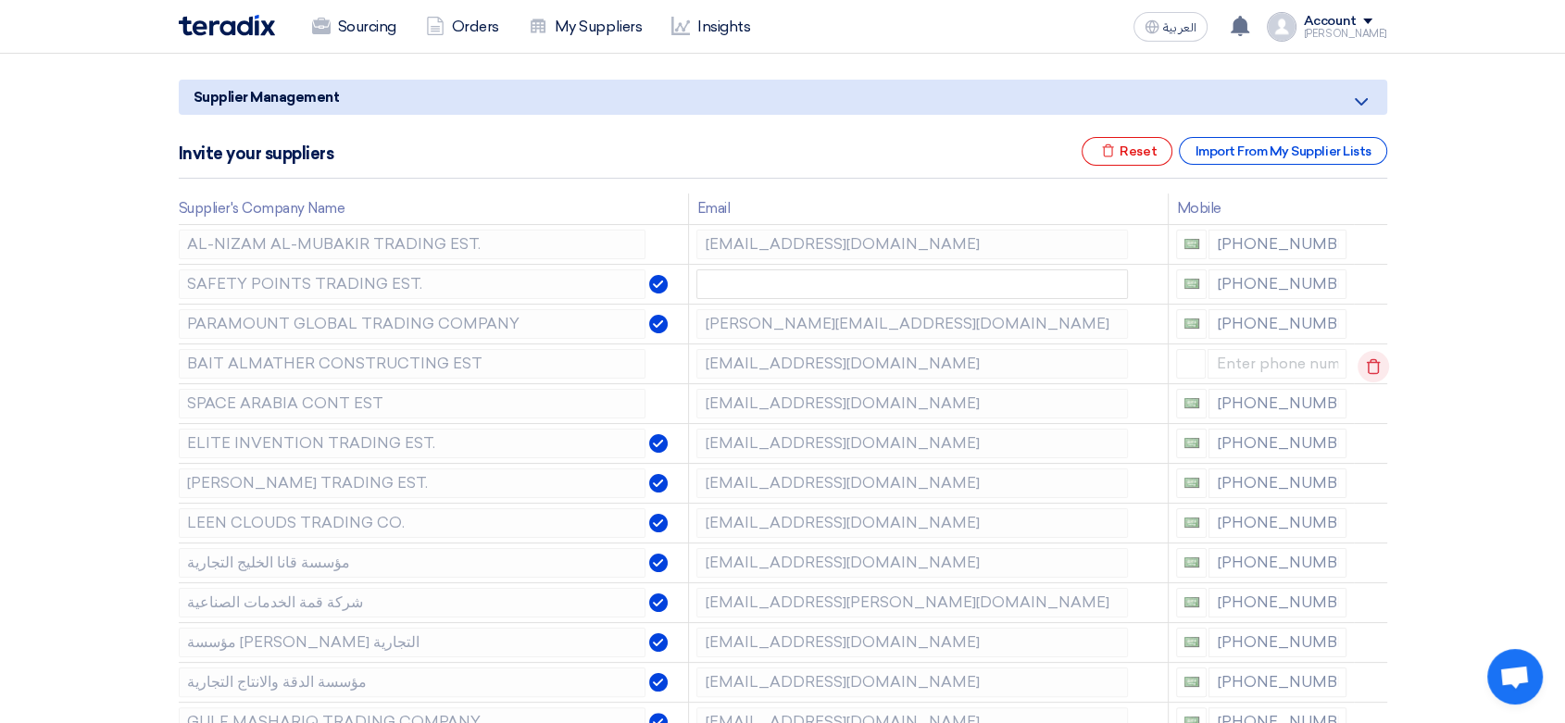
click at [1373, 369] on icon at bounding box center [1373, 366] width 31 height 31
click at [0, 0] on icon at bounding box center [0, 0] width 0 height 0
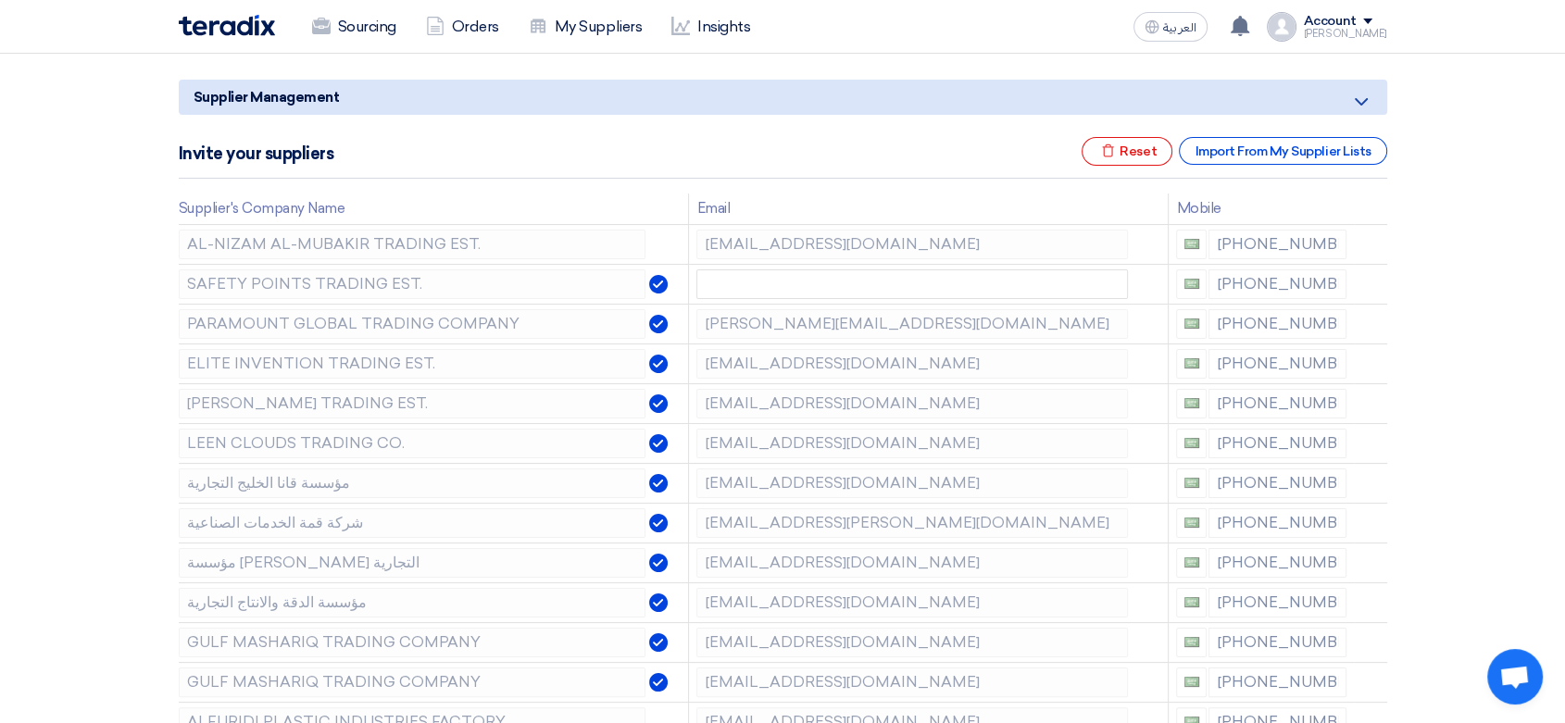
click at [0, 0] on icon at bounding box center [0, 0] width 0 height 0
click at [1373, 407] on icon at bounding box center [1373, 406] width 31 height 31
click at [0, 0] on icon at bounding box center [0, 0] width 0 height 0
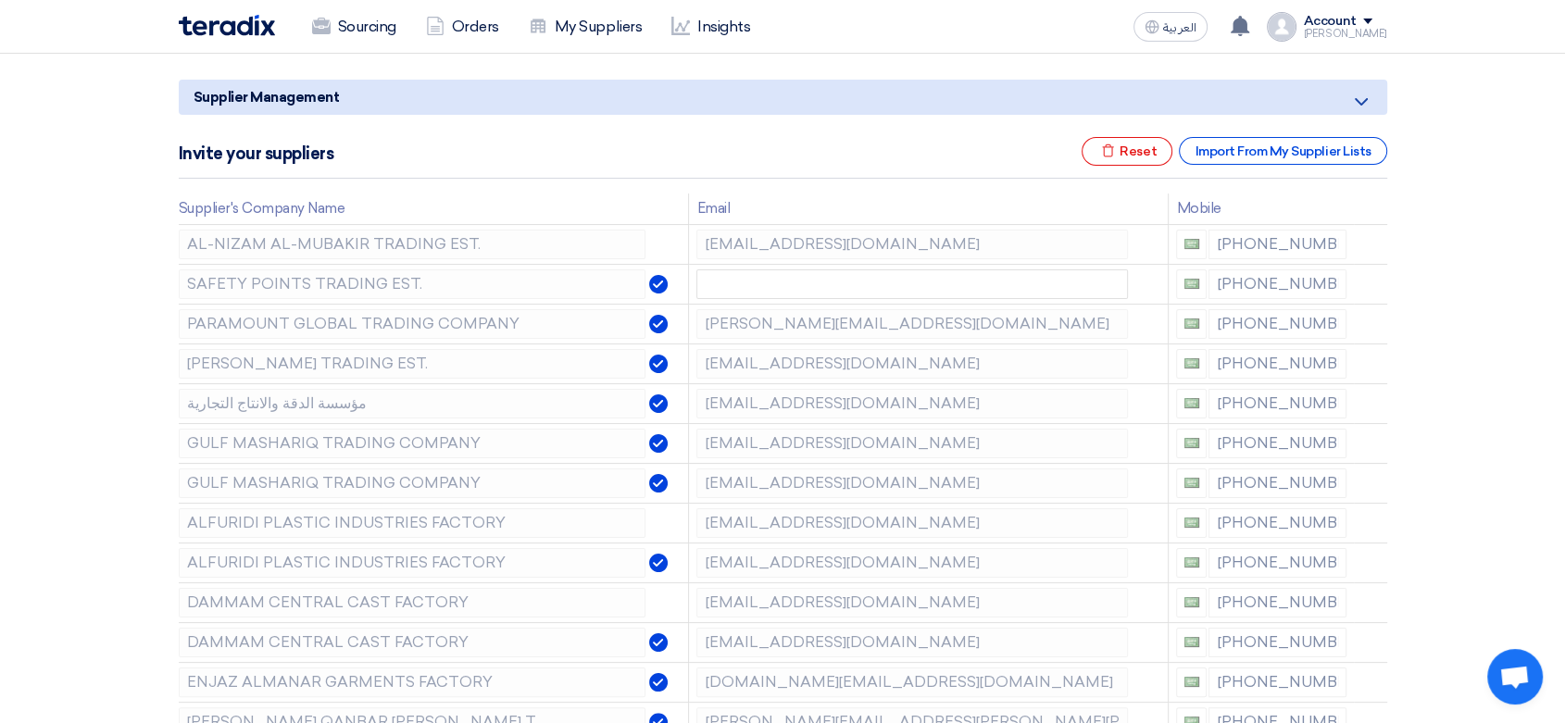
click at [0, 0] on icon at bounding box center [0, 0] width 0 height 0
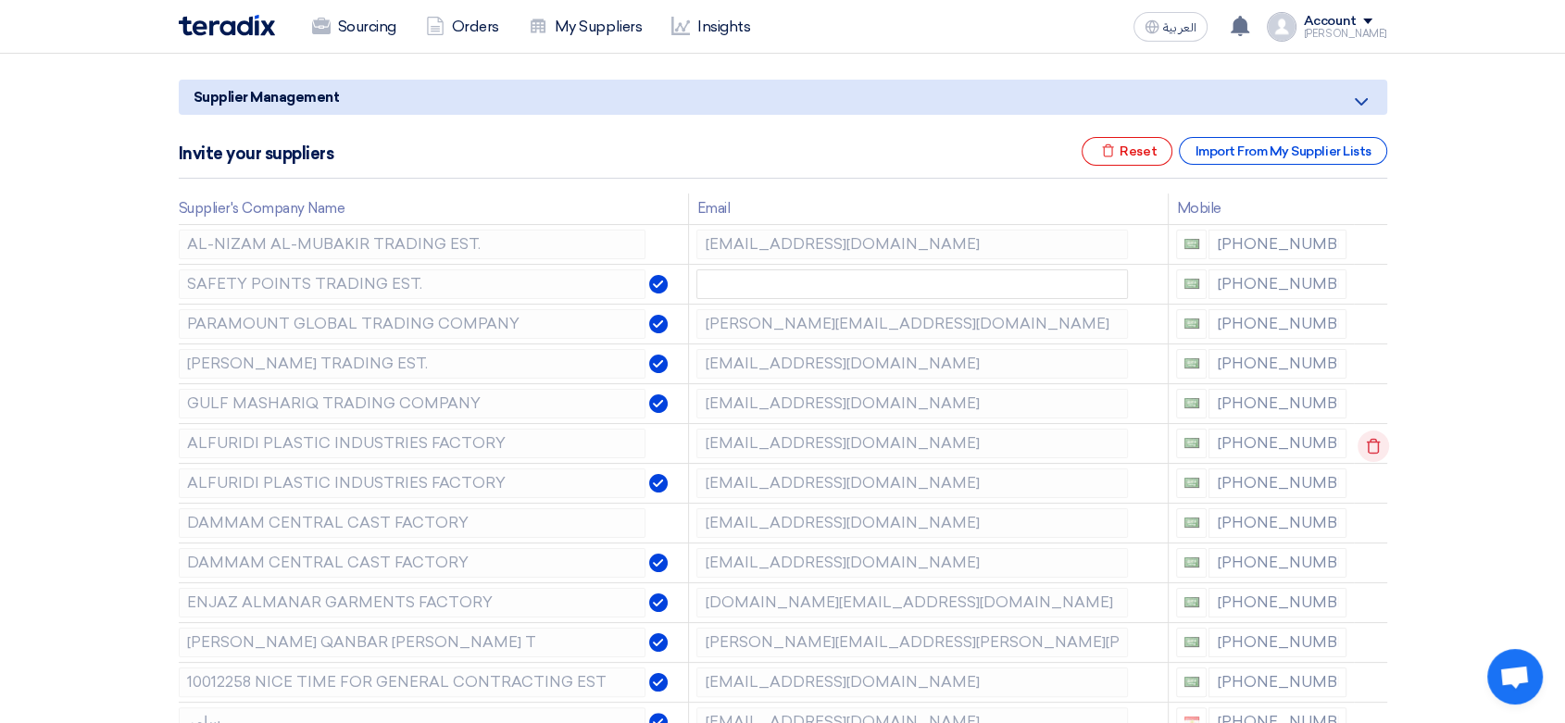
click at [1372, 438] on use at bounding box center [1373, 446] width 14 height 16
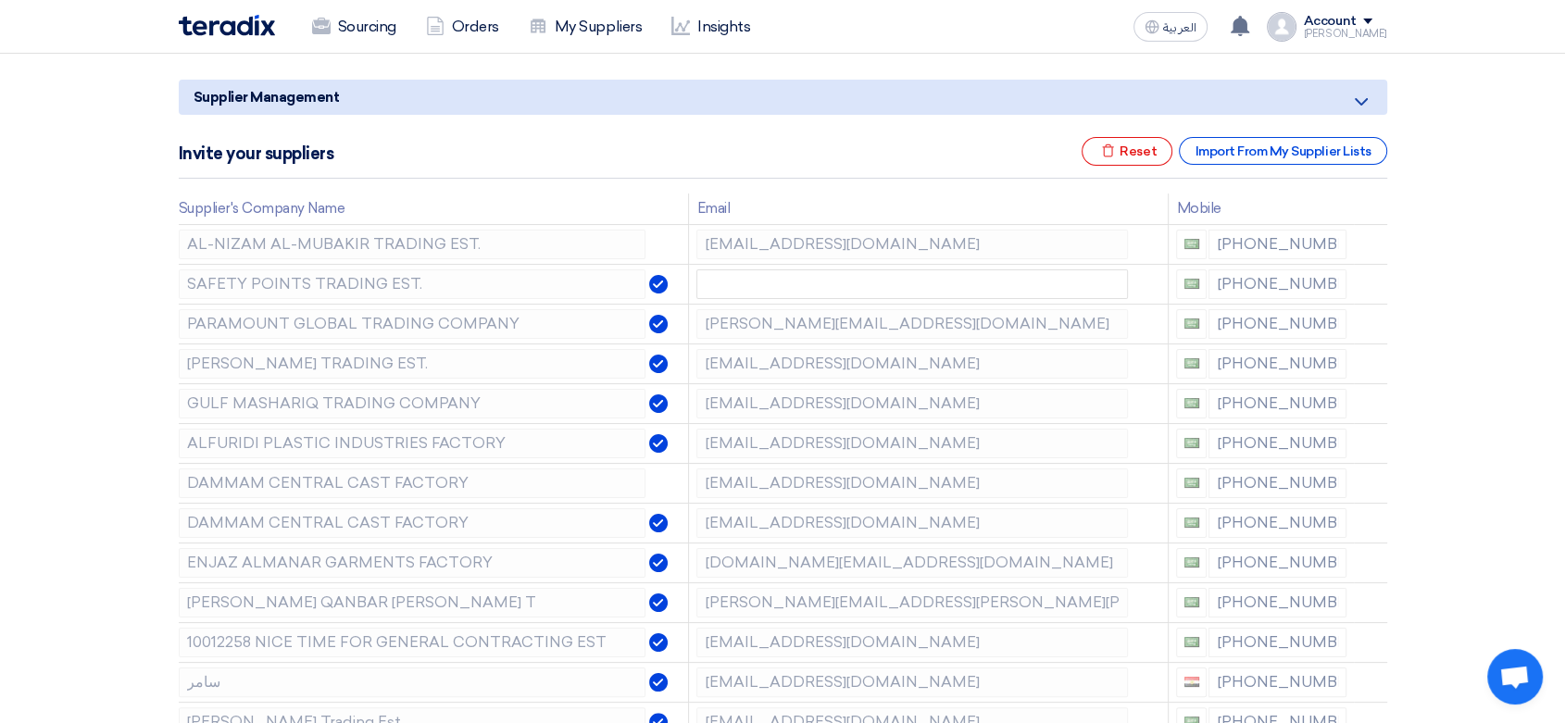
click at [0, 0] on use at bounding box center [0, 0] width 0 height 0
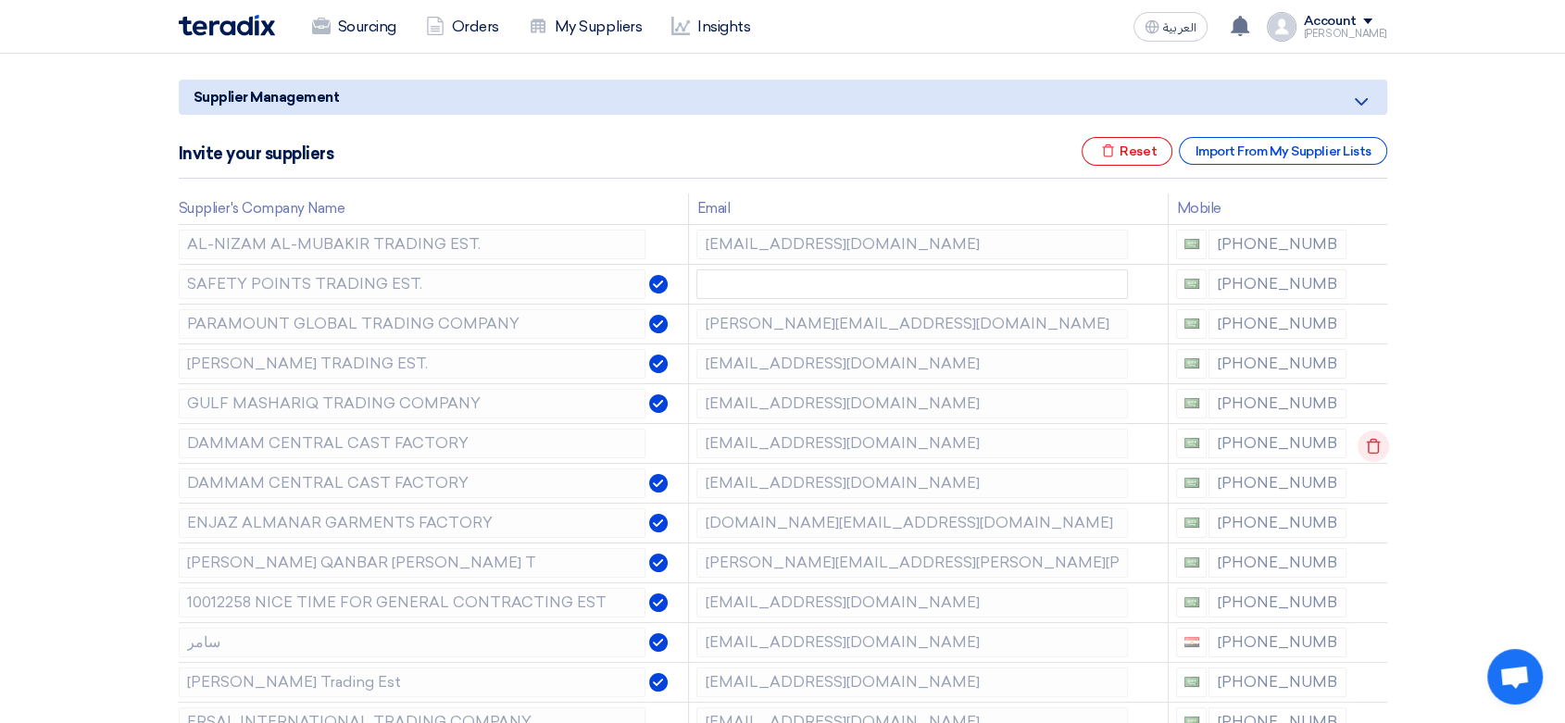
click at [1372, 438] on use at bounding box center [1373, 446] width 14 height 16
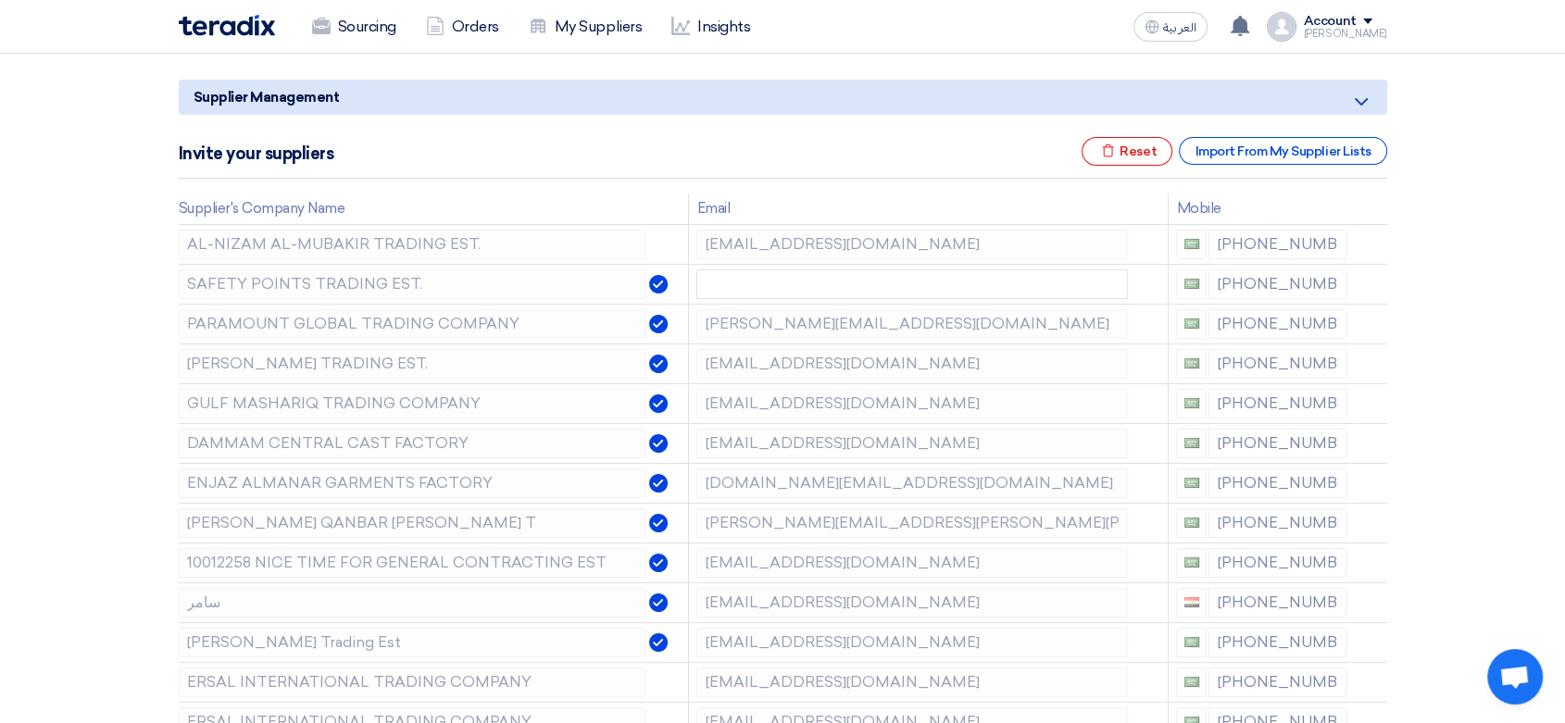
click at [0, 0] on use at bounding box center [0, 0] width 0 height 0
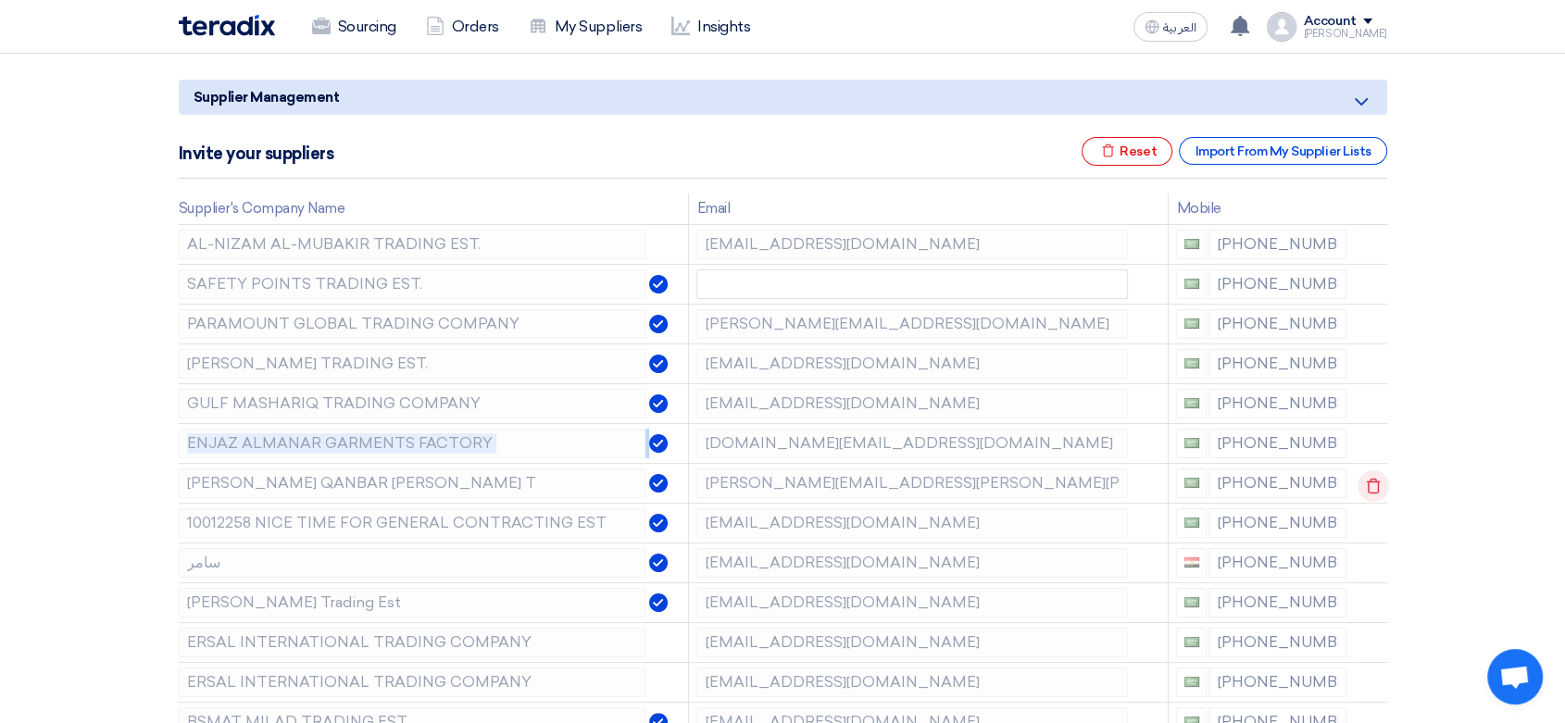
click at [1361, 480] on icon at bounding box center [1373, 485] width 31 height 31
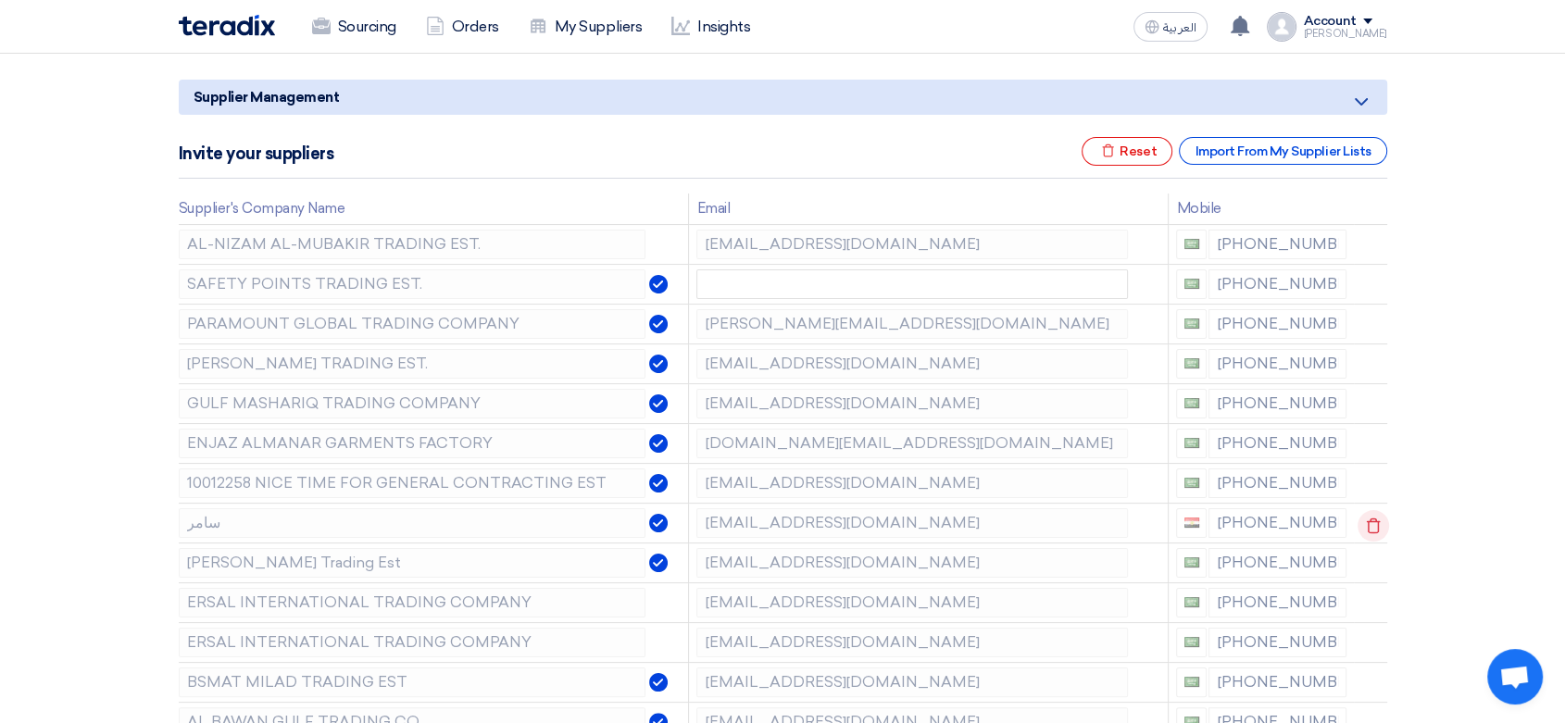
click at [1371, 524] on icon at bounding box center [1373, 525] width 31 height 31
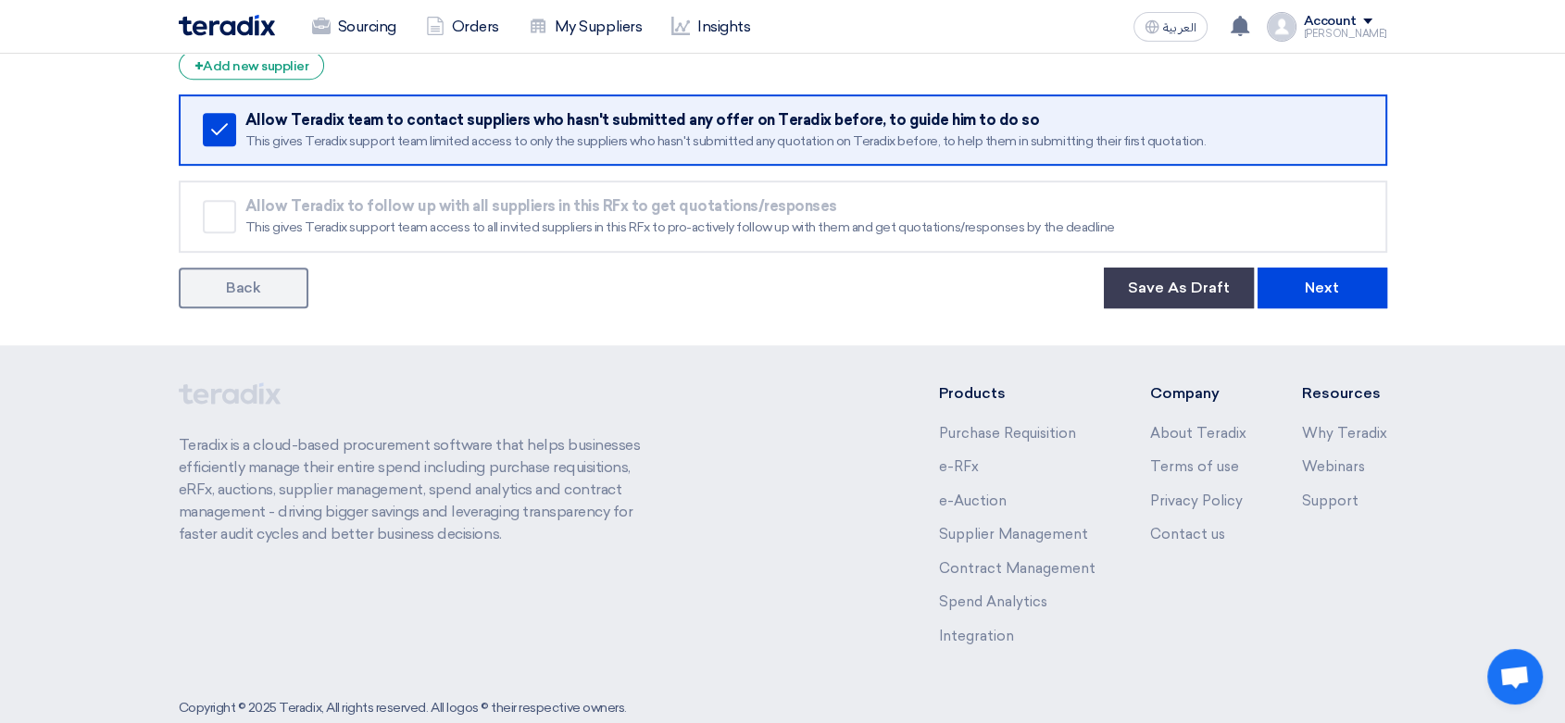
scroll to position [903, 0]
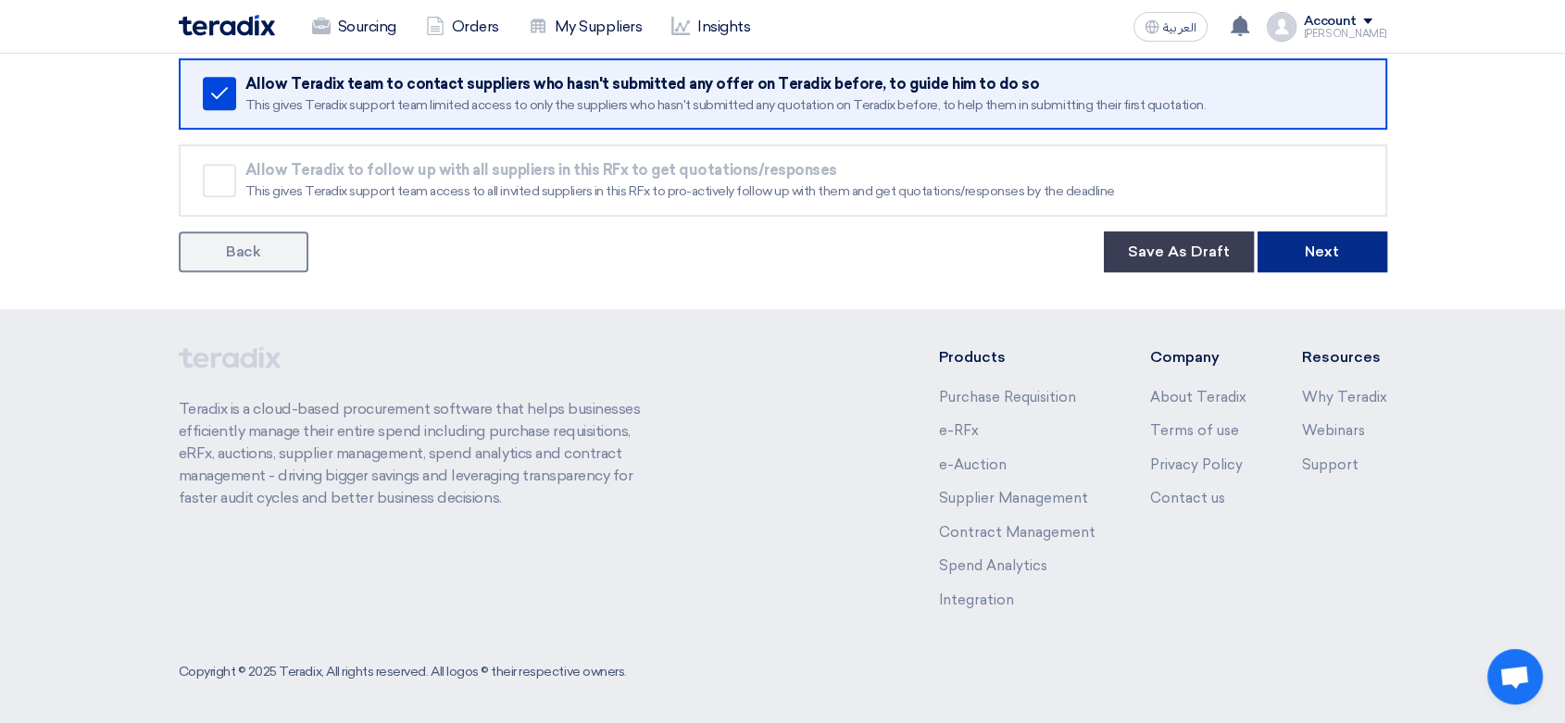
click at [1368, 255] on button "Next" at bounding box center [1323, 252] width 130 height 41
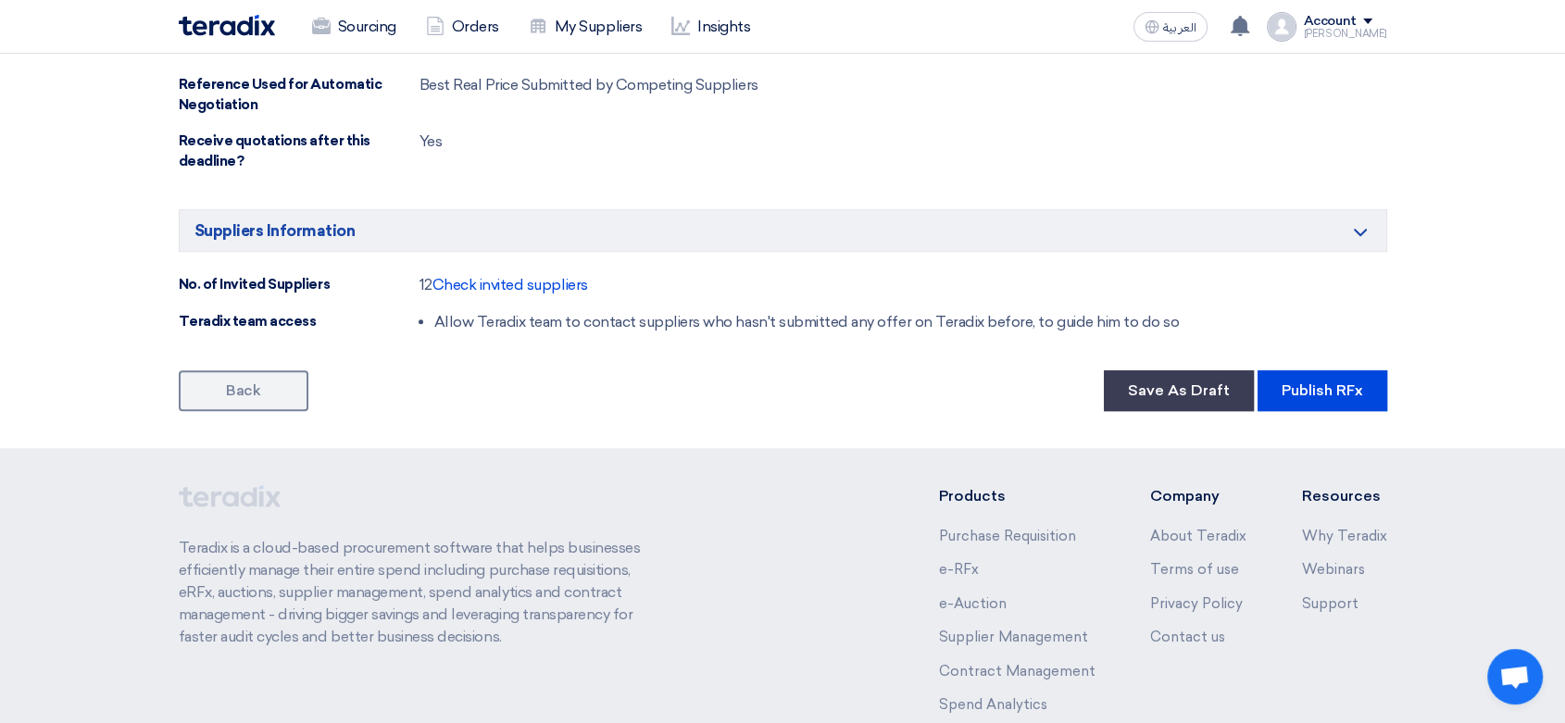
scroll to position [1335, 0]
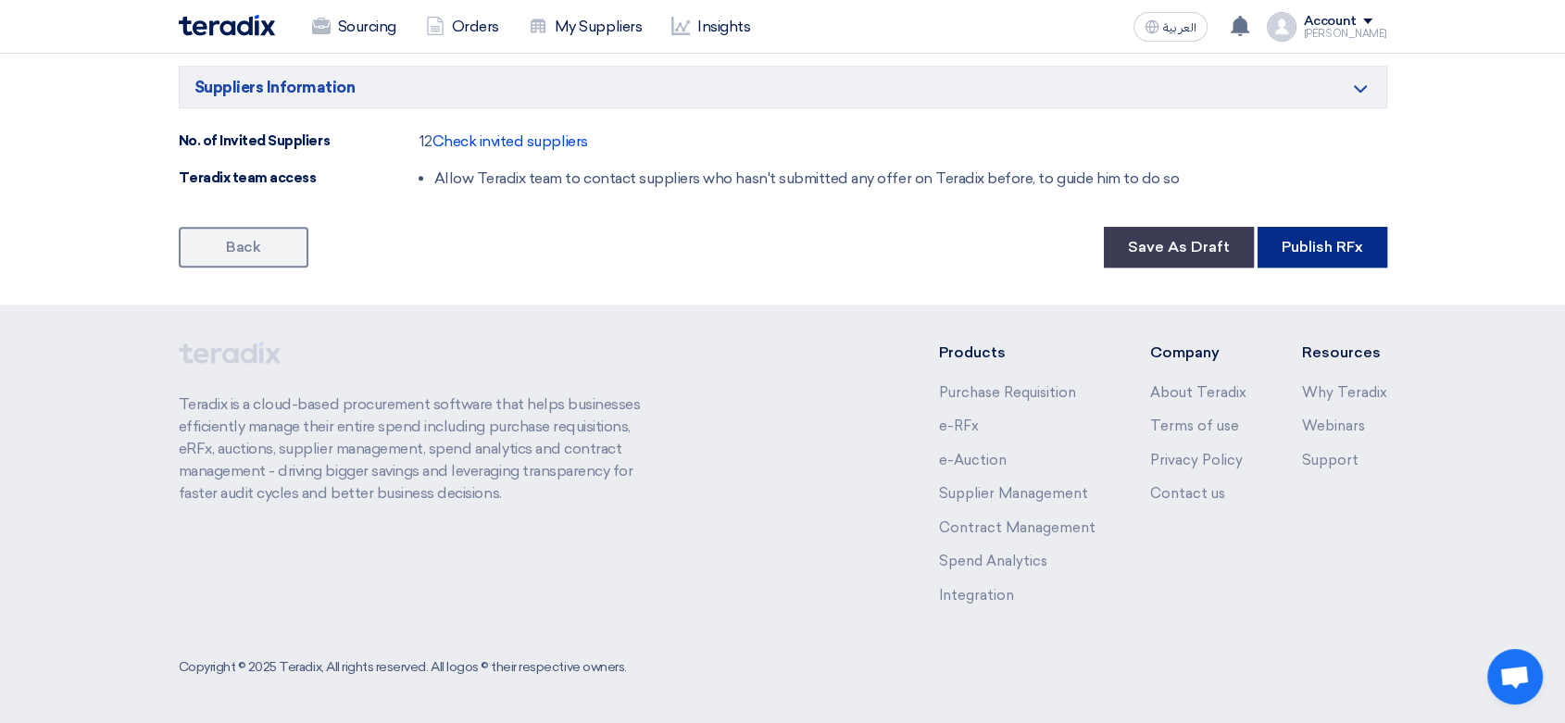
click at [1313, 247] on button "Publish RFx" at bounding box center [1323, 247] width 130 height 41
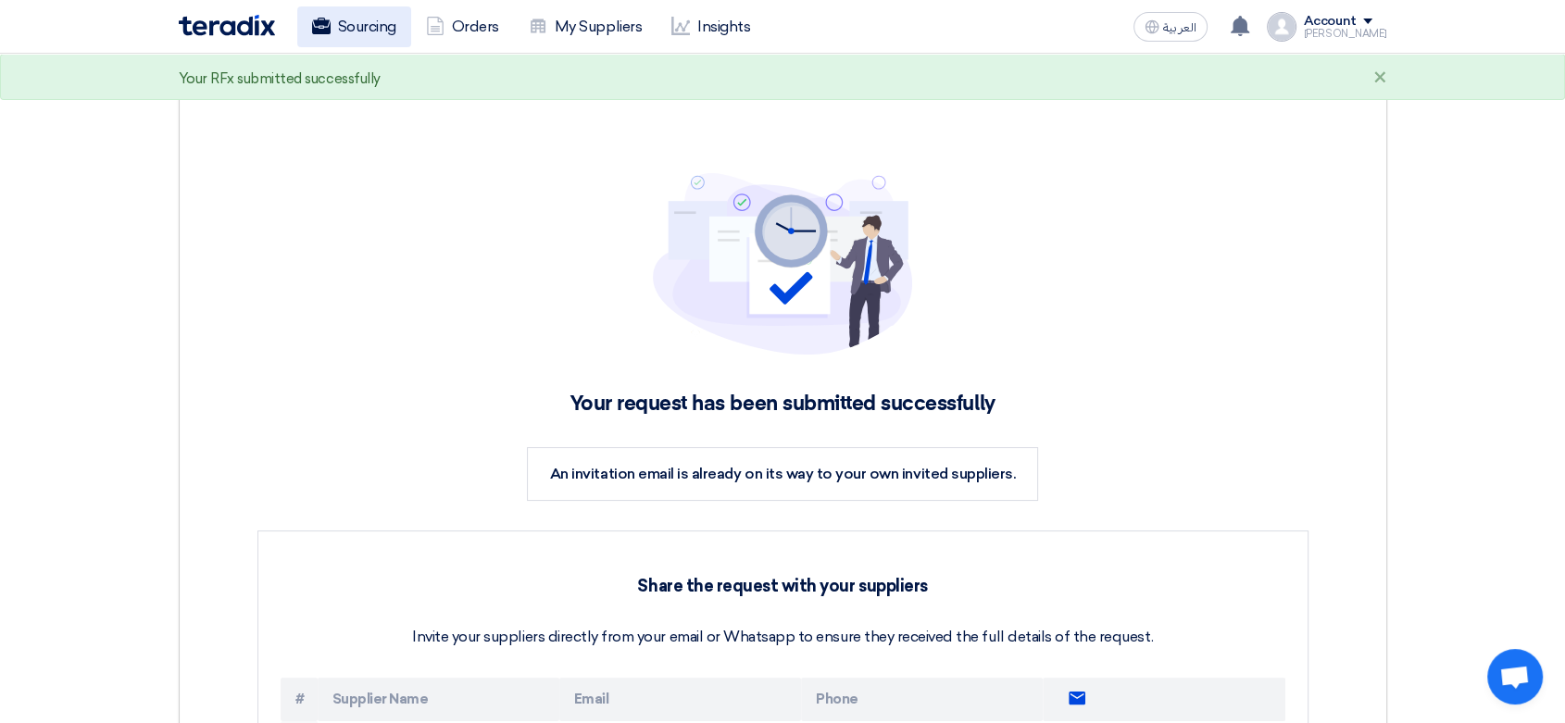
click at [349, 24] on link "Sourcing" at bounding box center [354, 26] width 114 height 41
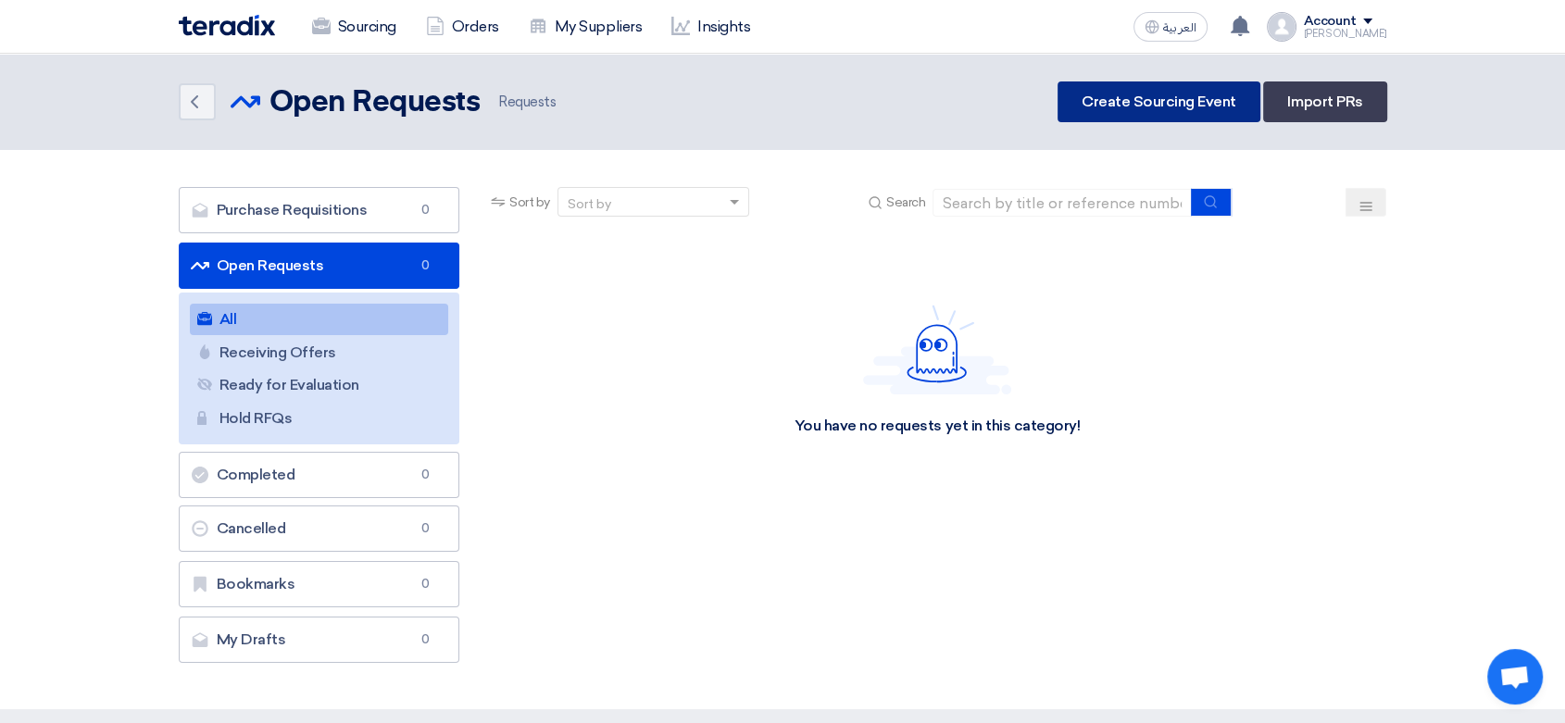
click at [1170, 98] on link "Create Sourcing Event" at bounding box center [1159, 101] width 203 height 41
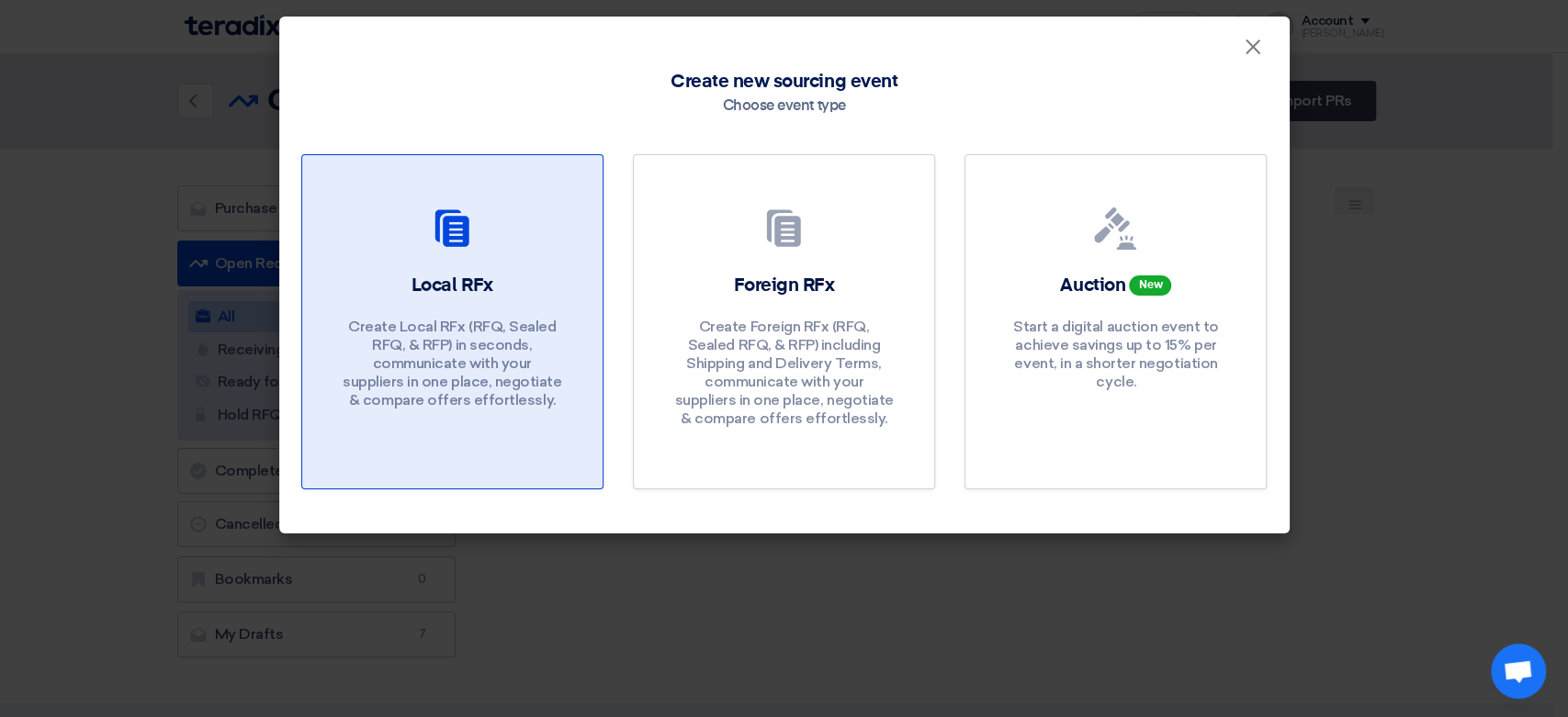
click at [491, 275] on h2 "Local RFx" at bounding box center [452, 286] width 81 height 26
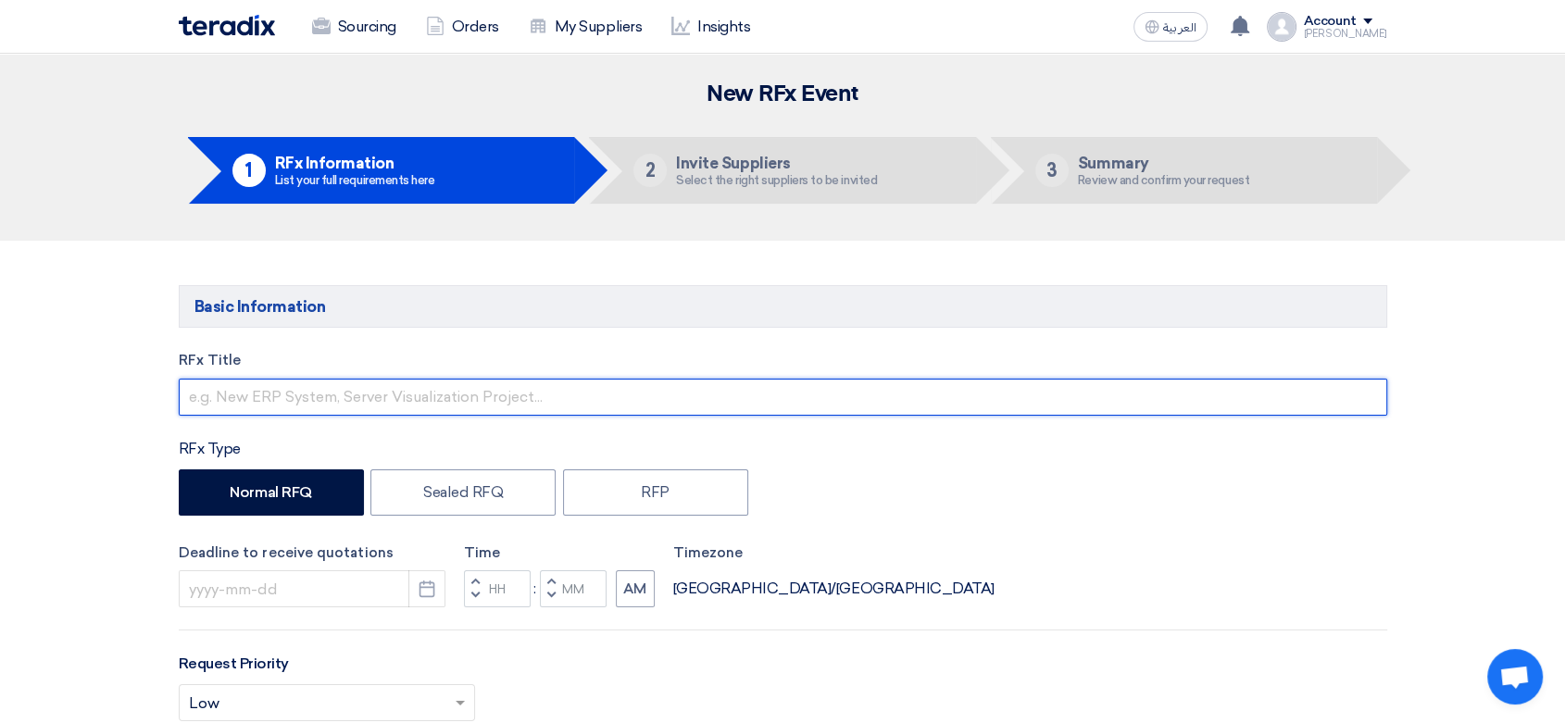
click at [312, 392] on input "text" at bounding box center [783, 397] width 1209 height 37
type input "U"
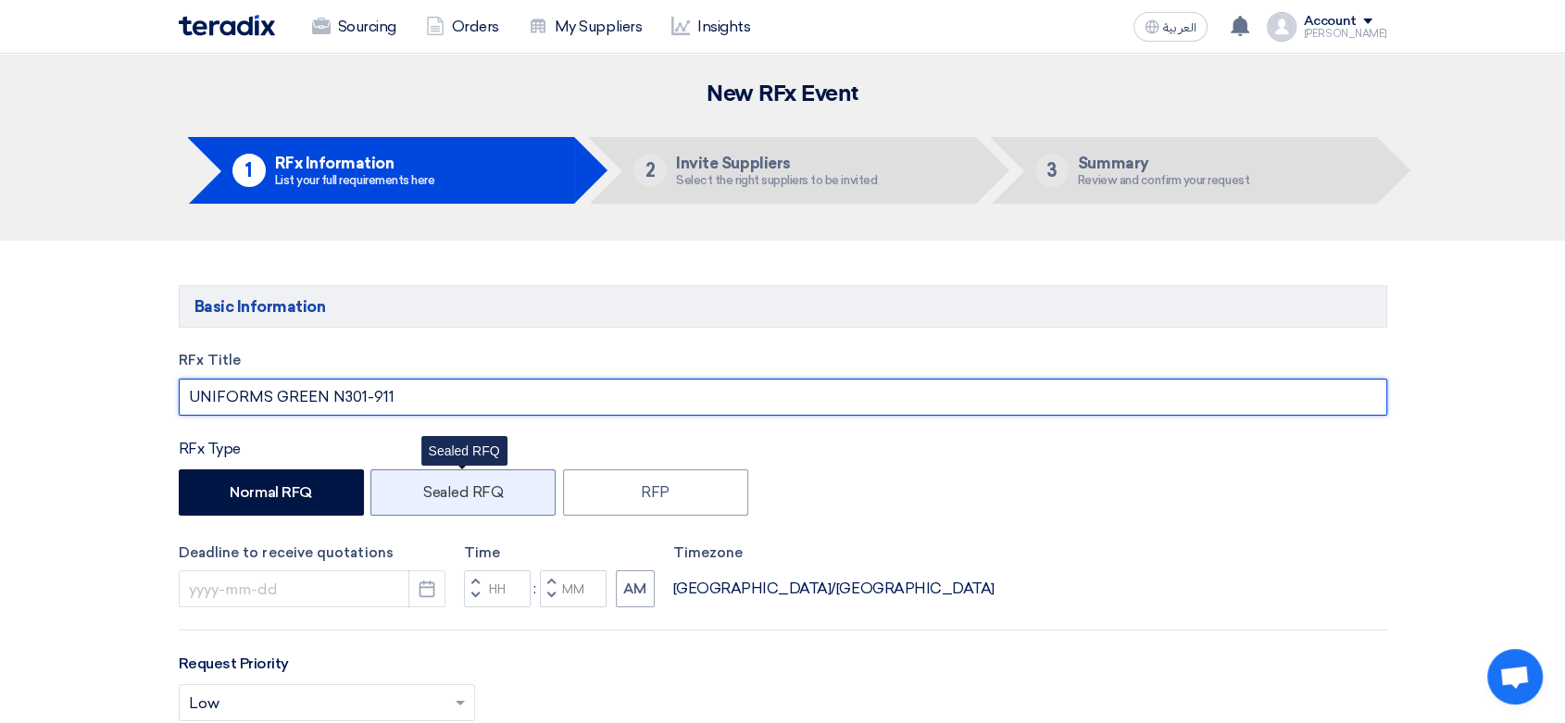
scroll to position [103, 0]
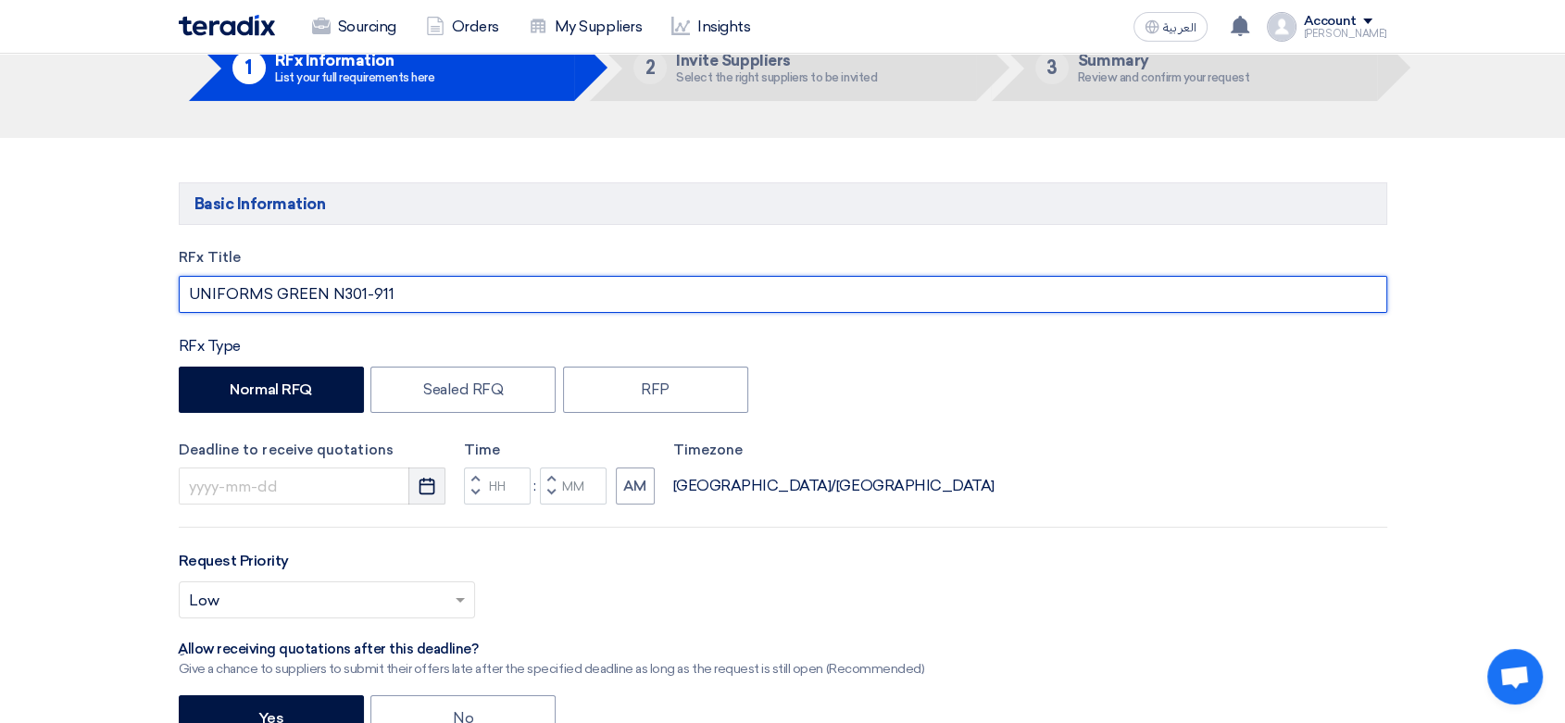
type input "UNIFORMS GREEN N301-911"
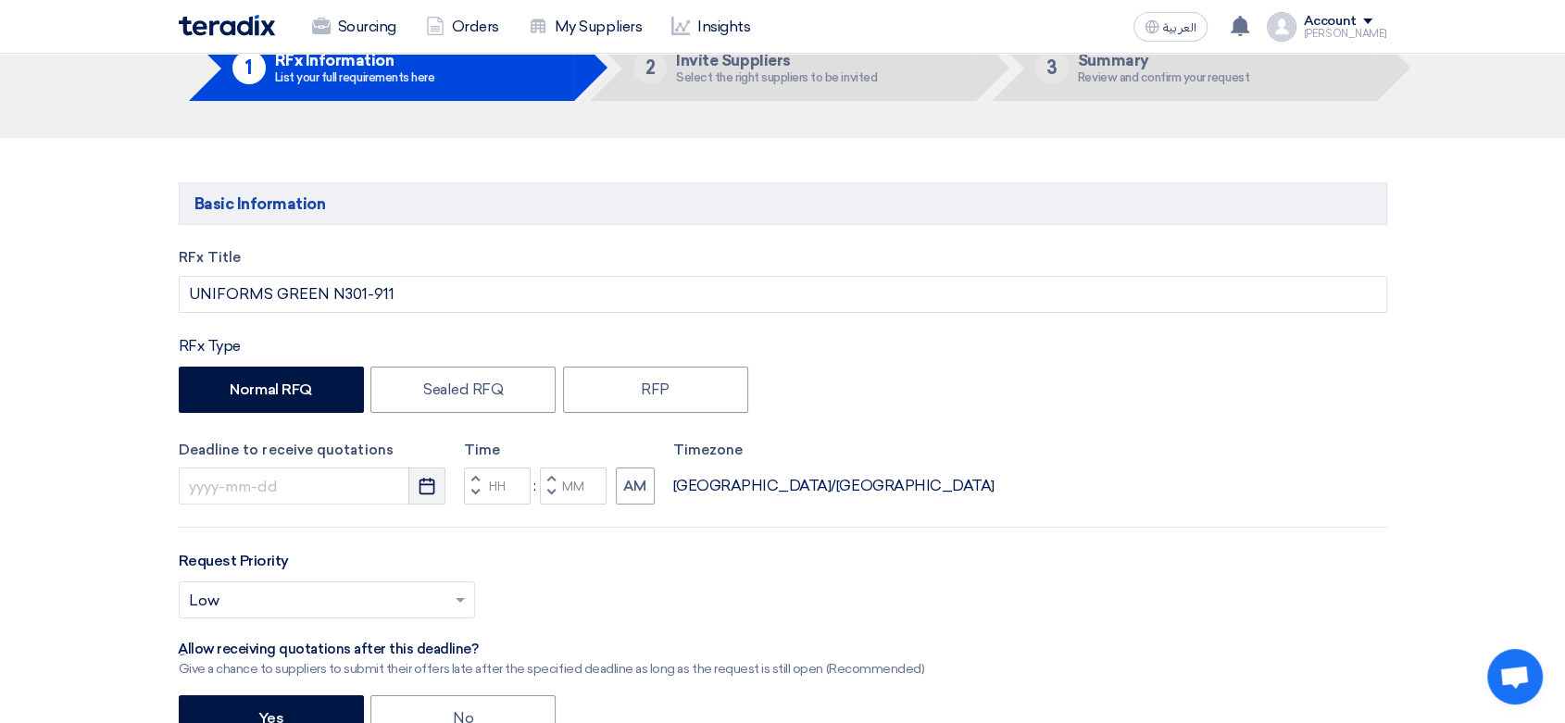
click at [431, 495] on use "button" at bounding box center [428, 486] width 16 height 17
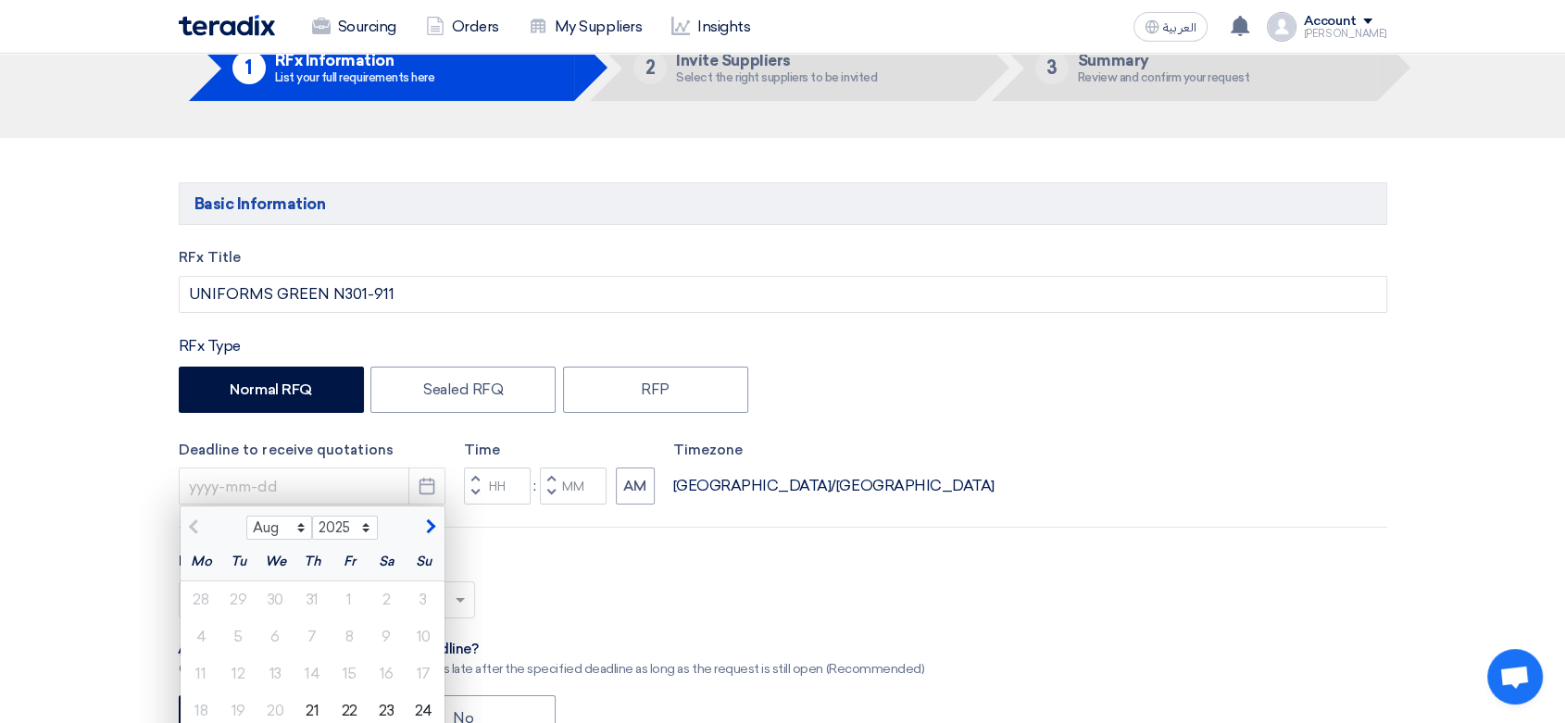
scroll to position [411, 0]
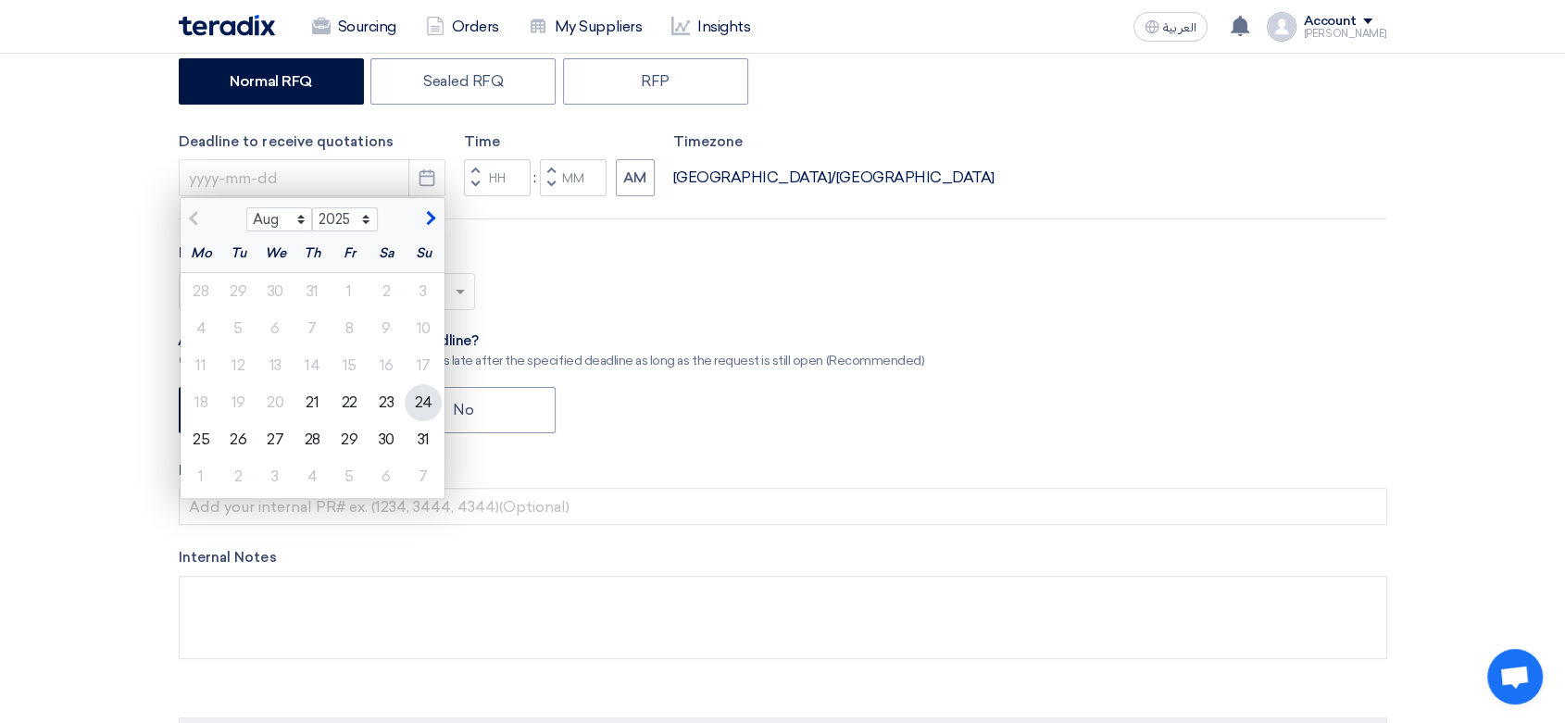
click at [427, 410] on div "24" at bounding box center [423, 402] width 37 height 37
type input "[DATE]"
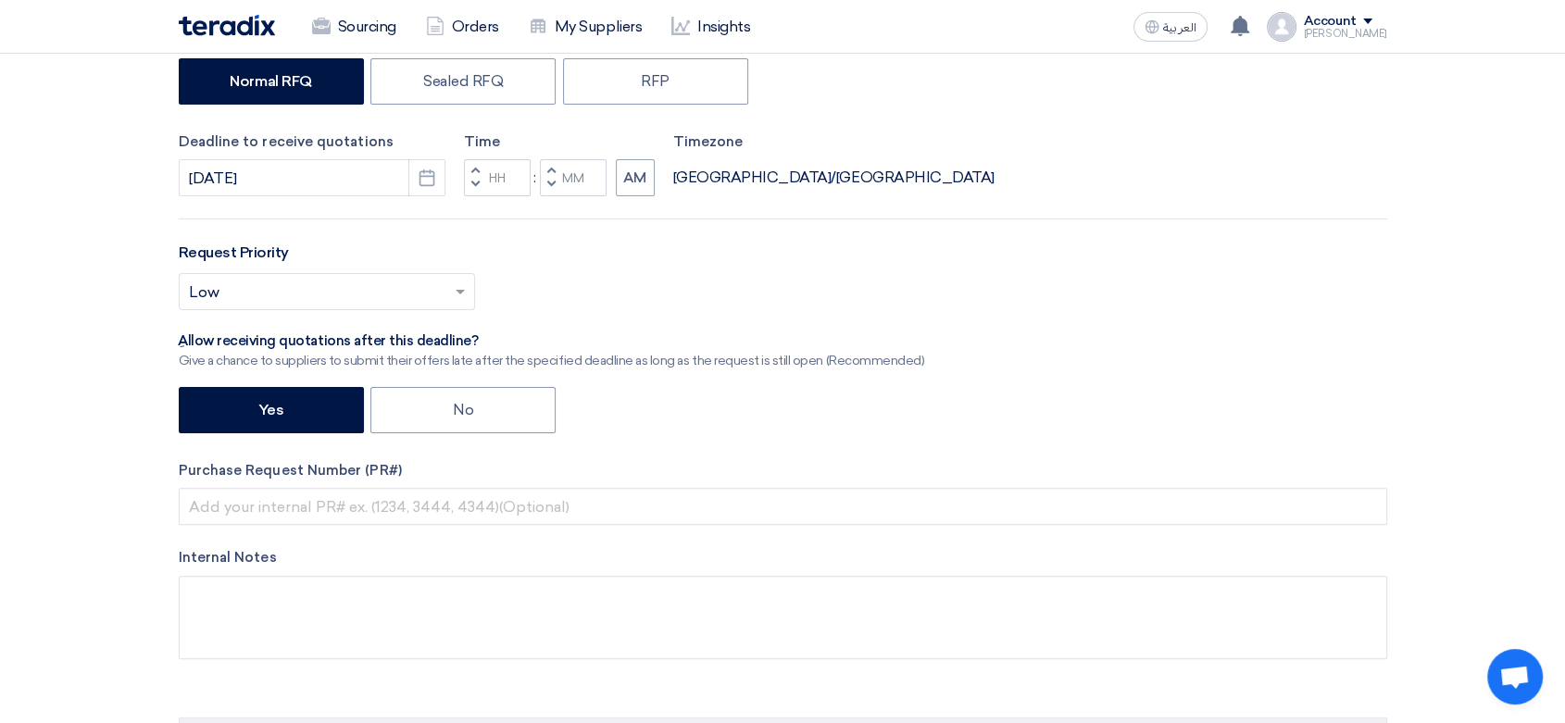
click at [473, 182] on span "button" at bounding box center [474, 184] width 6 height 11
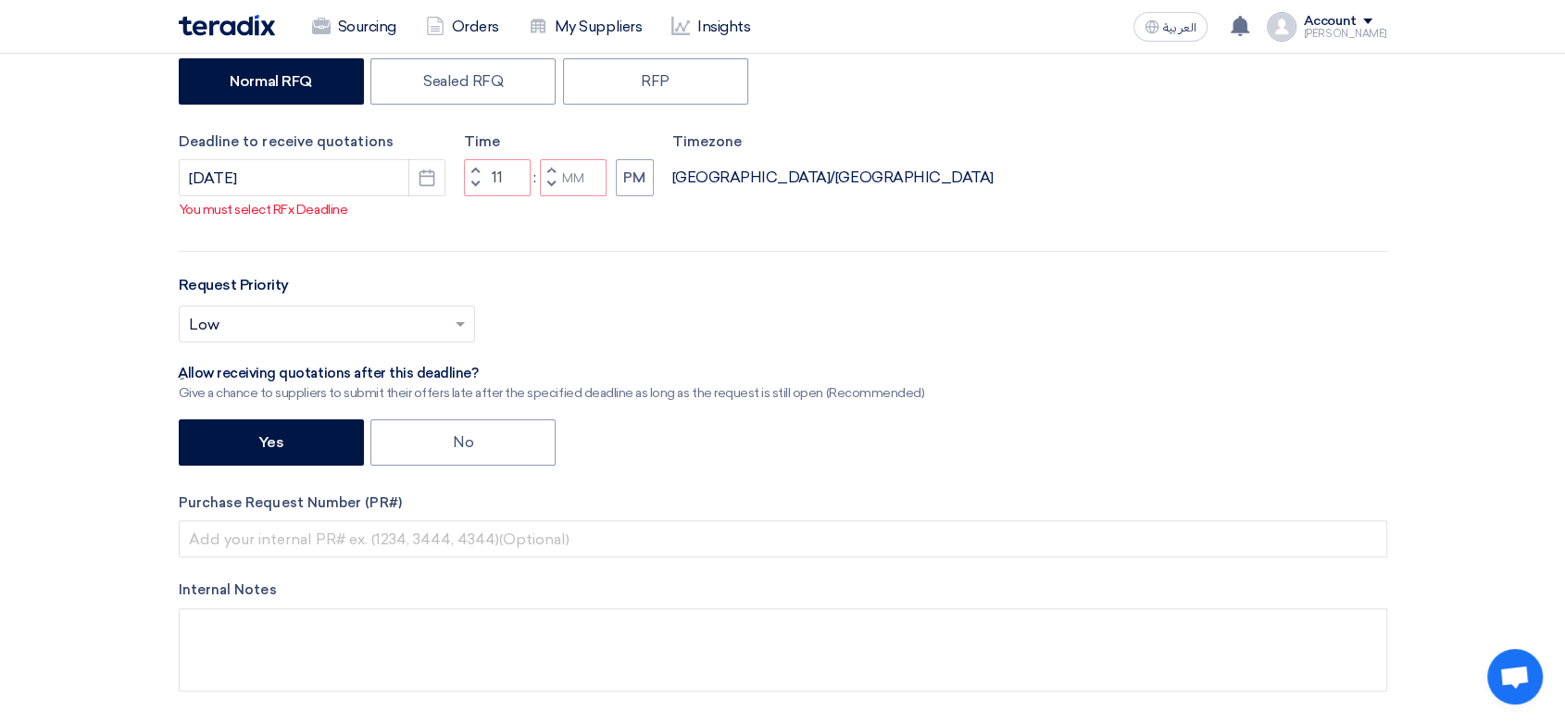
click at [477, 163] on button "Increment hours" at bounding box center [475, 170] width 22 height 23
click at [476, 169] on span "button" at bounding box center [474, 170] width 6 height 11
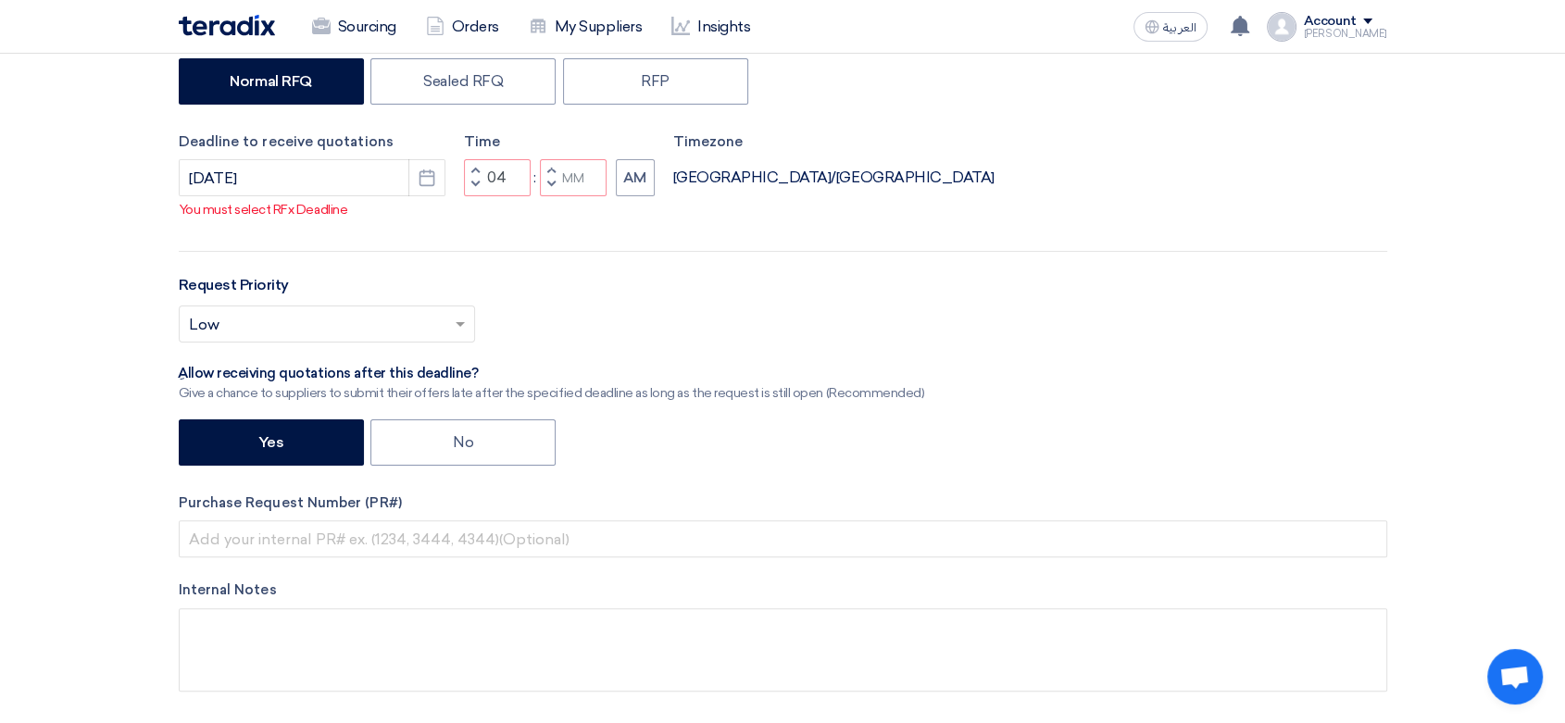
click at [476, 169] on span "button" at bounding box center [474, 170] width 6 height 11
click at [556, 181] on button "Decrement minutes" at bounding box center [551, 185] width 22 height 23
type input "04"
type input "59"
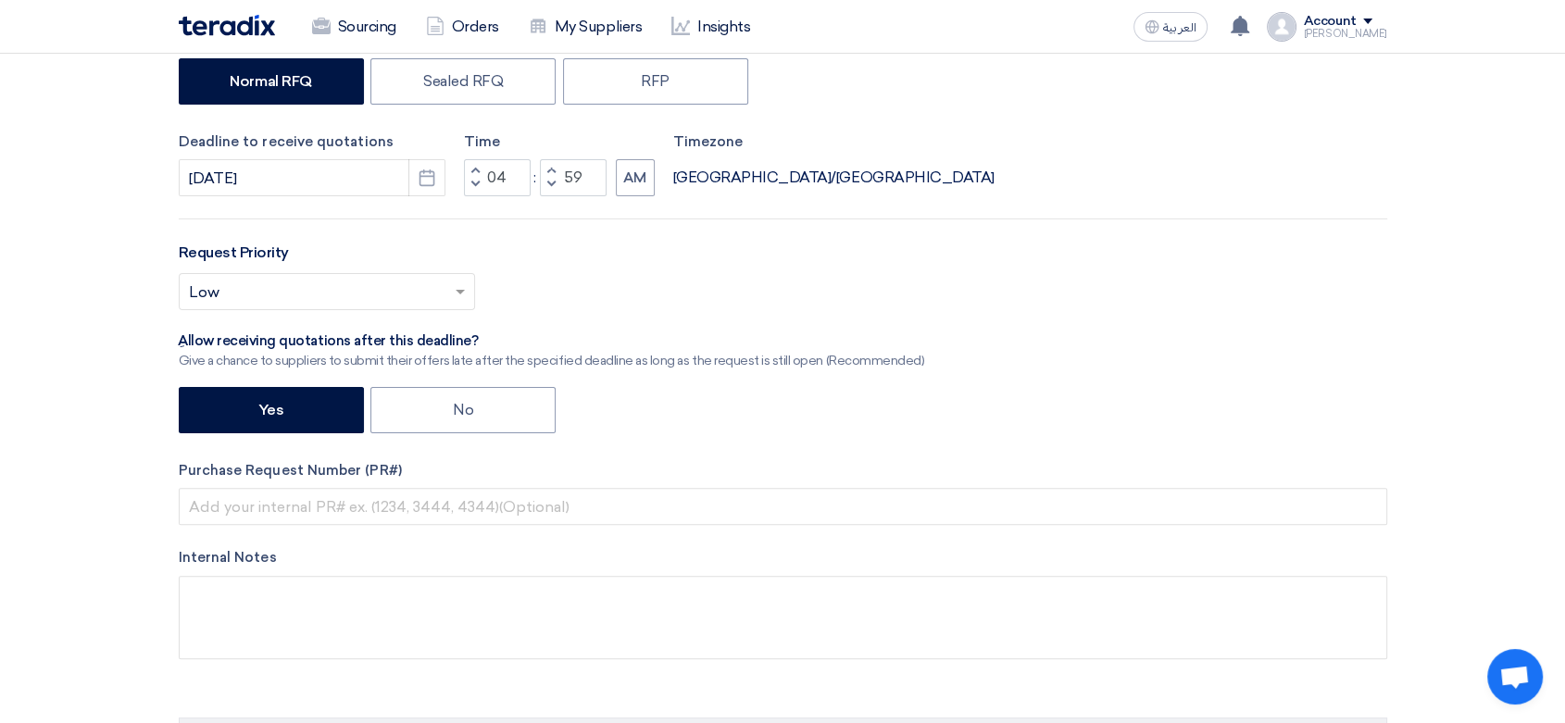
click at [547, 167] on span "button" at bounding box center [550, 170] width 6 height 11
type input "05"
type input "00"
click at [635, 176] on button "AM" at bounding box center [635, 177] width 39 height 37
click at [394, 288] on input "text" at bounding box center [317, 294] width 257 height 31
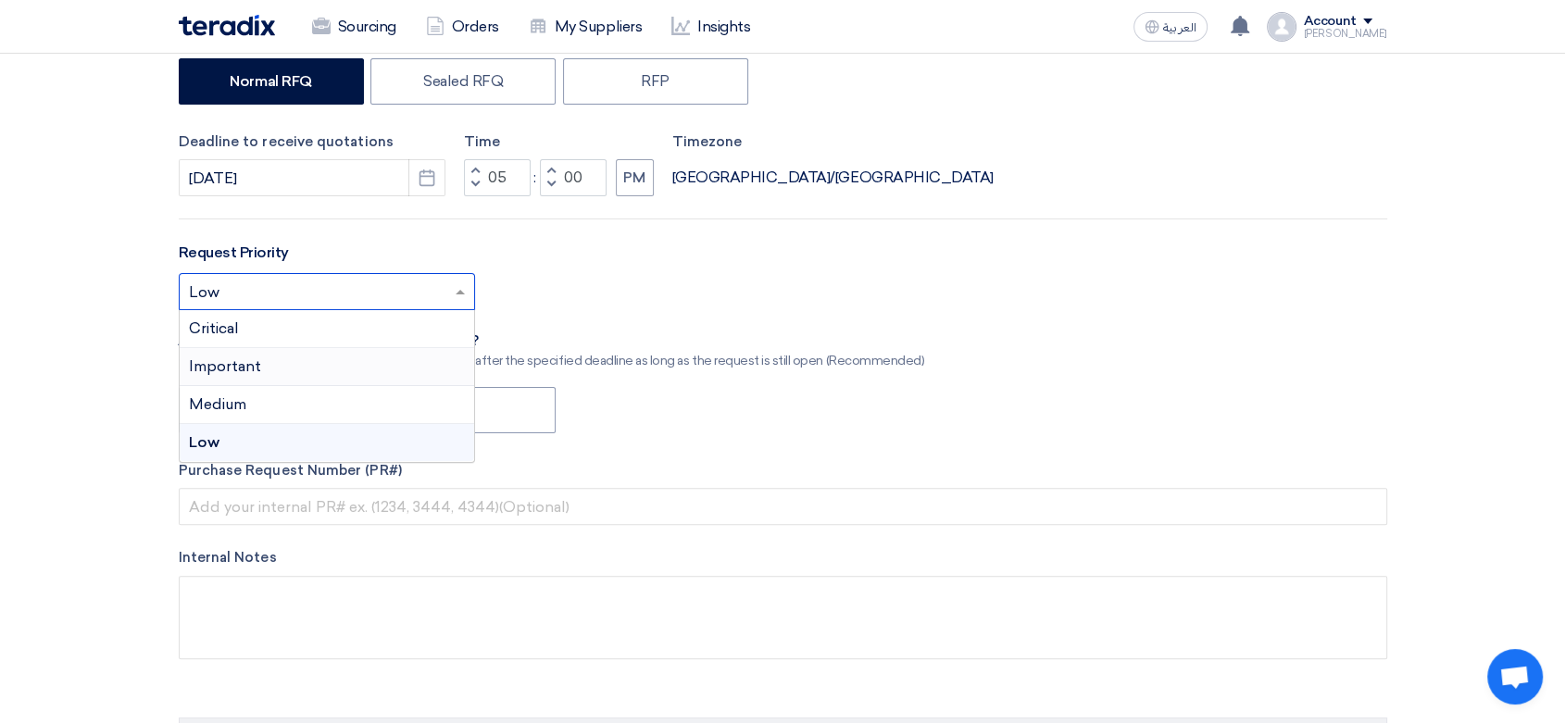
click at [280, 371] on div "Important" at bounding box center [327, 367] width 294 height 38
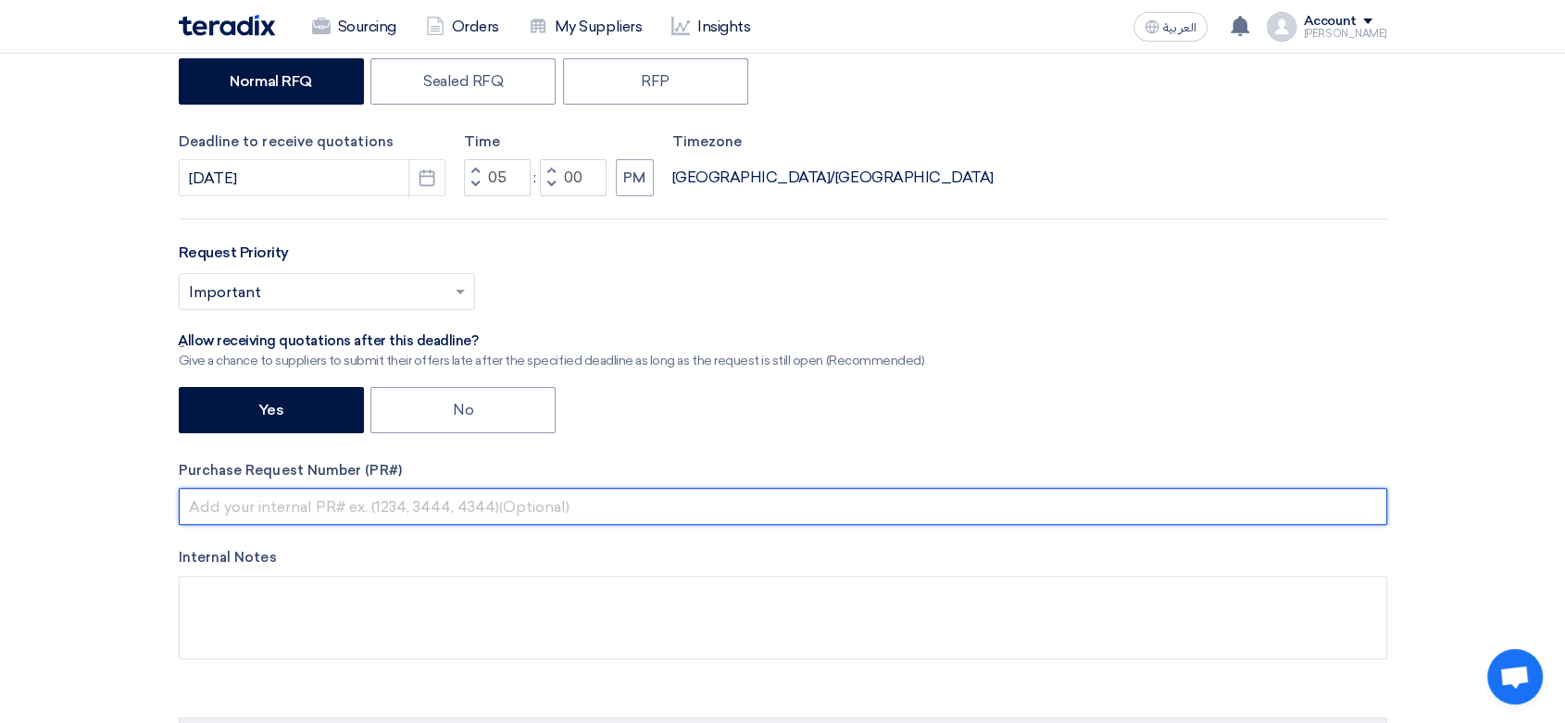
click at [296, 508] on input "text" at bounding box center [783, 506] width 1209 height 37
paste input "8100015535"
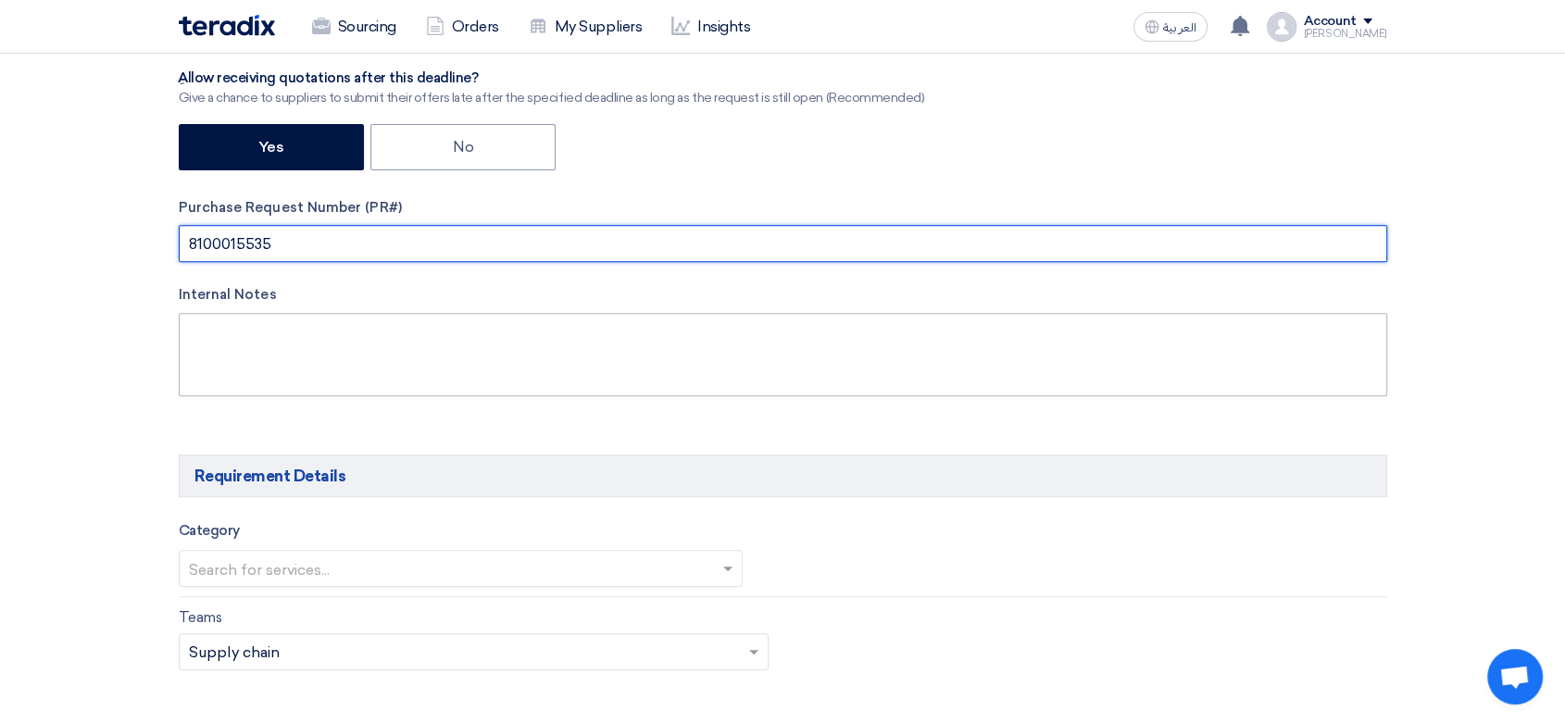
scroll to position [720, 0]
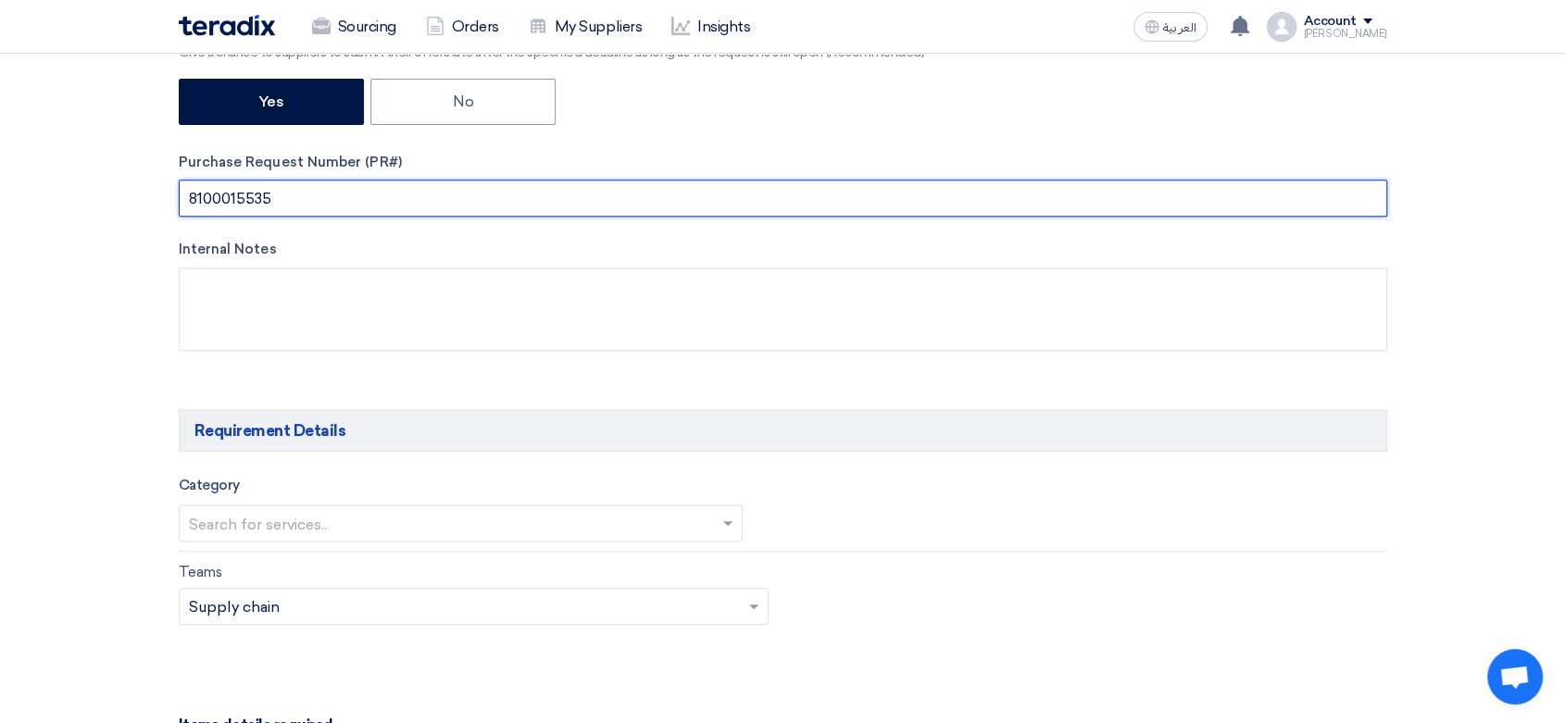
type input "8100015535"
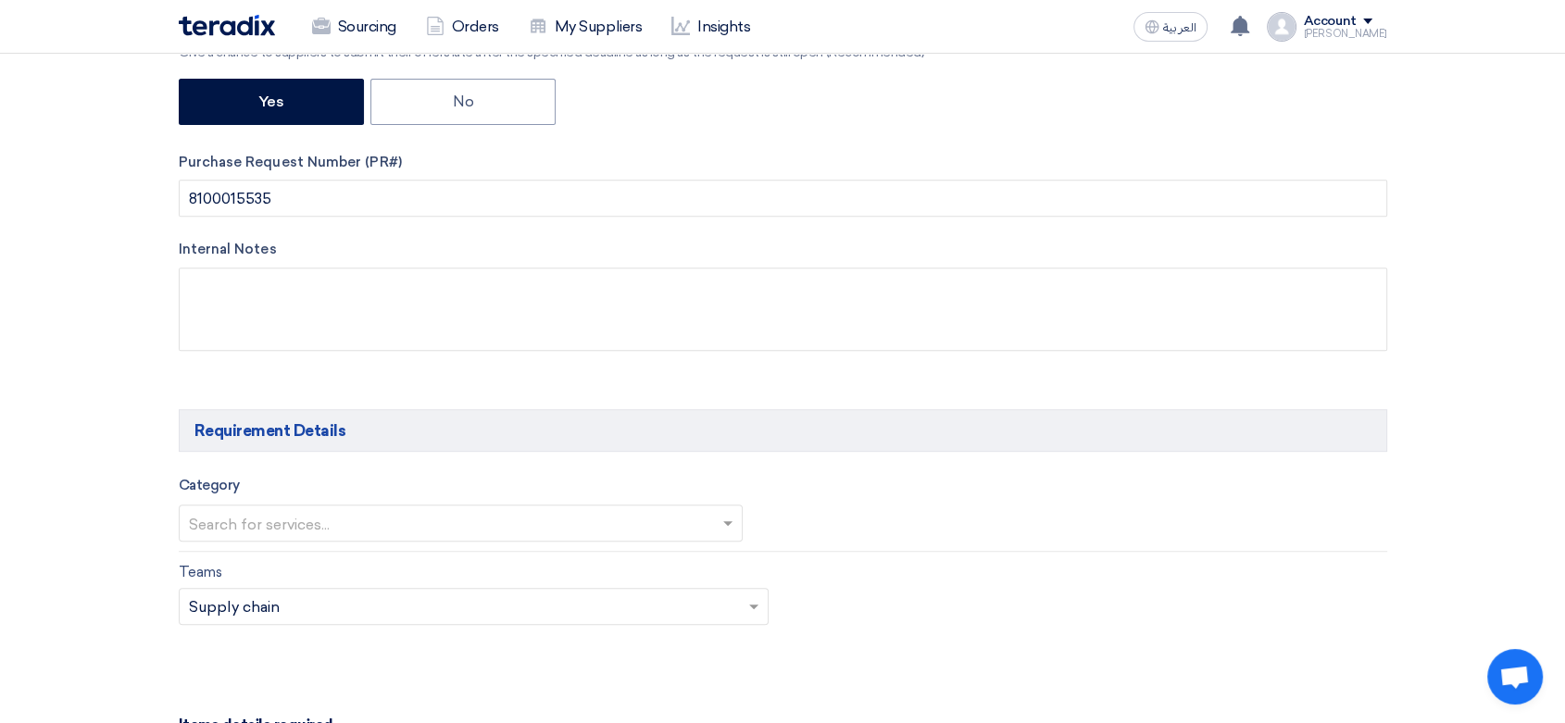
click at [361, 517] on input "text" at bounding box center [452, 525] width 526 height 31
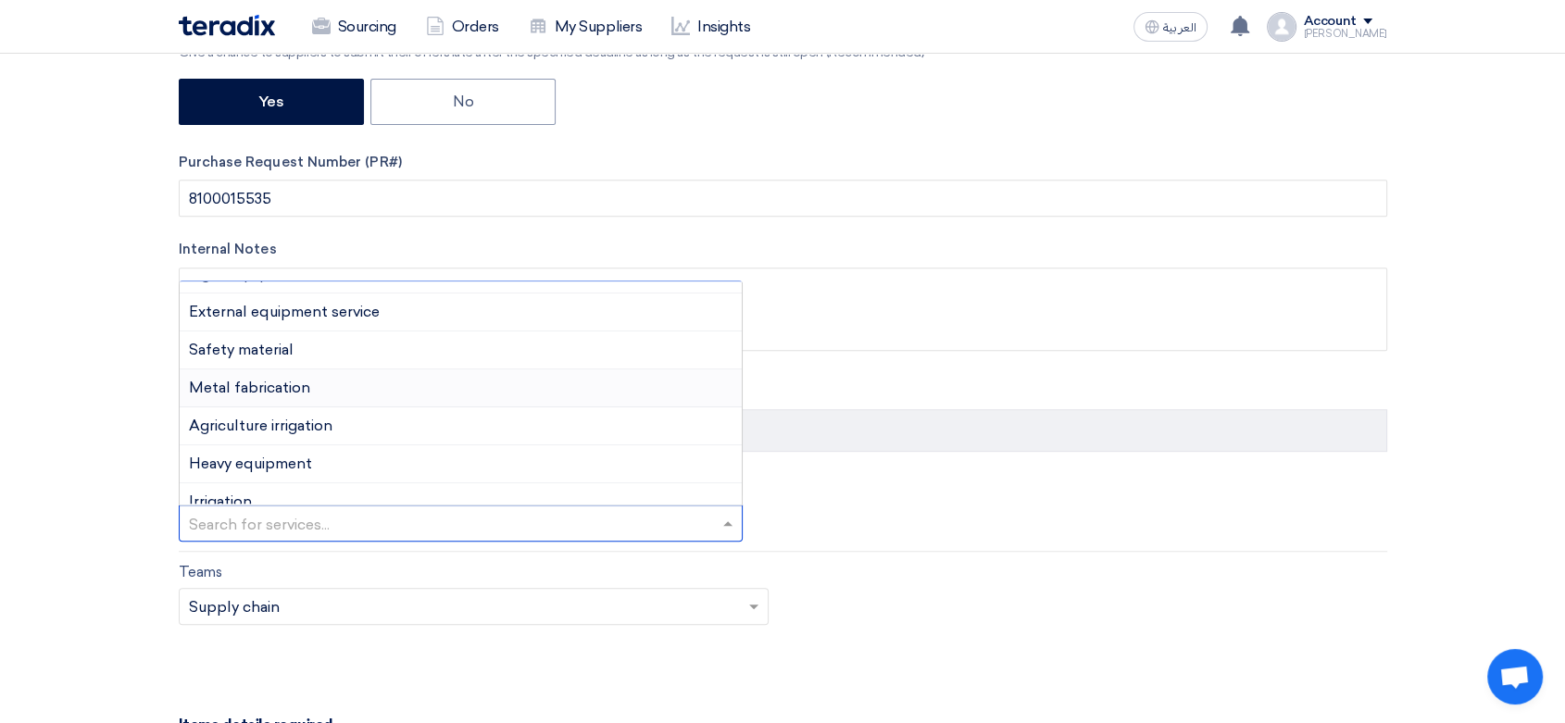
scroll to position [103, 0]
click at [355, 345] on div "Safety material" at bounding box center [461, 350] width 563 height 38
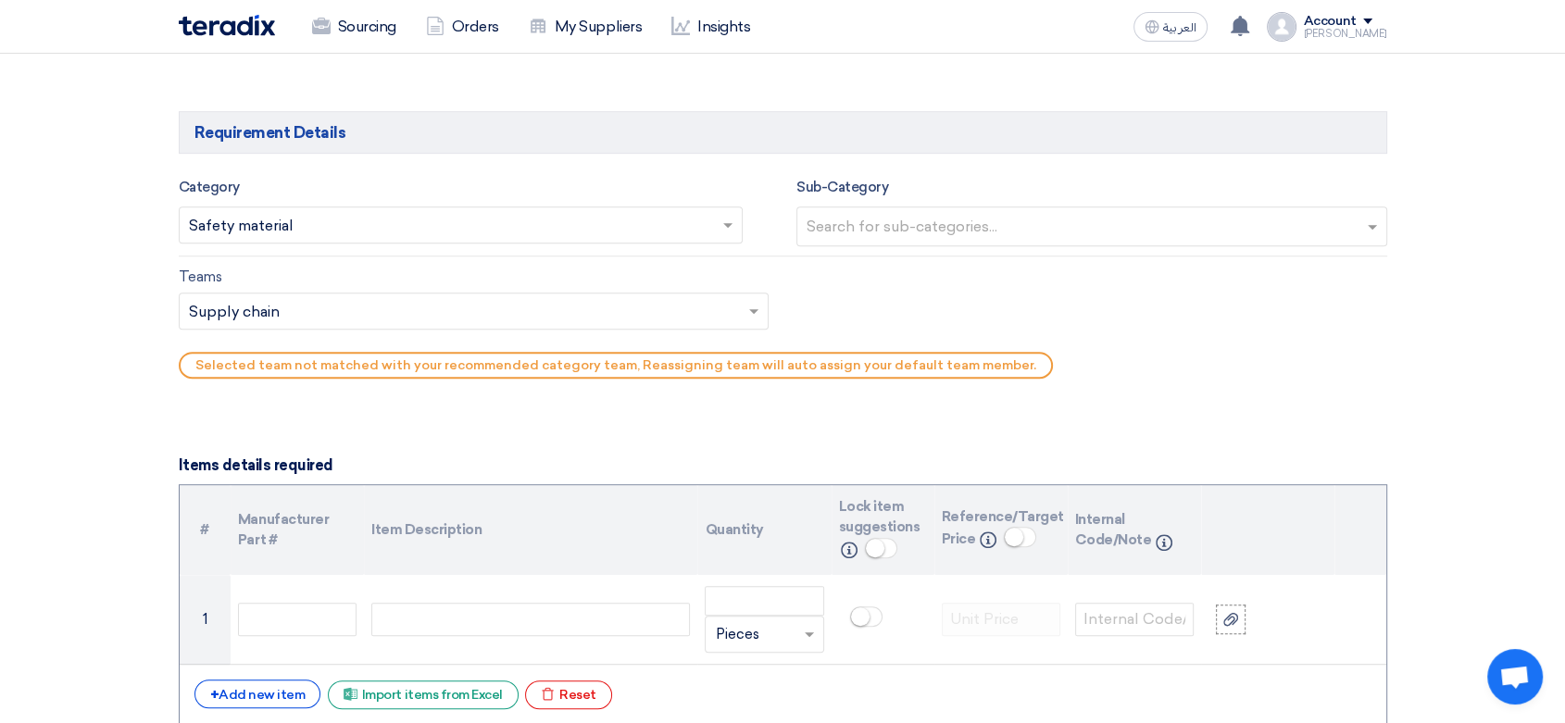
scroll to position [1029, 0]
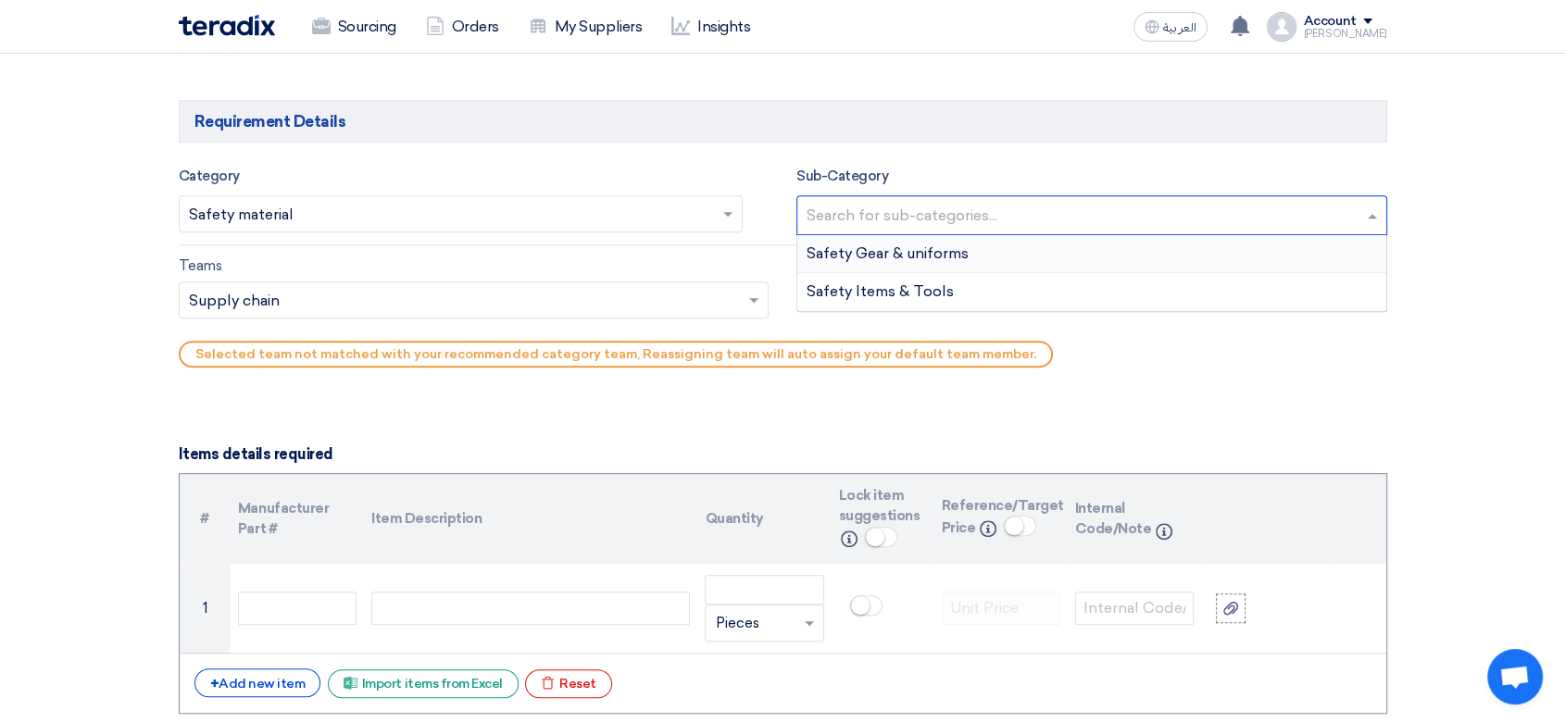
click at [943, 211] on input "text" at bounding box center [1094, 217] width 575 height 31
click at [941, 250] on span "Safety Gear & uniforms" at bounding box center [888, 253] width 162 height 18
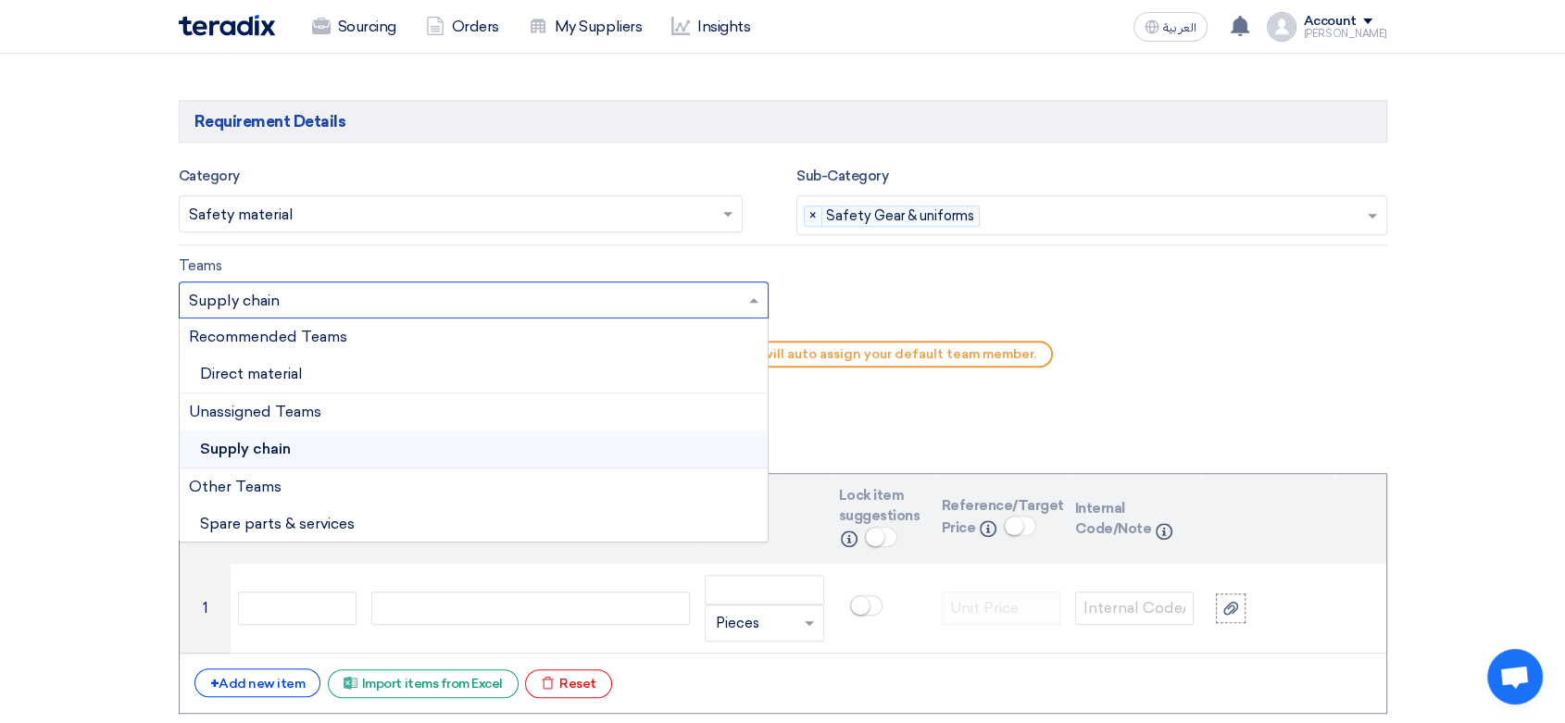
click at [415, 282] on div "Teams.. × Supply chain ×" at bounding box center [474, 300] width 591 height 37
click at [318, 362] on div "Direct material" at bounding box center [474, 375] width 589 height 38
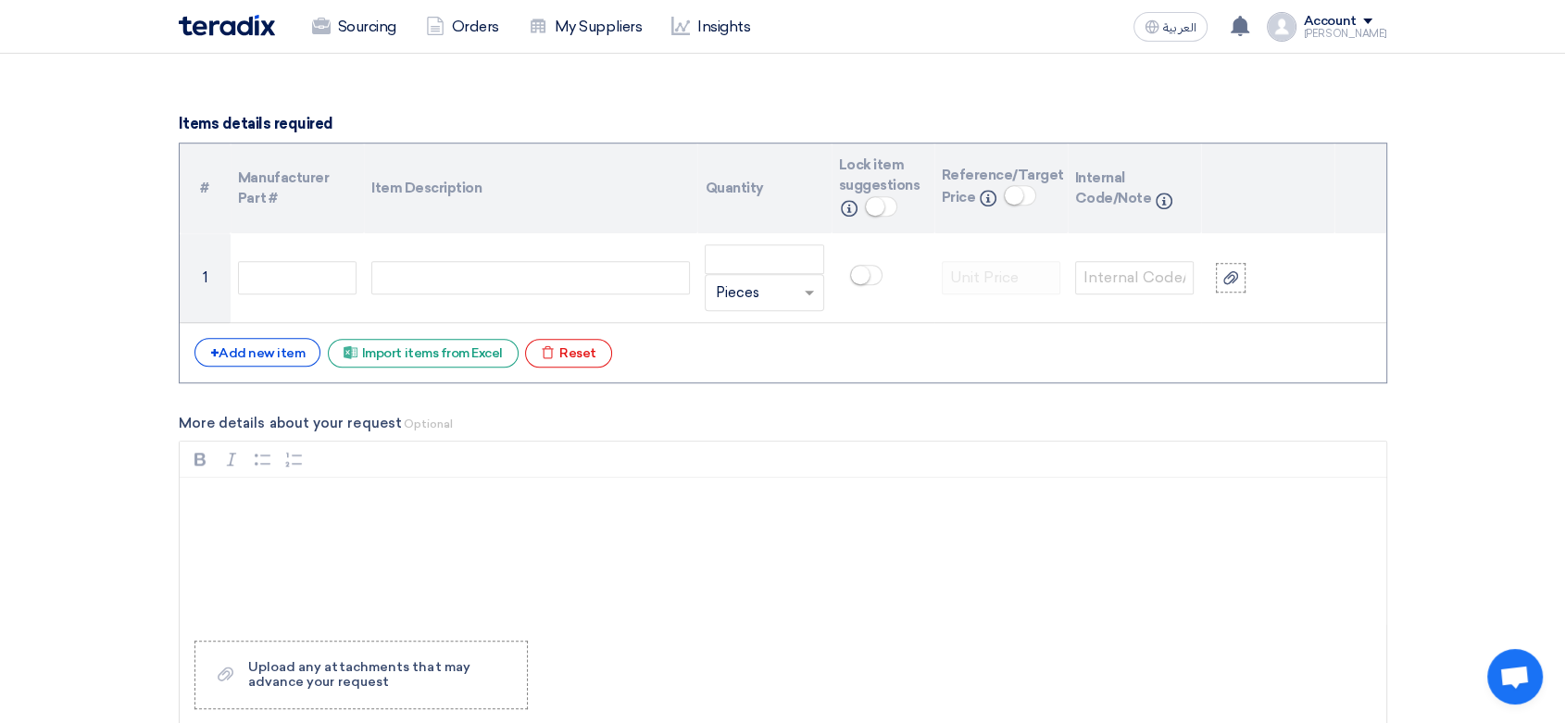
scroll to position [1337, 0]
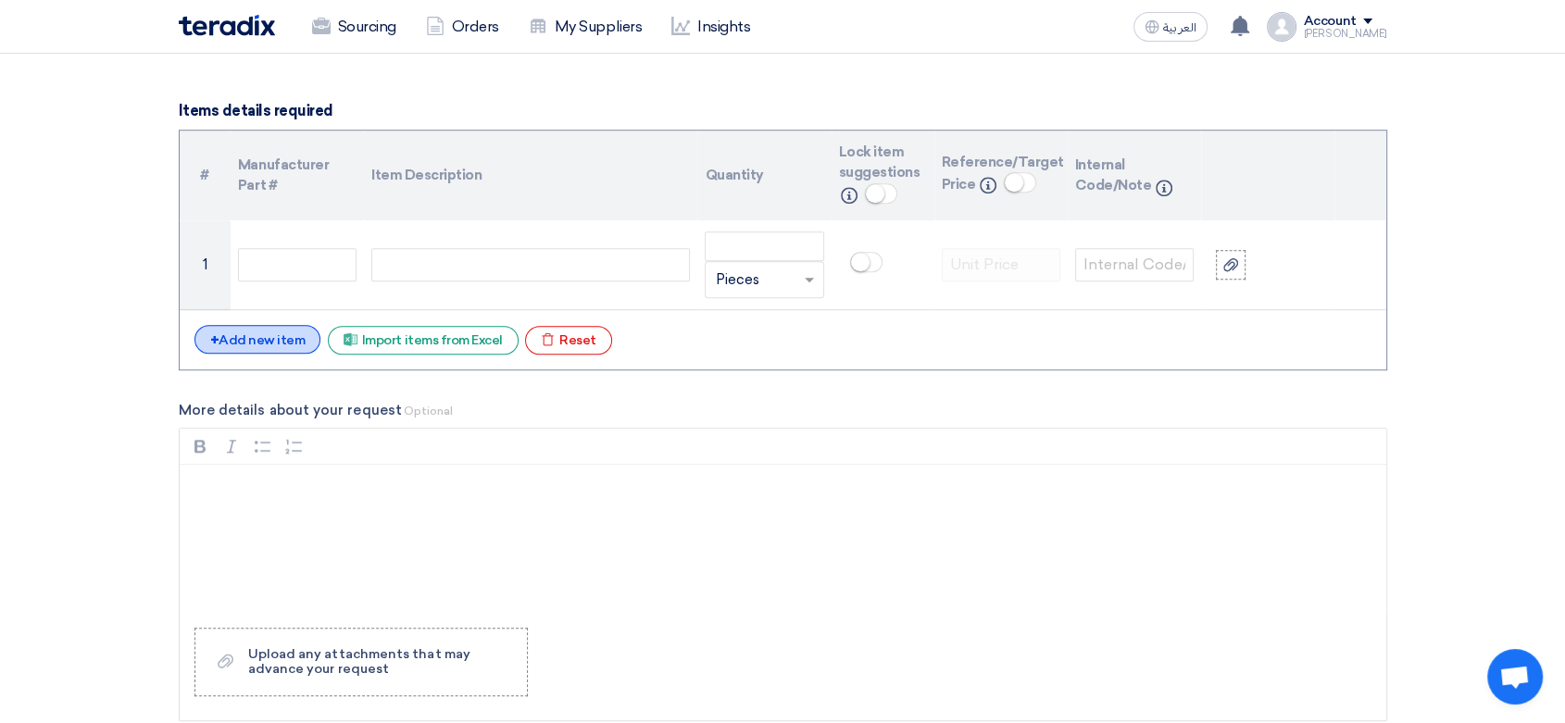
click at [237, 333] on div "+ Add new item" at bounding box center [257, 339] width 127 height 29
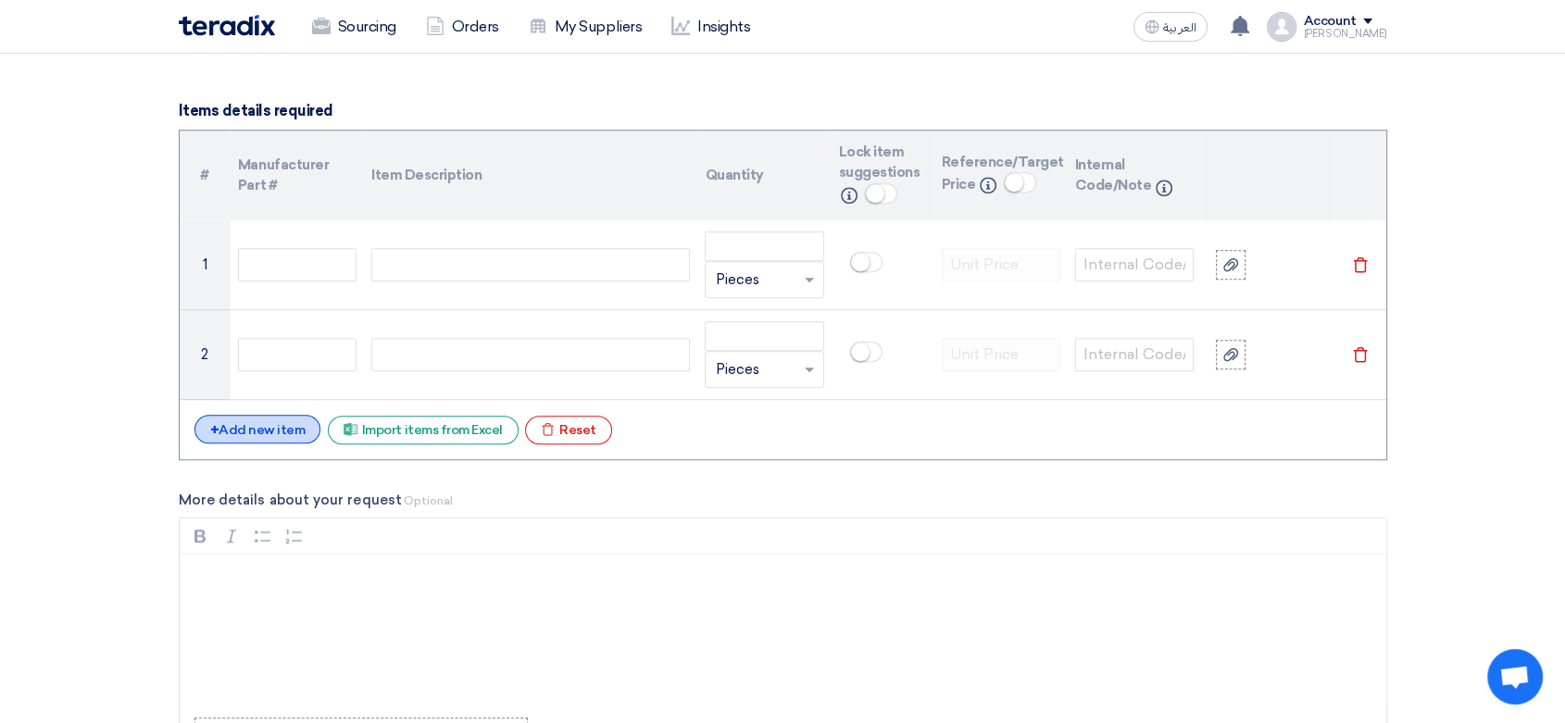
click at [286, 436] on div "+ Add new item" at bounding box center [257, 429] width 127 height 29
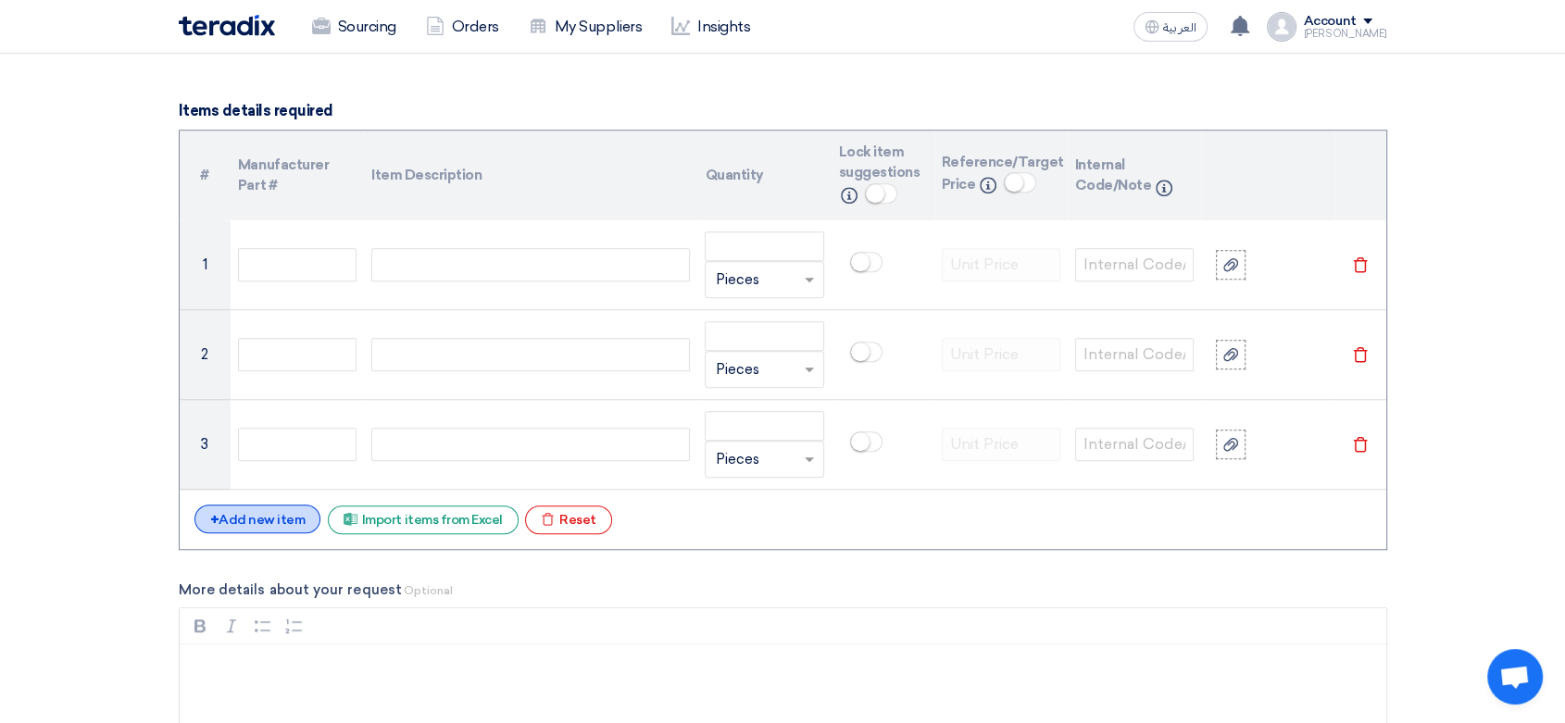
click at [275, 509] on div "+ Add new item" at bounding box center [257, 519] width 127 height 29
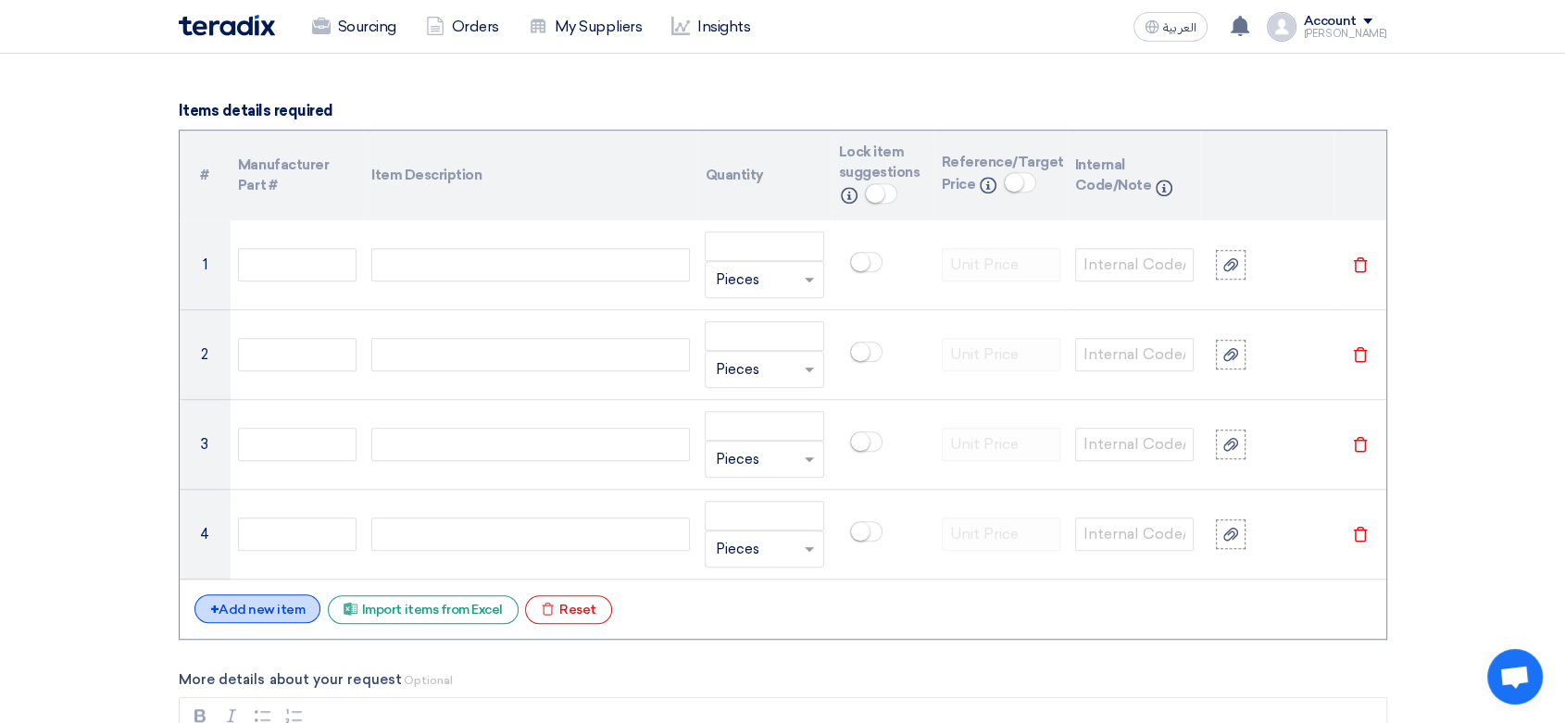
click at [279, 596] on div "+ Add new item" at bounding box center [257, 609] width 127 height 29
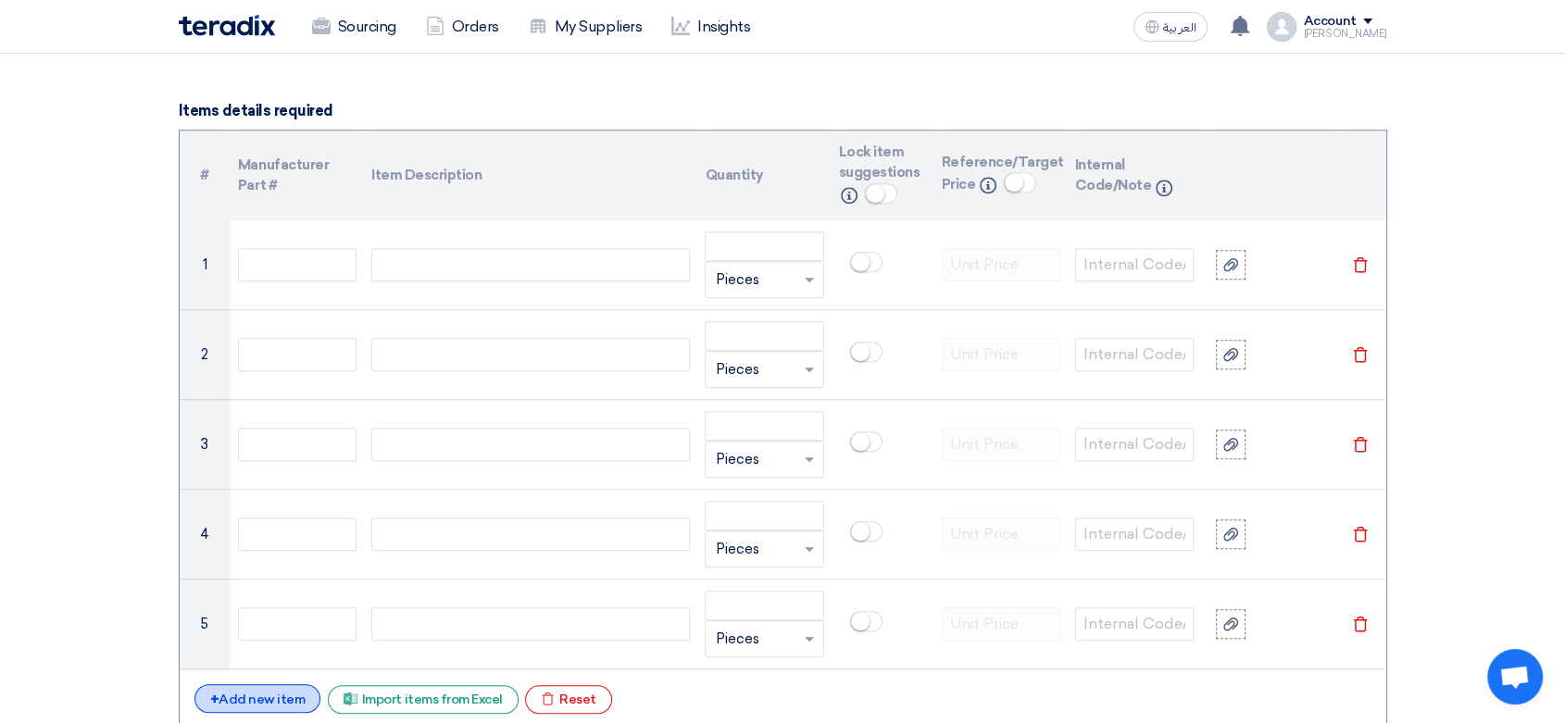
click at [274, 687] on div "+ Add new item" at bounding box center [257, 698] width 127 height 29
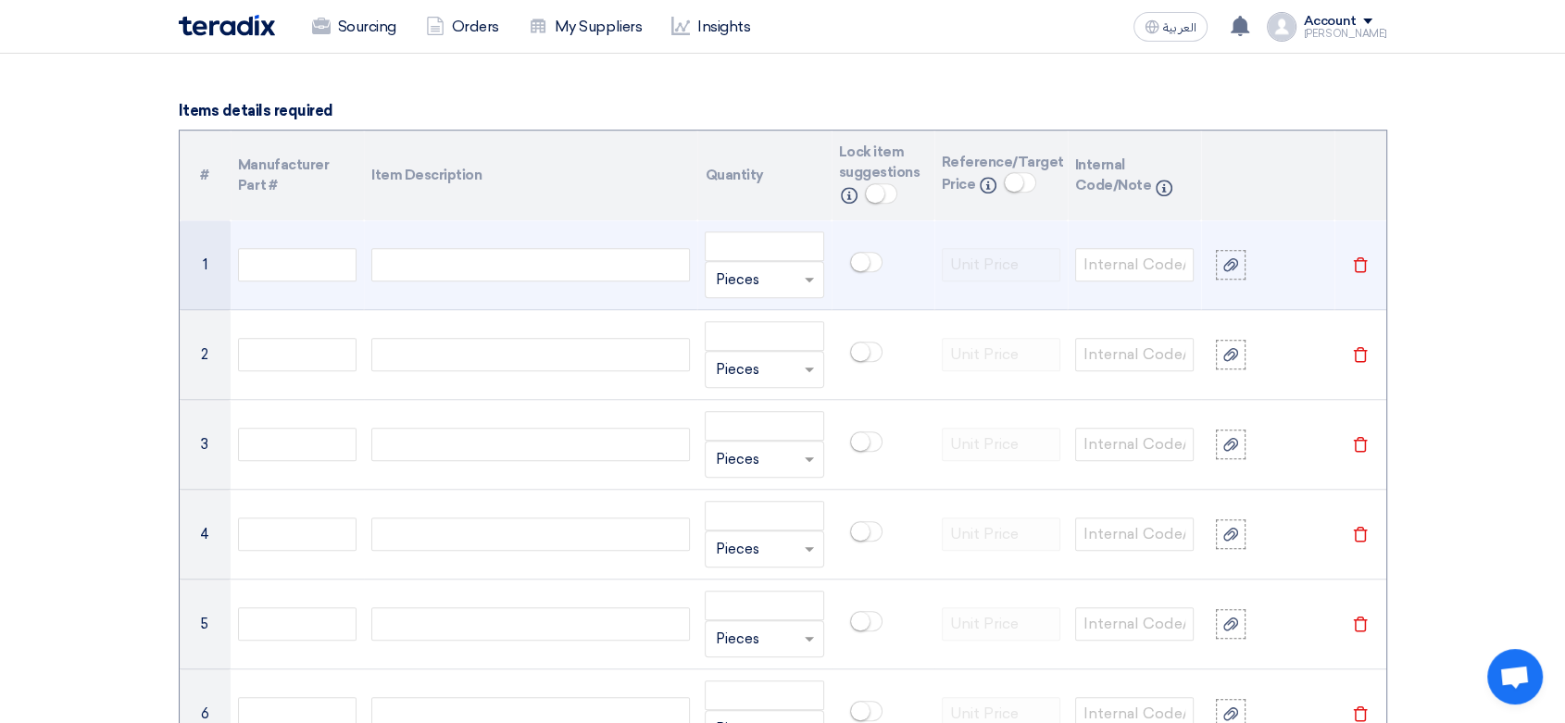
click at [430, 280] on div at bounding box center [530, 264] width 319 height 33
paste div
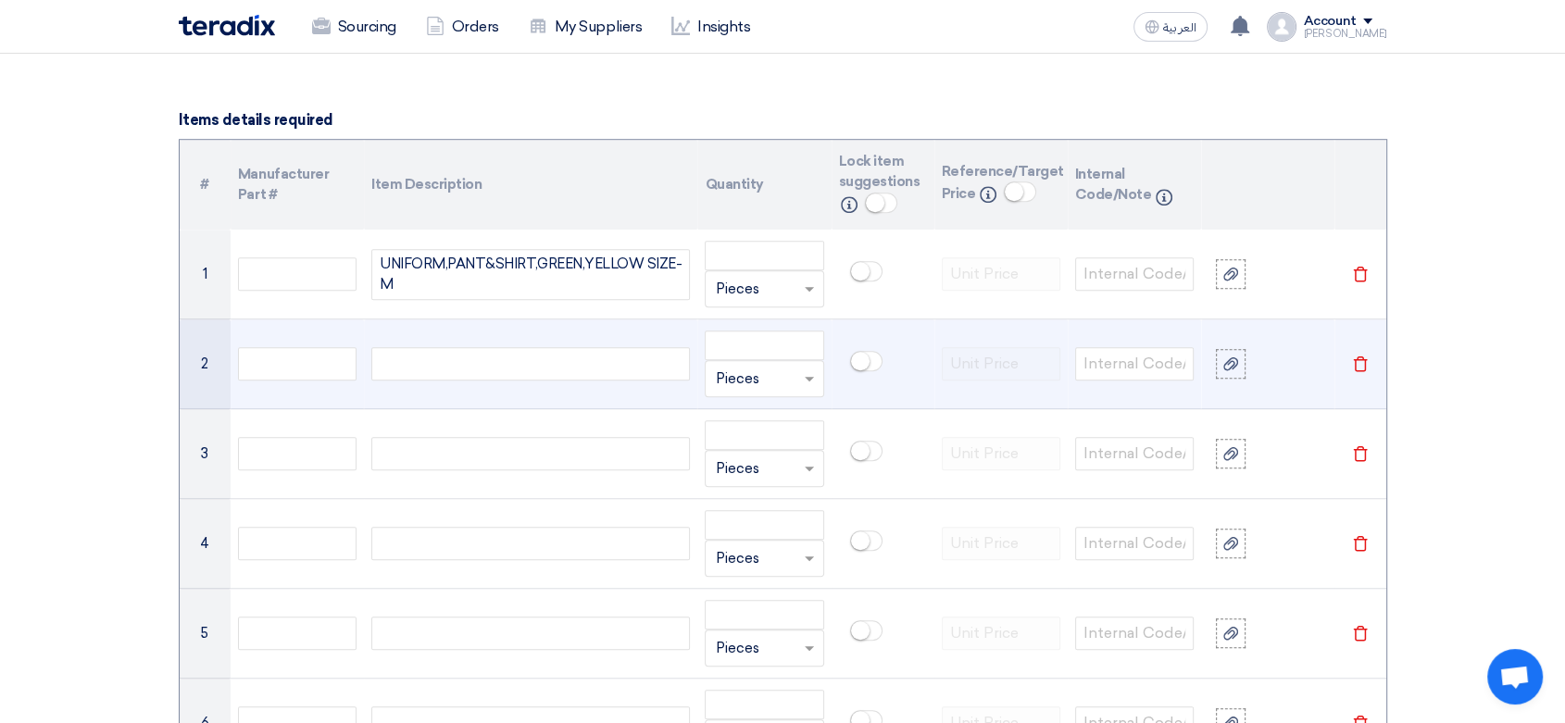
click at [438, 367] on div at bounding box center [530, 363] width 319 height 33
paste div
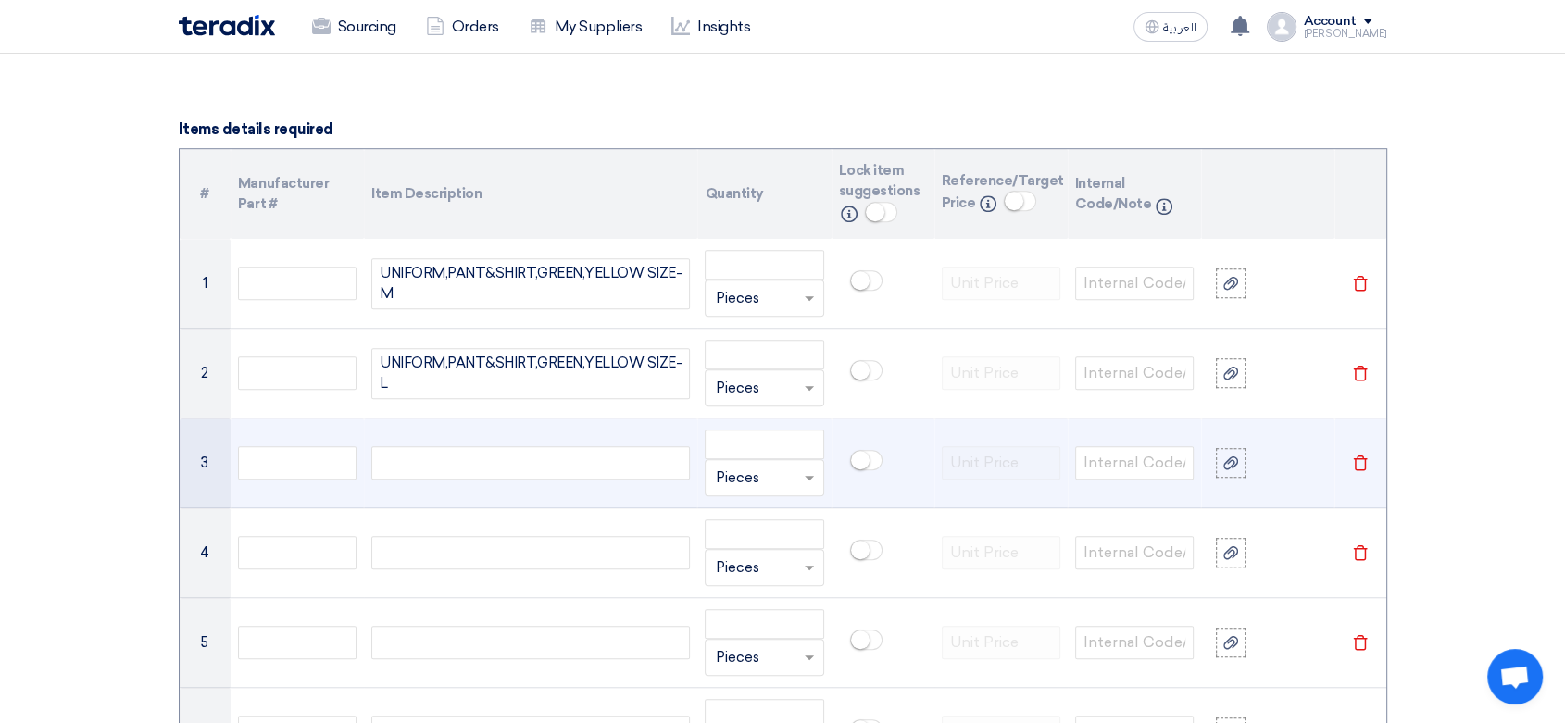
click at [434, 459] on div at bounding box center [530, 462] width 319 height 33
paste div
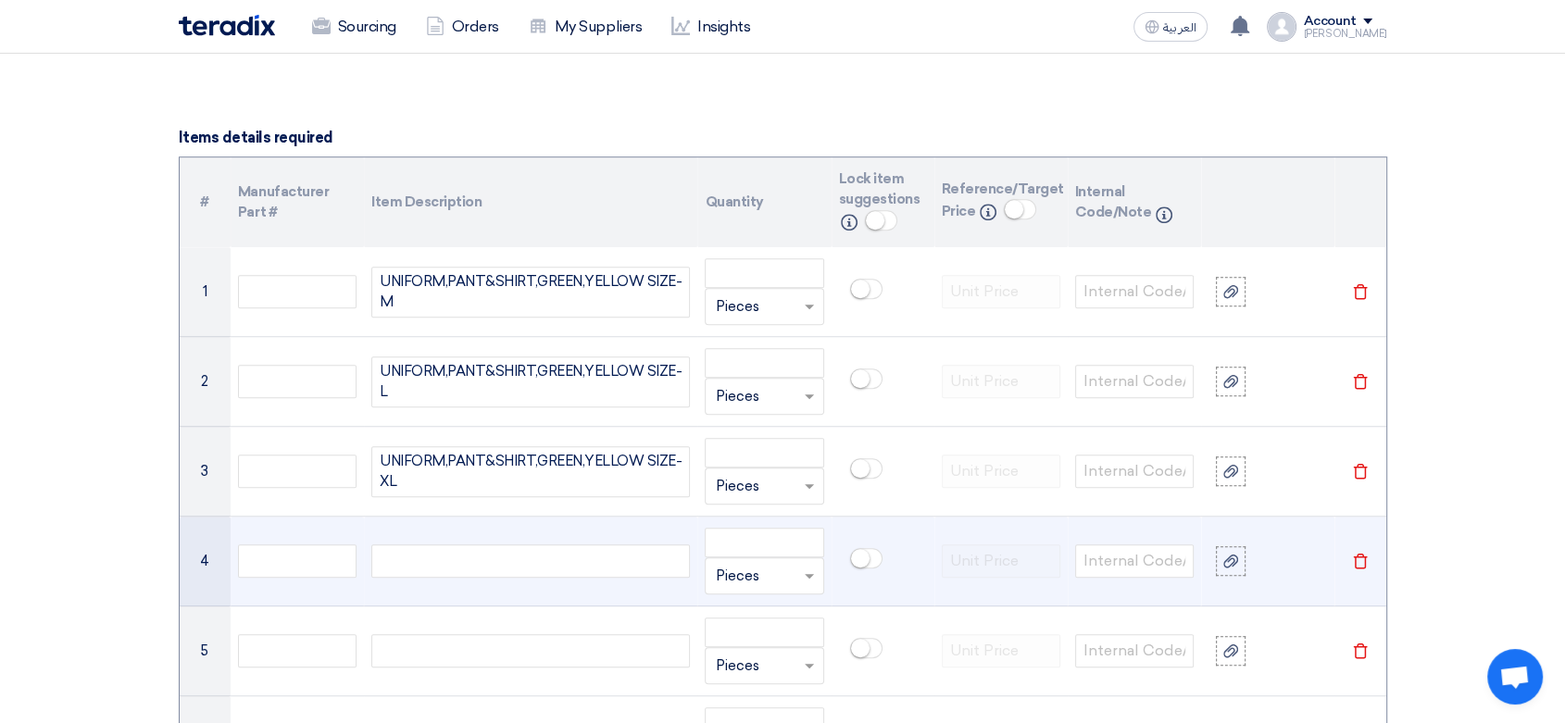
click at [410, 569] on div at bounding box center [530, 561] width 319 height 33
paste div
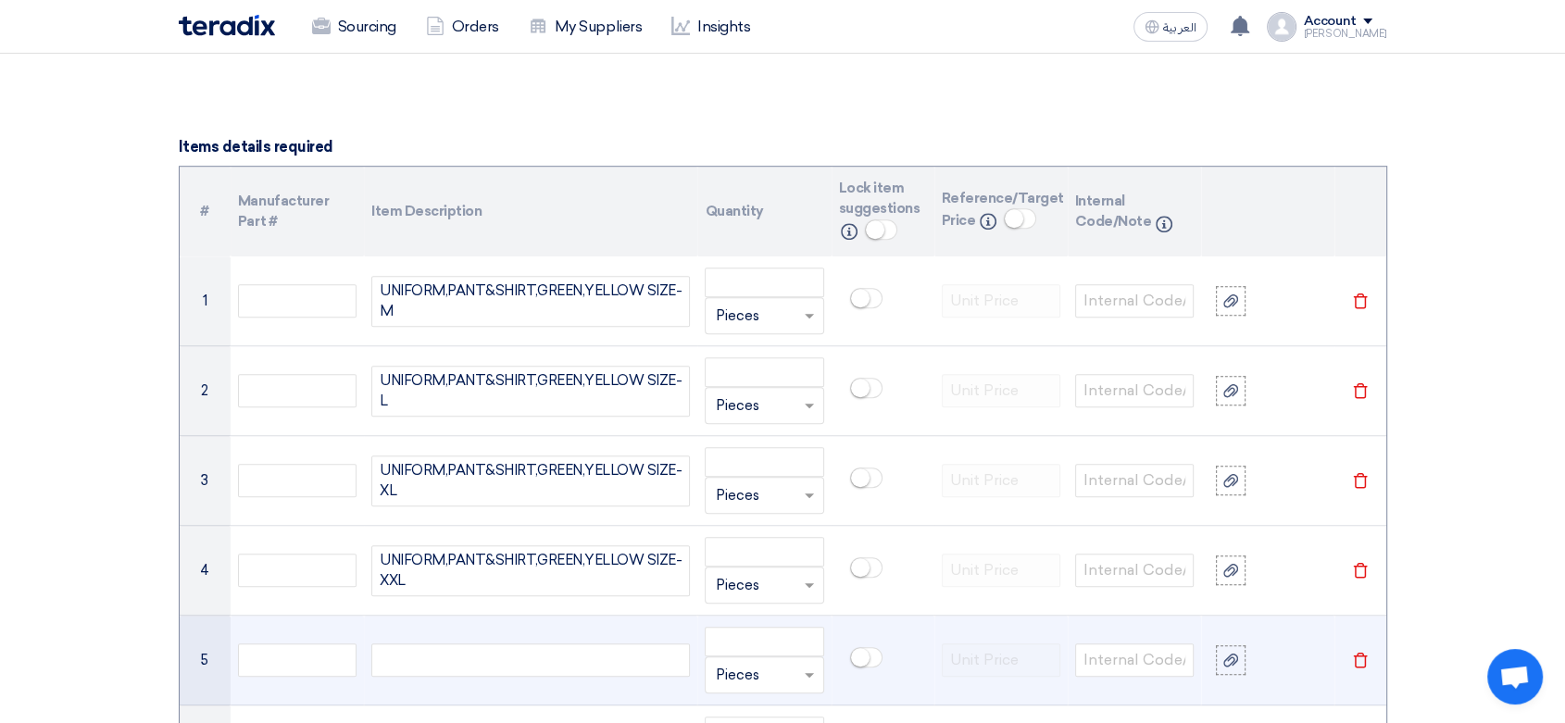
click at [439, 669] on div at bounding box center [530, 660] width 319 height 33
paste div
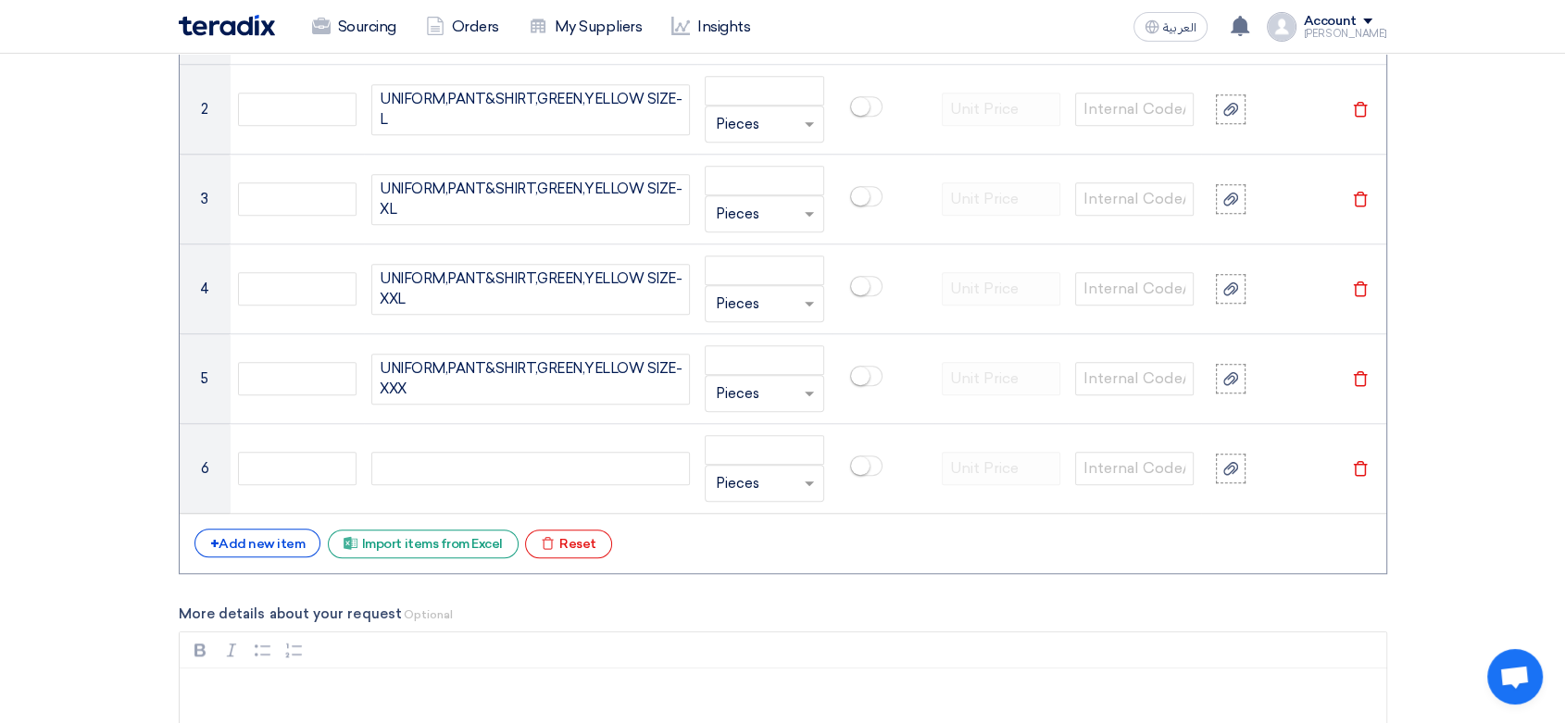
scroll to position [1600, 0]
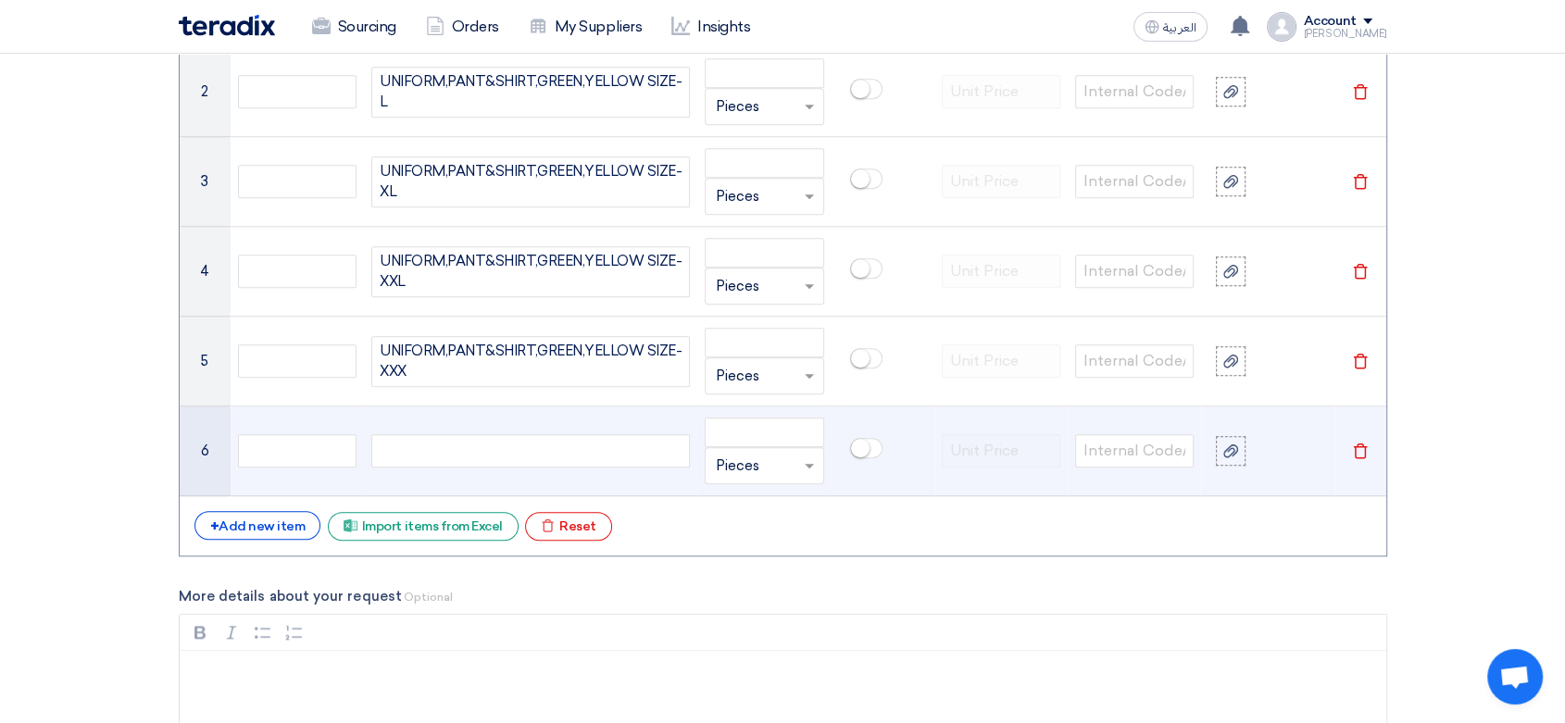
click at [1362, 447] on icon "Delete" at bounding box center [1360, 451] width 17 height 17
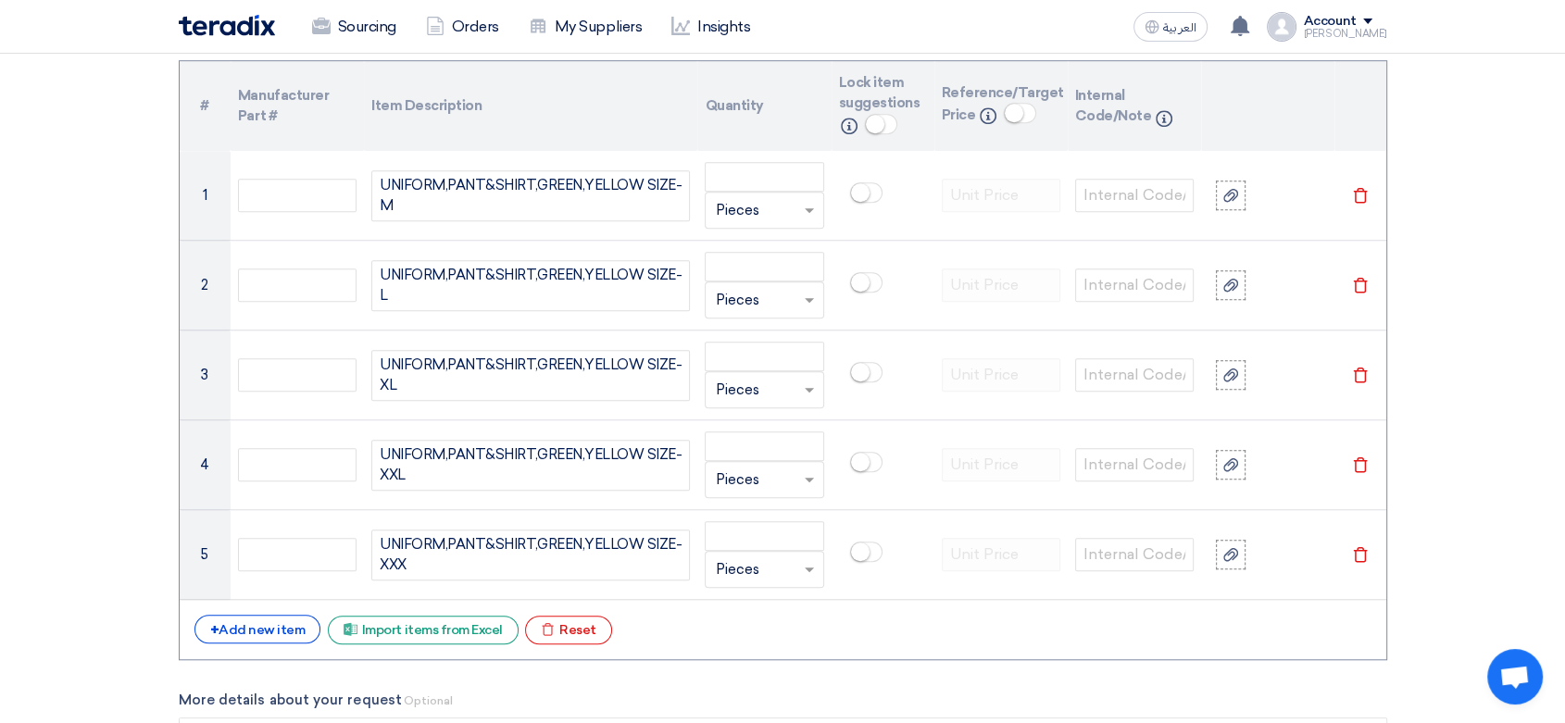
scroll to position [1395, 0]
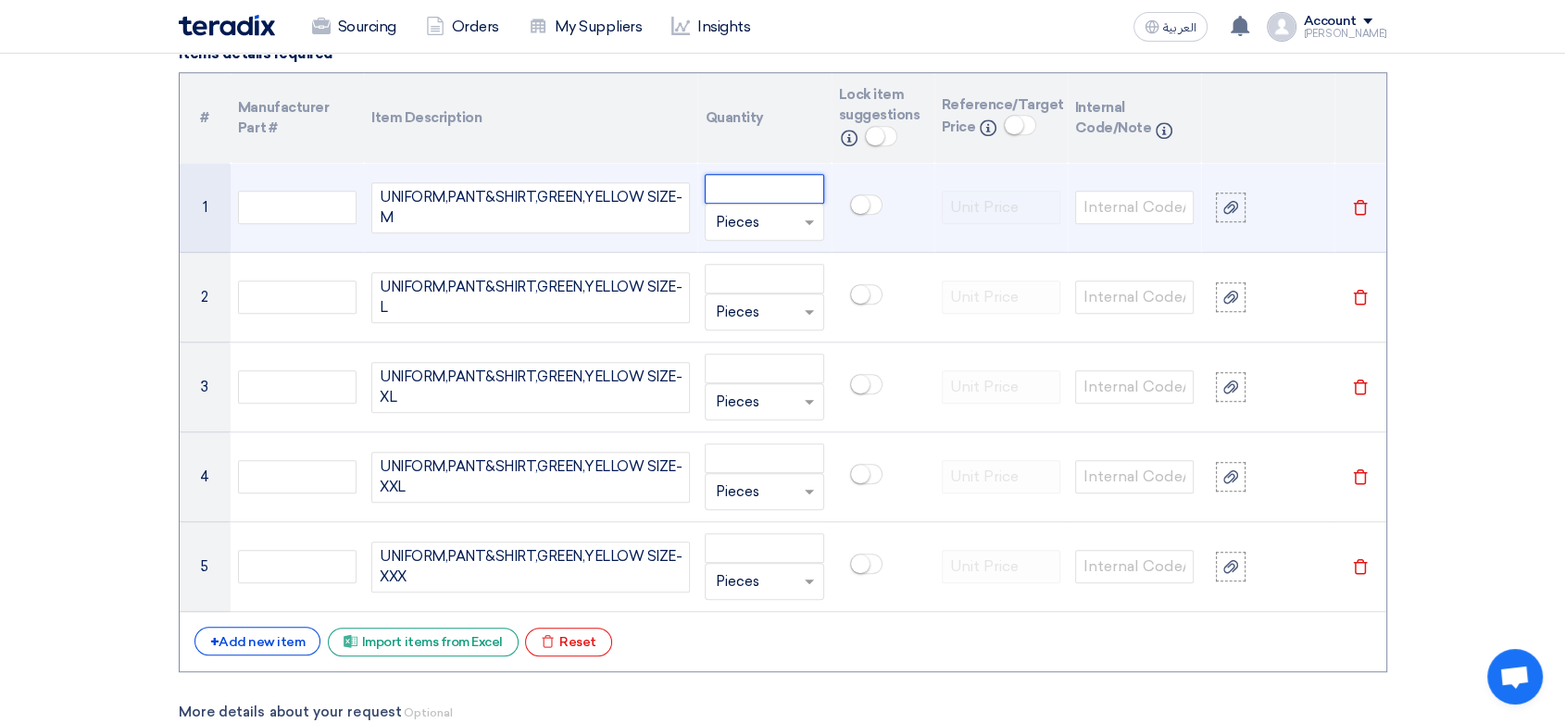
click at [756, 177] on input "number" at bounding box center [764, 189] width 119 height 30
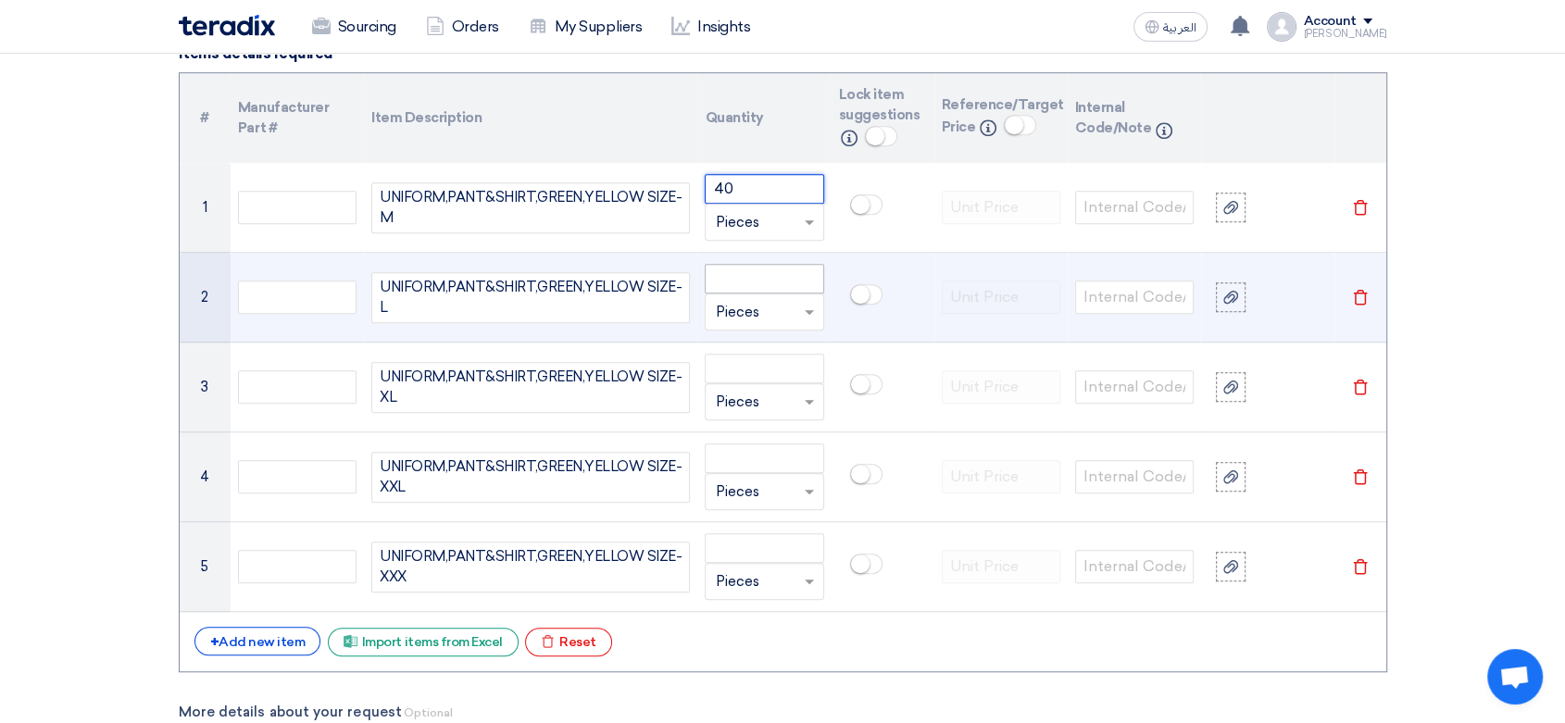
type input "40"
click at [792, 271] on input "number" at bounding box center [764, 279] width 119 height 30
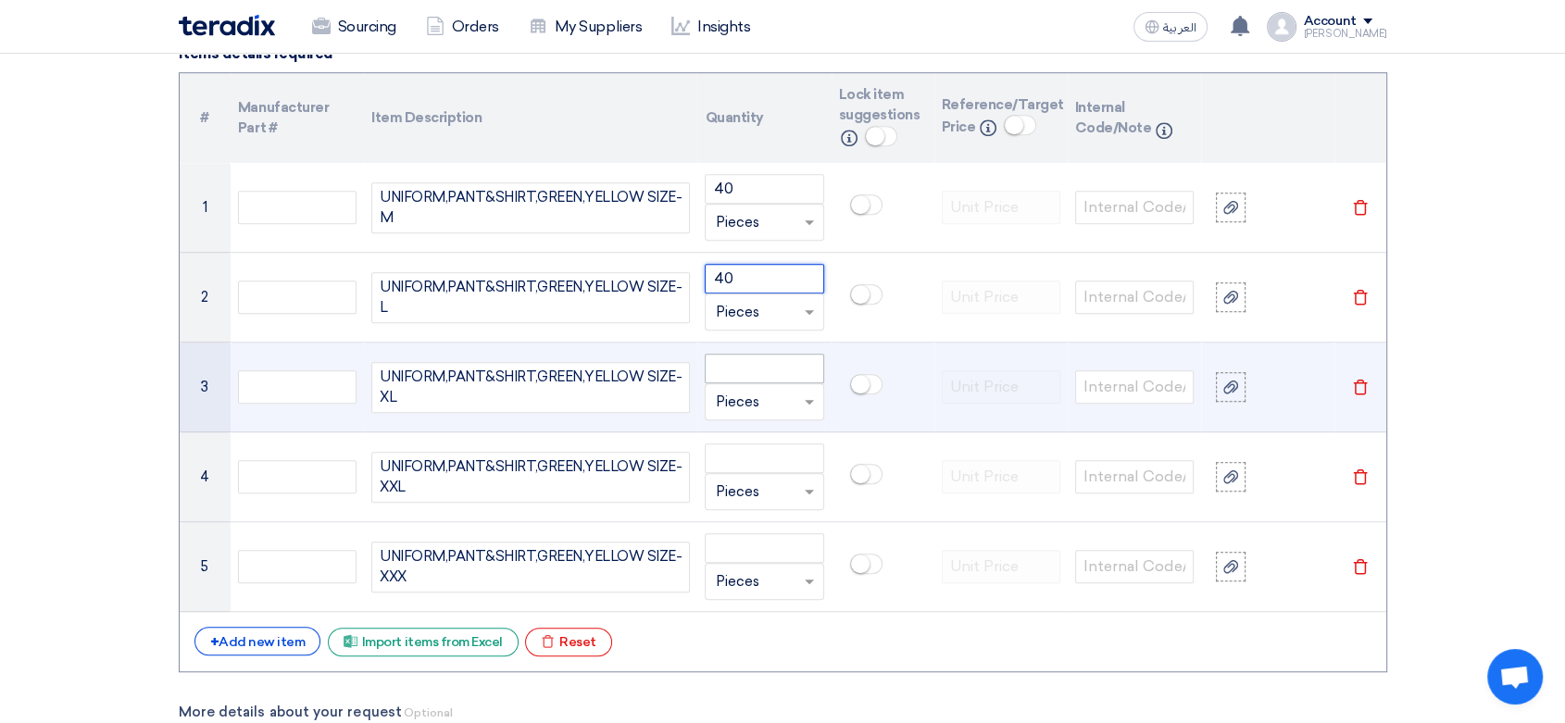
type input "40"
click at [772, 375] on input "number" at bounding box center [764, 369] width 119 height 30
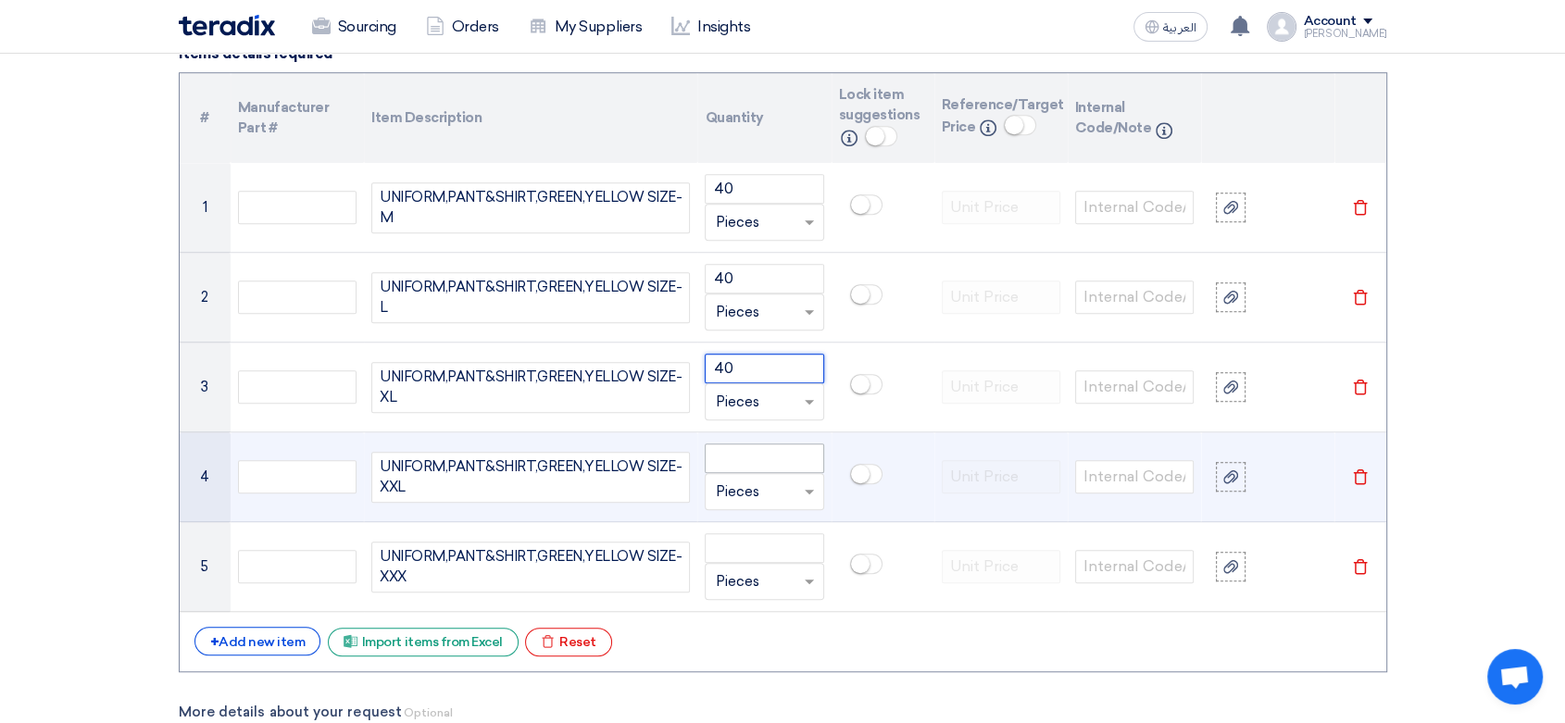
type input "40"
click at [759, 454] on input "number" at bounding box center [764, 459] width 119 height 30
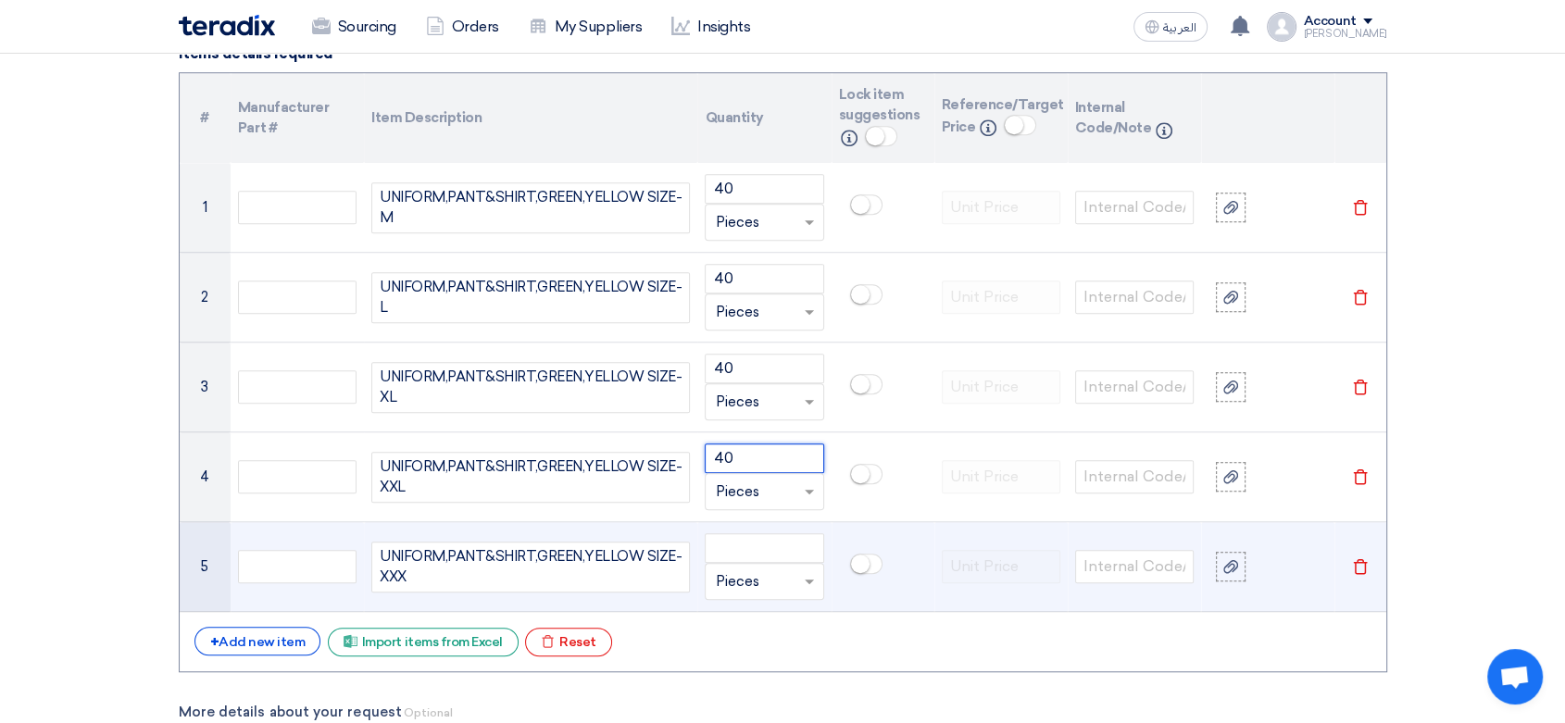
type input "40"
click at [787, 553] on input "number" at bounding box center [764, 548] width 119 height 30
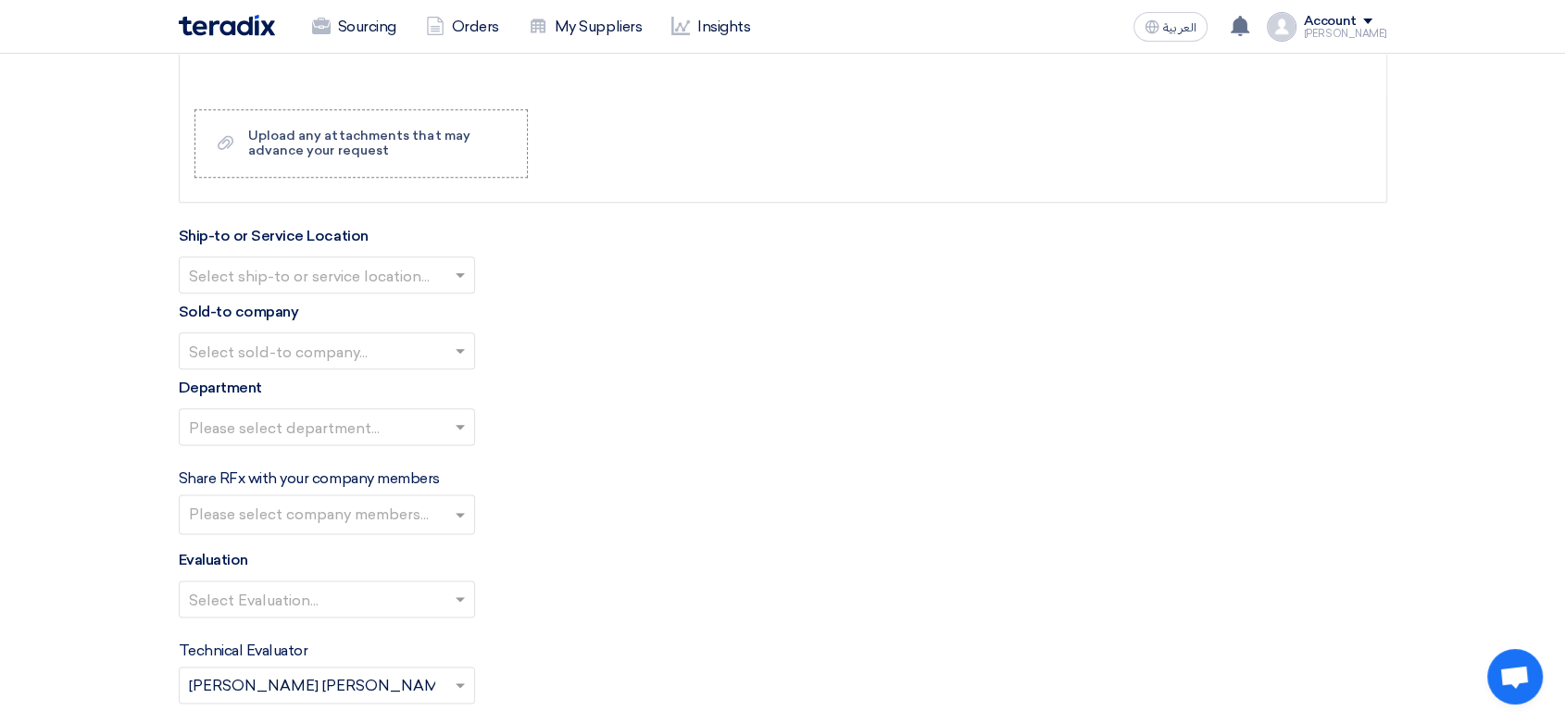
scroll to position [2218, 0]
type input "30"
click at [391, 275] on input "text" at bounding box center [317, 274] width 257 height 31
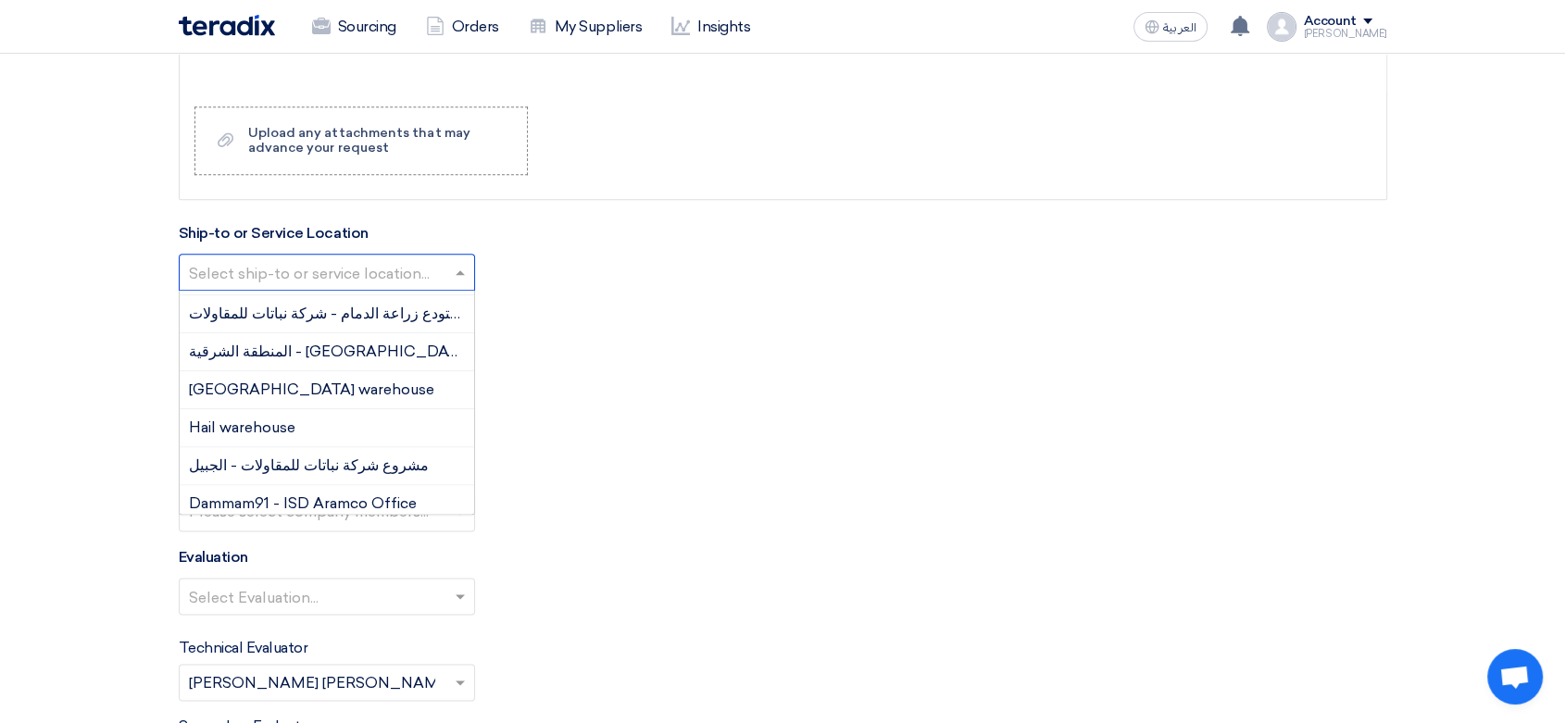
scroll to position [206, 0]
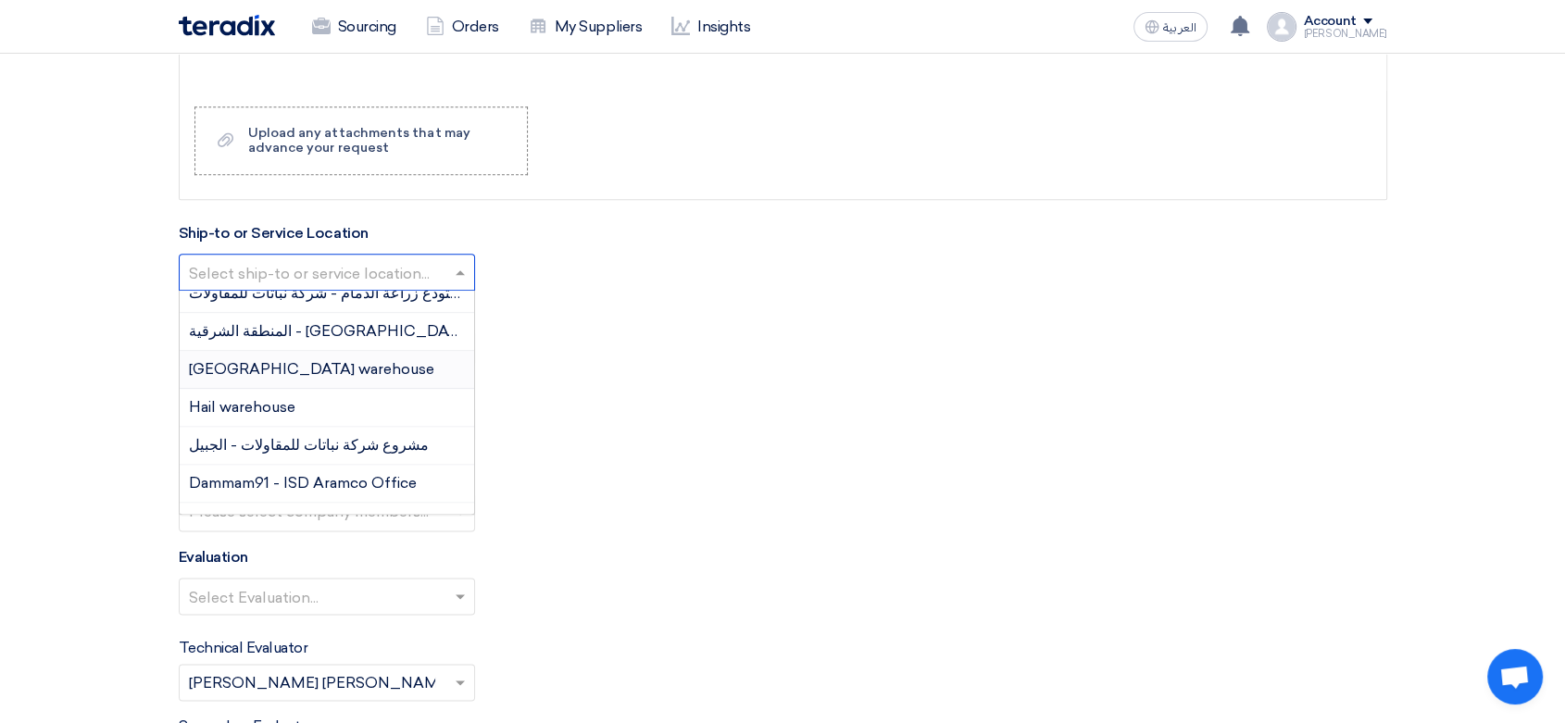
click at [296, 362] on span "[GEOGRAPHIC_DATA] warehouse" at bounding box center [311, 369] width 245 height 18
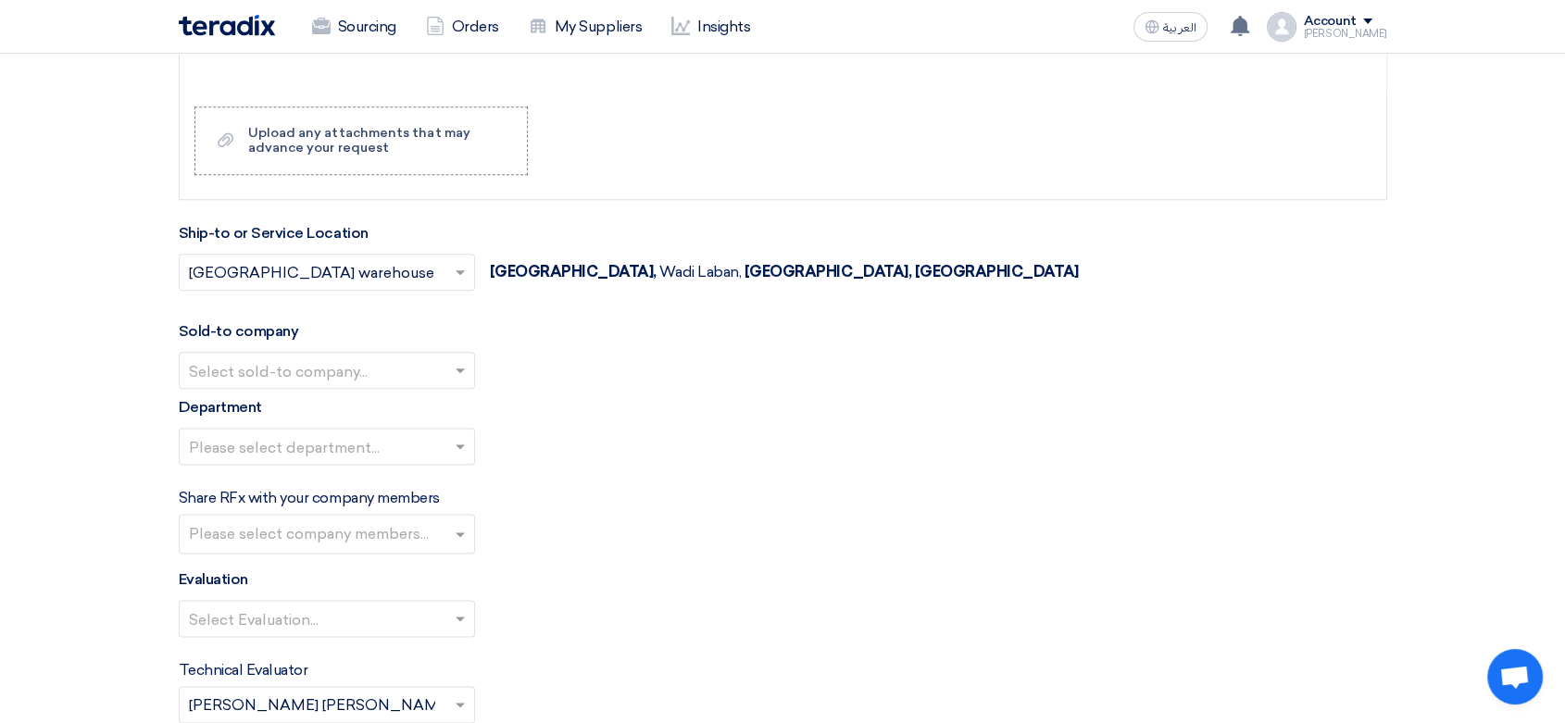
scroll to position [2321, 0]
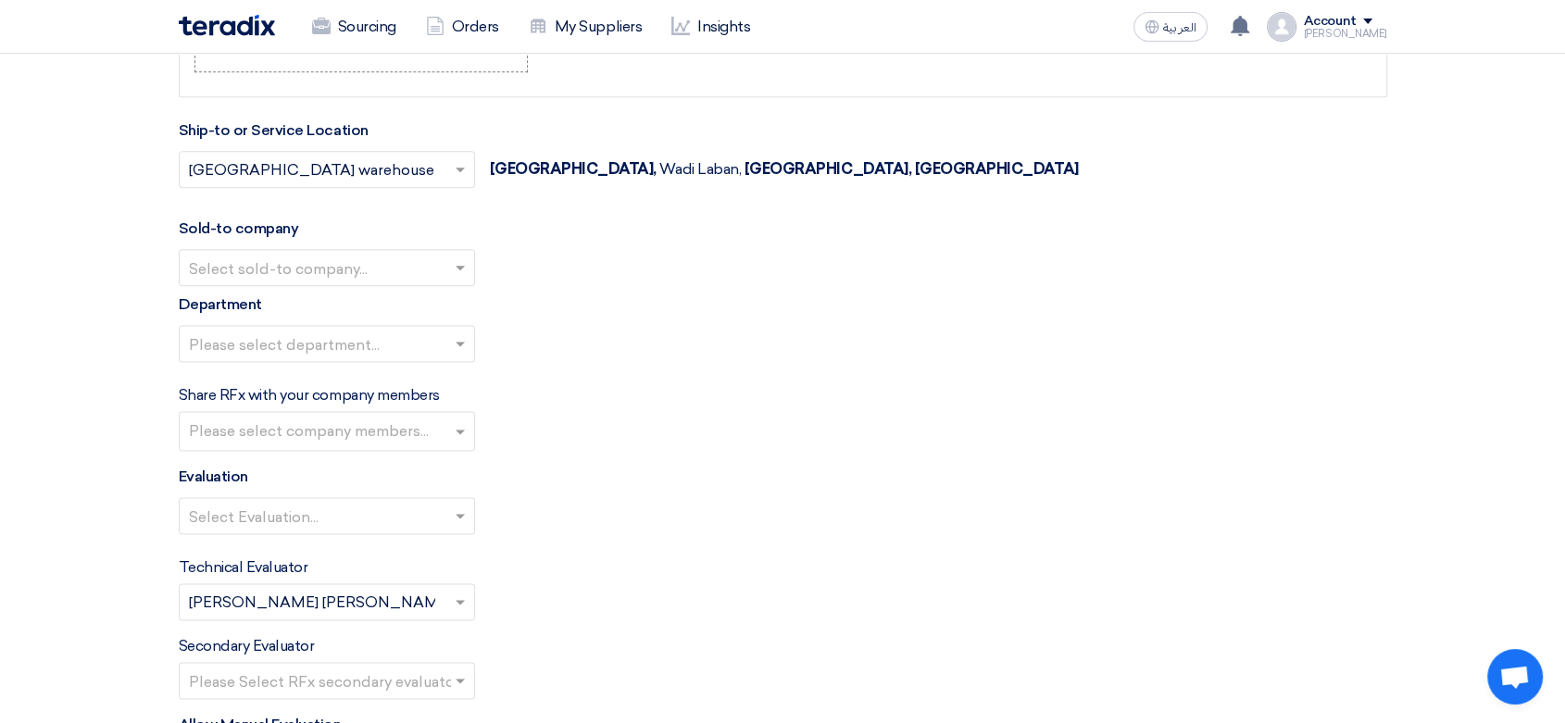
click at [346, 267] on input "text" at bounding box center [317, 270] width 257 height 31
click at [311, 295] on span "Nabatat for contracting" at bounding box center [273, 304] width 169 height 18
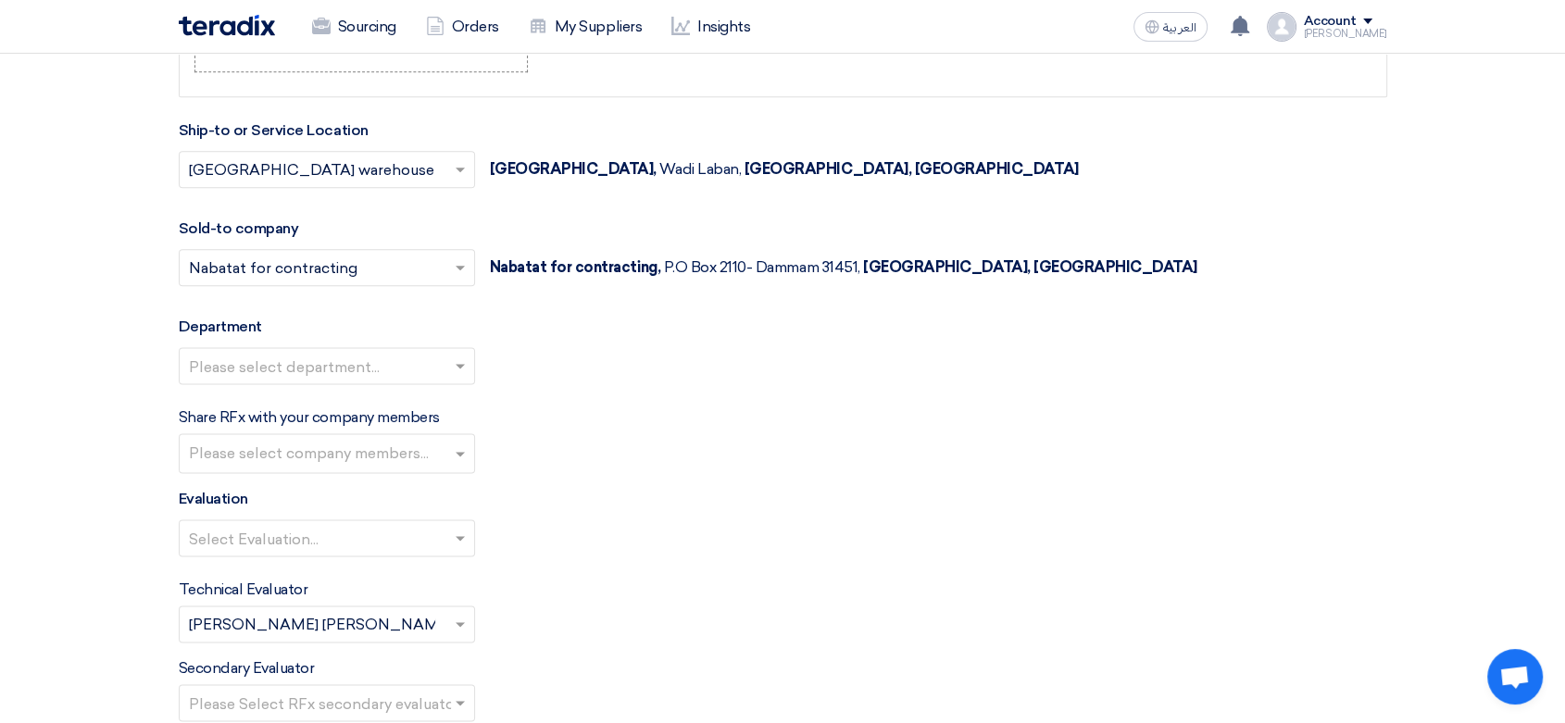
click at [311, 364] on input "text" at bounding box center [317, 368] width 257 height 31
click at [296, 398] on span "General Department" at bounding box center [262, 403] width 146 height 18
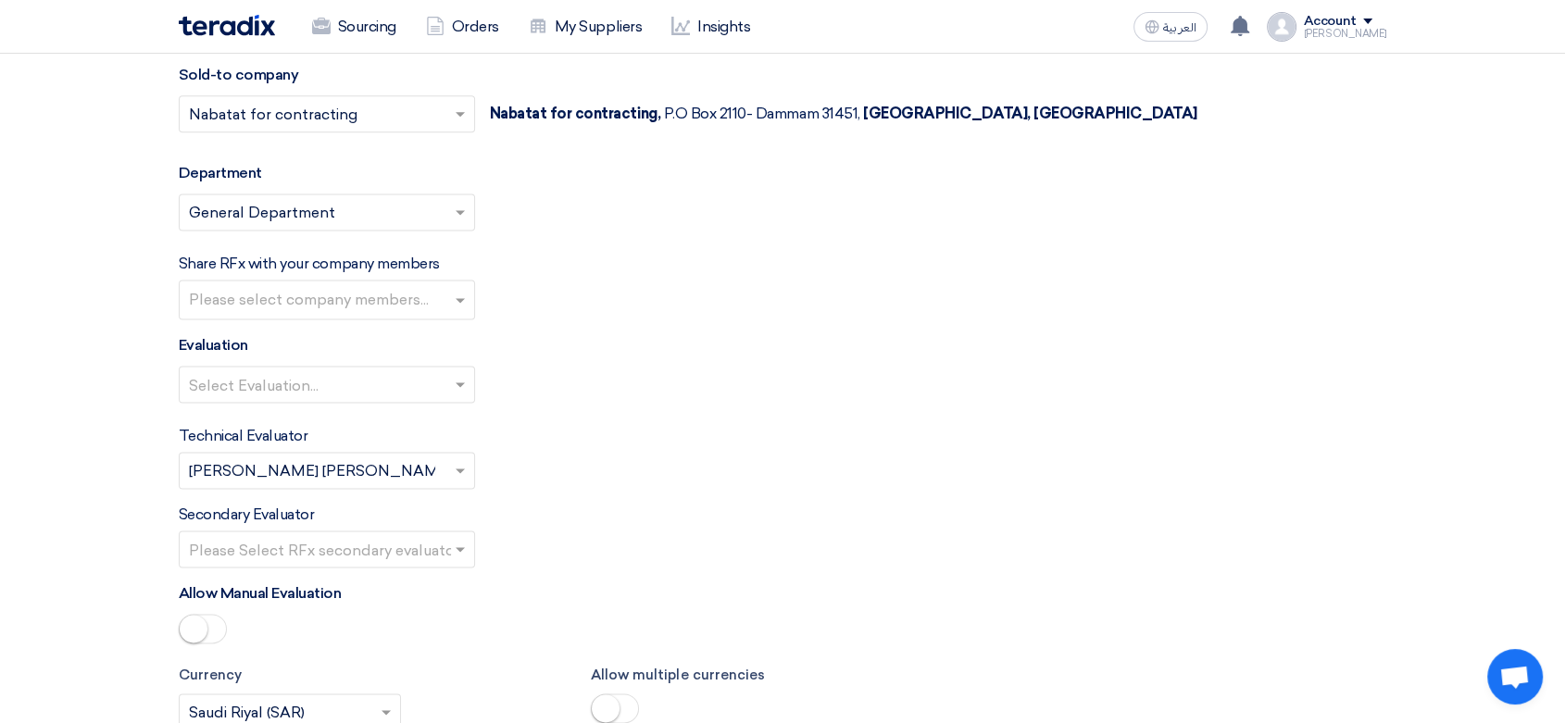
scroll to position [2526, 0]
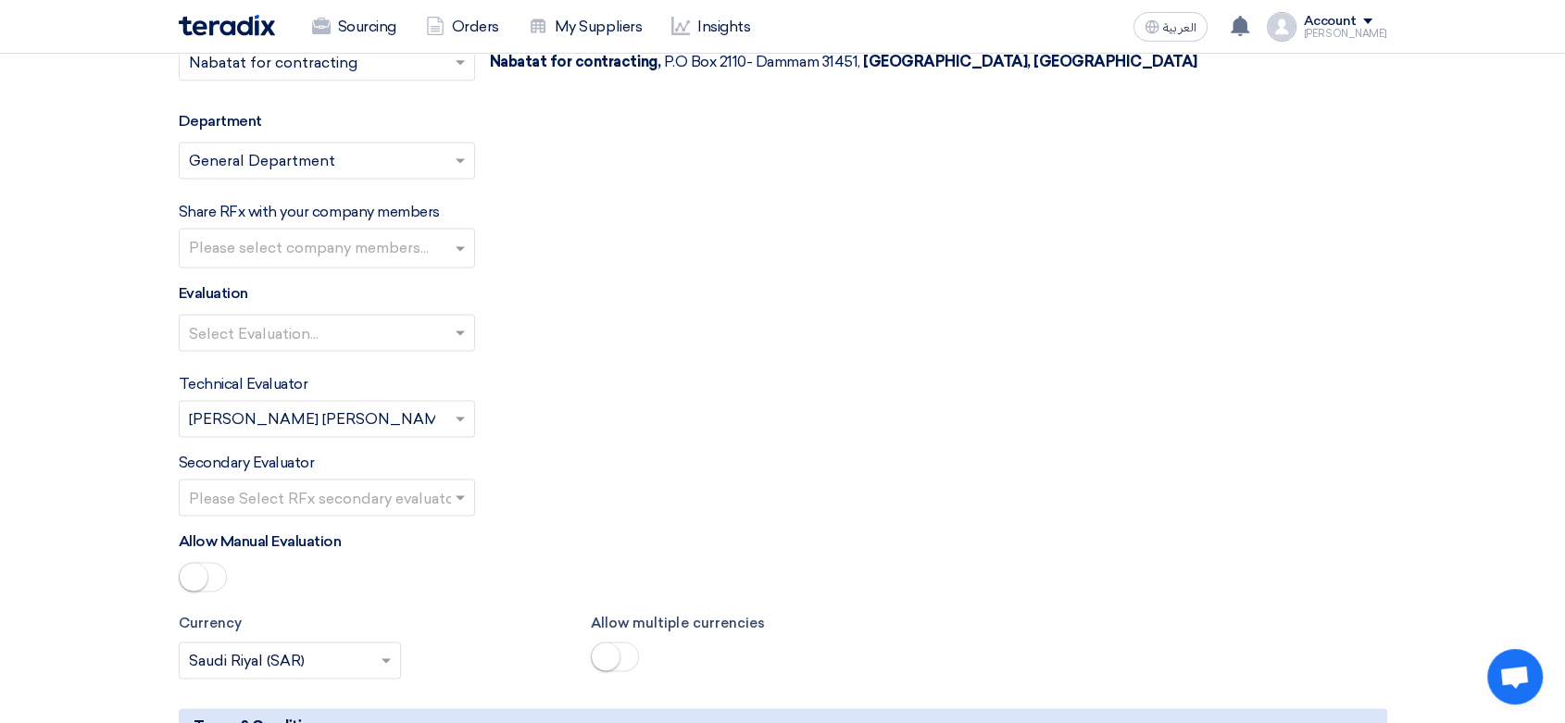
click at [329, 324] on input "text" at bounding box center [317, 334] width 257 height 31
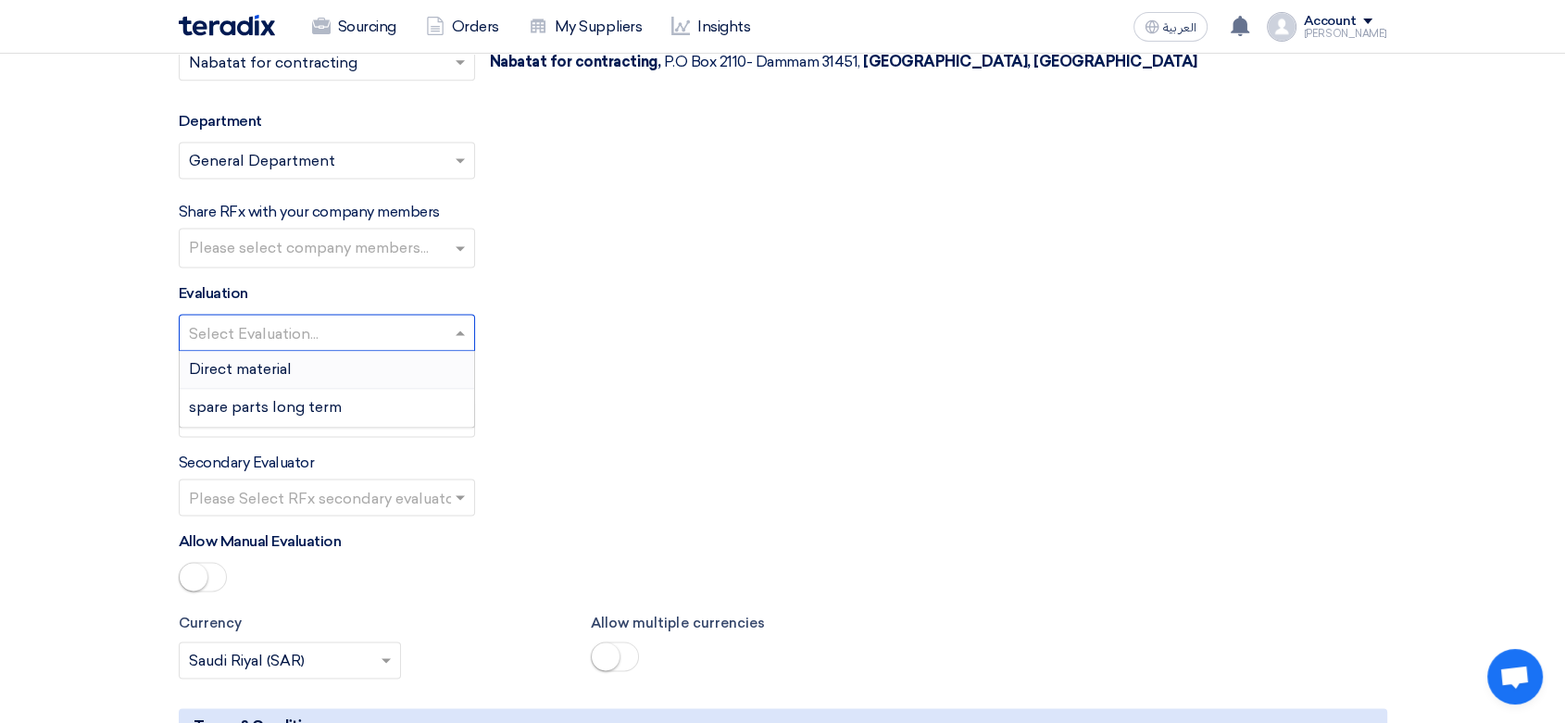
click at [300, 368] on div "Direct material" at bounding box center [327, 370] width 294 height 38
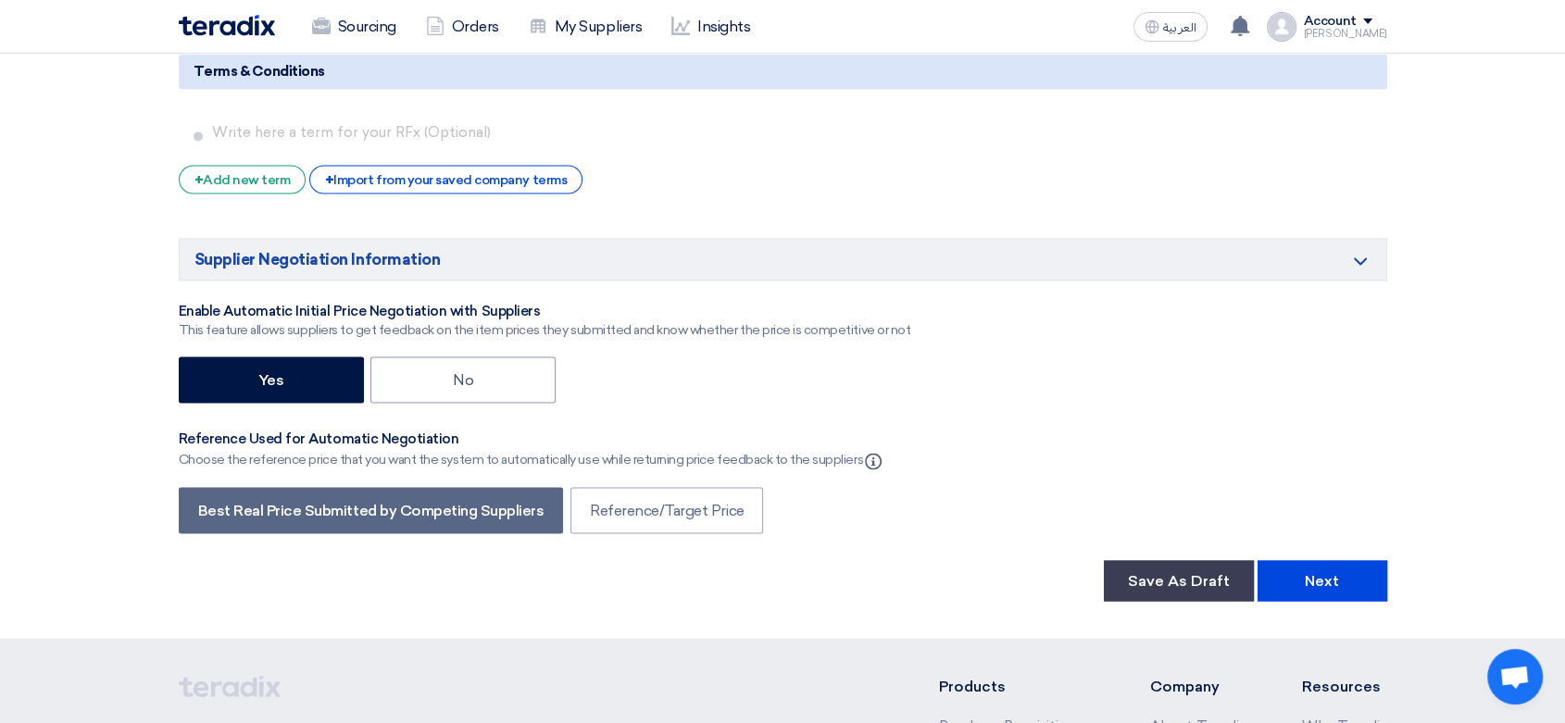
scroll to position [3247, 0]
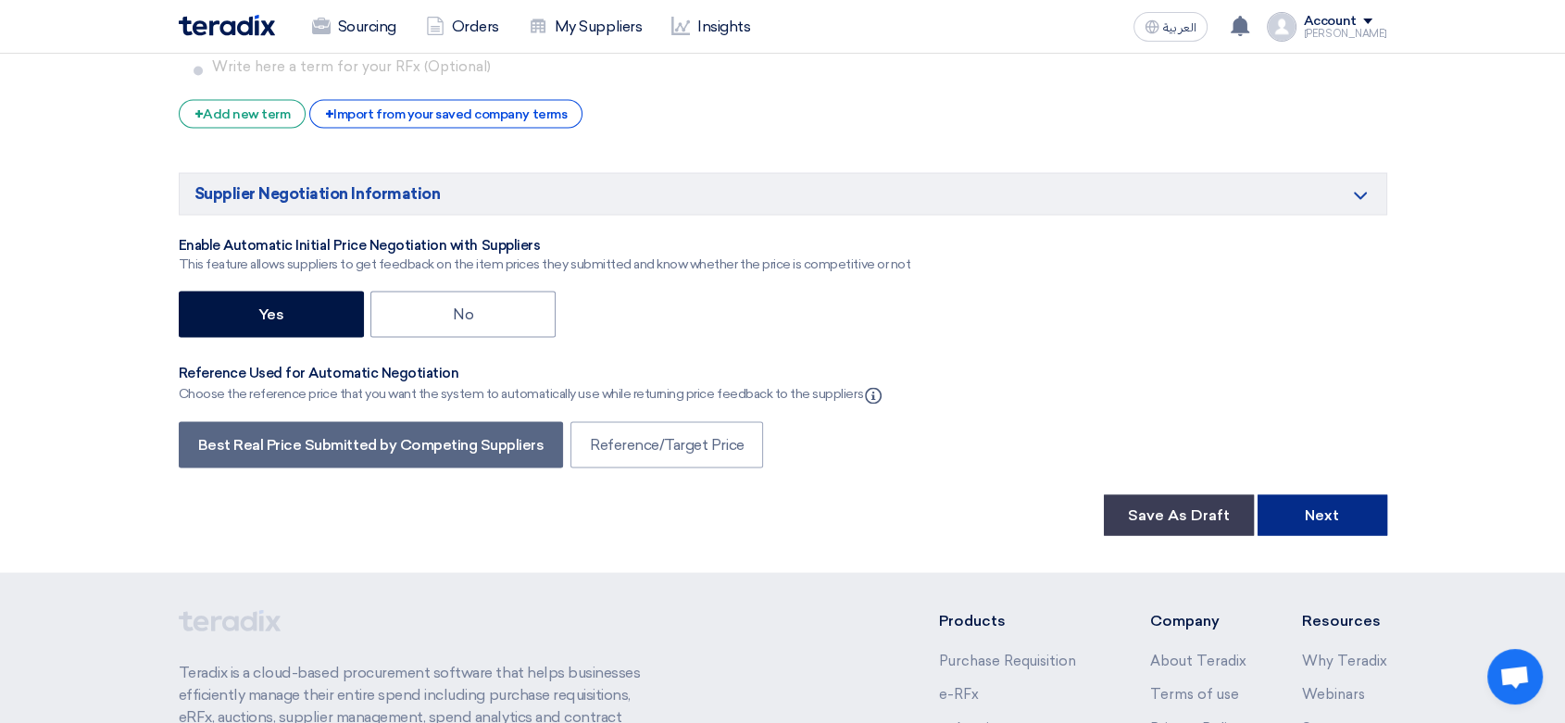
click at [1344, 498] on button "Next" at bounding box center [1323, 515] width 130 height 41
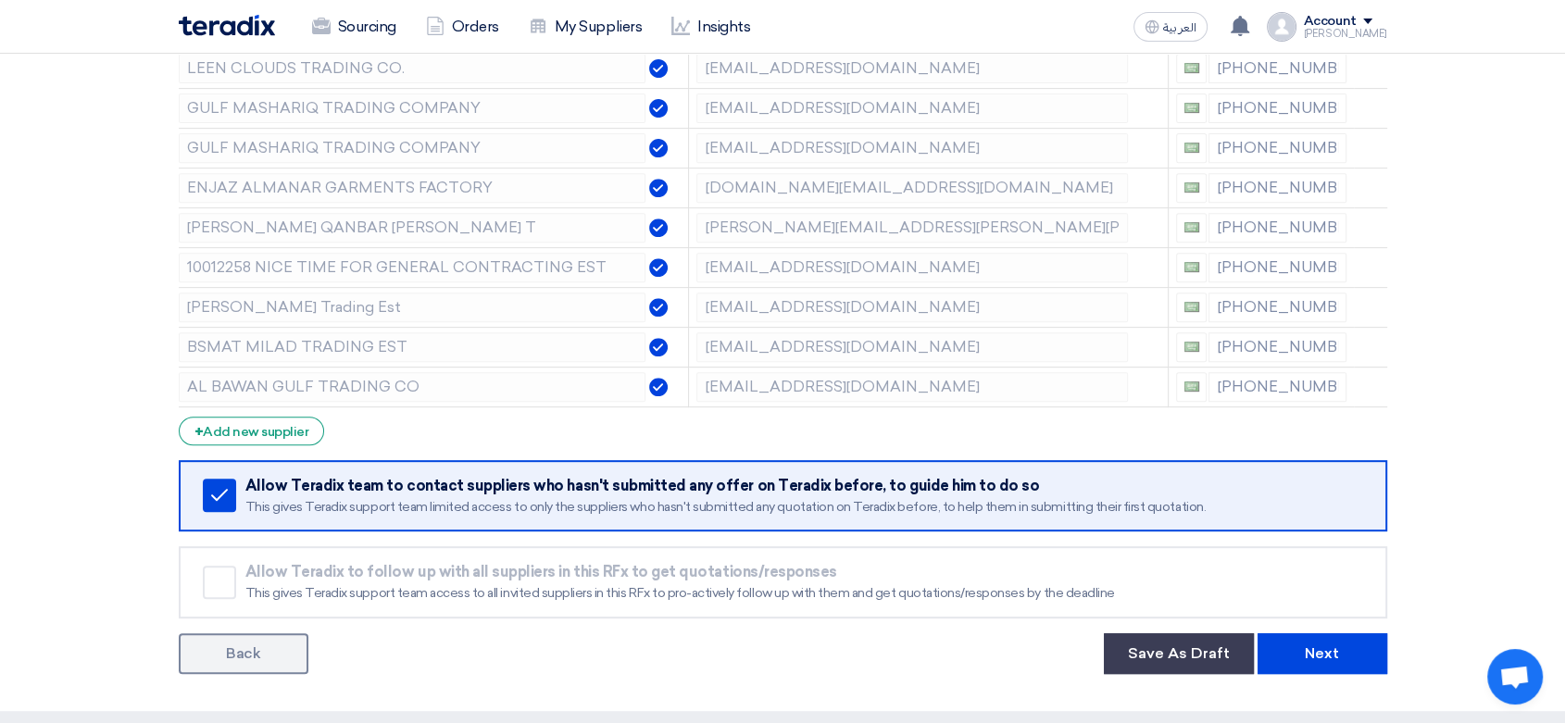
scroll to position [926, 0]
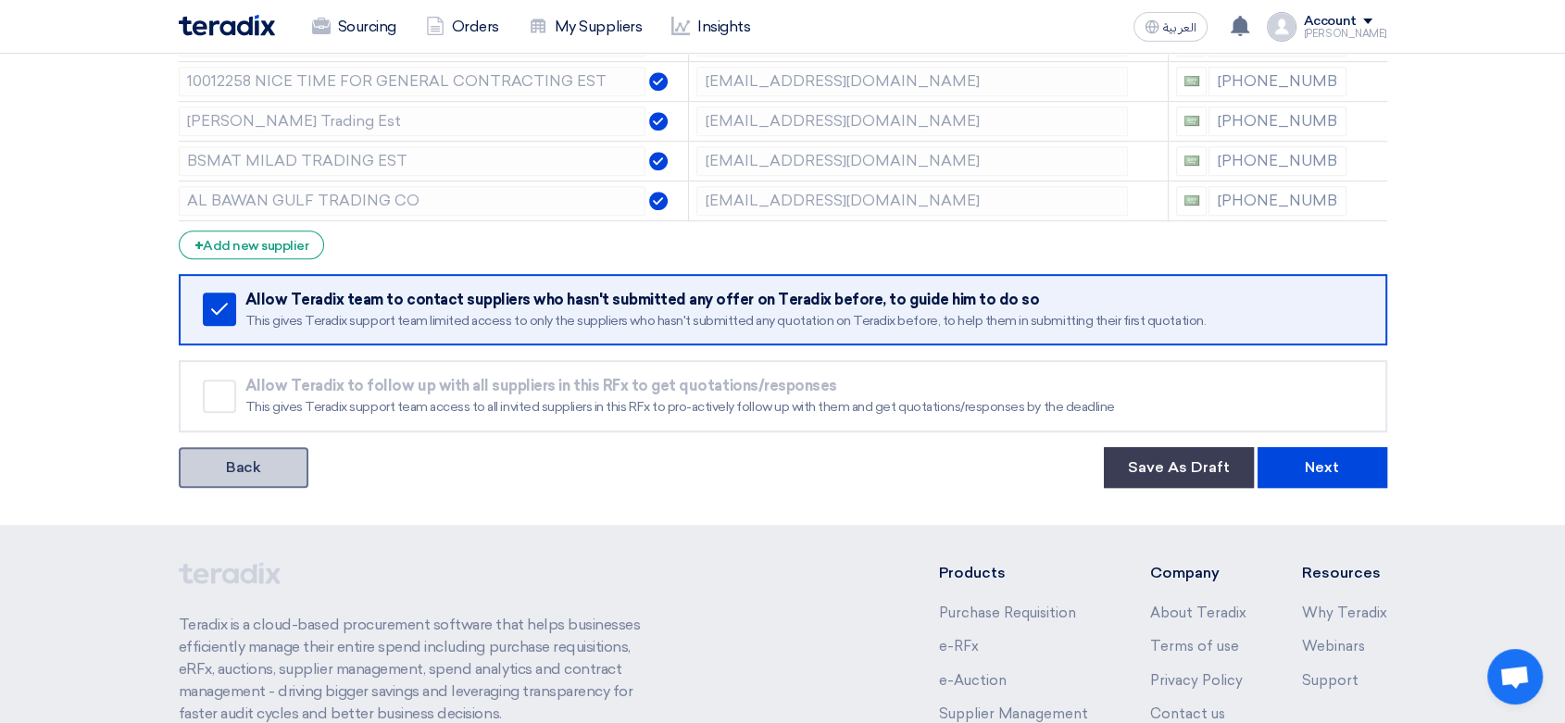
click at [237, 477] on link "Back" at bounding box center [244, 467] width 130 height 41
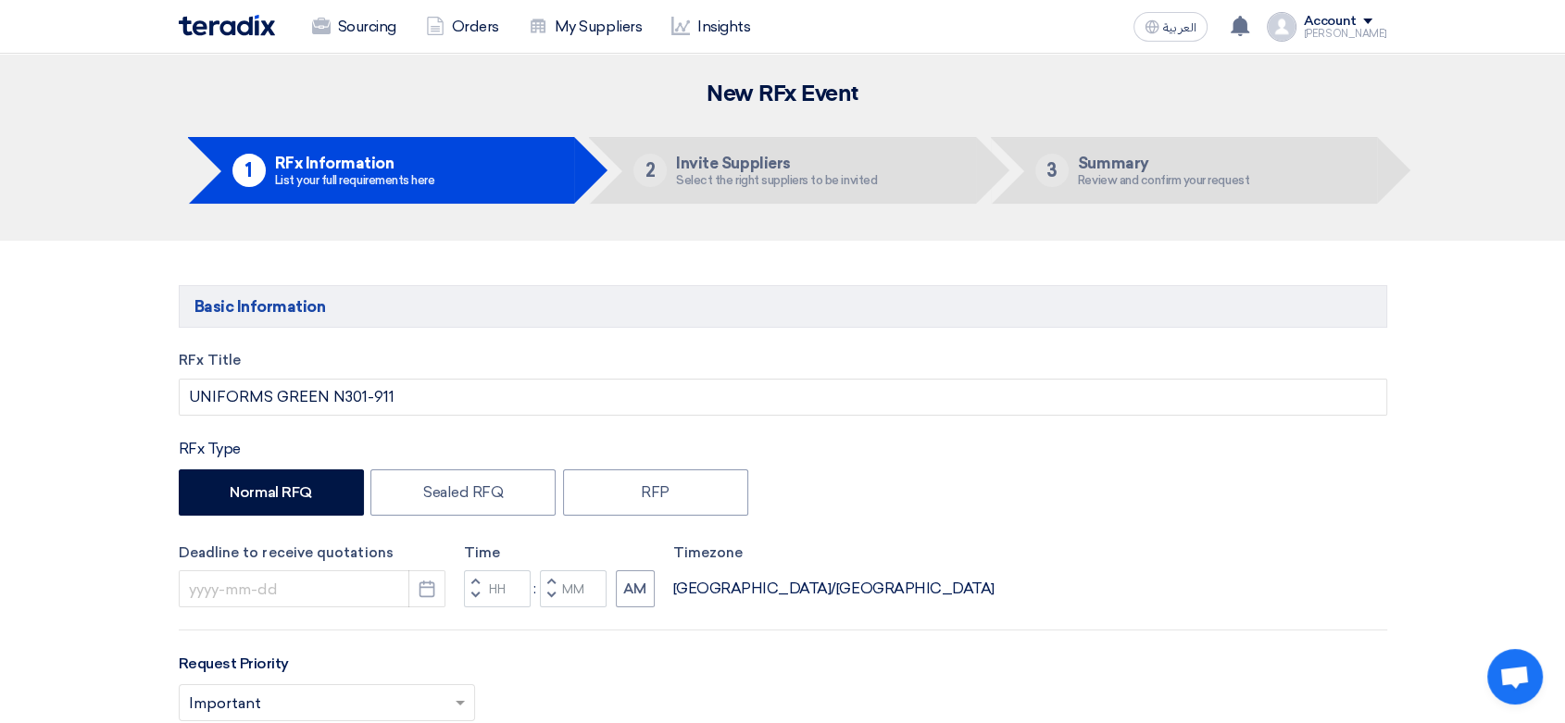
type input "[DATE]"
type input "05"
type input "00"
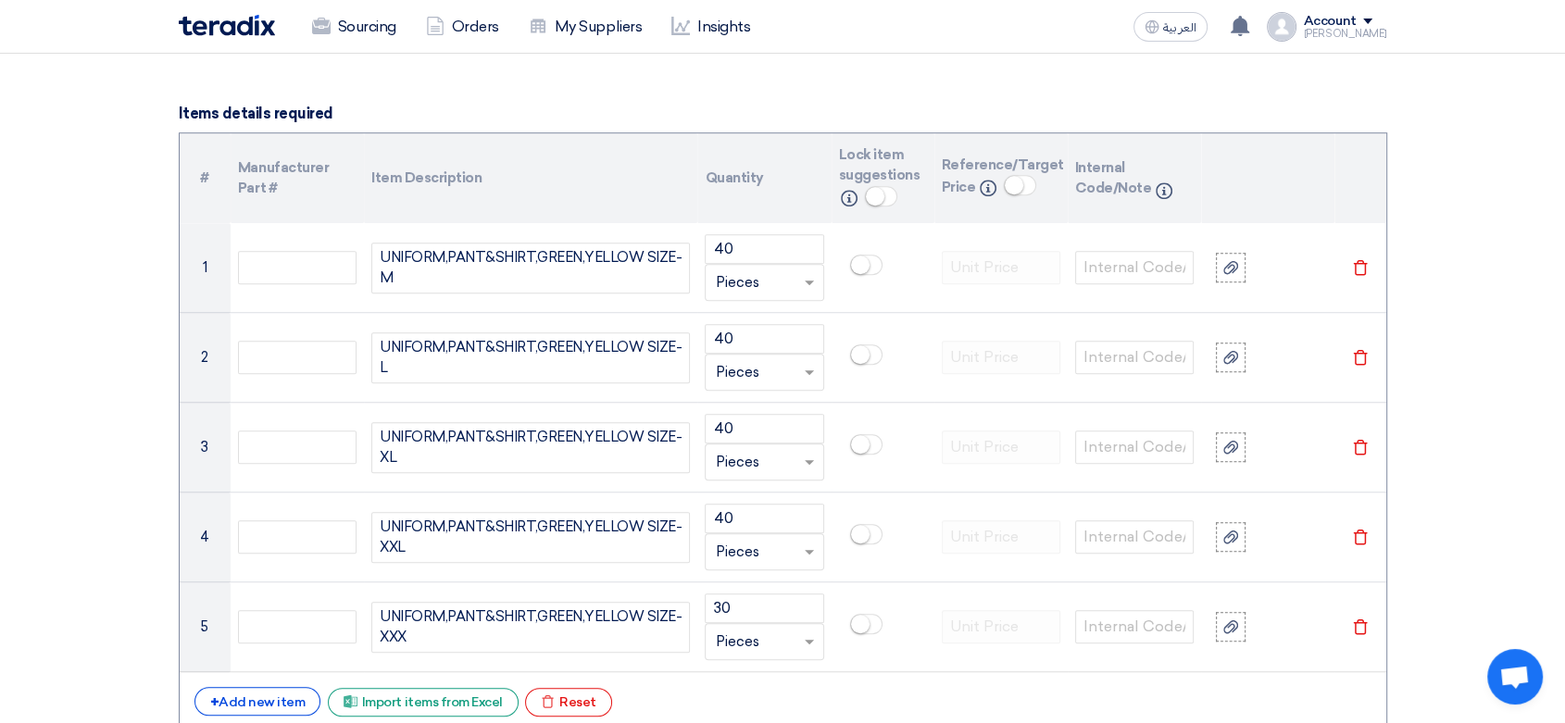
scroll to position [1337, 0]
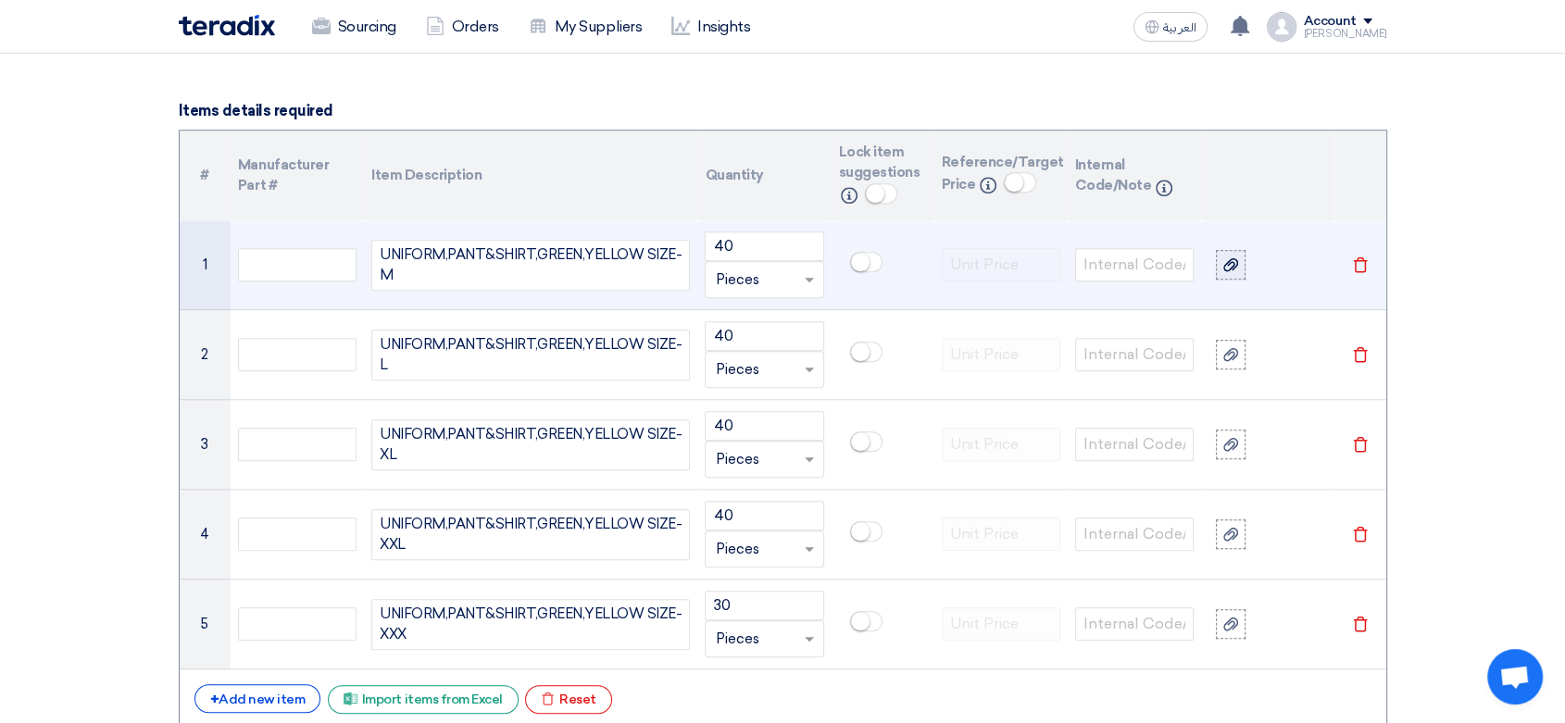
click at [1227, 268] on icon at bounding box center [1230, 264] width 15 height 15
click at [0, 0] on input "file" at bounding box center [0, 0] width 0 height 0
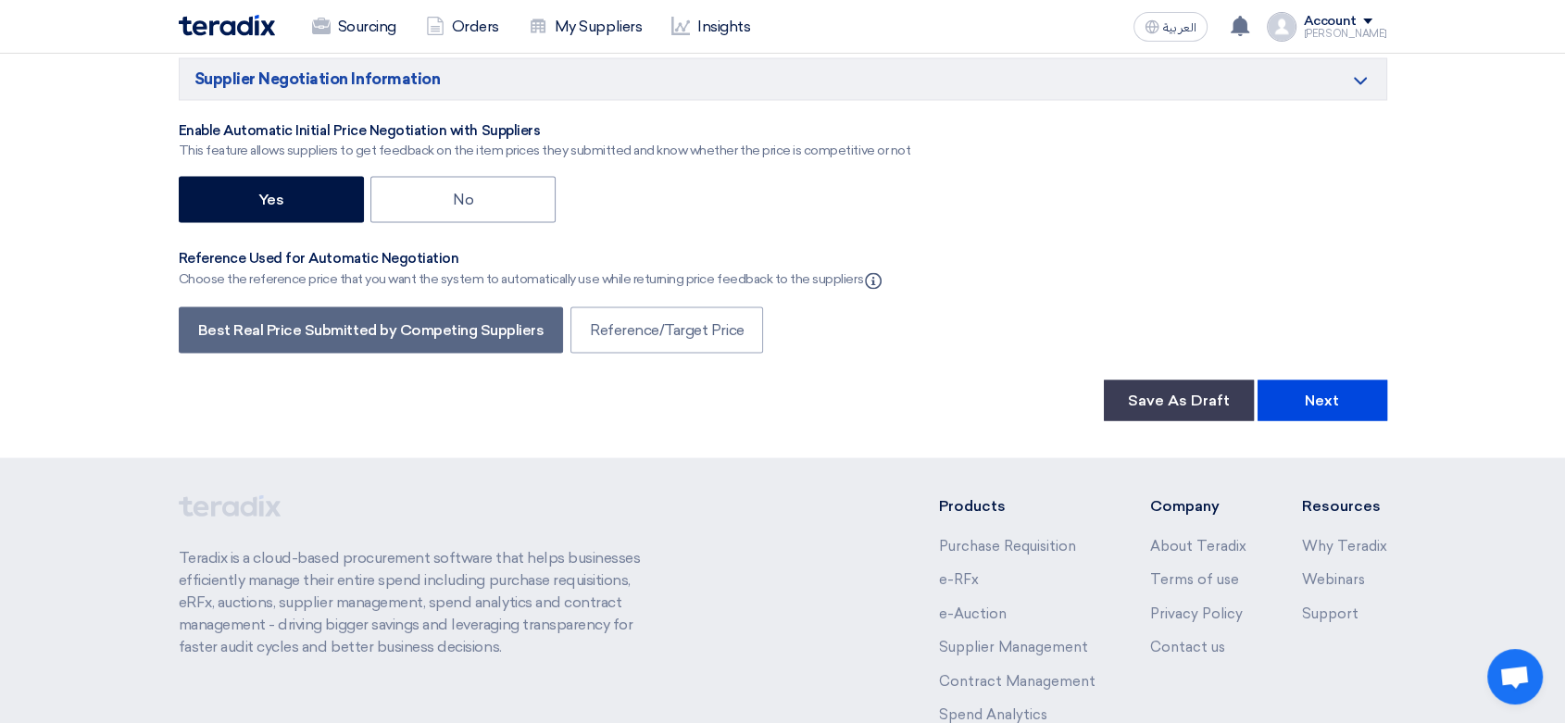
scroll to position [3498, 0]
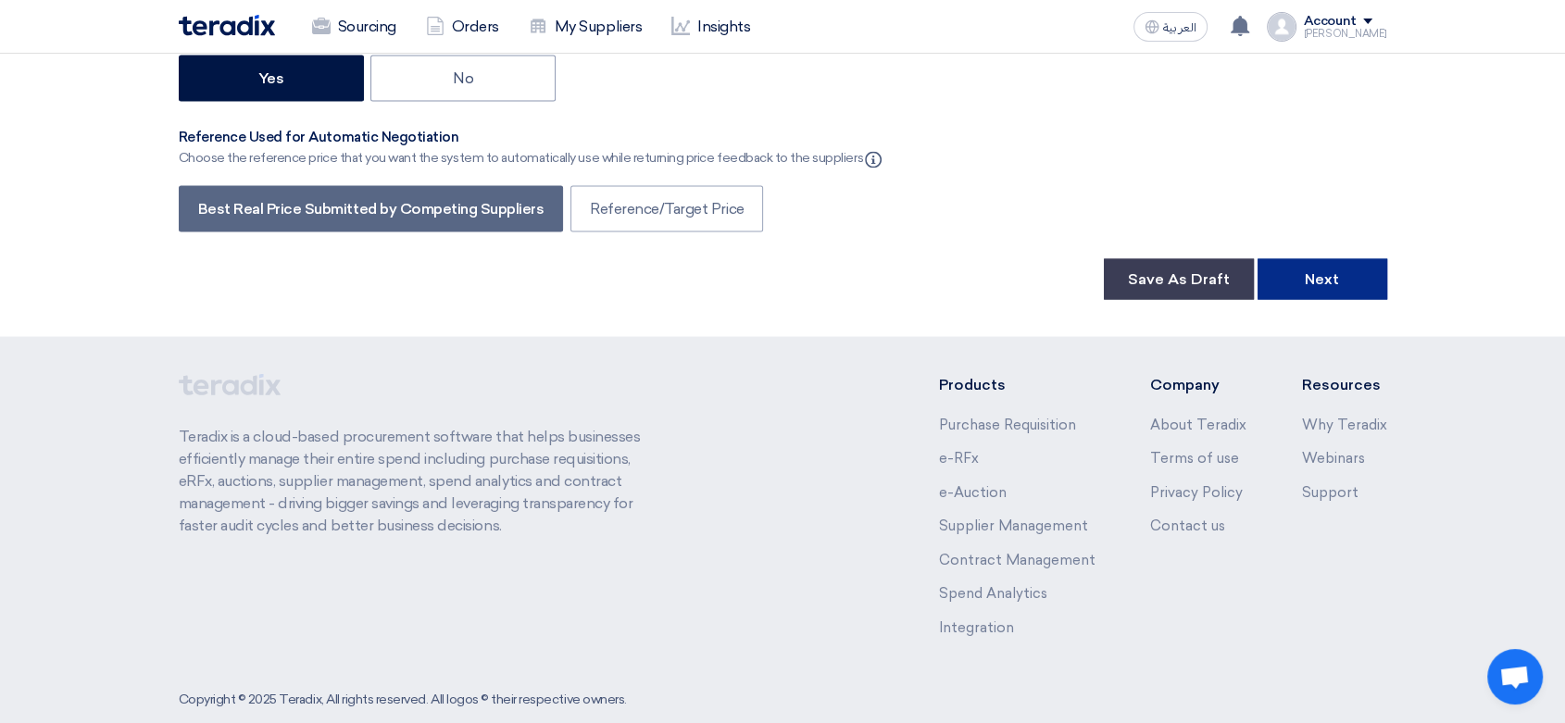
click at [1342, 280] on button "Next" at bounding box center [1323, 278] width 130 height 41
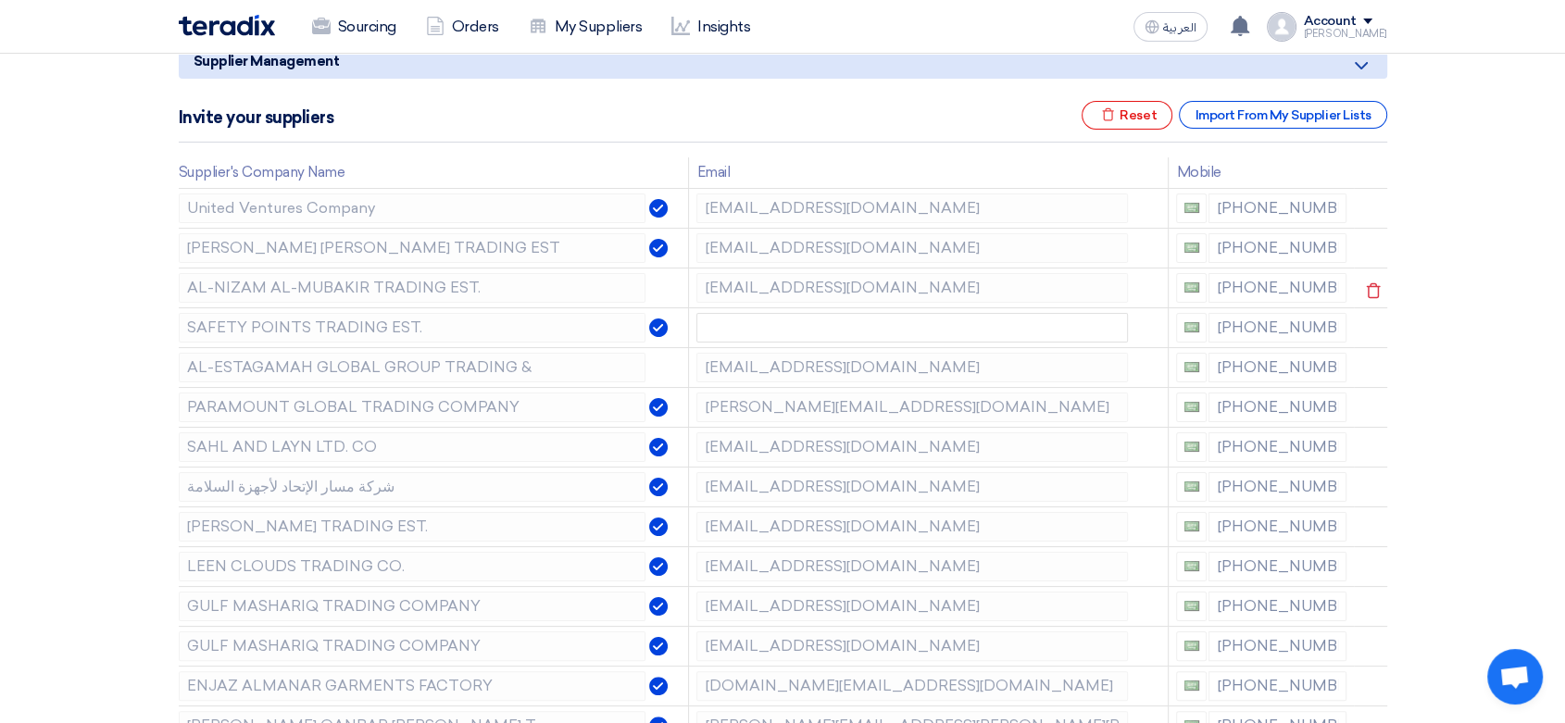
scroll to position [206, 0]
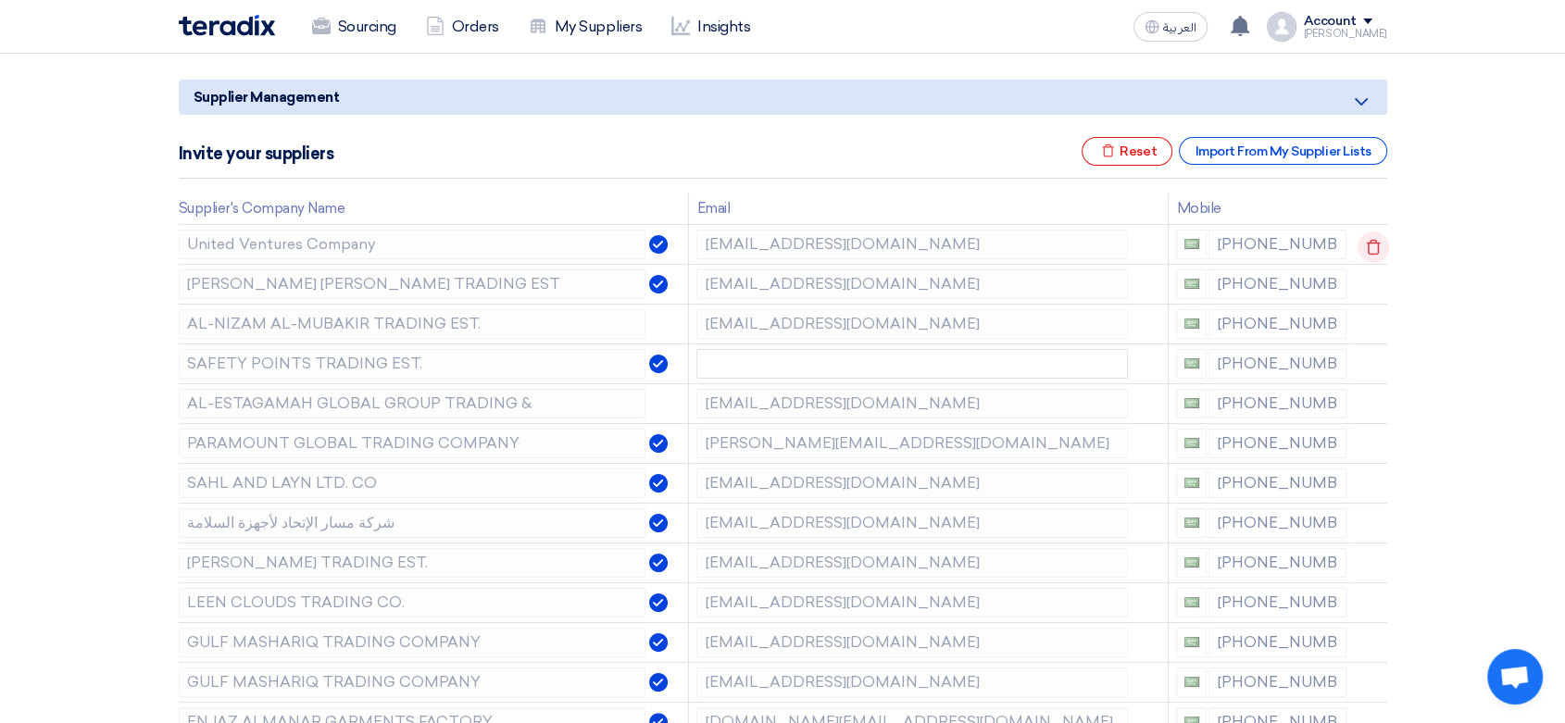
click at [1377, 246] on icon at bounding box center [1373, 247] width 31 height 31
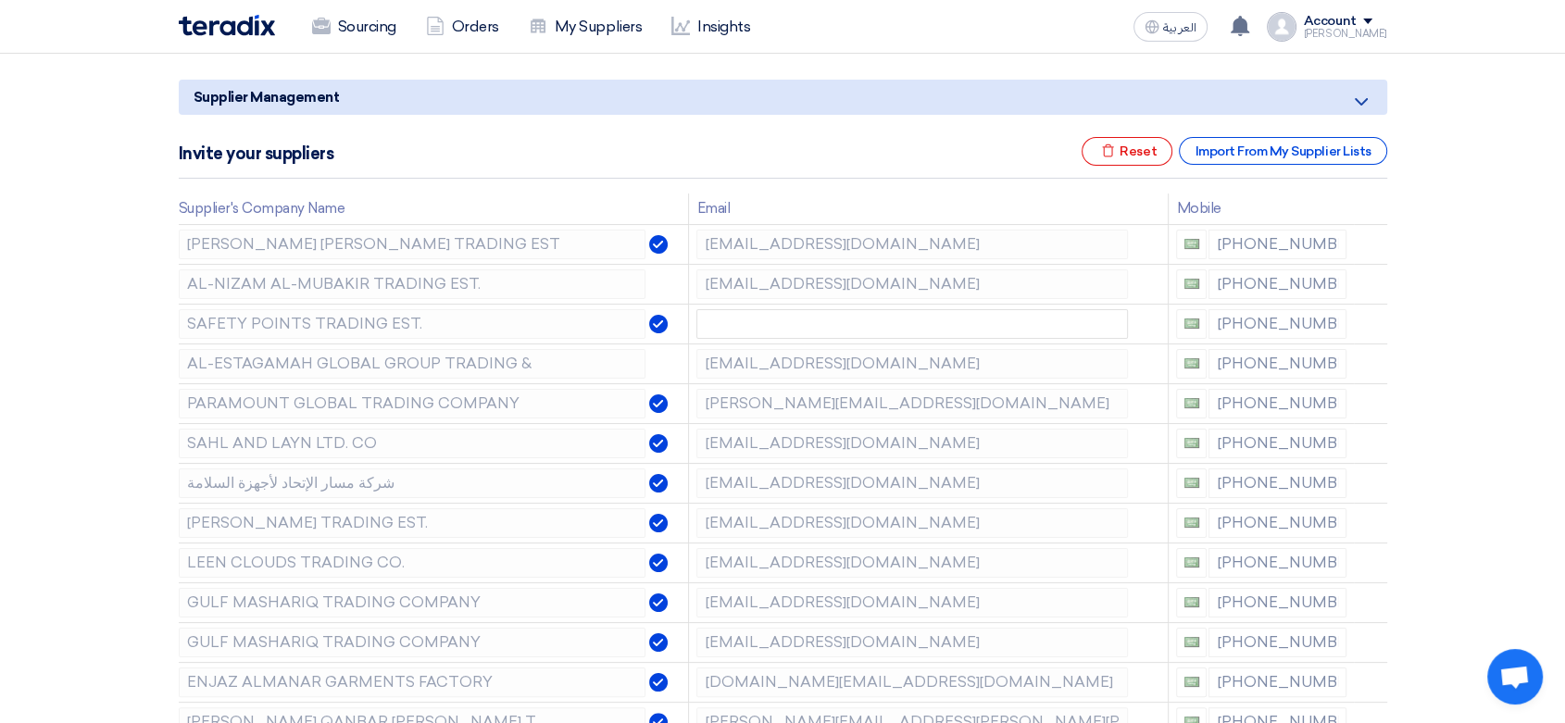
click at [0, 0] on icon at bounding box center [0, 0] width 0 height 0
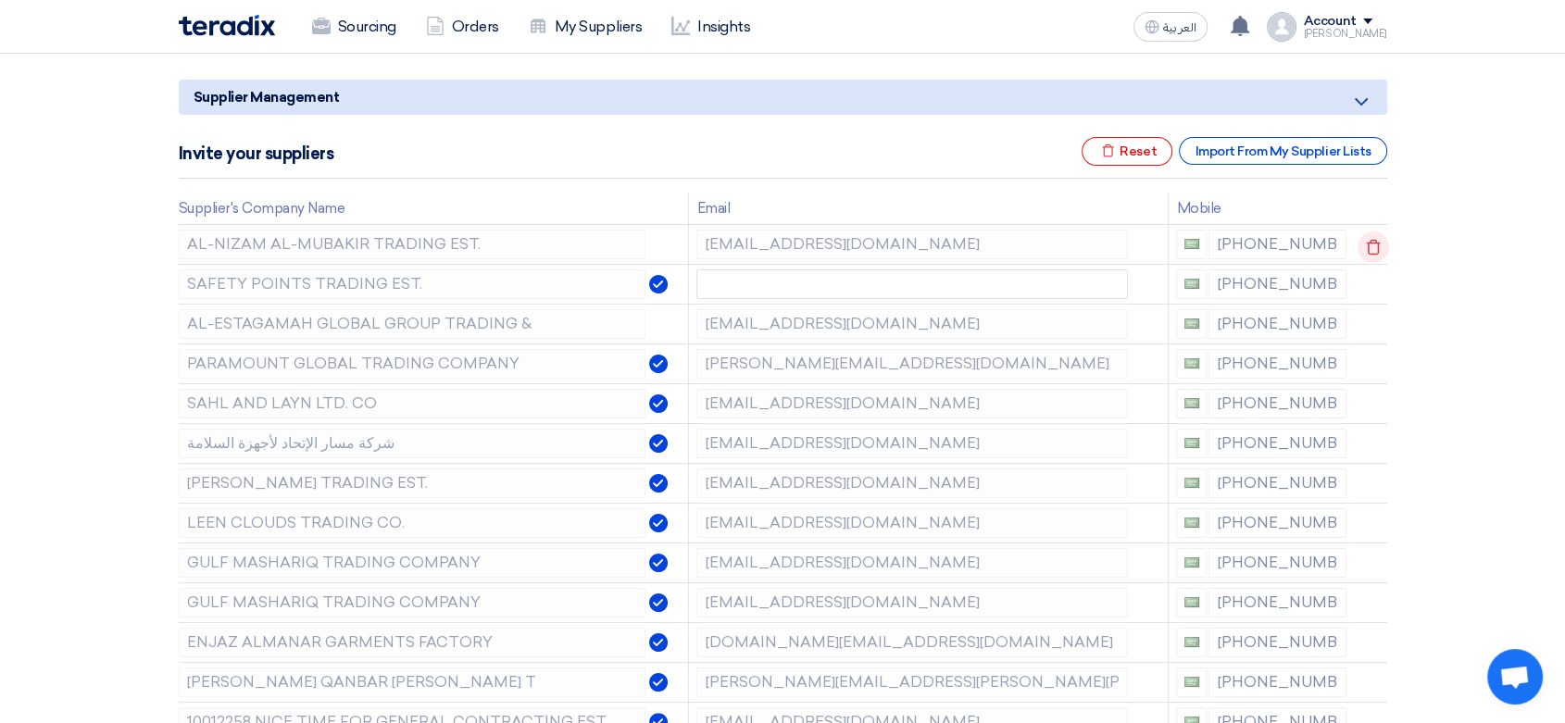
click at [1378, 244] on icon at bounding box center [1373, 247] width 31 height 31
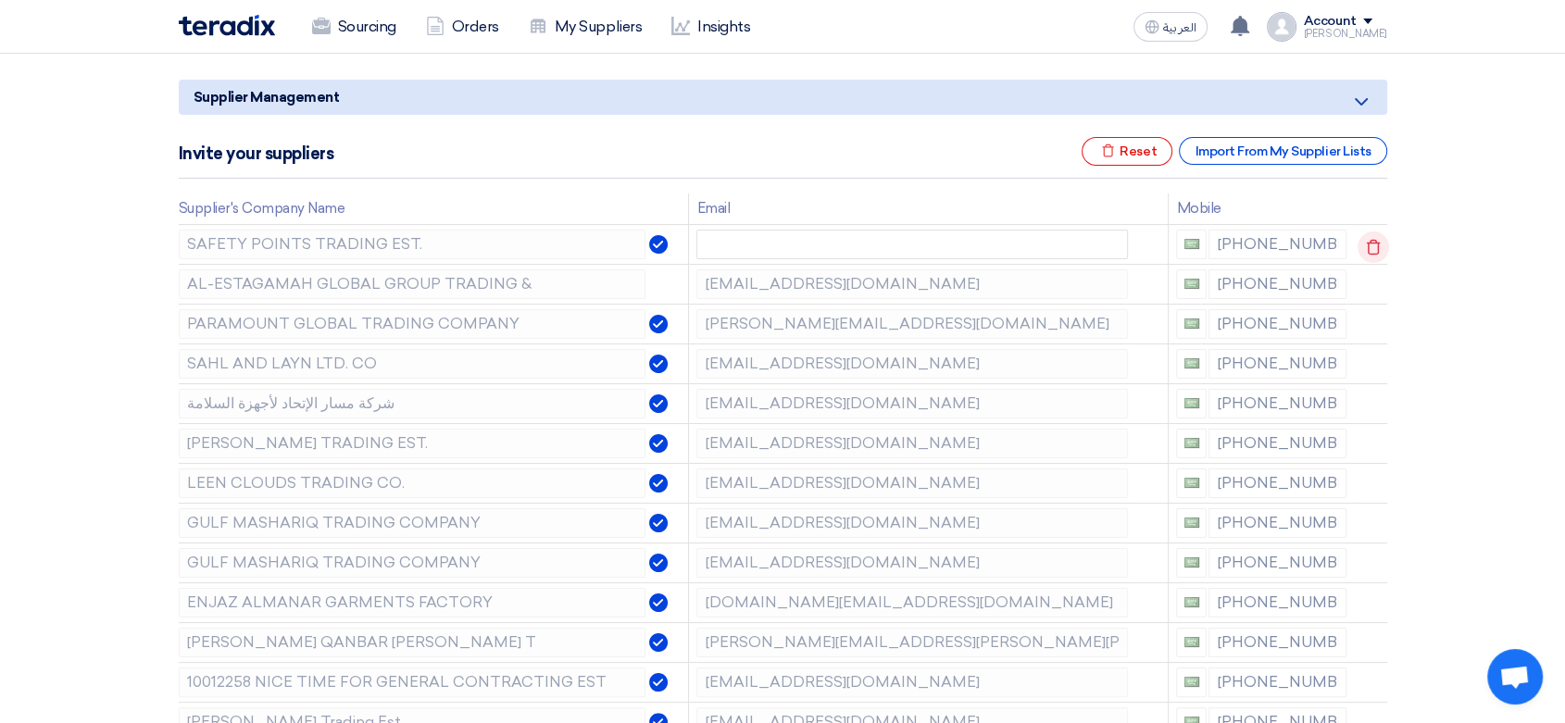
click at [1378, 245] on icon at bounding box center [1373, 247] width 31 height 31
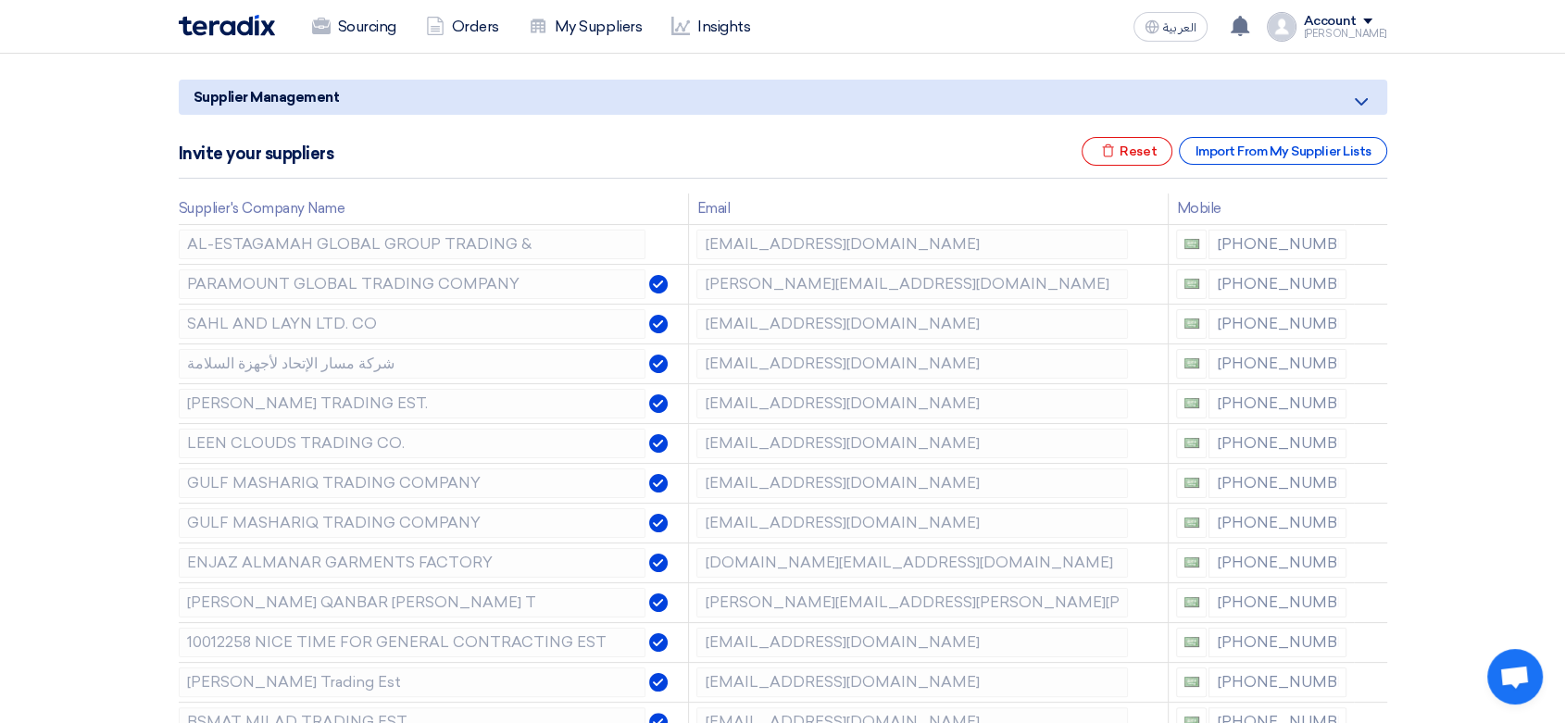
click at [0, 0] on icon at bounding box center [0, 0] width 0 height 0
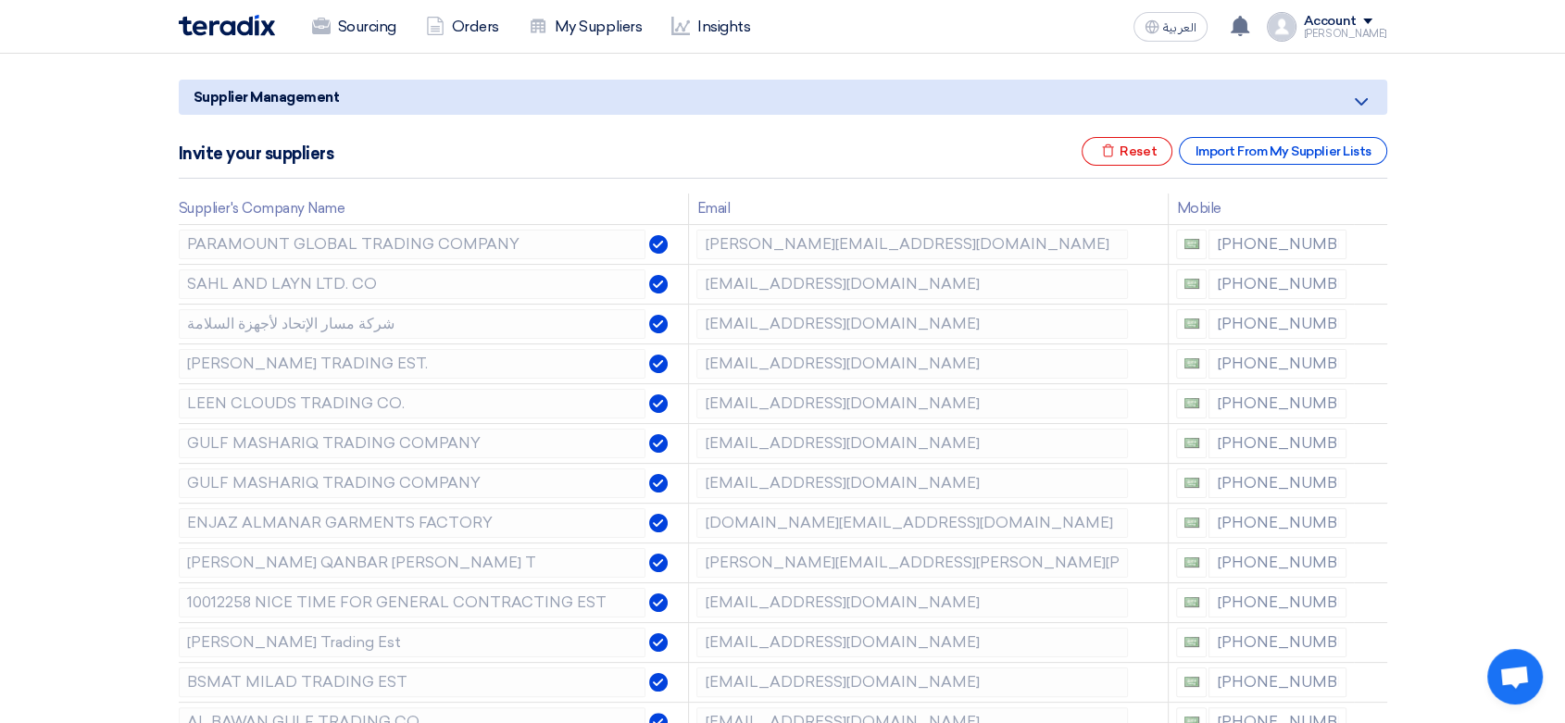
click at [0, 0] on icon at bounding box center [0, 0] width 0 height 0
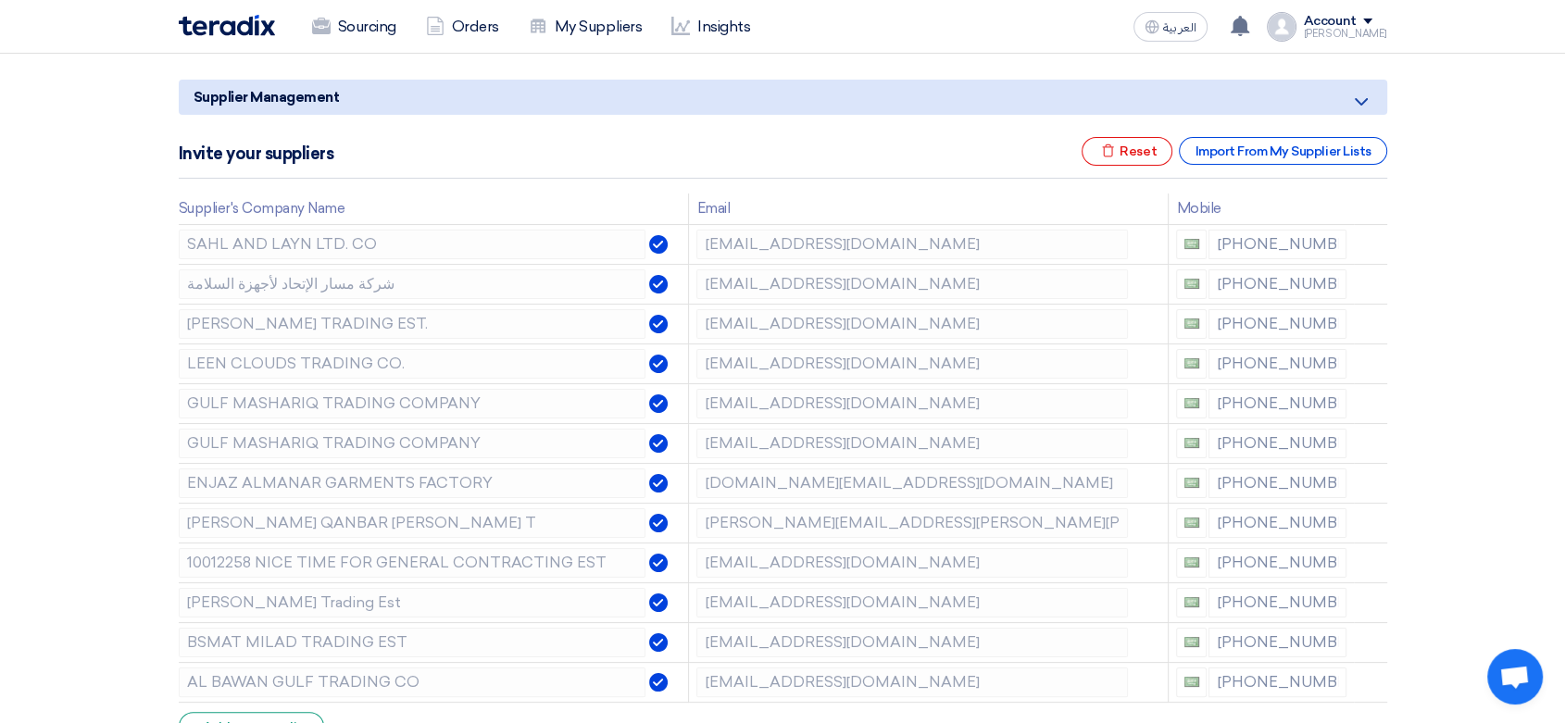
click at [0, 0] on icon at bounding box center [0, 0] width 0 height 0
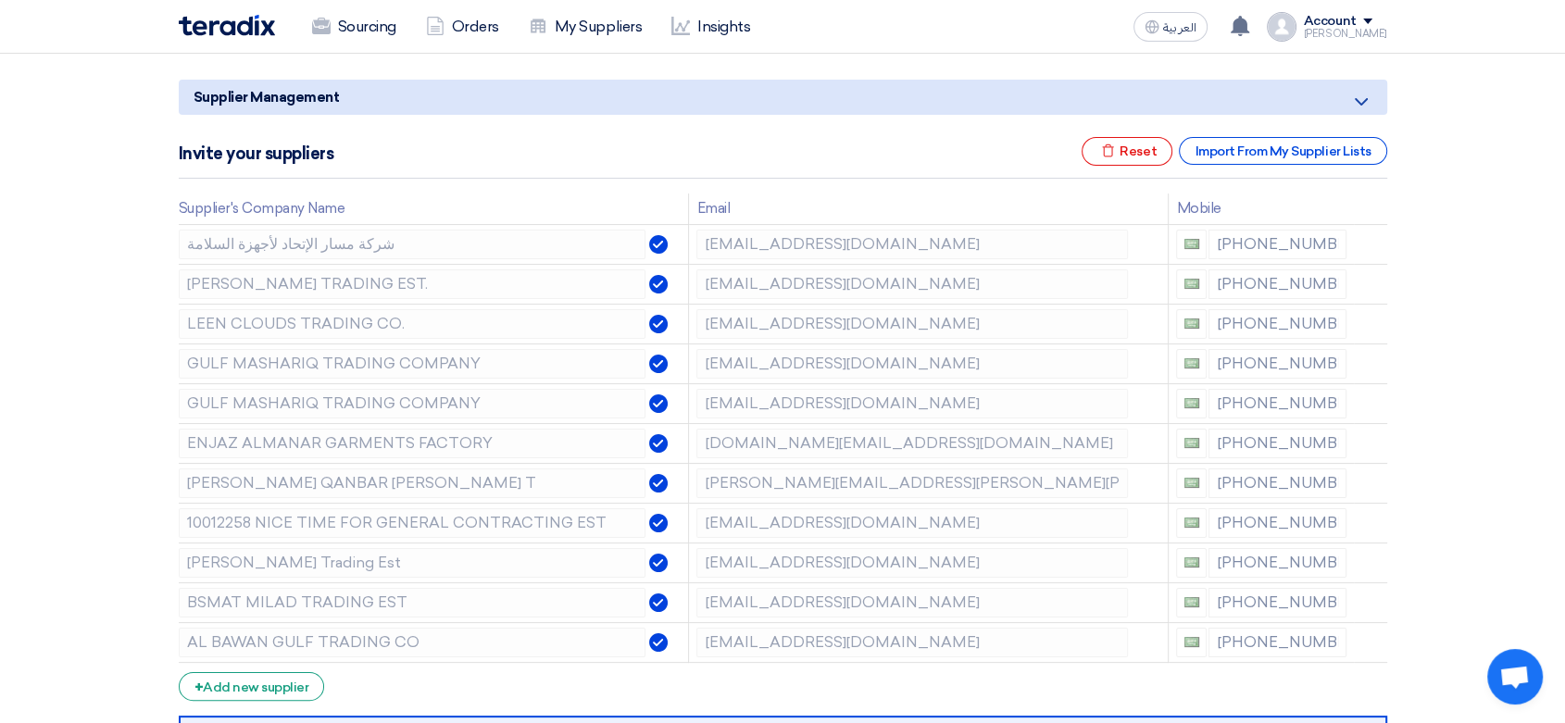
click at [0, 0] on icon at bounding box center [0, 0] width 0 height 0
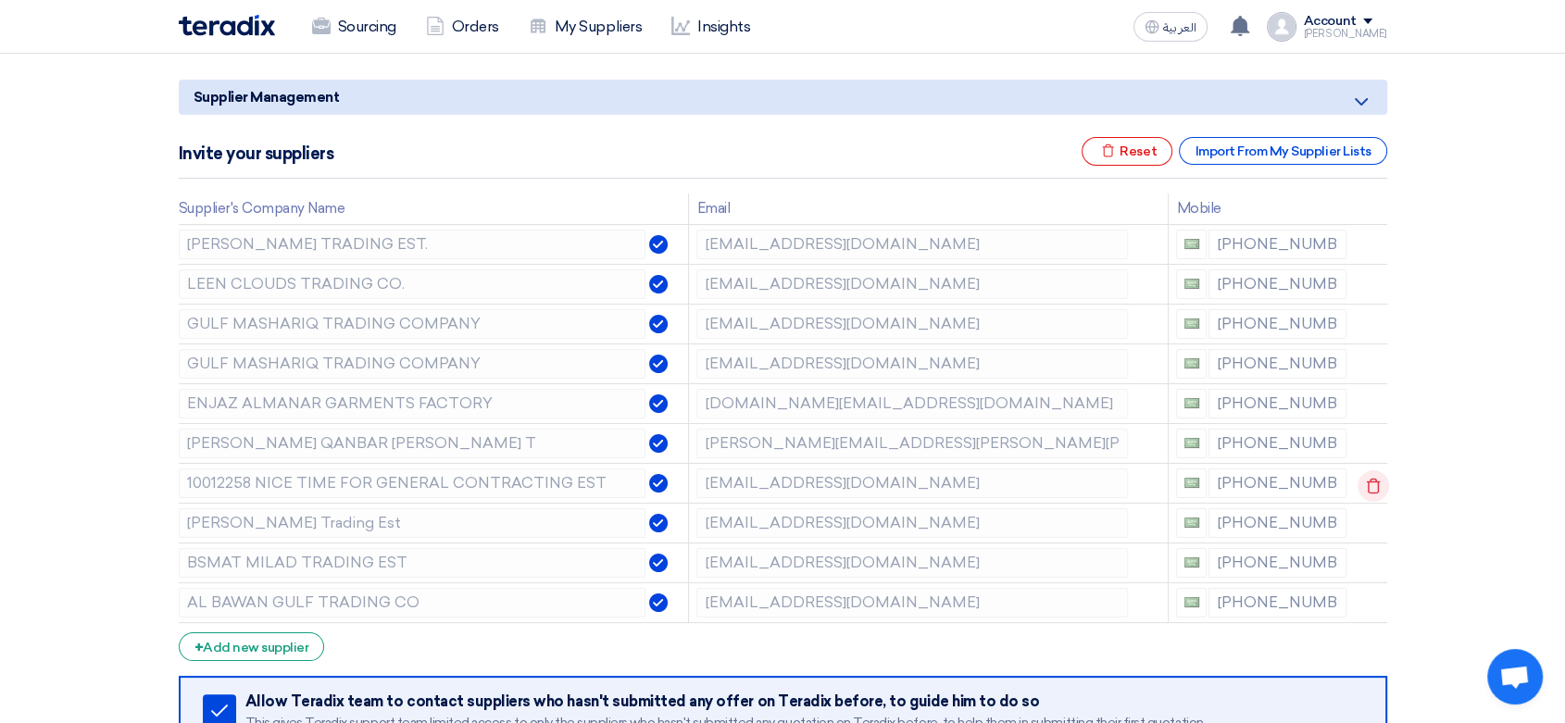
click at [1372, 485] on icon at bounding box center [1373, 485] width 31 height 31
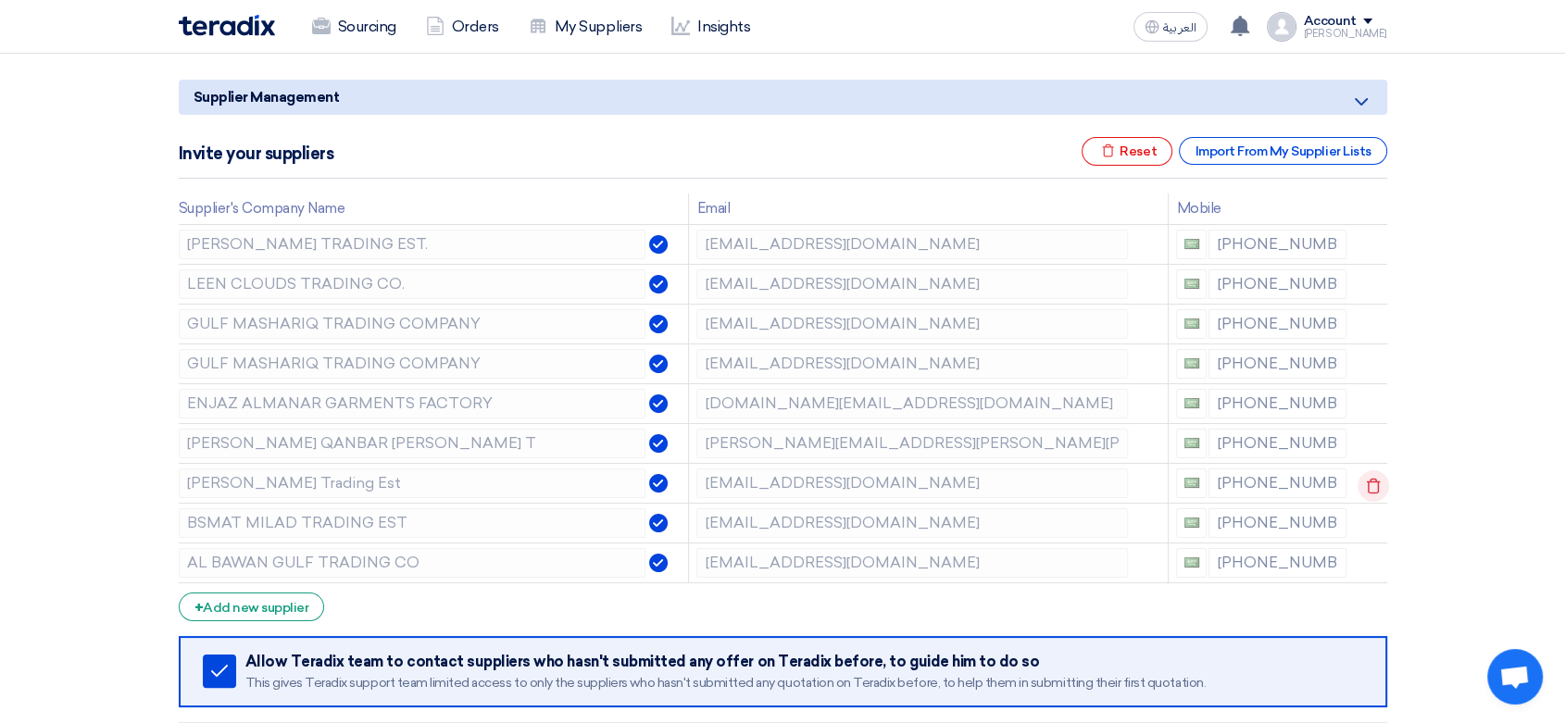
click at [1361, 489] on icon at bounding box center [1373, 485] width 31 height 31
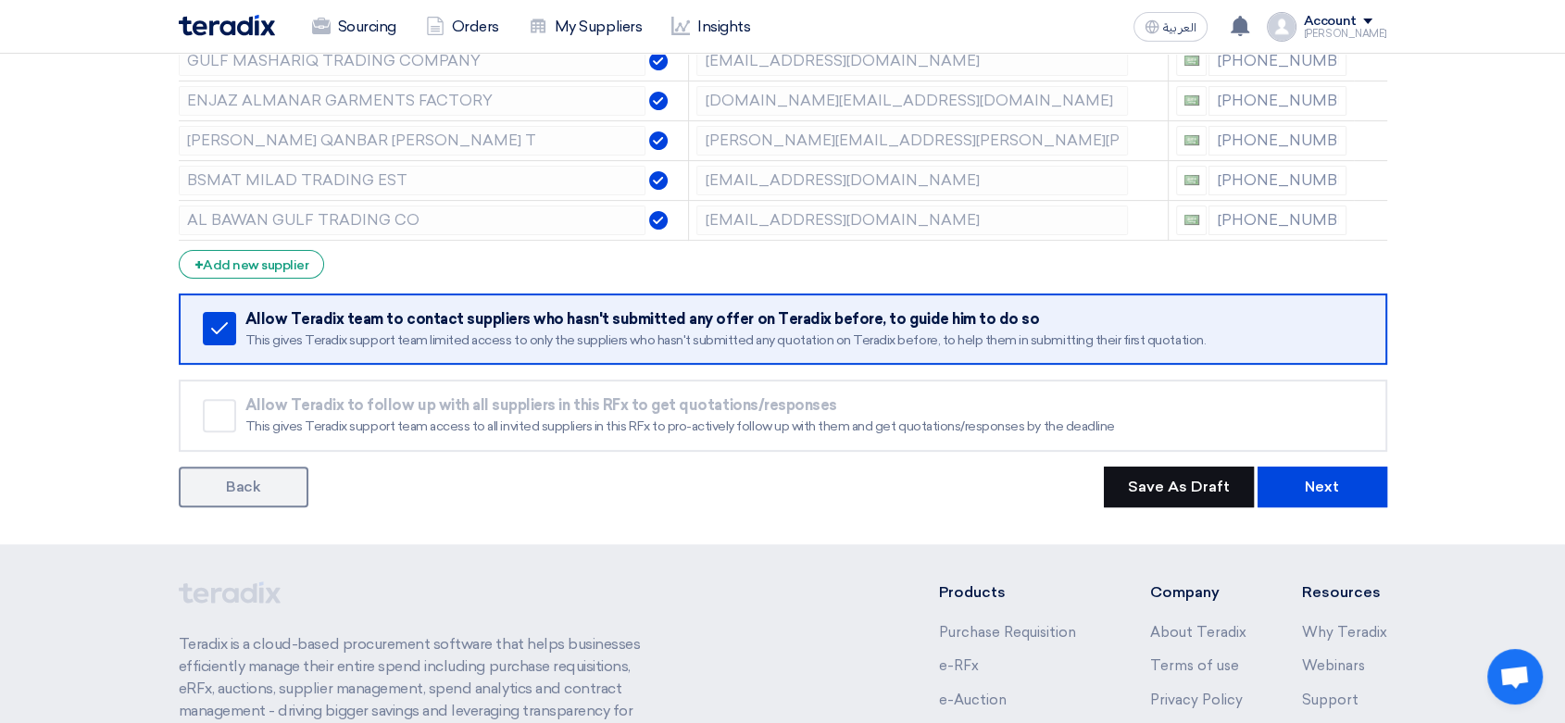
scroll to position [514, 0]
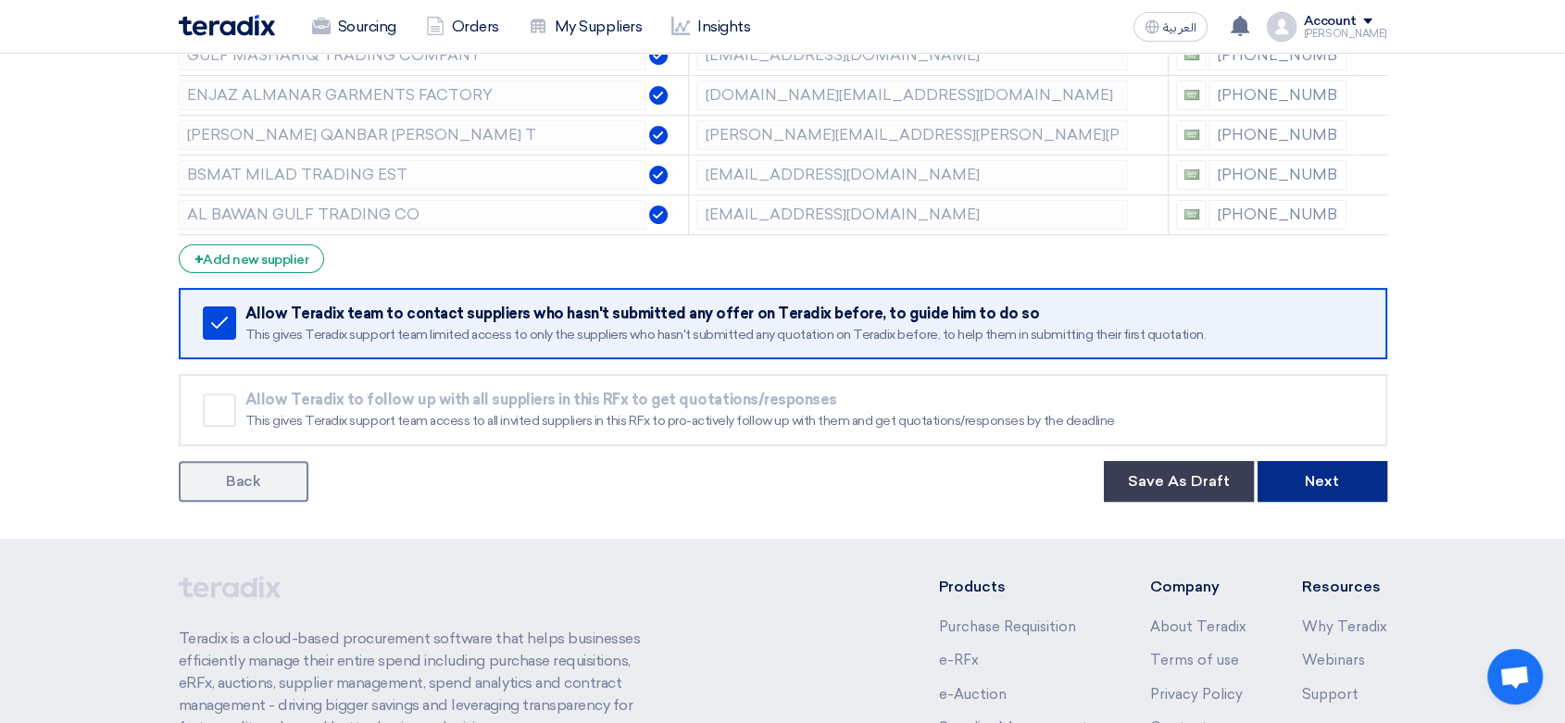
click at [1338, 490] on button "Next" at bounding box center [1323, 481] width 130 height 41
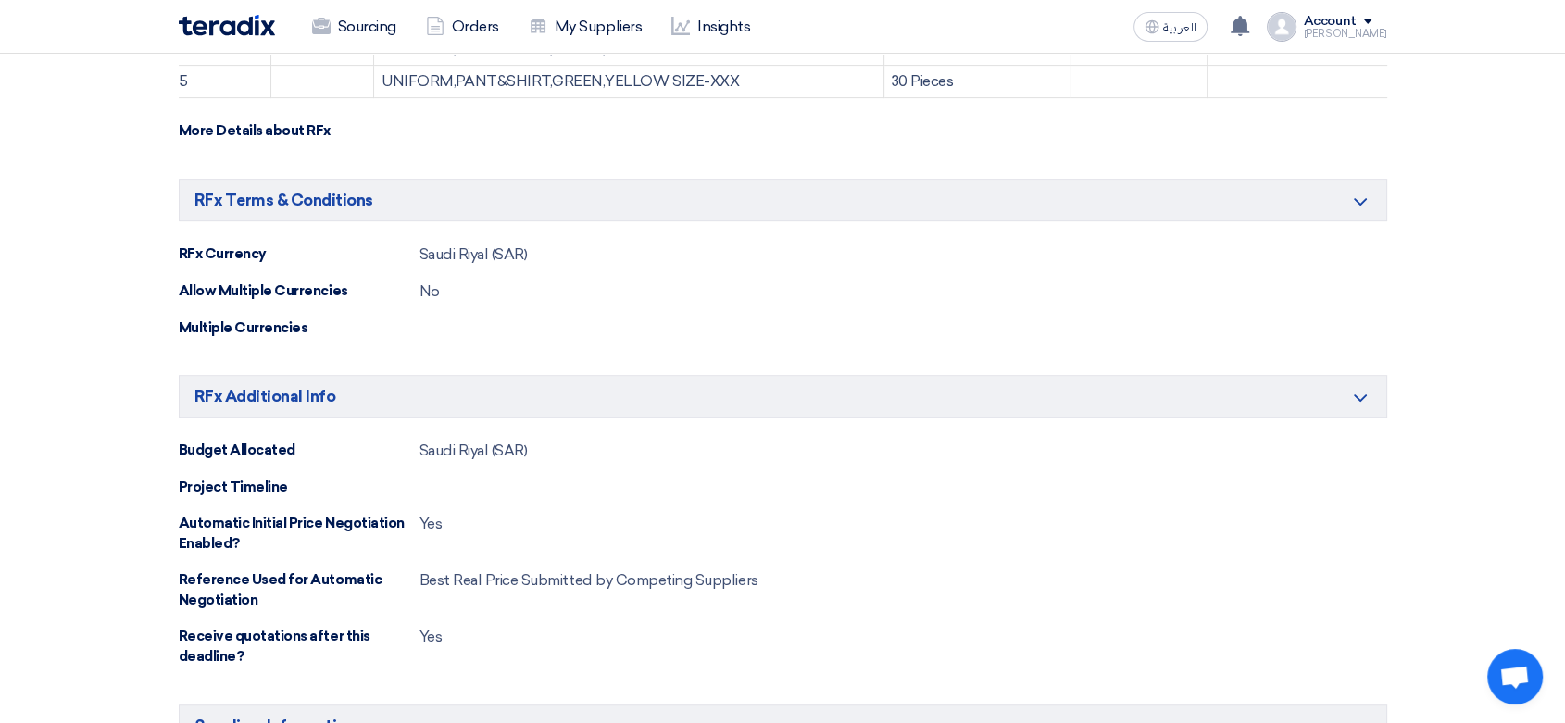
scroll to position [1132, 0]
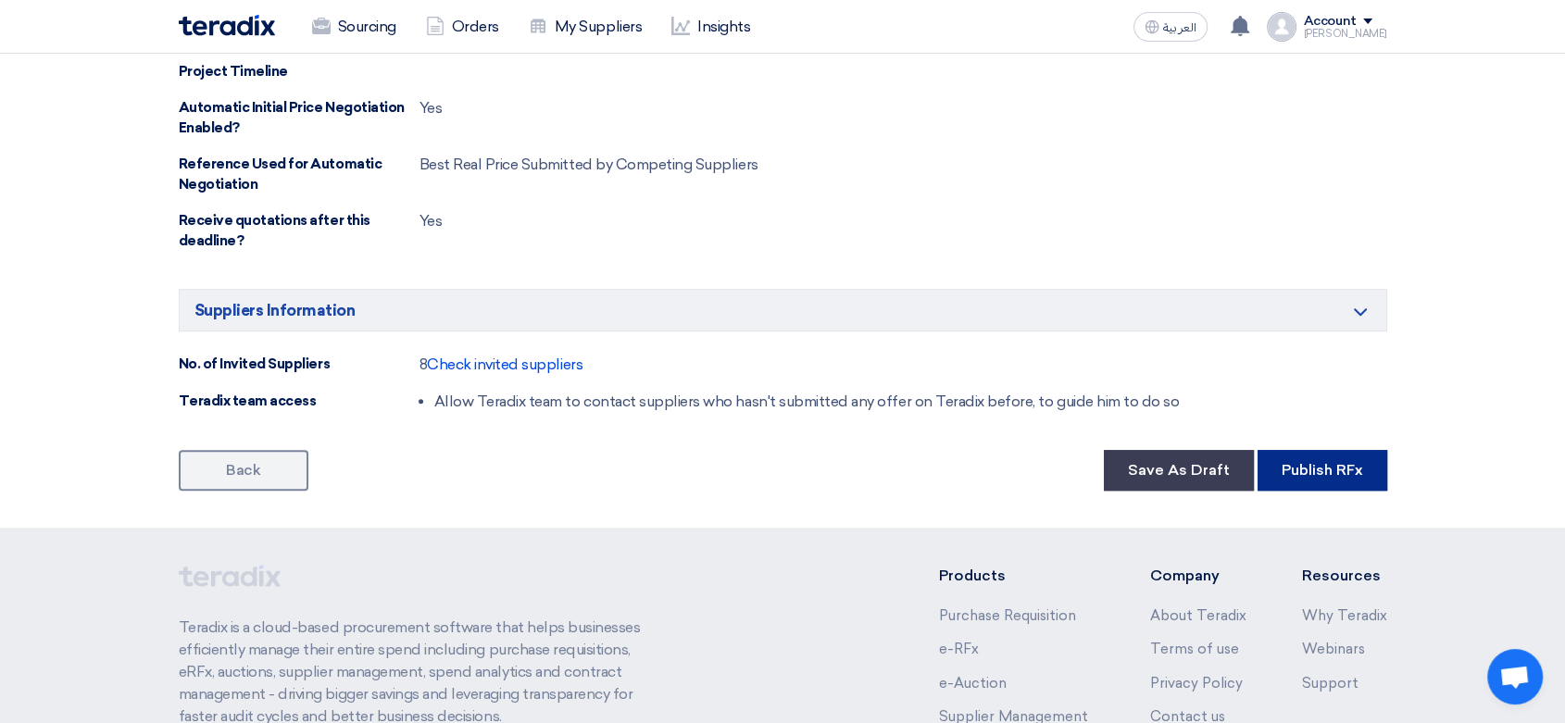
click at [1296, 469] on button "Publish RFx" at bounding box center [1323, 470] width 130 height 41
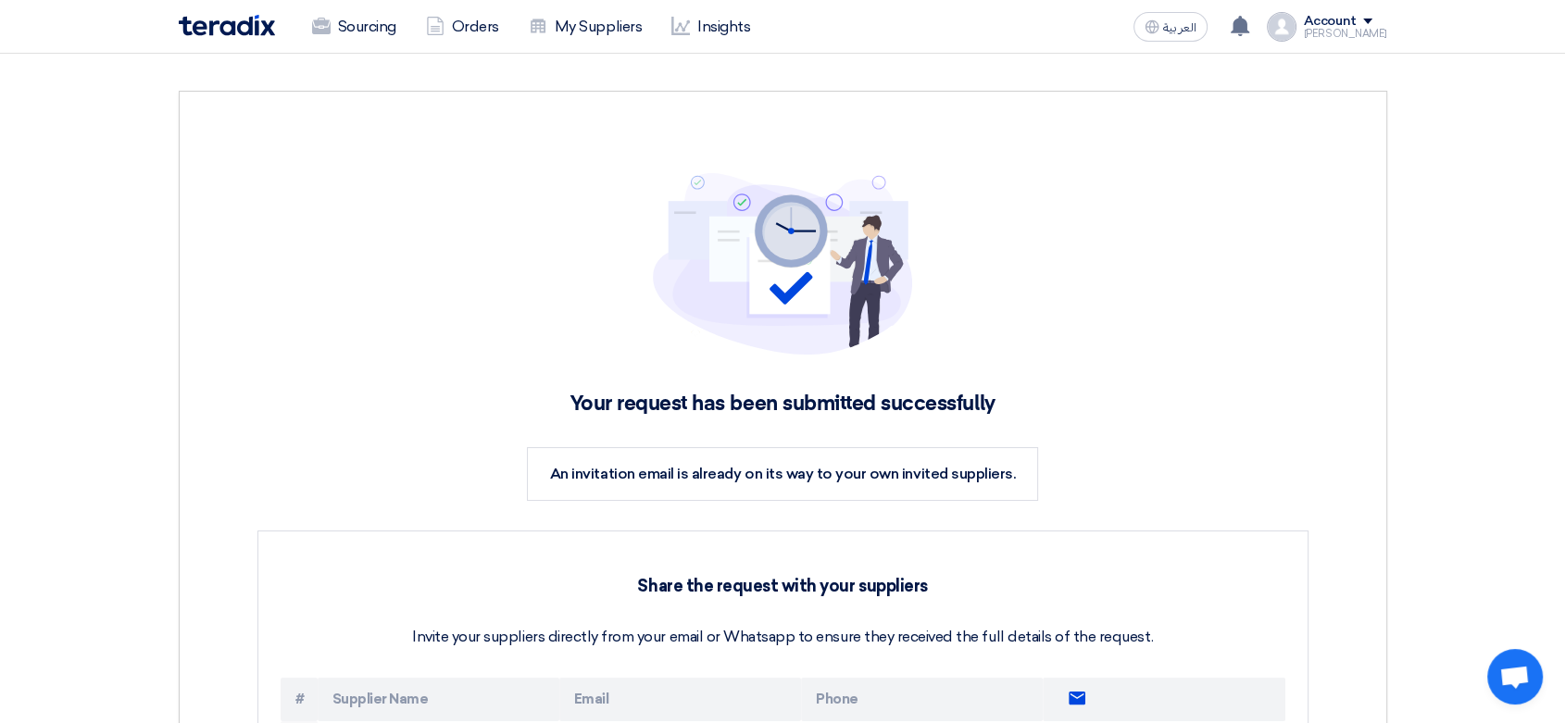
click at [235, 18] on img at bounding box center [227, 25] width 96 height 21
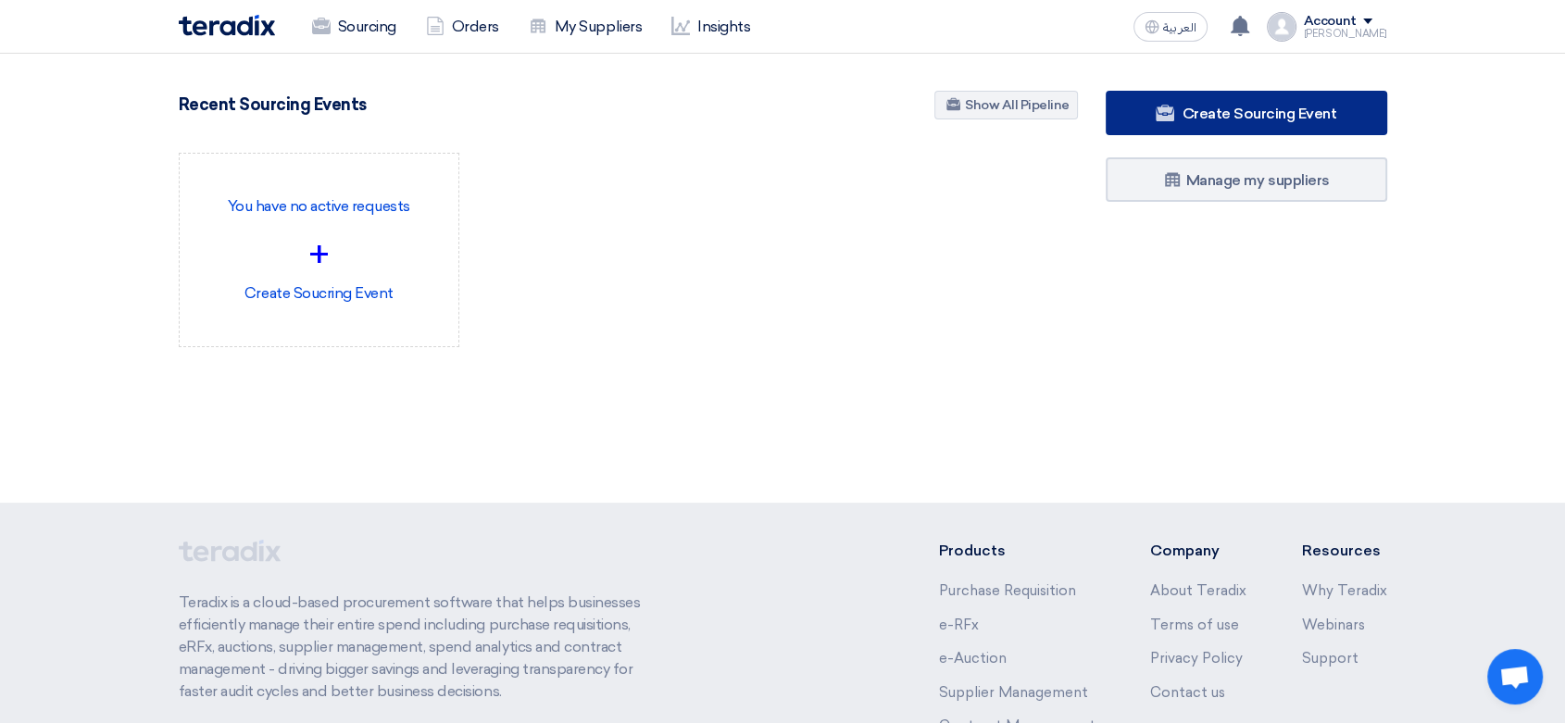
click at [1182, 124] on link "Create Sourcing Event" at bounding box center [1247, 113] width 282 height 44
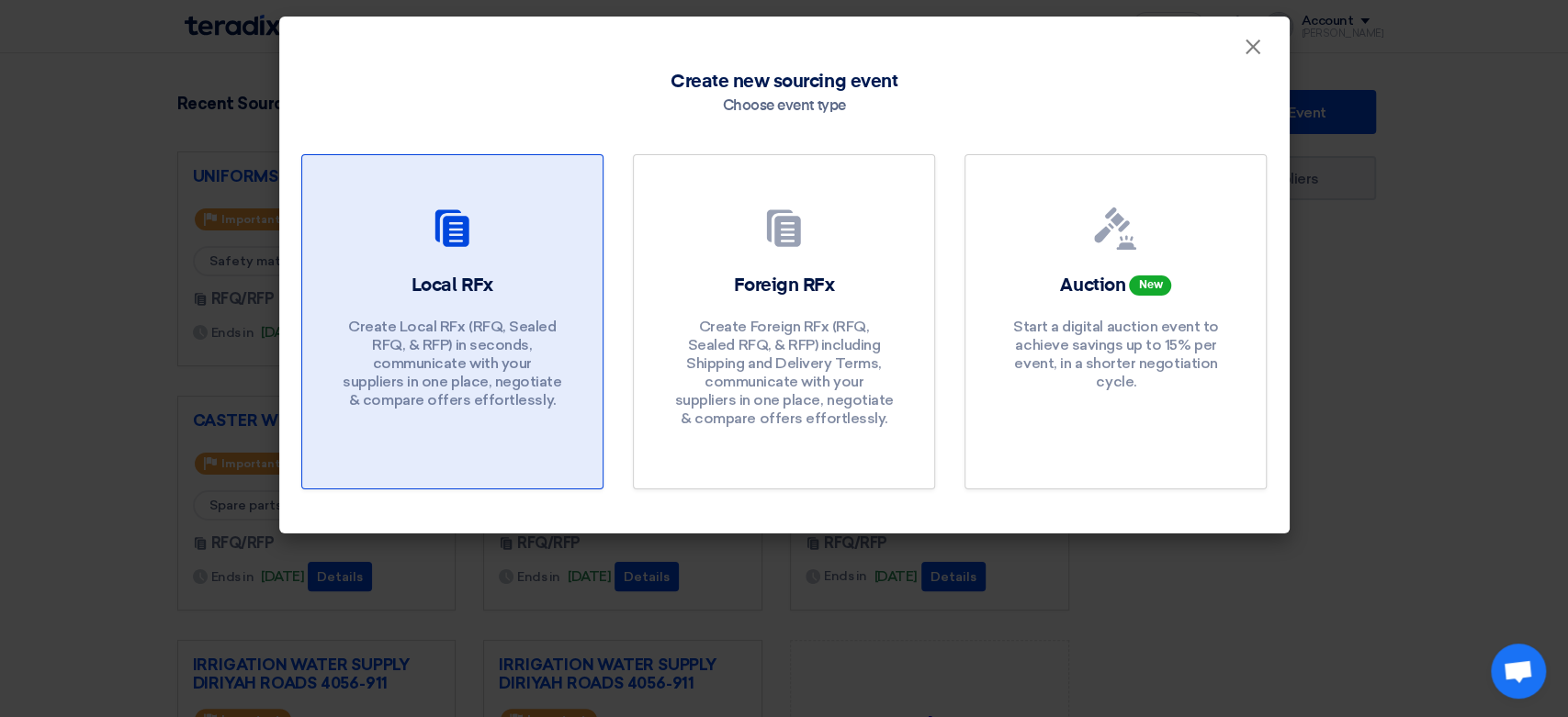
click at [382, 268] on link "Local RFx Create Local RFx (RFQ, Sealed RFQ, & RFP) in seconds, communicate wit…" at bounding box center [452, 322] width 302 height 335
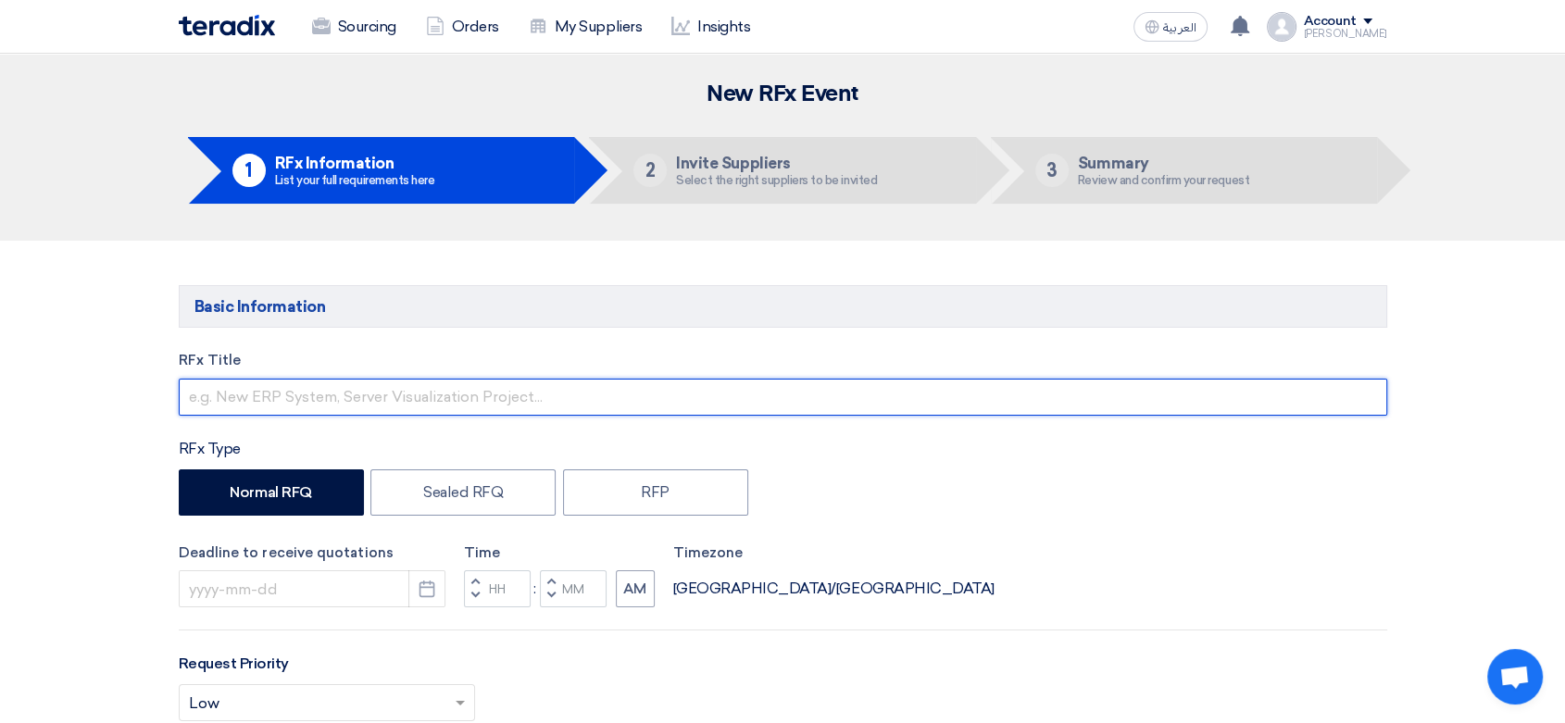
click at [310, 400] on input "text" at bounding box center [783, 397] width 1209 height 37
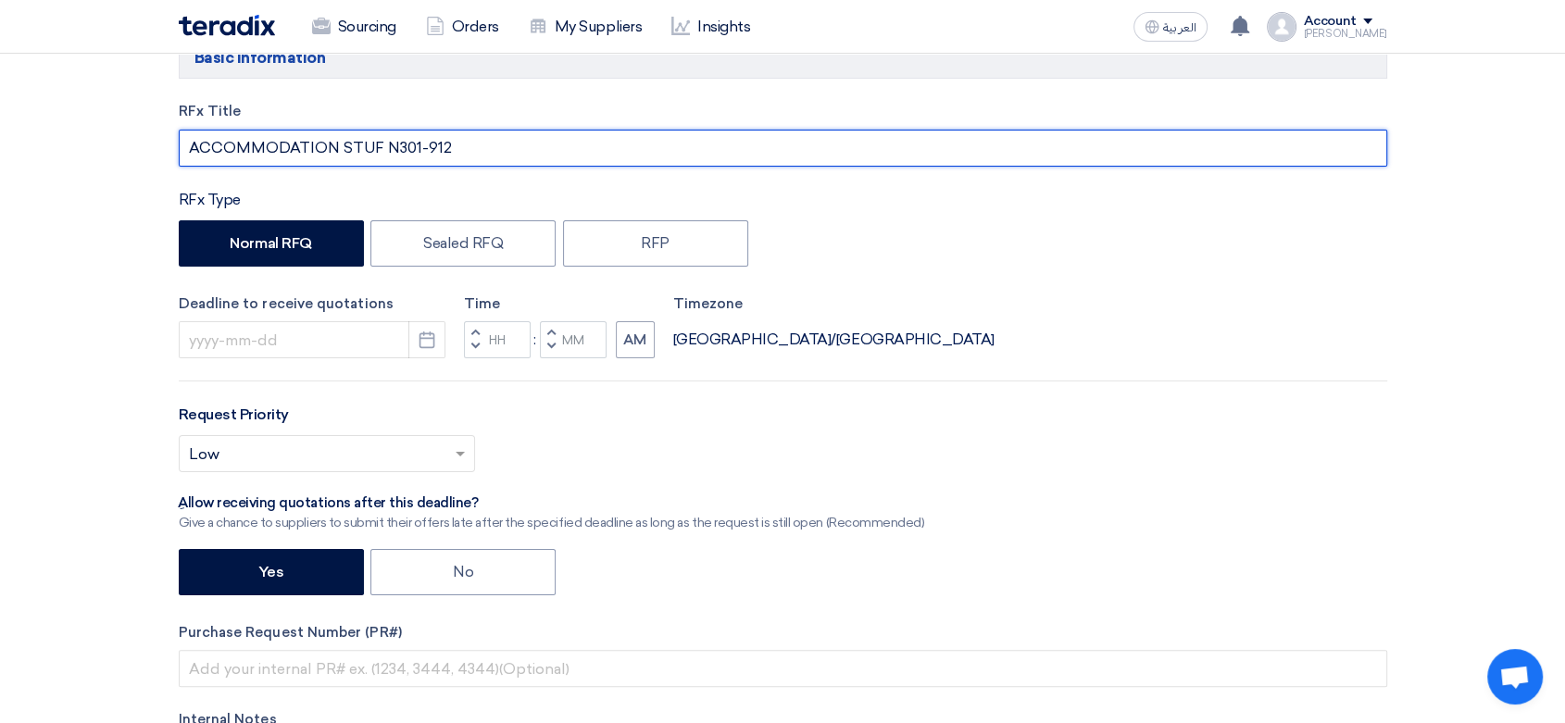
scroll to position [308, 0]
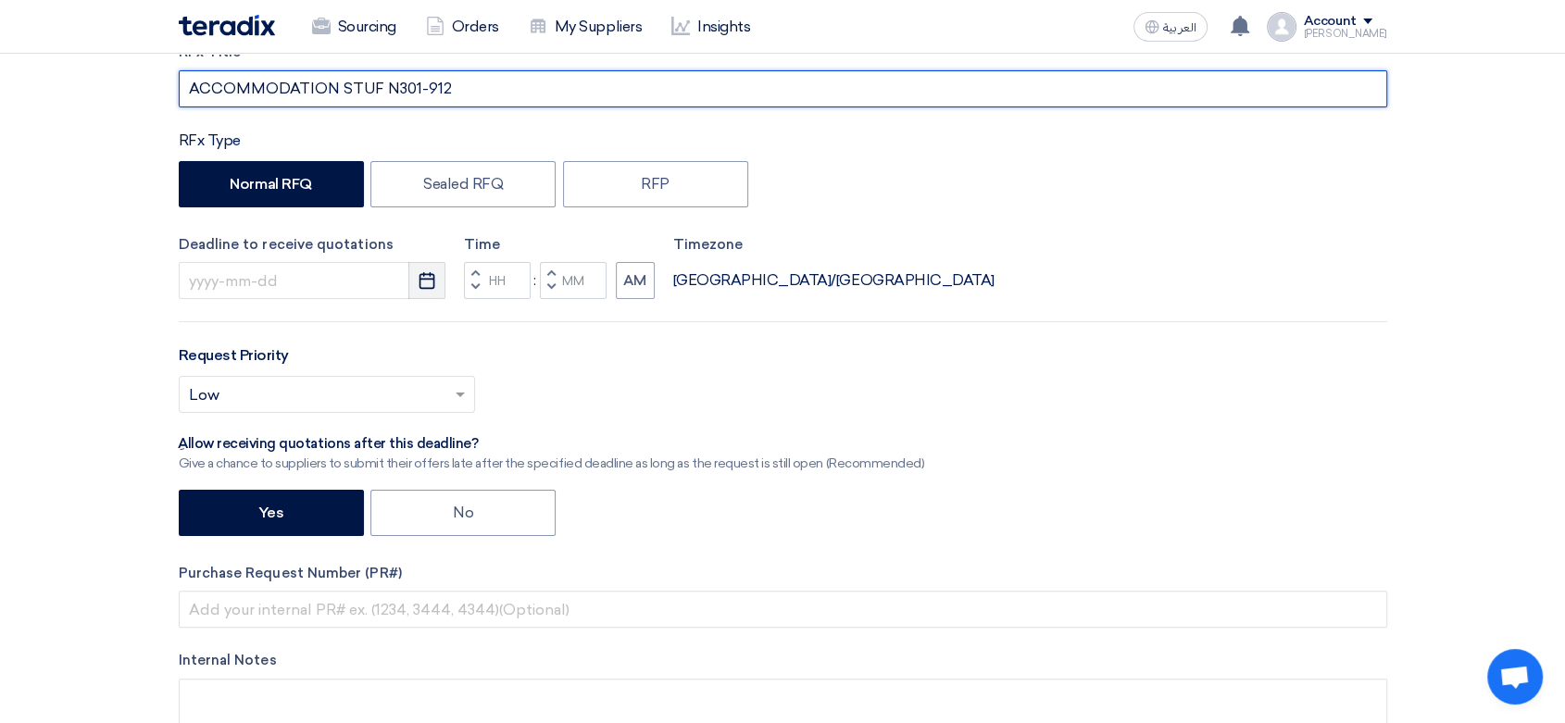
type input "ACCOMMODATION STUF N301-912"
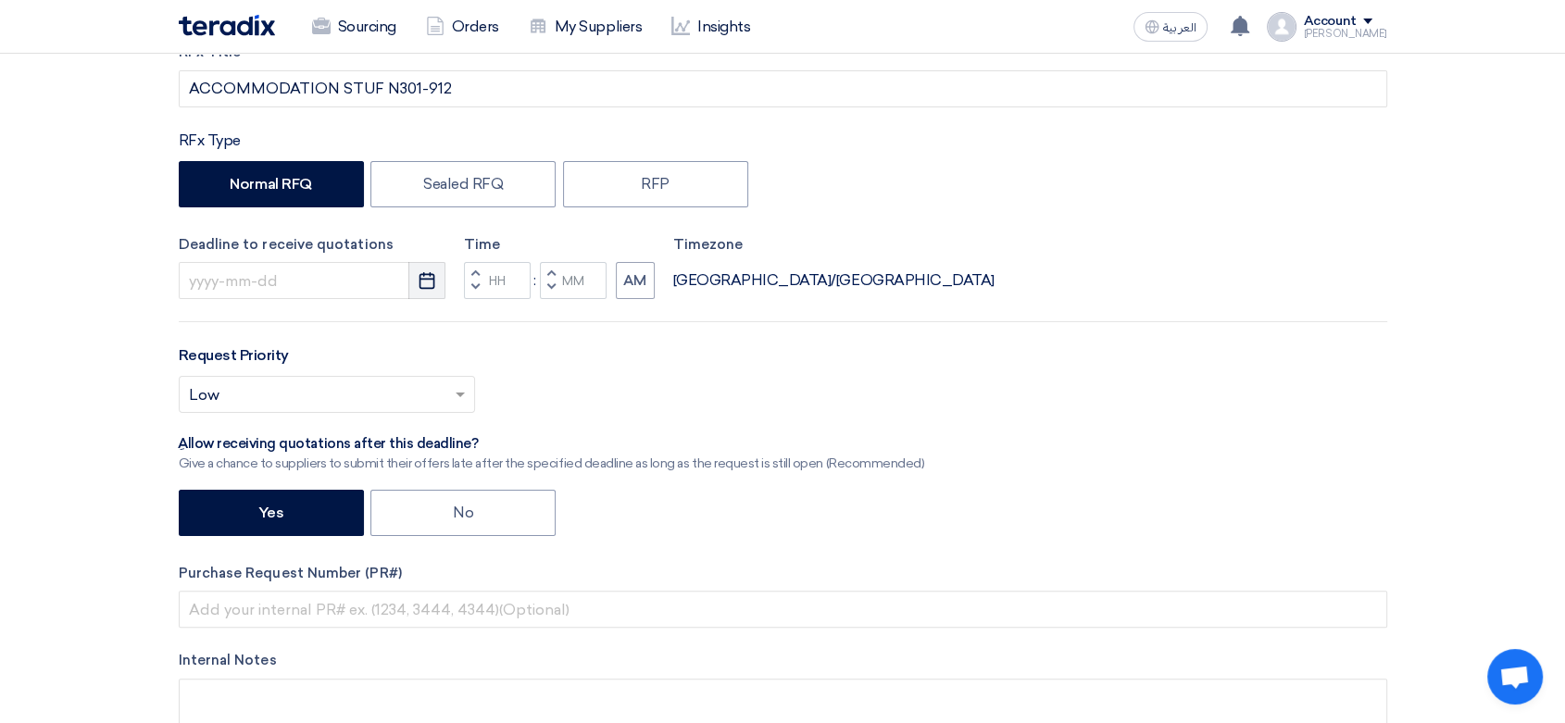
click at [430, 282] on icon "Pick a date" at bounding box center [427, 280] width 19 height 19
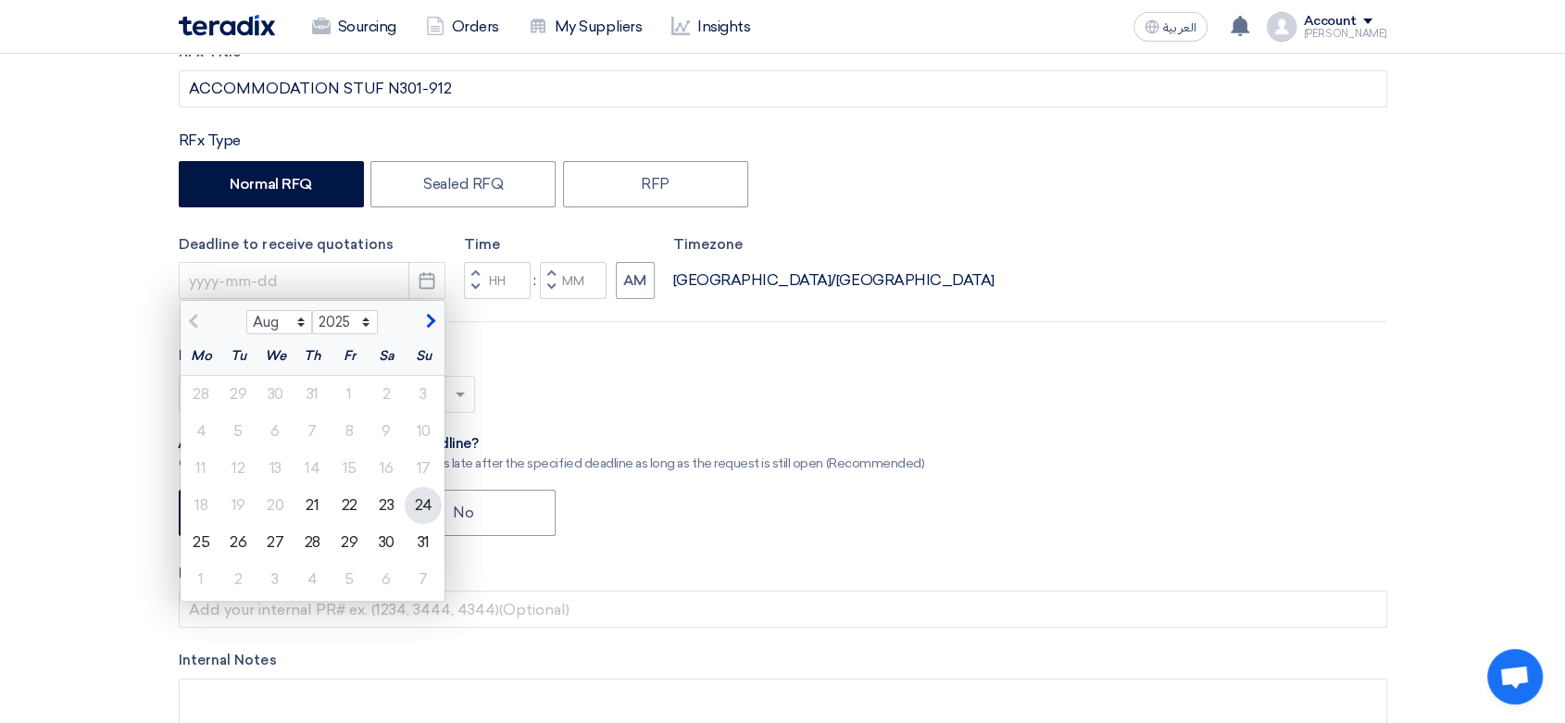
click at [428, 504] on div "24" at bounding box center [423, 505] width 37 height 37
type input "[DATE]"
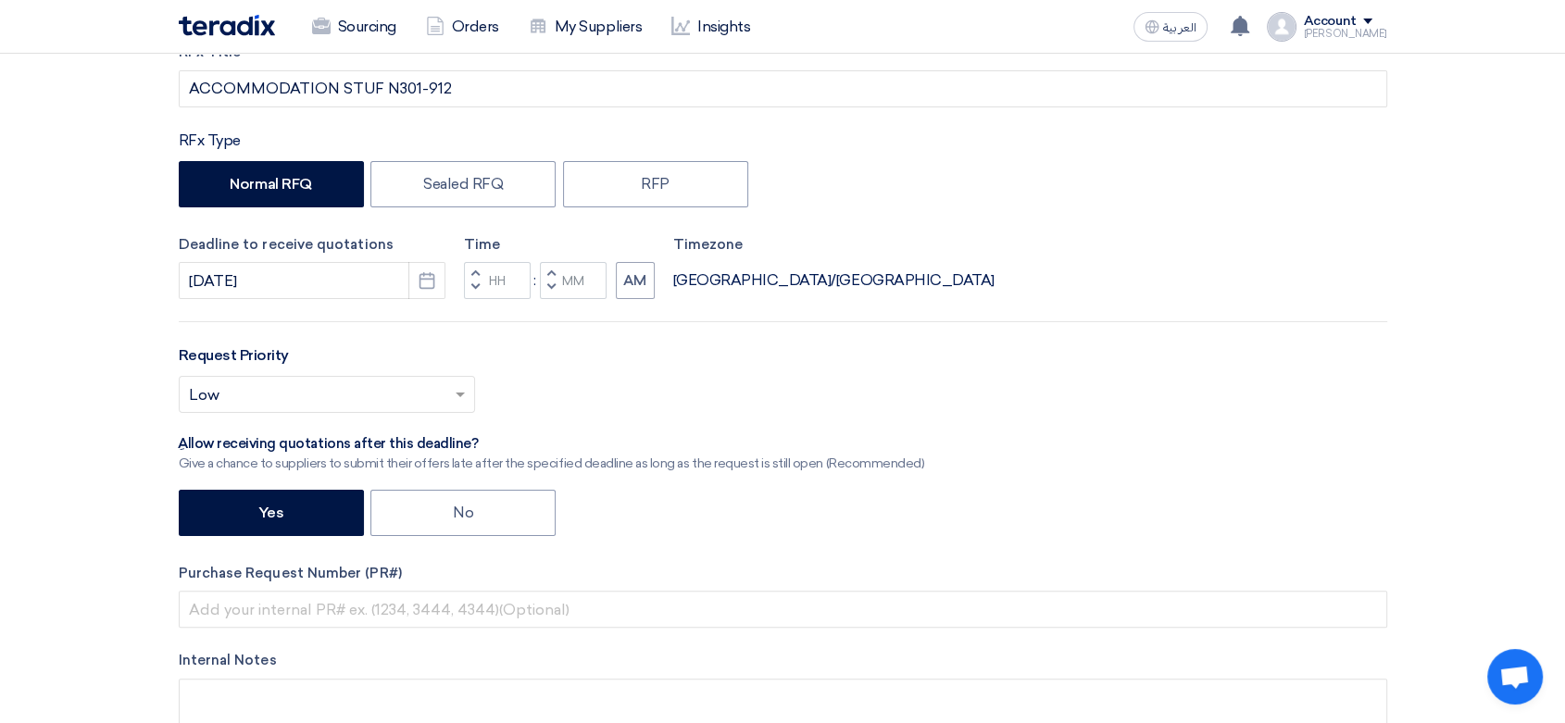
click at [480, 283] on button "Decrement hours" at bounding box center [475, 288] width 22 height 23
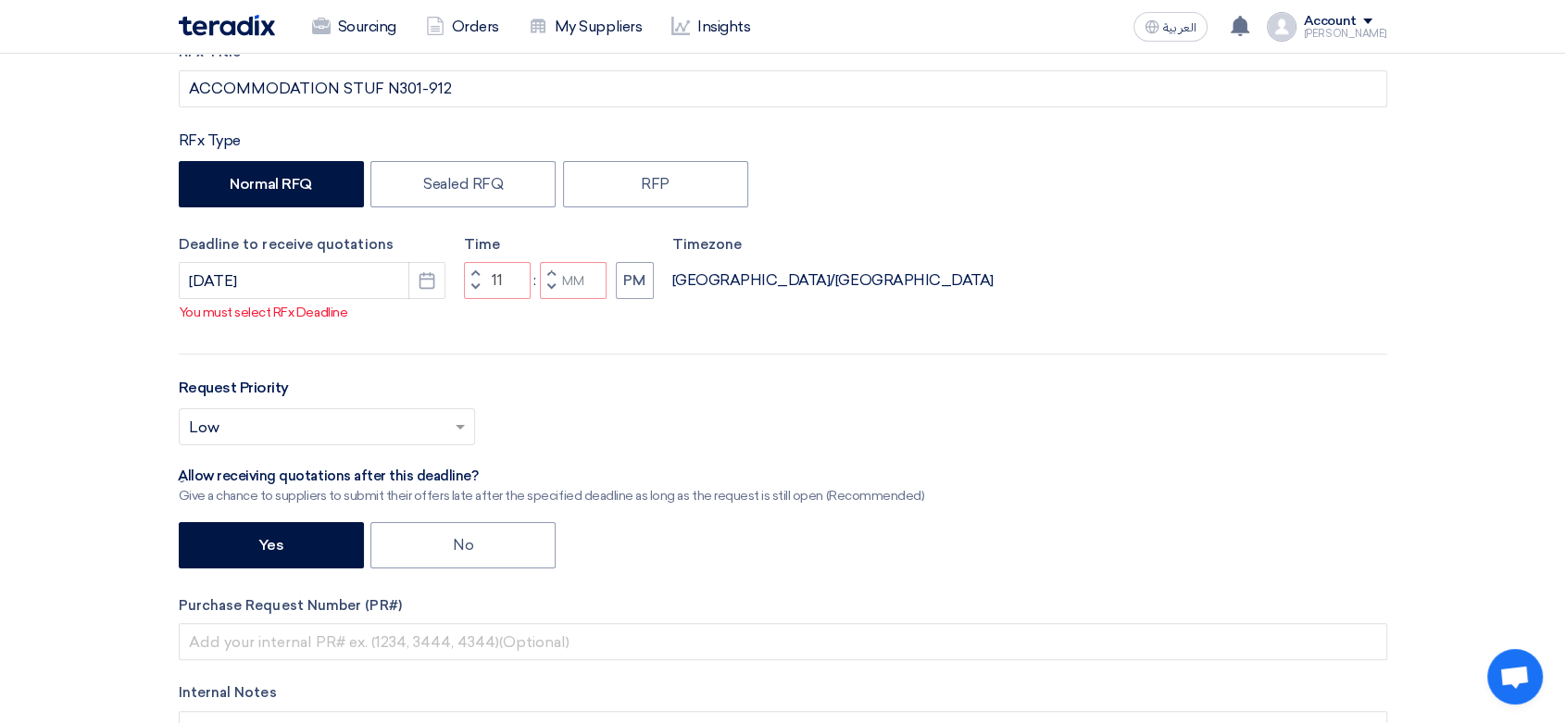
click at [473, 270] on span "button" at bounding box center [474, 273] width 6 height 11
click at [473, 269] on span "button" at bounding box center [474, 273] width 6 height 11
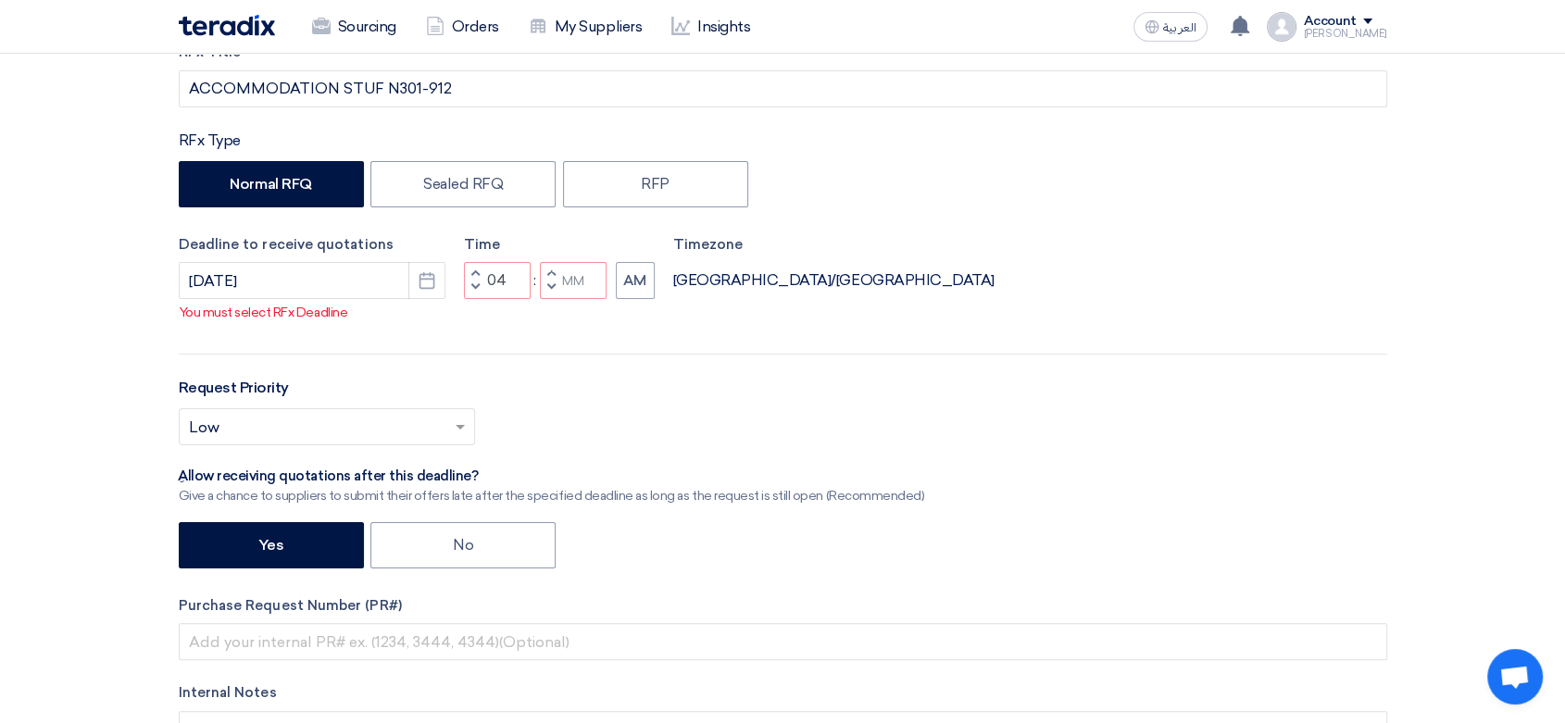
click at [473, 269] on span "button" at bounding box center [474, 273] width 6 height 11
click at [553, 282] on span "button" at bounding box center [550, 287] width 6 height 11
type input "04"
type input "59"
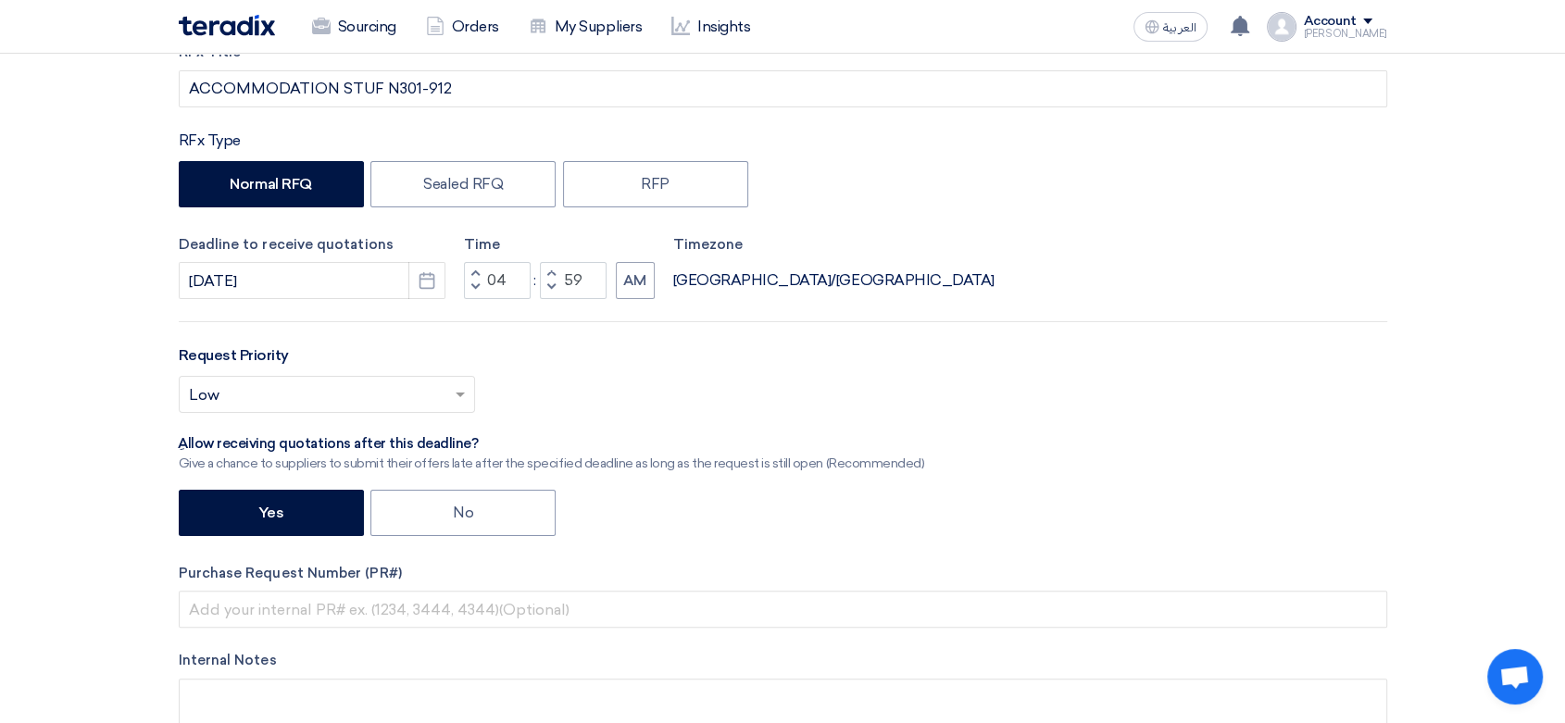
click at [552, 273] on span "button" at bounding box center [550, 273] width 6 height 11
type input "05"
type input "00"
click at [653, 285] on button "AM" at bounding box center [635, 280] width 39 height 37
click at [326, 389] on input "text" at bounding box center [317, 397] width 257 height 31
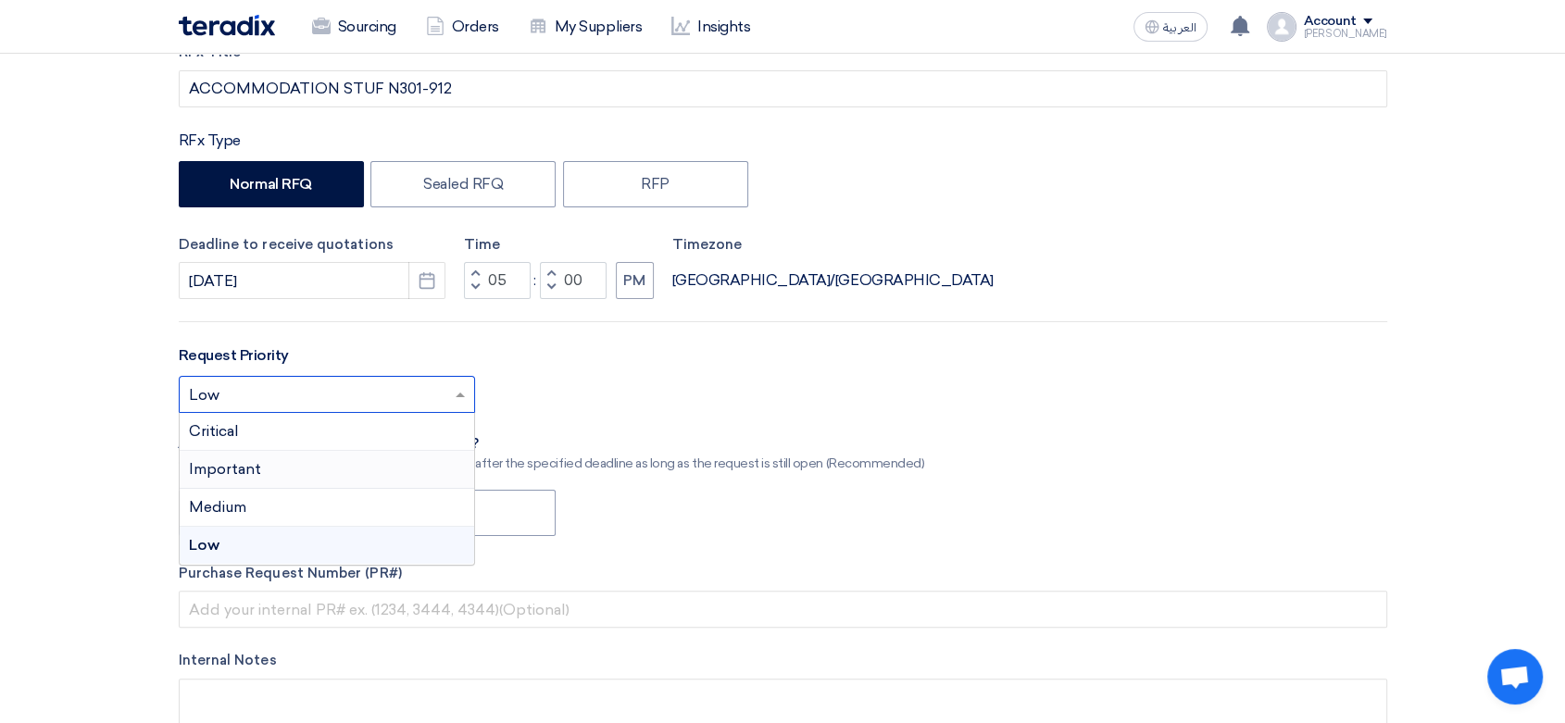
click at [265, 462] on div "Important" at bounding box center [327, 470] width 294 height 38
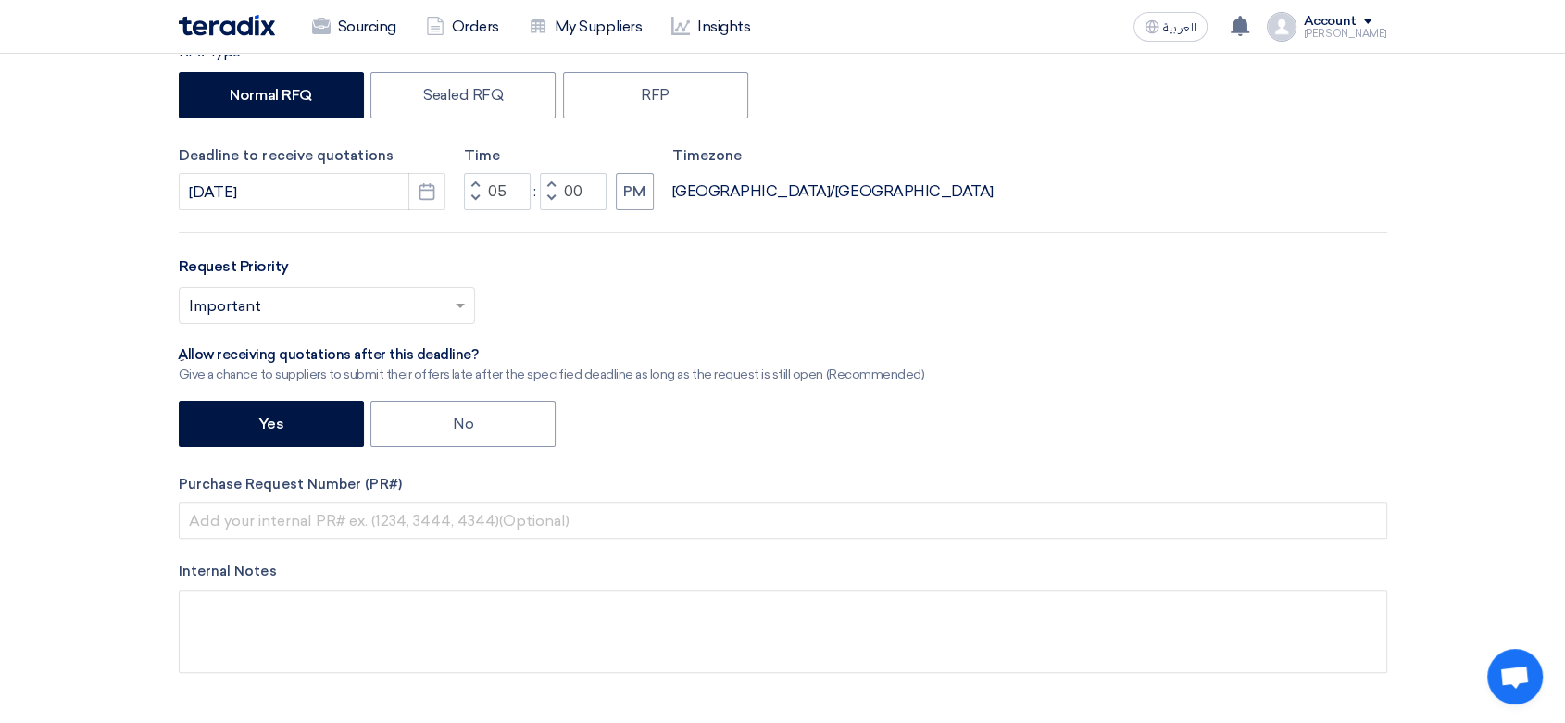
scroll to position [514, 0]
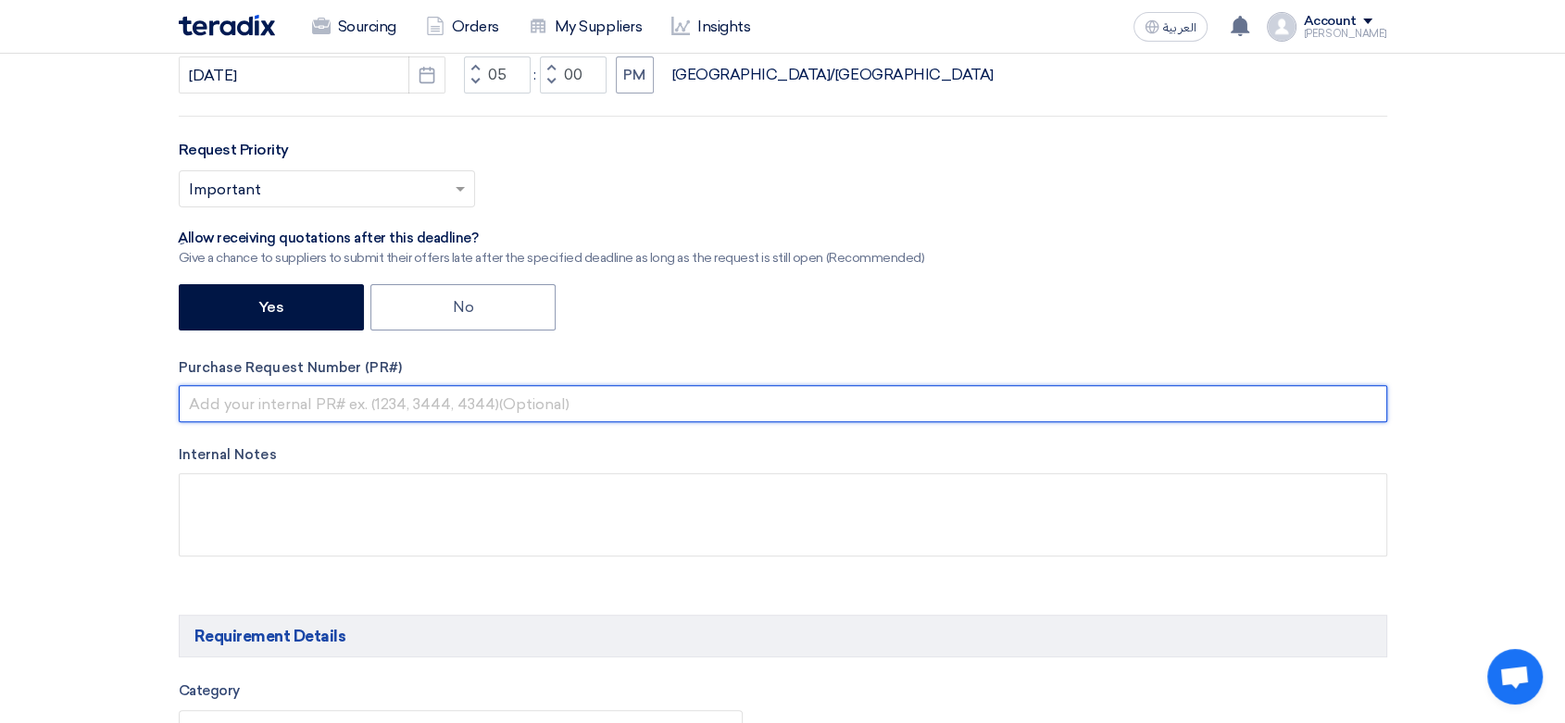
click at [310, 404] on input "text" at bounding box center [783, 403] width 1209 height 37
paste input "8100015534"
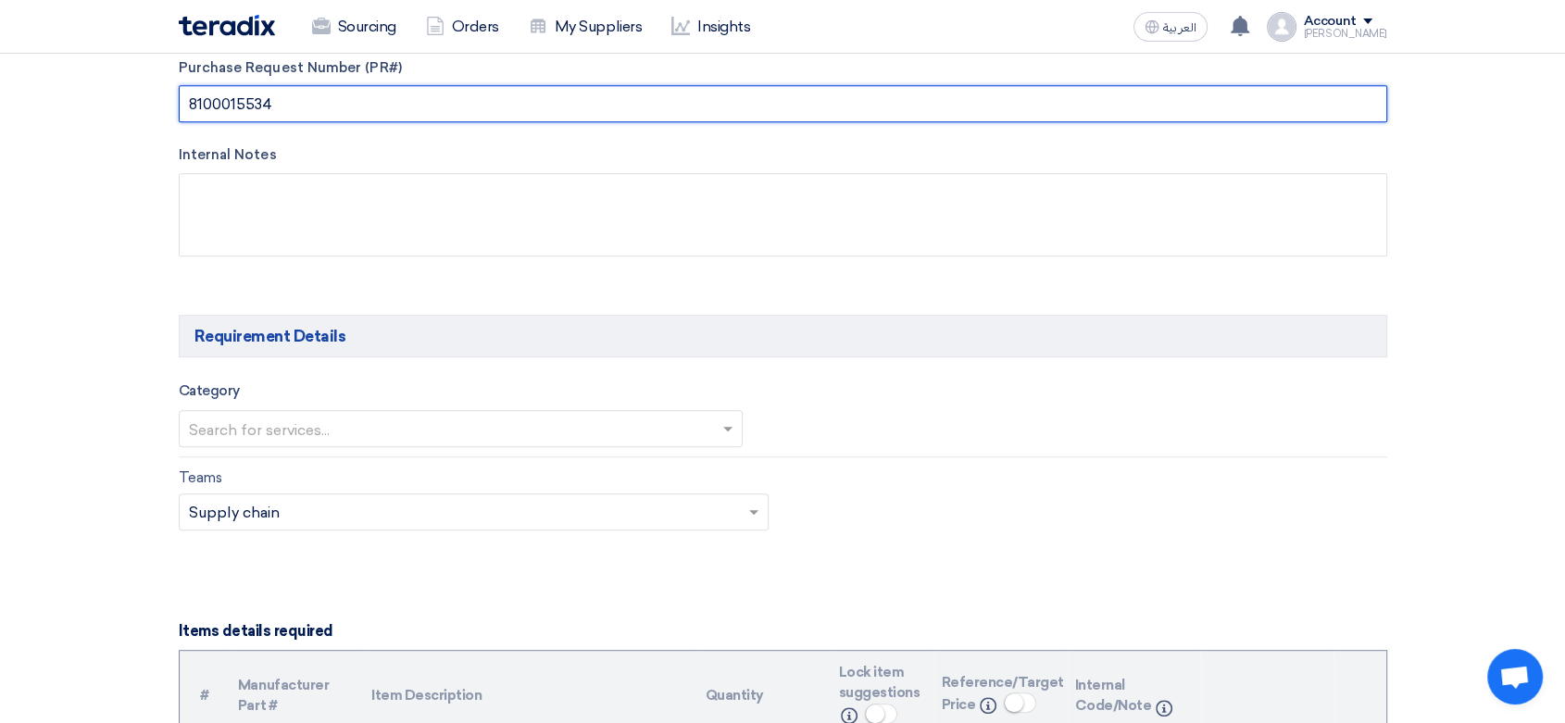
scroll to position [822, 0]
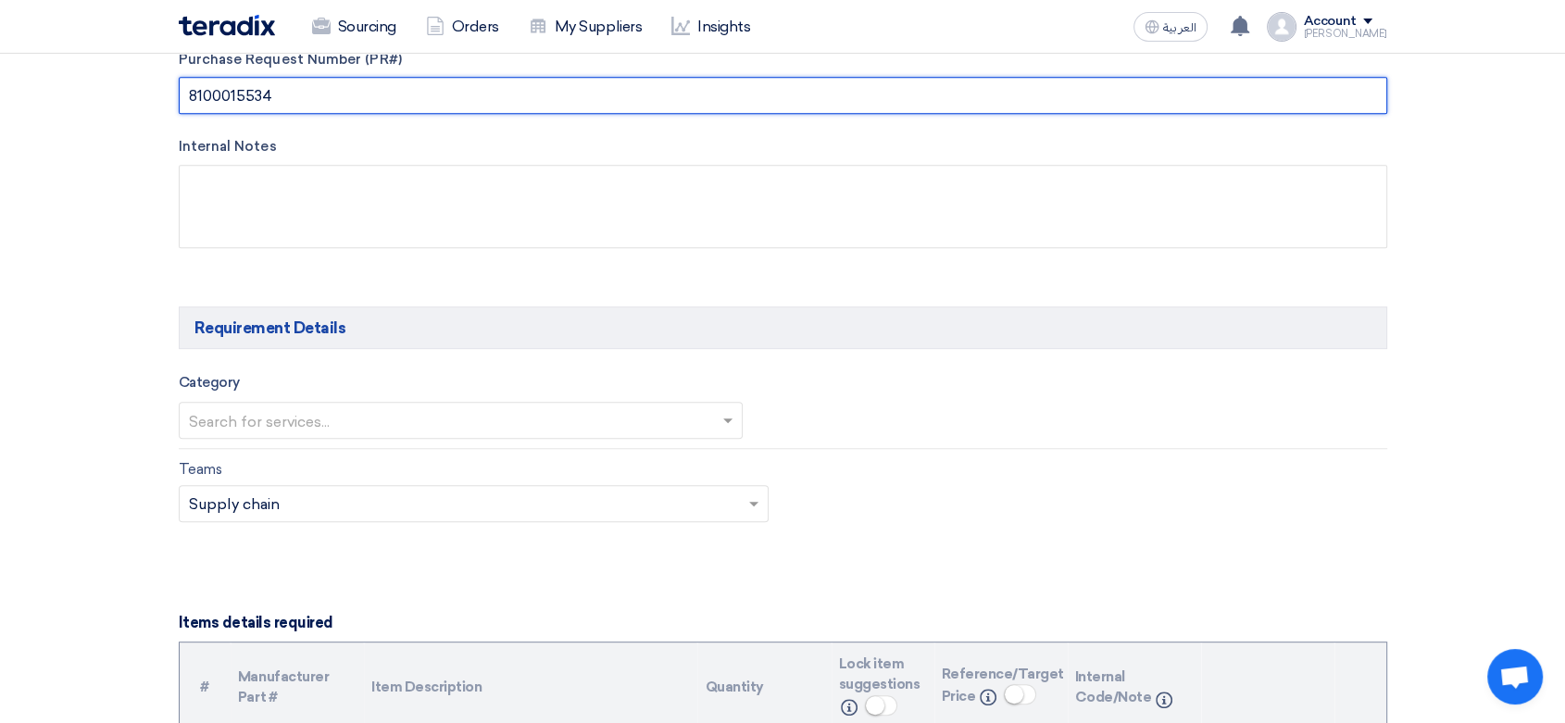
type input "8100015534"
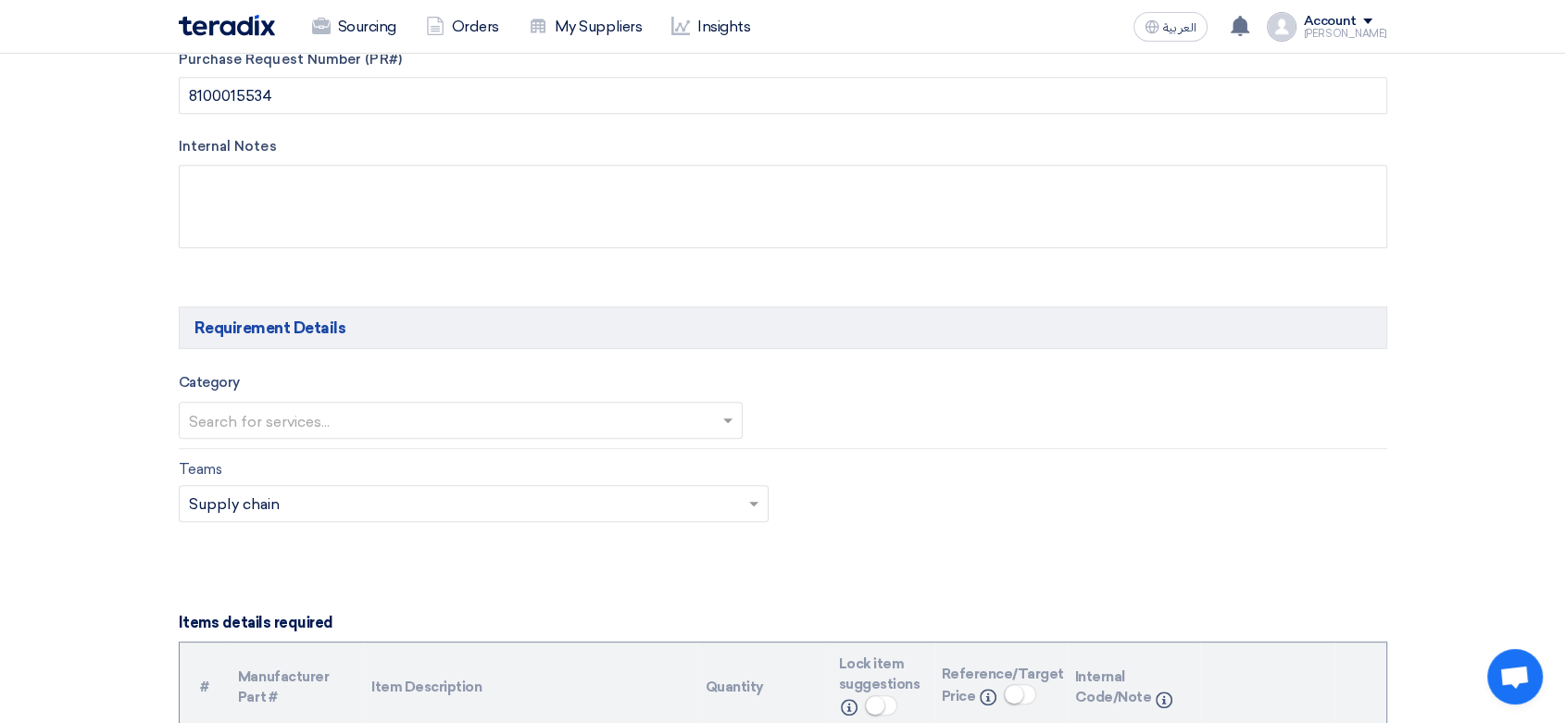
click at [257, 423] on input "text" at bounding box center [452, 422] width 526 height 31
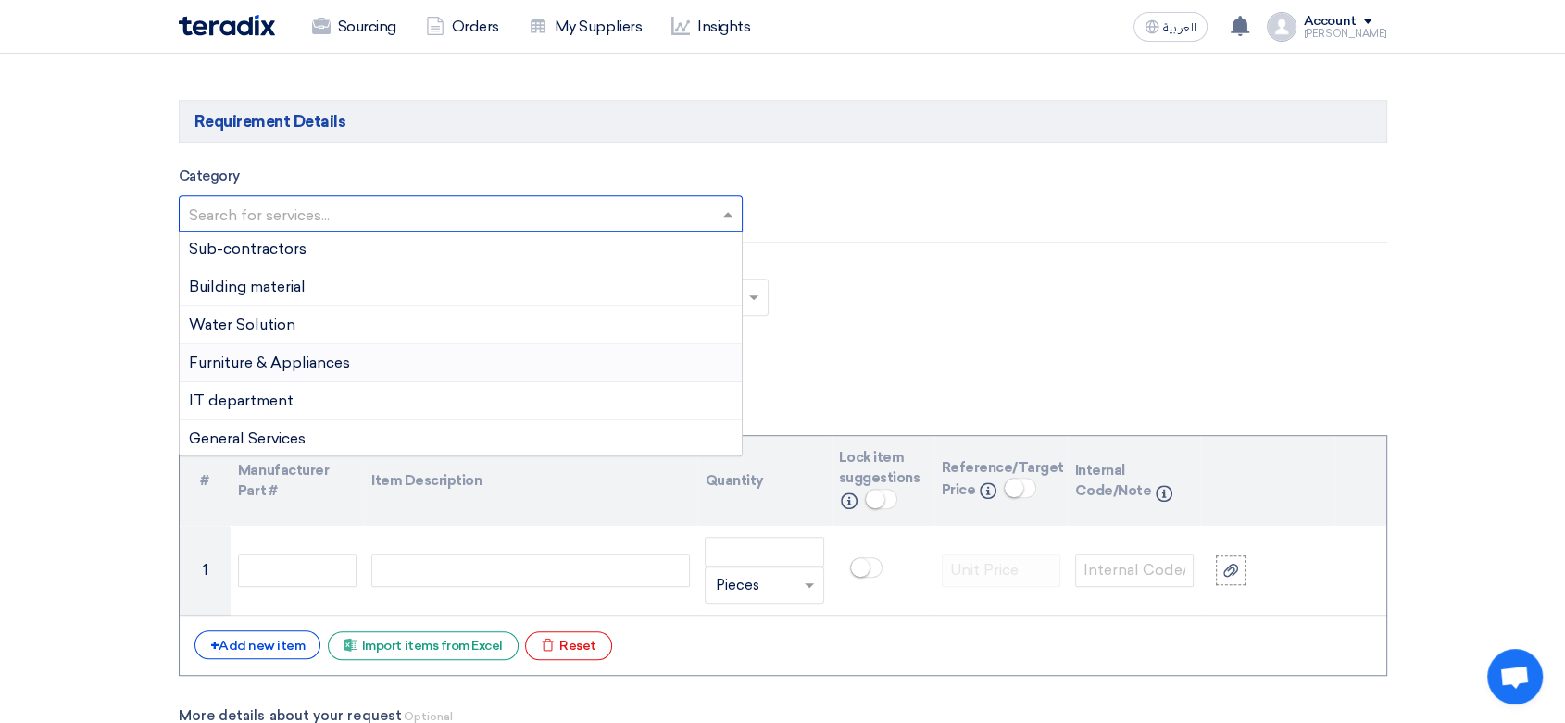
scroll to position [1132, 0]
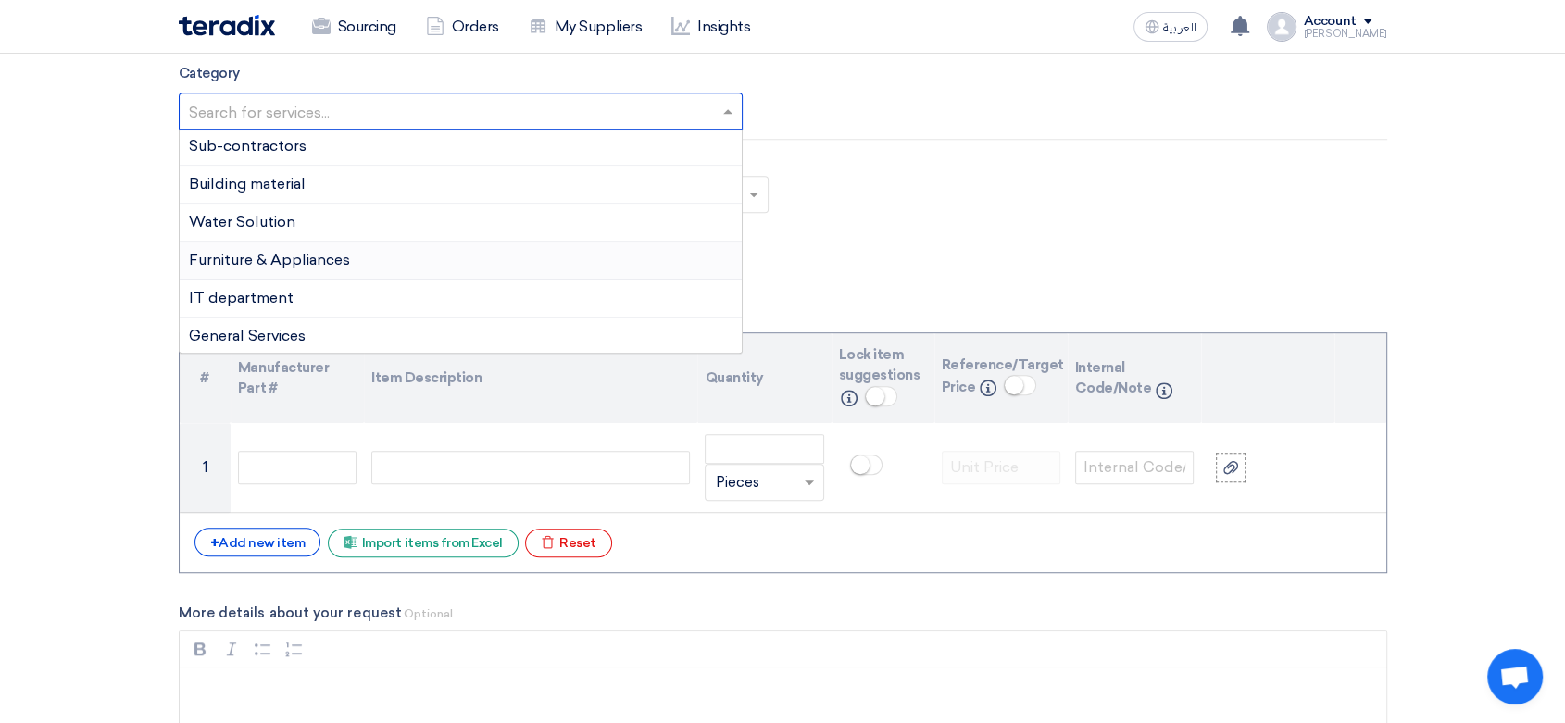
click at [301, 251] on span "Furniture & Appliances" at bounding box center [269, 260] width 161 height 18
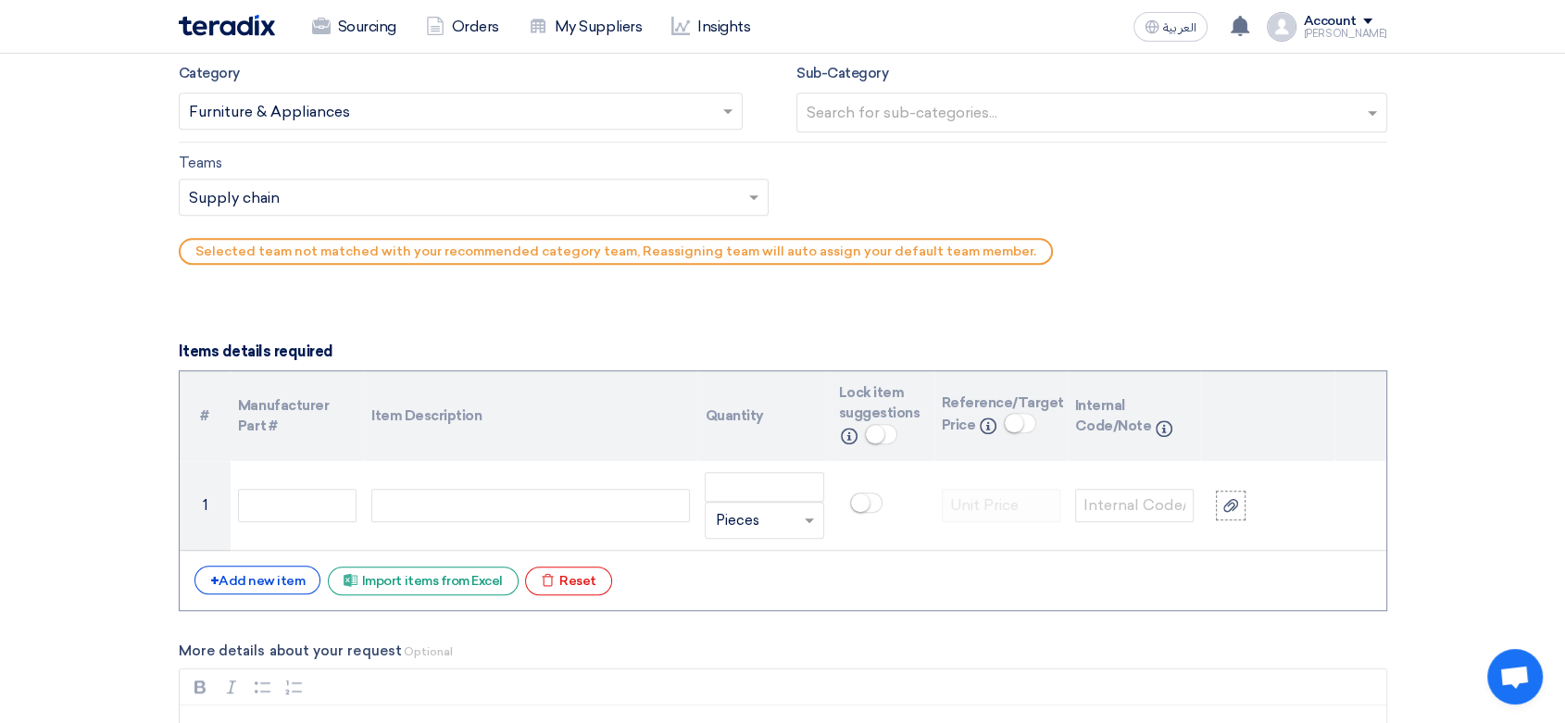
click at [874, 114] on input "text" at bounding box center [1094, 114] width 575 height 31
click at [878, 153] on div "Furniture" at bounding box center [1091, 151] width 589 height 38
click at [941, 126] on input "text" at bounding box center [1130, 114] width 471 height 31
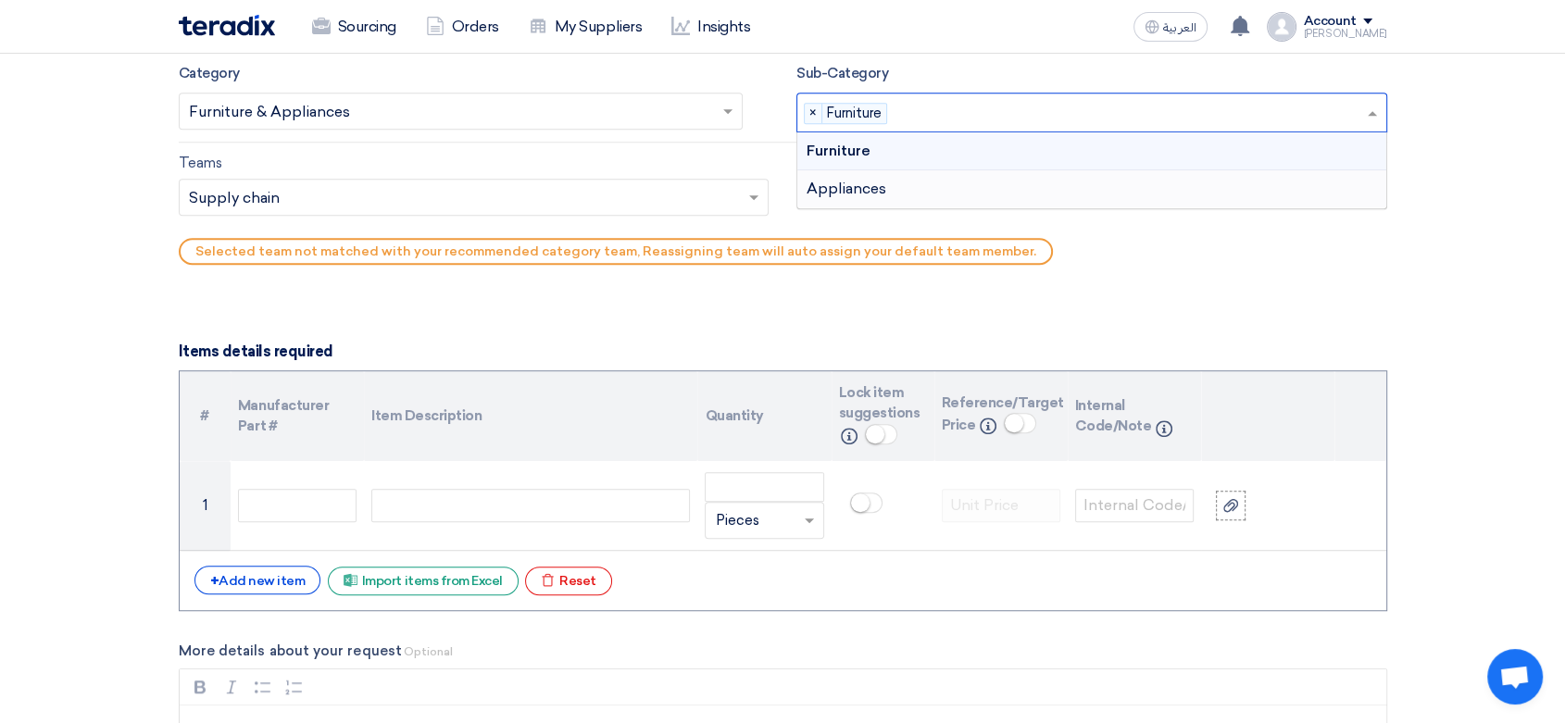
click at [876, 194] on span "Appliances" at bounding box center [847, 189] width 80 height 18
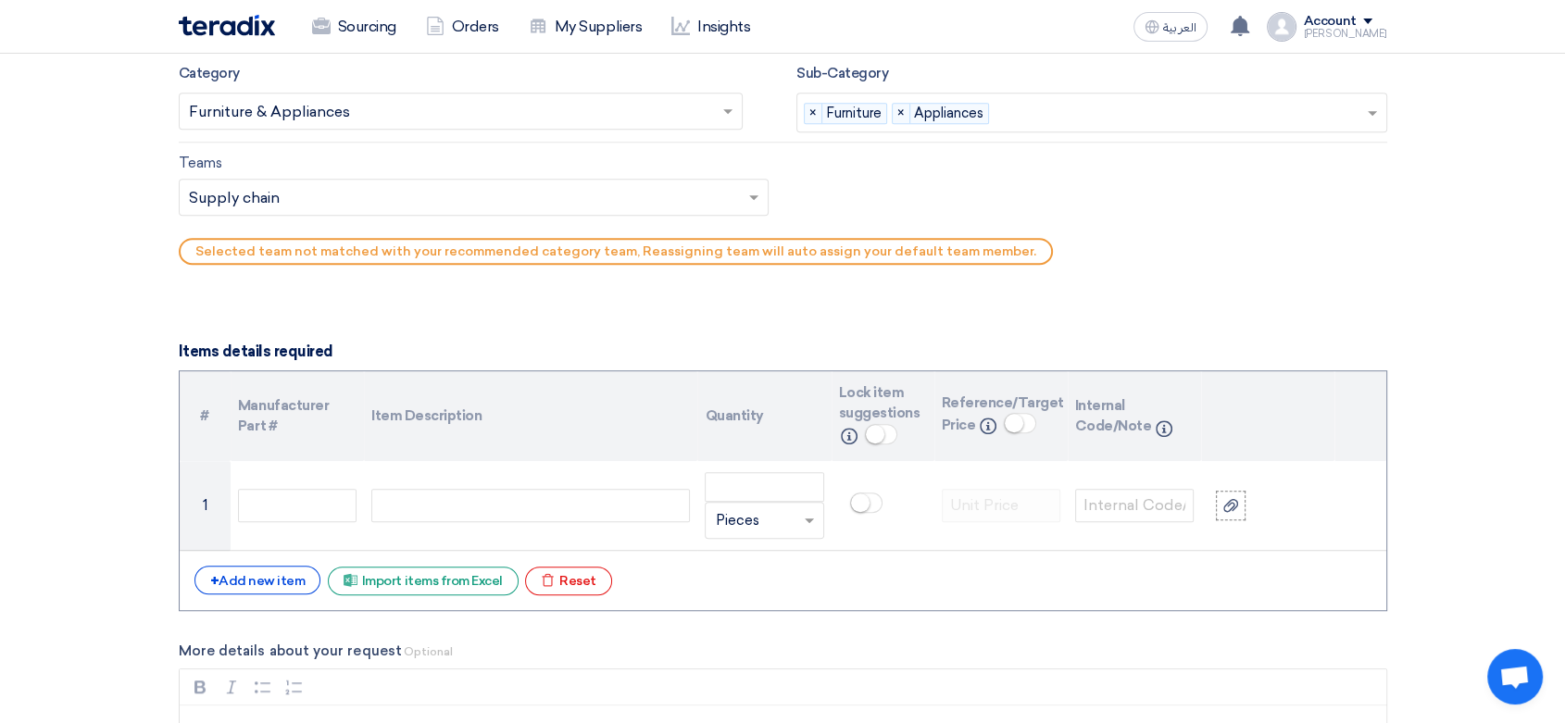
click at [567, 193] on input "text" at bounding box center [465, 198] width 552 height 31
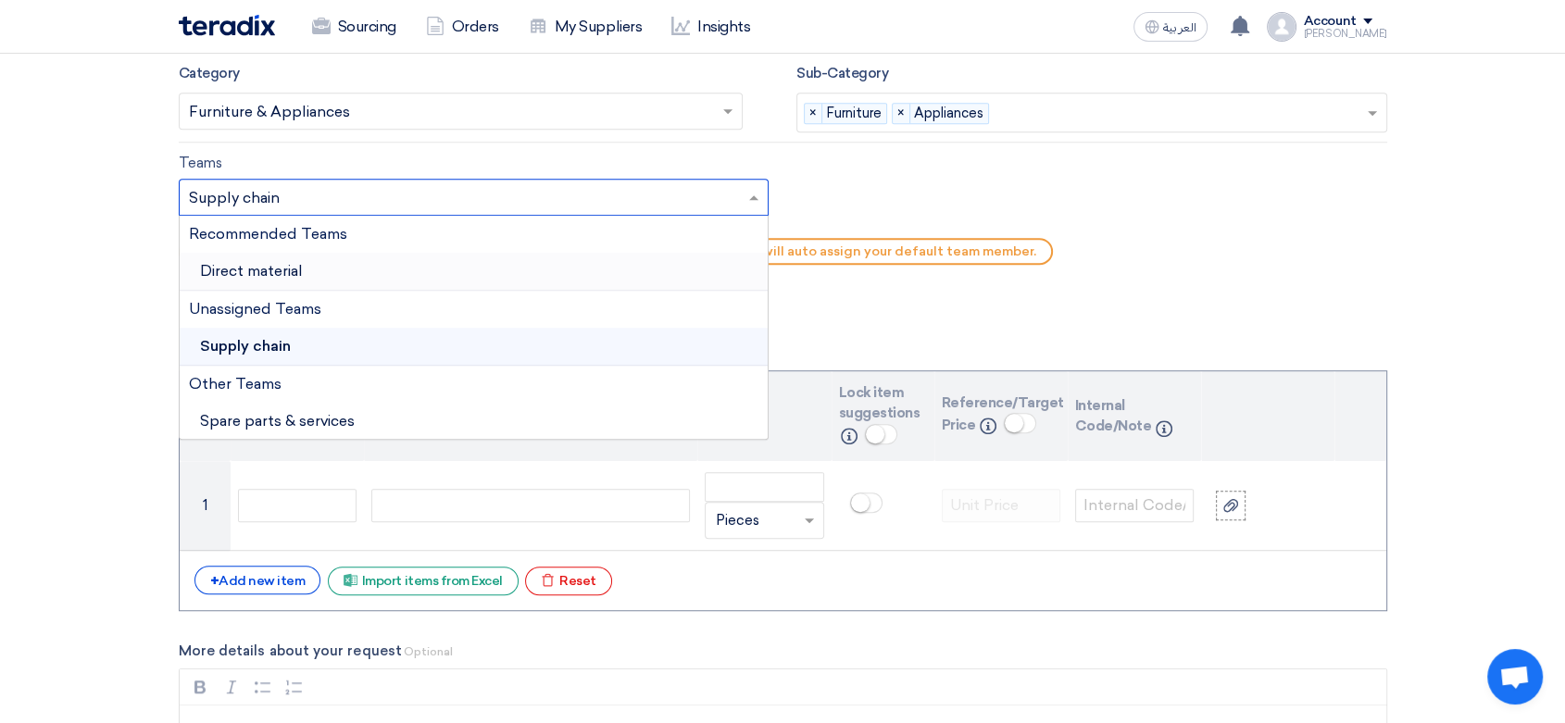
click at [300, 272] on span "Direct material" at bounding box center [251, 271] width 103 height 18
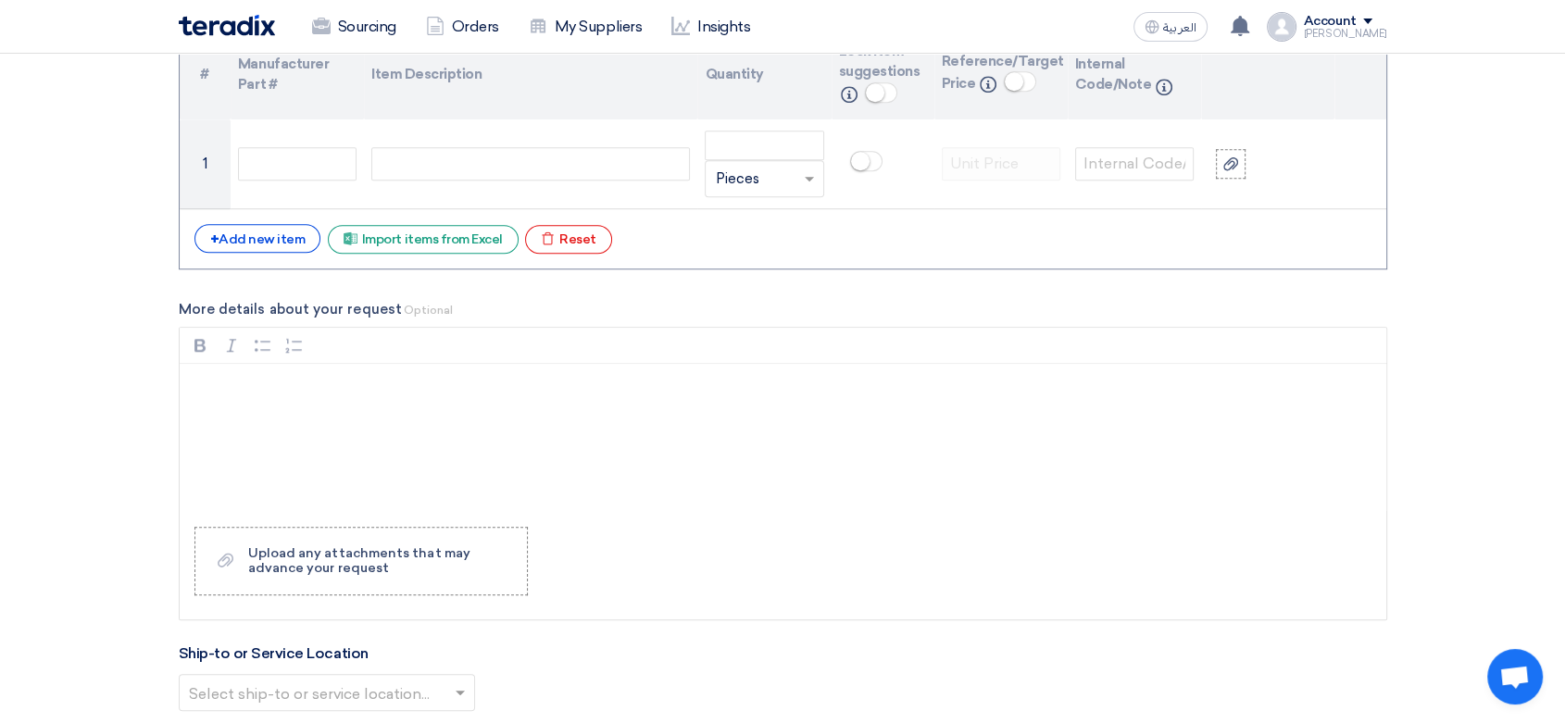
scroll to position [1440, 0]
click at [265, 244] on div "+ Add new item" at bounding box center [257, 236] width 127 height 29
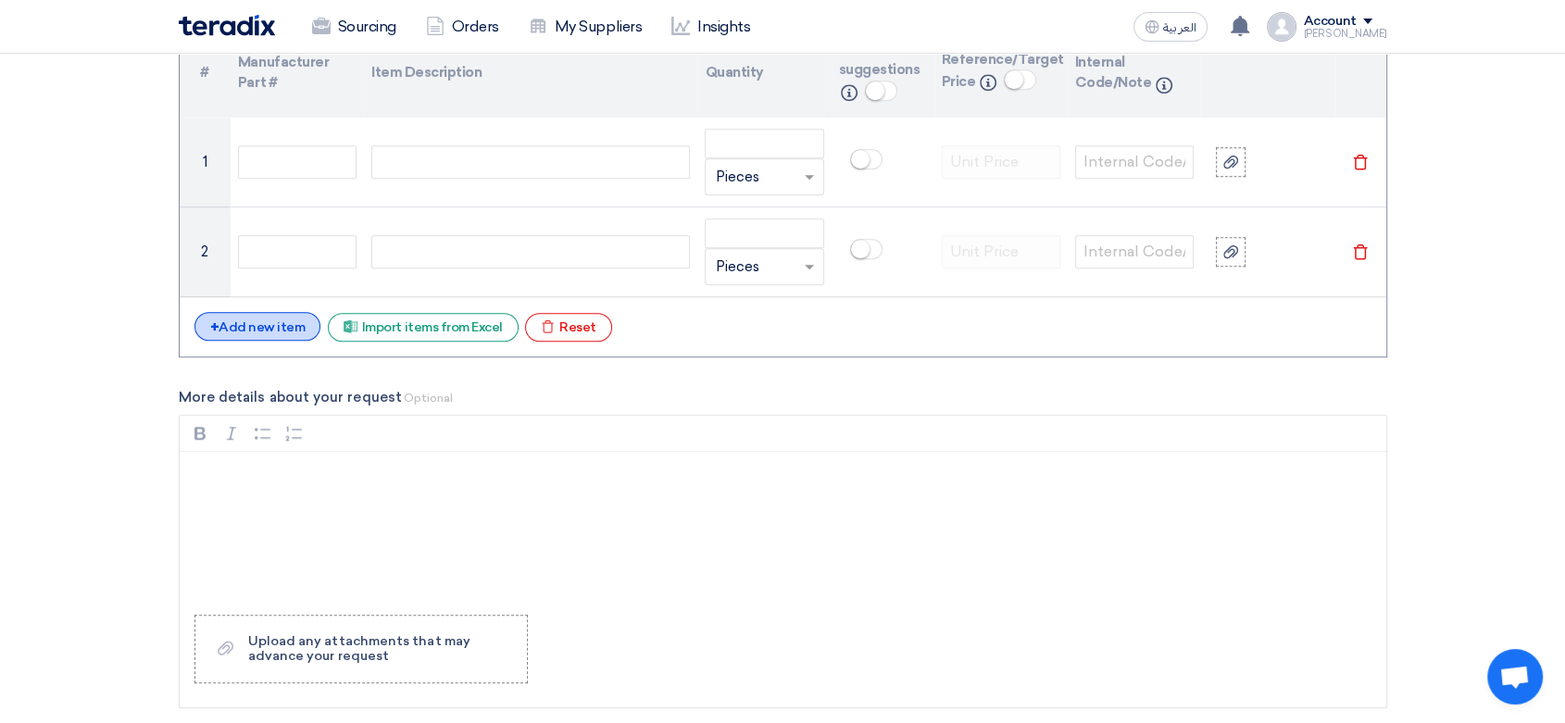
click at [267, 338] on div "+ Add new item" at bounding box center [257, 326] width 127 height 29
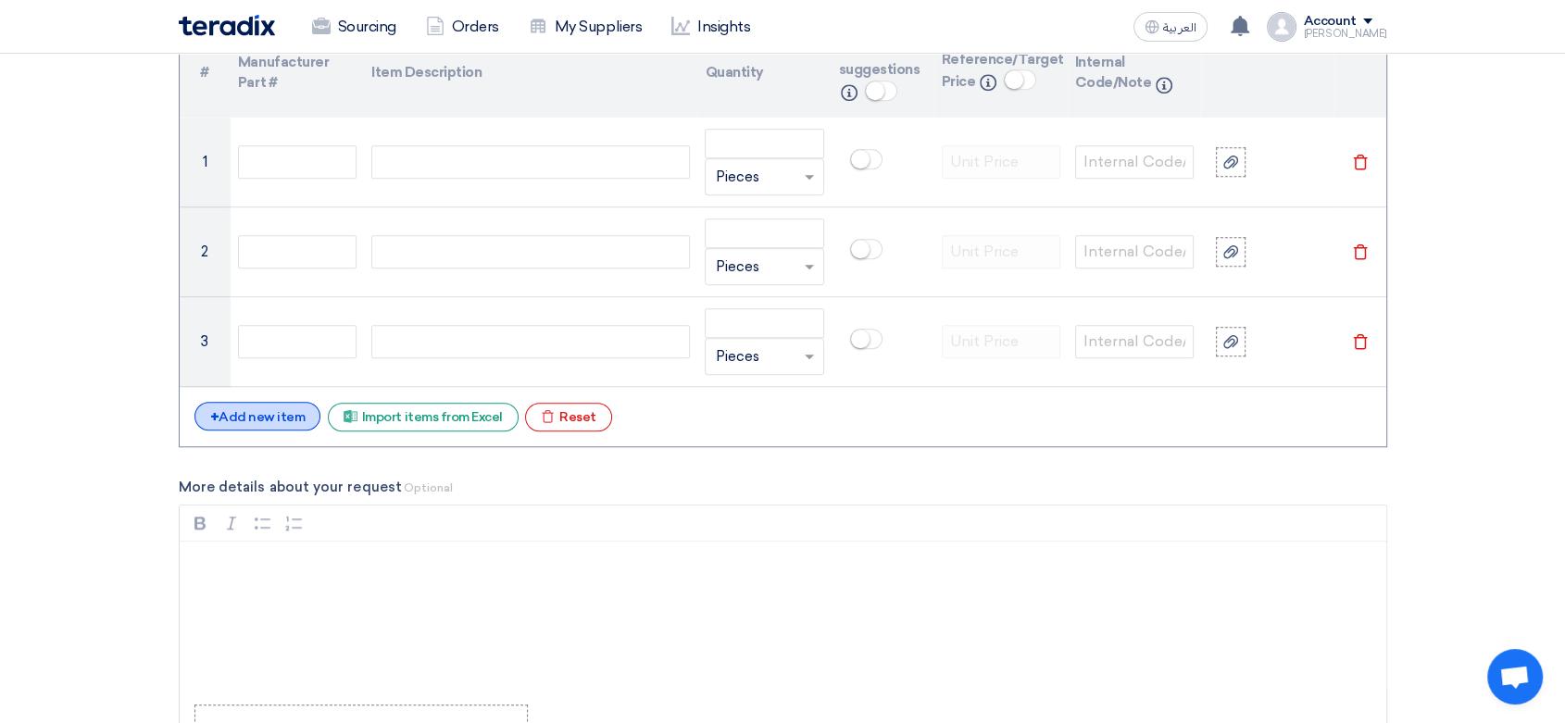
click at [278, 421] on div "+ Add new item" at bounding box center [257, 416] width 127 height 29
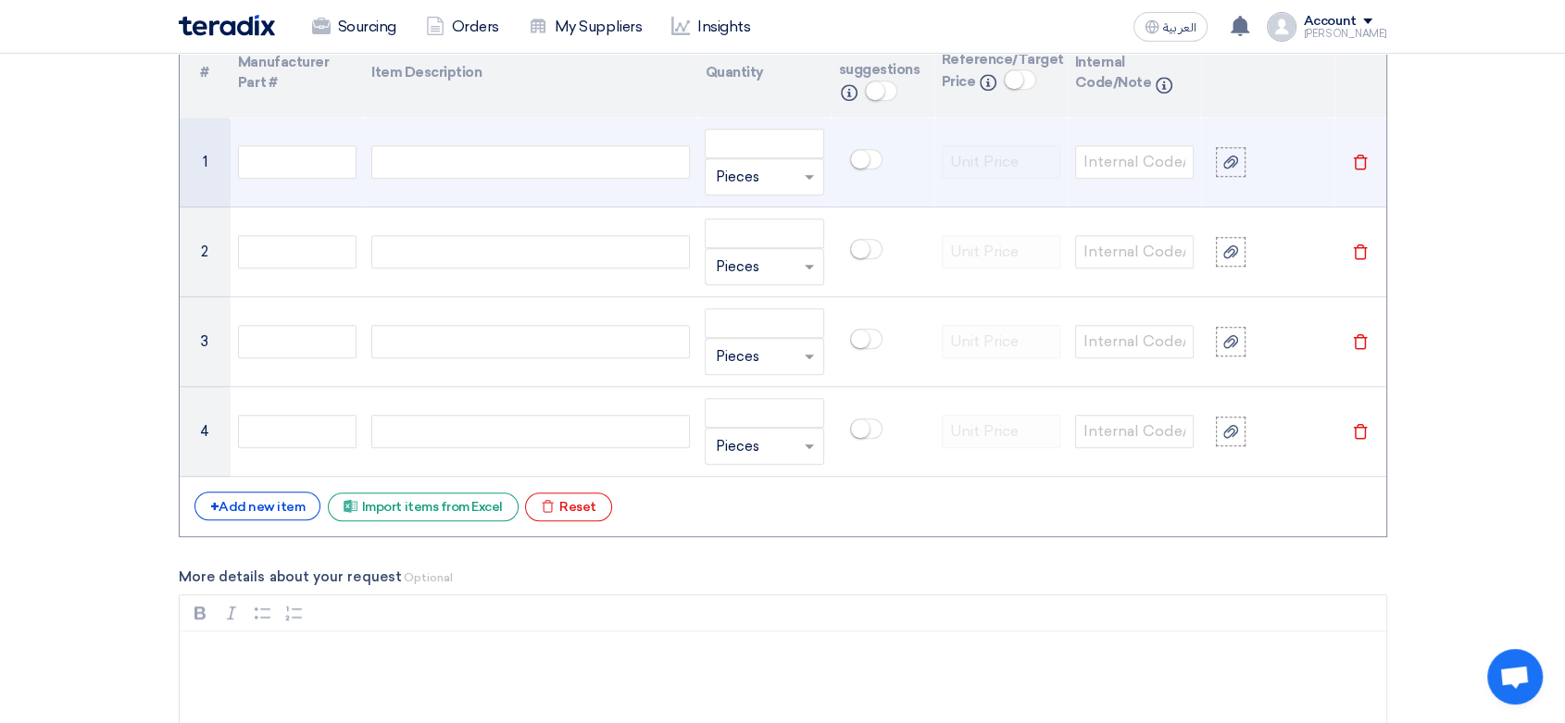
click at [474, 159] on div at bounding box center [530, 161] width 319 height 33
paste div
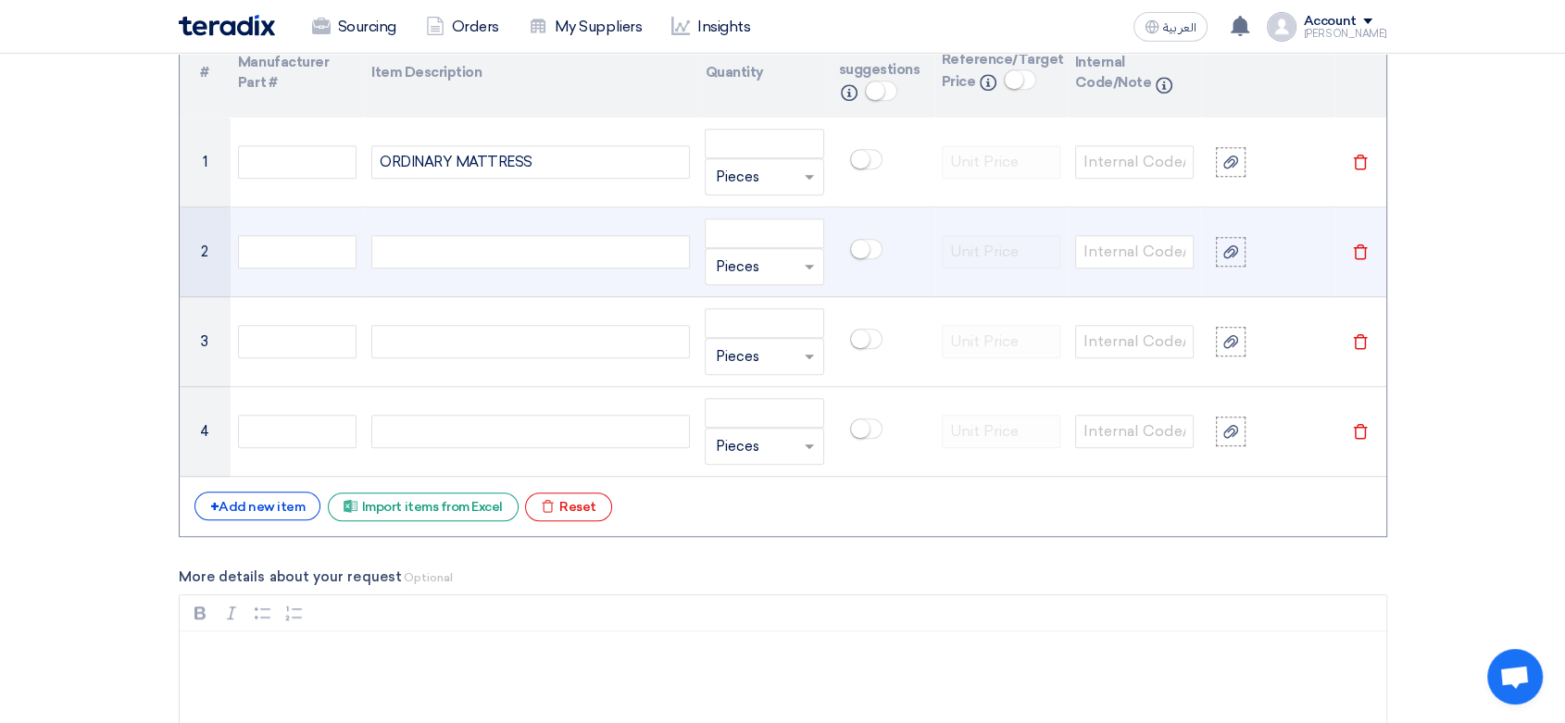
click at [417, 259] on div at bounding box center [530, 251] width 319 height 33
paste div
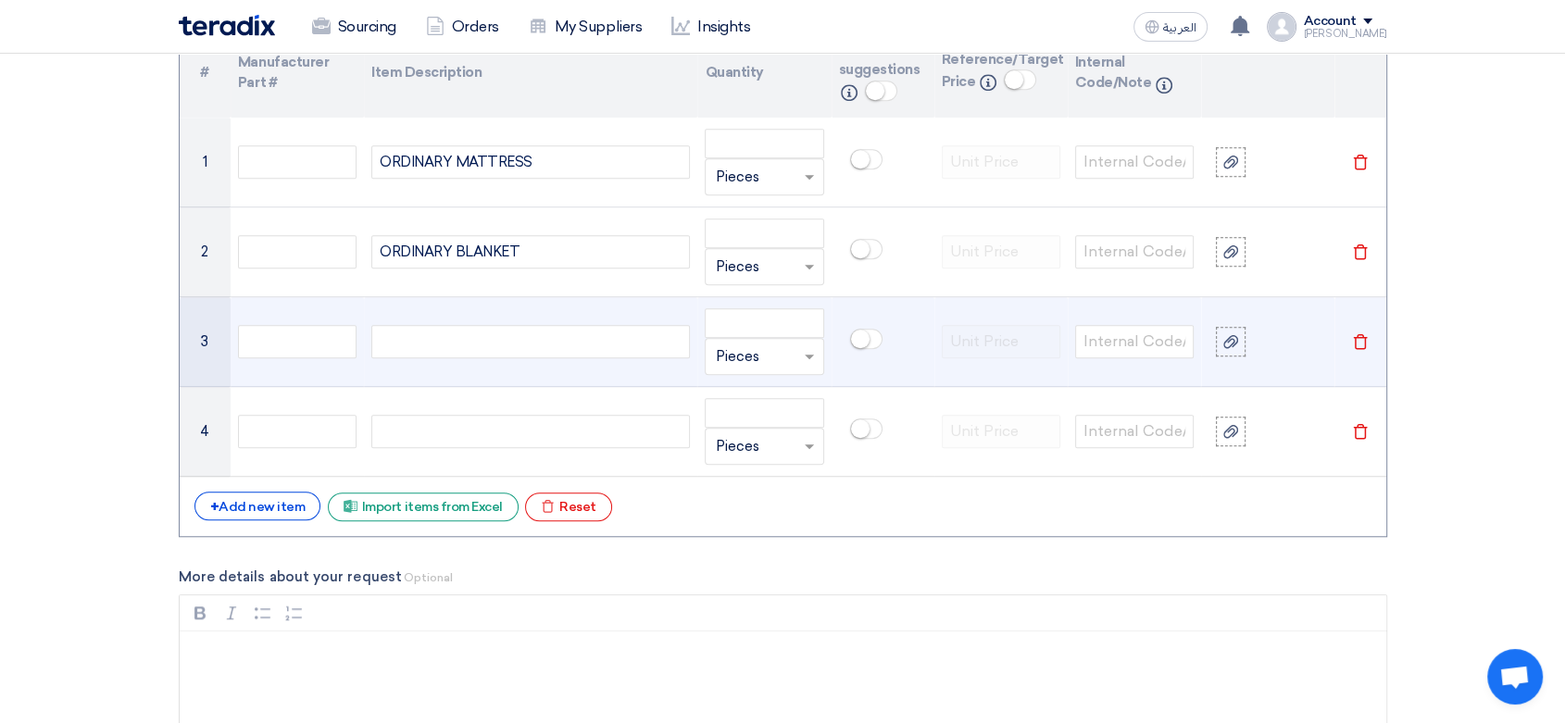
click at [444, 345] on div at bounding box center [530, 341] width 319 height 33
paste div
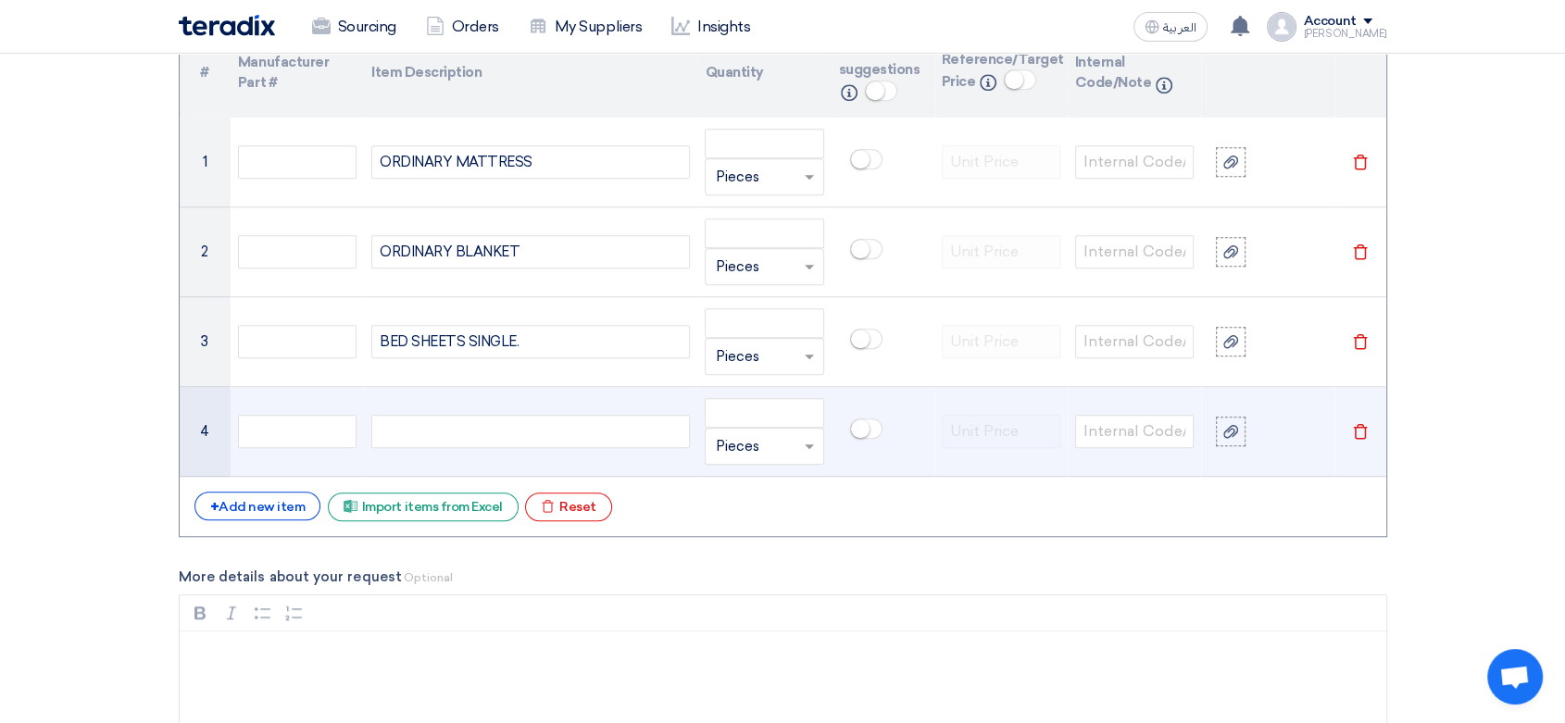
click at [482, 428] on div at bounding box center [530, 431] width 319 height 33
paste div
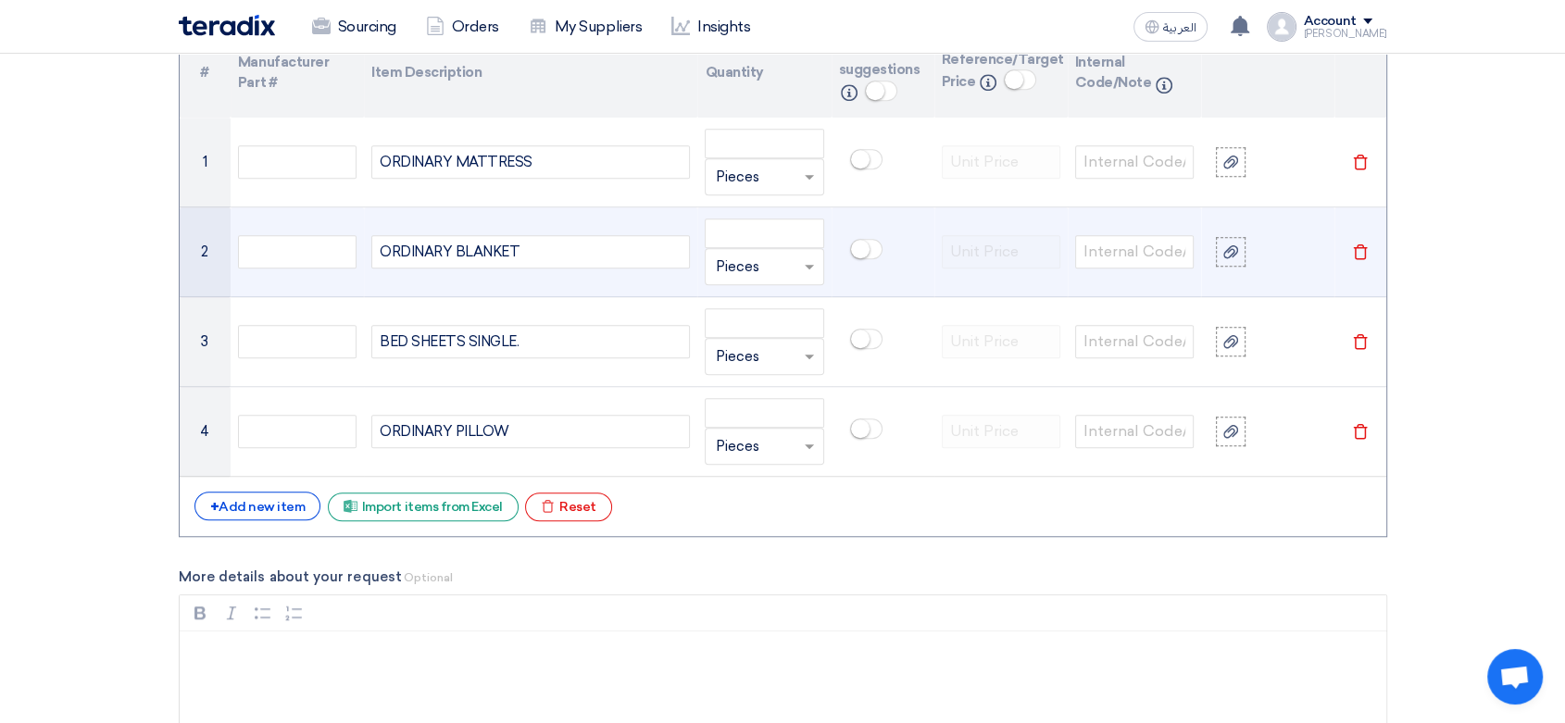
click at [558, 248] on div "ORDINARY BLANKET" at bounding box center [530, 251] width 319 height 33
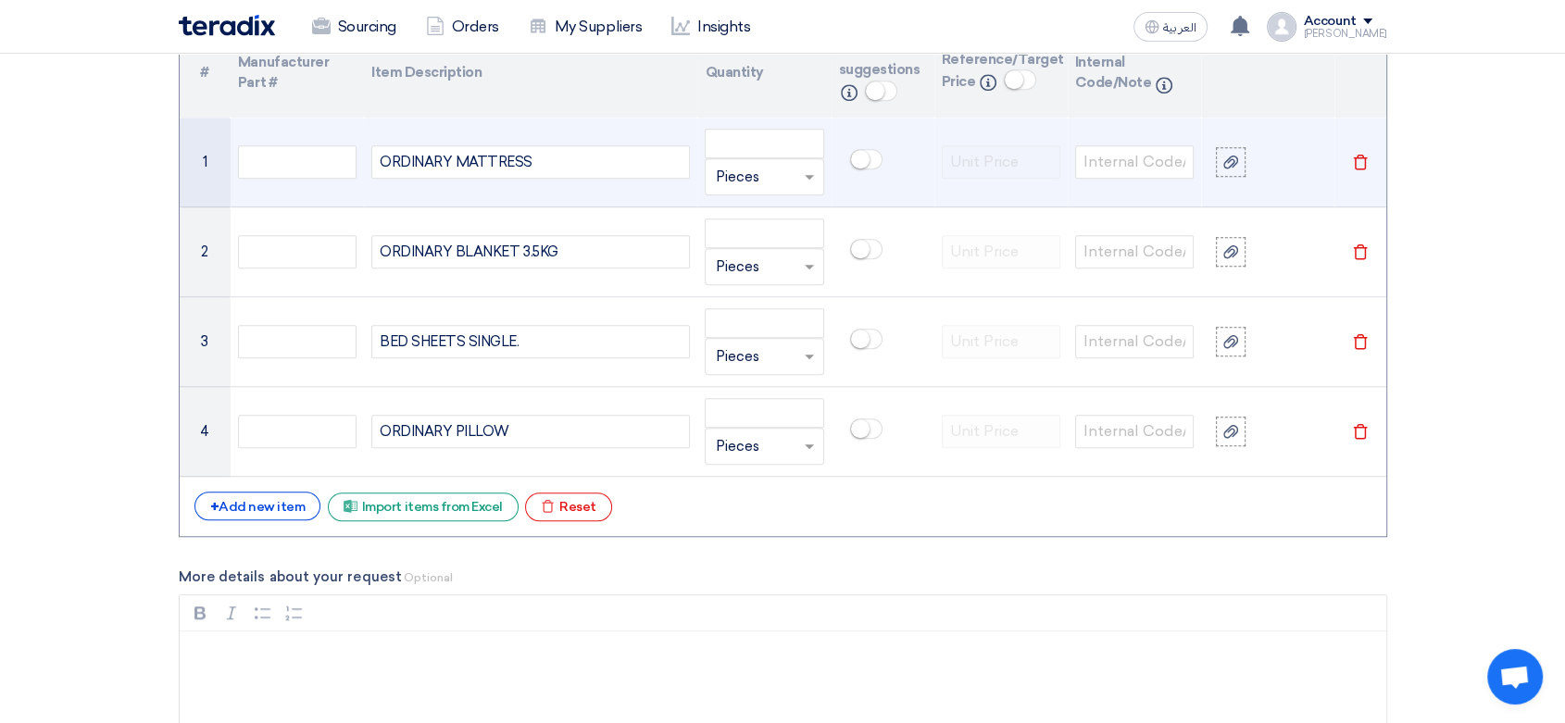
click at [651, 167] on div "ORDINARY MATTRESS" at bounding box center [530, 161] width 319 height 33
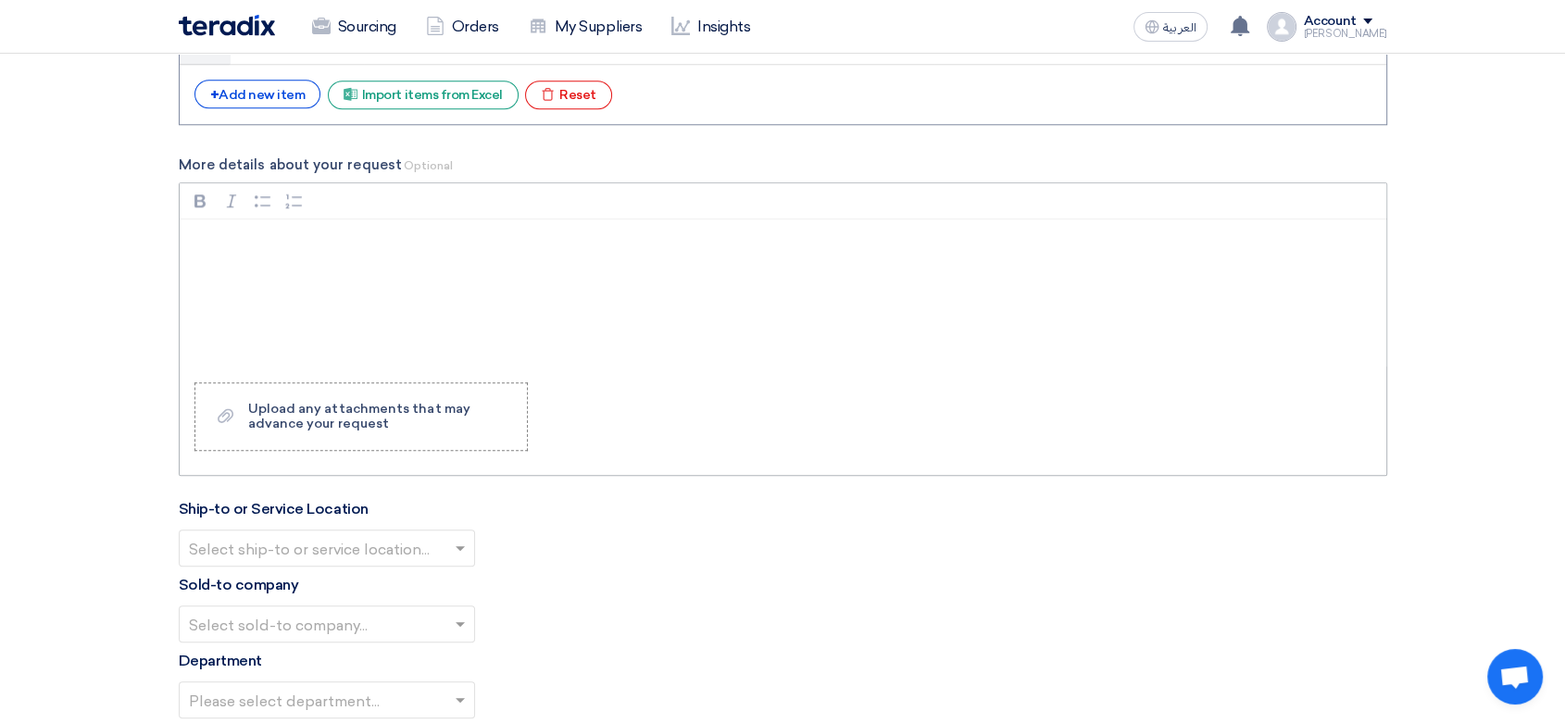
scroll to position [2058, 0]
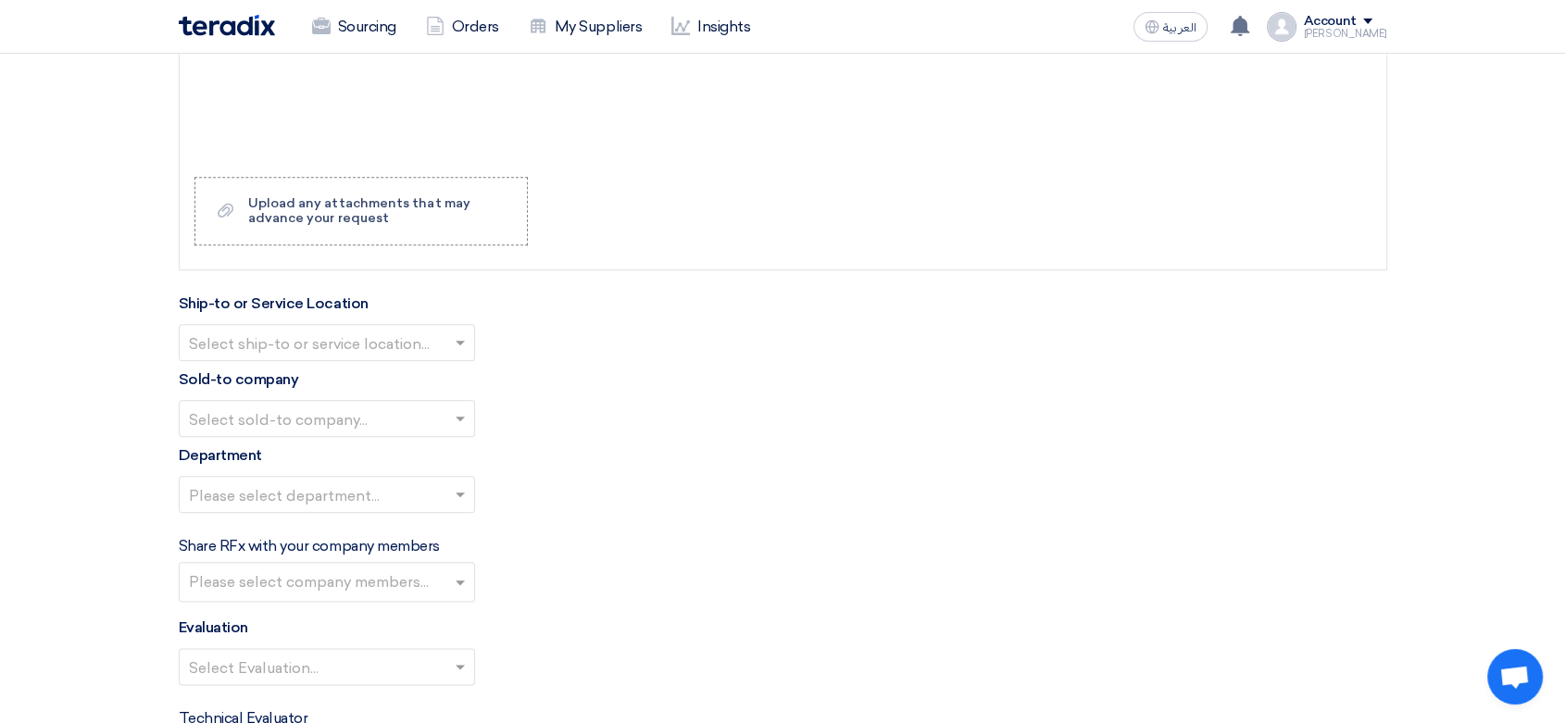
click at [369, 339] on input "text" at bounding box center [317, 345] width 257 height 31
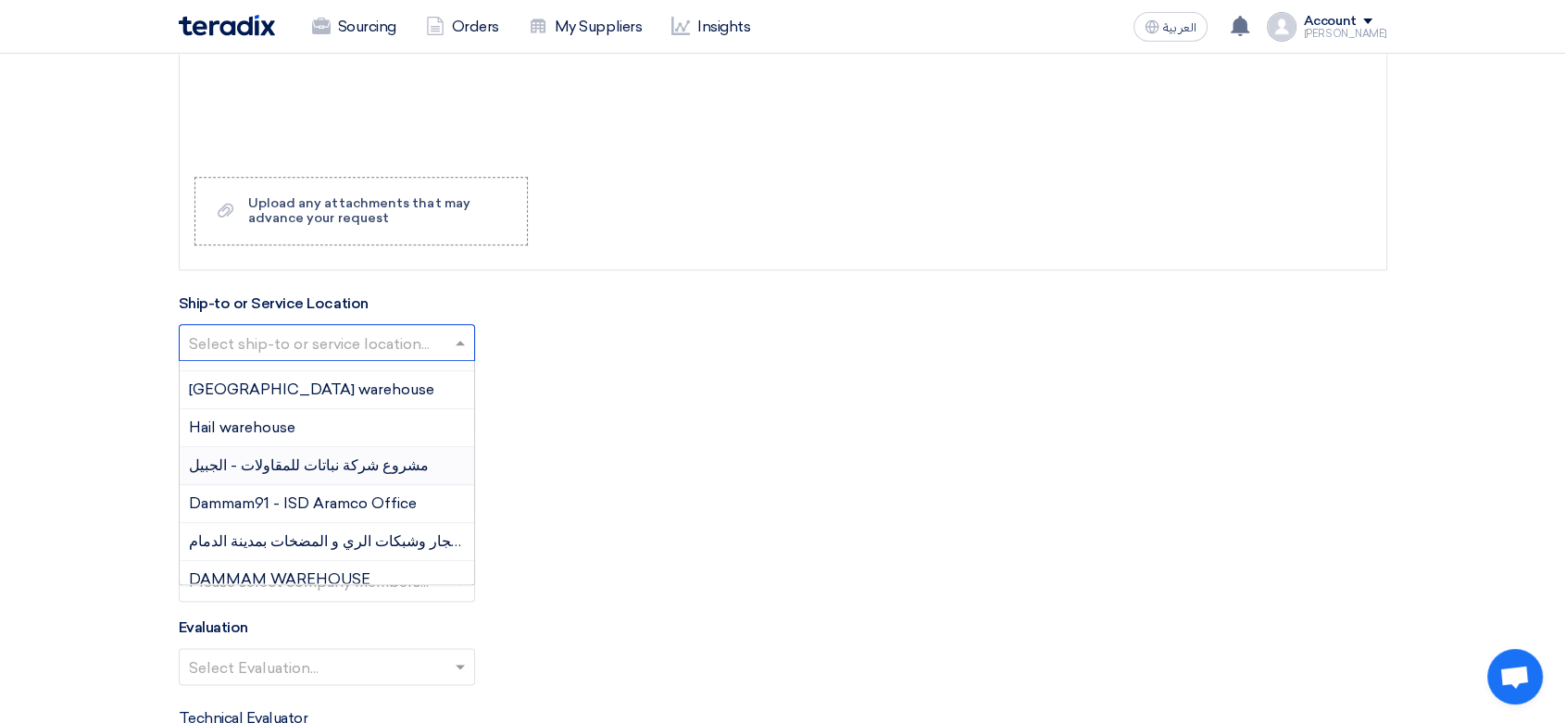
scroll to position [206, 0]
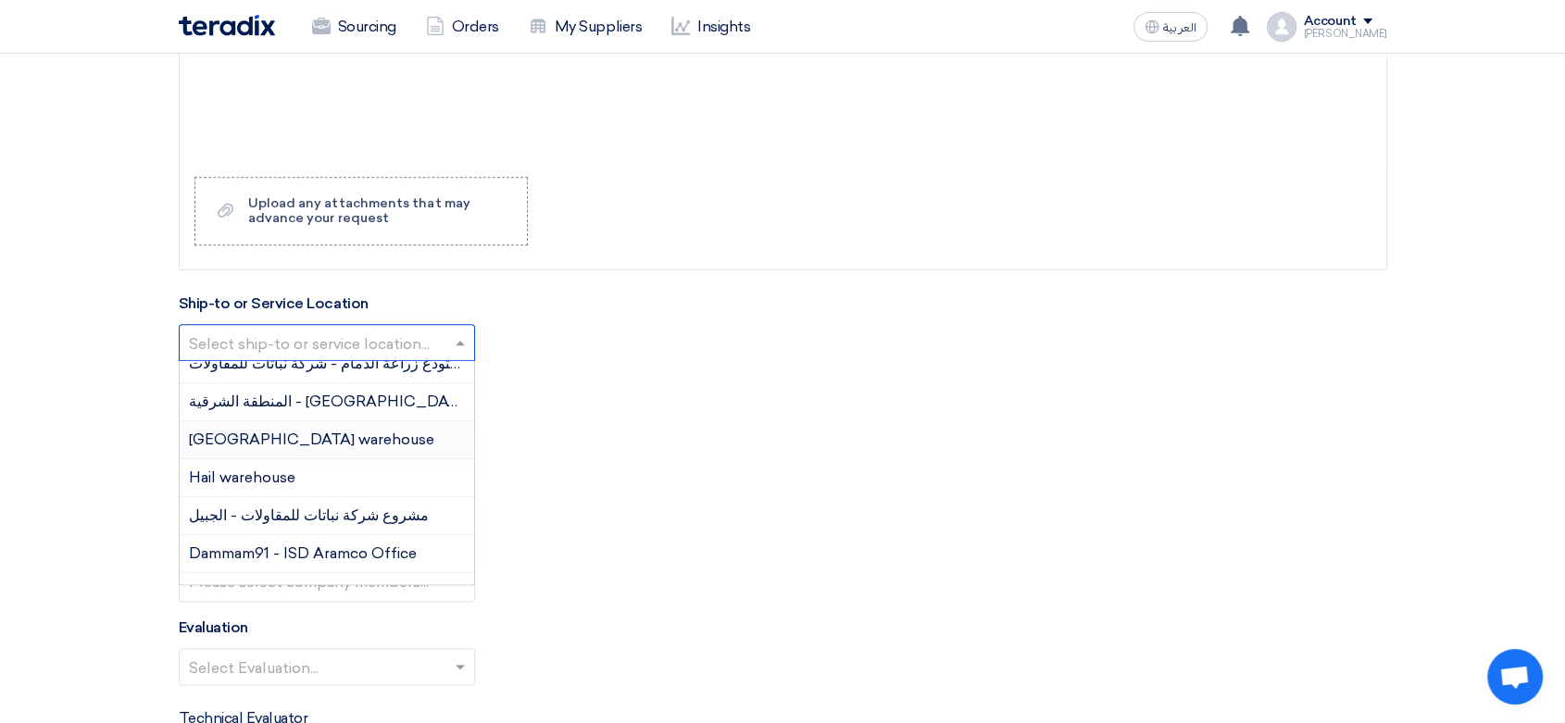
click at [267, 432] on span "[GEOGRAPHIC_DATA] warehouse" at bounding box center [311, 440] width 245 height 18
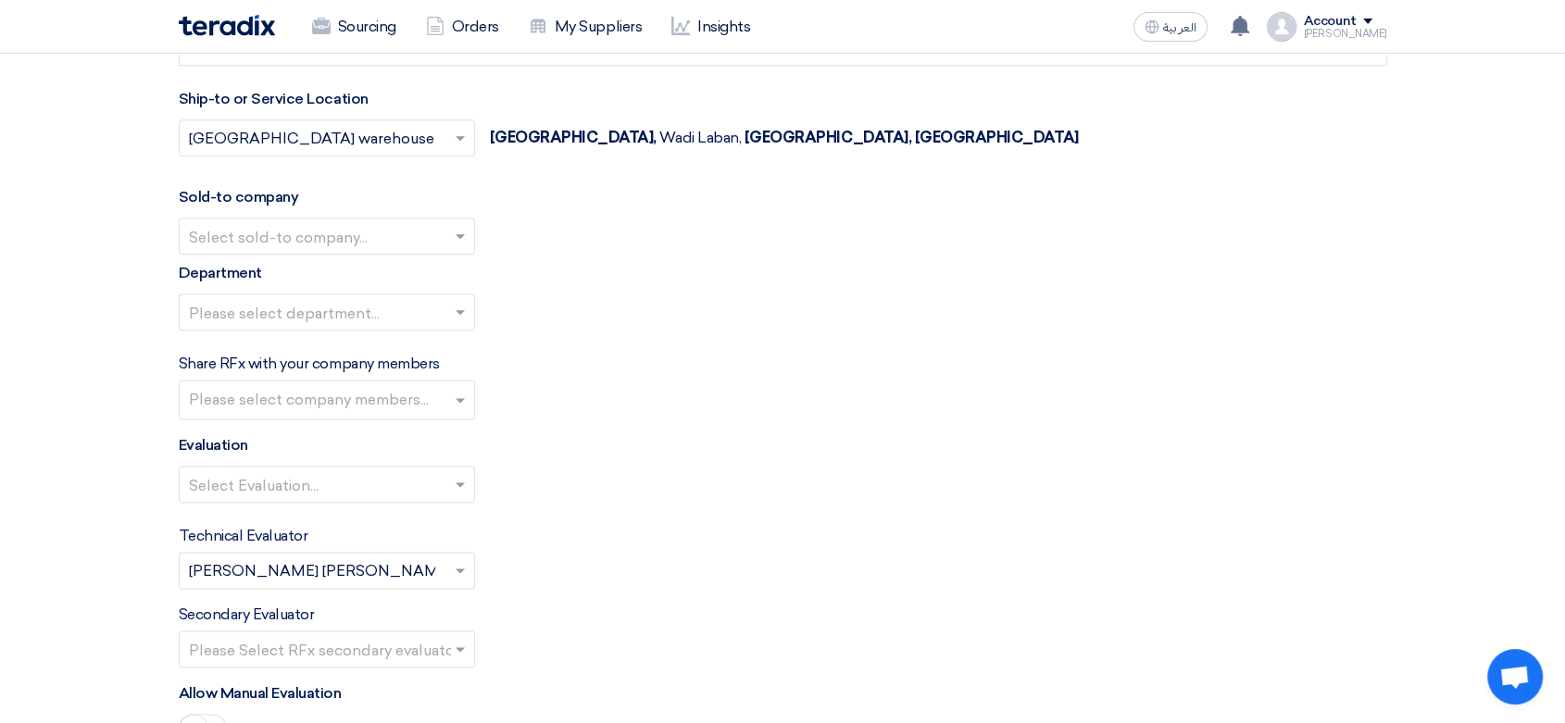
scroll to position [2263, 0]
click at [294, 234] on input "text" at bounding box center [317, 237] width 257 height 31
click at [267, 274] on span "Nabatat for contracting" at bounding box center [273, 272] width 169 height 18
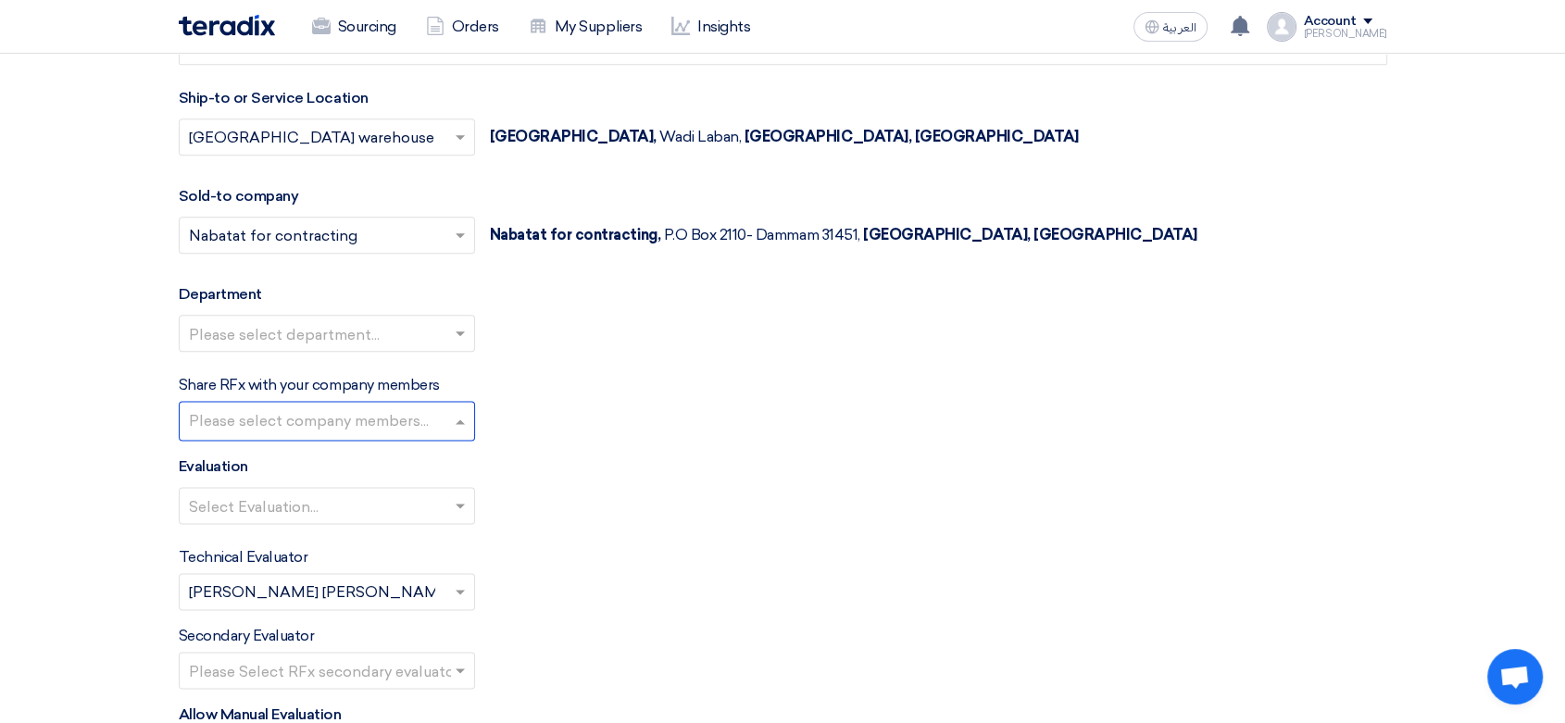
click at [258, 418] on input "text" at bounding box center [329, 422] width 281 height 31
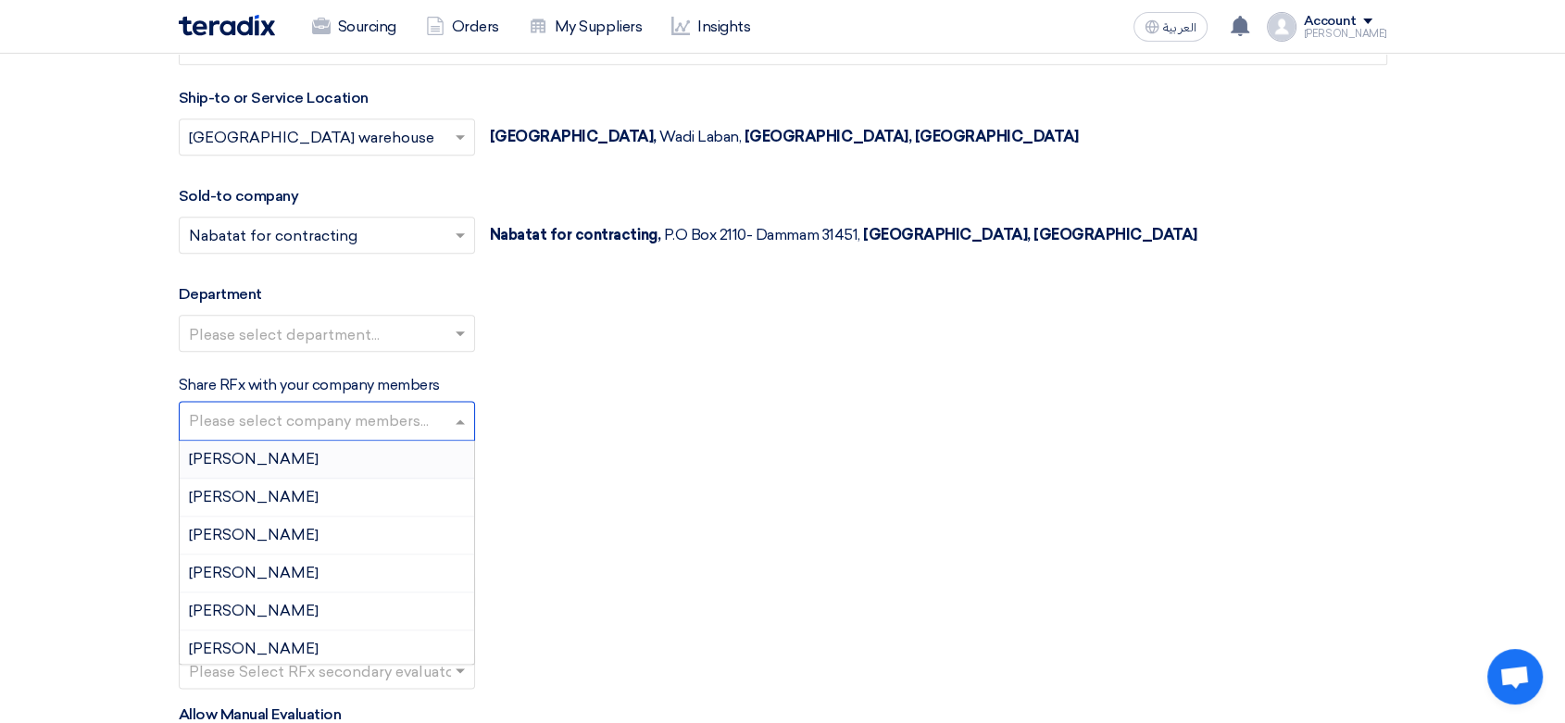
click at [292, 342] on input "text" at bounding box center [317, 335] width 257 height 31
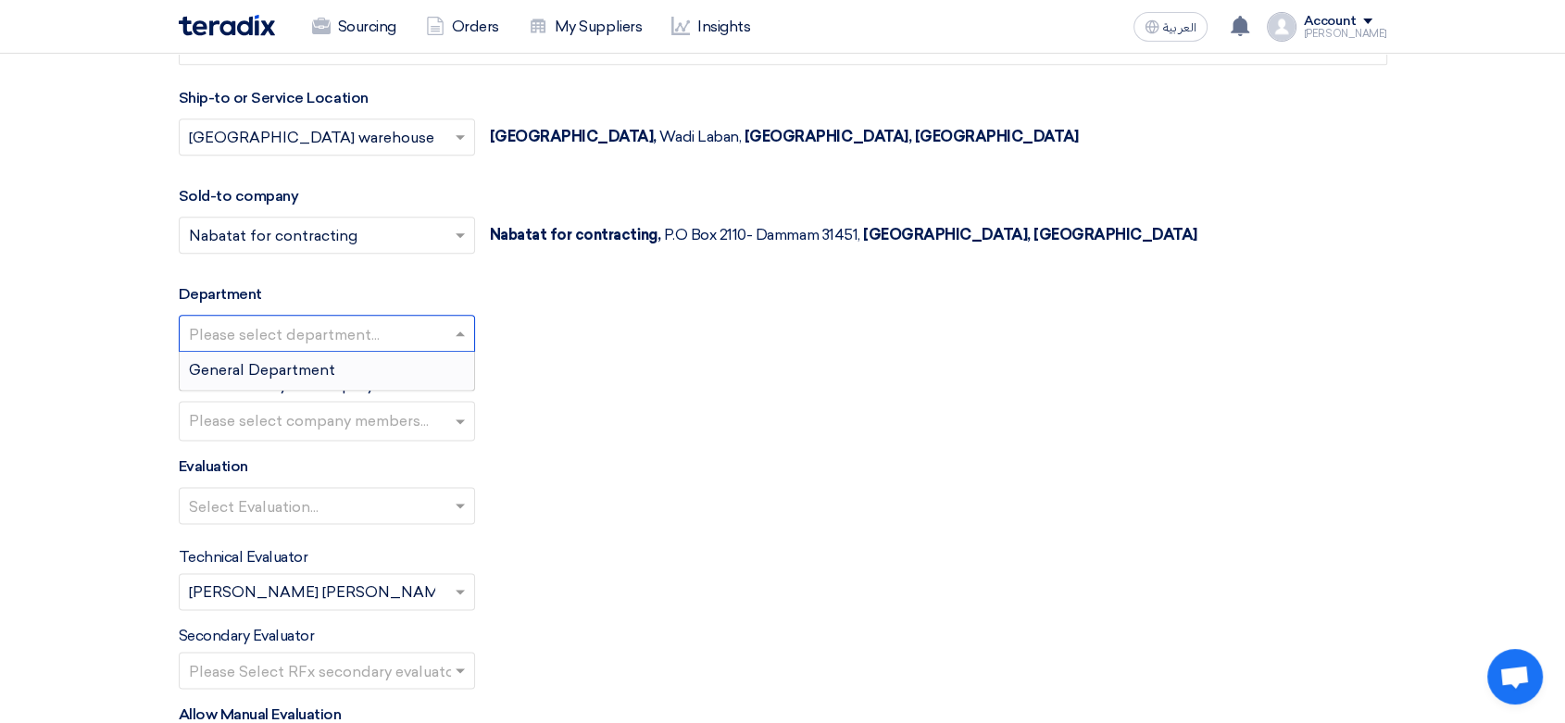
click at [276, 369] on span "General Department" at bounding box center [262, 370] width 146 height 18
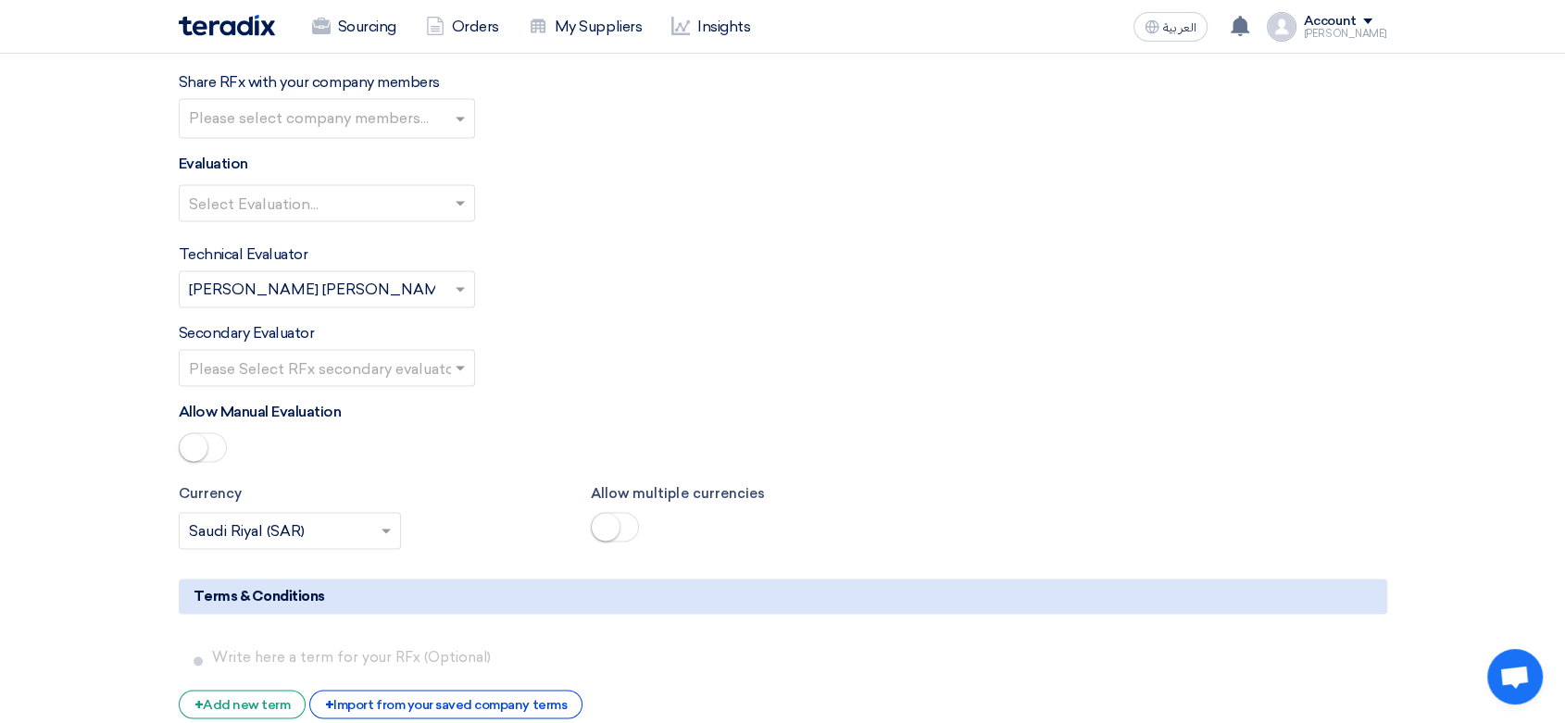
scroll to position [2572, 0]
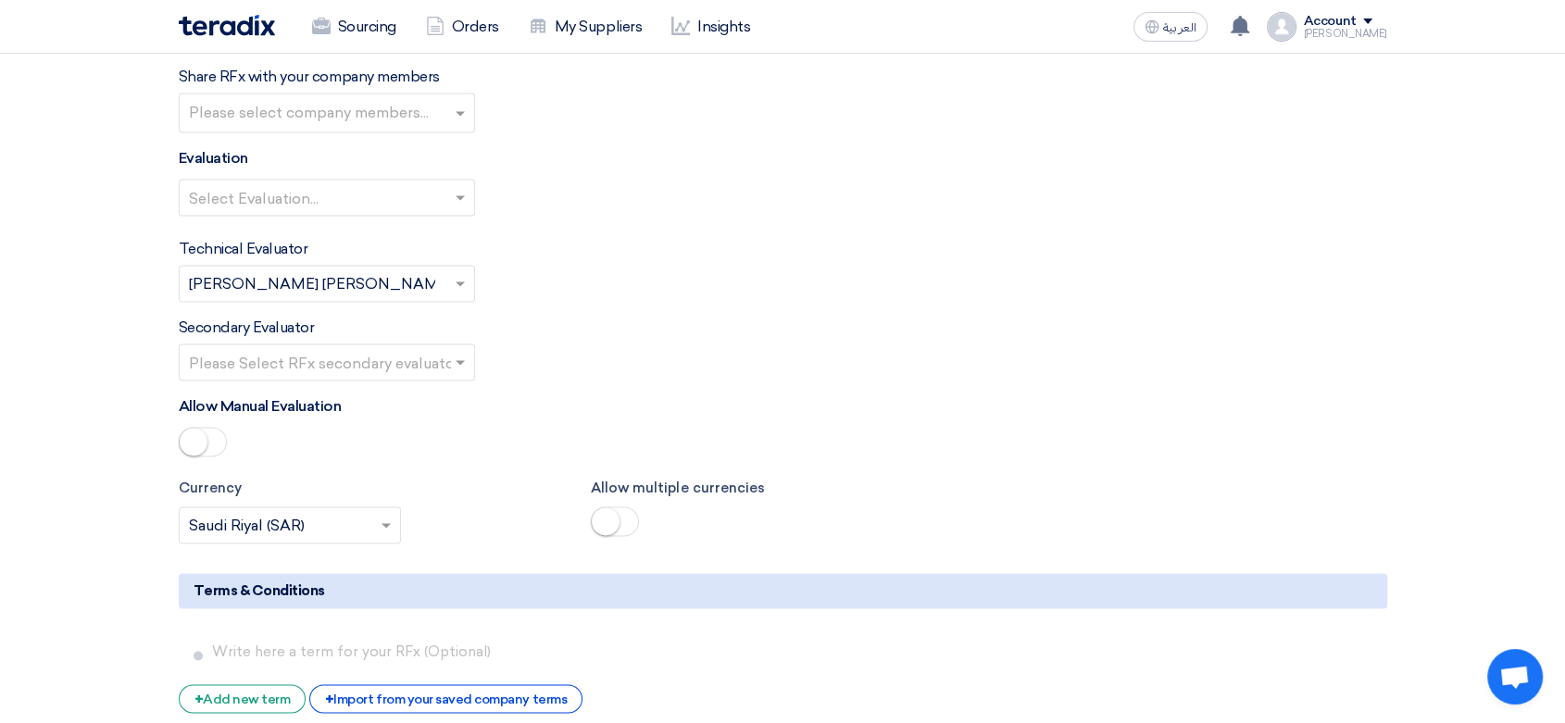
click at [326, 185] on input "text" at bounding box center [317, 199] width 257 height 31
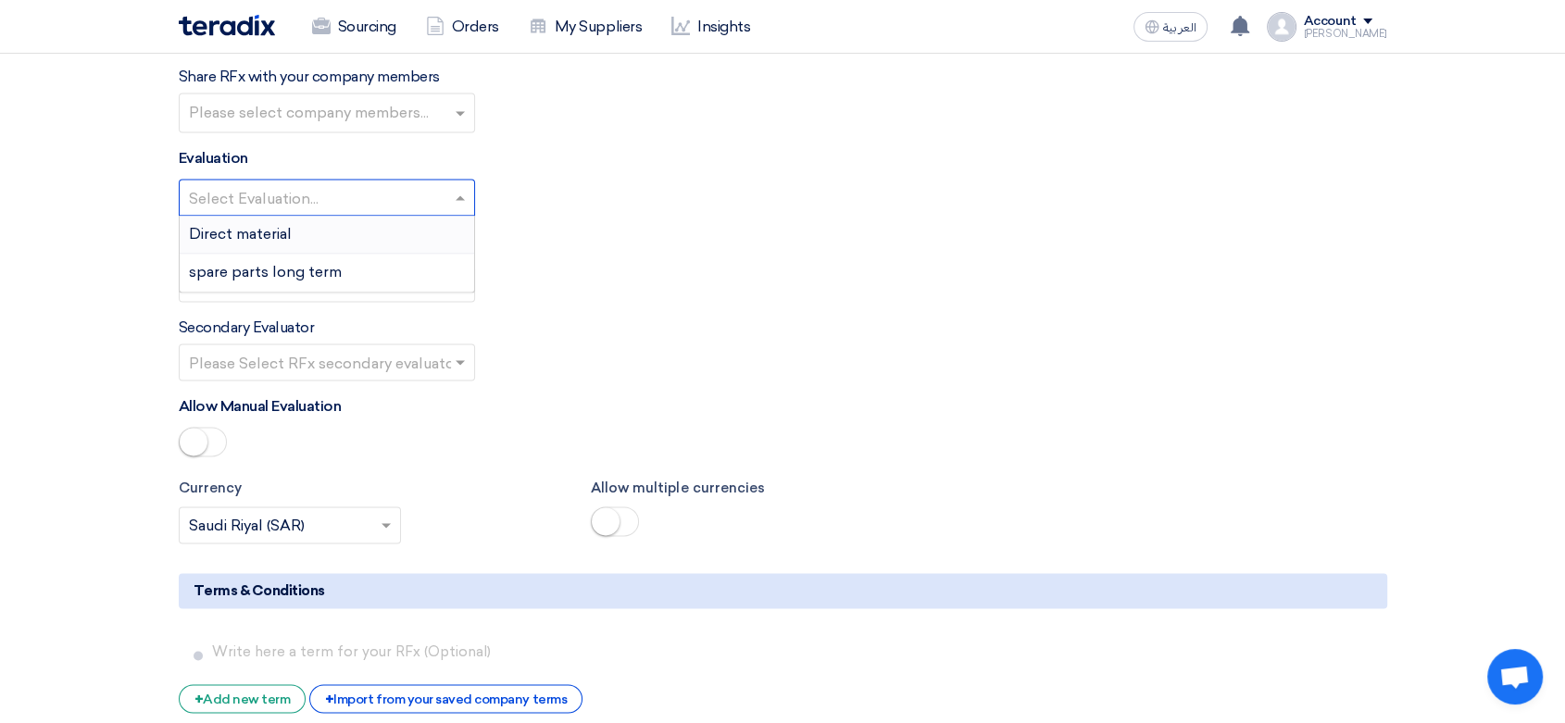
click at [308, 232] on div "Direct material" at bounding box center [327, 235] width 294 height 38
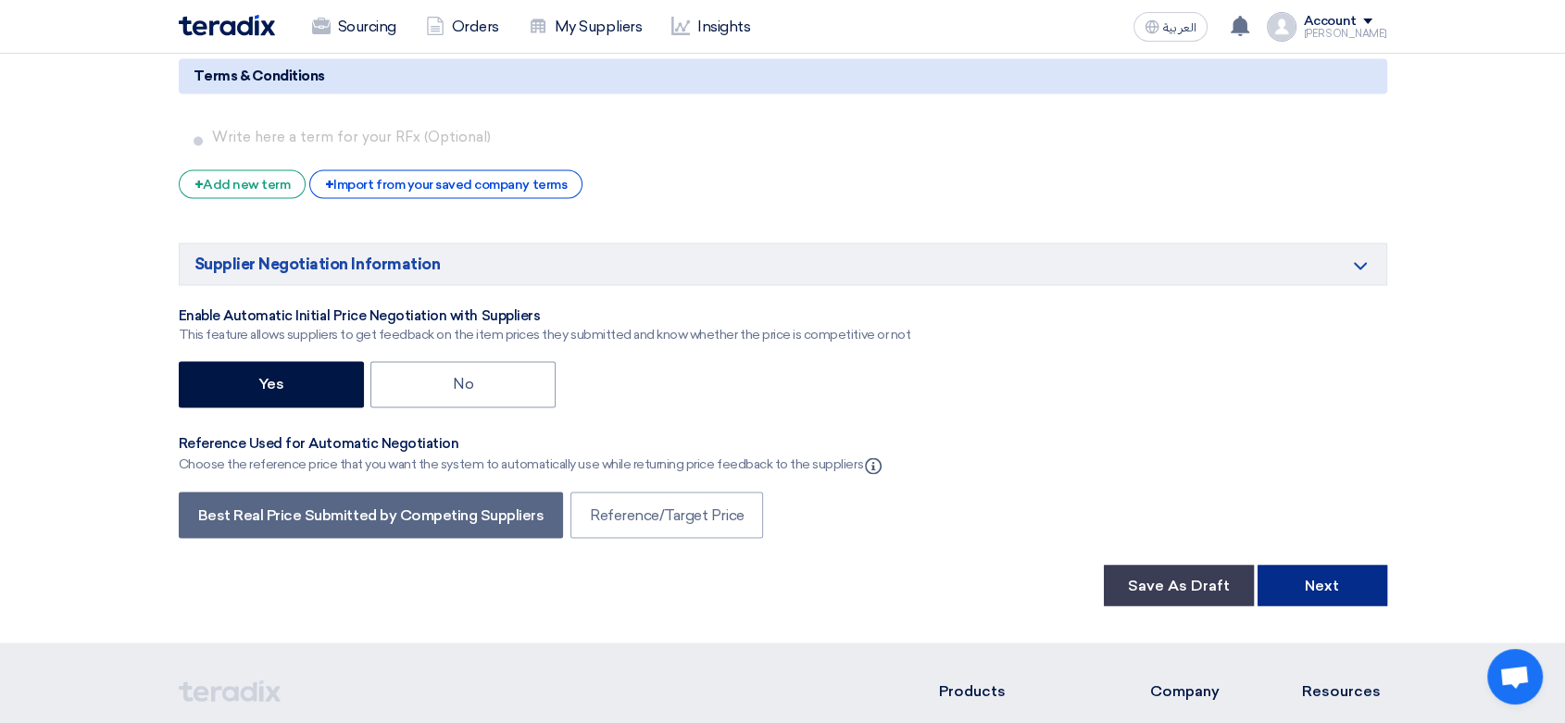
click at [1331, 591] on button "Next" at bounding box center [1323, 585] width 130 height 41
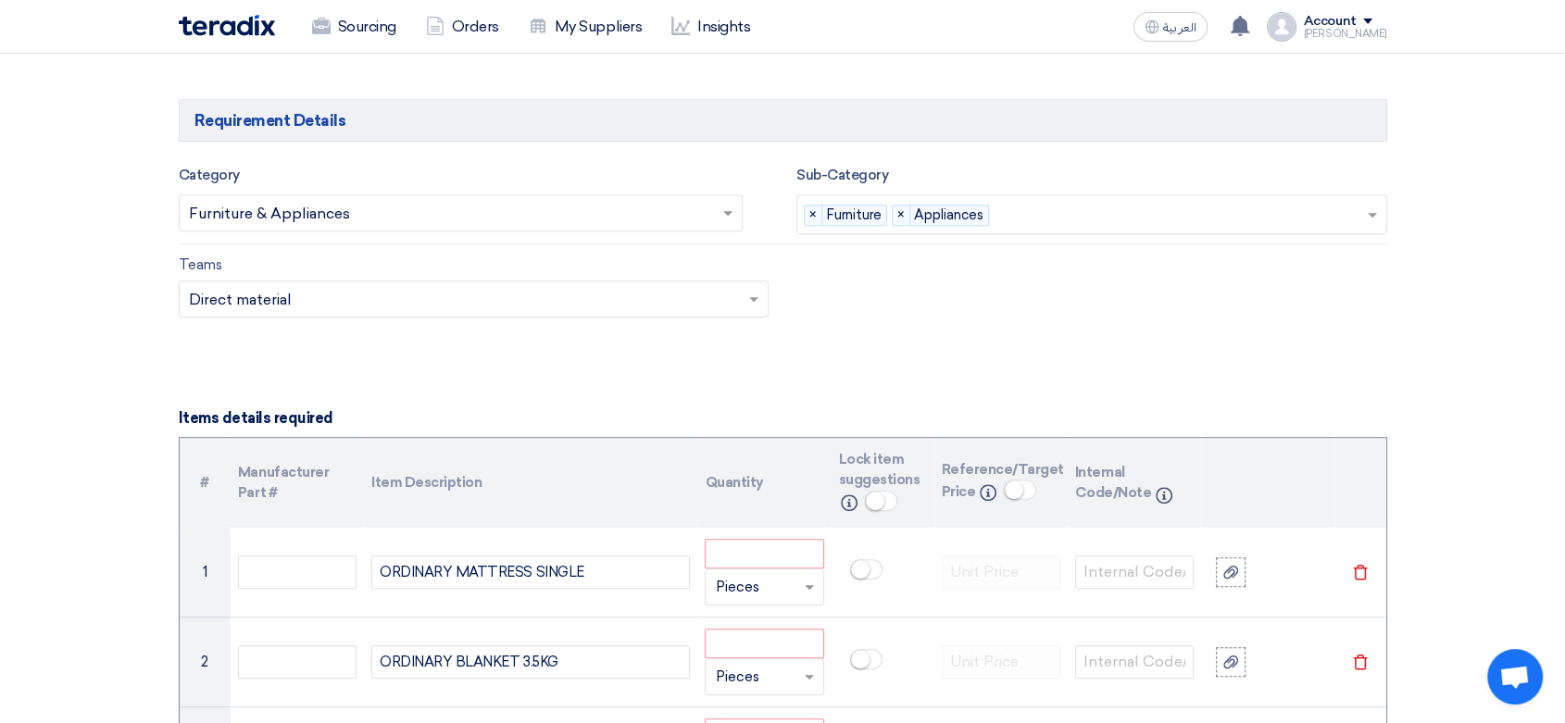
scroll to position [1204, 0]
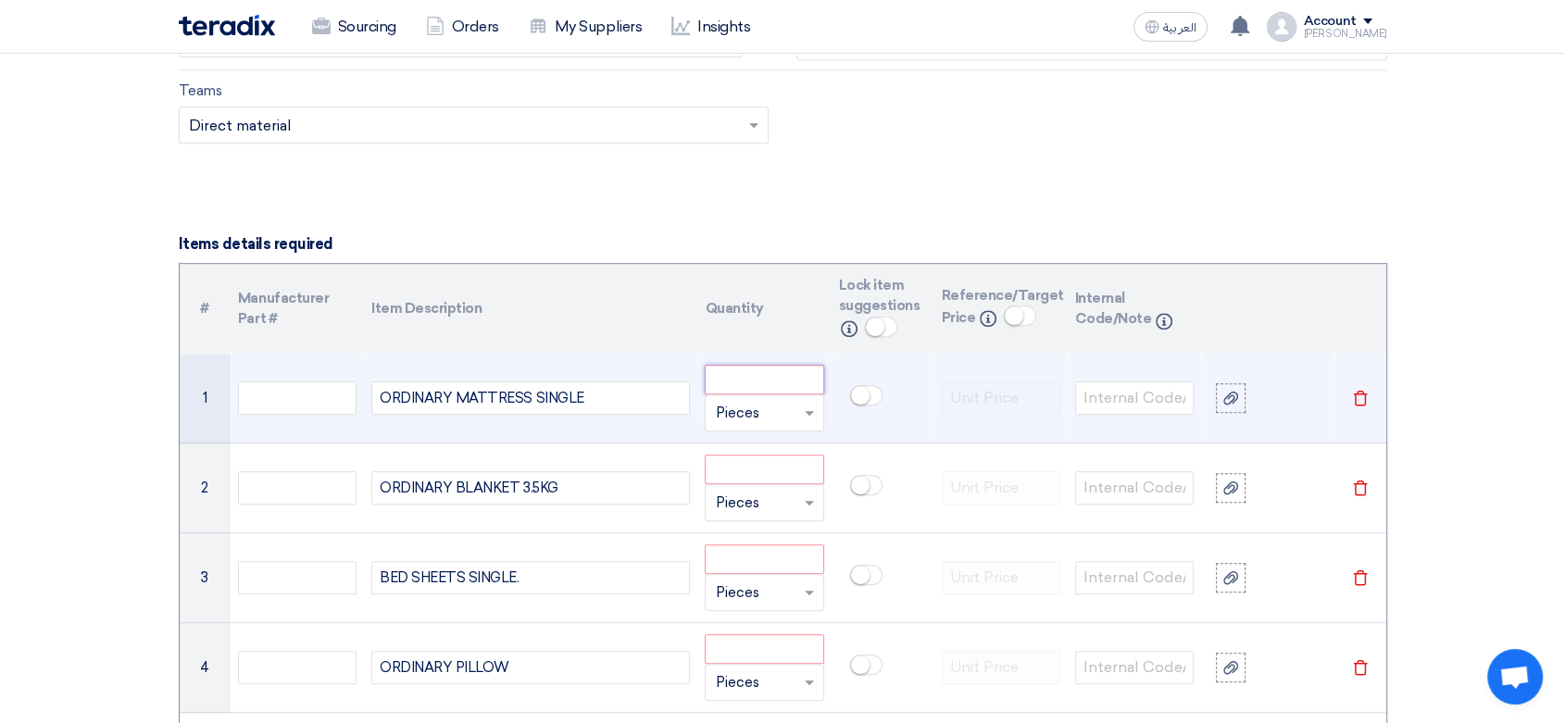
click at [774, 370] on input "number" at bounding box center [764, 380] width 119 height 30
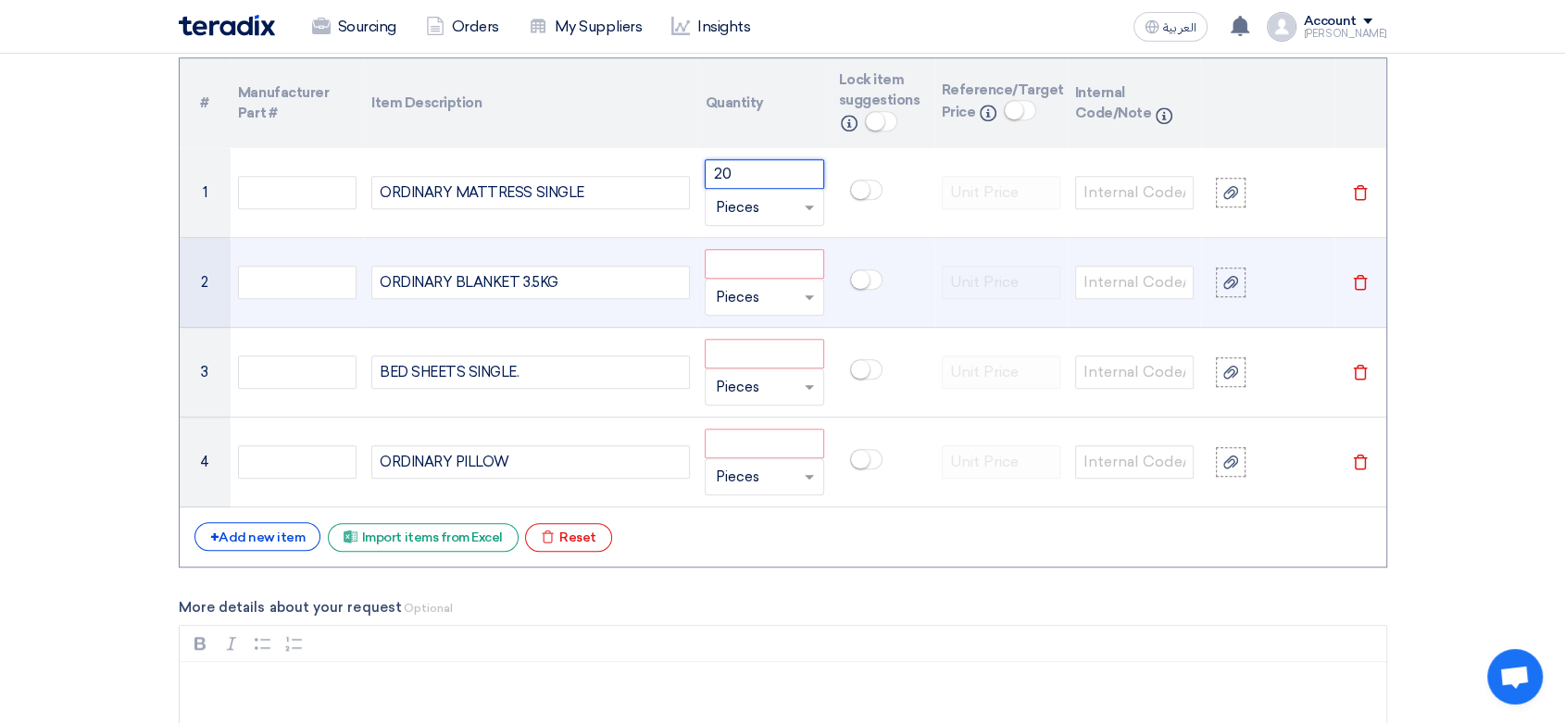
type input "20"
click at [748, 258] on input "number" at bounding box center [764, 264] width 119 height 30
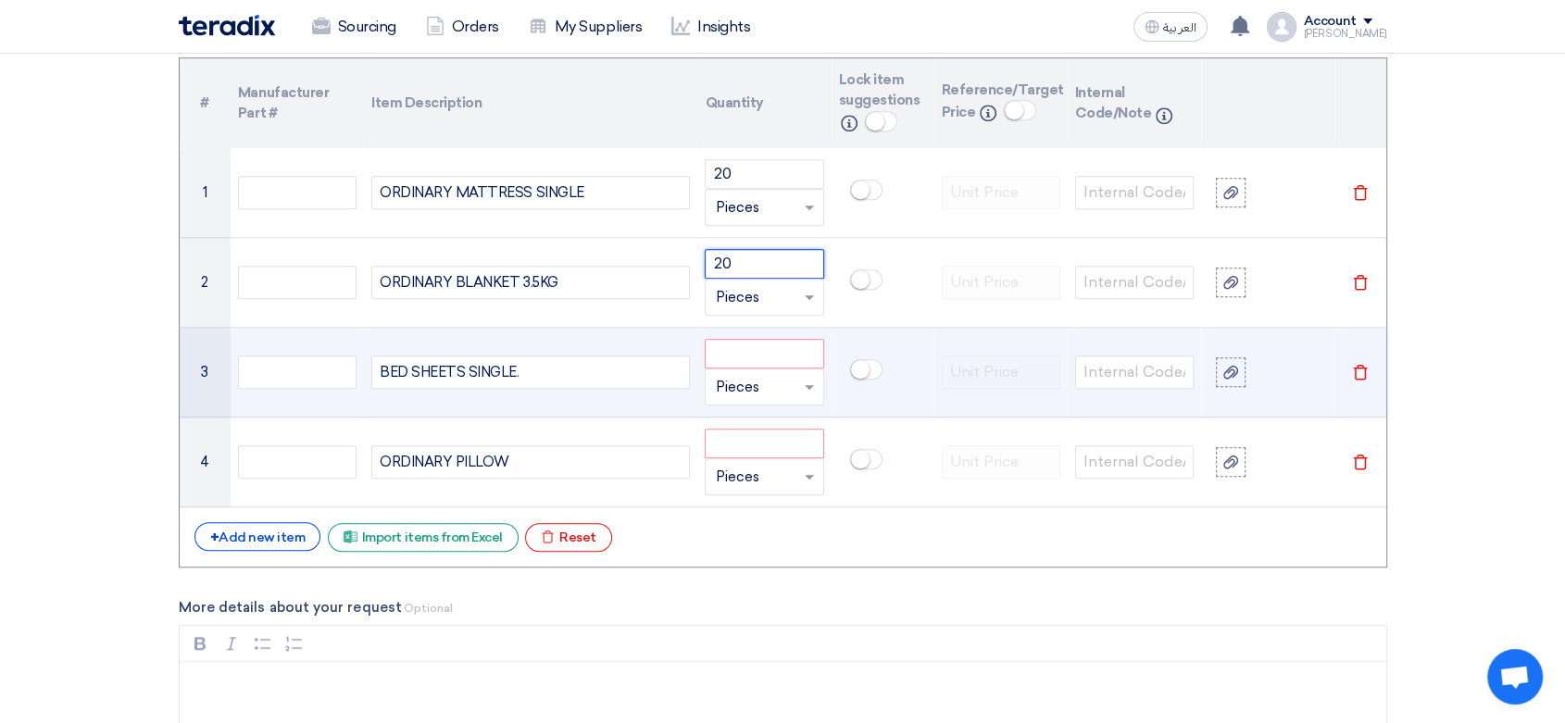
type input "20"
click at [754, 347] on input "number" at bounding box center [764, 354] width 119 height 30
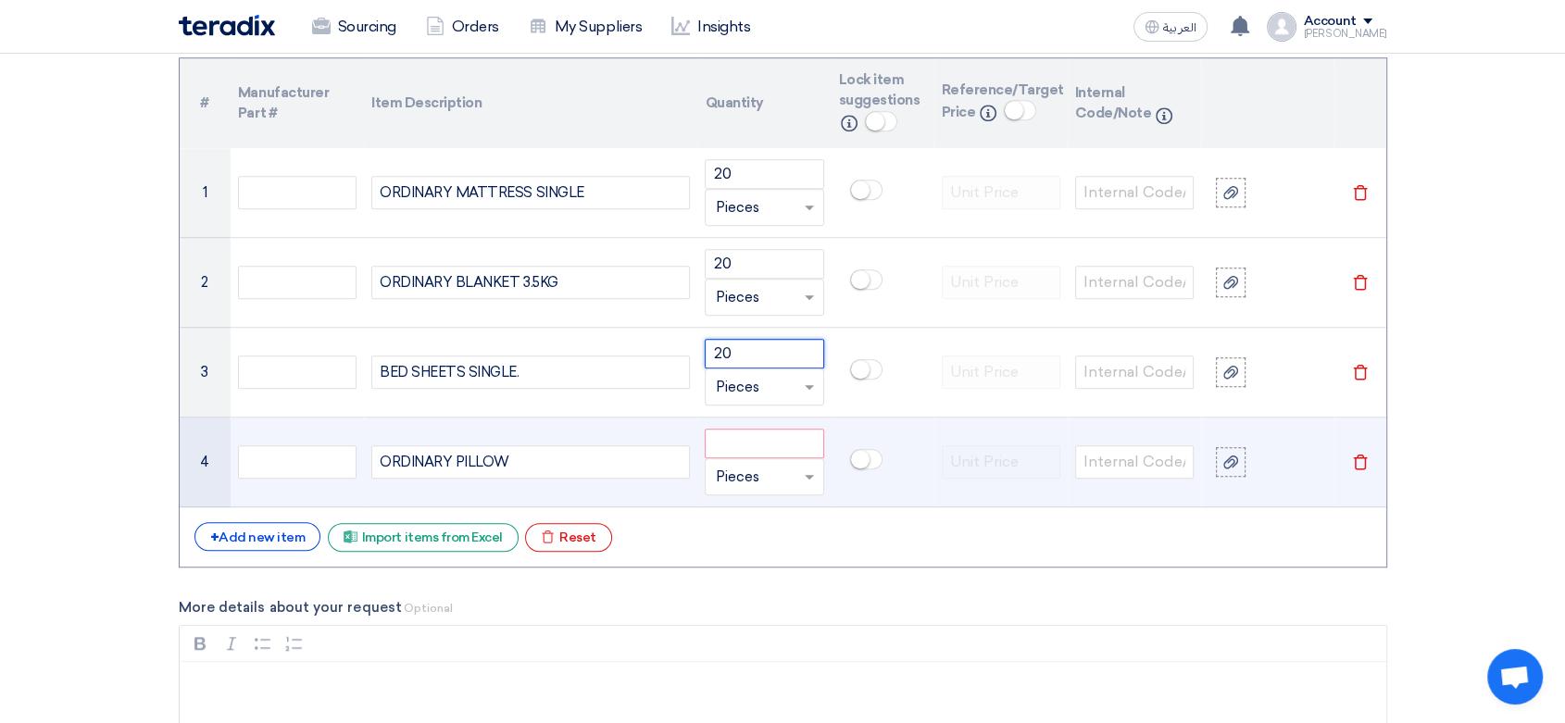
type input "20"
click at [750, 437] on input "number" at bounding box center [764, 444] width 119 height 30
type input "20"
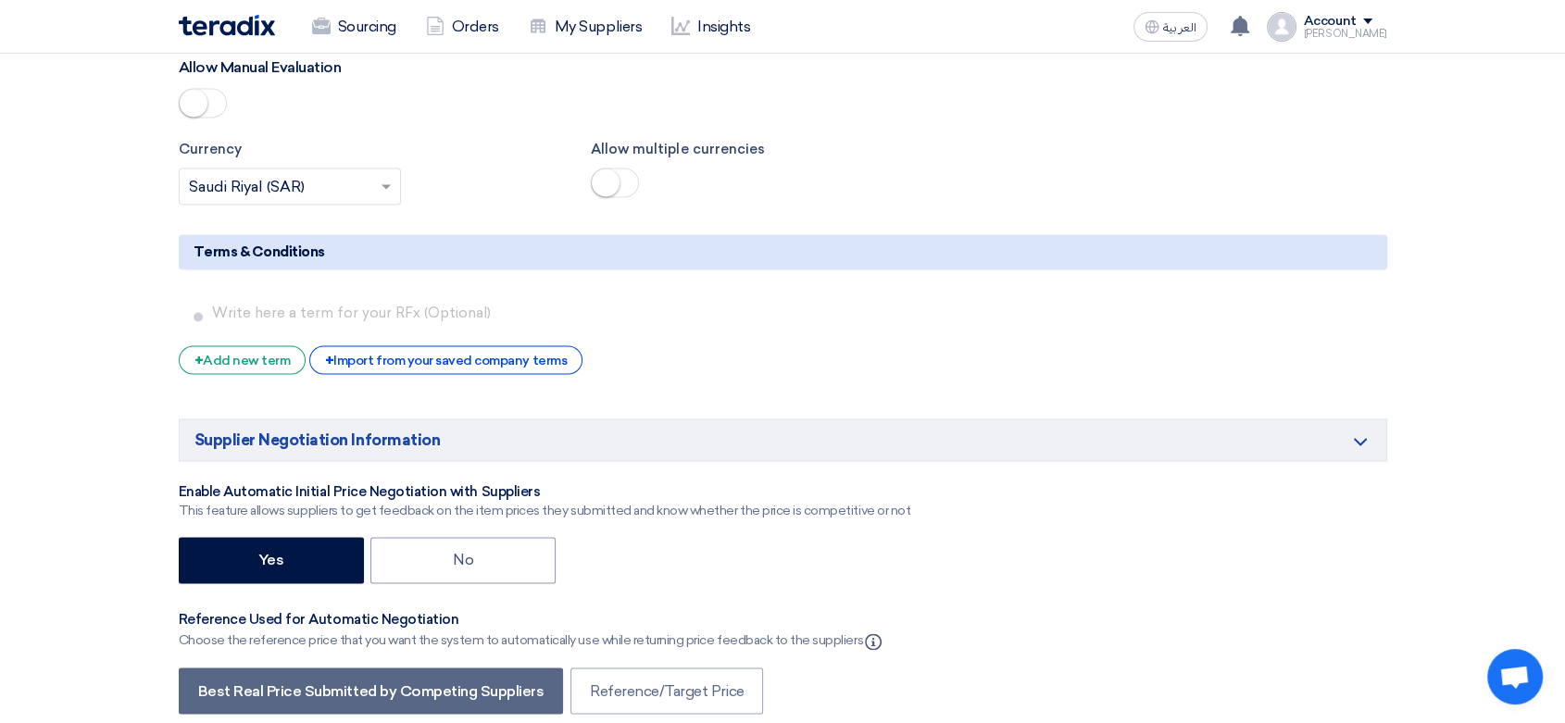
scroll to position [3056, 0]
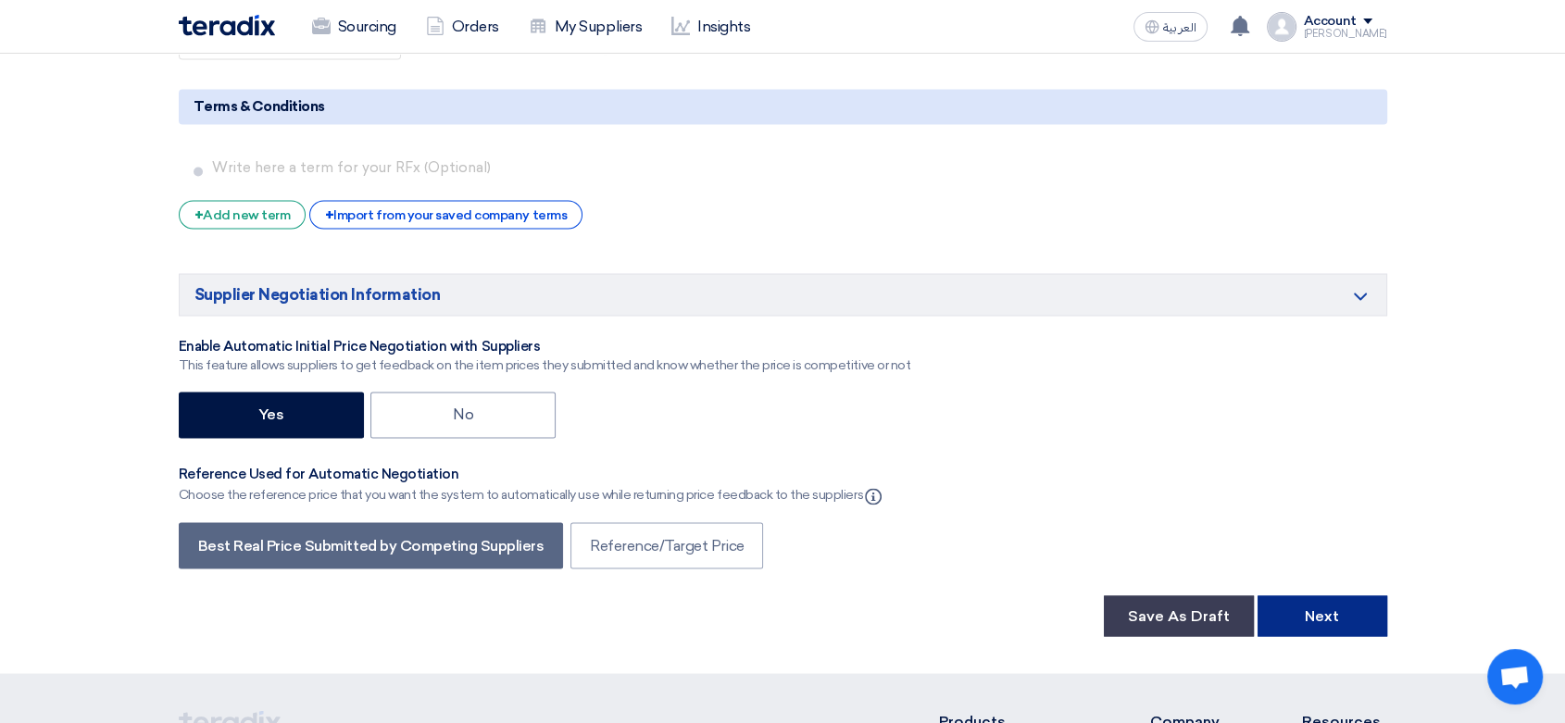
click at [1327, 628] on button "Next" at bounding box center [1323, 615] width 130 height 41
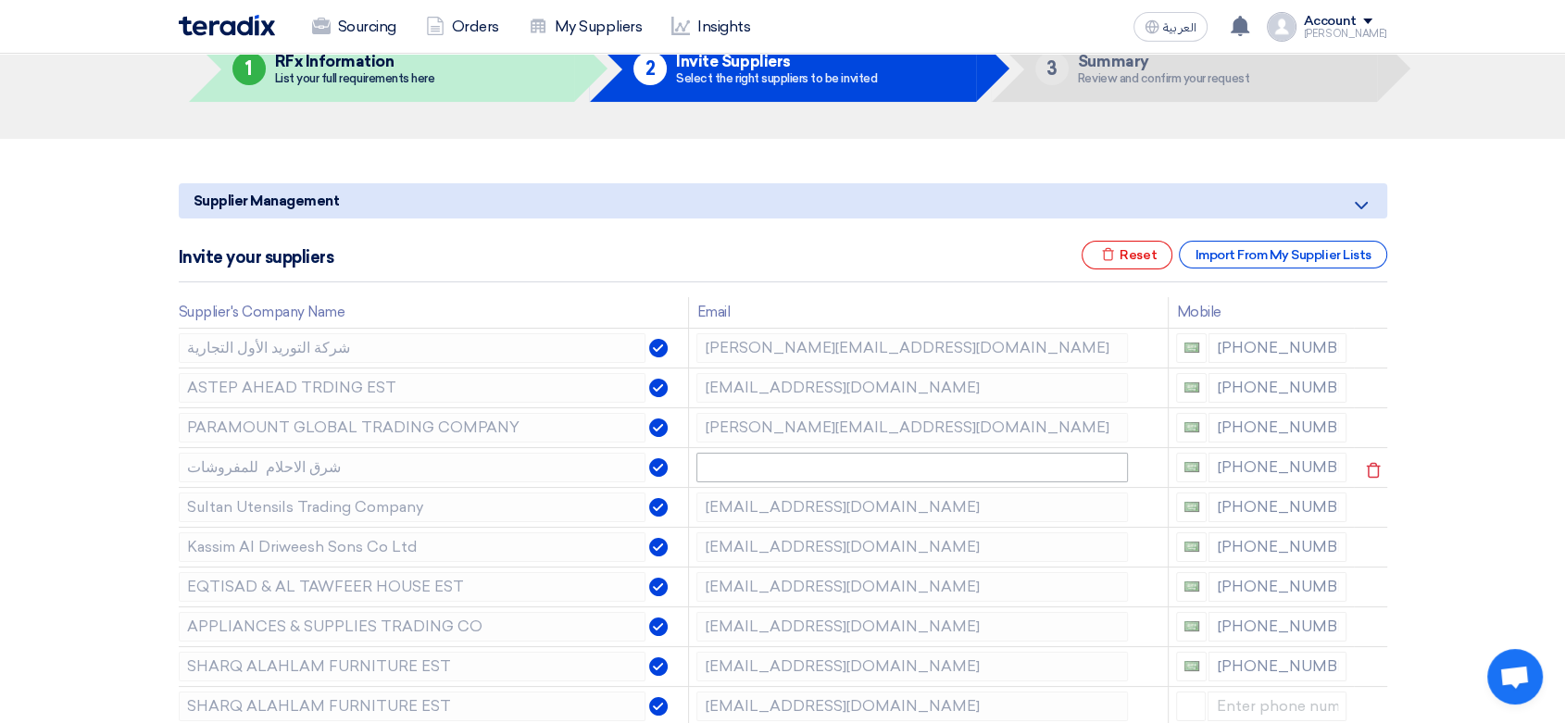
scroll to position [103, 0]
click at [1366, 385] on use at bounding box center [1373, 390] width 14 height 16
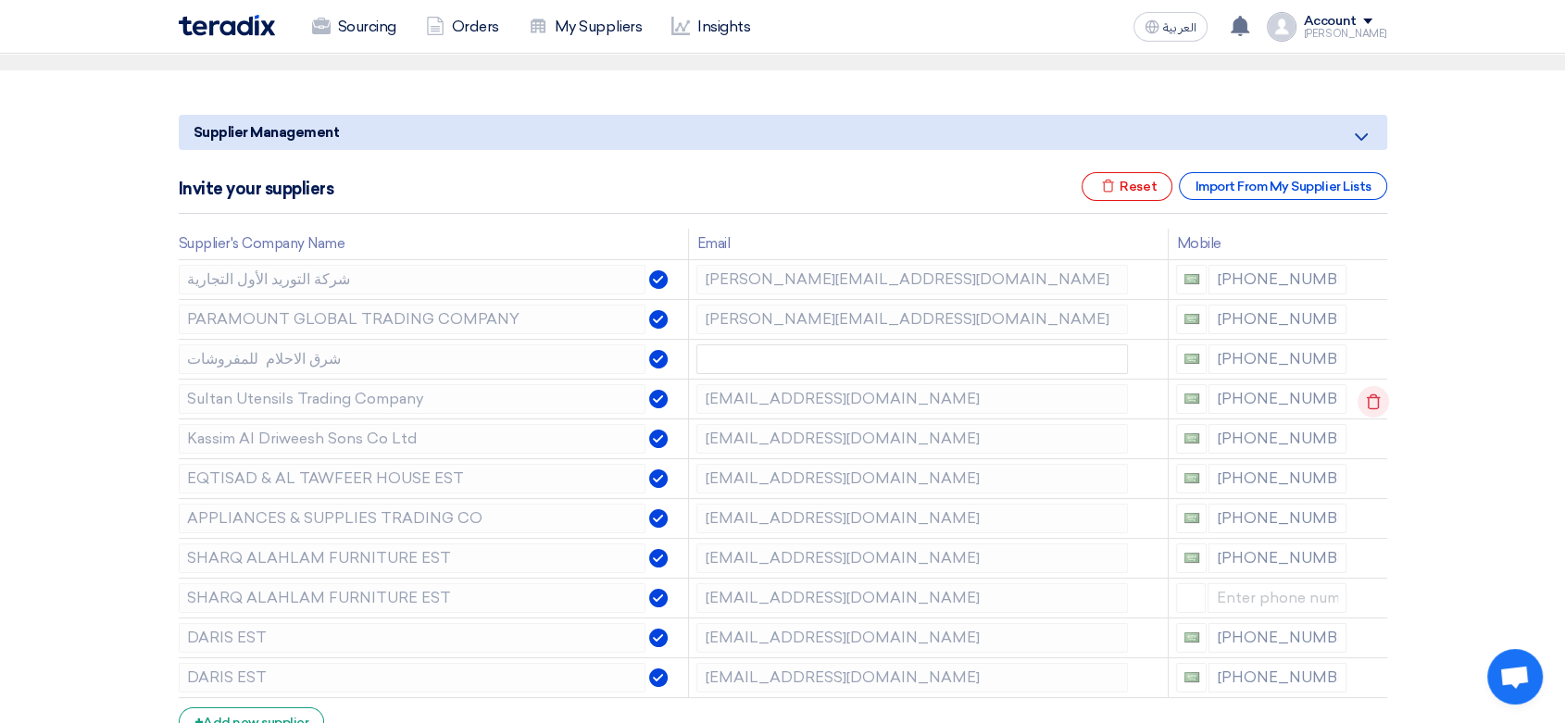
scroll to position [206, 0]
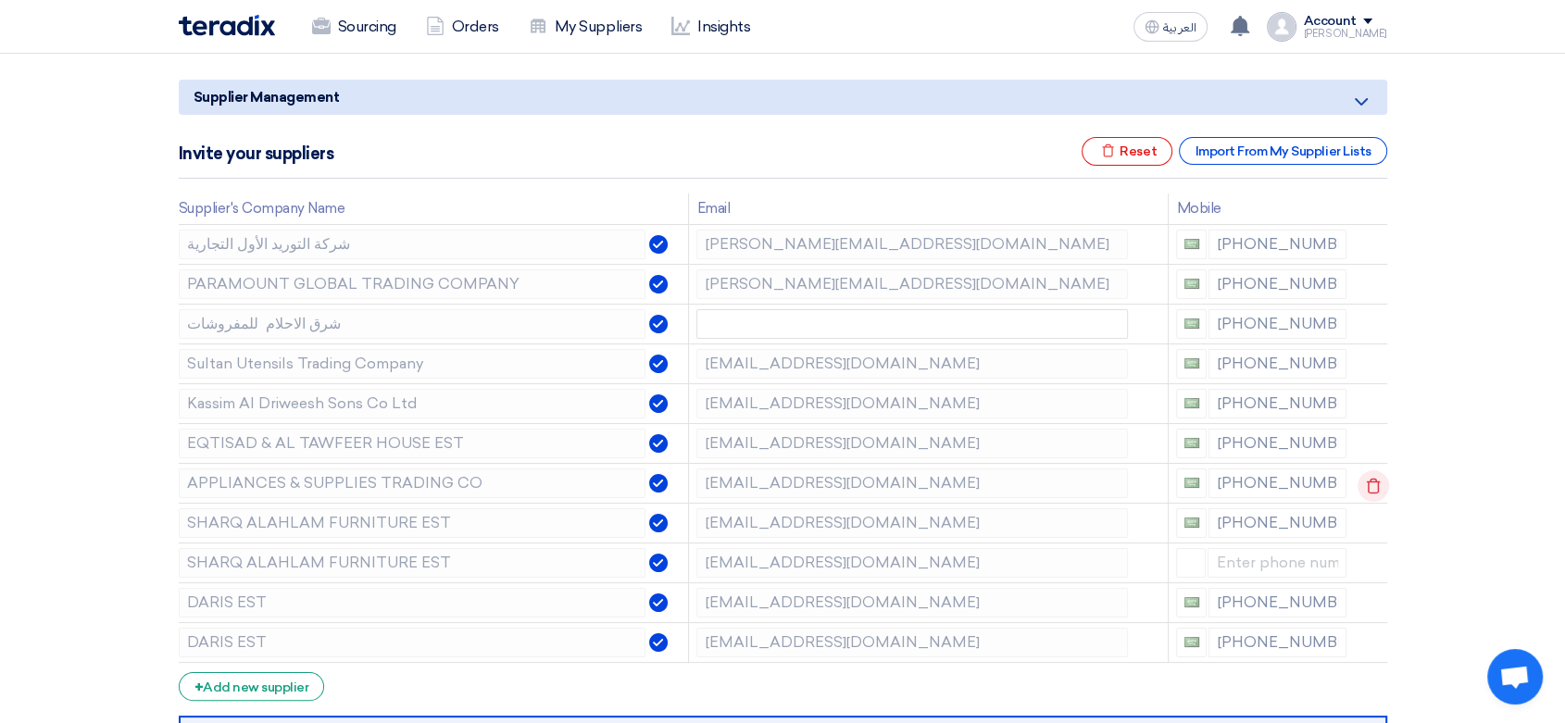
click at [1373, 484] on icon at bounding box center [1373, 485] width 31 height 31
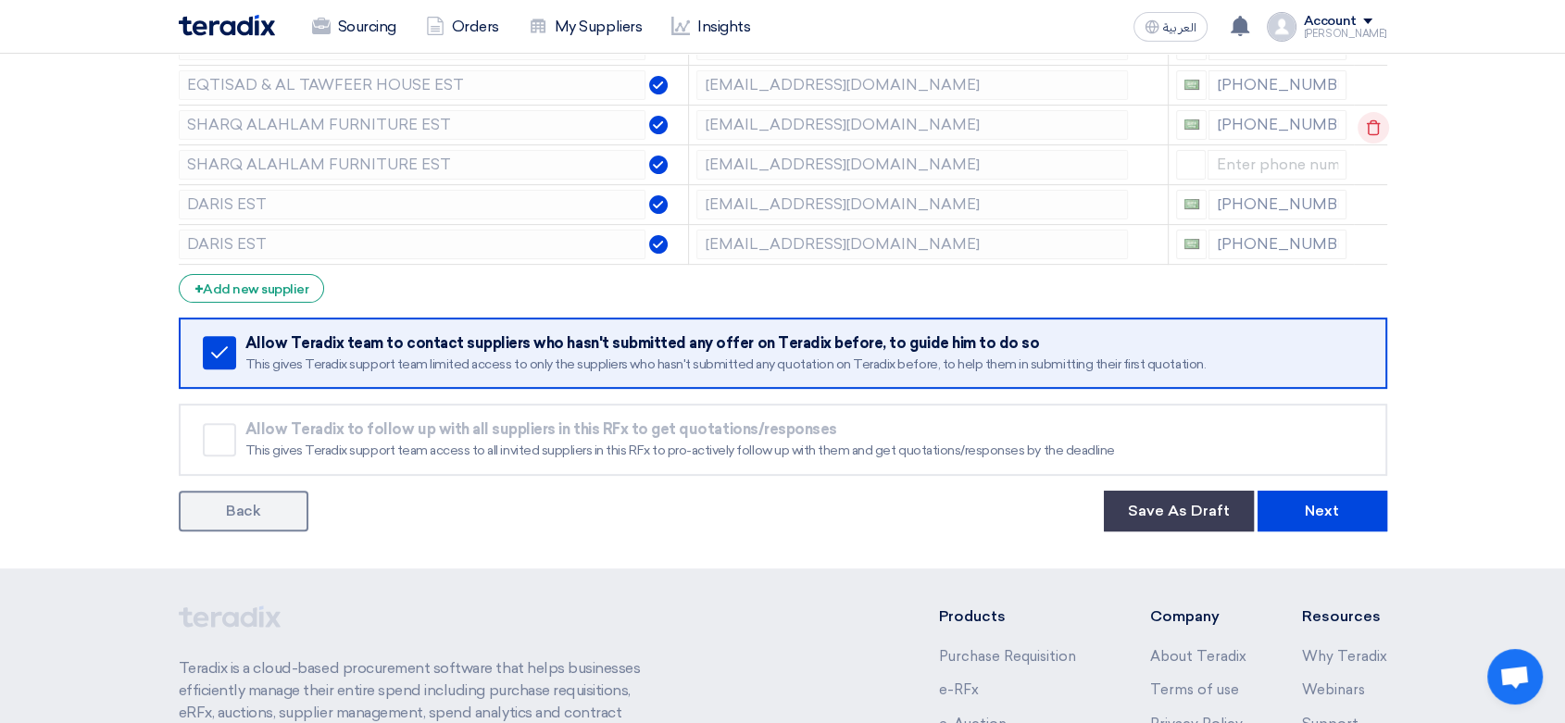
scroll to position [617, 0]
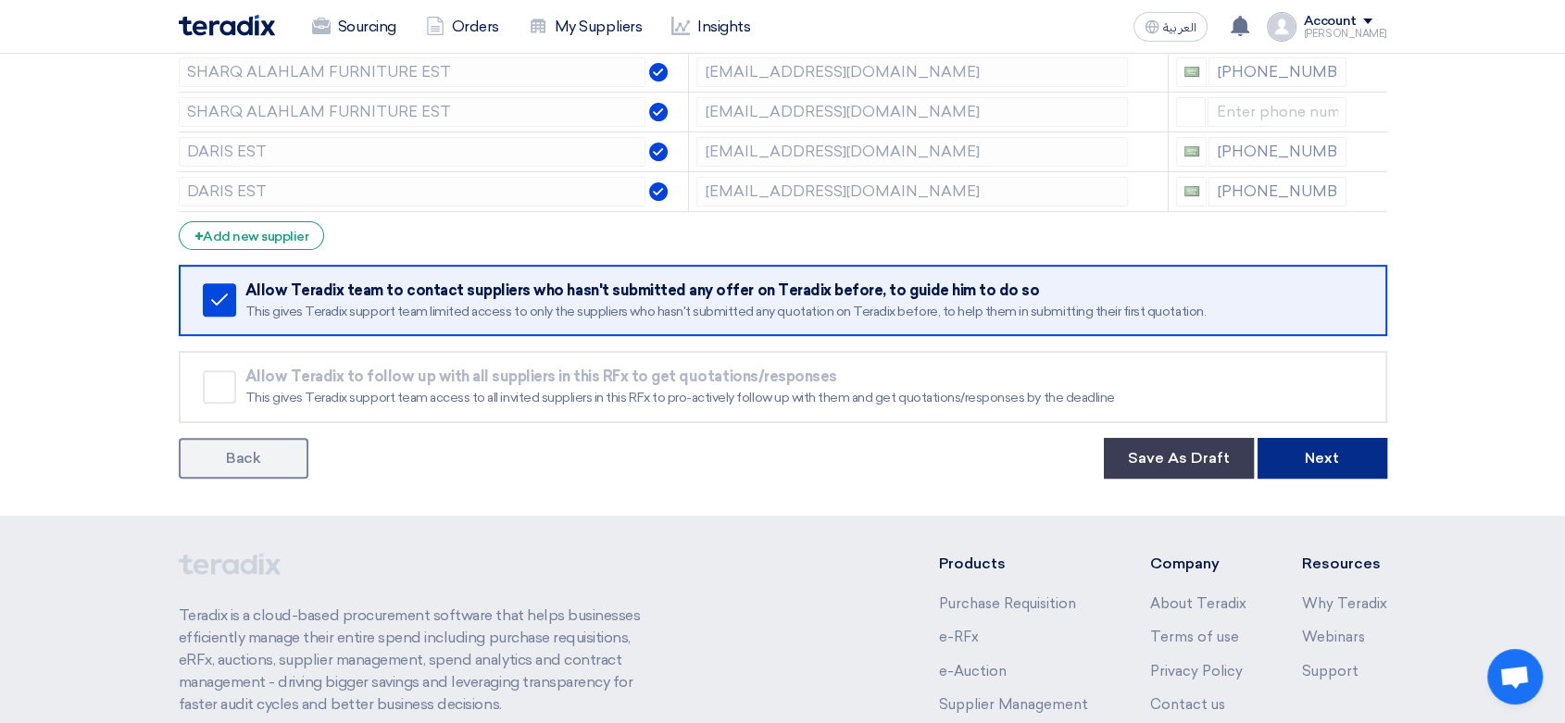
click at [1360, 456] on button "Next" at bounding box center [1323, 458] width 130 height 41
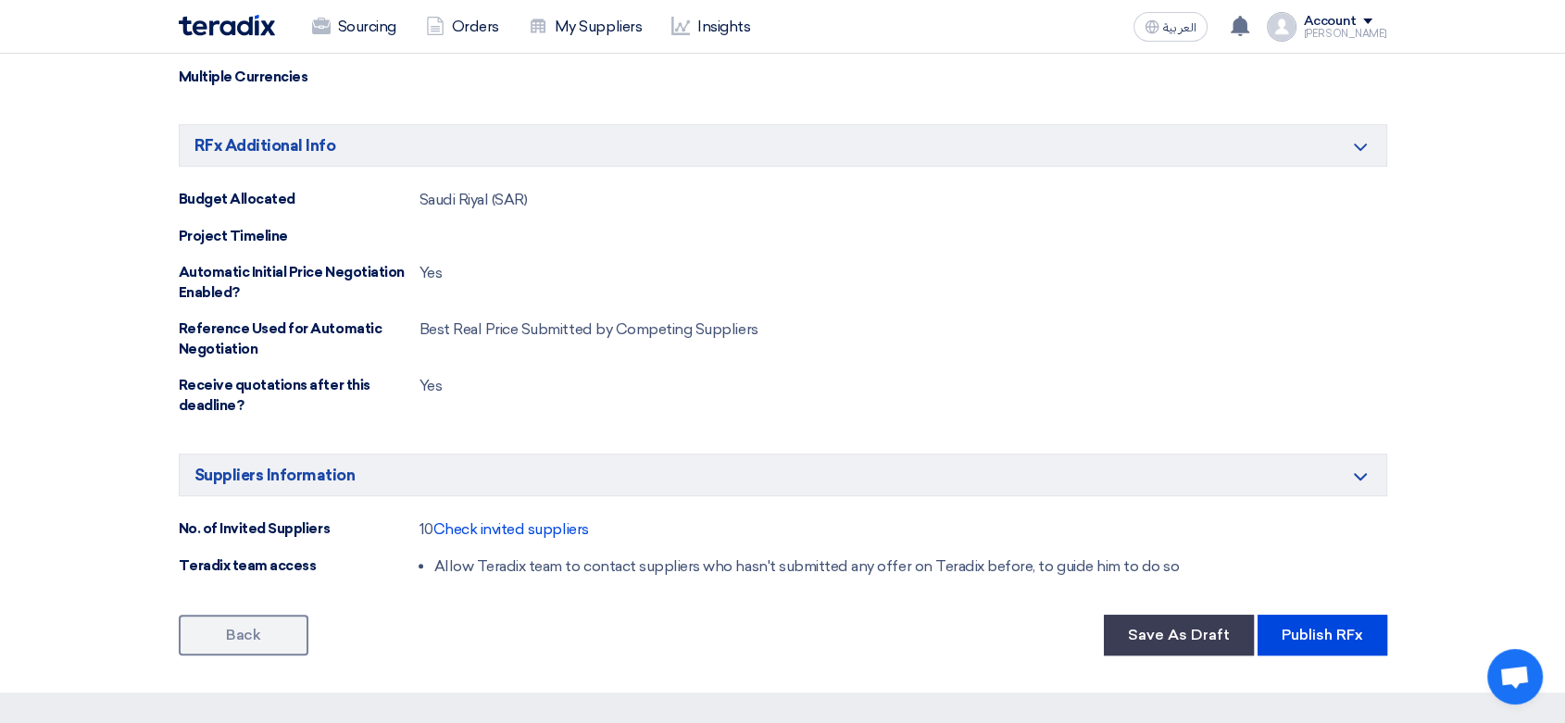
scroll to position [1310, 0]
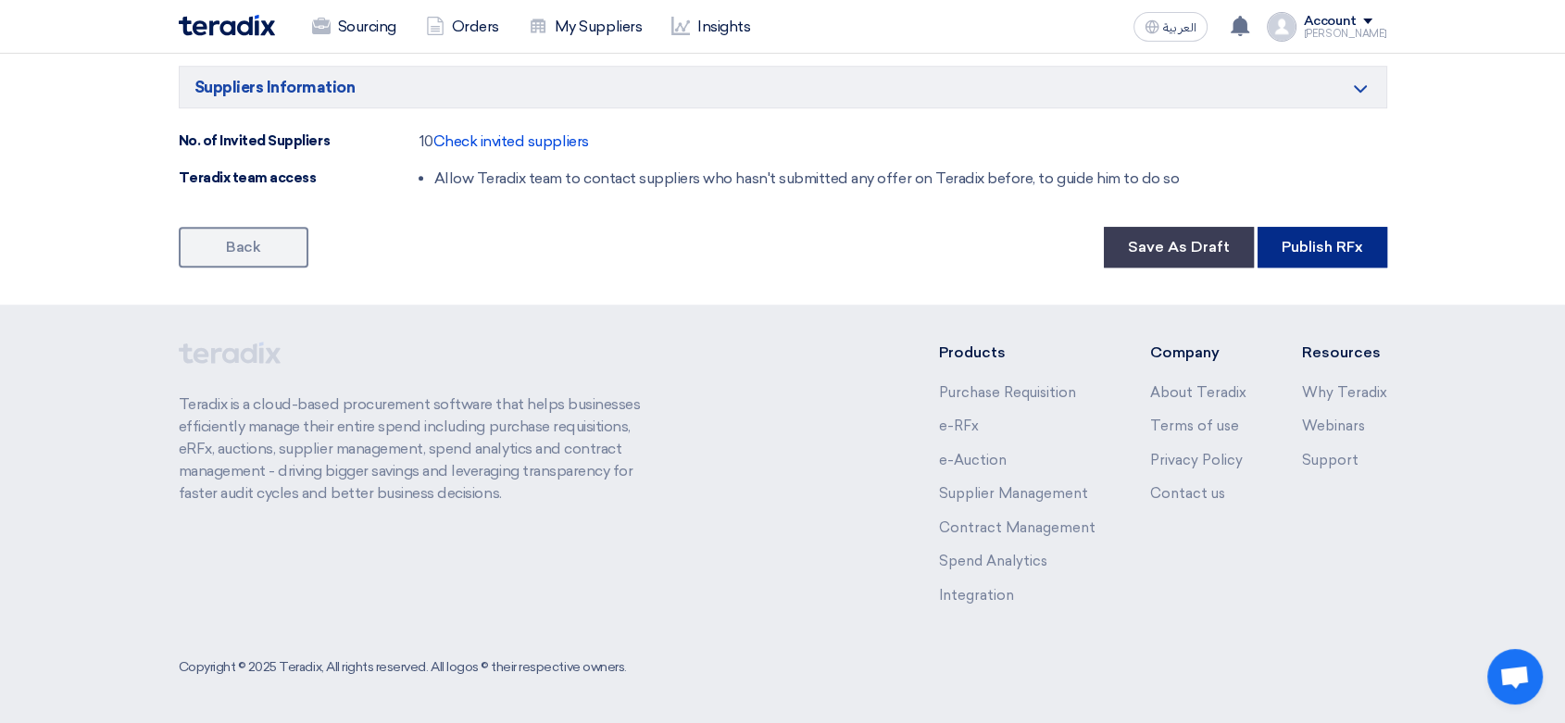
click at [1328, 259] on button "Publish RFx" at bounding box center [1323, 247] width 130 height 41
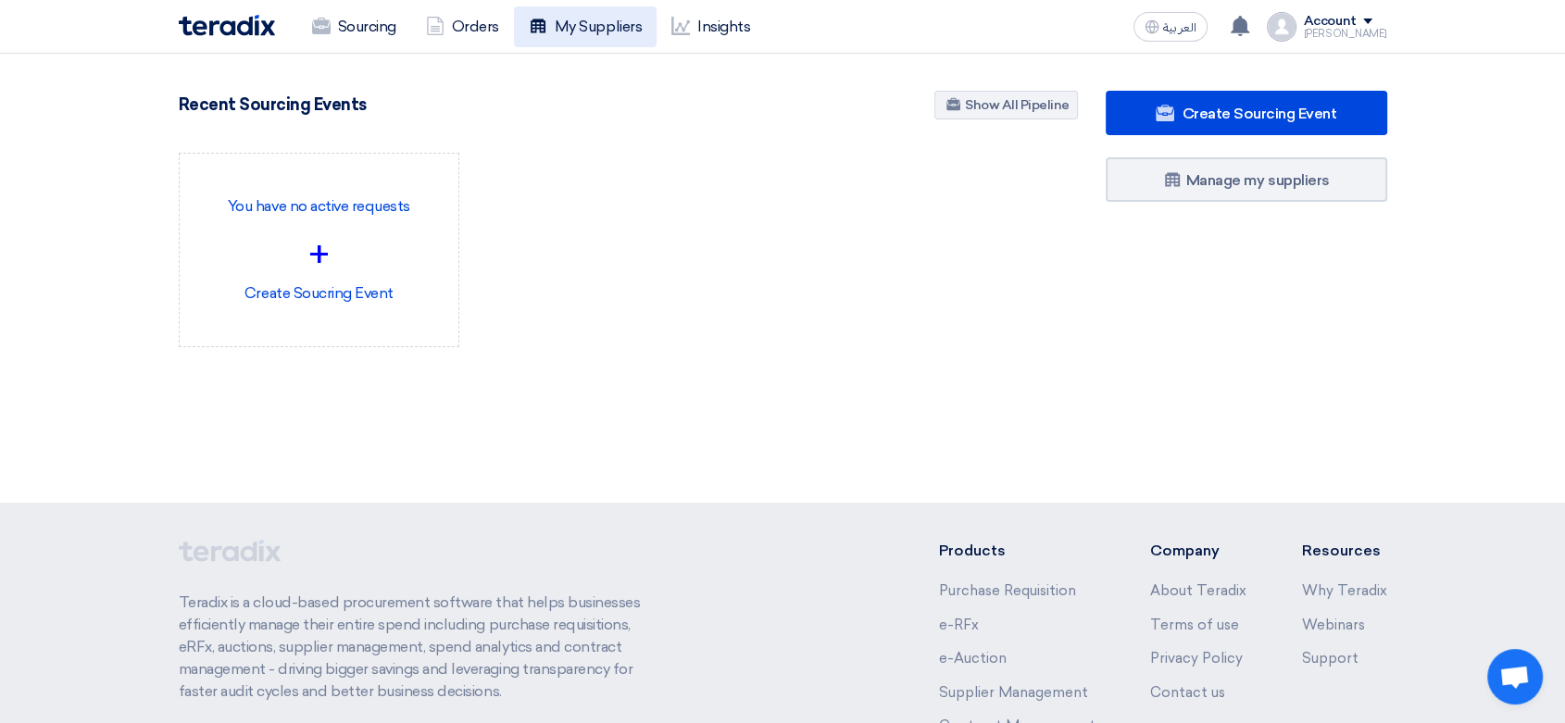
click at [578, 22] on link "My Suppliers" at bounding box center [585, 26] width 143 height 41
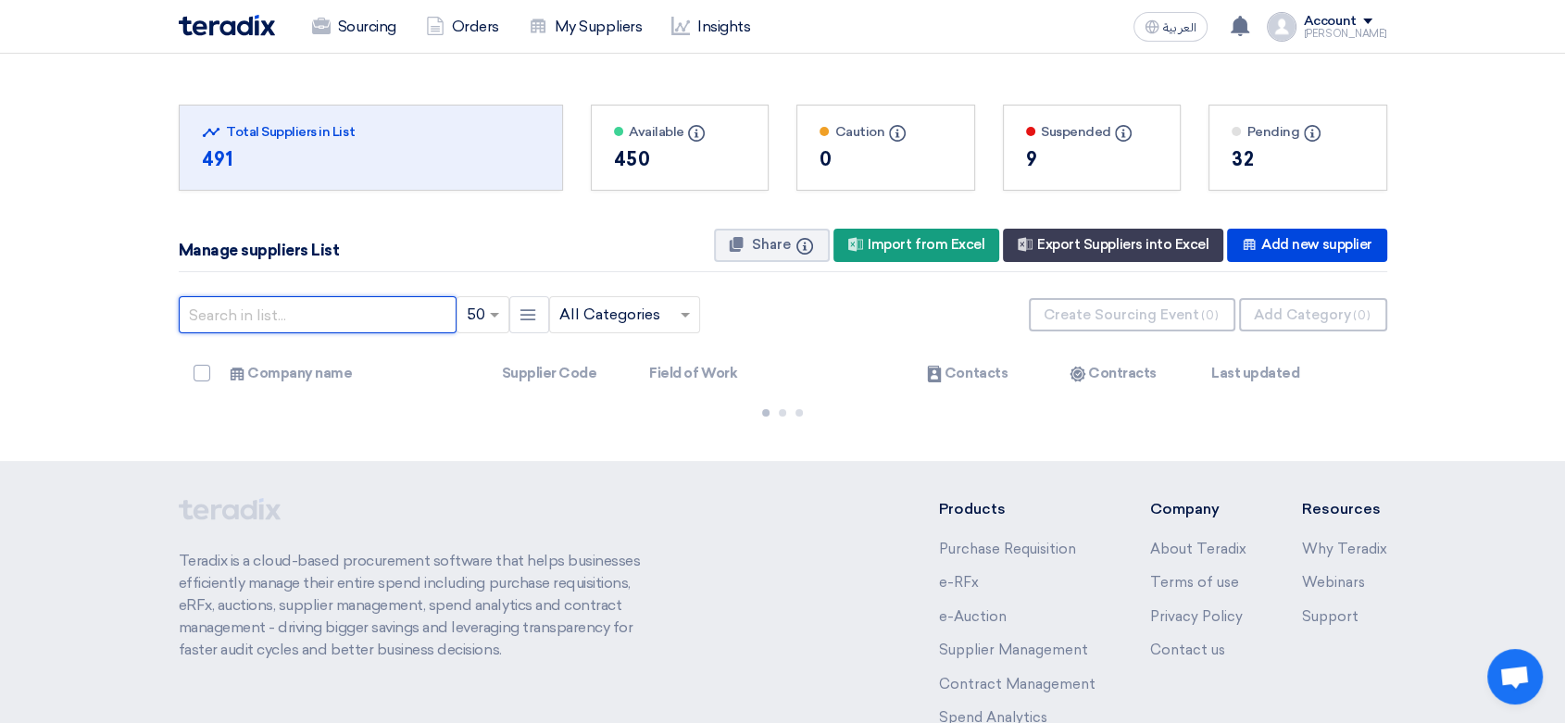
click at [321, 309] on input "text" at bounding box center [318, 314] width 278 height 37
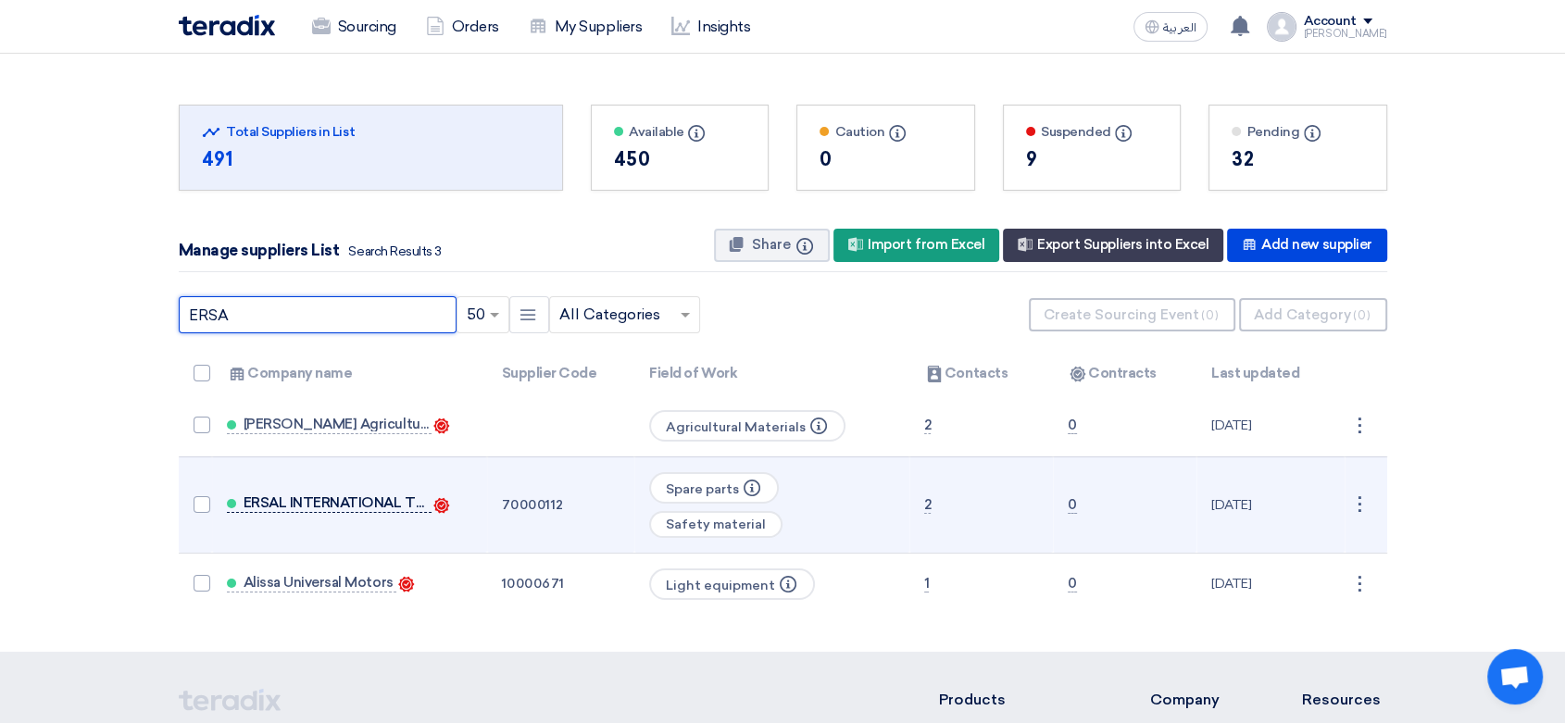
type input "ERSA"
click at [277, 501] on span "ERSAL INTERNATIONAL TRADING COMPANY" at bounding box center [336, 502] width 185 height 15
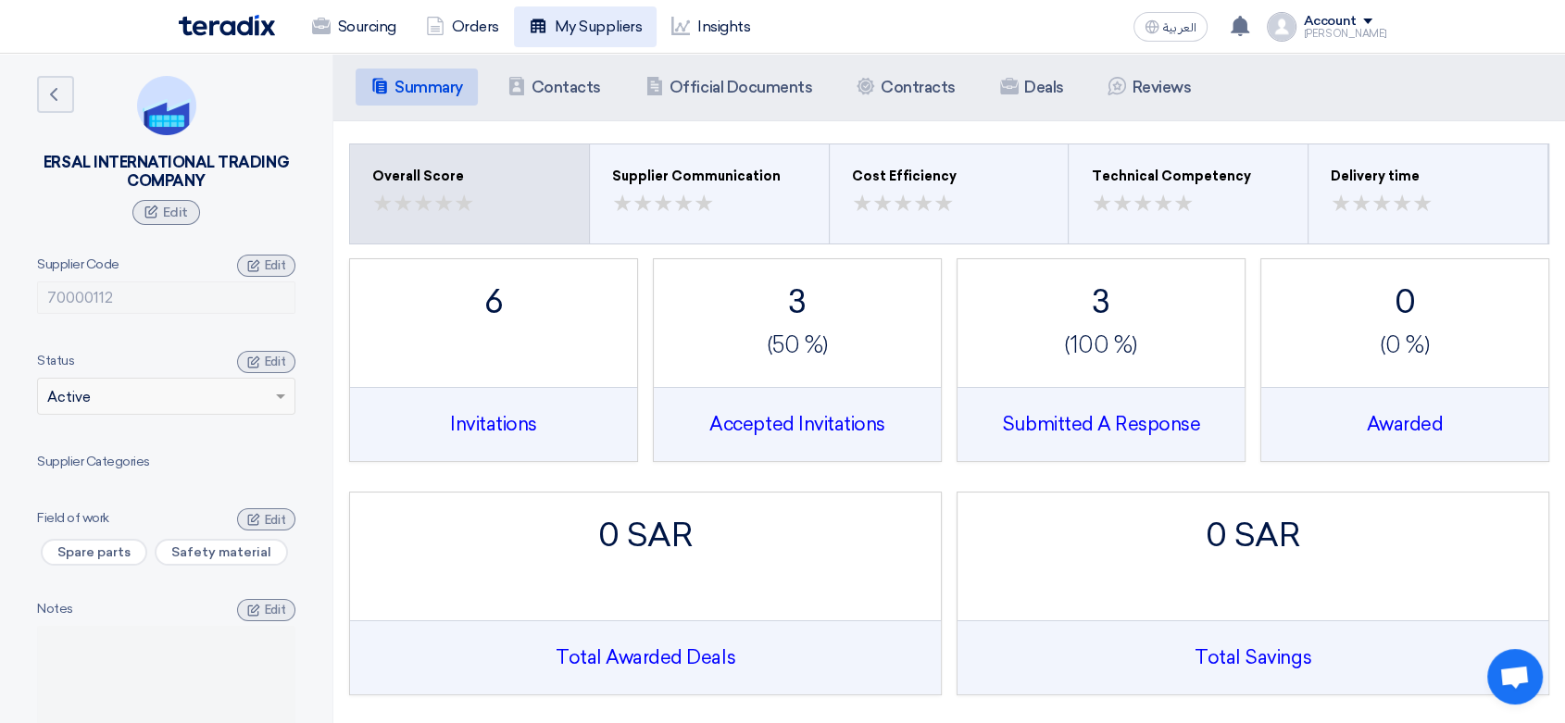
click at [607, 28] on link "My Suppliers" at bounding box center [585, 26] width 143 height 41
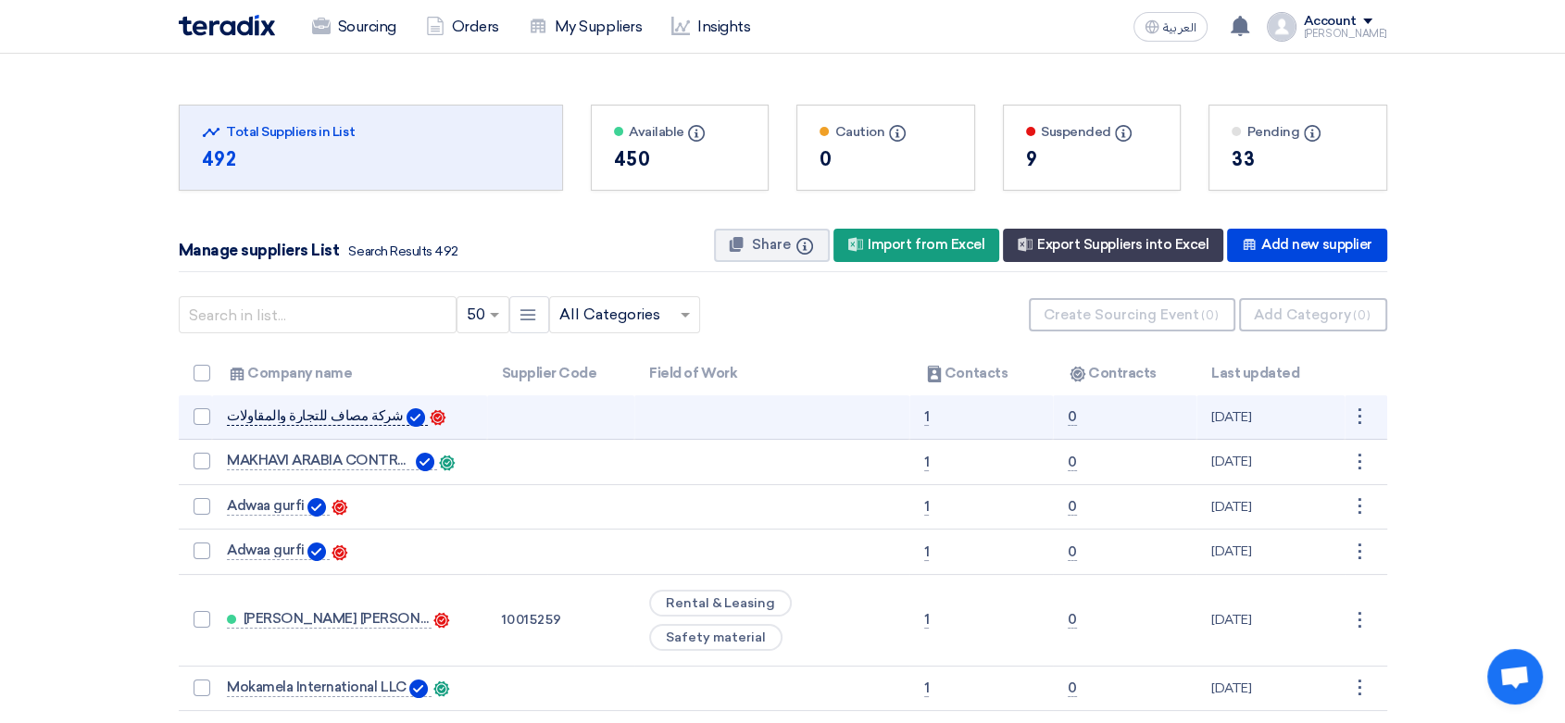
click at [350, 420] on span "شركة مصاف للتجارة والمقاولات" at bounding box center [315, 415] width 176 height 15
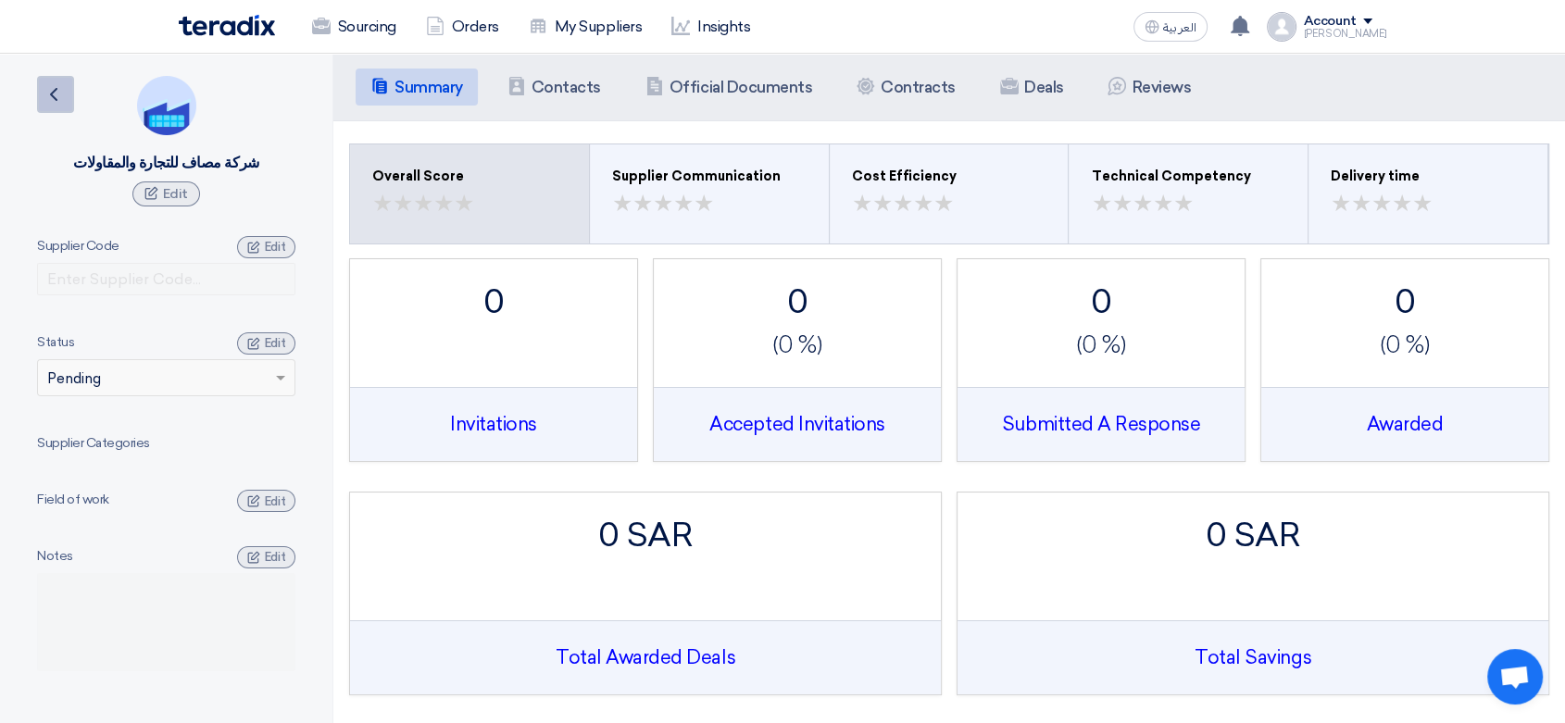
click at [57, 104] on icon "Back" at bounding box center [54, 94] width 22 height 22
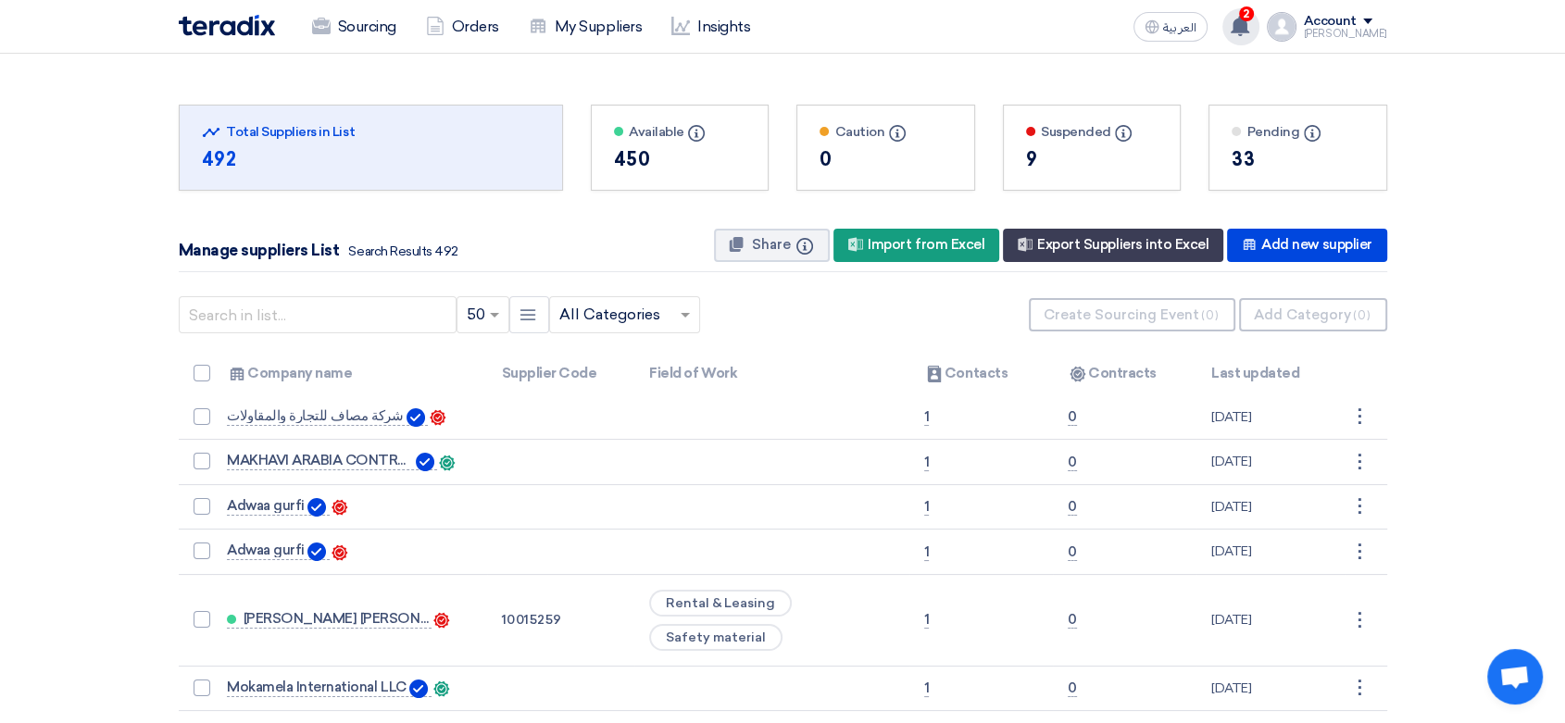
click at [1231, 22] on use at bounding box center [1240, 26] width 19 height 20
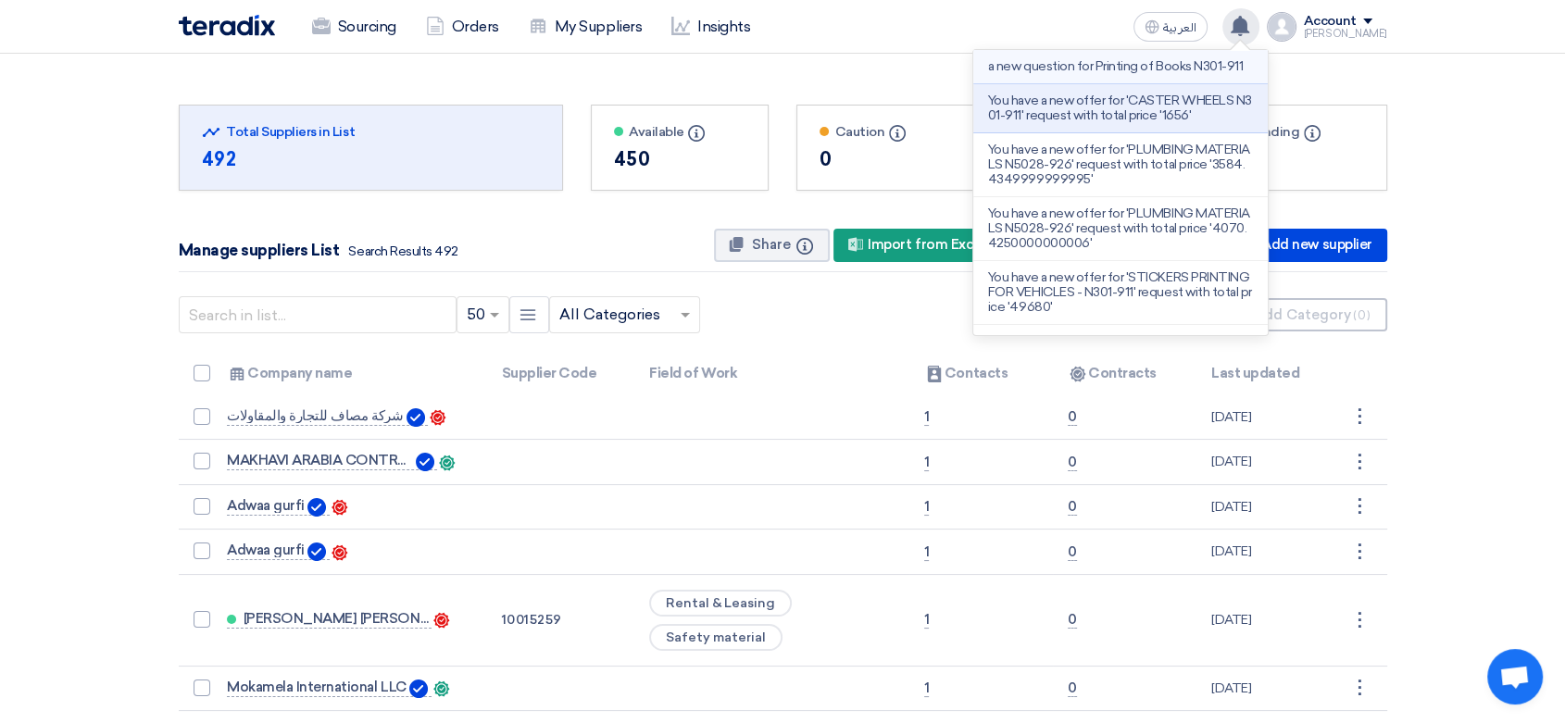
click at [1027, 74] on p "a new question for Printing of Books N301-911" at bounding box center [1115, 66] width 255 height 15
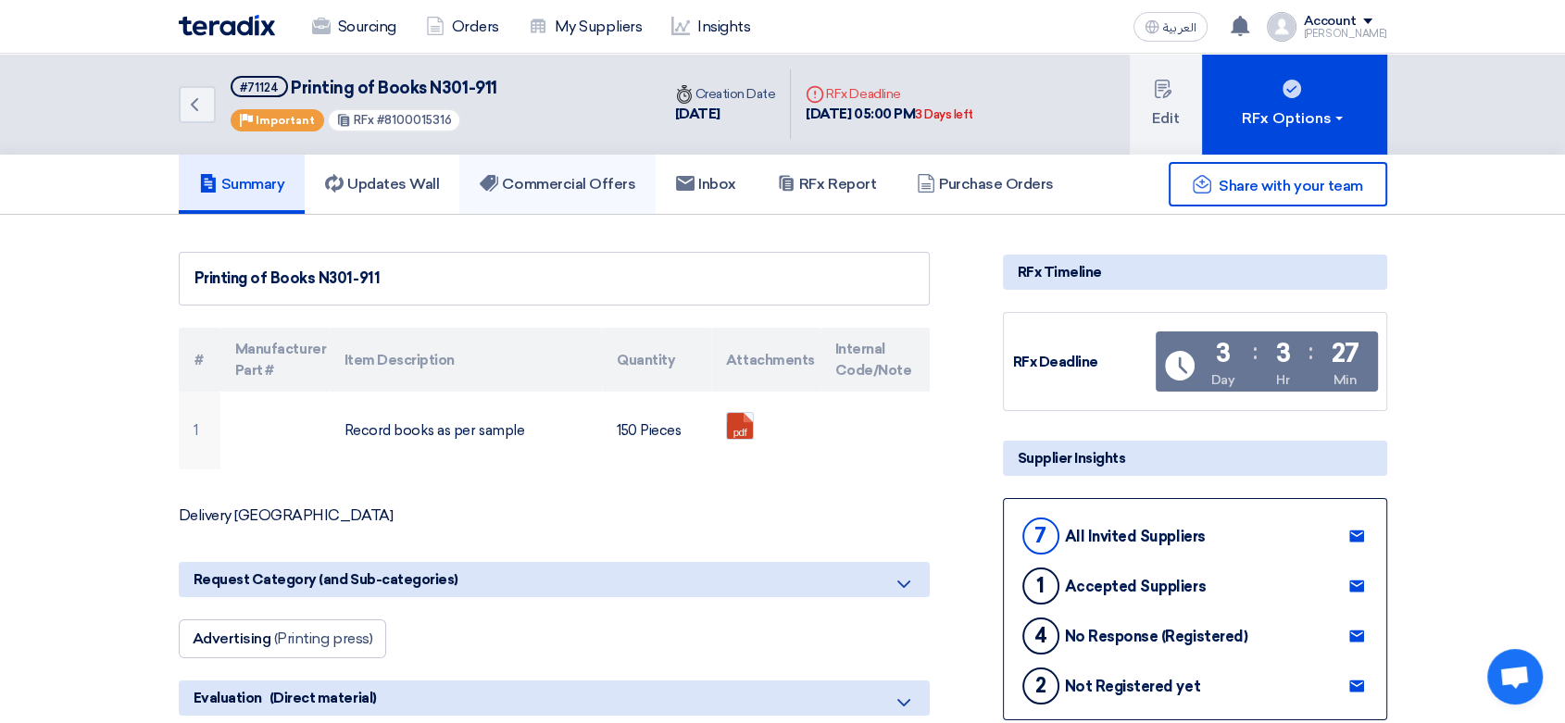
click at [543, 175] on h5 "Commercial Offers" at bounding box center [558, 184] width 156 height 19
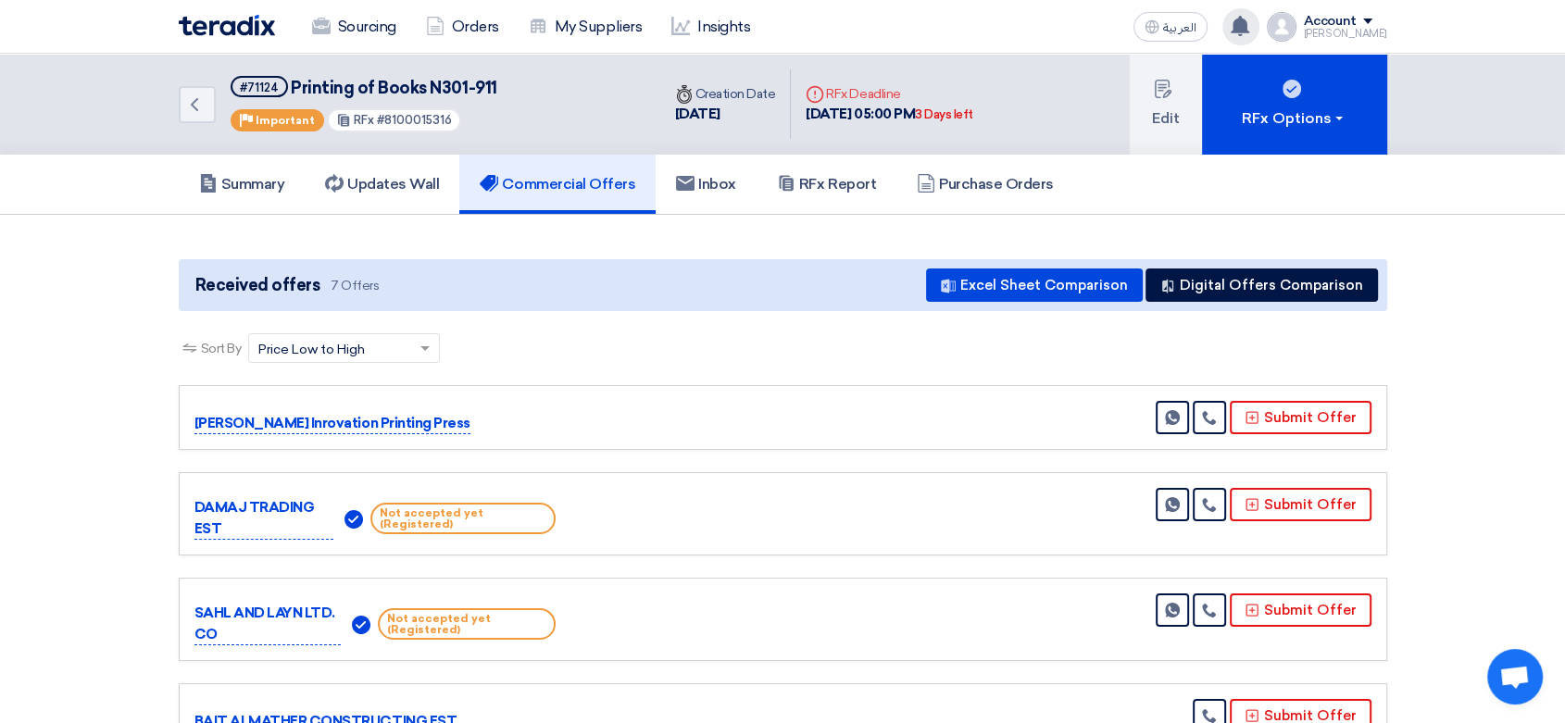
click at [1232, 23] on div "a new question for Printing of Books N301-911 Just now You have a new offer for…" at bounding box center [1240, 26] width 37 height 37
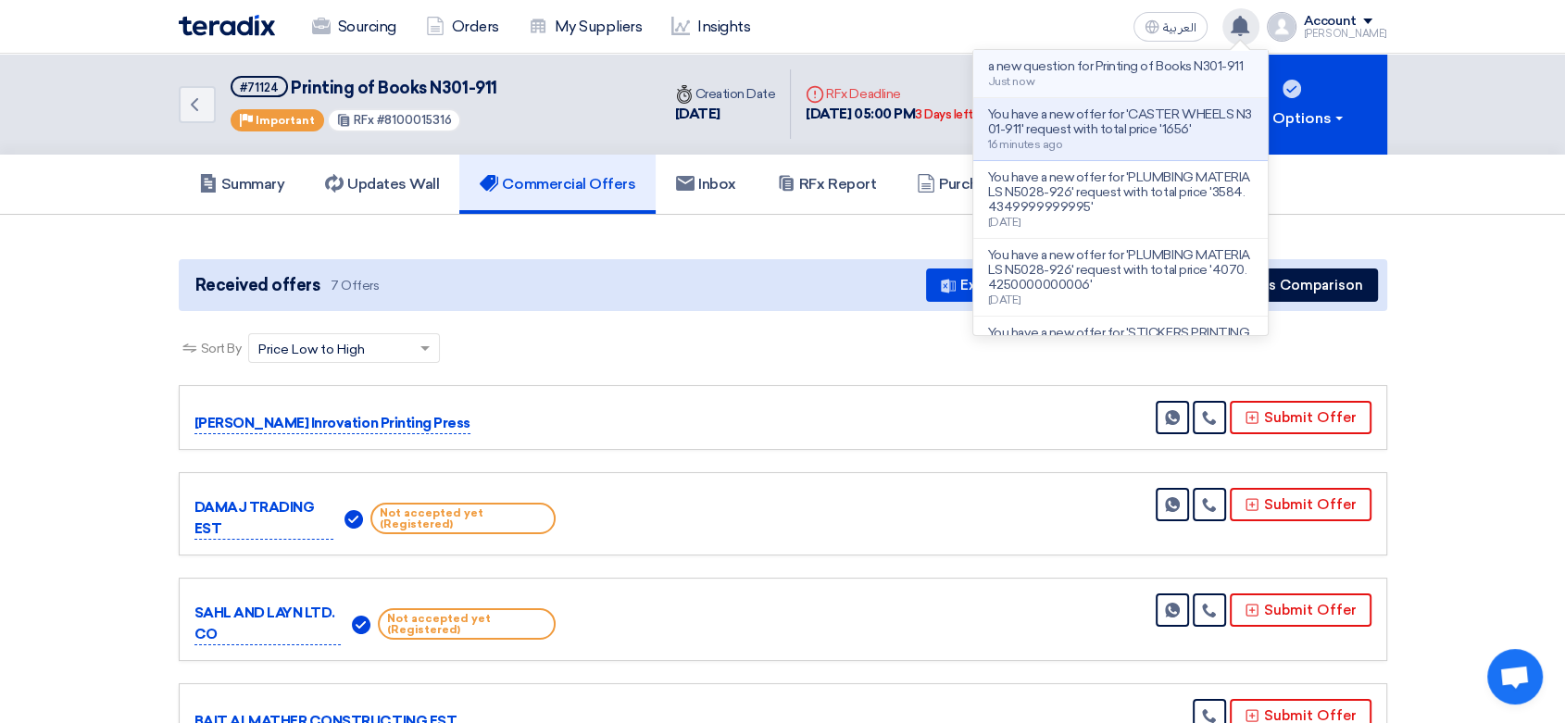
click at [1074, 74] on p "a new question for Printing of Books N301-911" at bounding box center [1115, 66] width 255 height 15
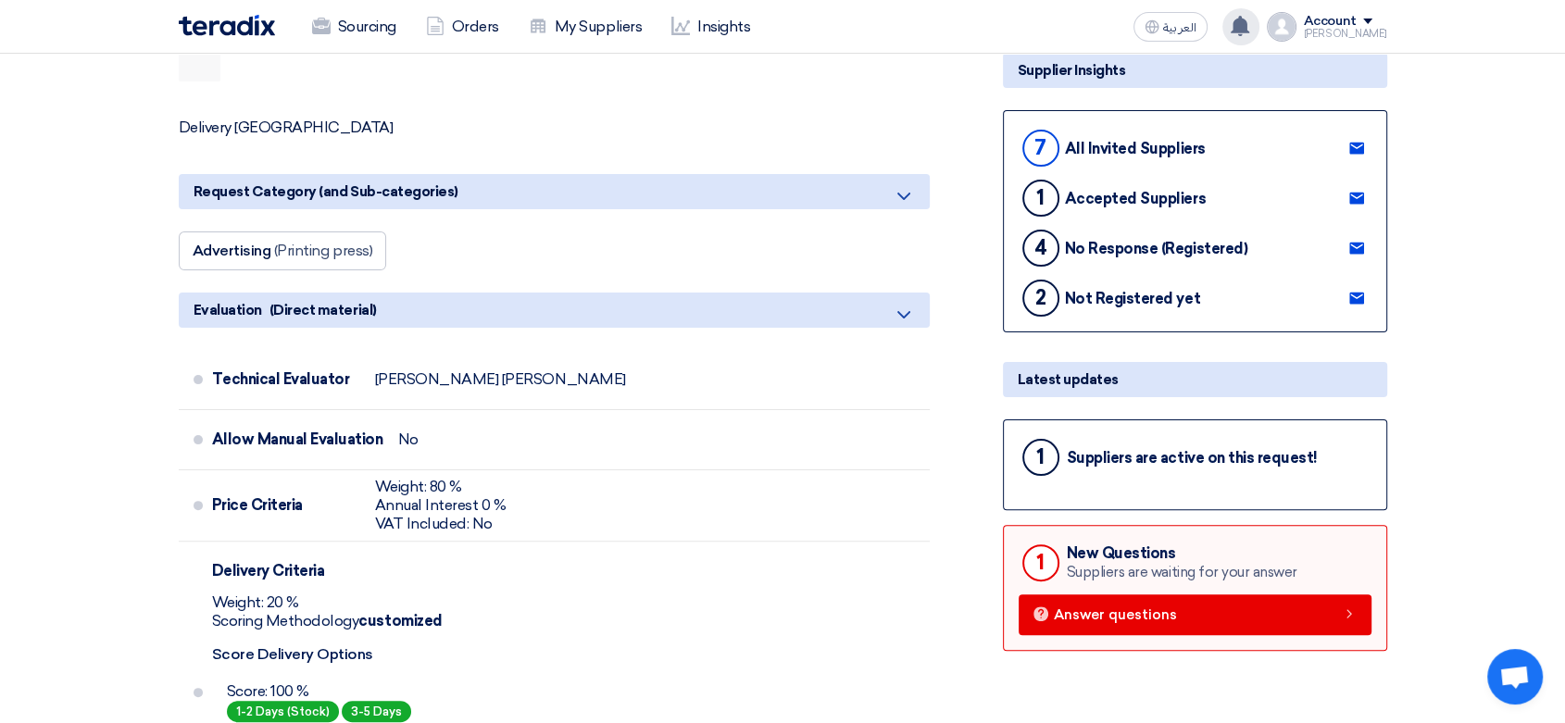
scroll to position [514, 0]
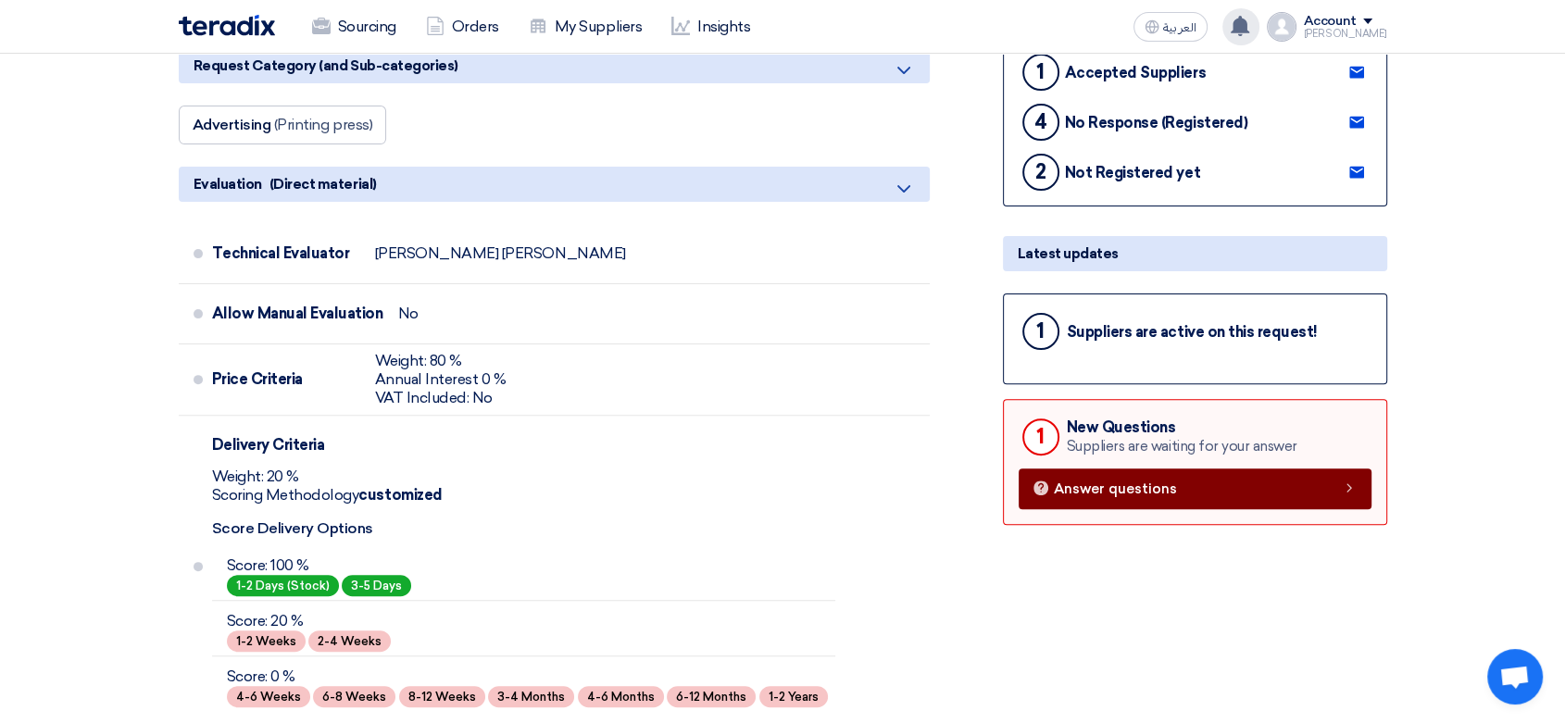
click at [1252, 483] on link "Answer questions" at bounding box center [1195, 489] width 353 height 41
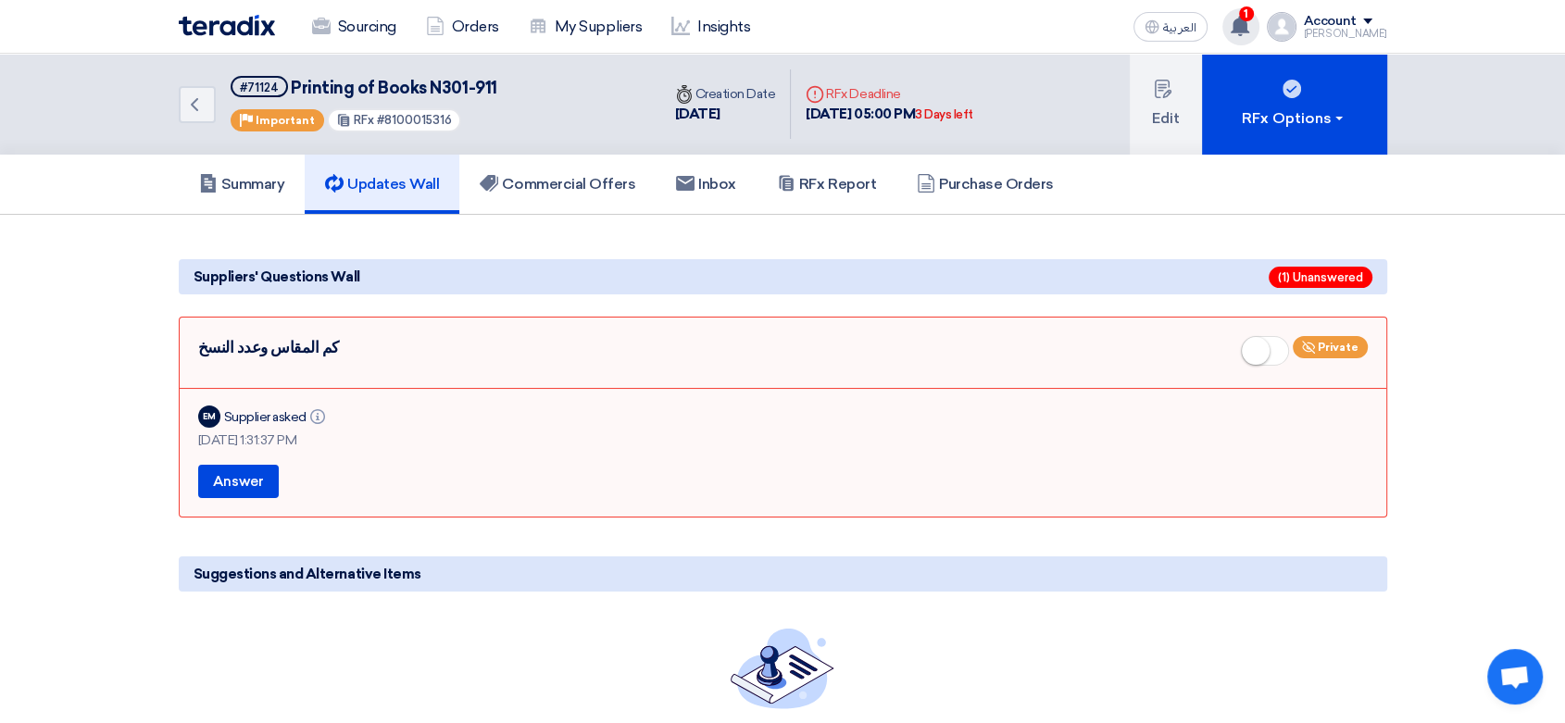
click at [1230, 22] on div "1 a new question for Printing Books N301-911 Just now a new question for Printi…" at bounding box center [1240, 26] width 37 height 37
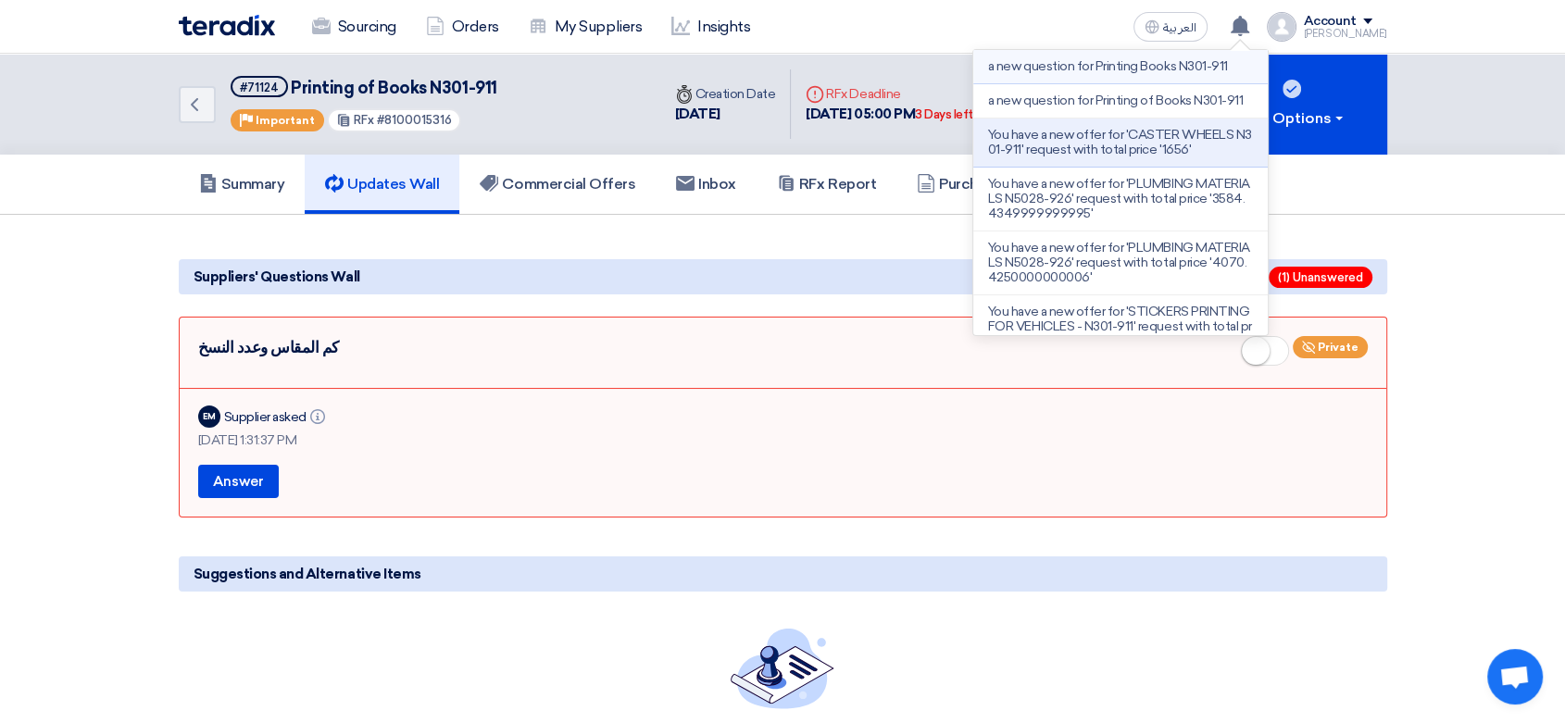
click at [1131, 71] on p "a new question for Printing Books N301-911" at bounding box center [1108, 66] width 240 height 15
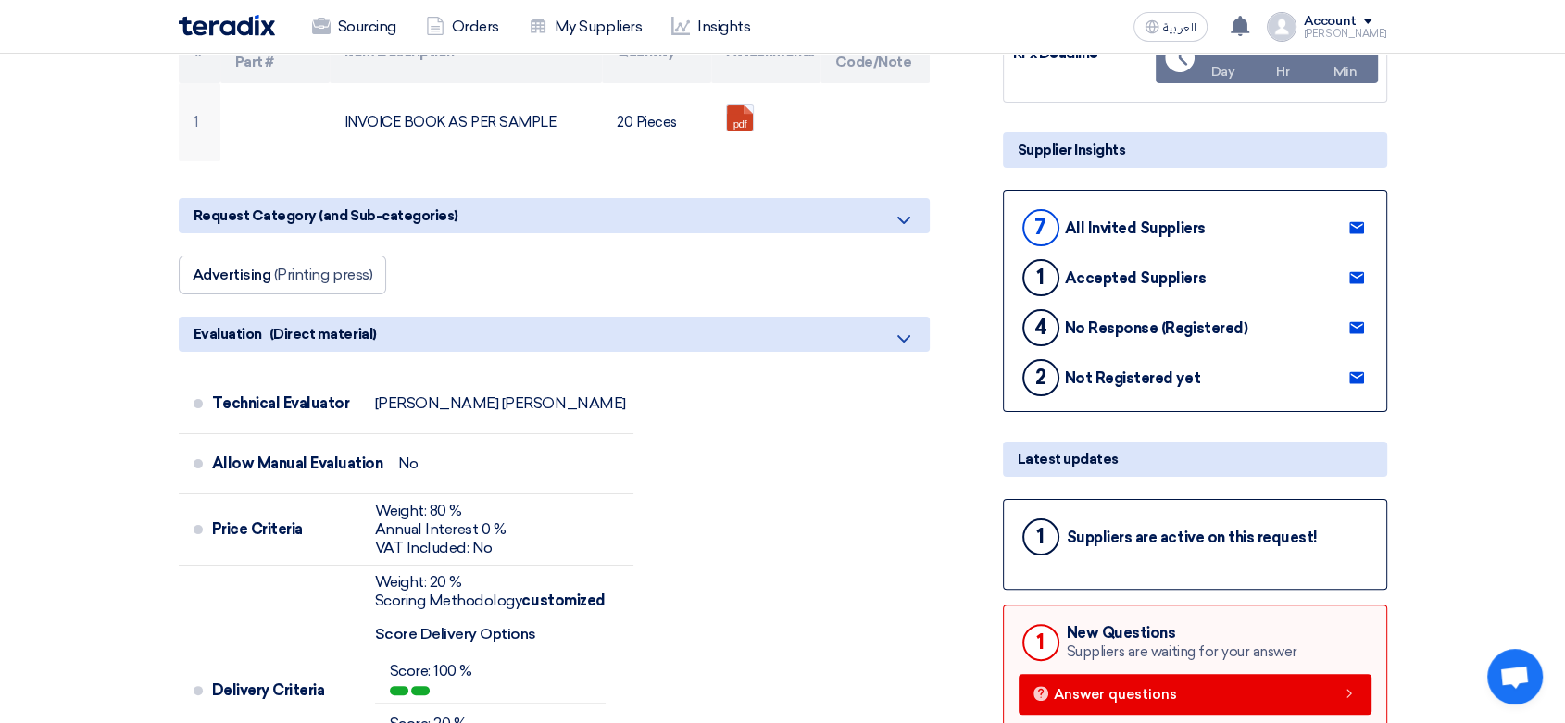
scroll to position [411, 0]
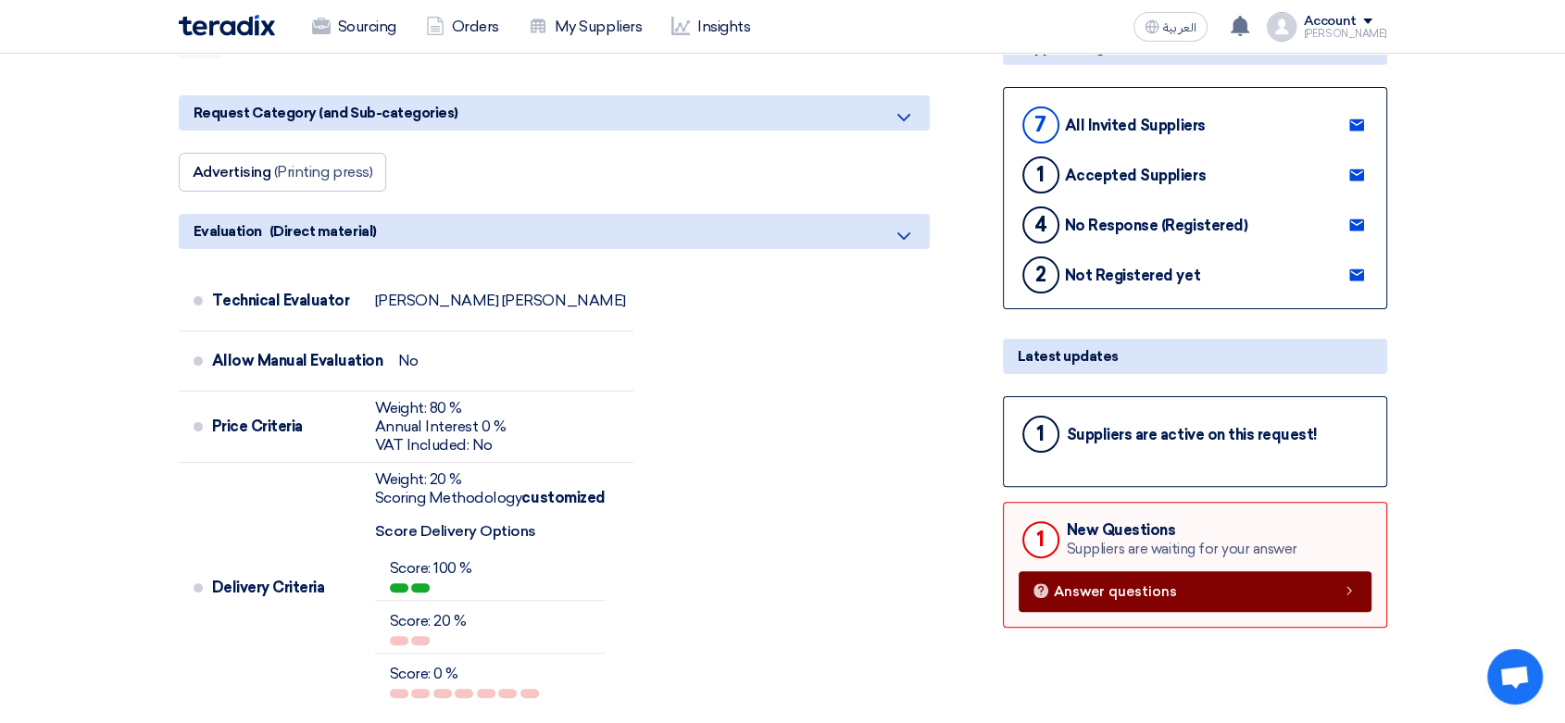
click at [1179, 582] on link "Answer questions" at bounding box center [1195, 591] width 353 height 41
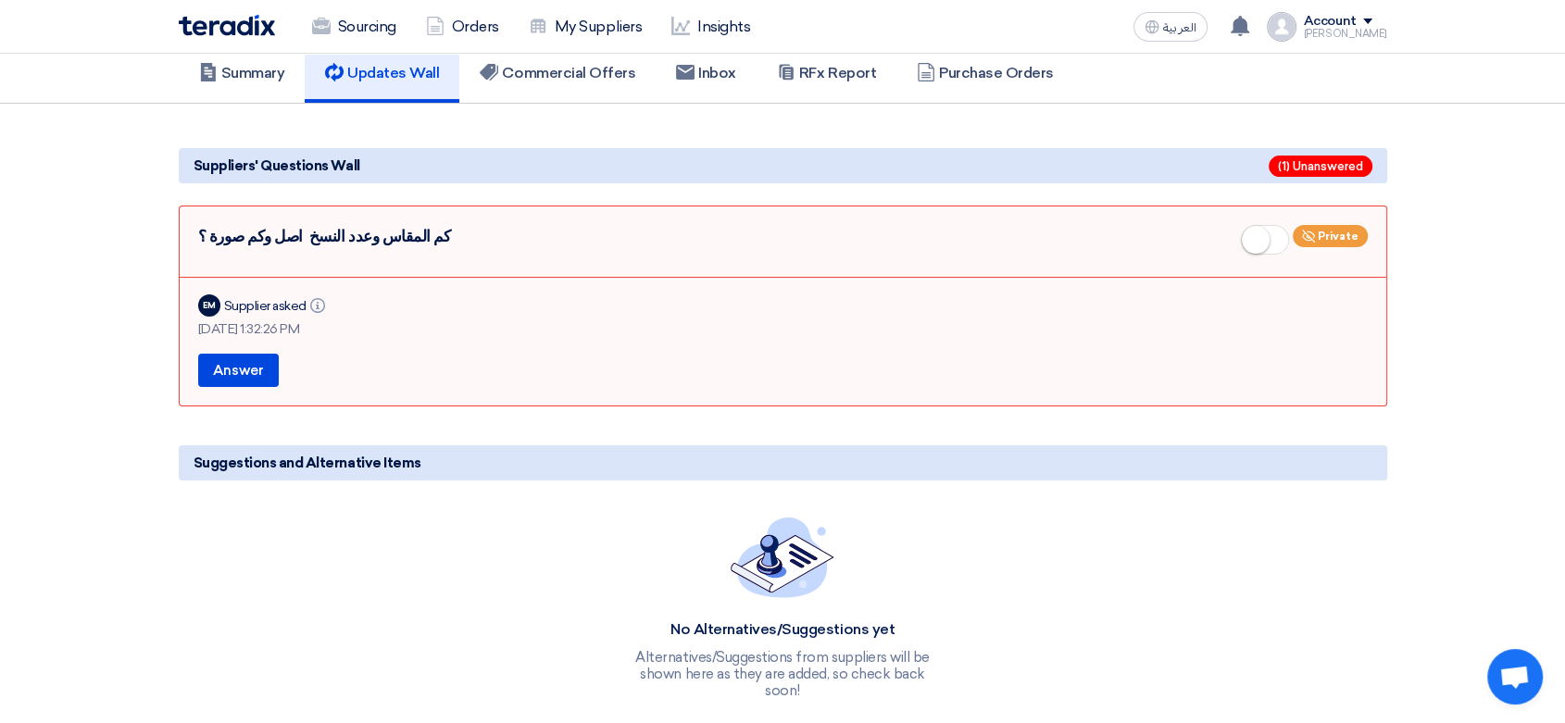
scroll to position [103, 0]
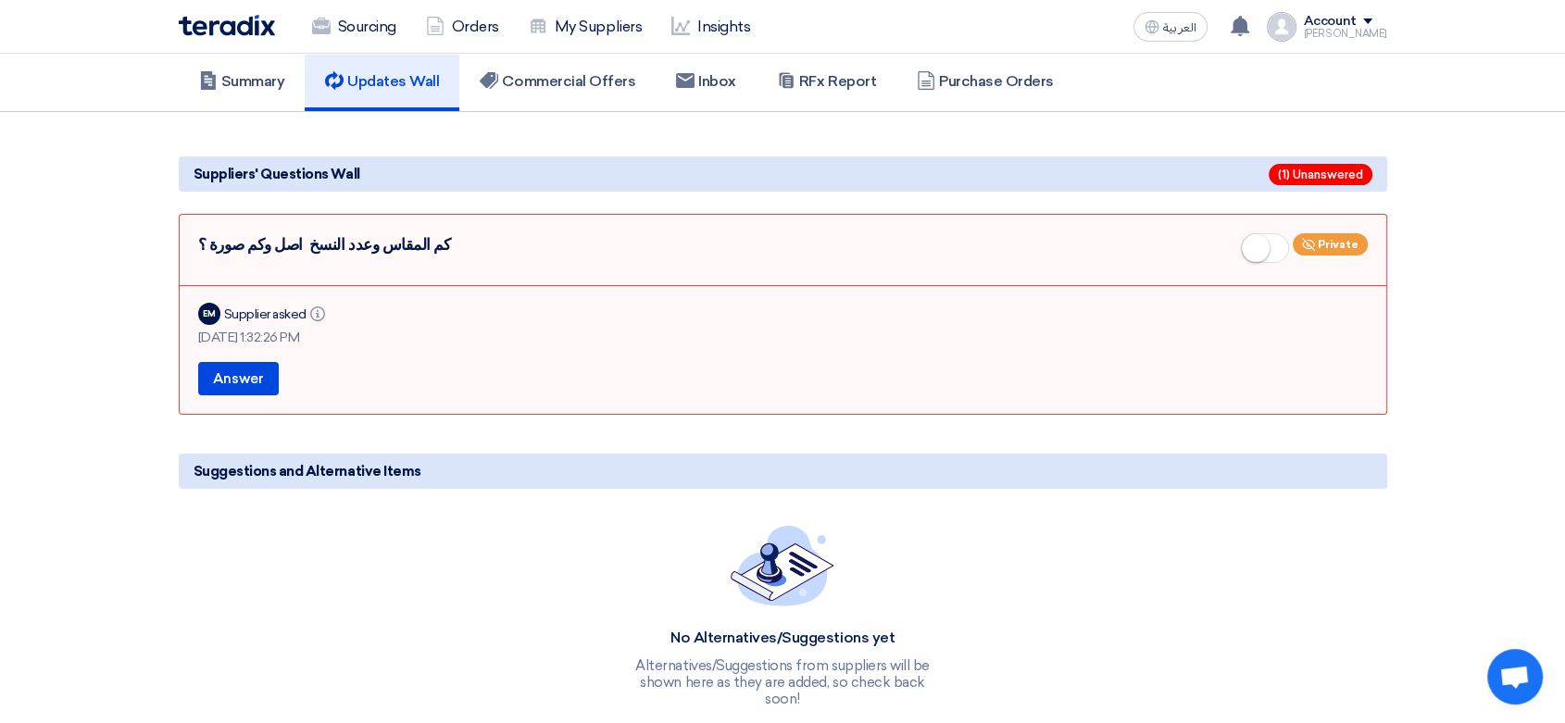
click at [103, 253] on section "Suggestions and Alternative Items No Alternatives/Suggestions yet Alternatives/…" at bounding box center [782, 435] width 1565 height 647
click at [263, 27] on img at bounding box center [227, 25] width 96 height 21
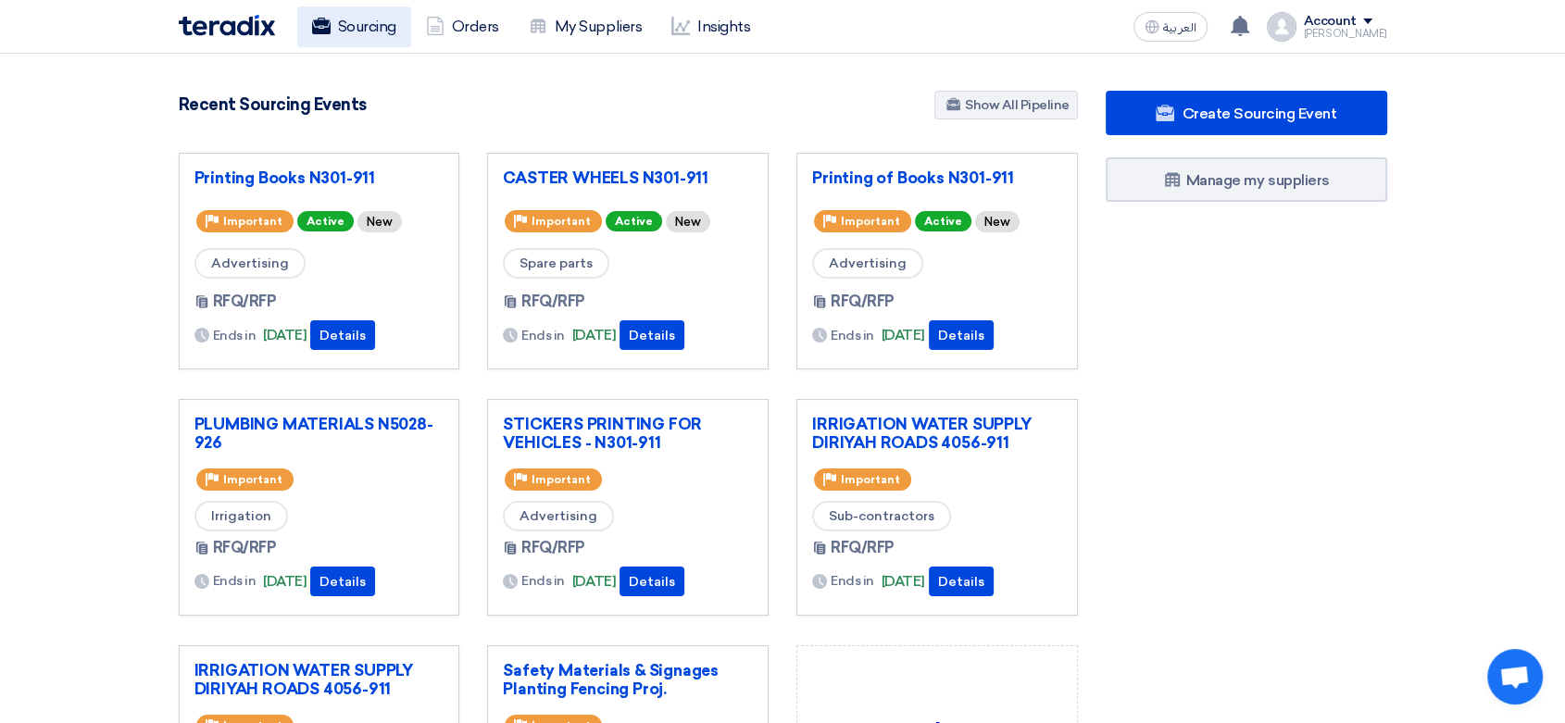
click at [357, 14] on link "Sourcing" at bounding box center [354, 26] width 114 height 41
